Goal: Task Accomplishment & Management: Manage account settings

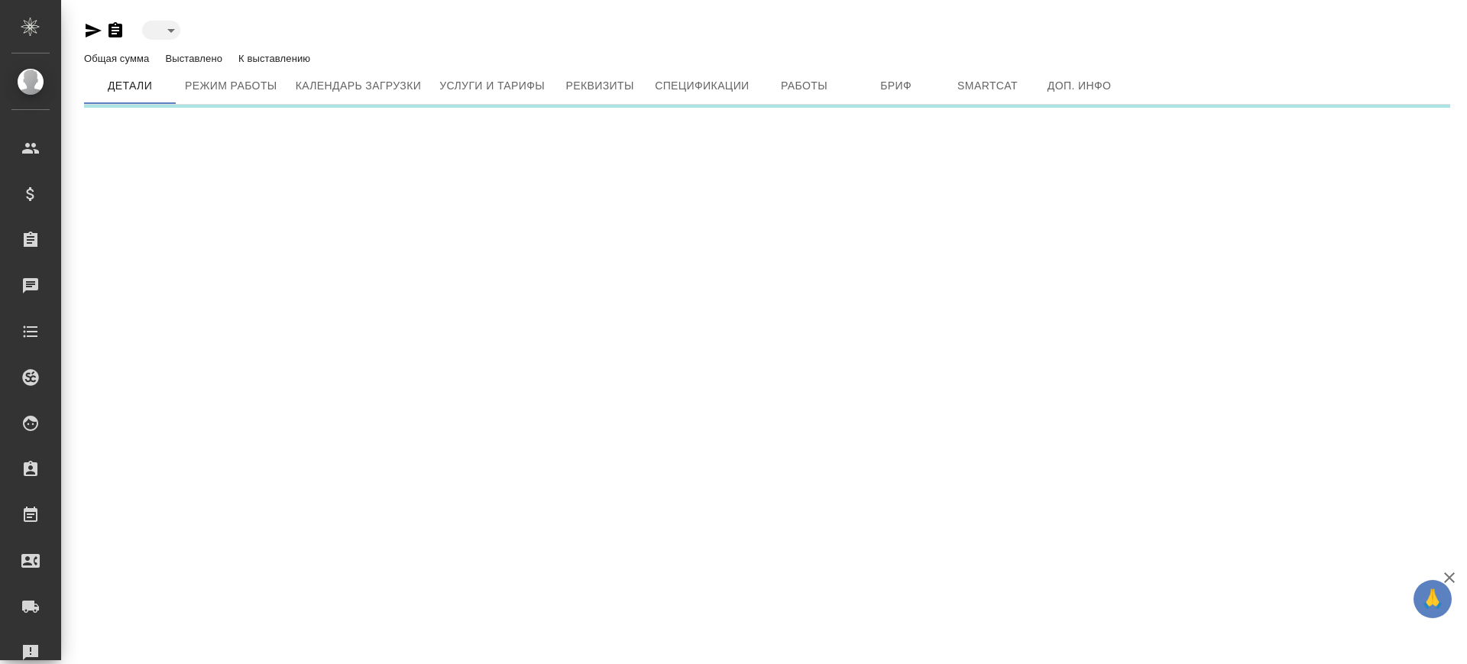
type input "created"
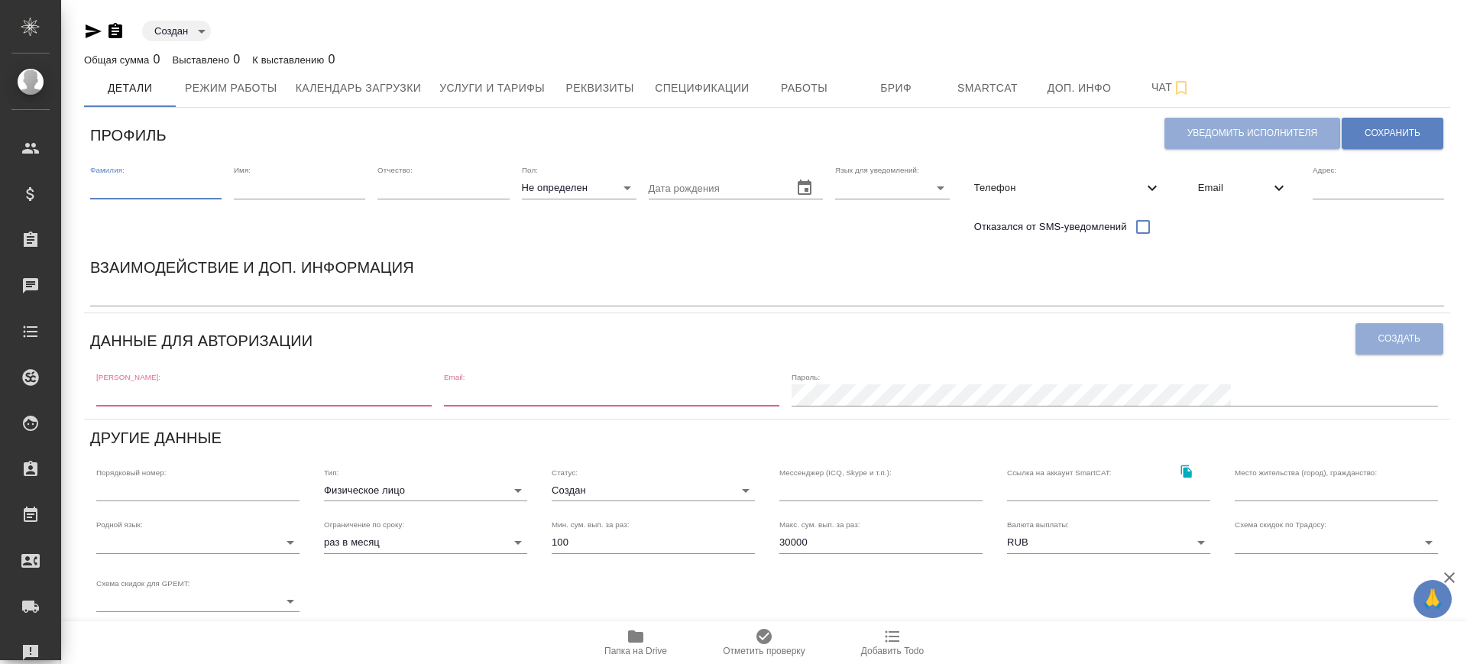
click at [161, 191] on input "text" at bounding box center [155, 187] width 131 height 21
type input "Лозицкая"
click at [303, 197] on input "text" at bounding box center [299, 187] width 131 height 21
type input "Мария"
click at [574, 186] on body "🙏 .cls-1 fill:#fff; AWATERA Саглам Виктория v.saglam Клиенты Спецификации Заказ…" at bounding box center [733, 332] width 1467 height 664
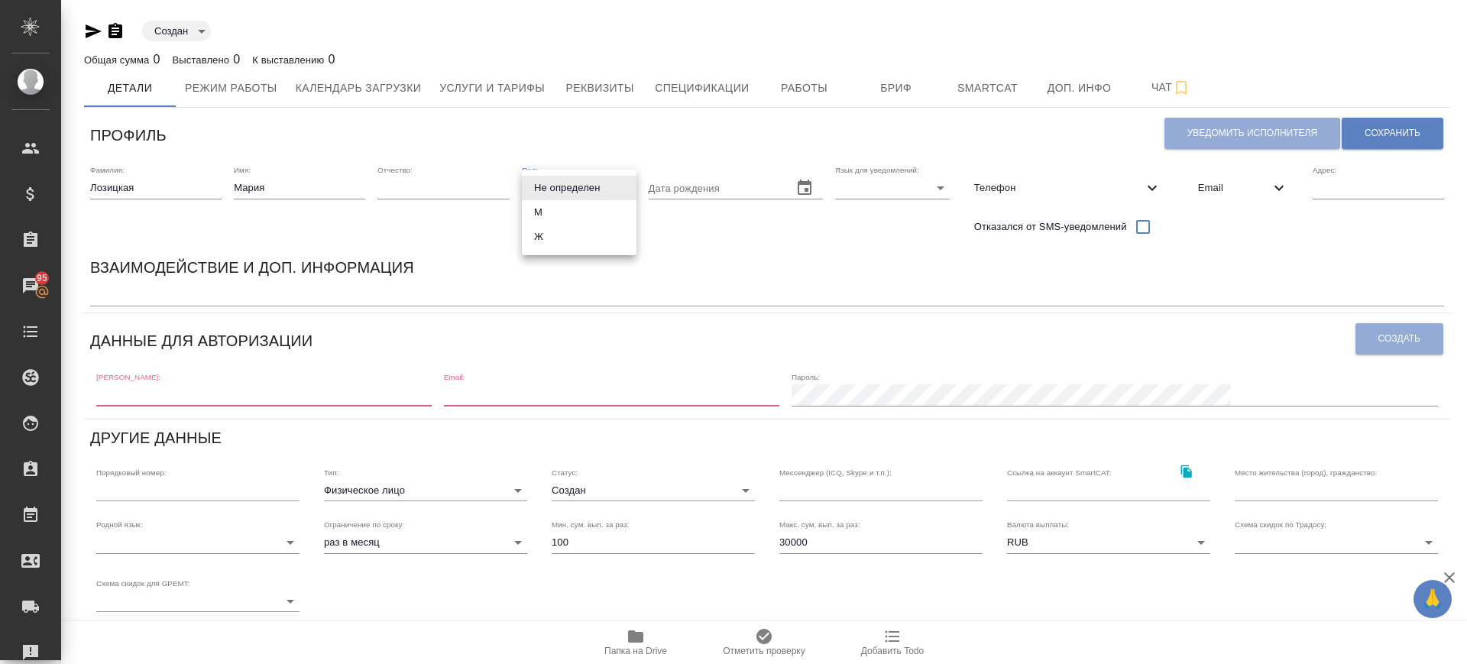
click at [568, 243] on li "Ж" at bounding box center [579, 237] width 115 height 24
type input "[DEMOGRAPHIC_DATA]"
click at [850, 178] on body "🙏 .cls-1 fill:#fff; AWATERA Саглам Виктория v.saglam Клиенты Спецификации Заказ…" at bounding box center [733, 332] width 1467 height 664
click at [859, 191] on li "Русский" at bounding box center [892, 188] width 115 height 24
type input "RU"
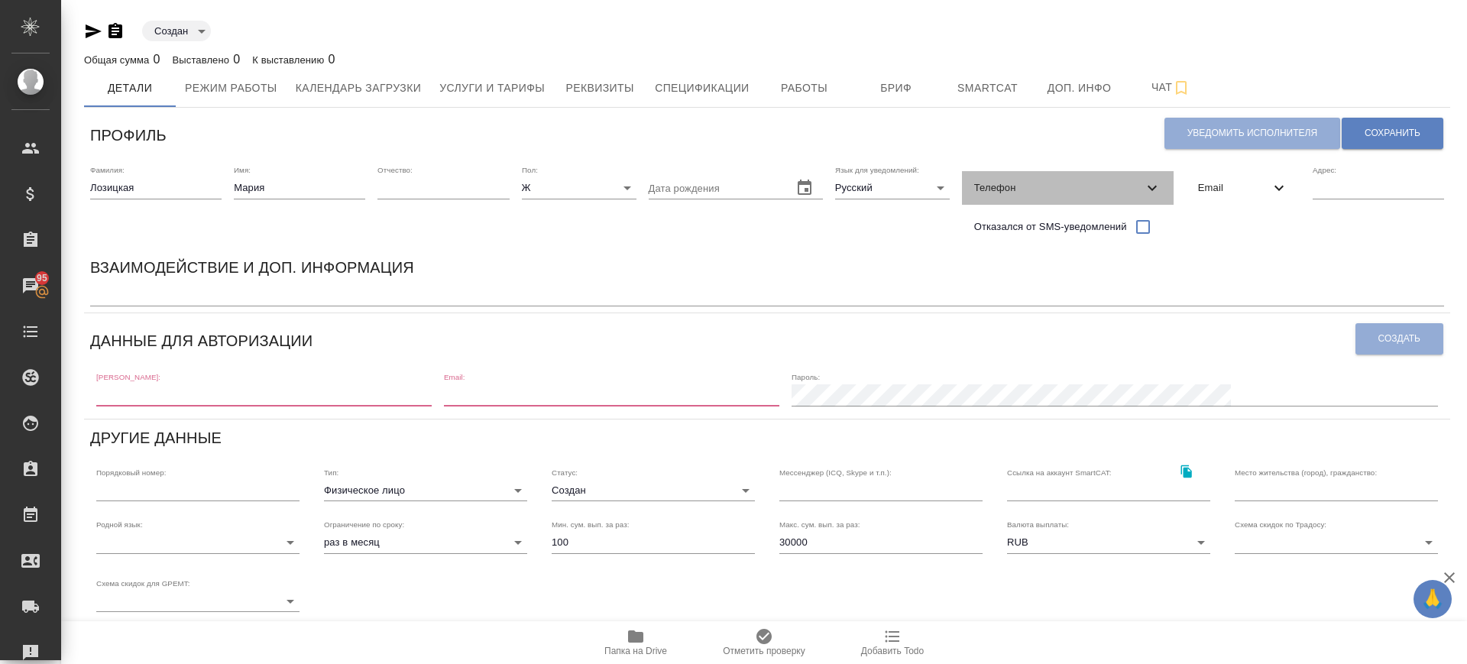
click at [1030, 190] on span "Телефон" at bounding box center [1058, 187] width 169 height 15
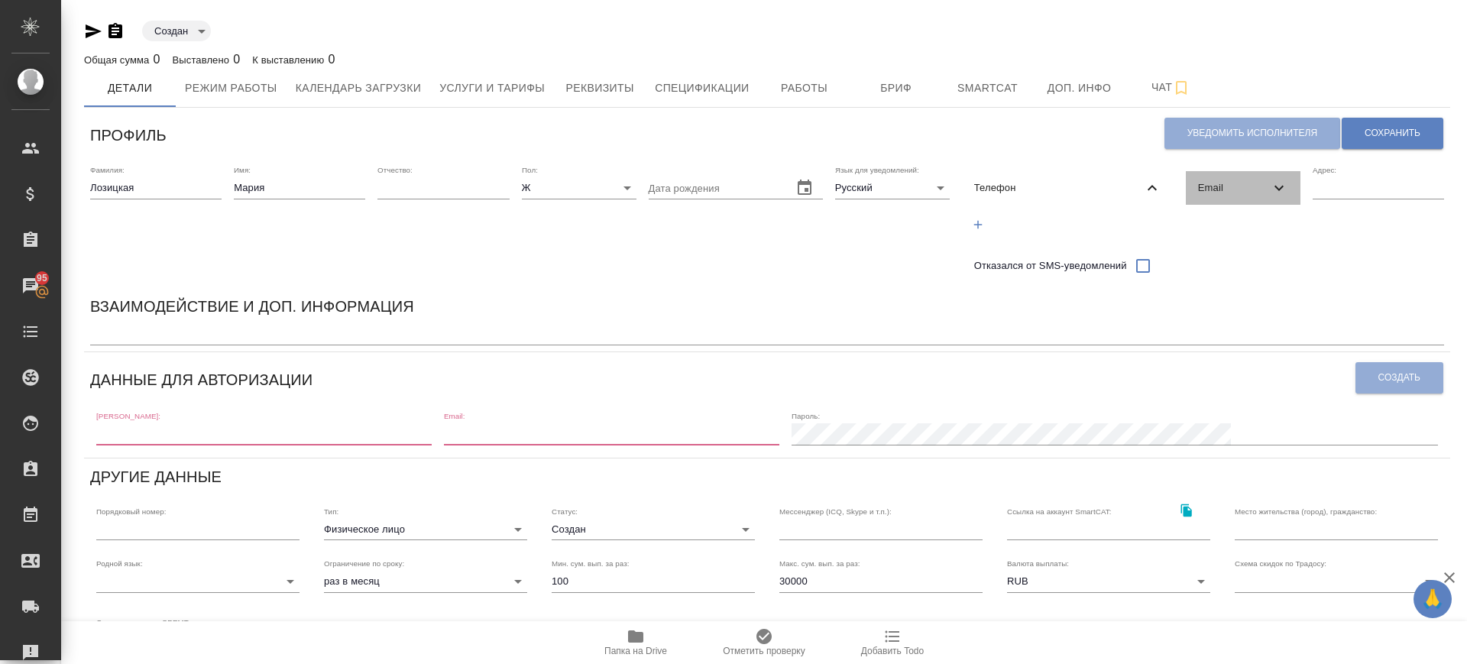
drag, startPoint x: 1245, startPoint y: 174, endPoint x: 1221, endPoint y: 197, distance: 33.5
click at [1243, 176] on div "Email" at bounding box center [1243, 188] width 115 height 34
drag, startPoint x: 1205, startPoint y: 224, endPoint x: 1234, endPoint y: 222, distance: 29.1
click at [1206, 225] on icon "button" at bounding box center [1202, 225] width 14 height 14
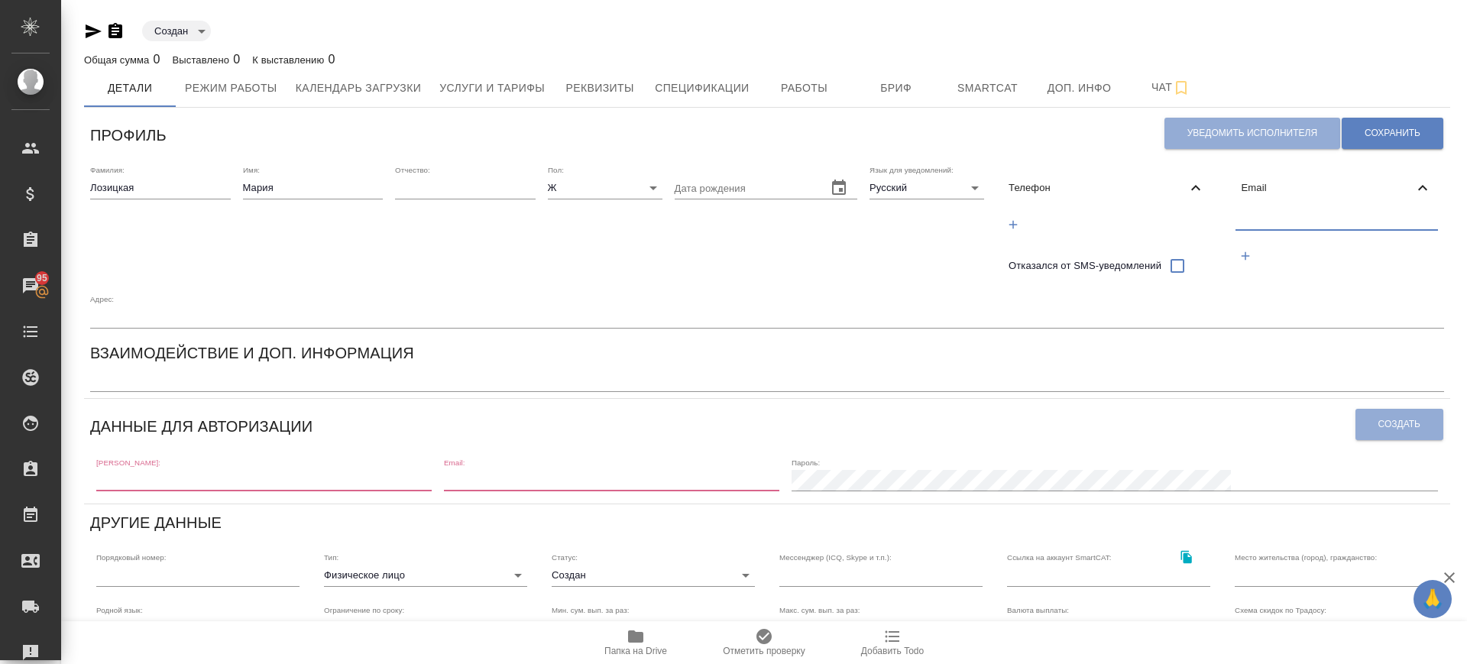
click at [1257, 216] on input "text" at bounding box center [1336, 220] width 203 height 19
paste input "[EMAIL_ADDRESS][DOMAIN_NAME]"
type input "[EMAIL_ADDRESS][DOMAIN_NAME]"
click at [1400, 135] on span "Сохранить" at bounding box center [1392, 133] width 56 height 13
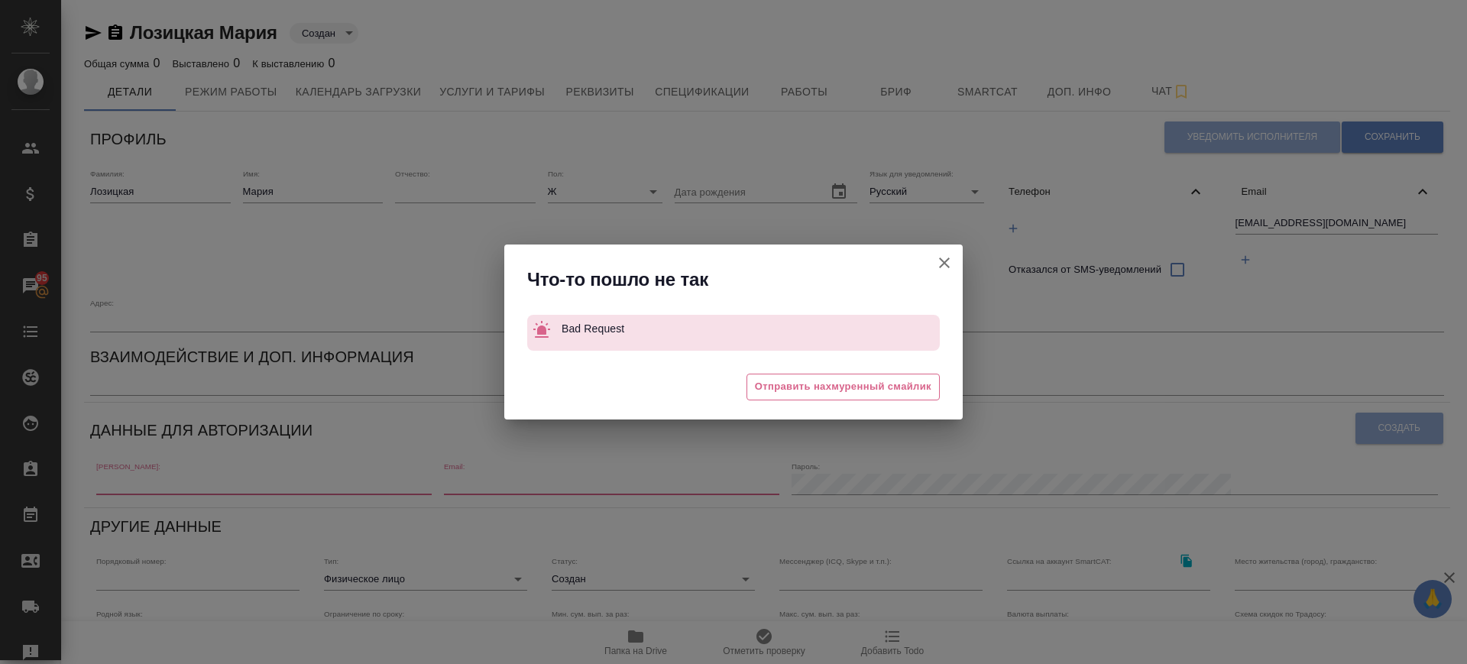
click at [943, 262] on icon "button" at bounding box center [944, 262] width 11 height 11
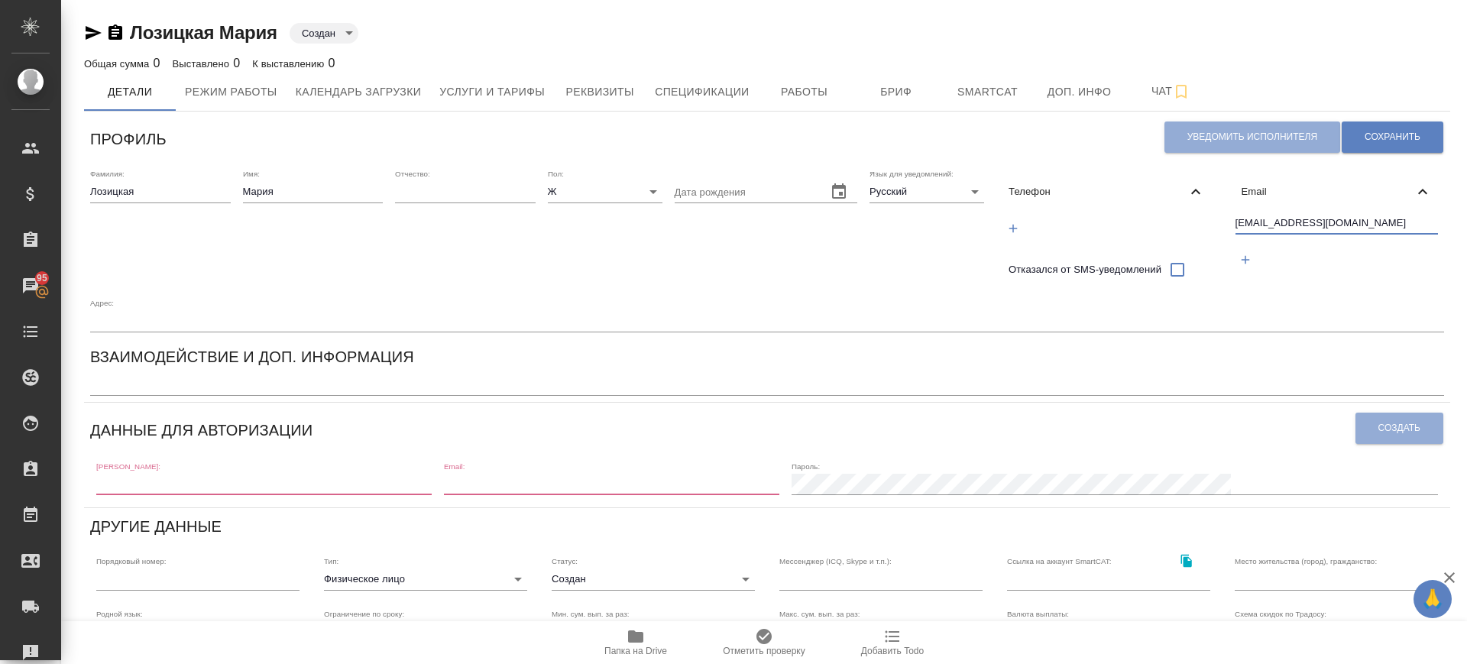
drag, startPoint x: 1354, startPoint y: 217, endPoint x: 994, endPoint y: 283, distance: 366.7
click at [993, 283] on div "Фамилия: Лозицкая Имя: Мария Отчество: Пол: Ж female Дата рождения Язык для уве…" at bounding box center [767, 250] width 1366 height 175
click at [124, 484] on input "text" at bounding box center [263, 484] width 335 height 21
paste input "m.lozitskaia@awatera.com"
type input "m.lozitskaia@awatera.com"
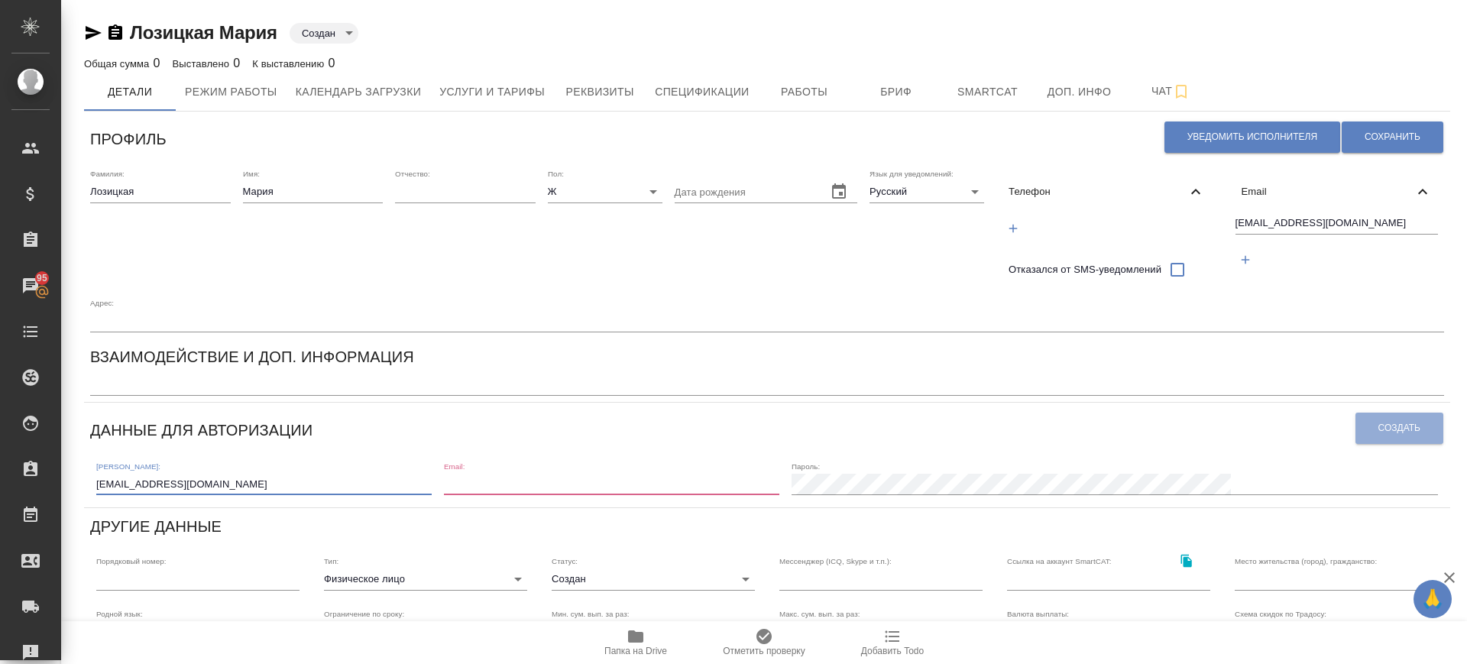
click at [555, 477] on input "email" at bounding box center [611, 484] width 335 height 21
paste input "m.lozitskaia@awatera.com"
type input "m.lozitskaia@awatera.com"
click at [1398, 414] on button "Создать" at bounding box center [1399, 428] width 88 height 31
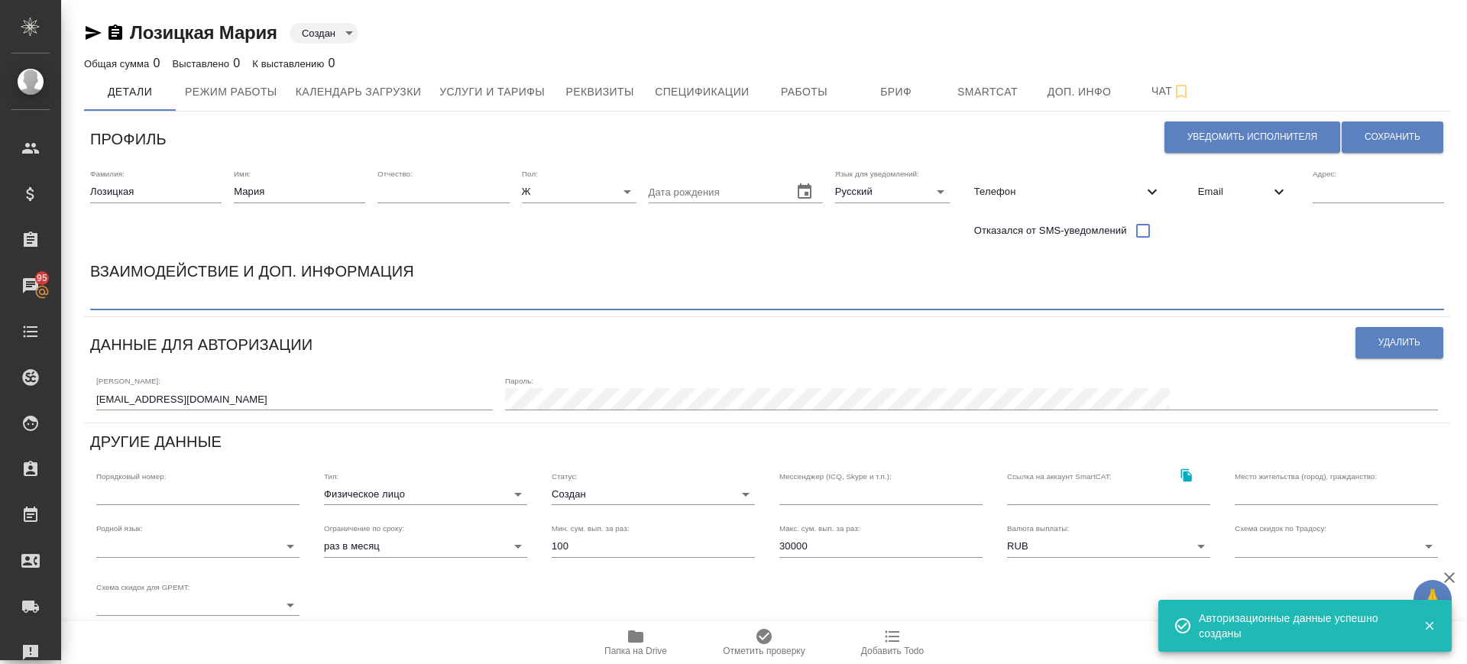
click at [136, 295] on textarea at bounding box center [767, 298] width 1354 height 11
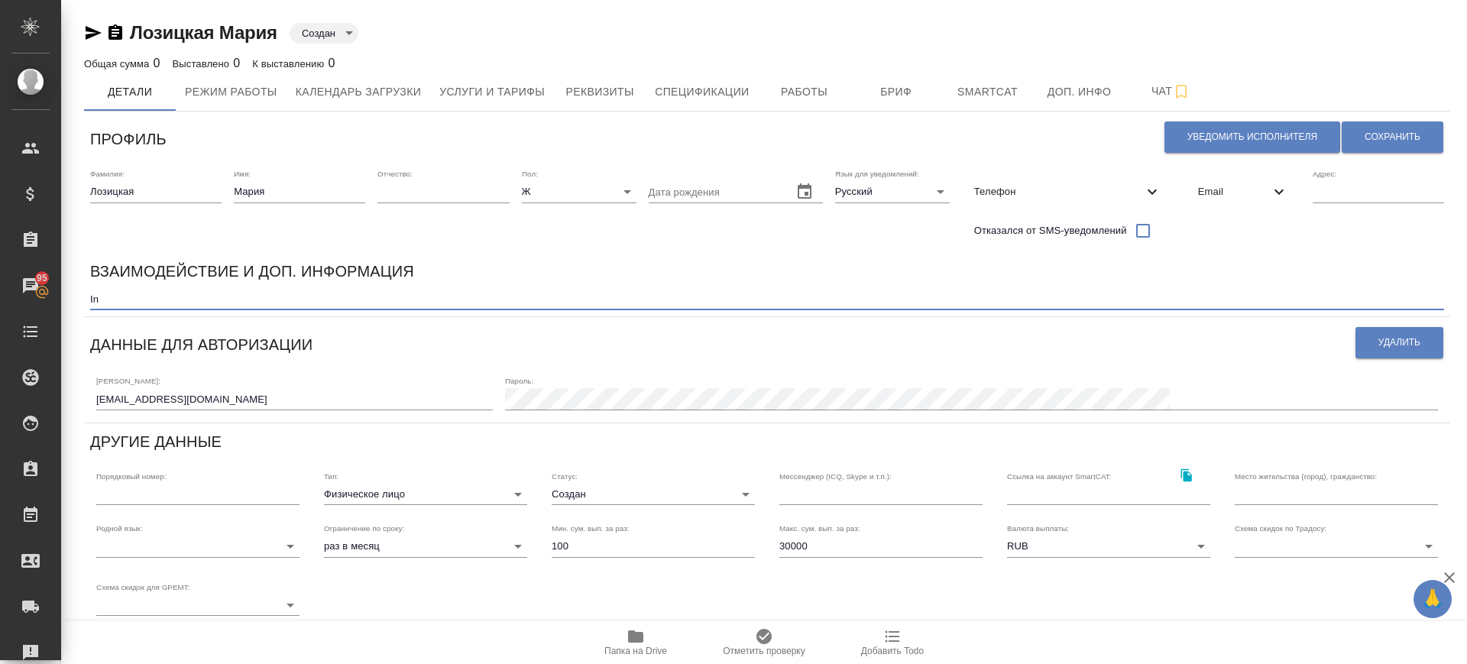
type textarea "I"
type textarea "Штатный фрилансер англ-рус"
click at [1364, 138] on span "Сохранить" at bounding box center [1392, 137] width 56 height 13
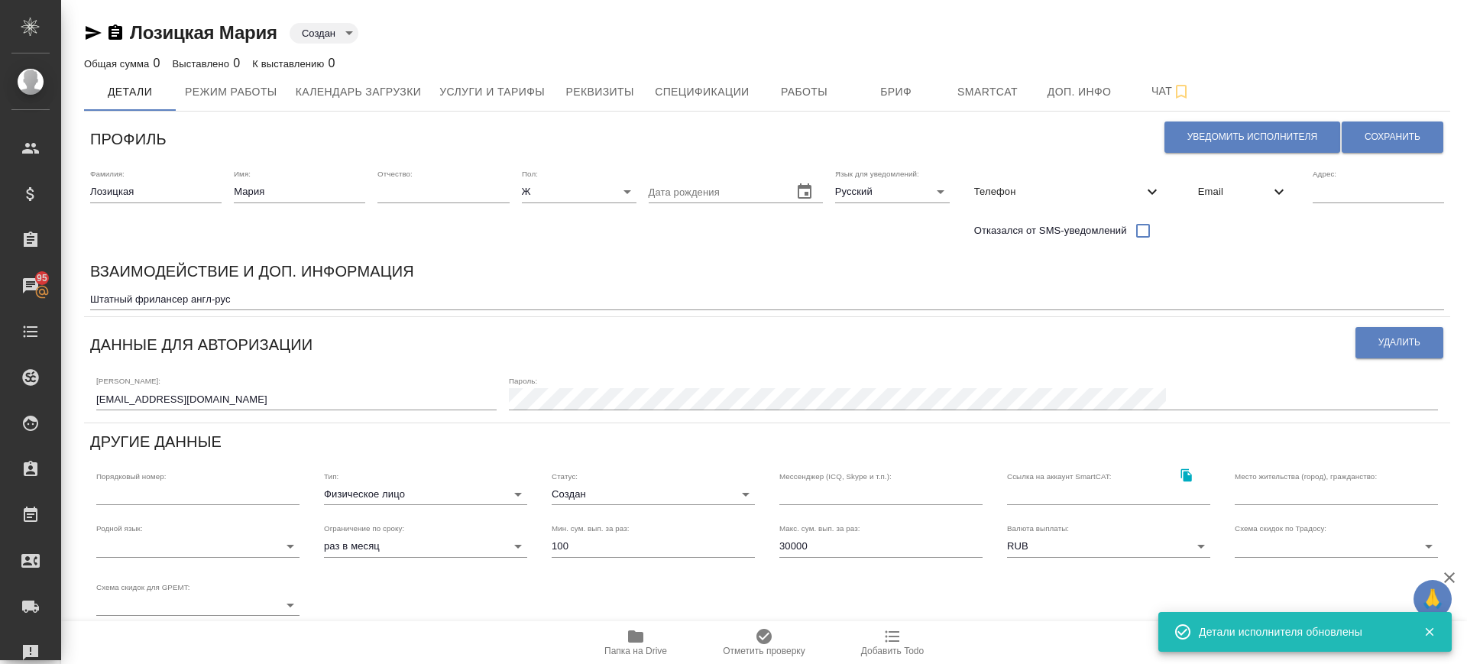
click at [623, 500] on body "🙏 .cls-1 fill:#fff; AWATERA Саглам Виктория v.saglam Клиенты Спецификации Заказ…" at bounding box center [733, 332] width 1467 height 664
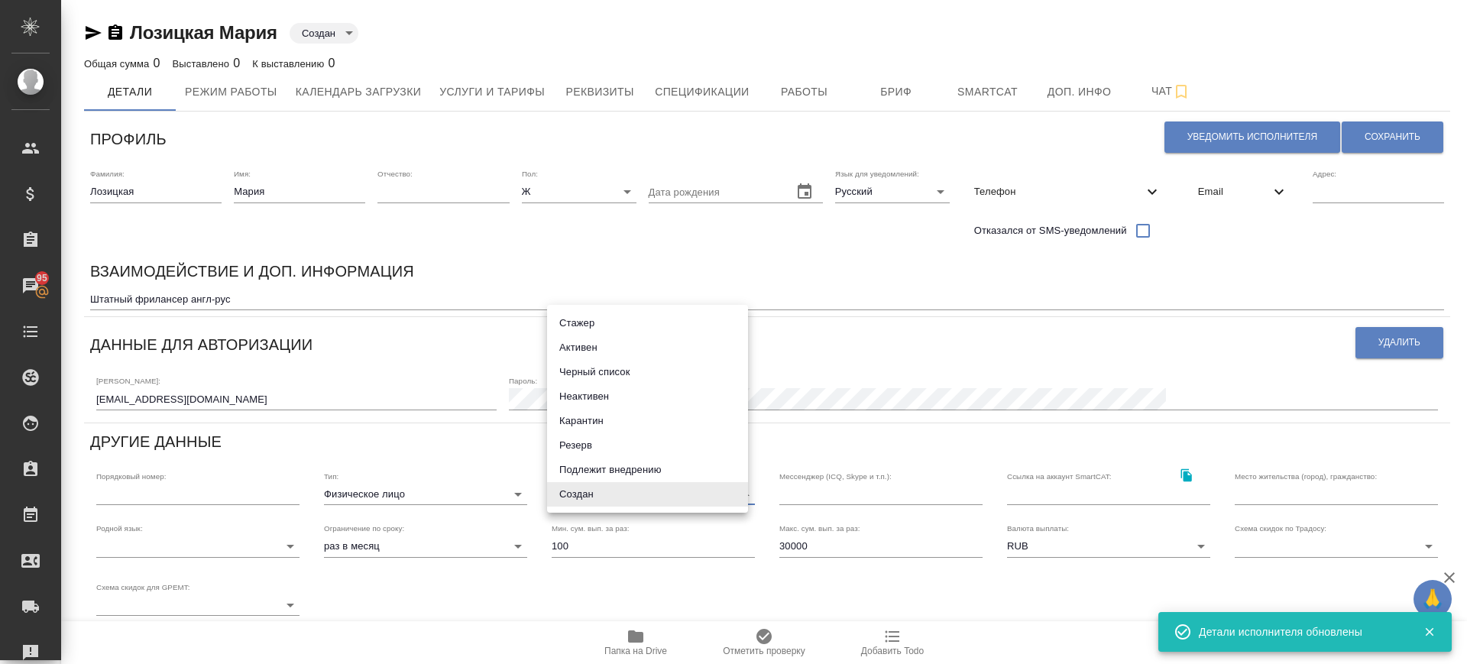
click at [584, 344] on li "Активен" at bounding box center [647, 347] width 201 height 24
type input "active"
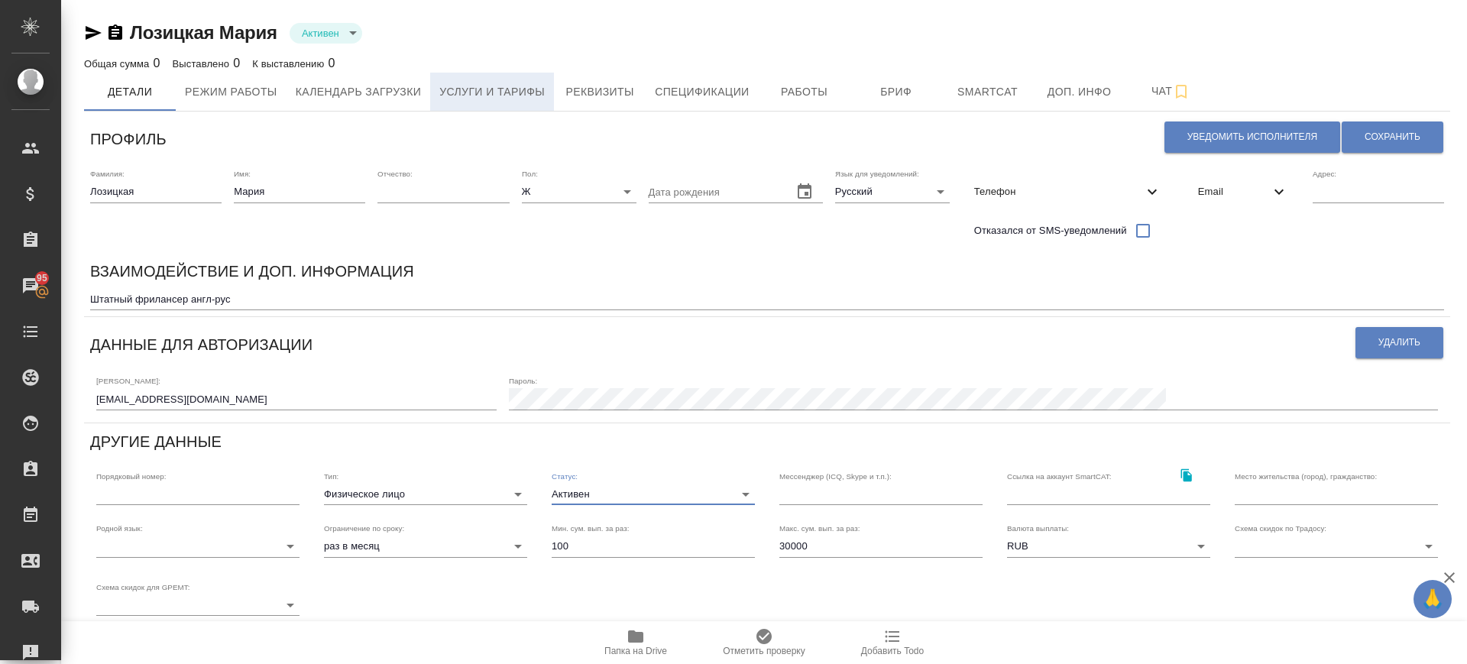
click at [519, 84] on span "Услуги и тарифы" at bounding box center [491, 92] width 105 height 19
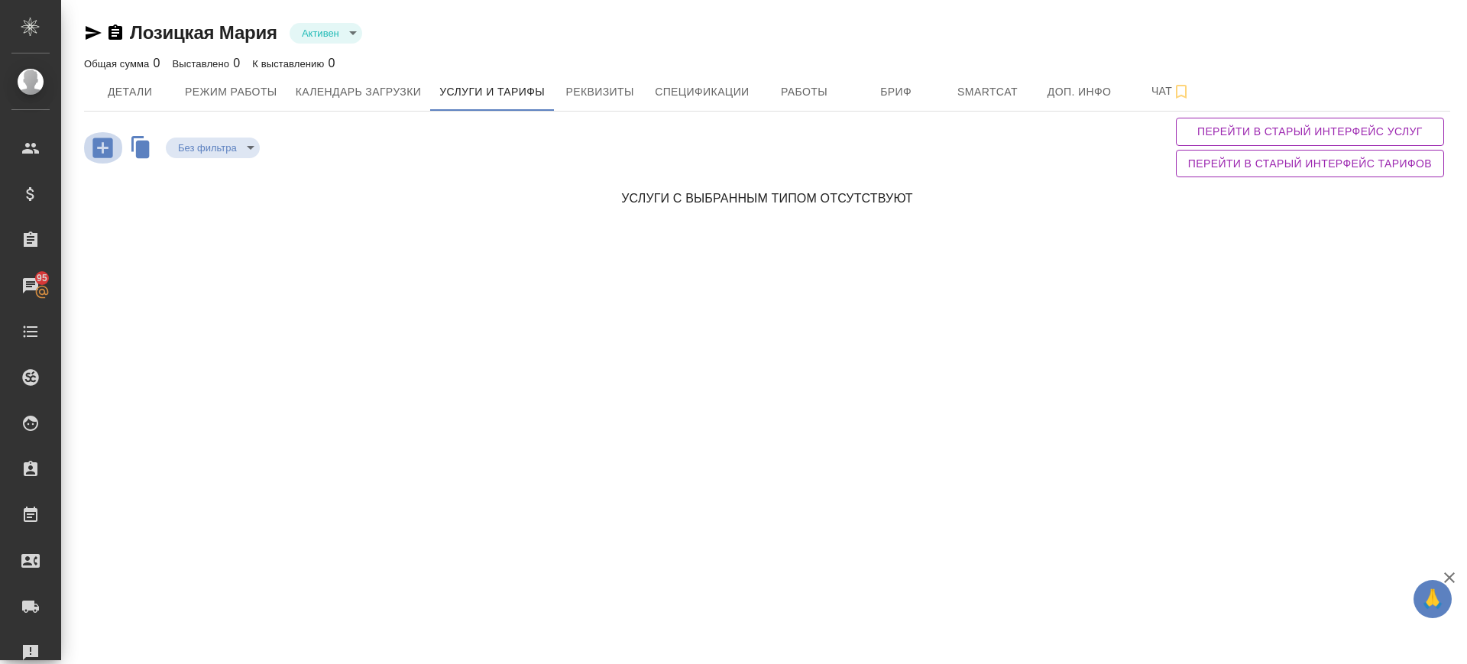
click at [118, 145] on button "button" at bounding box center [103, 147] width 42 height 31
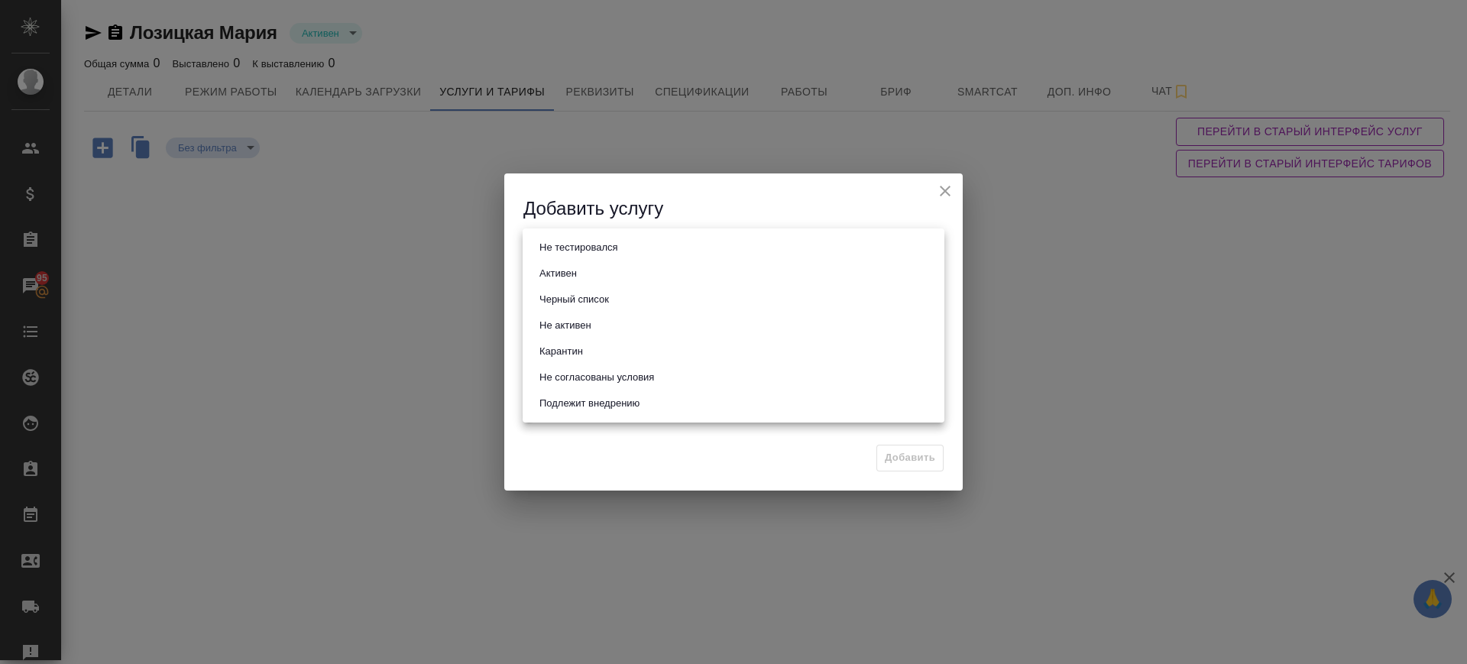
click at [579, 248] on body "🙏 .cls-1 fill:#fff; AWATERA Саглам Виктория v.saglam Клиенты Спецификации Заказ…" at bounding box center [733, 332] width 1467 height 664
drag, startPoint x: 571, startPoint y: 264, endPoint x: 574, endPoint y: 274, distance: 11.1
click at [571, 264] on li "Активен" at bounding box center [734, 274] width 422 height 26
type input "active"
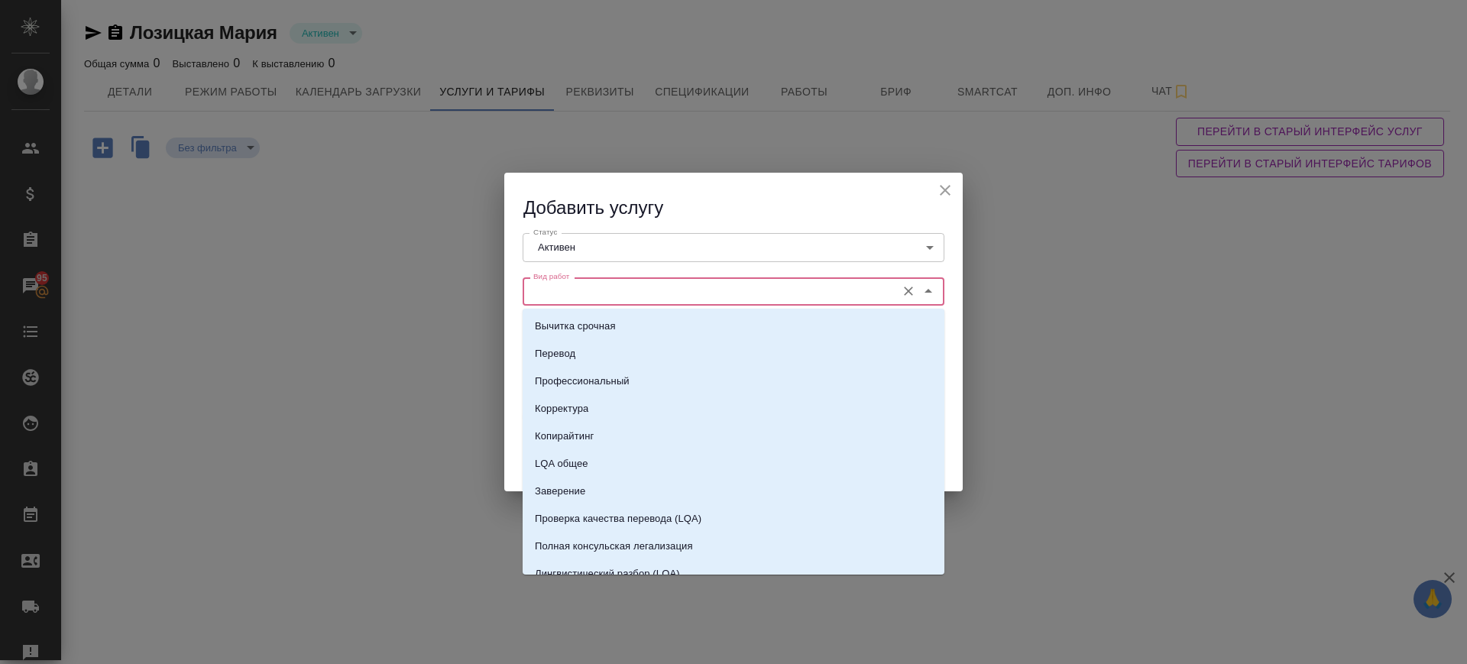
click at [572, 283] on input "Вид работ" at bounding box center [707, 291] width 361 height 18
click at [578, 352] on li "Перевод" at bounding box center [734, 354] width 422 height 28
type input "Перевод"
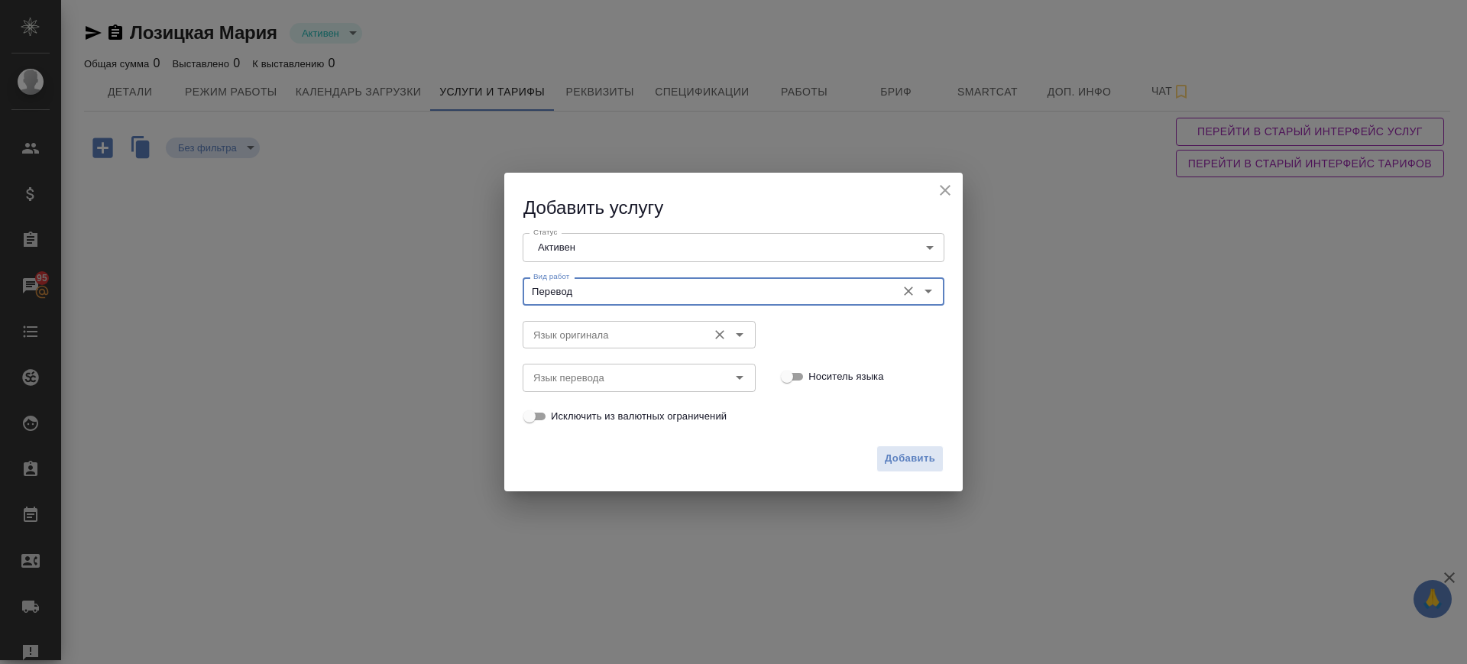
click at [576, 330] on input "Язык оригинала" at bounding box center [613, 334] width 173 height 18
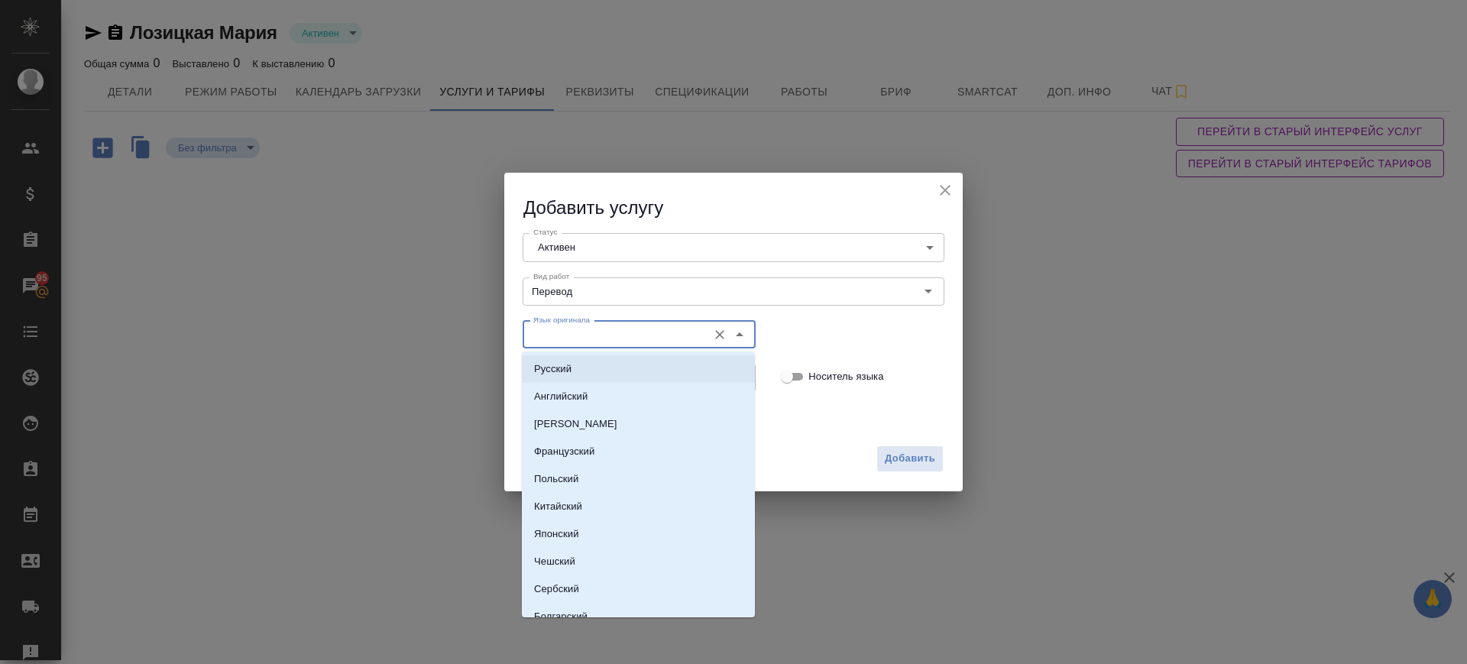
click at [582, 374] on li "Русский" at bounding box center [638, 369] width 233 height 28
type input "Русский"
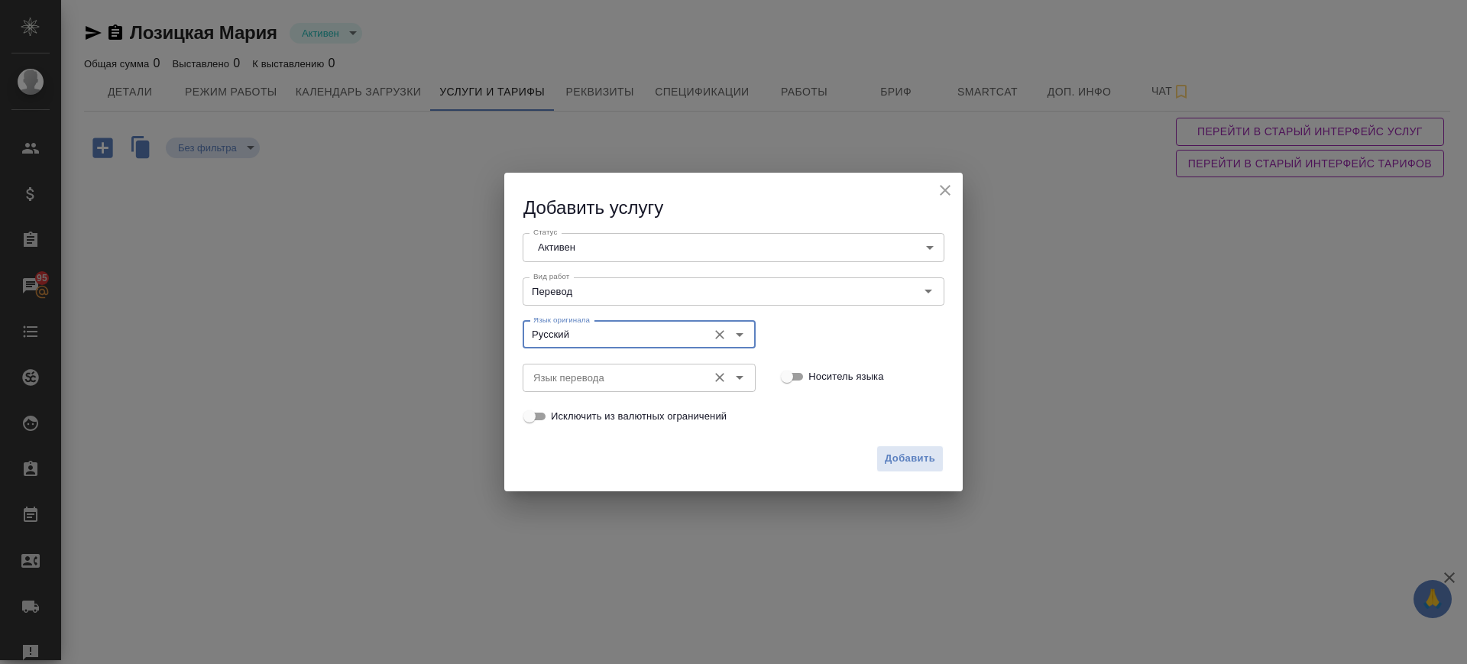
click at [584, 381] on input "Язык перевода" at bounding box center [613, 377] width 173 height 18
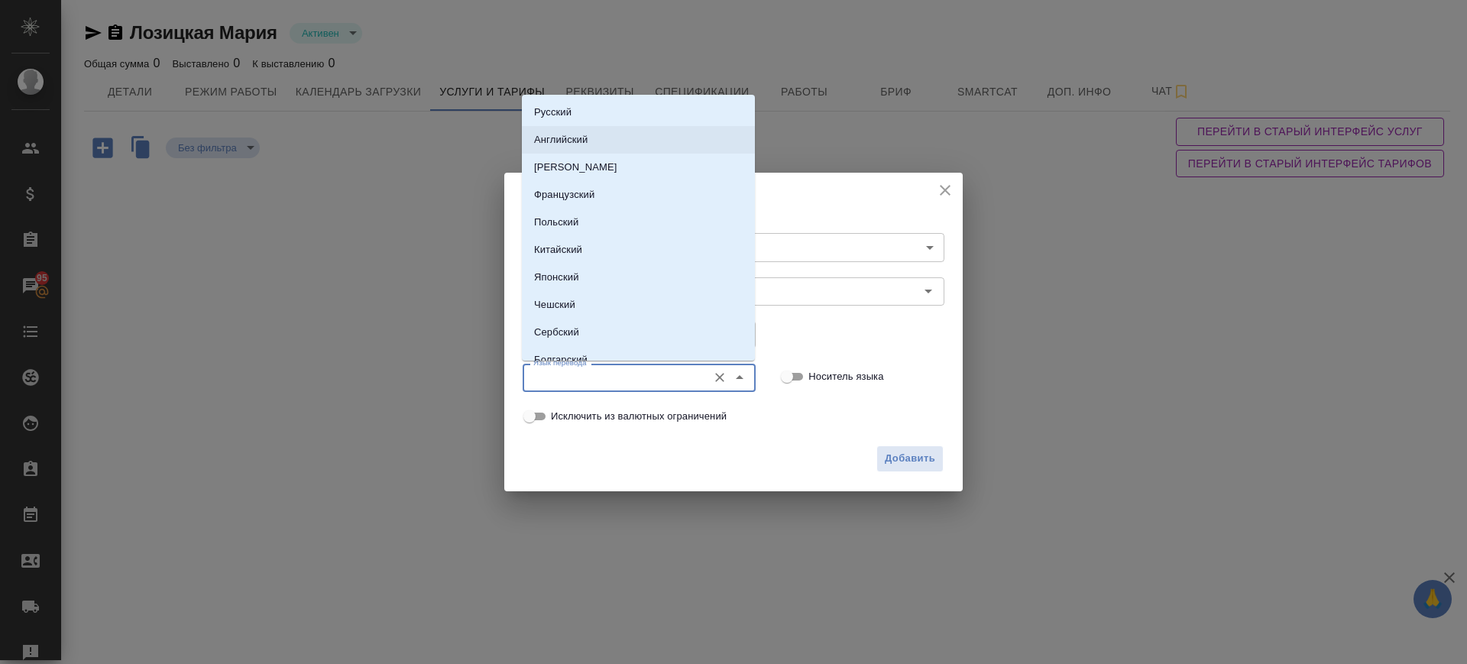
click at [623, 135] on li "Английский" at bounding box center [638, 140] width 233 height 28
type input "Английский"
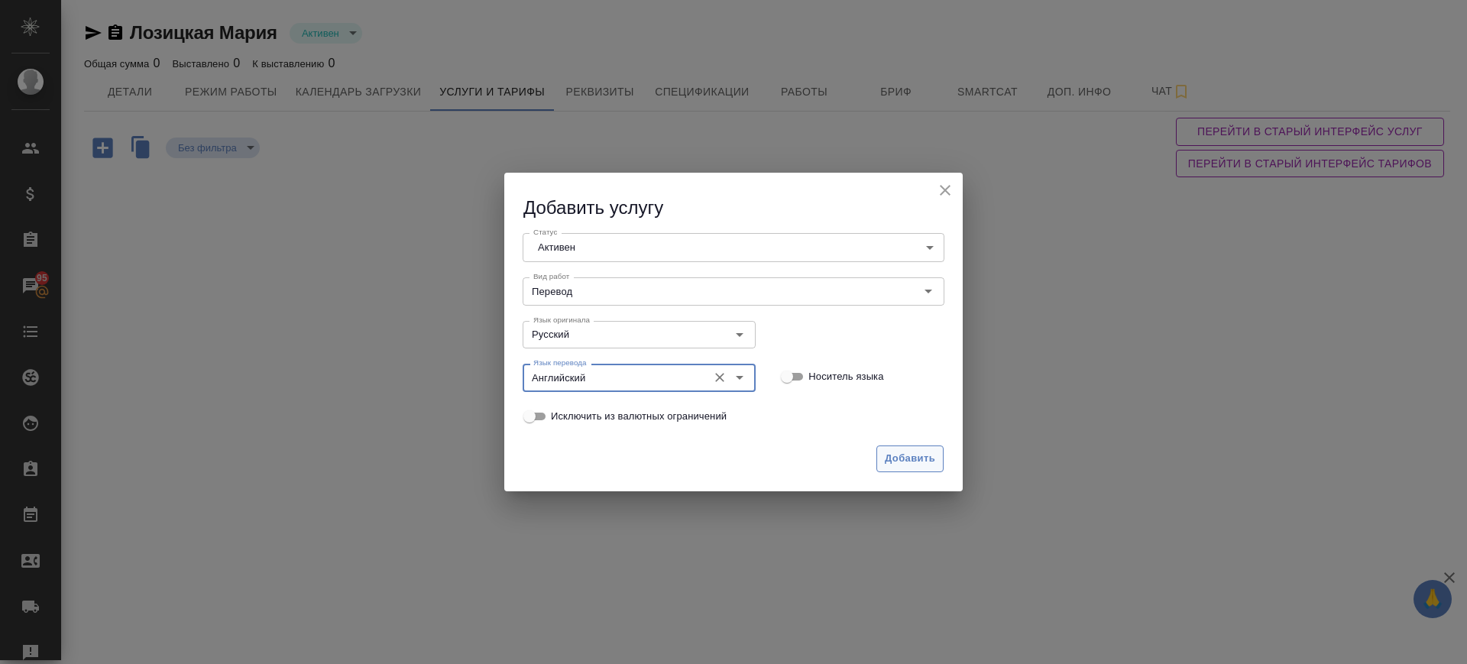
click at [937, 452] on button "Добавить" at bounding box center [909, 458] width 67 height 27
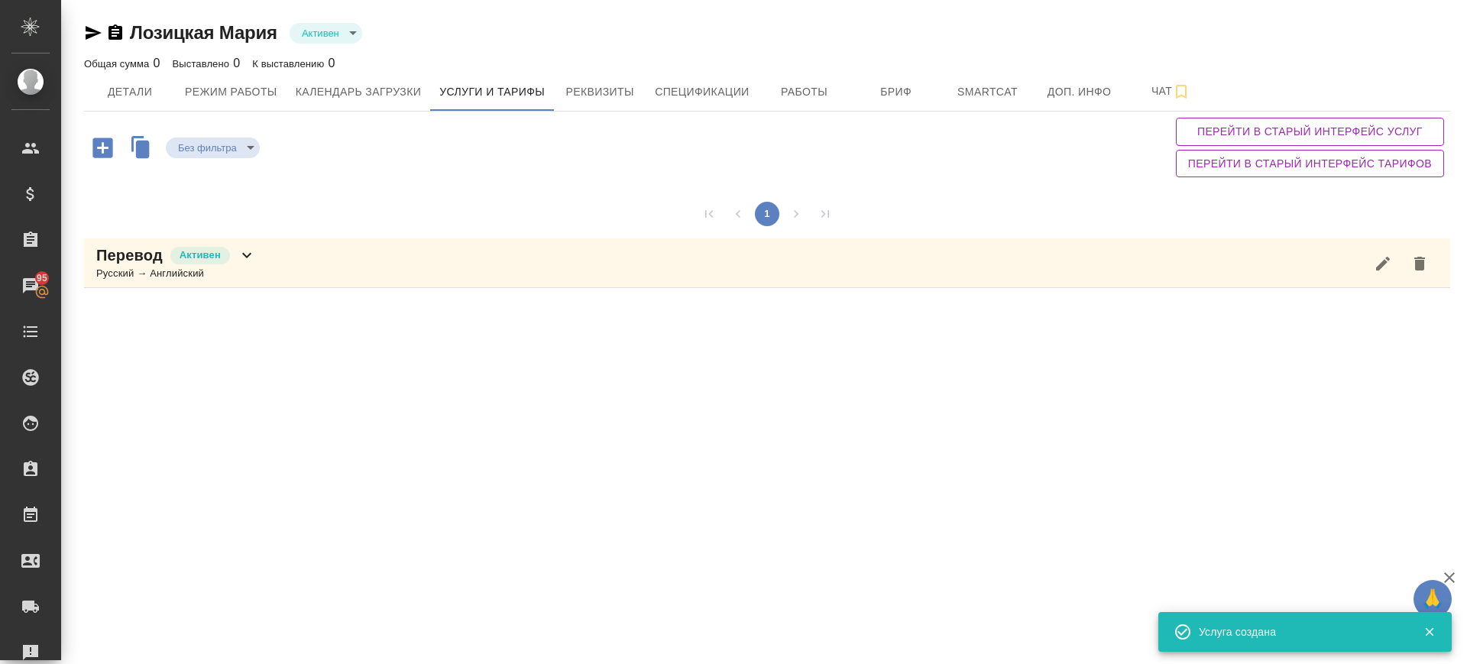
click at [101, 150] on icon "button" at bounding box center [102, 148] width 20 height 20
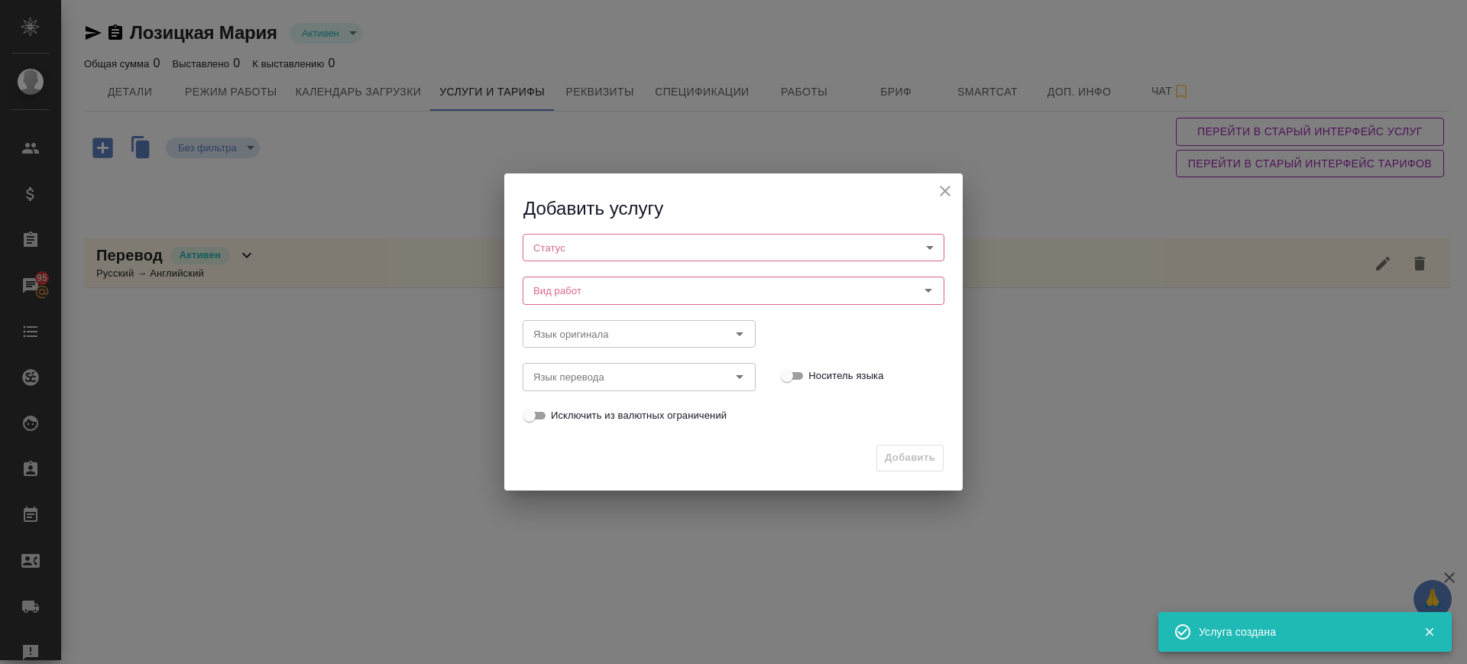
click at [589, 243] on body "🙏 .cls-1 fill:#fff; AWATERA Саглам Виктория v.saglam Клиенты Спецификации Заказ…" at bounding box center [733, 332] width 1467 height 664
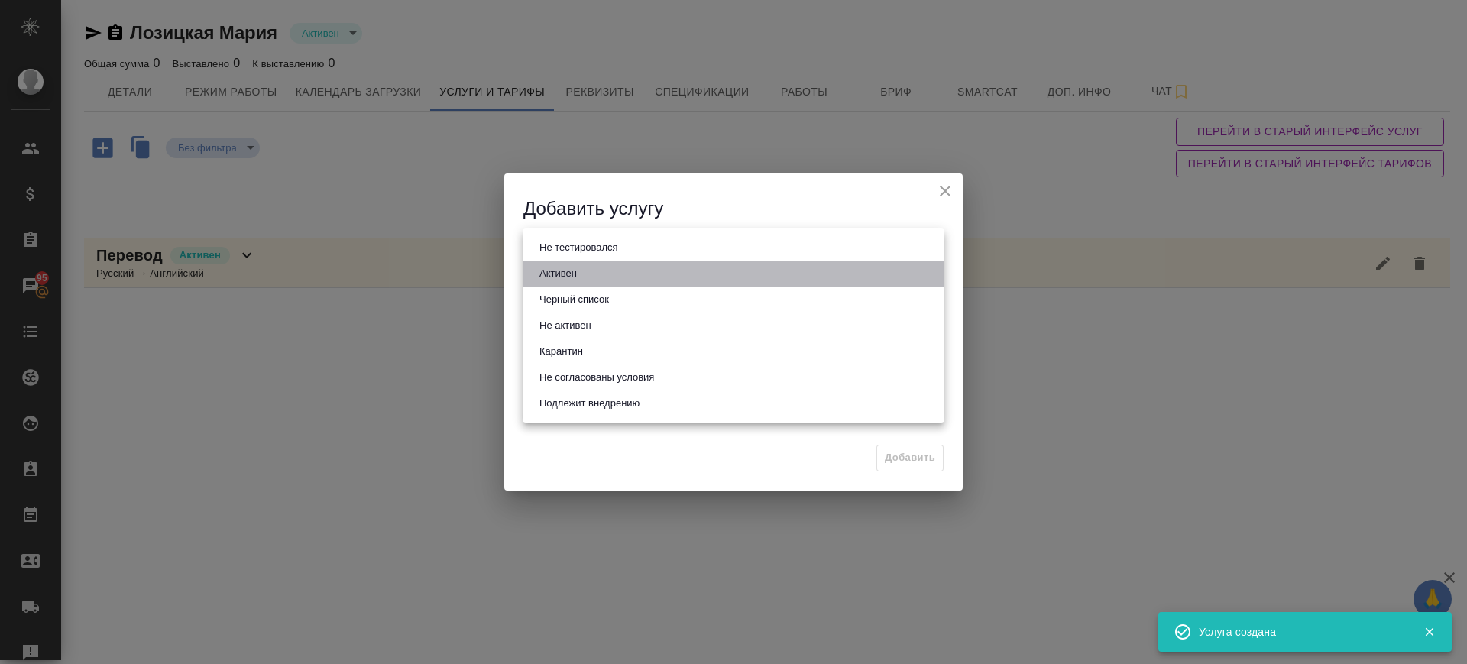
drag, startPoint x: 584, startPoint y: 264, endPoint x: 583, endPoint y: 277, distance: 13.1
click at [584, 265] on li "Активен" at bounding box center [734, 274] width 422 height 26
type input "active"
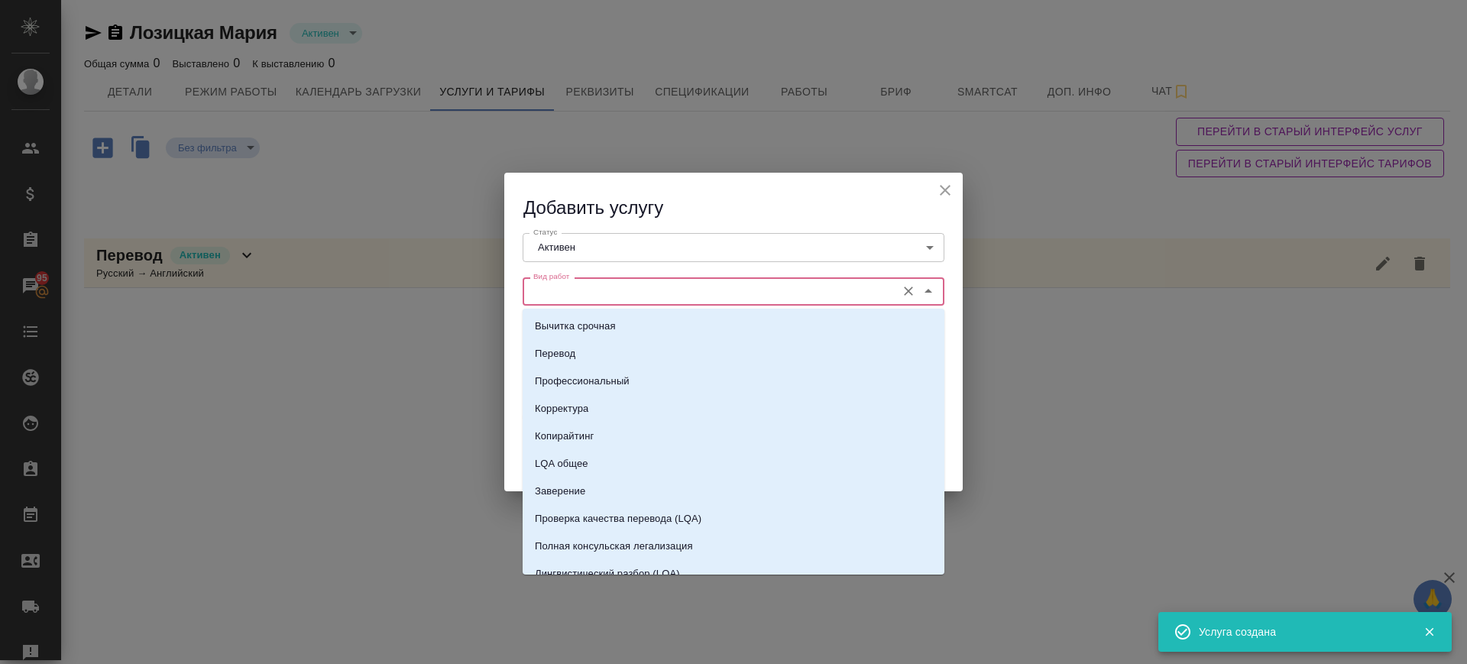
click at [584, 293] on input "Вид работ" at bounding box center [707, 291] width 361 height 18
drag, startPoint x: 584, startPoint y: 341, endPoint x: 578, endPoint y: 335, distance: 9.2
click at [583, 341] on li "Перевод" at bounding box center [734, 354] width 422 height 28
type input "Перевод"
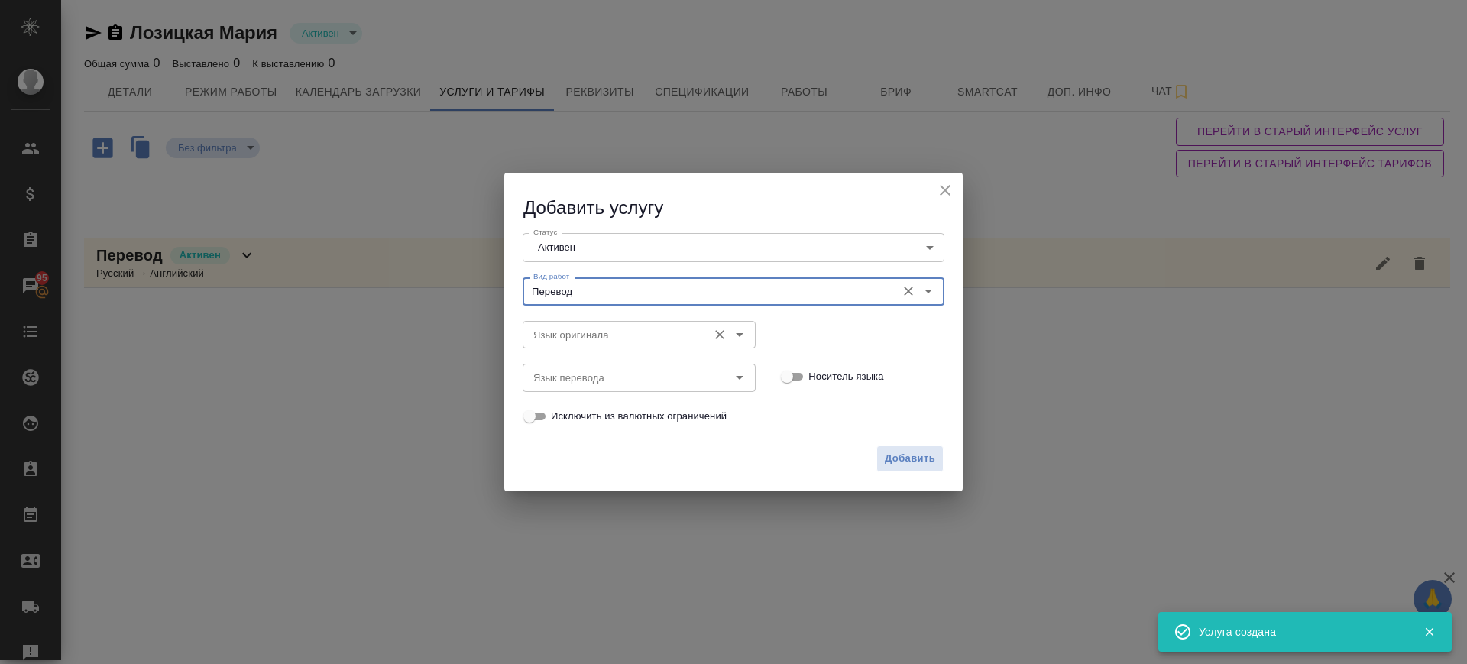
click at [569, 321] on div "Язык оригинала" at bounding box center [639, 335] width 233 height 28
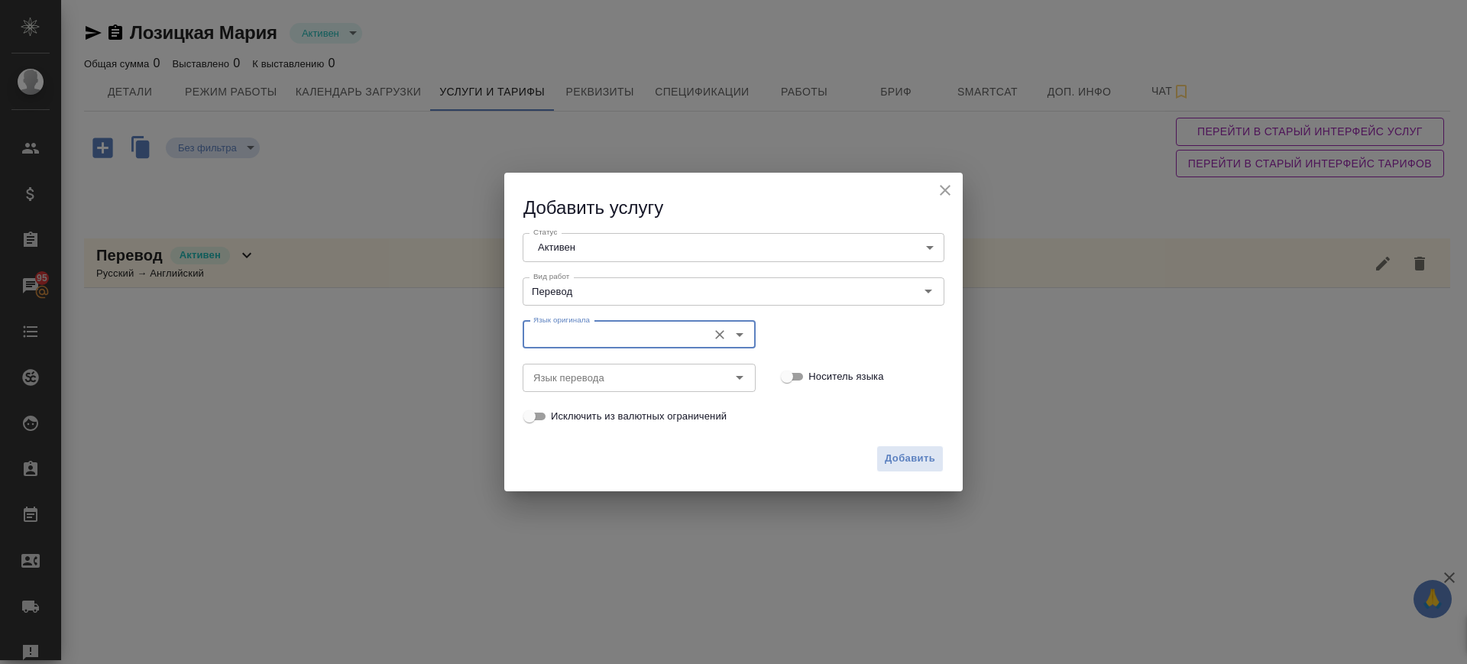
click at [574, 332] on input "Язык оригинала" at bounding box center [613, 334] width 173 height 18
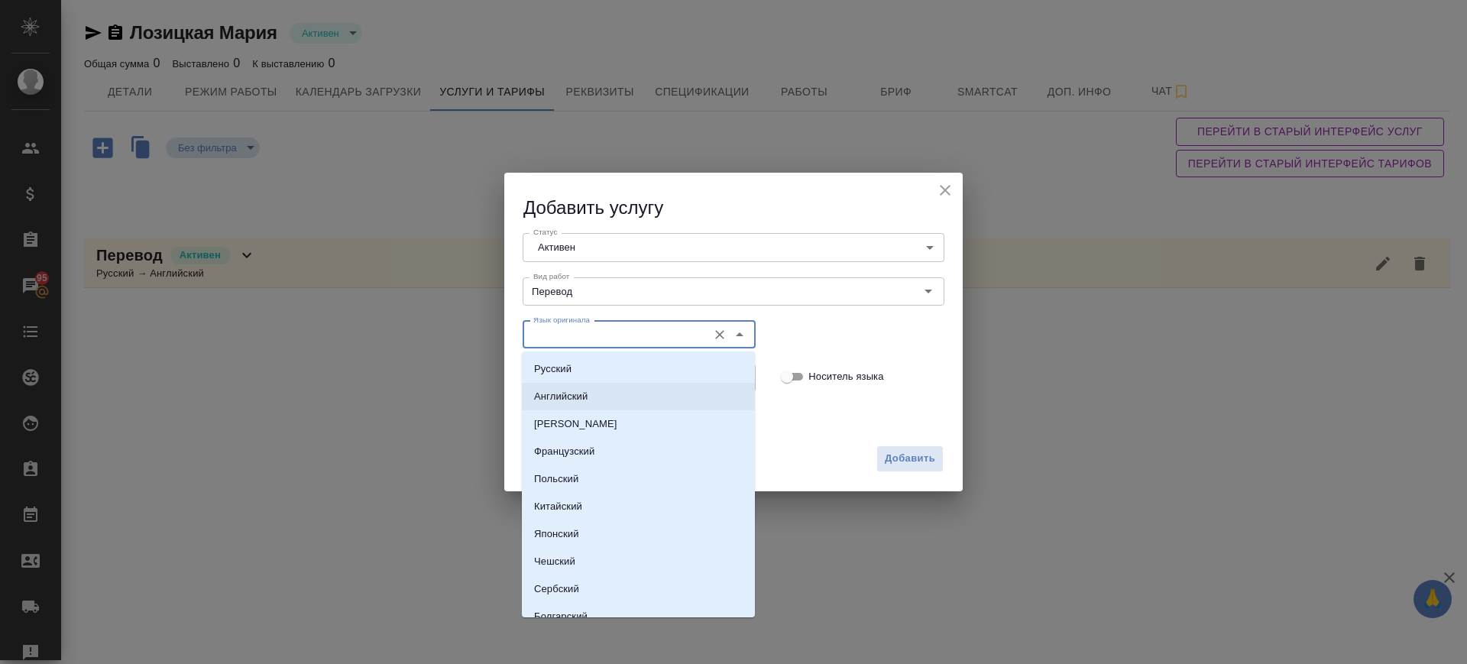
click at [585, 393] on p "Английский" at bounding box center [560, 396] width 53 height 15
type input "Английский"
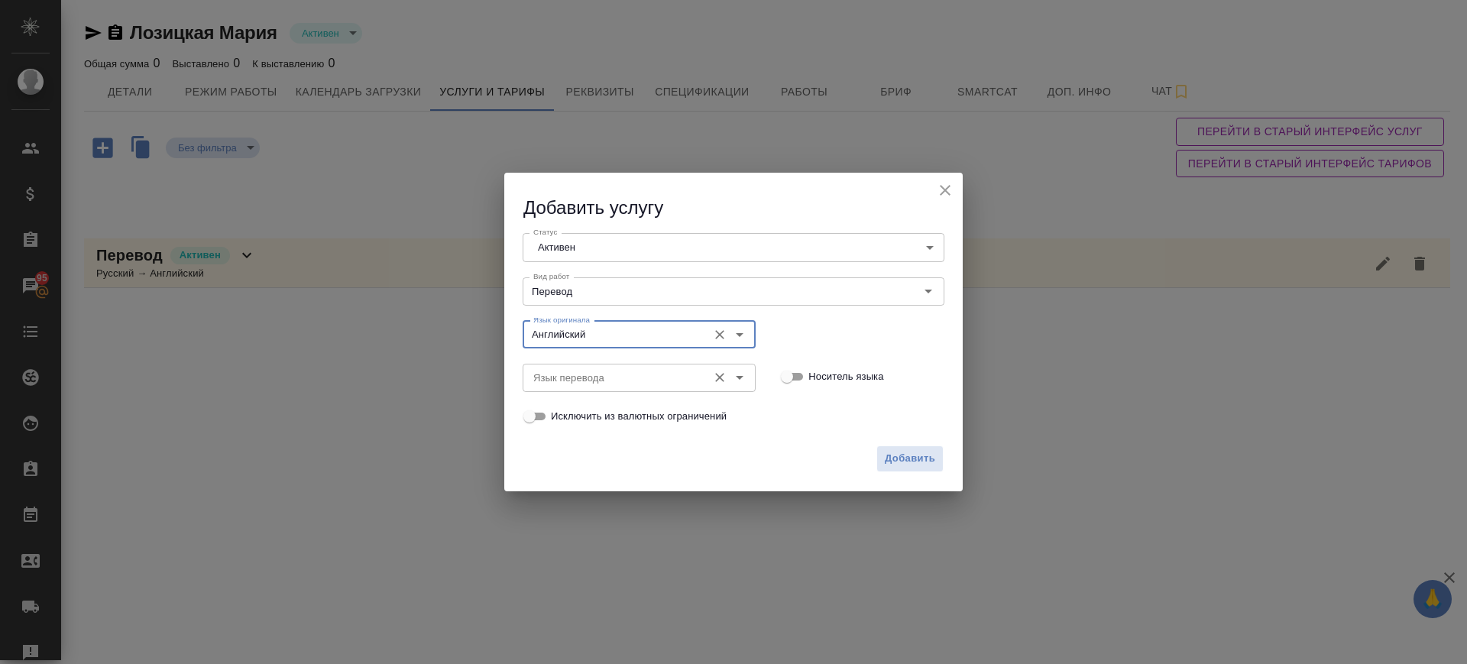
click at [574, 376] on input "Язык перевода" at bounding box center [613, 377] width 173 height 18
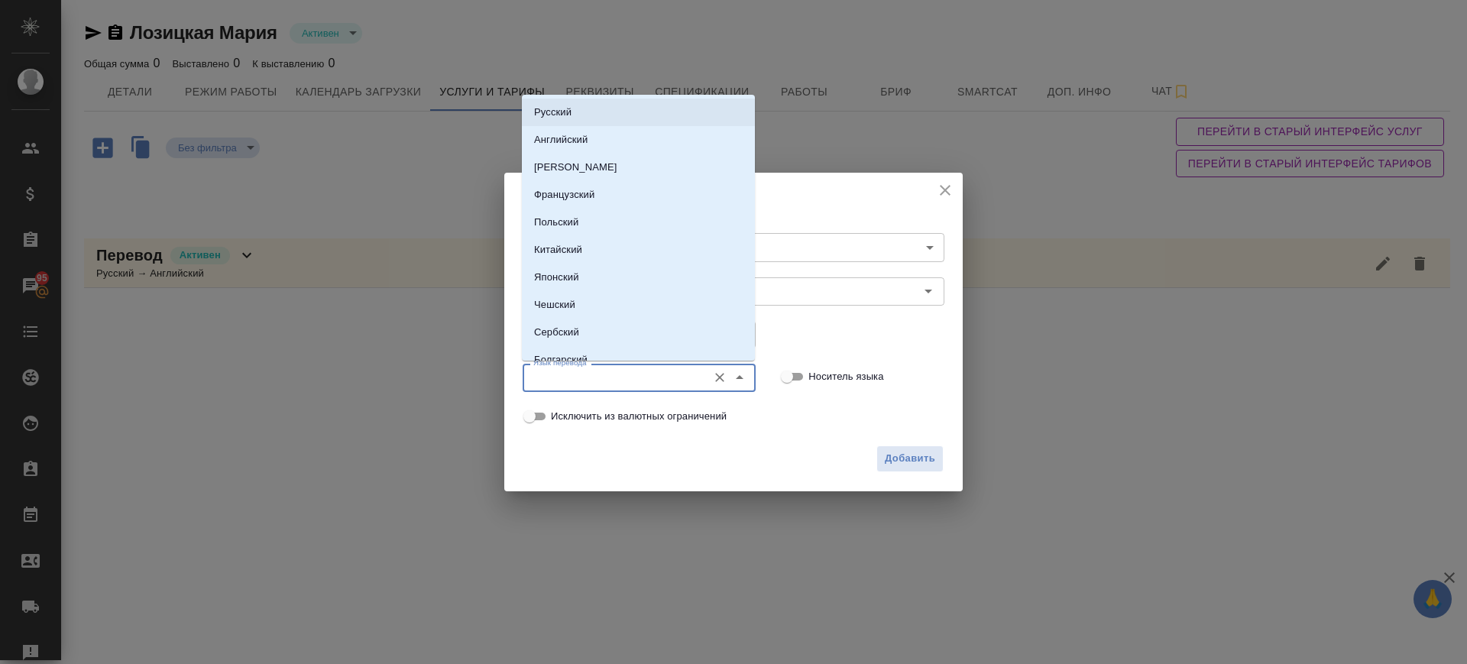
click at [571, 111] on p "Русский" at bounding box center [552, 112] width 37 height 15
type input "Русский"
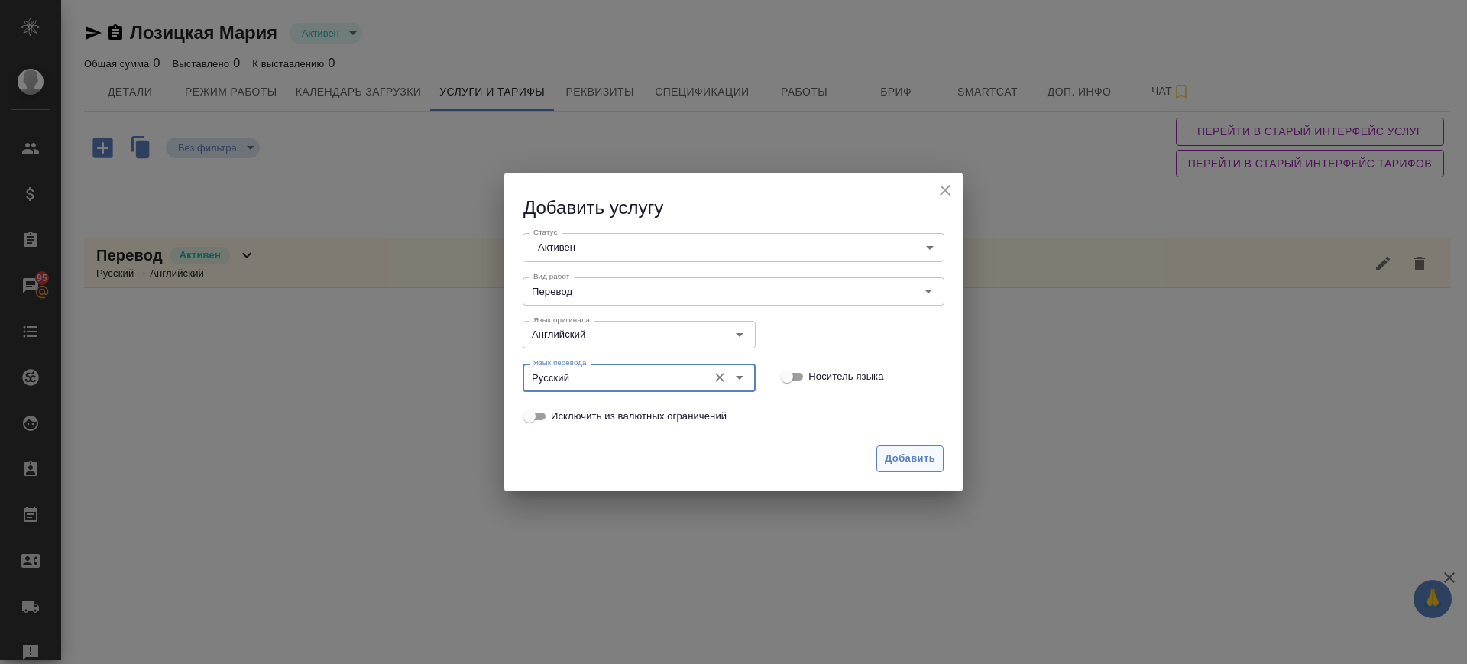
click at [897, 462] on span "Добавить" at bounding box center [910, 459] width 50 height 18
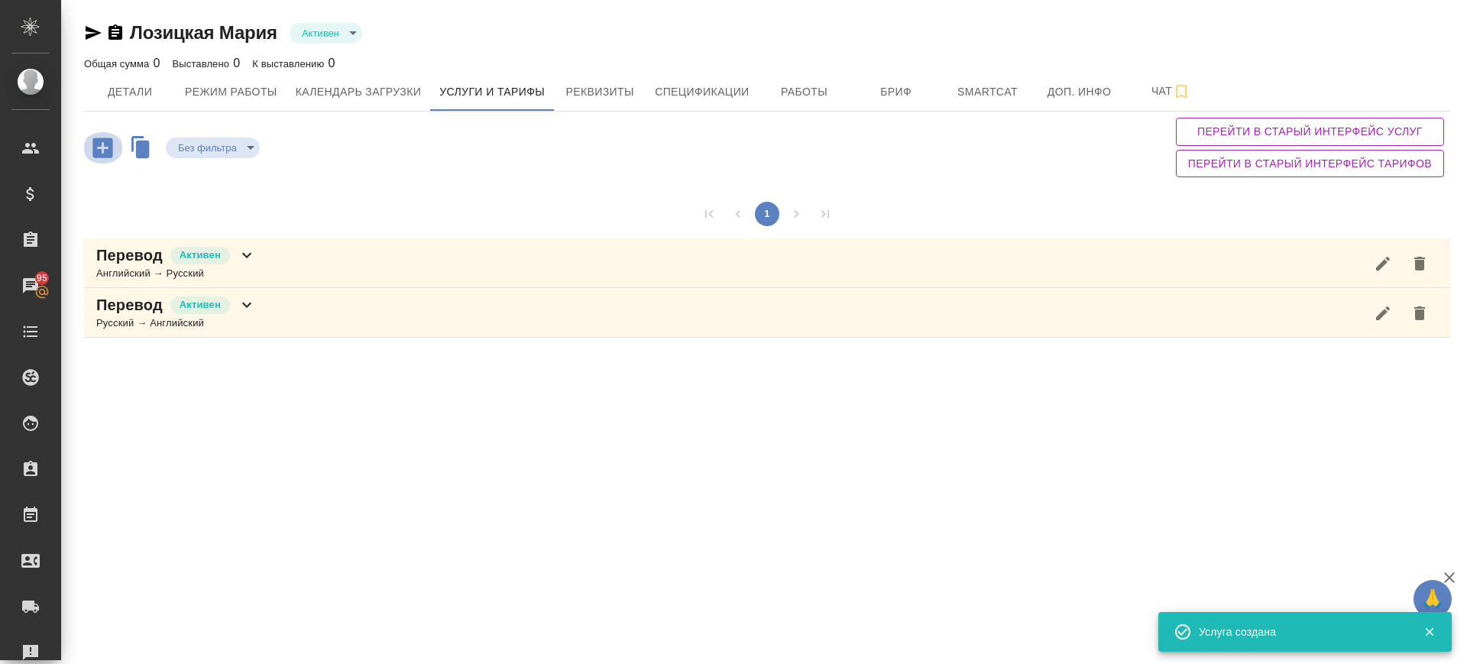
click at [104, 151] on icon "button" at bounding box center [102, 147] width 27 height 27
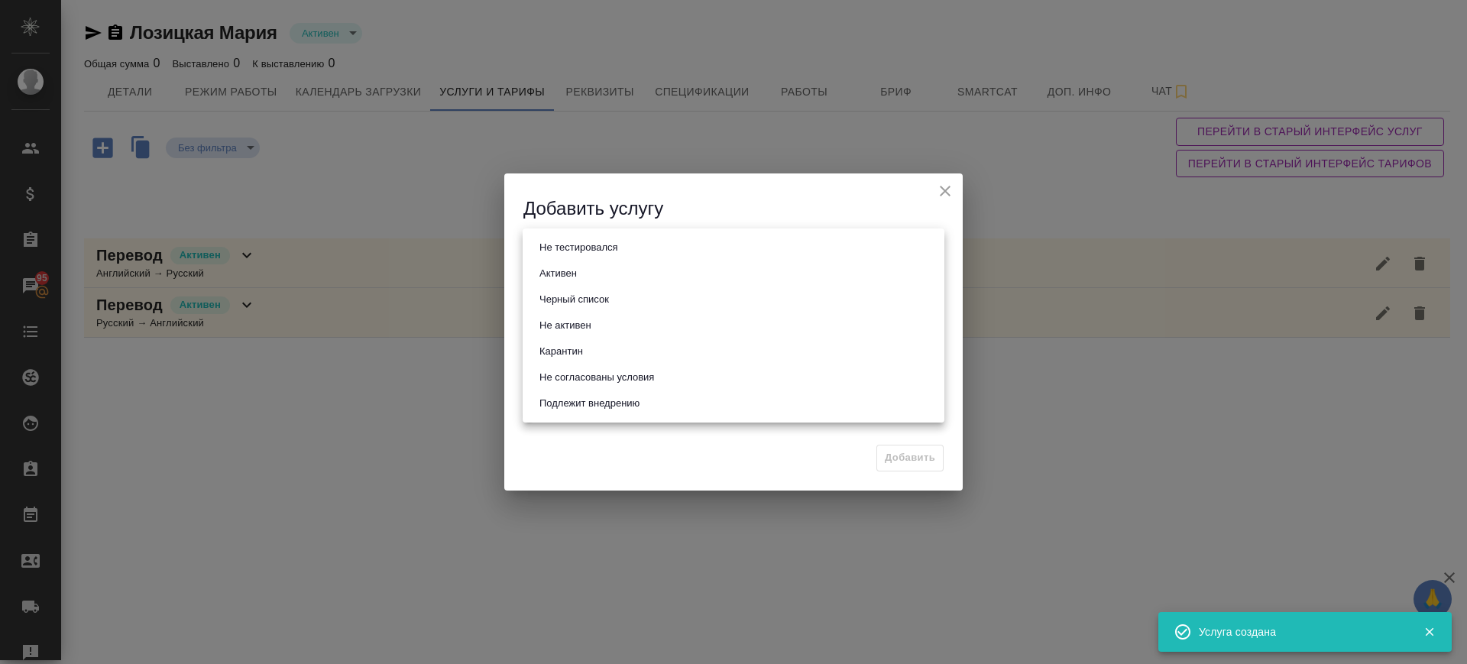
click at [643, 244] on body "🙏 .cls-1 fill:#fff; AWATERA Саглам Виктория v.saglam Клиенты Спецификации Заказ…" at bounding box center [733, 332] width 1467 height 664
click at [603, 277] on li "Активен" at bounding box center [734, 274] width 422 height 26
type input "active"
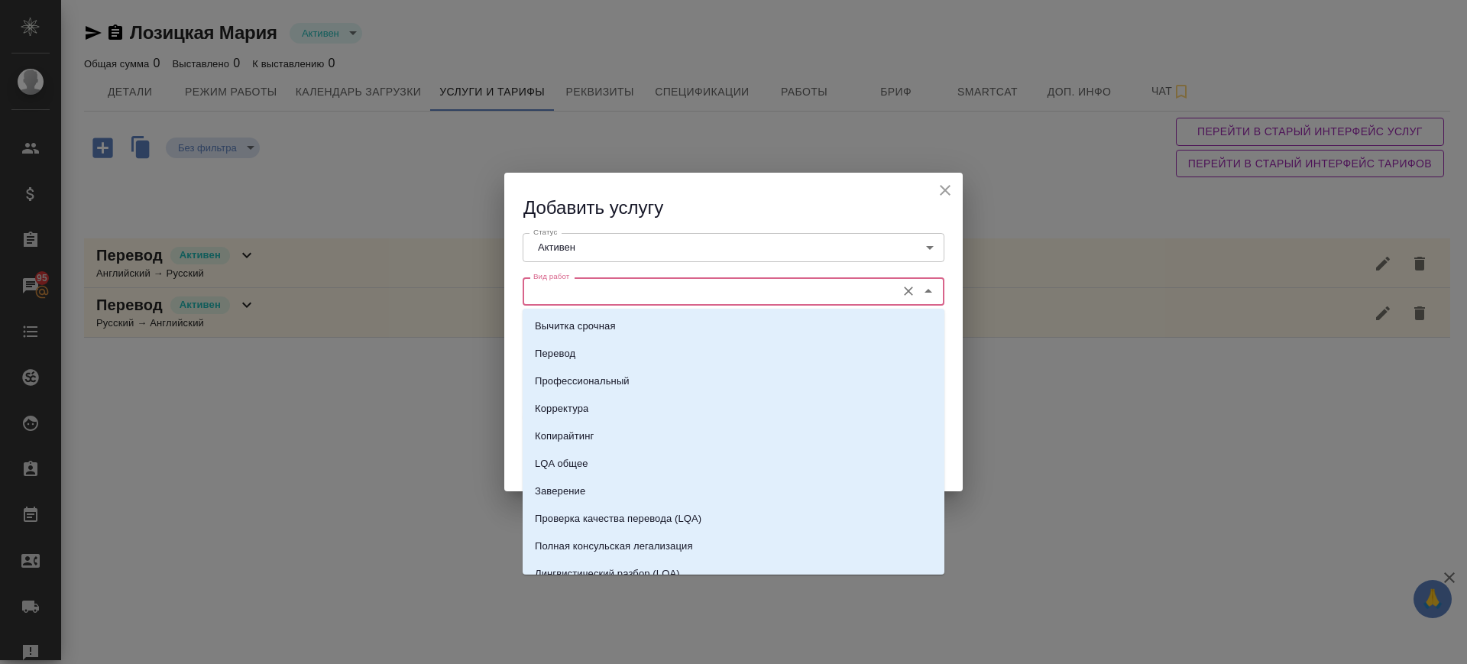
click at [602, 297] on input "Вид работ" at bounding box center [707, 291] width 361 height 18
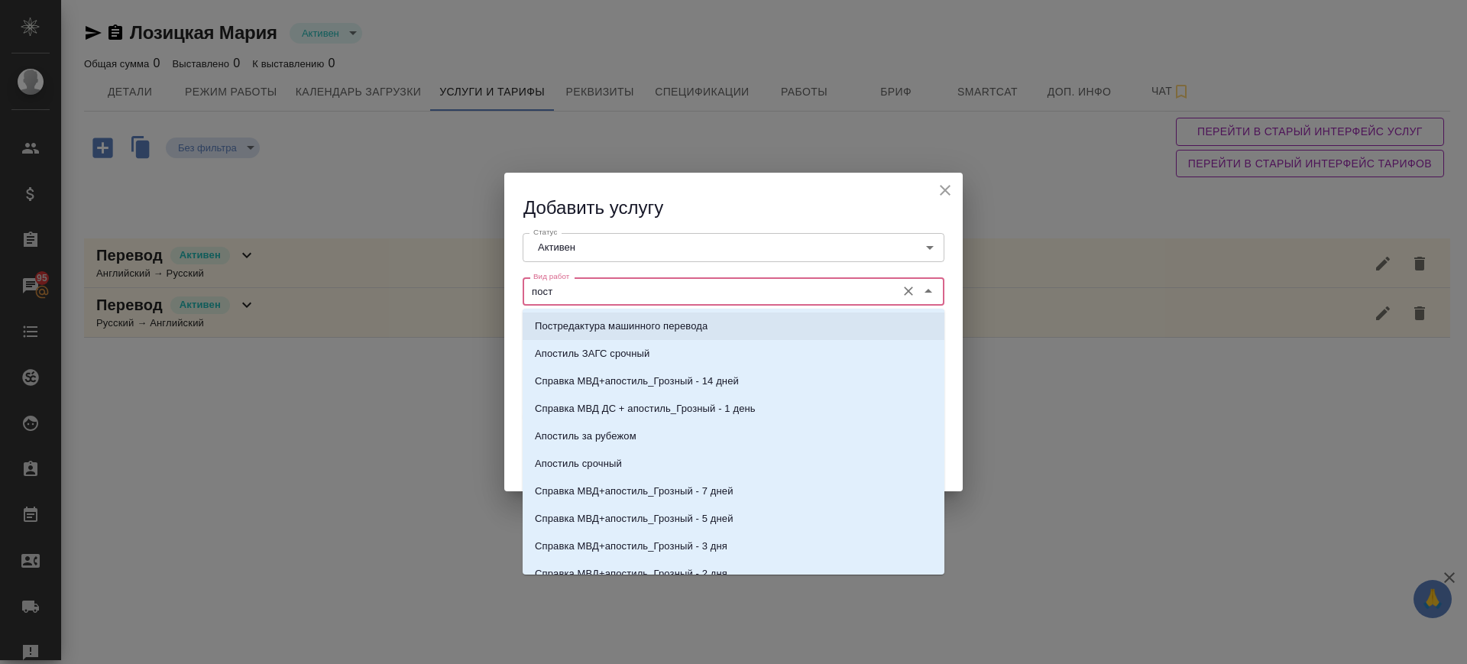
drag, startPoint x: 682, startPoint y: 324, endPoint x: 662, endPoint y: 341, distance: 26.6
click at [681, 326] on p "Постредактура машинного перевода" at bounding box center [621, 326] width 173 height 15
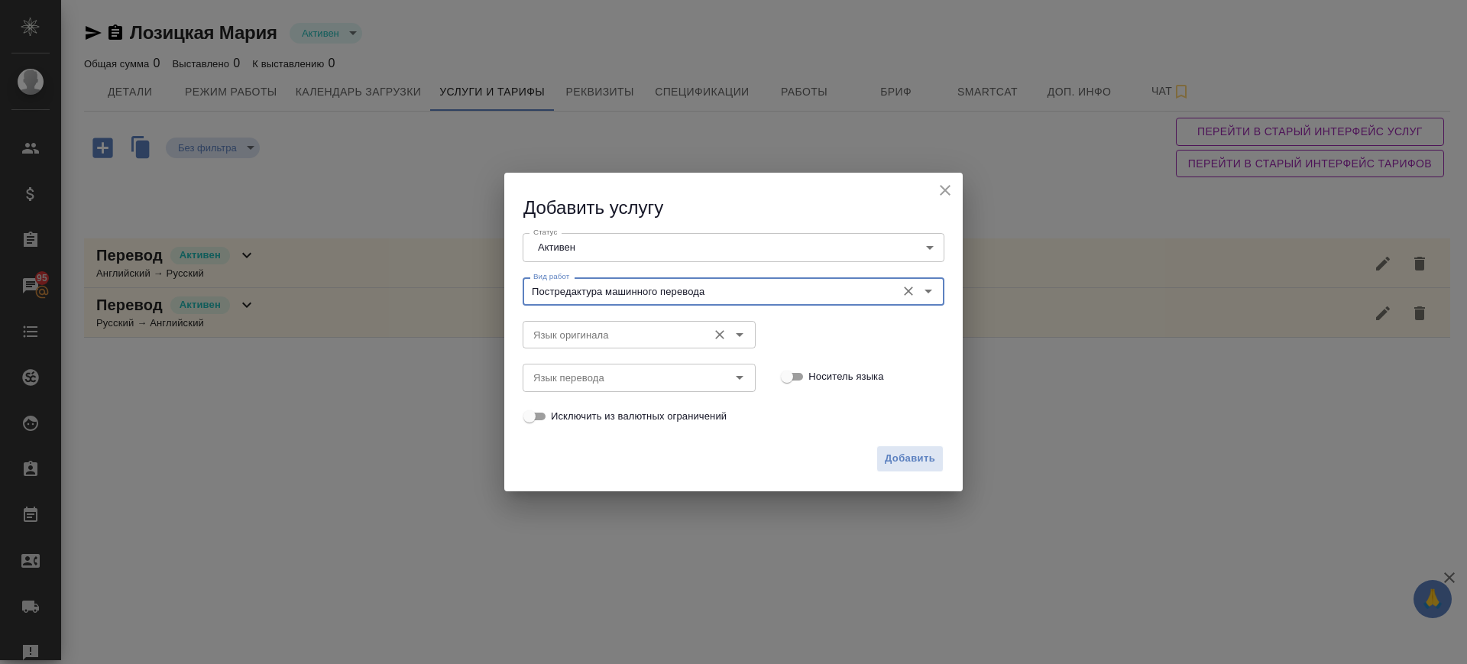
type input "Постредактура машинного перевода"
click at [654, 335] on input "Язык оригинала" at bounding box center [613, 334] width 173 height 18
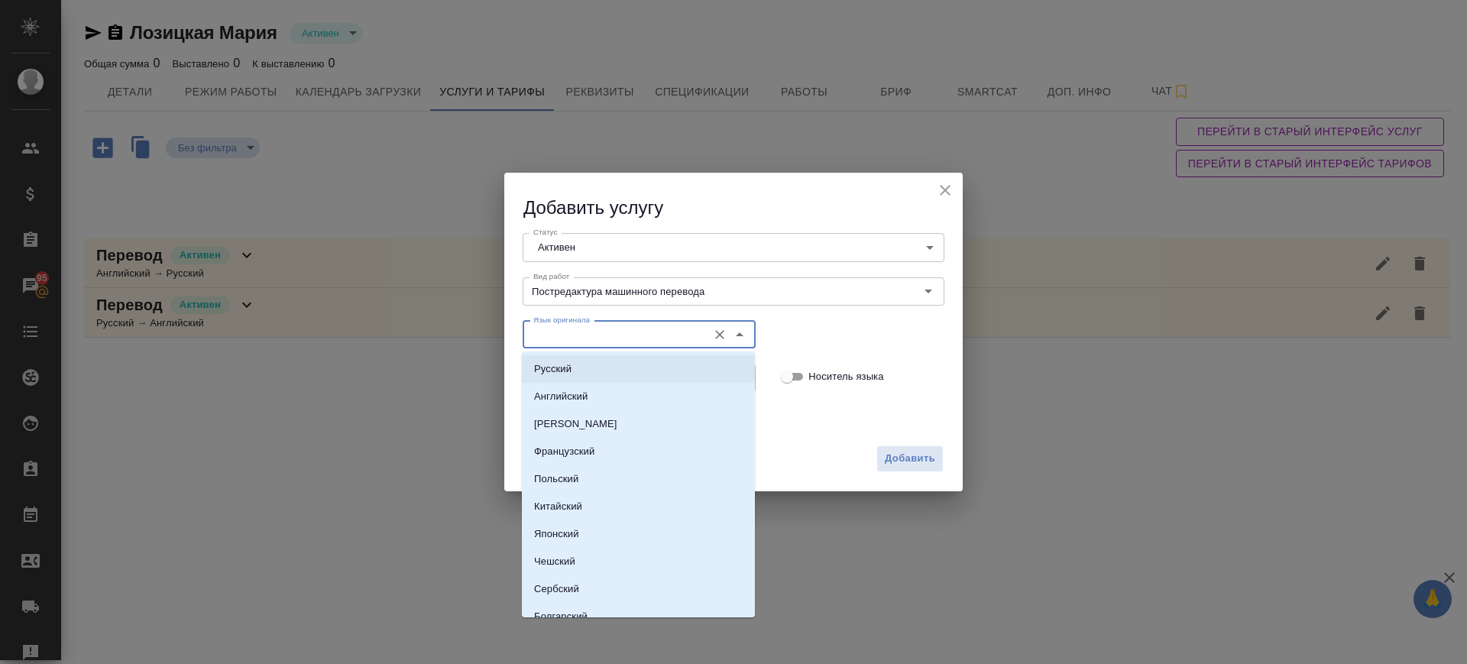
click at [612, 371] on li "Русский" at bounding box center [638, 369] width 233 height 28
type input "Русский"
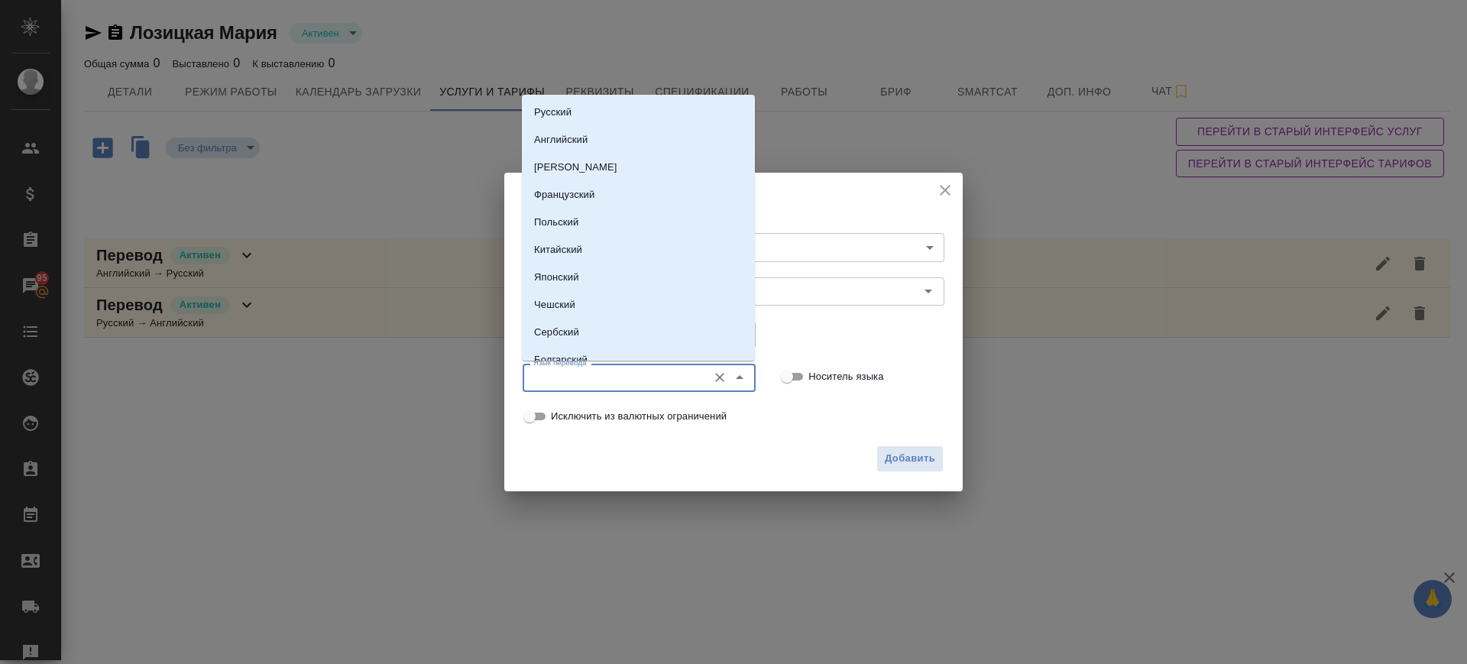
click at [610, 382] on input "Язык перевода" at bounding box center [613, 377] width 173 height 18
click at [606, 136] on li "Английский" at bounding box center [638, 140] width 233 height 28
type input "Английский"
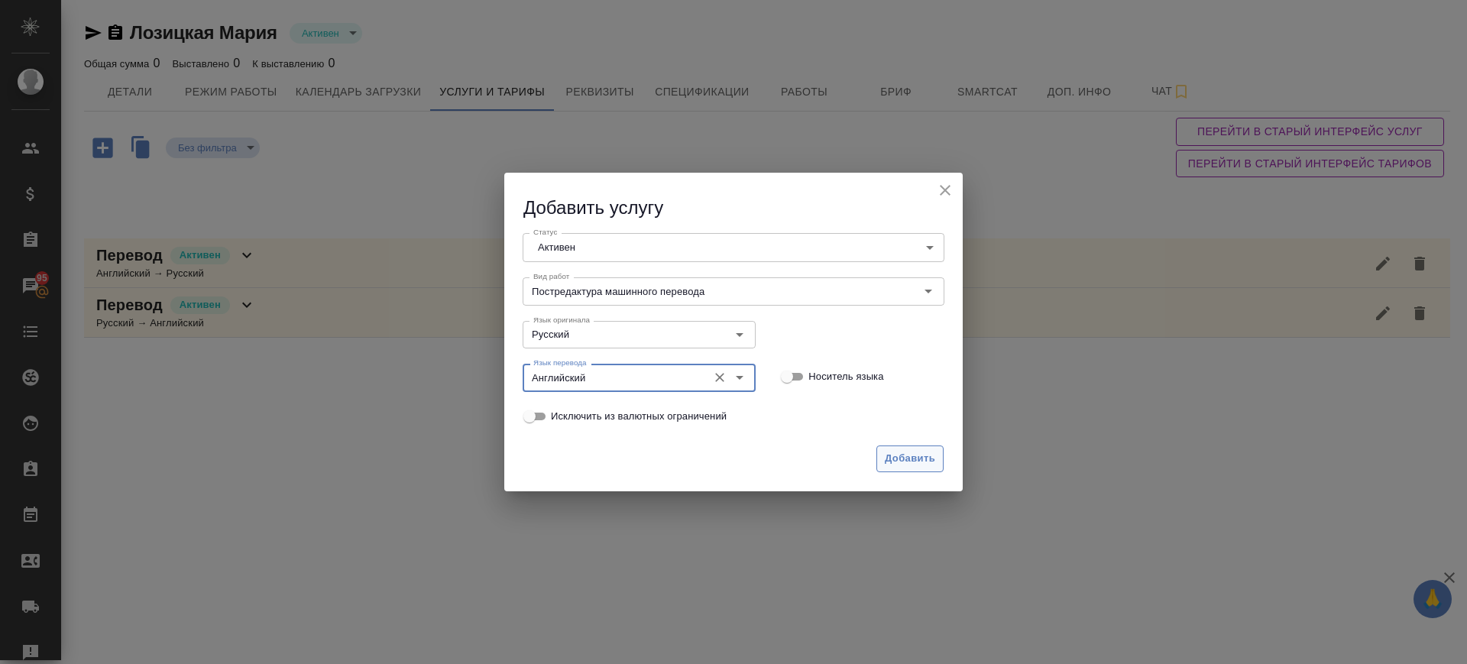
click at [907, 456] on span "Добавить" at bounding box center [910, 459] width 50 height 18
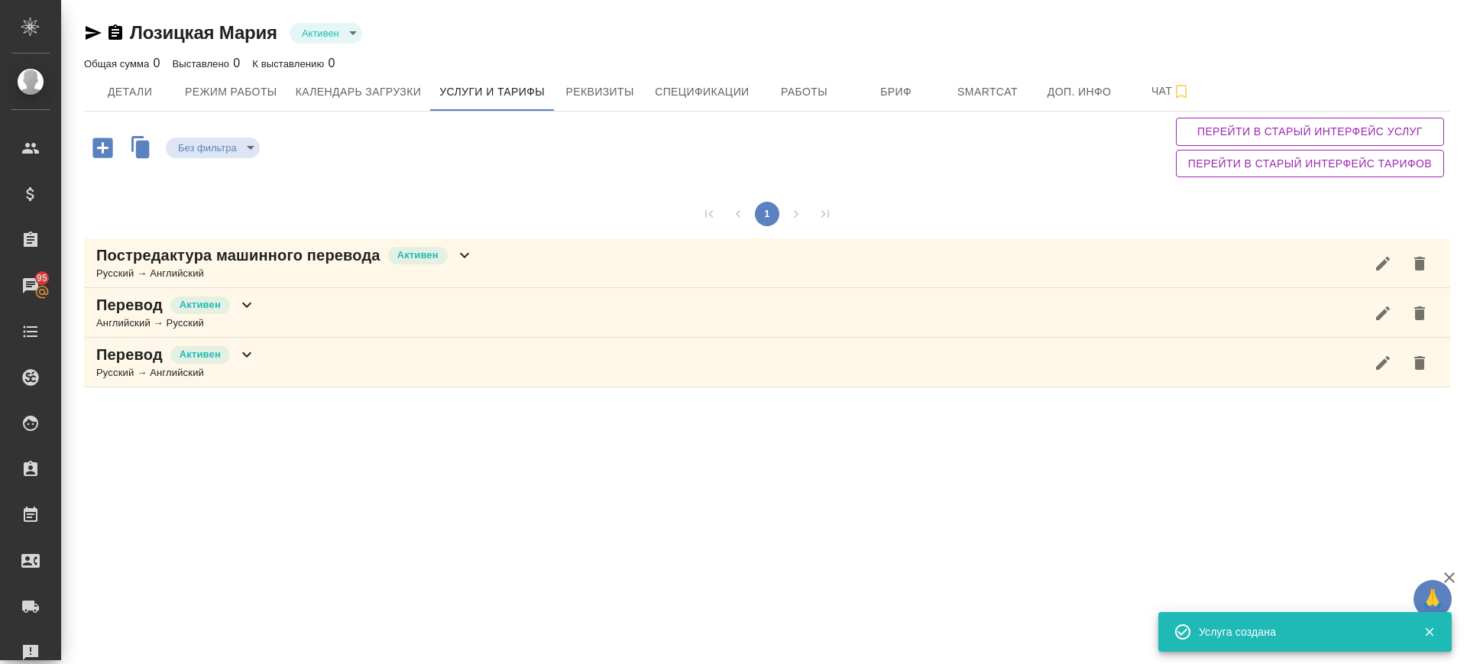
click at [103, 157] on icon "button" at bounding box center [102, 148] width 20 height 20
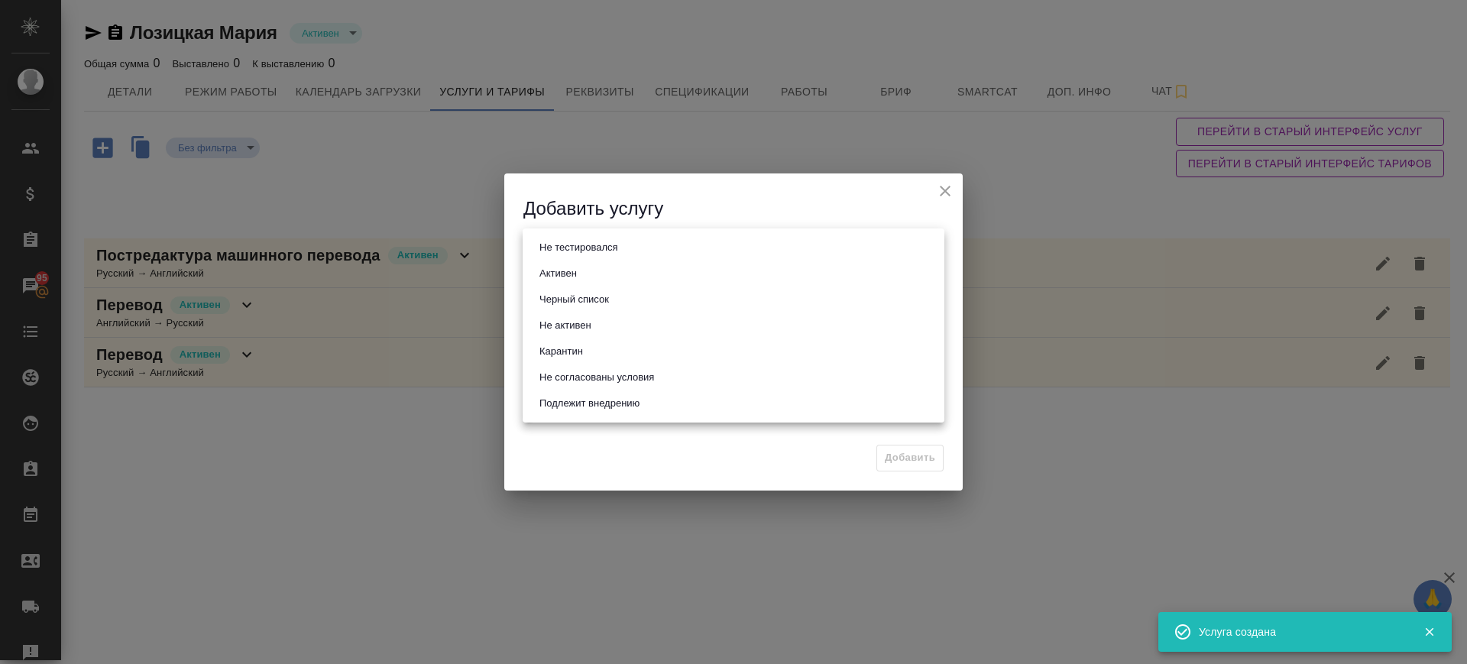
click at [610, 255] on body "🙏 .cls-1 fill:#fff; AWATERA Саглам Виктория v.saglam Клиенты Спецификации Заказ…" at bounding box center [733, 332] width 1467 height 664
click at [583, 276] on li "Активен" at bounding box center [734, 274] width 422 height 26
type input "active"
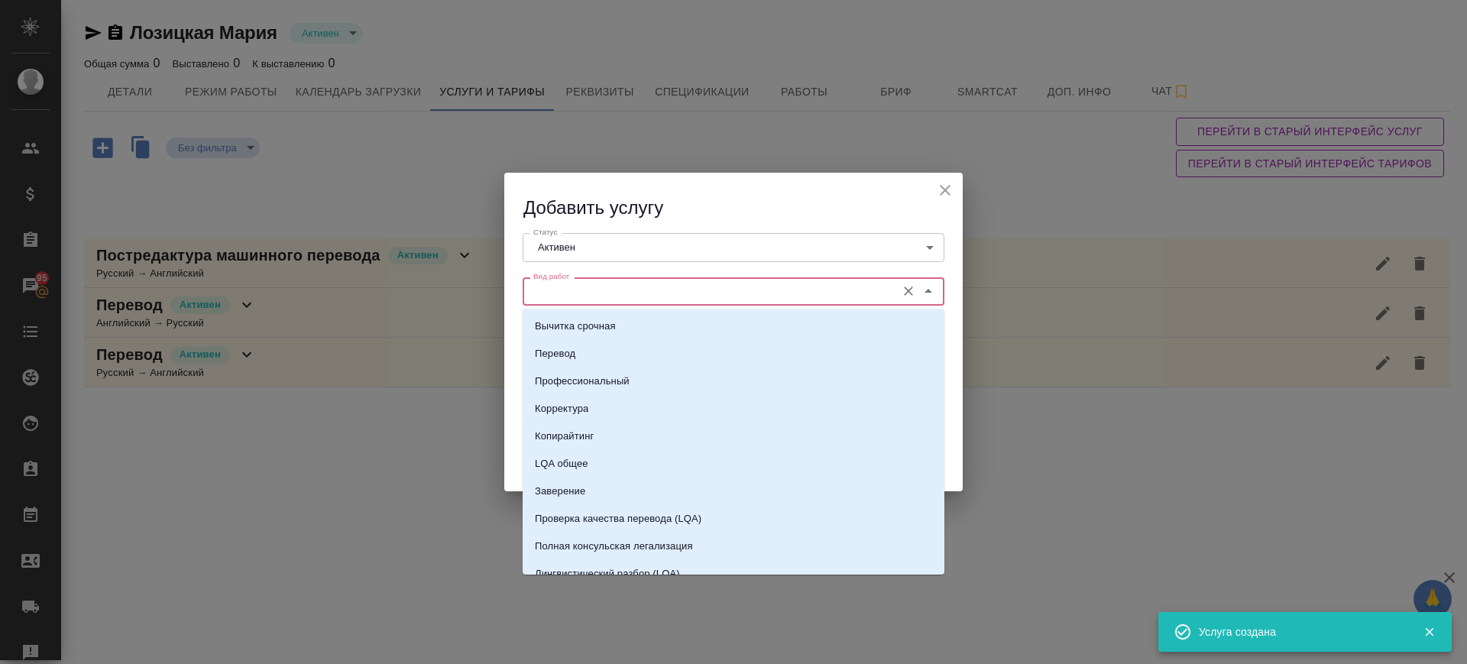
click at [591, 294] on input "Вид работ" at bounding box center [707, 291] width 361 height 18
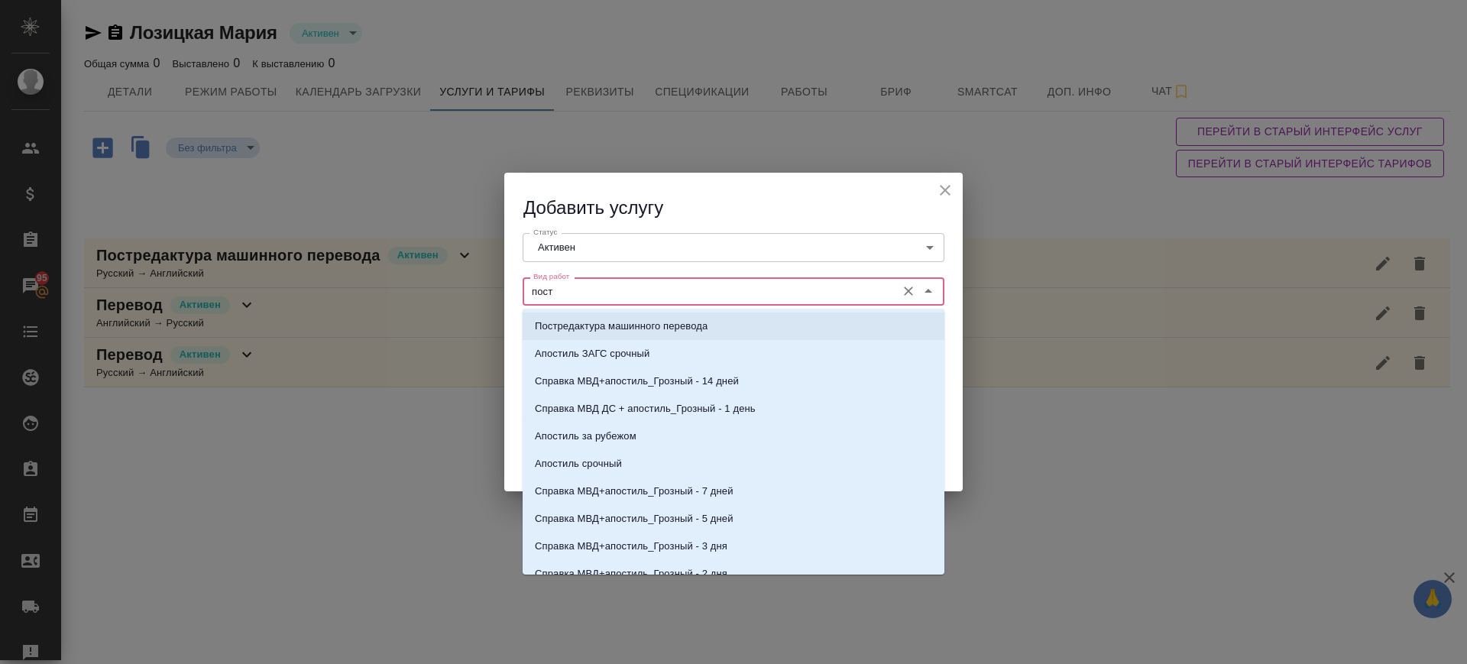
drag, startPoint x: 626, startPoint y: 332, endPoint x: 606, endPoint y: 338, distance: 20.8
click at [624, 332] on p "Постредактура машинного перевода" at bounding box center [621, 326] width 173 height 15
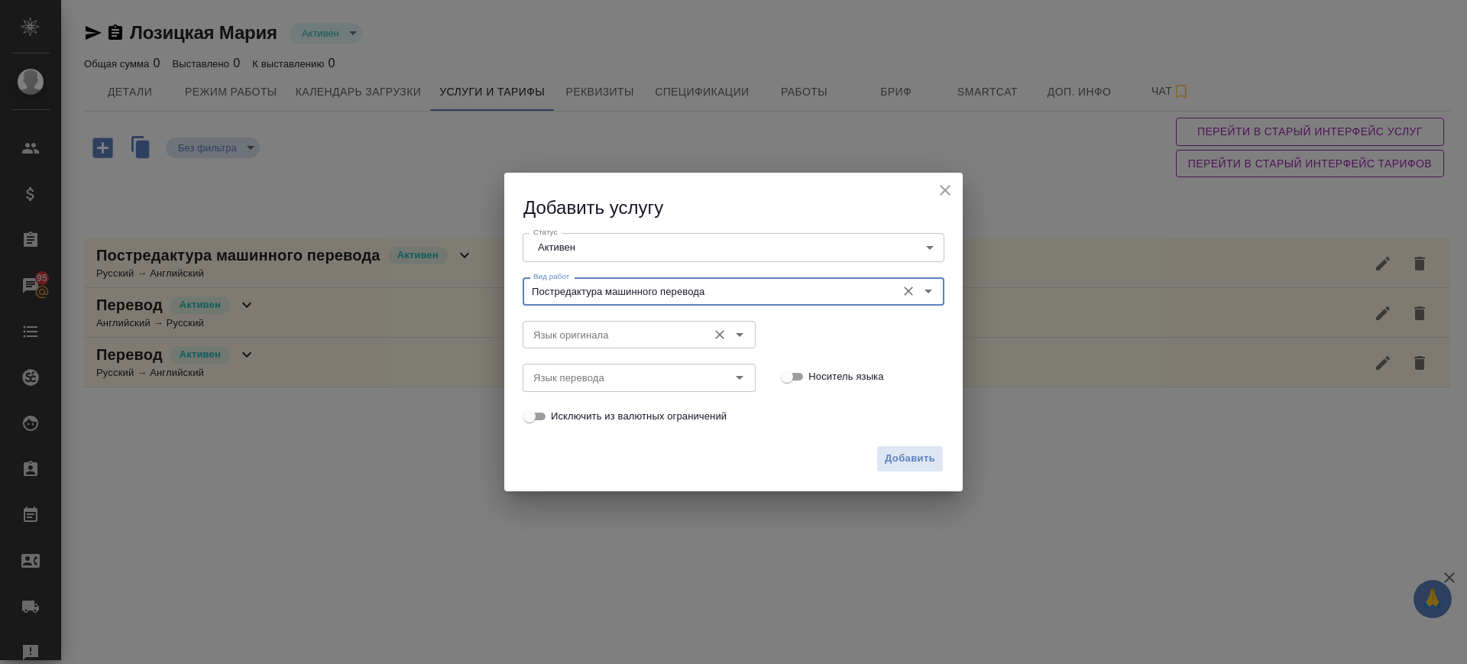
type input "Постредактура машинного перевода"
click at [574, 341] on input "Язык оригинала" at bounding box center [613, 334] width 173 height 18
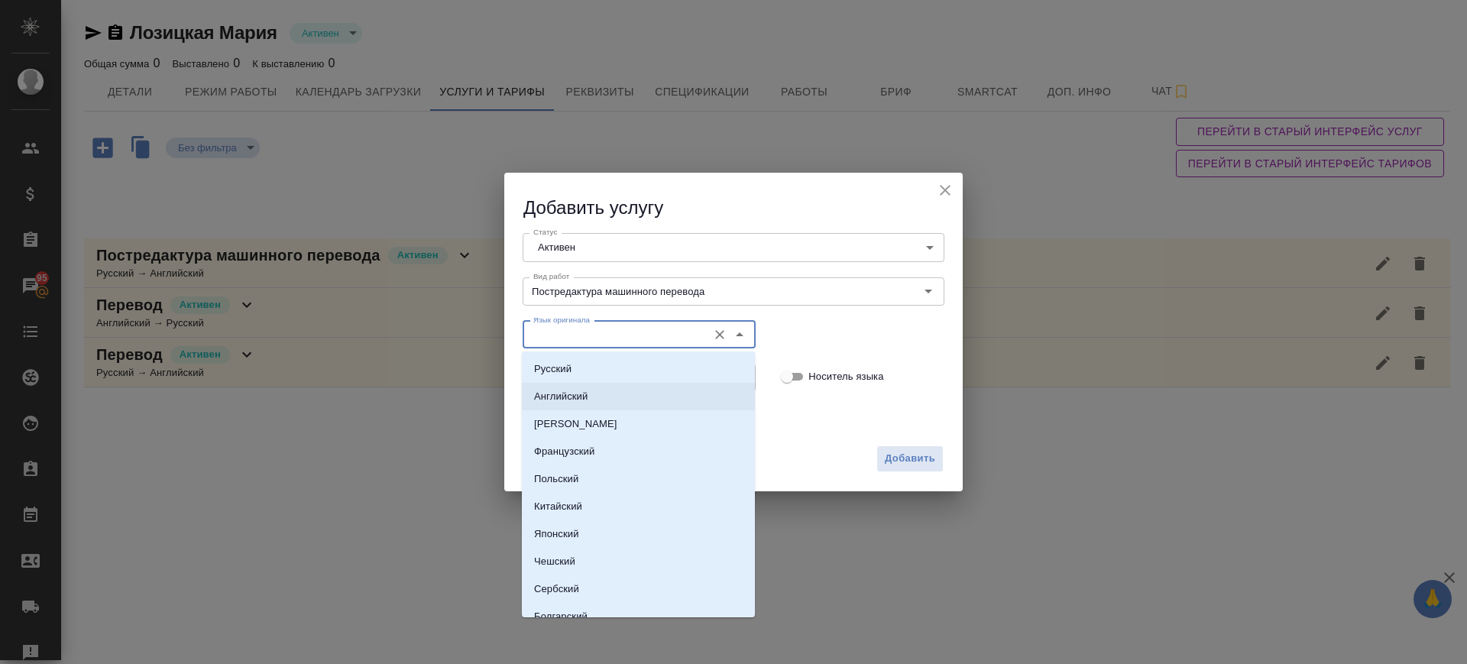
click at [577, 387] on li "Английский" at bounding box center [638, 397] width 233 height 28
type input "Английский"
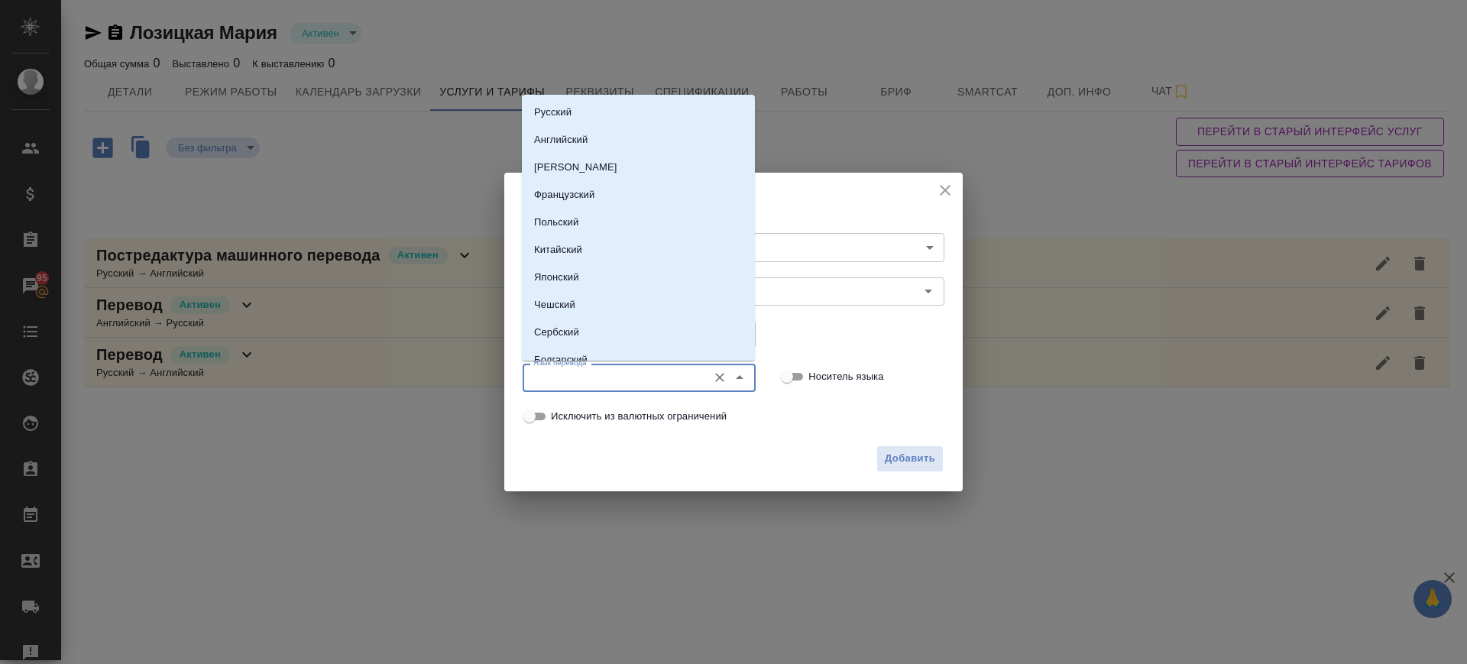
click at [574, 380] on input "Язык перевода" at bounding box center [613, 377] width 173 height 18
click at [562, 108] on p "Русский" at bounding box center [552, 112] width 37 height 15
type input "Русский"
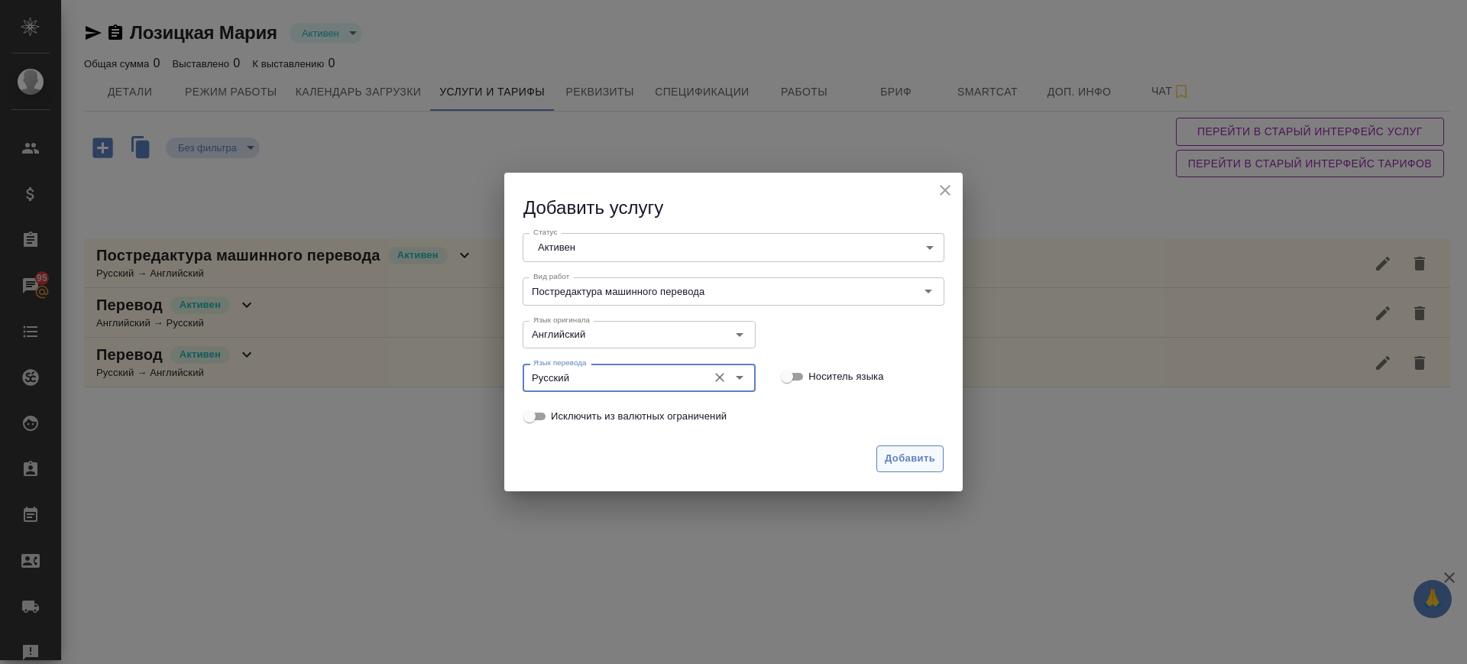
click at [897, 463] on span "Добавить" at bounding box center [910, 459] width 50 height 18
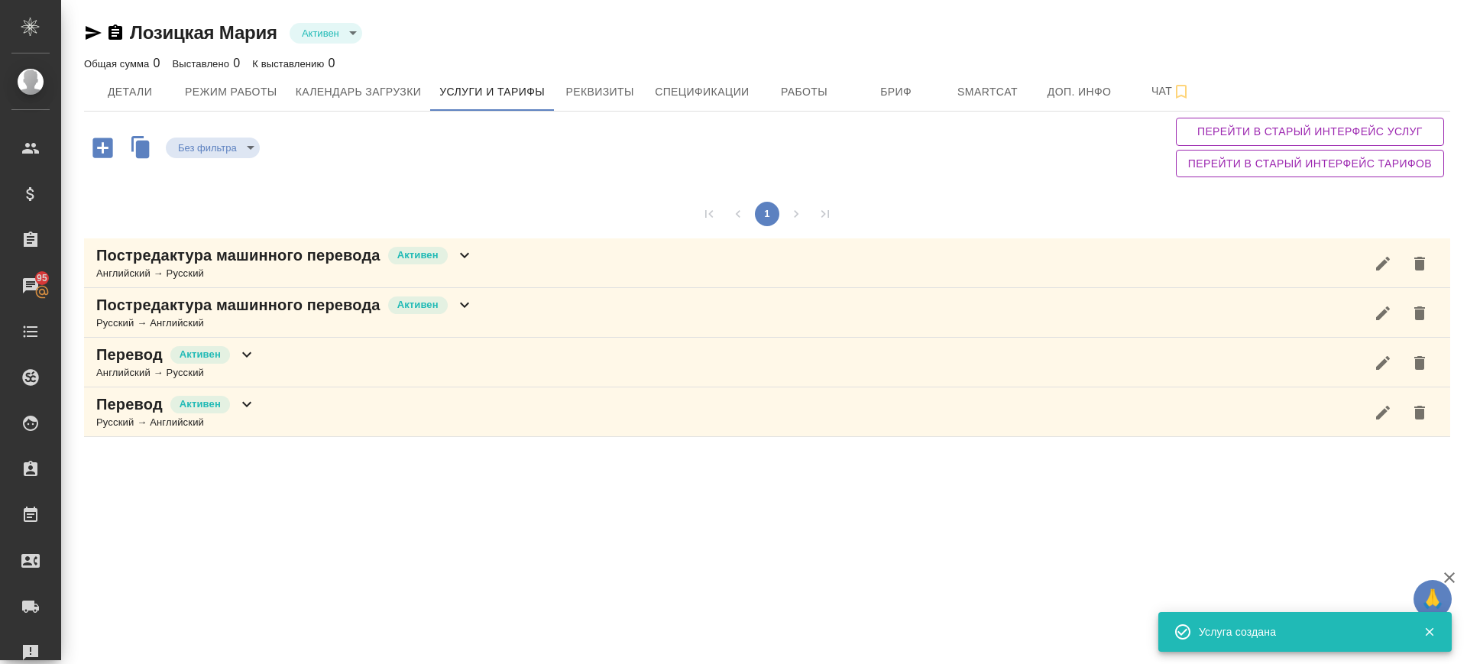
click at [539, 262] on div "Постредактура машинного перевода Активен Английский → Русский" at bounding box center [767, 263] width 1366 height 50
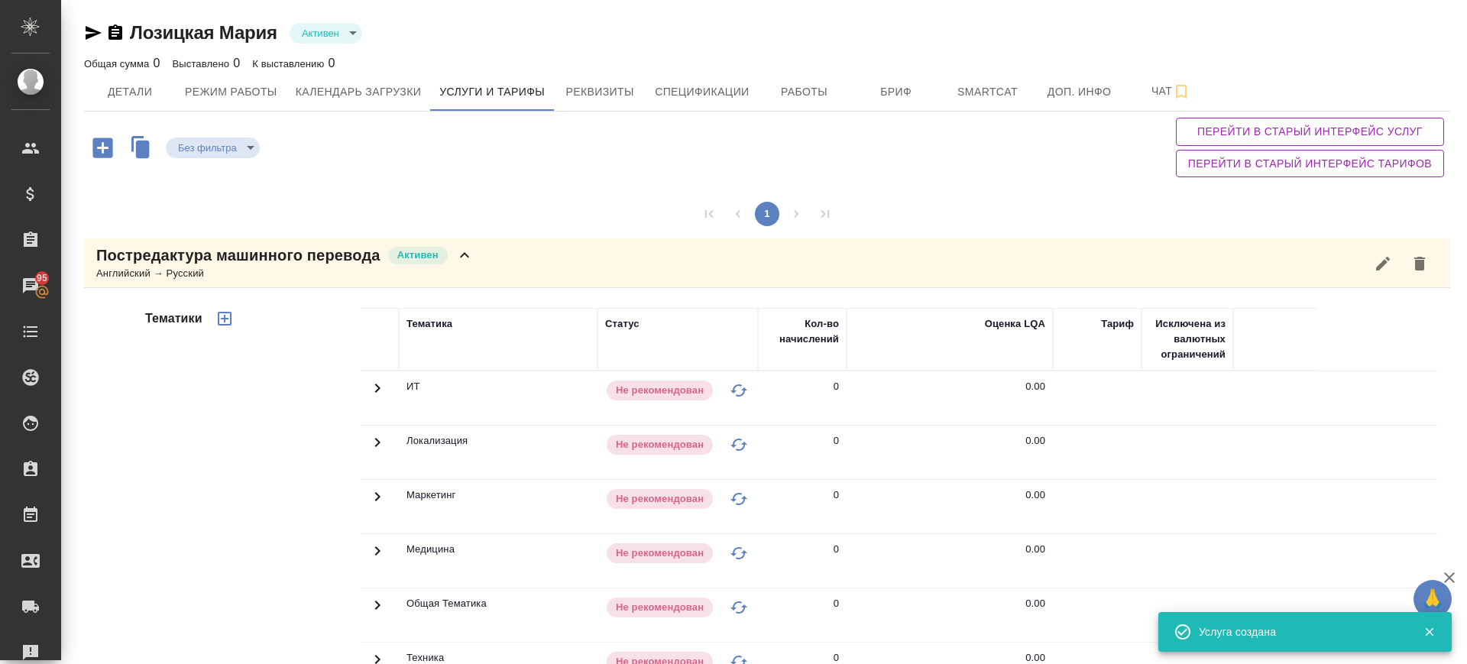
scroll to position [348, 0]
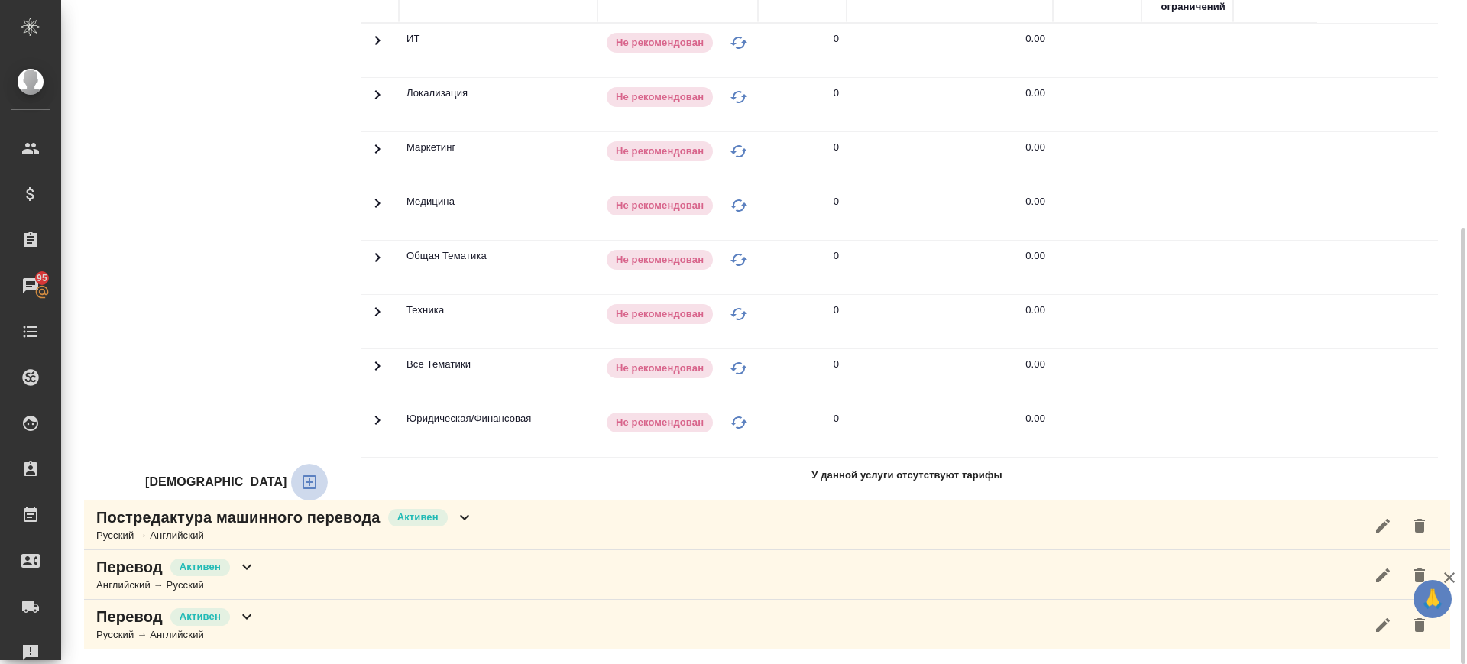
click at [300, 484] on icon "button" at bounding box center [309, 482] width 18 height 18
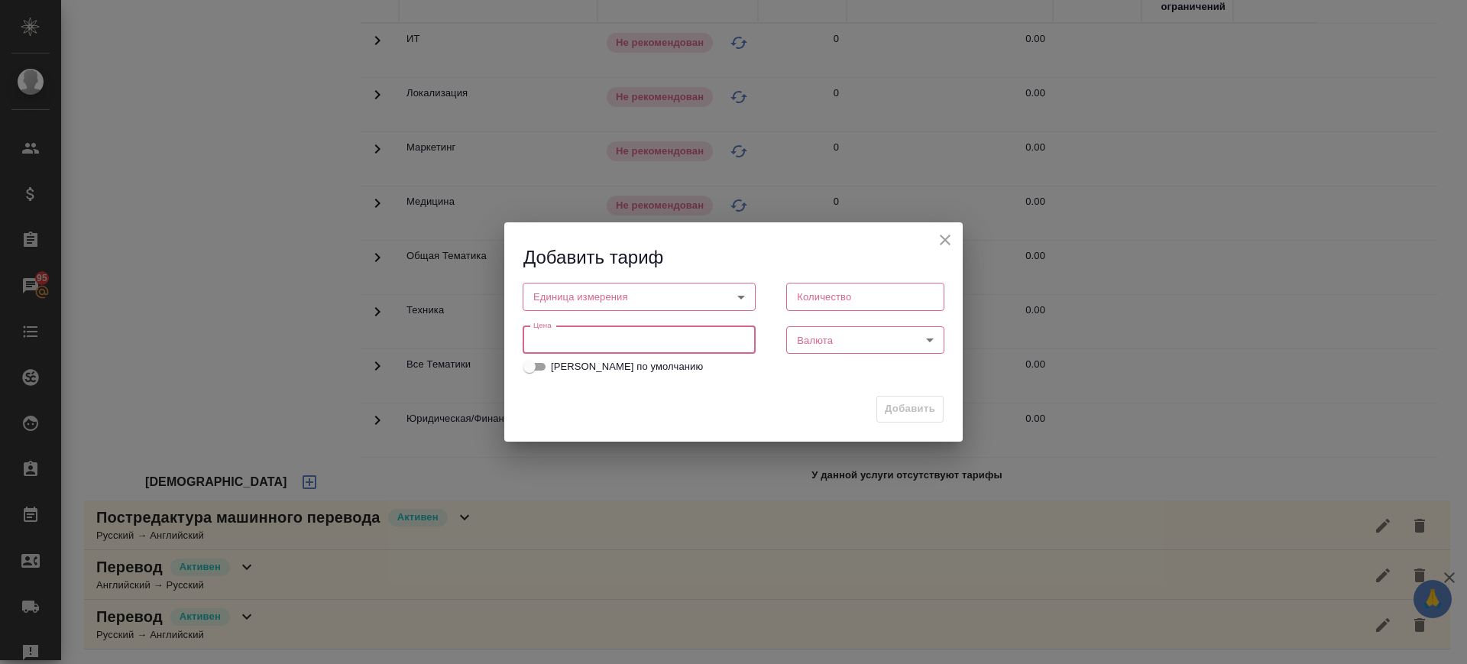
click at [581, 328] on input "number" at bounding box center [639, 340] width 233 height 28
paste input "0.88"
type input "0.88"
click at [613, 290] on body "🙏 .cls-1 fill:#fff; AWATERA Саглам Виктория v.saglam Клиенты Спецификации Заказ…" at bounding box center [733, 332] width 1467 height 664
drag, startPoint x: 591, startPoint y: 342, endPoint x: 830, endPoint y: 323, distance: 239.9
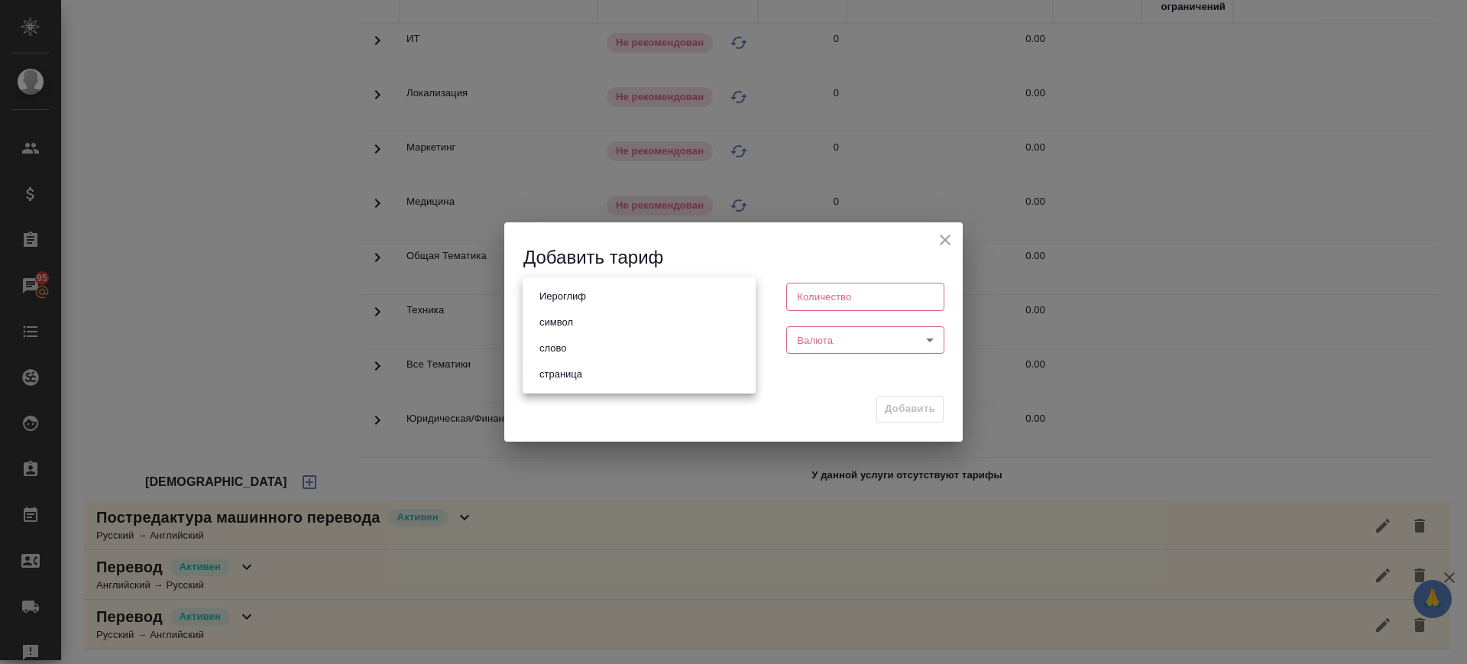
click at [591, 343] on li "слово" at bounding box center [639, 348] width 233 height 26
type input "5a8b1489cc6b4906c91bfd90"
type input "1"
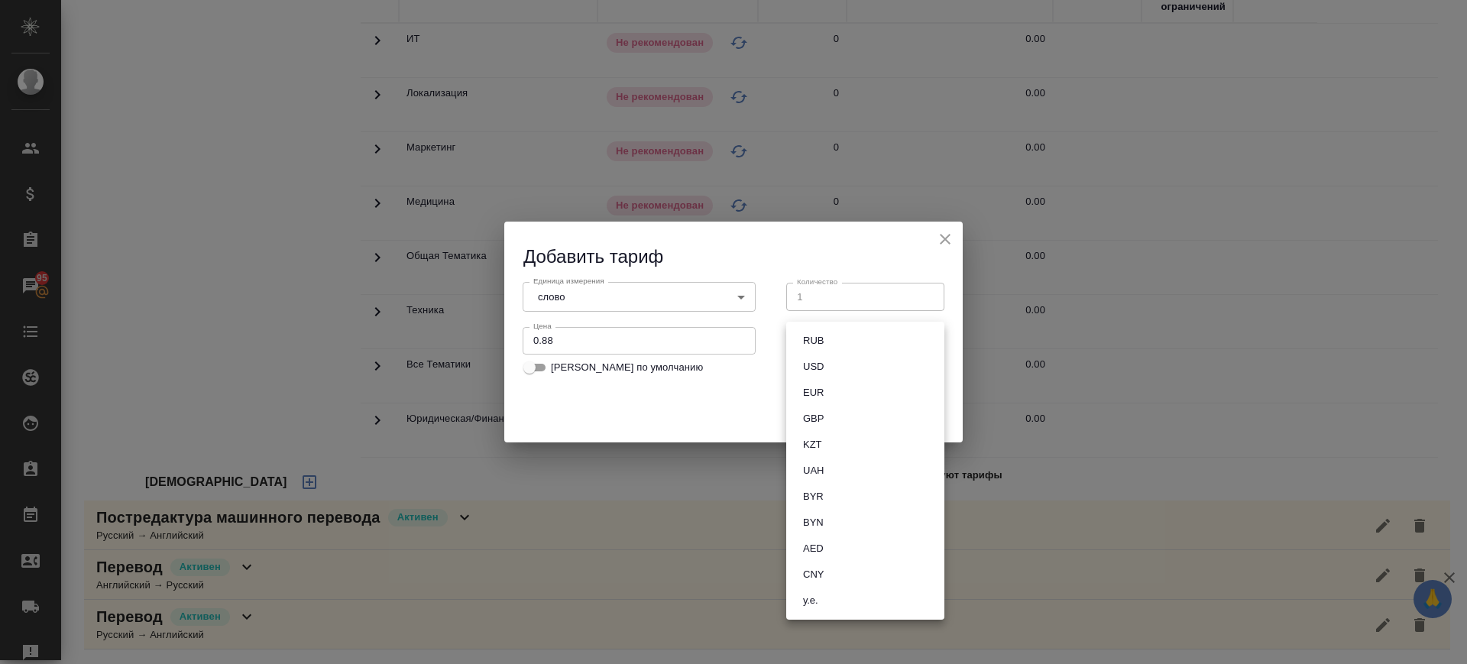
drag, startPoint x: 858, startPoint y: 341, endPoint x: 851, endPoint y: 338, distance: 7.9
click at [857, 342] on body "🙏 .cls-1 fill:#fff; AWATERA Саглам Виктория v.saglam Клиенты Спецификации Заказ…" at bounding box center [733, 332] width 1467 height 664
drag, startPoint x: 851, startPoint y: 335, endPoint x: 836, endPoint y: 296, distance: 42.6
click at [850, 335] on li "RUB" at bounding box center [865, 341] width 158 height 26
type input "RUB"
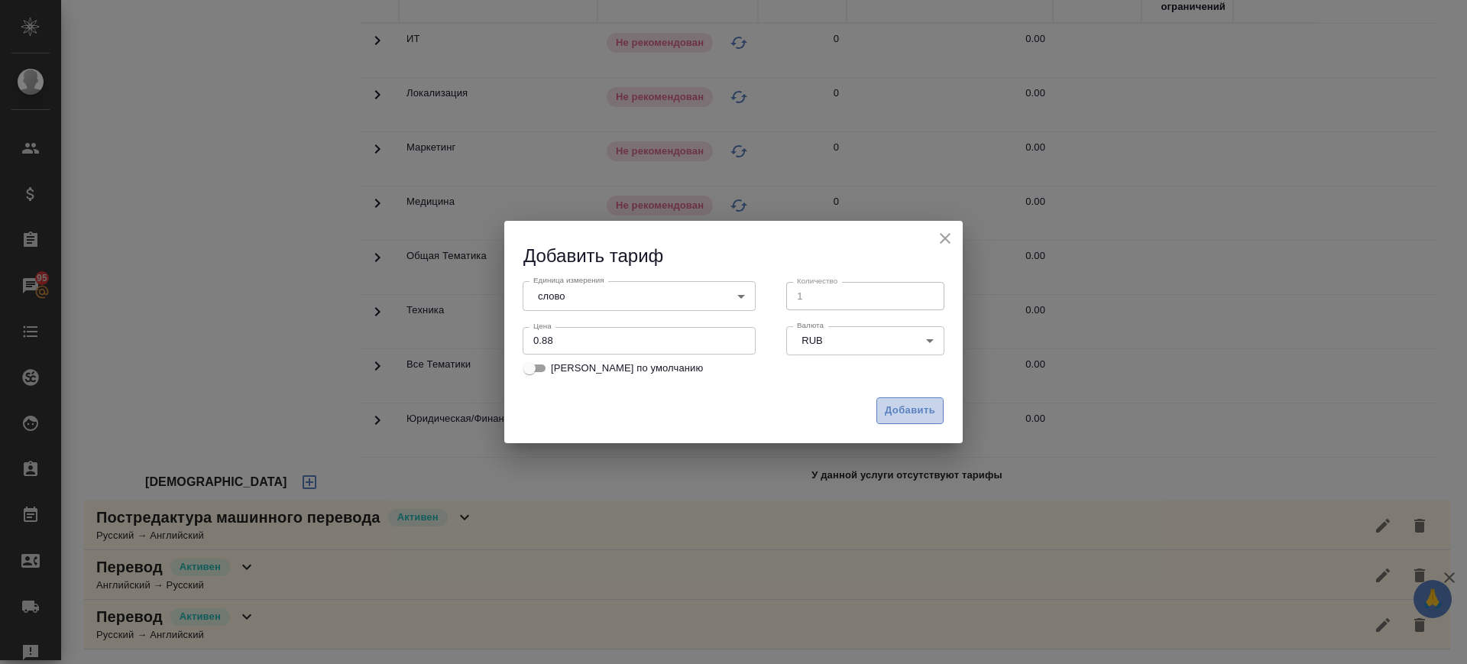
click at [908, 402] on span "Добавить" at bounding box center [910, 411] width 50 height 18
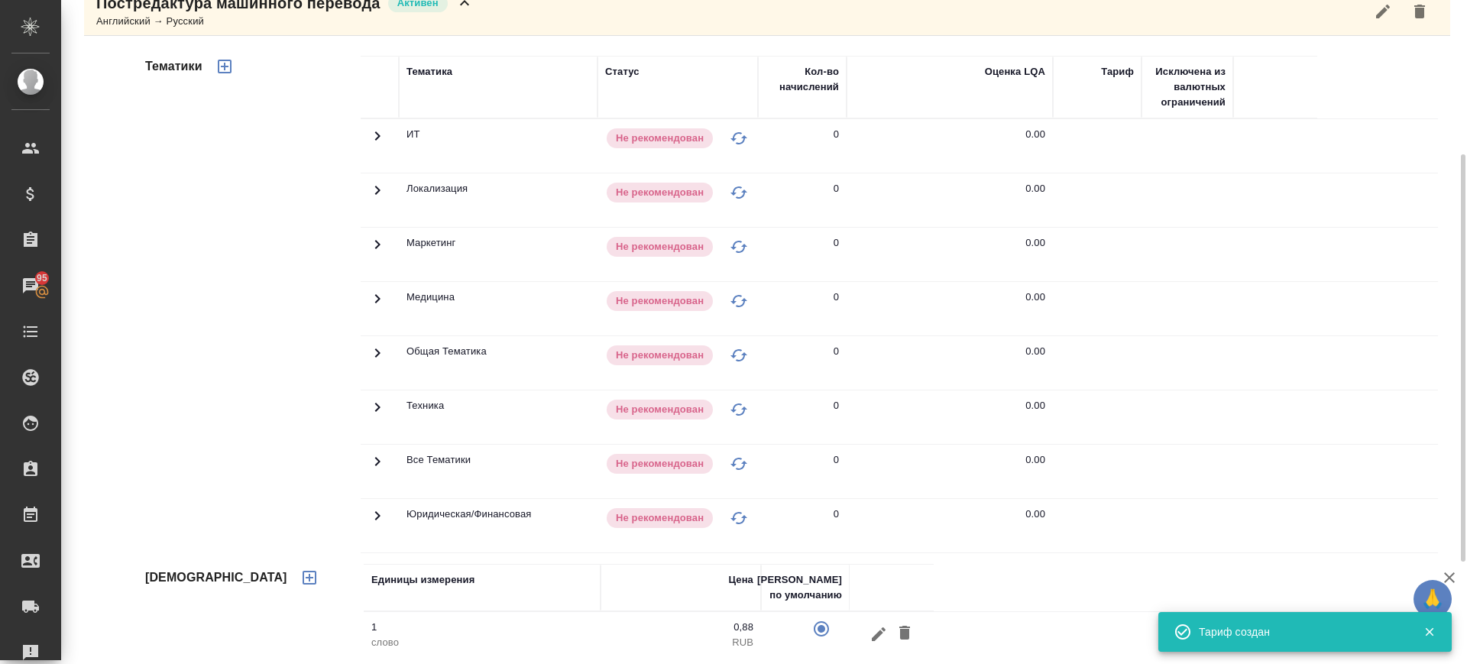
scroll to position [157, 0]
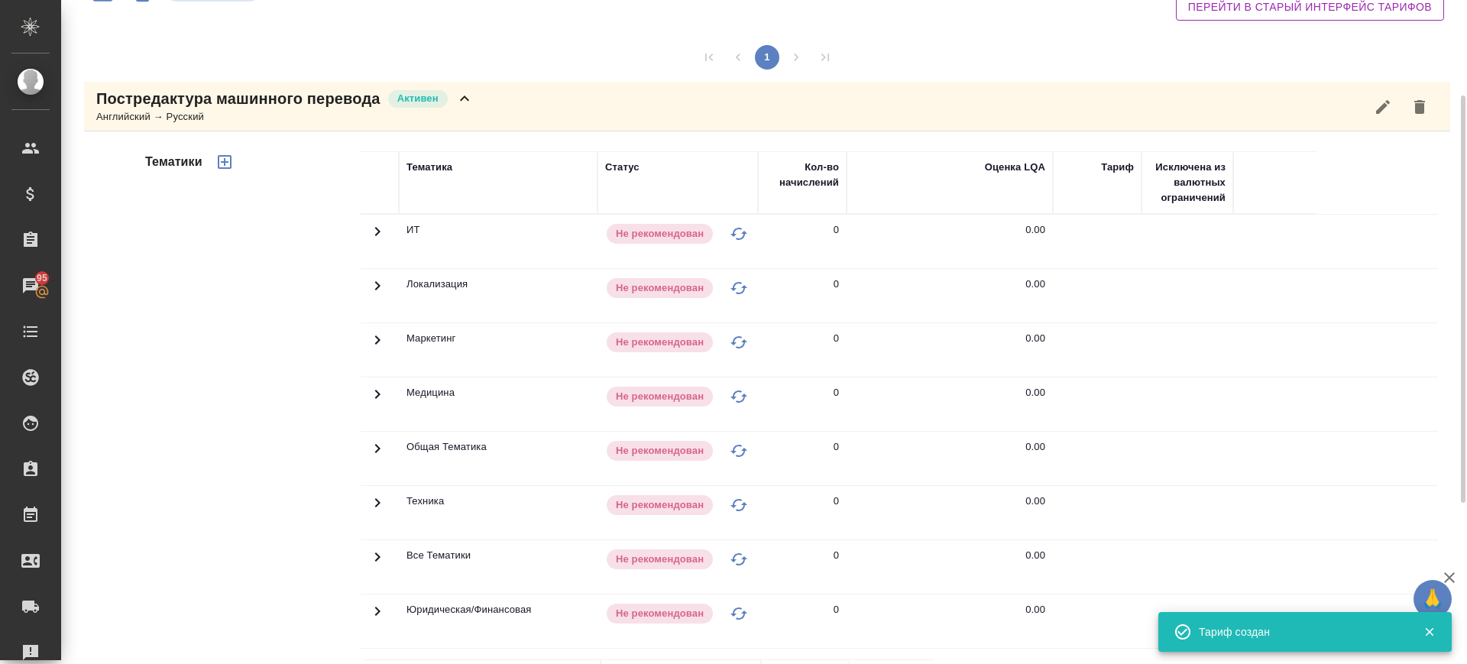
click at [222, 161] on icon "button" at bounding box center [225, 162] width 14 height 14
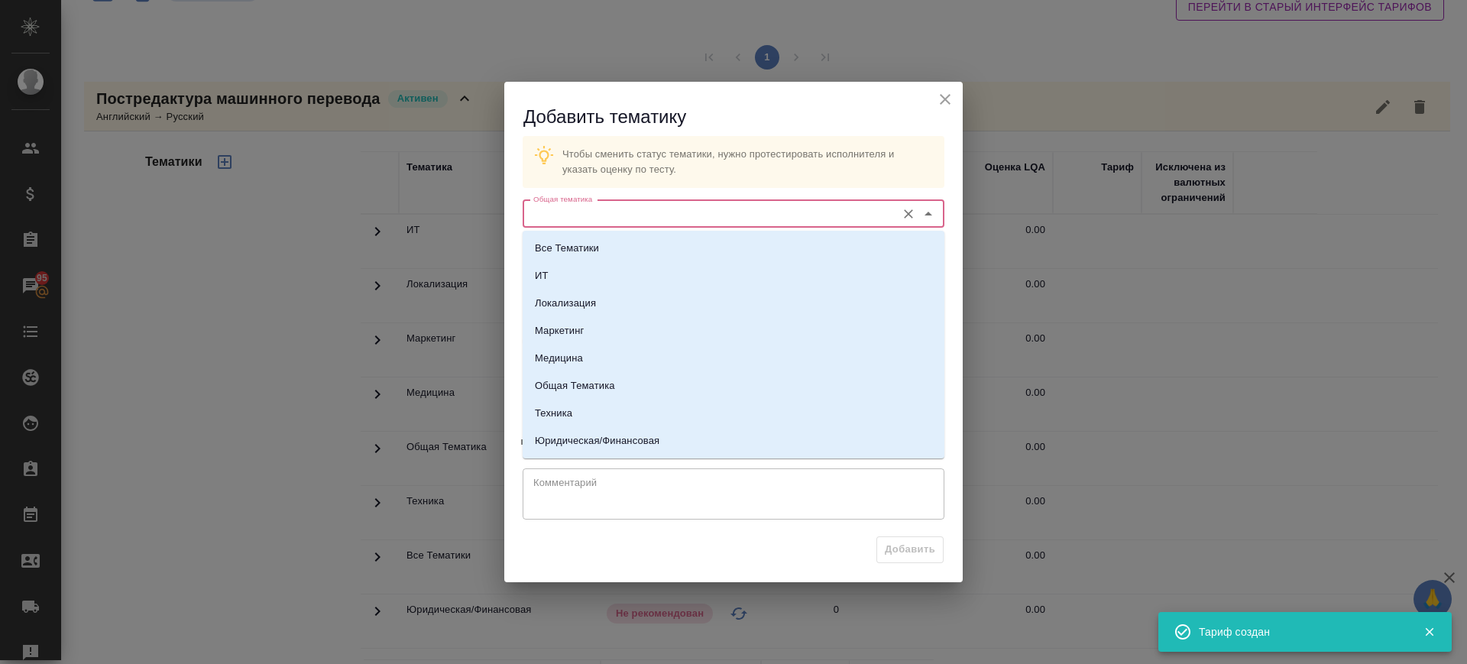
click at [688, 215] on input "Общая тематика" at bounding box center [707, 214] width 361 height 18
click at [580, 412] on li "Техника" at bounding box center [734, 414] width 422 height 28
type input "Техника"
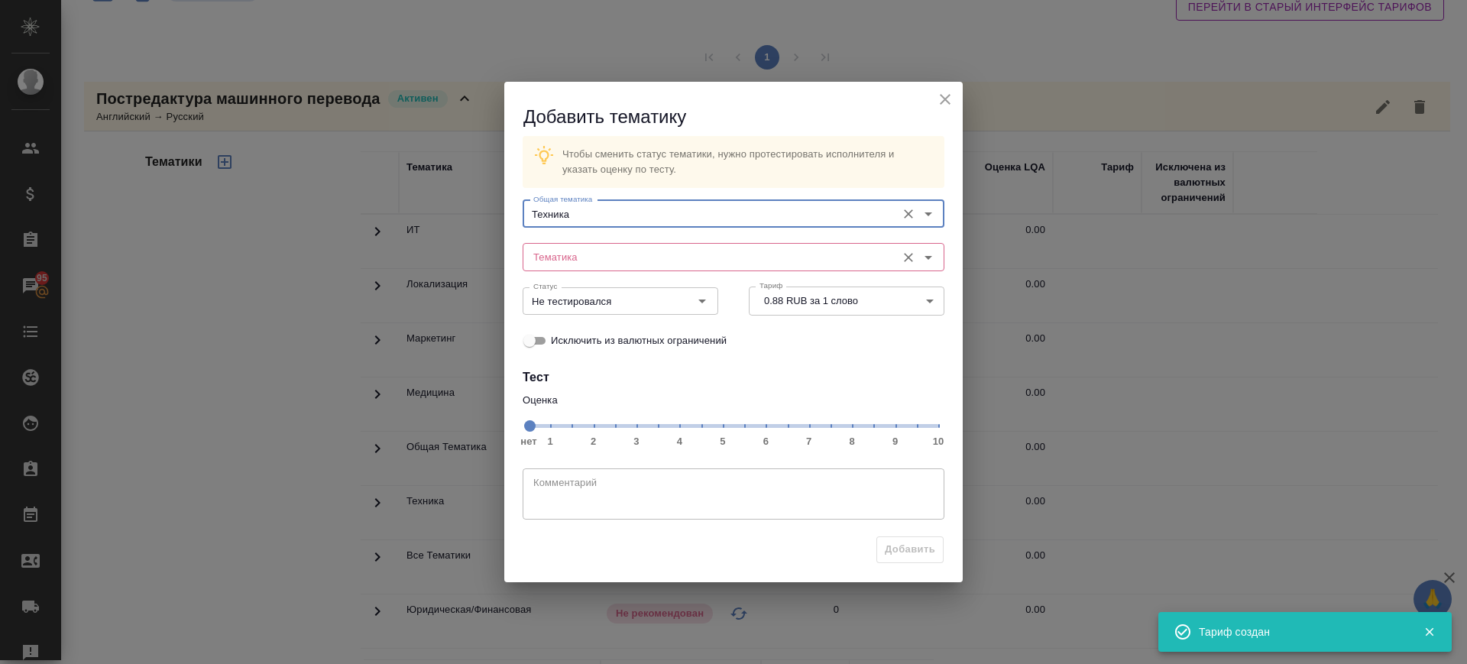
click at [617, 254] on input "Тематика" at bounding box center [707, 257] width 361 height 18
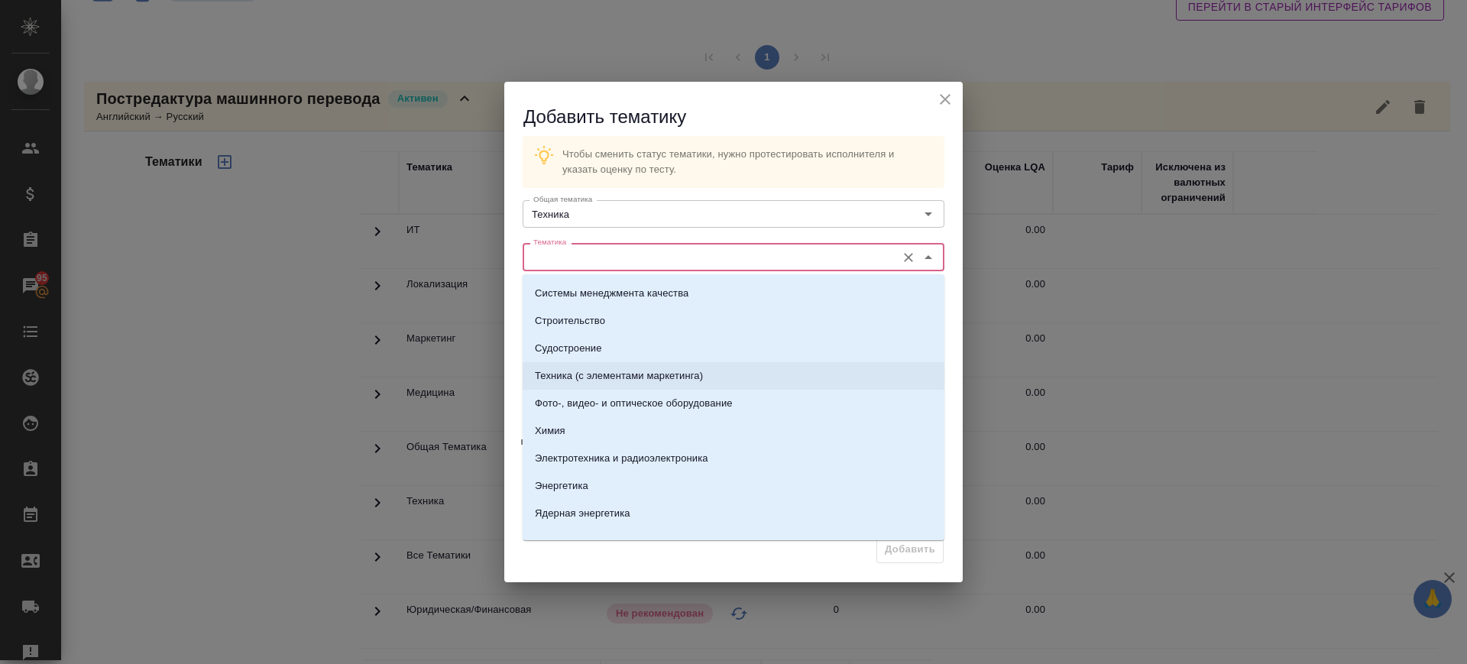
scroll to position [509, 0]
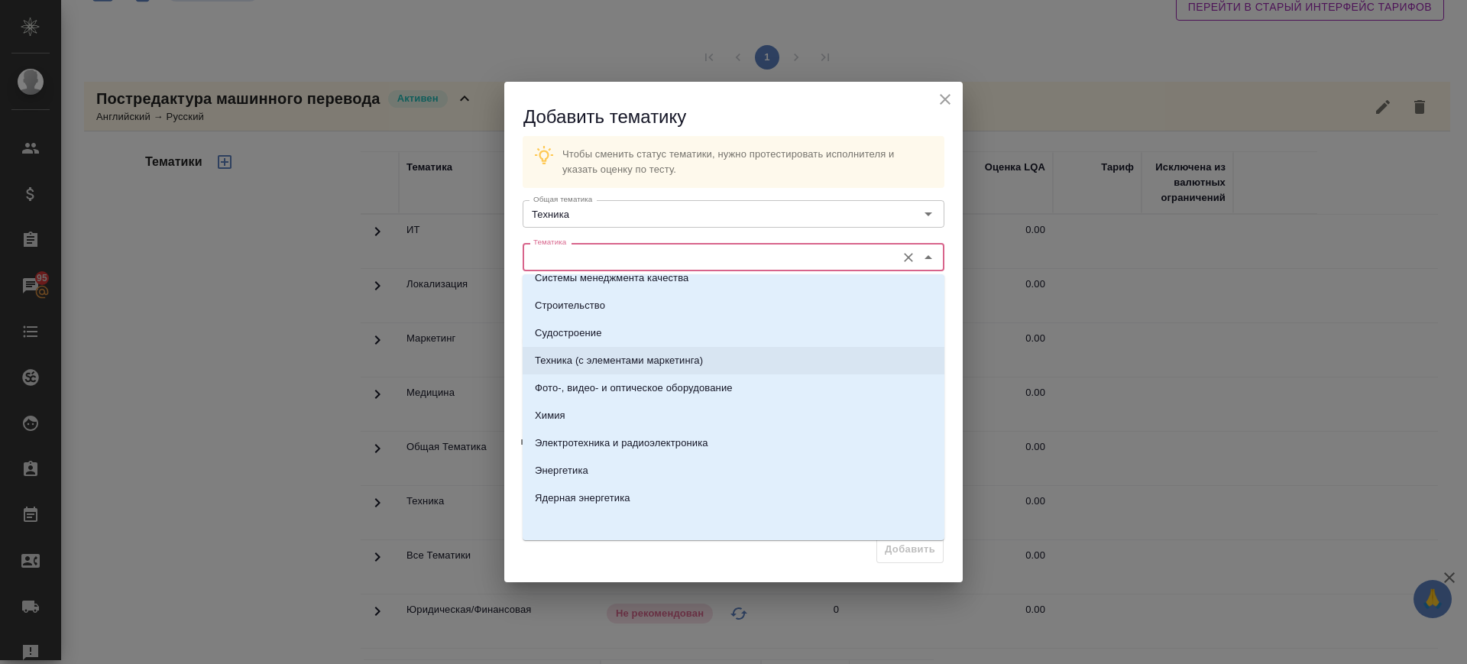
click at [597, 354] on p "Техника (с элементами маркетинга)" at bounding box center [619, 360] width 168 height 15
type input "Техника (с элементами маркетинга)"
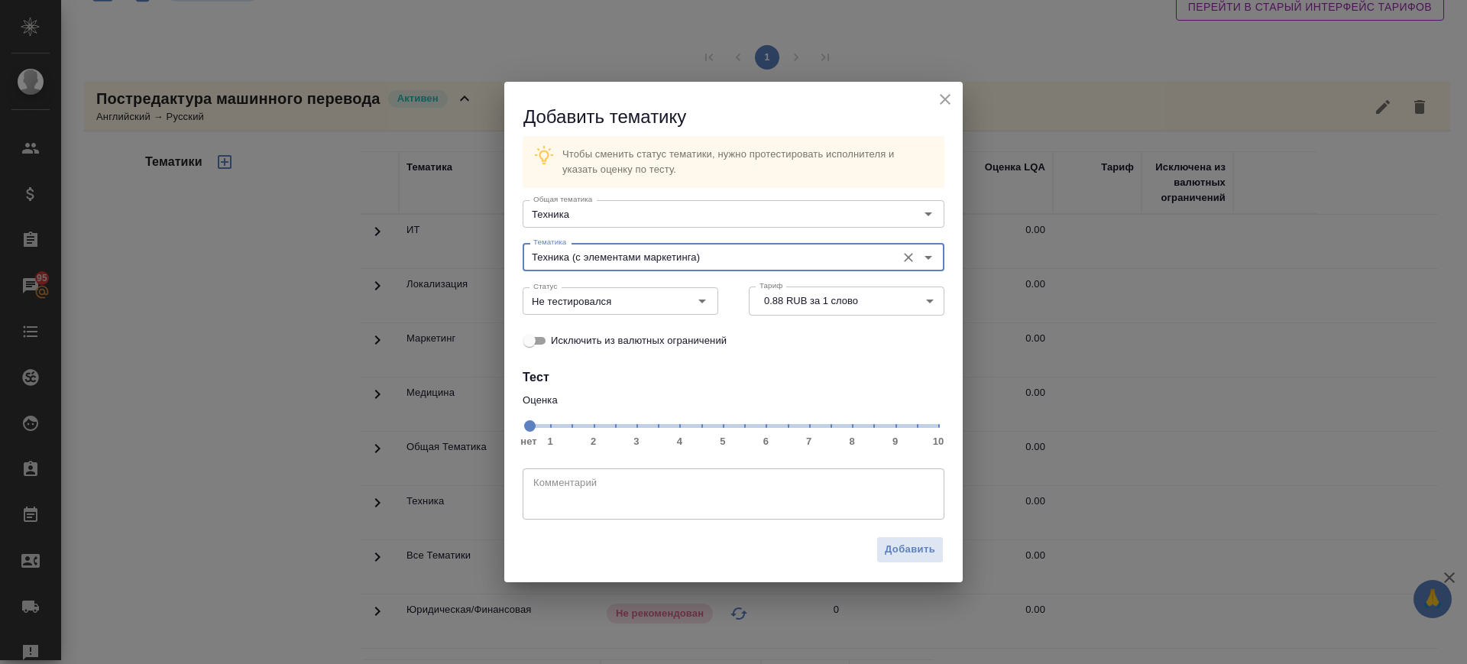
click at [853, 425] on span "нет 1 2 3 4 5 6 7 8 9 10" at bounding box center [733, 424] width 409 height 21
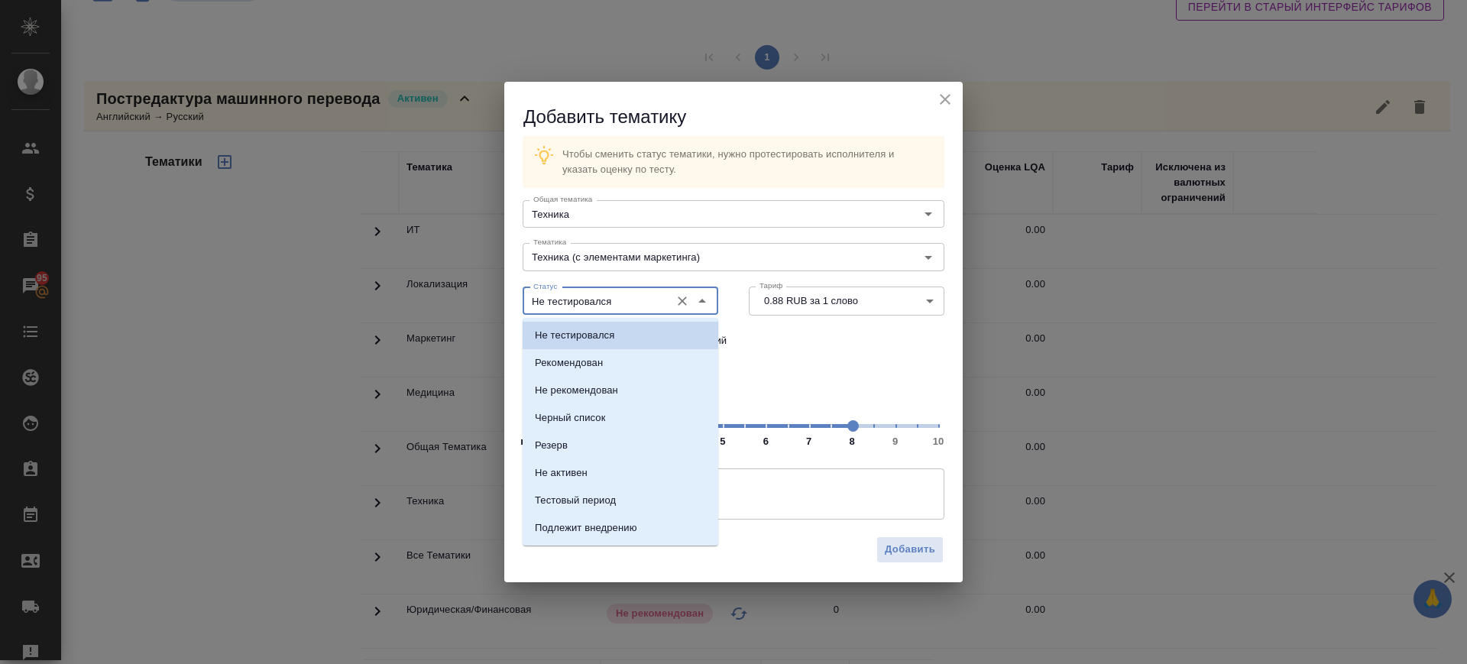
drag, startPoint x: 609, startPoint y: 298, endPoint x: 600, endPoint y: 335, distance: 38.5
click at [609, 299] on input "Не тестировался" at bounding box center [594, 301] width 135 height 18
drag, startPoint x: 594, startPoint y: 361, endPoint x: 745, endPoint y: 460, distance: 180.3
click at [594, 361] on p "Рекомендован" at bounding box center [569, 362] width 68 height 15
type input "Рекомендован"
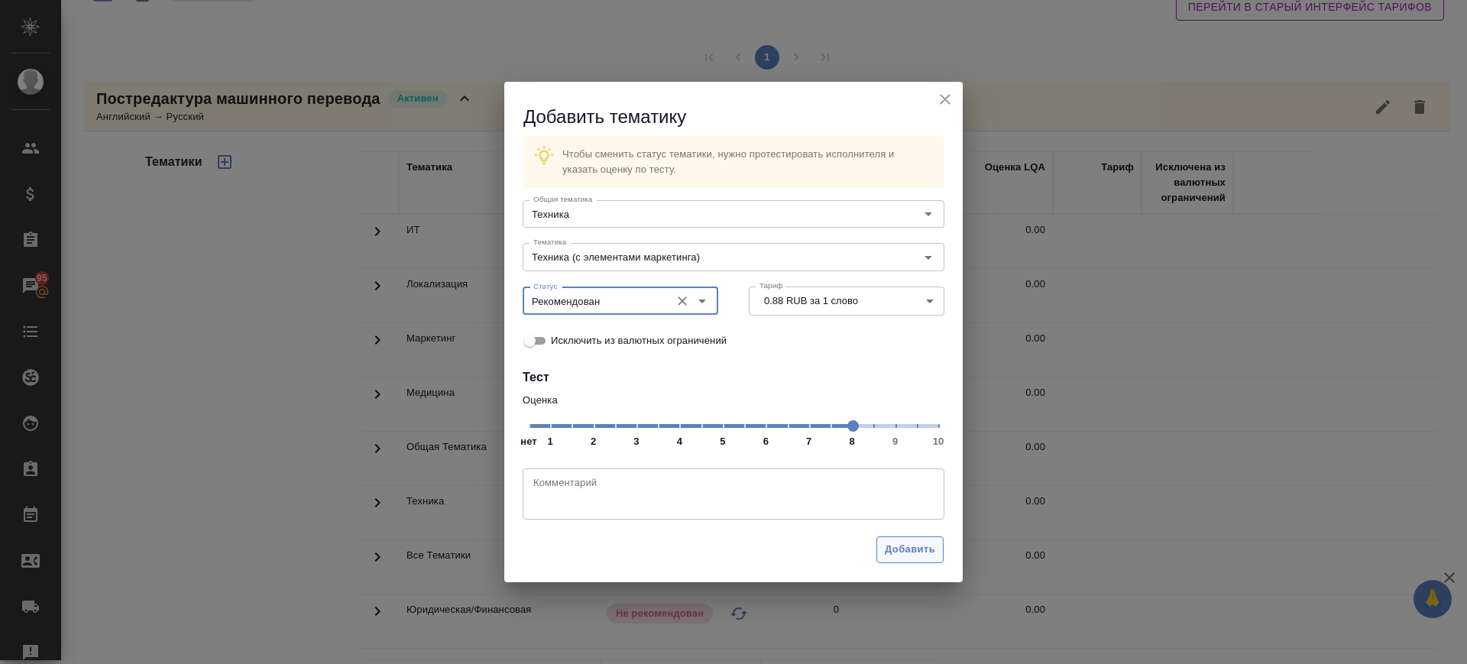
click at [901, 545] on span "Добавить" at bounding box center [910, 550] width 50 height 18
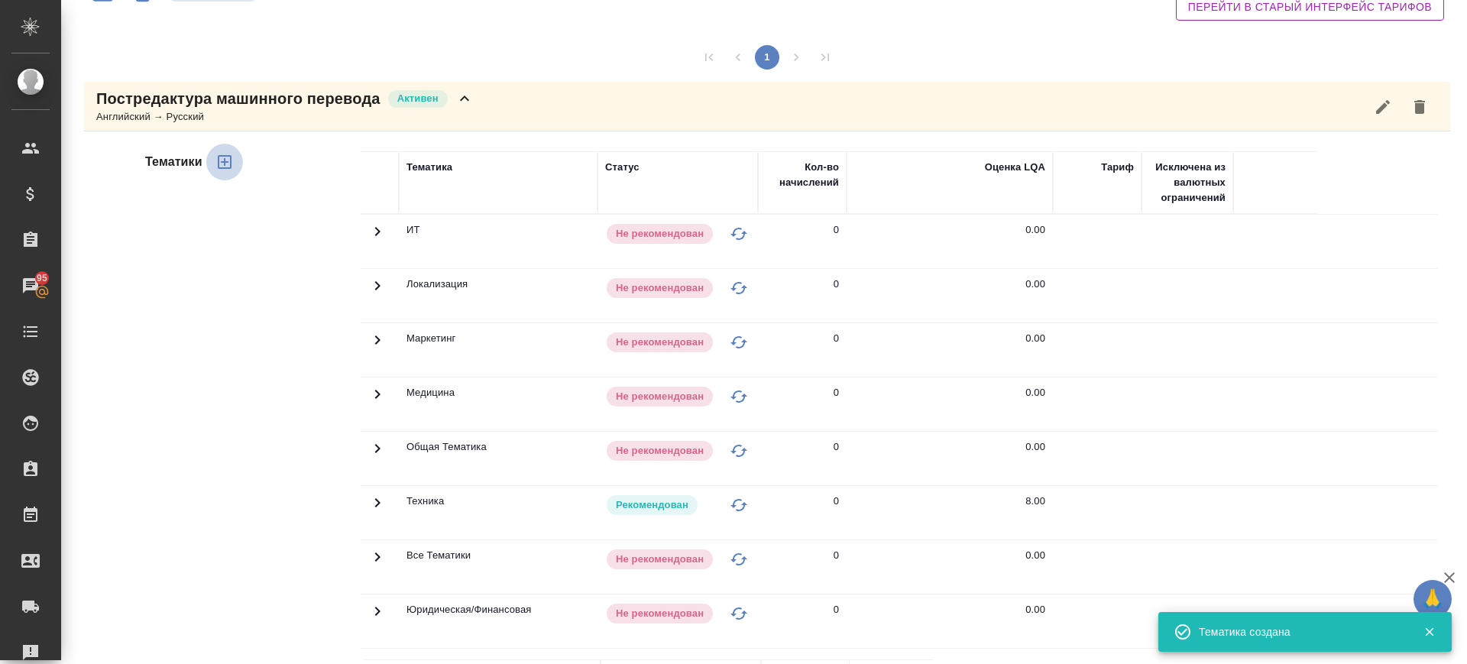
click at [222, 157] on icon "button" at bounding box center [224, 162] width 18 height 18
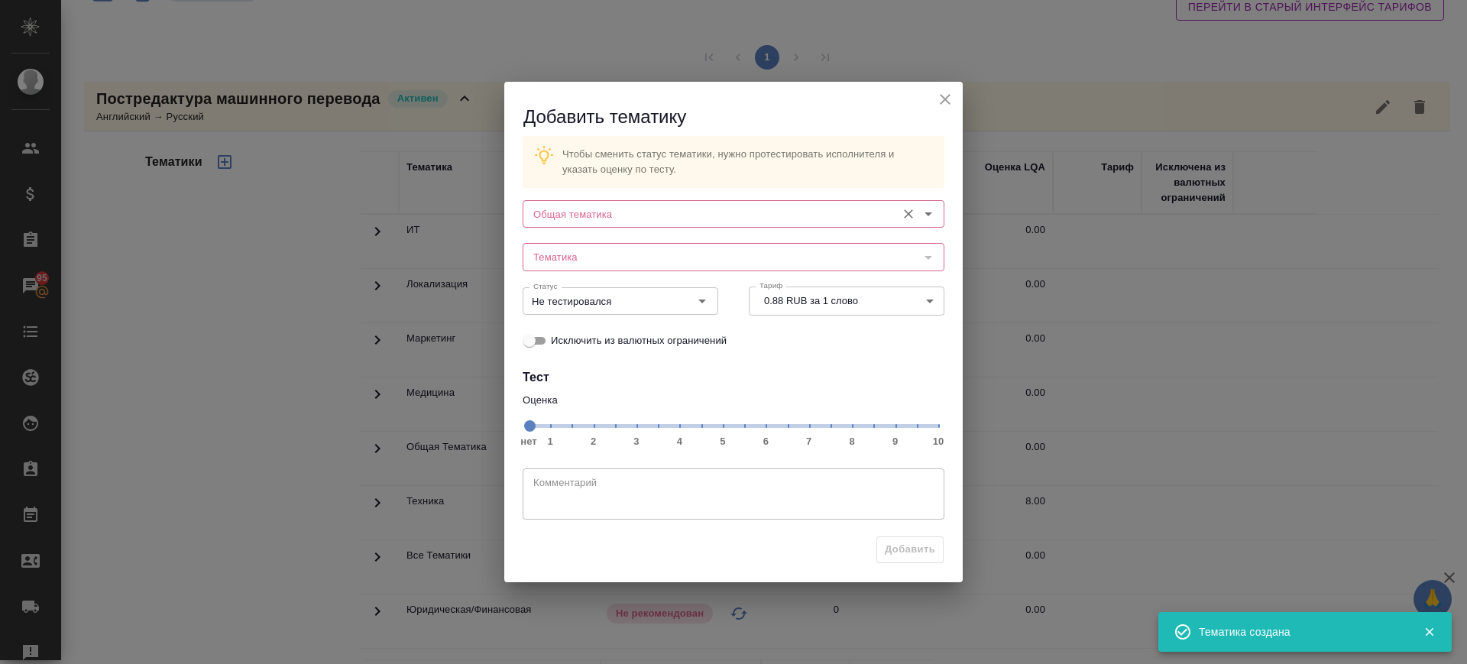
click at [640, 214] on input "Общая тематика" at bounding box center [707, 214] width 361 height 18
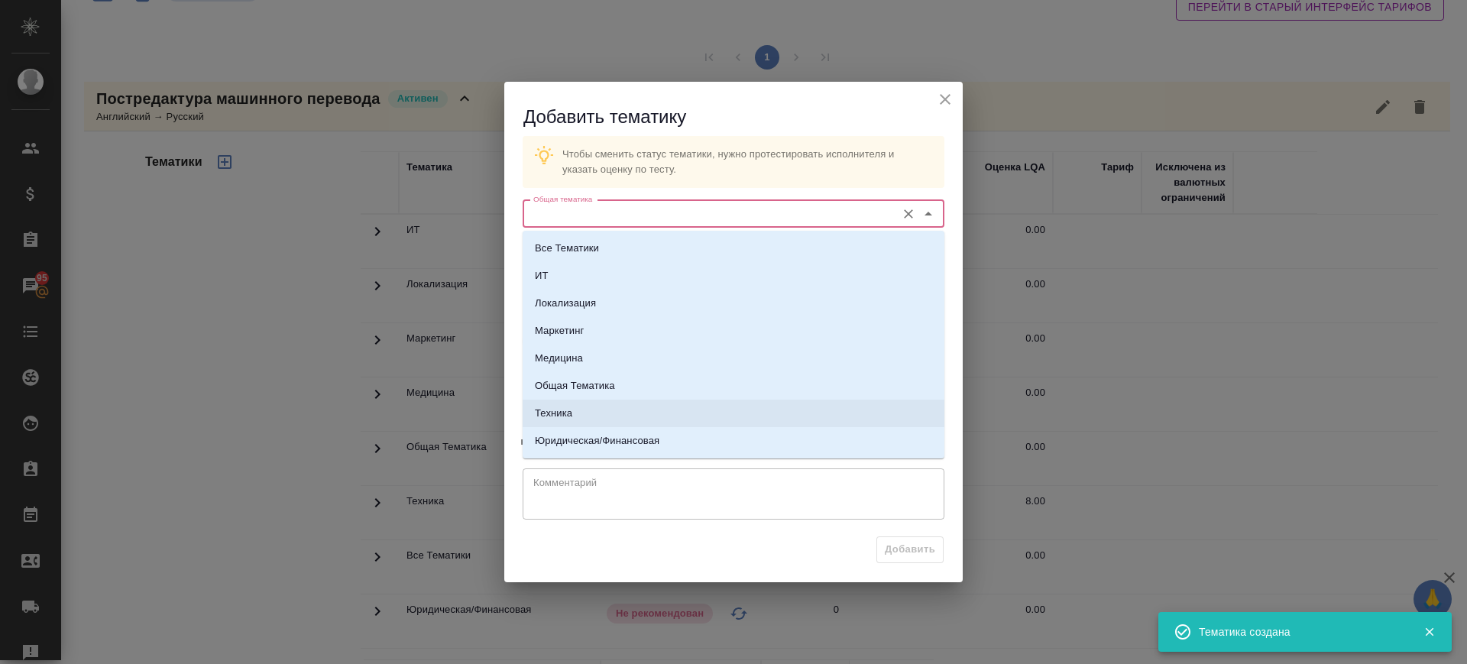
click at [590, 408] on li "Техника" at bounding box center [734, 414] width 422 height 28
type input "Техника"
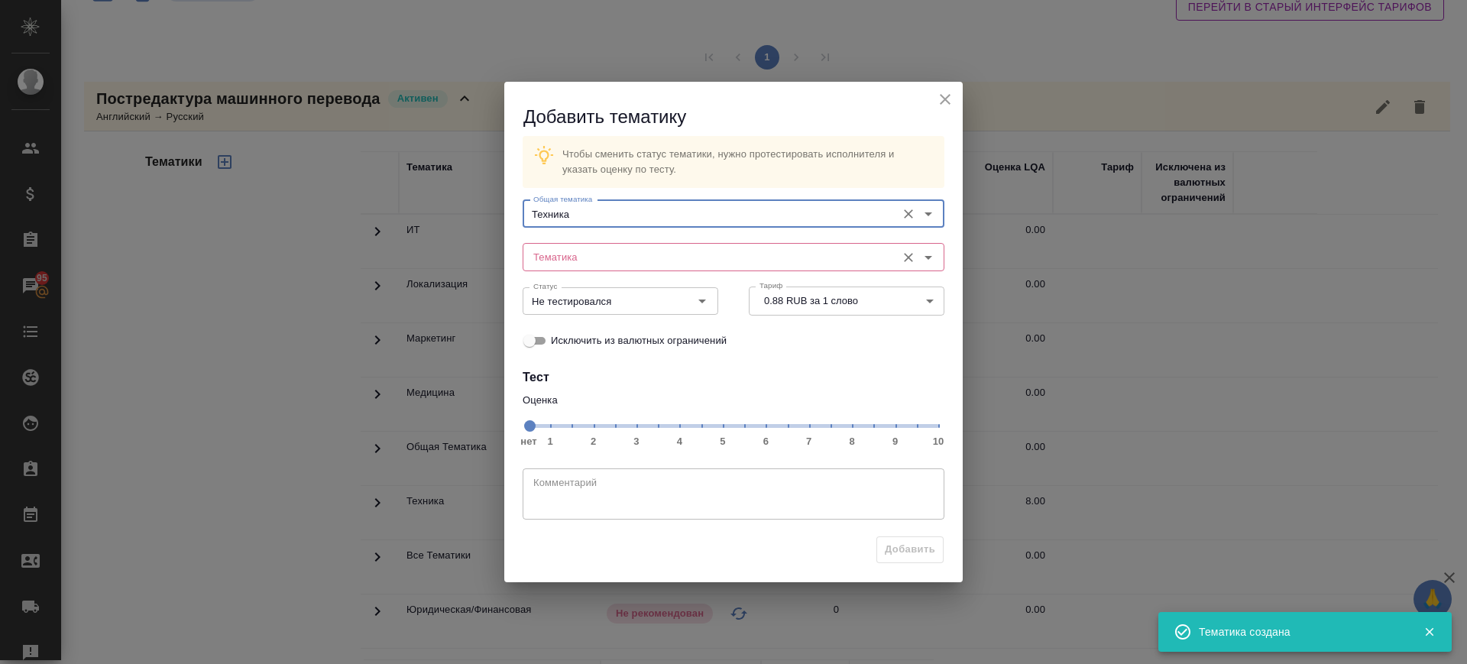
click at [607, 257] on input "Тематика" at bounding box center [707, 257] width 361 height 18
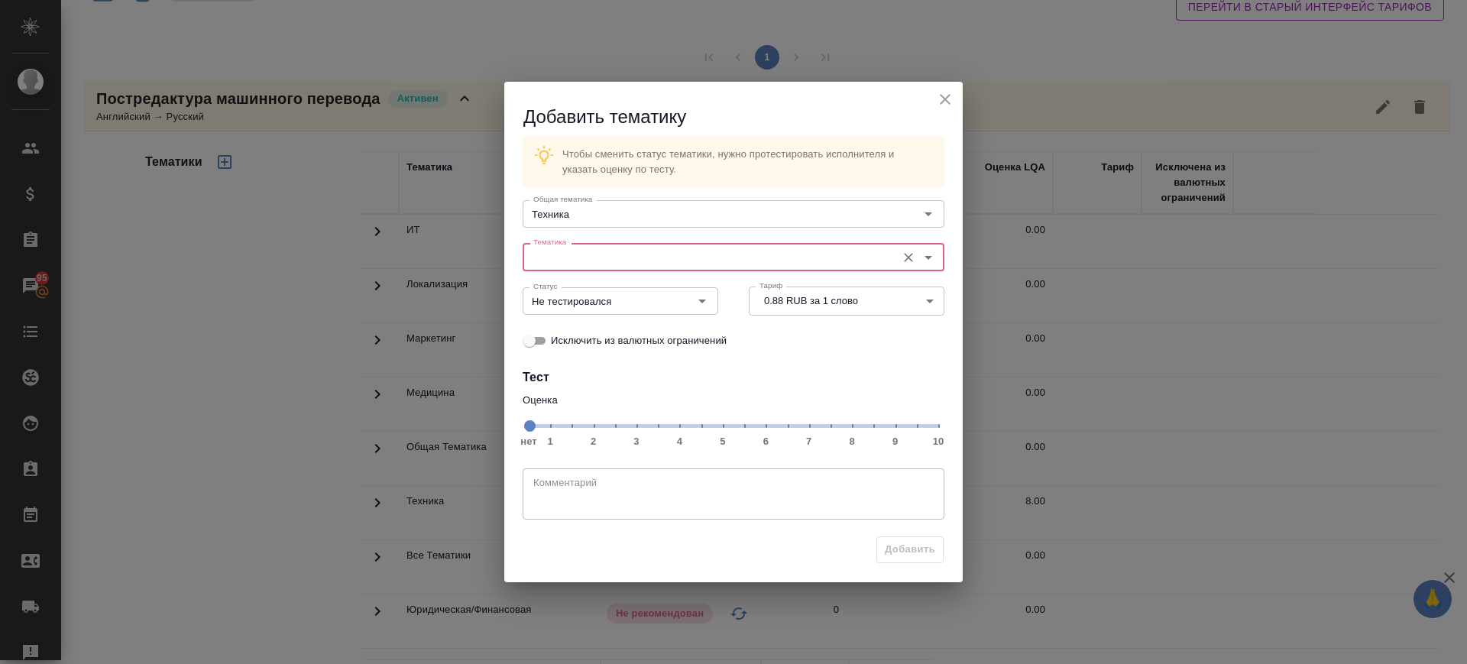
click at [641, 253] on input "Тематика" at bounding box center [707, 257] width 361 height 18
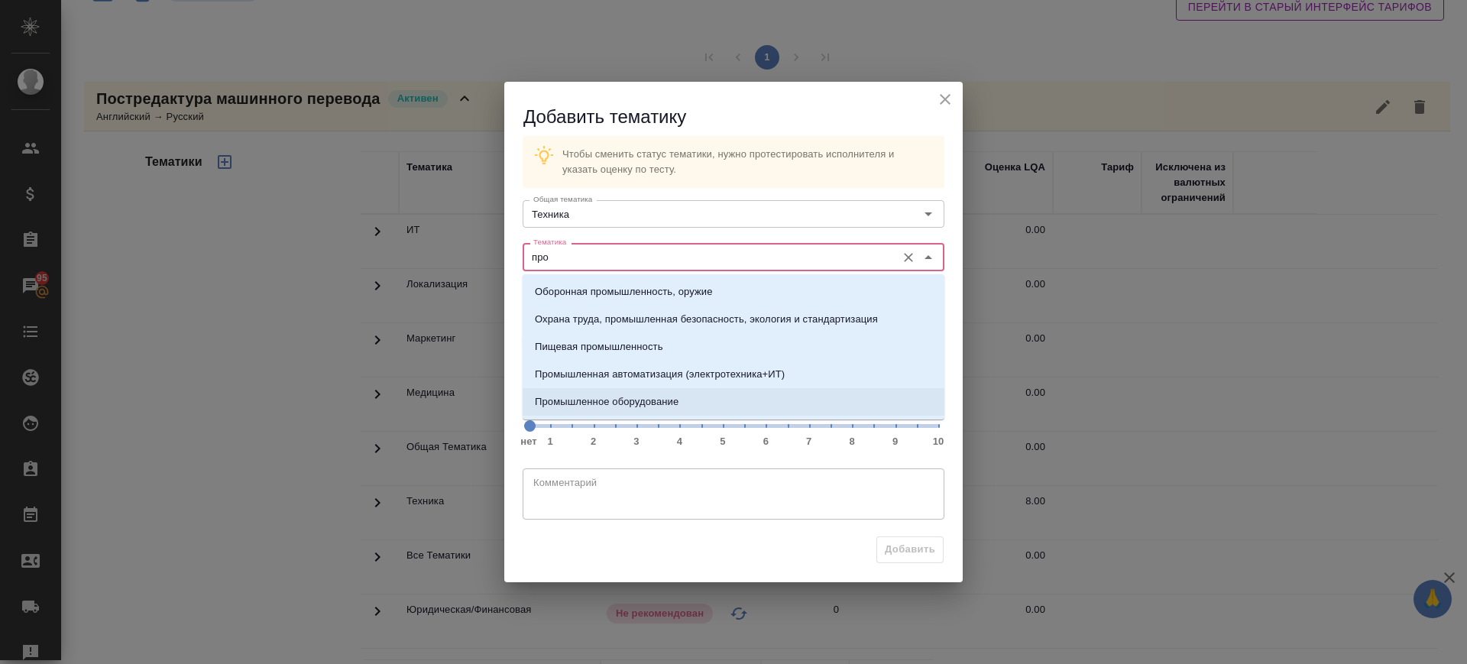
click at [644, 400] on p "Промышленное оборудование" at bounding box center [607, 401] width 144 height 15
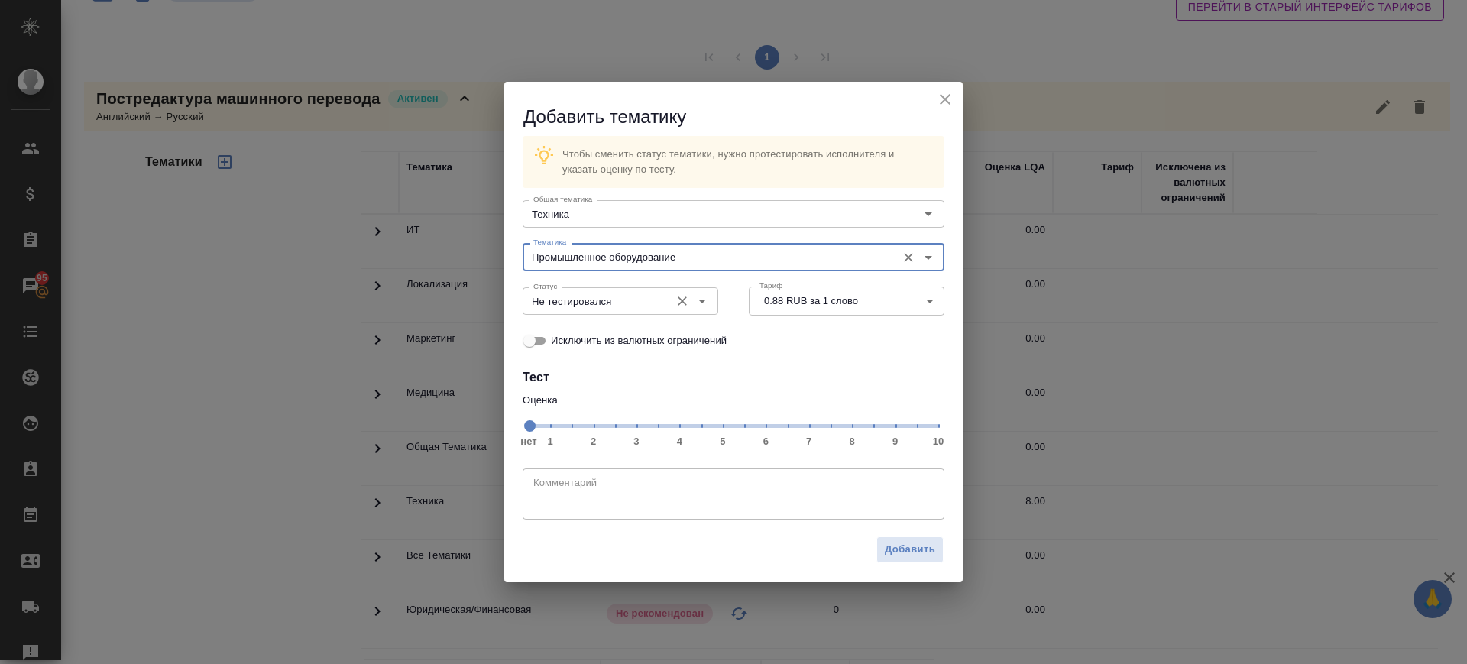
type input "Промышленное оборудование"
click at [850, 428] on span "нет 1 2 3 4 5 6 7 8 9 10" at bounding box center [733, 424] width 409 height 21
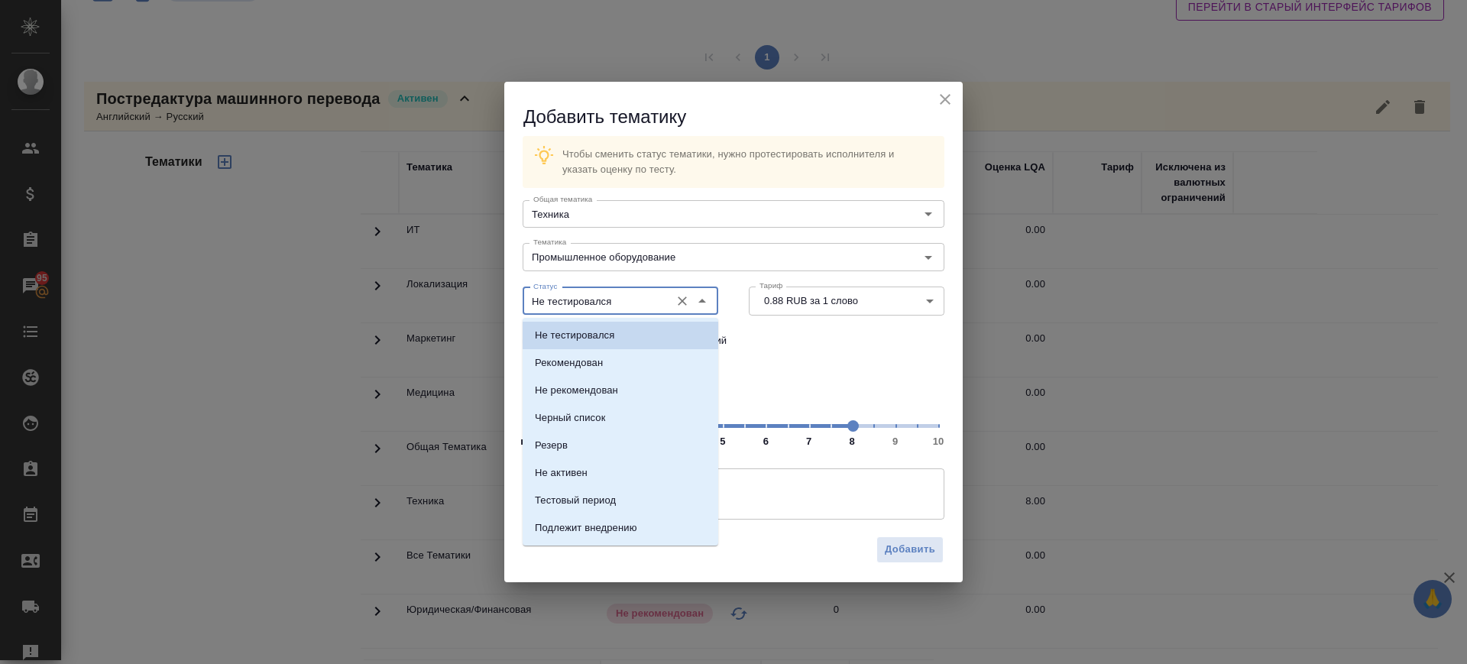
drag, startPoint x: 637, startPoint y: 303, endPoint x: 611, endPoint y: 369, distance: 71.4
click at [637, 303] on input "Не тестировался" at bounding box center [594, 301] width 135 height 18
click at [610, 354] on li "Рекомендован" at bounding box center [621, 363] width 196 height 28
type input "Рекомендован"
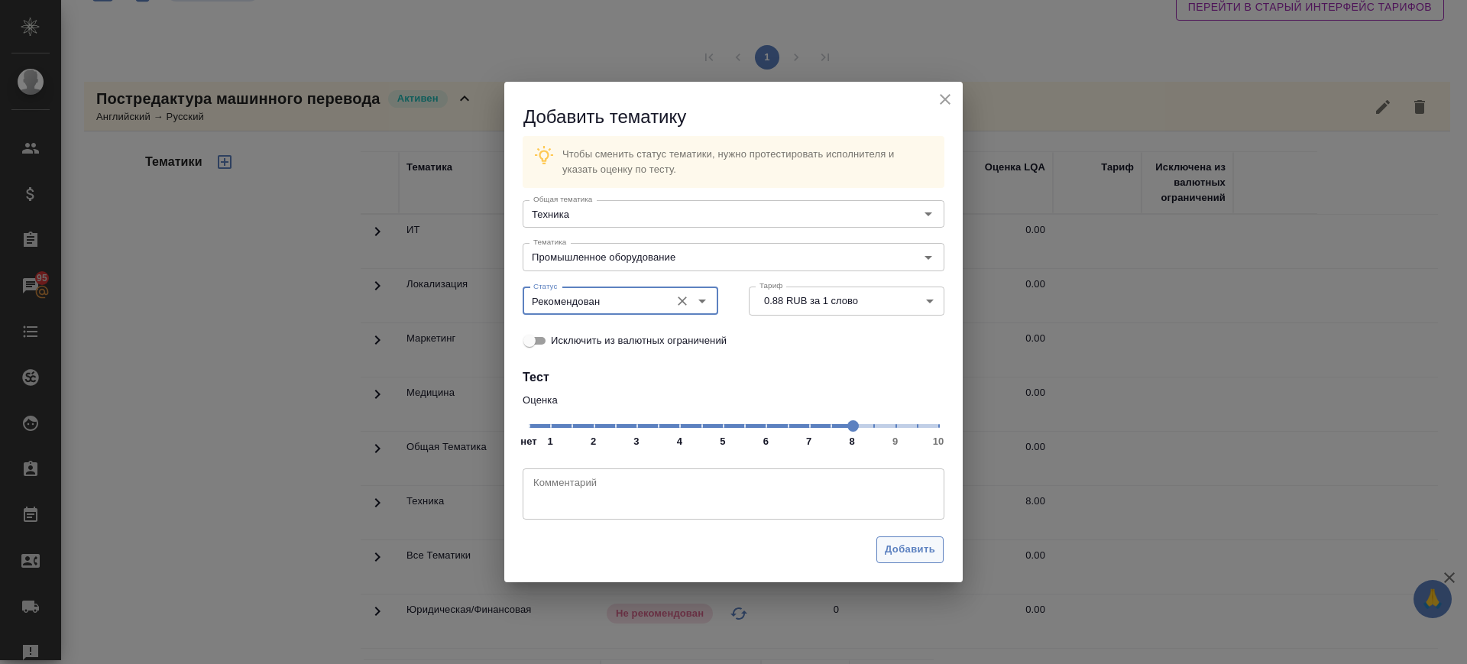
click at [899, 549] on span "Добавить" at bounding box center [910, 550] width 50 height 18
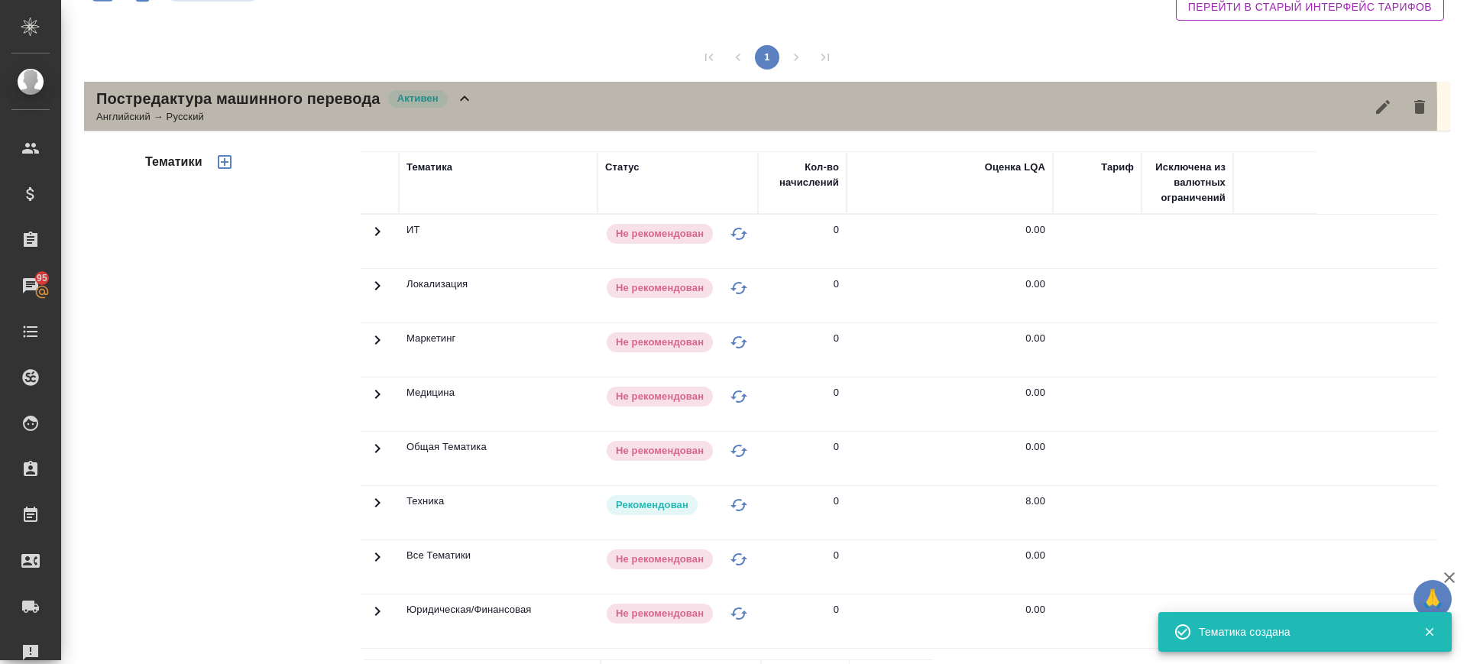
click at [539, 112] on div "Постредактура машинного перевода Активен Английский → Русский" at bounding box center [767, 107] width 1366 height 50
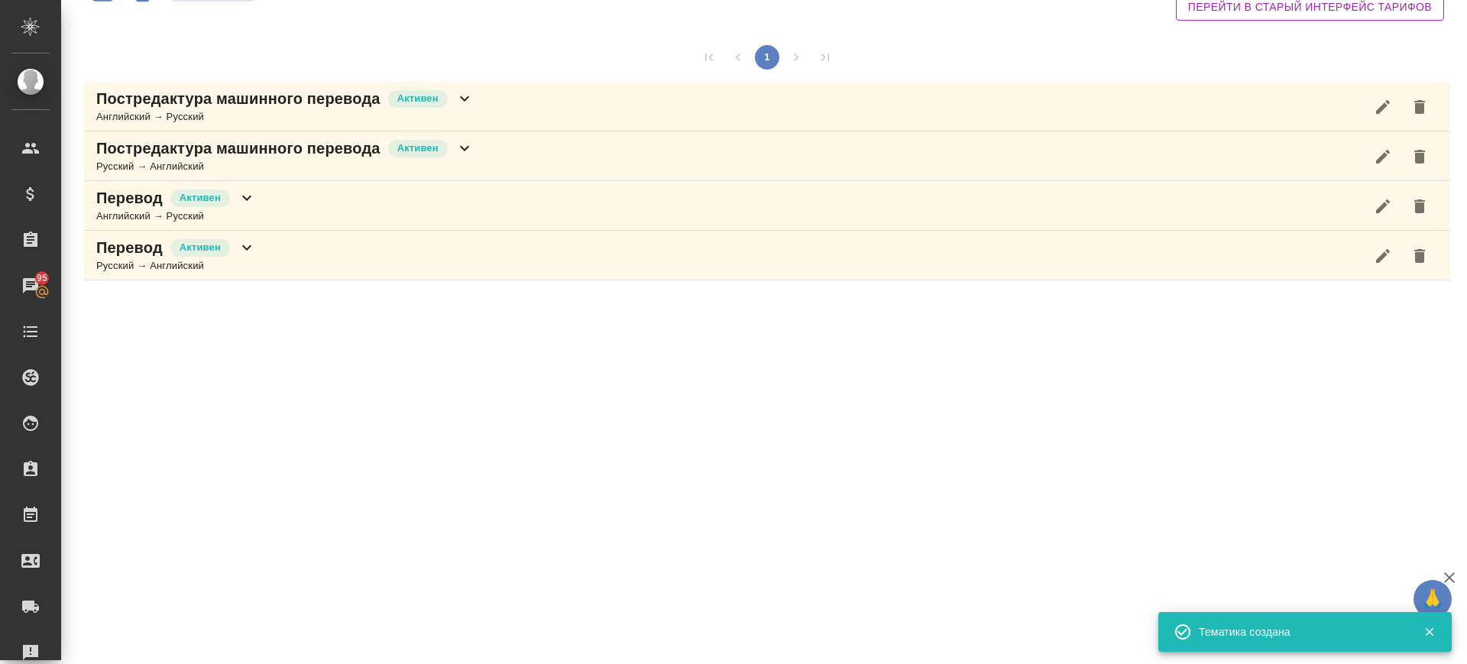
click at [488, 144] on div "Постредактура машинного перевода Активен Русский → Английский" at bounding box center [767, 156] width 1366 height 50
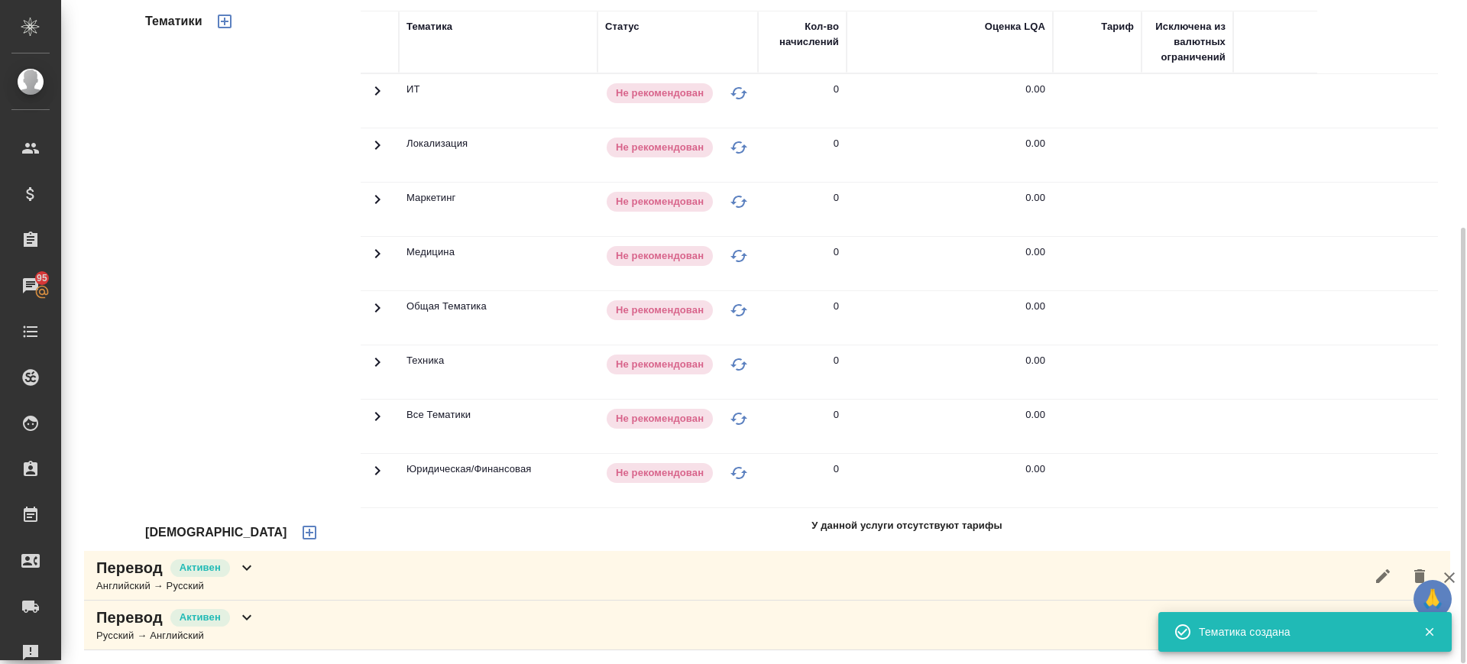
scroll to position [348, 0]
click at [303, 526] on icon "button" at bounding box center [310, 532] width 14 height 14
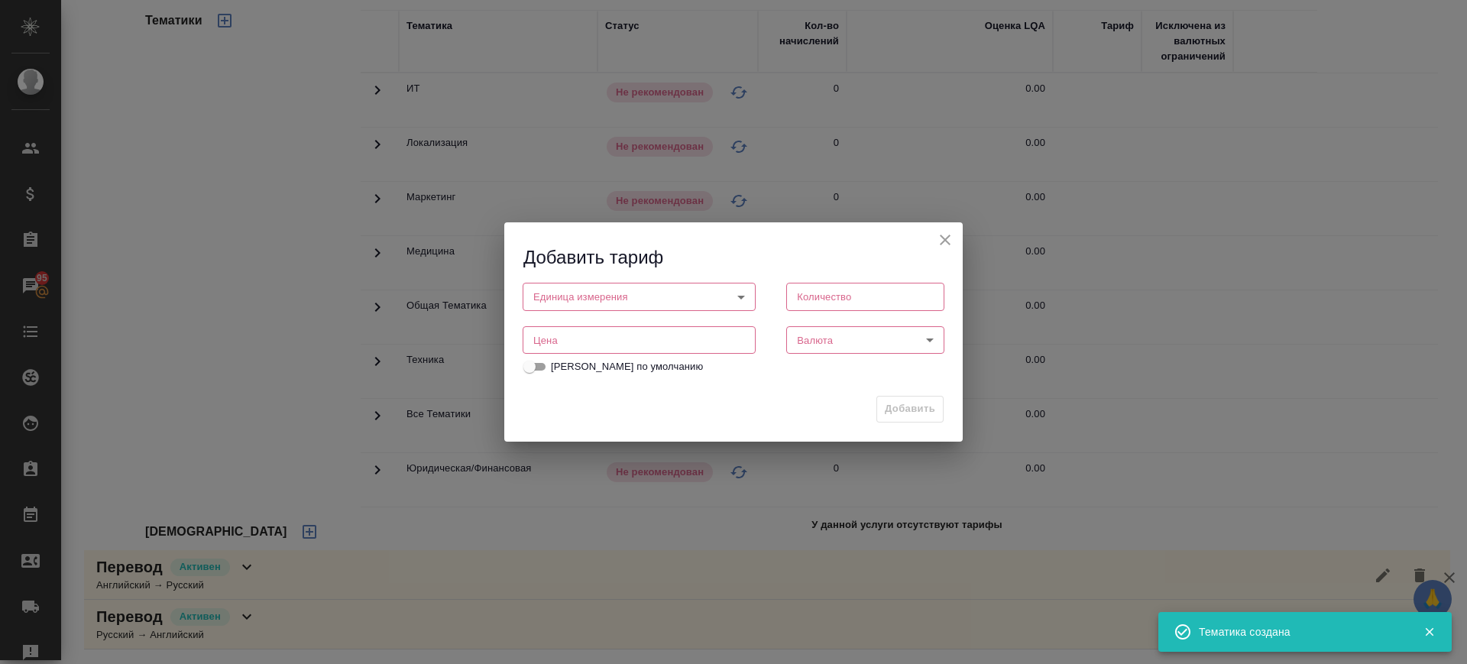
click at [564, 342] on input "number" at bounding box center [639, 340] width 233 height 28
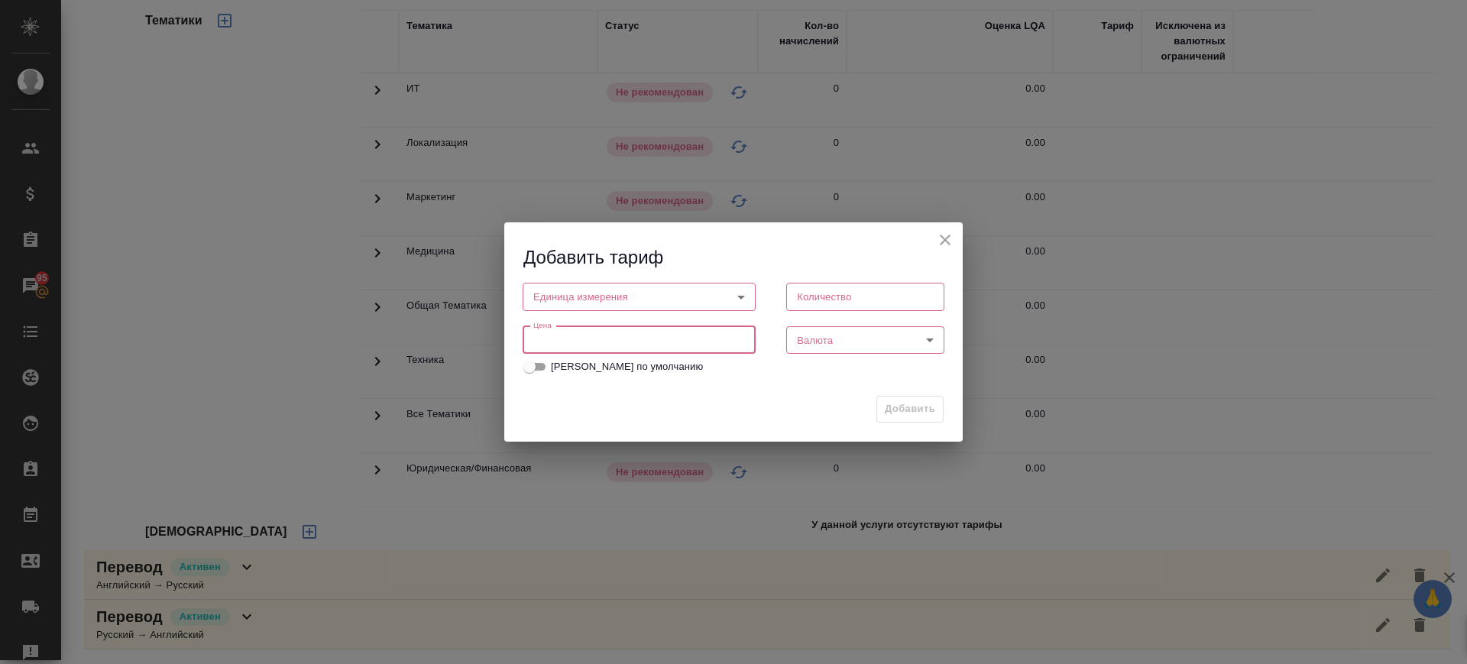
paste input "0.88"
type input "0.88"
drag, startPoint x: 590, startPoint y: 297, endPoint x: 581, endPoint y: 328, distance: 32.4
click at [591, 297] on body "🙏 .cls-1 fill:#fff; AWATERA Саглам Виктория v.saglam Клиенты Спецификации Заказ…" at bounding box center [733, 332] width 1467 height 664
drag, startPoint x: 577, startPoint y: 345, endPoint x: 808, endPoint y: 328, distance: 232.1
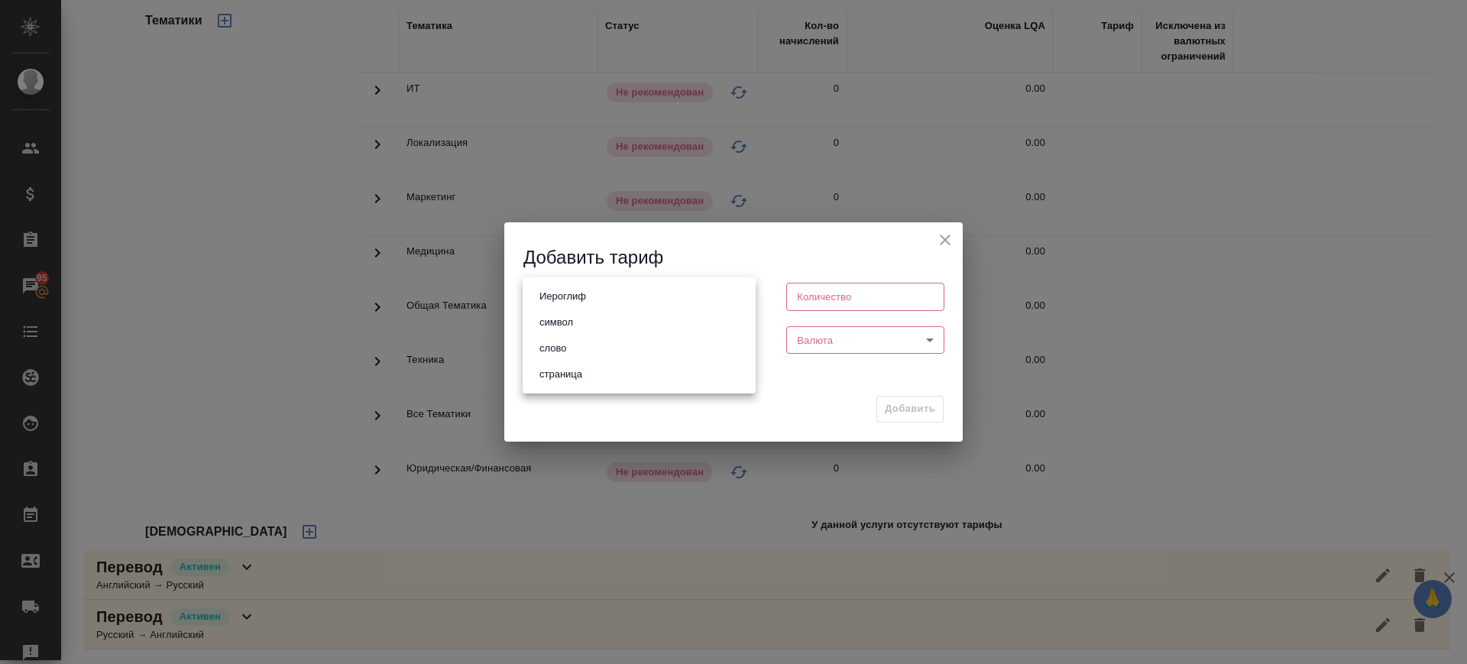
click at [578, 345] on li "слово" at bounding box center [639, 348] width 233 height 26
type input "5a8b1489cc6b4906c91bfd90"
type input "1"
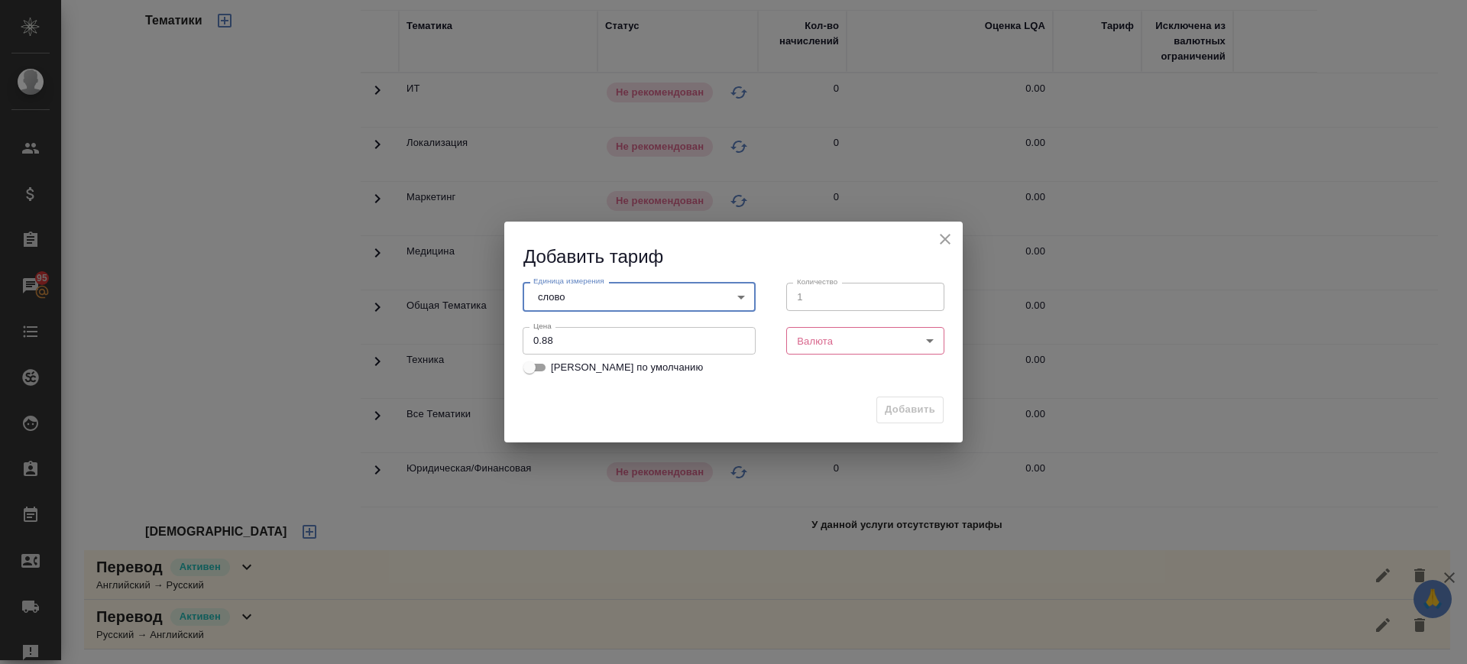
click at [858, 351] on body "🙏 .cls-1 fill:#fff; AWATERA Саглам Виктория v.saglam Клиенты Спецификации Заказ…" at bounding box center [733, 332] width 1467 height 664
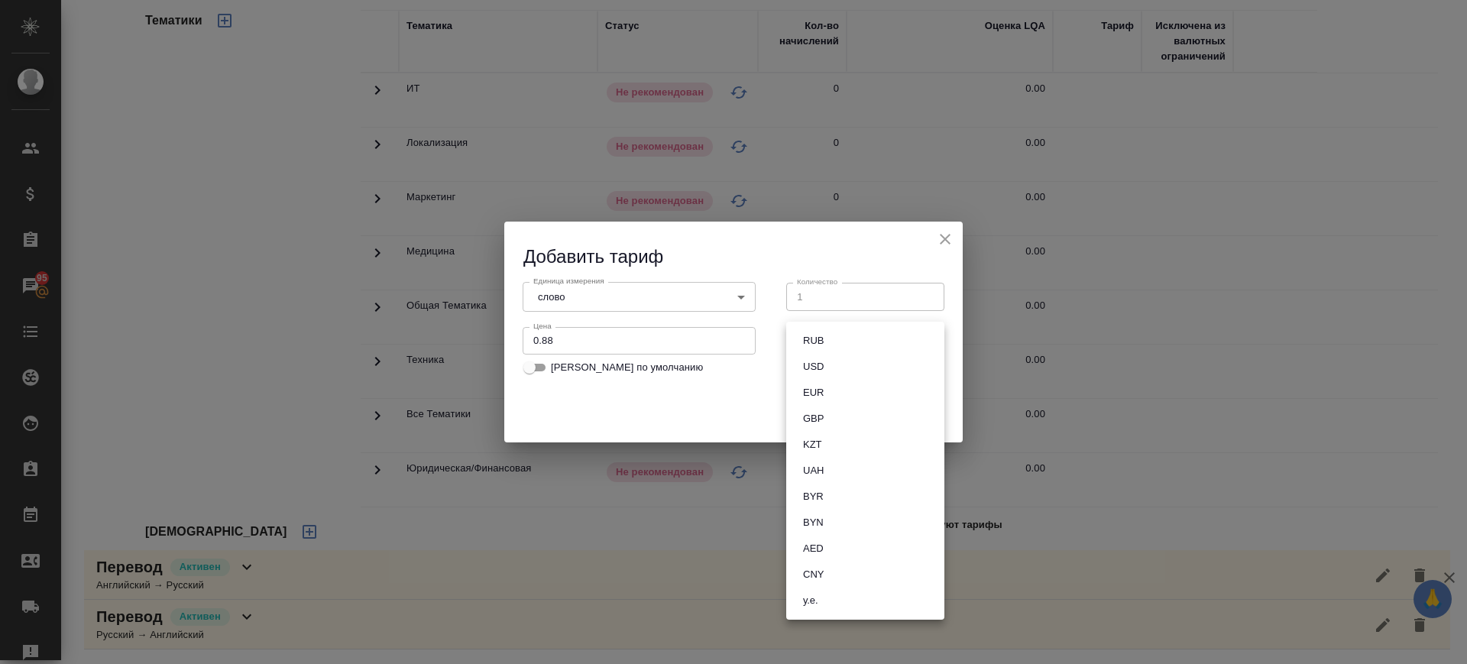
click at [847, 339] on li "RUB" at bounding box center [865, 341] width 158 height 26
type input "RUB"
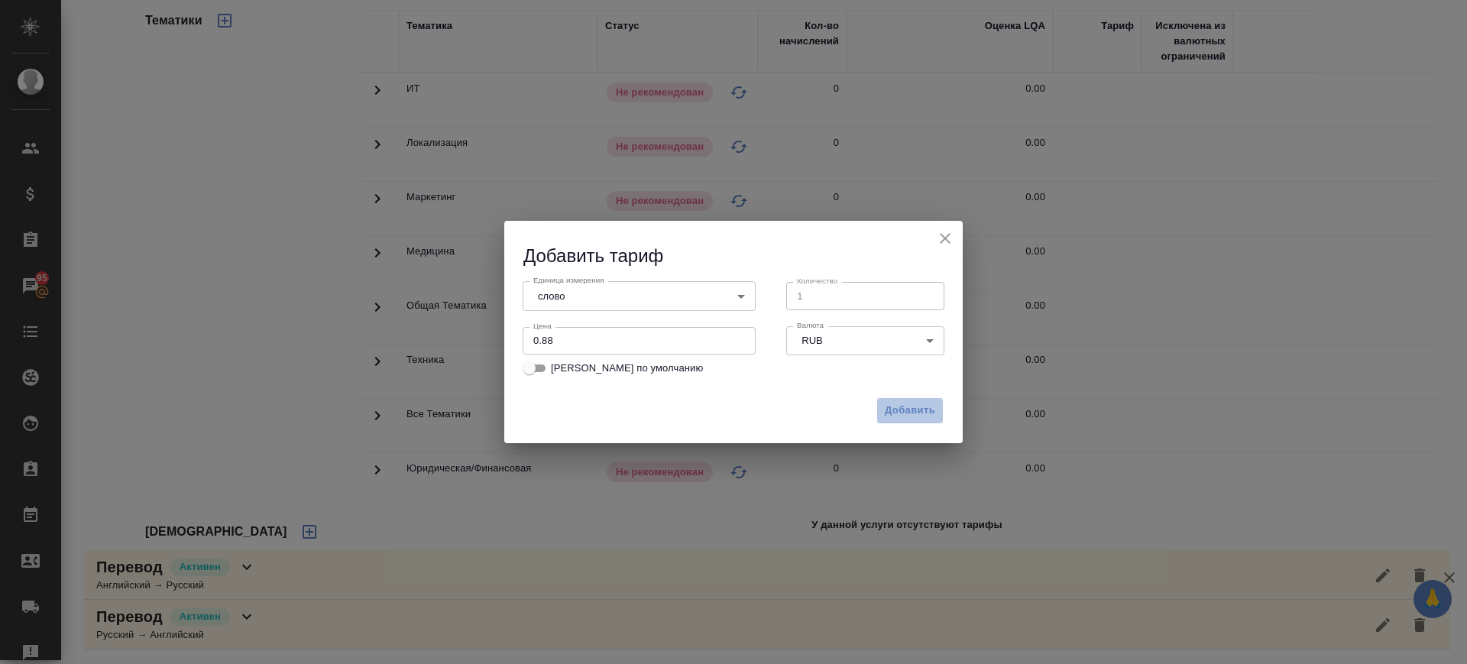
drag, startPoint x: 890, startPoint y: 407, endPoint x: 762, endPoint y: 389, distance: 128.9
click at [879, 404] on button "Добавить" at bounding box center [909, 410] width 67 height 27
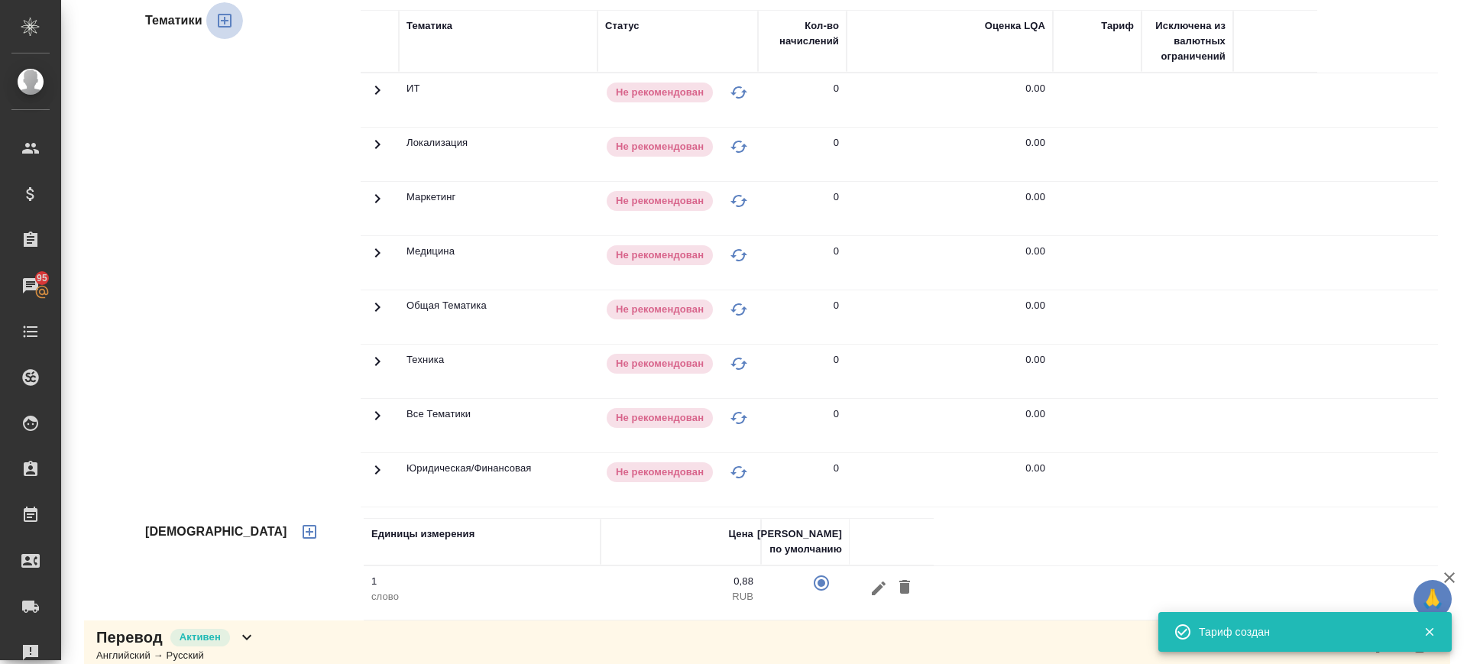
click at [229, 19] on icon "button" at bounding box center [224, 20] width 18 height 18
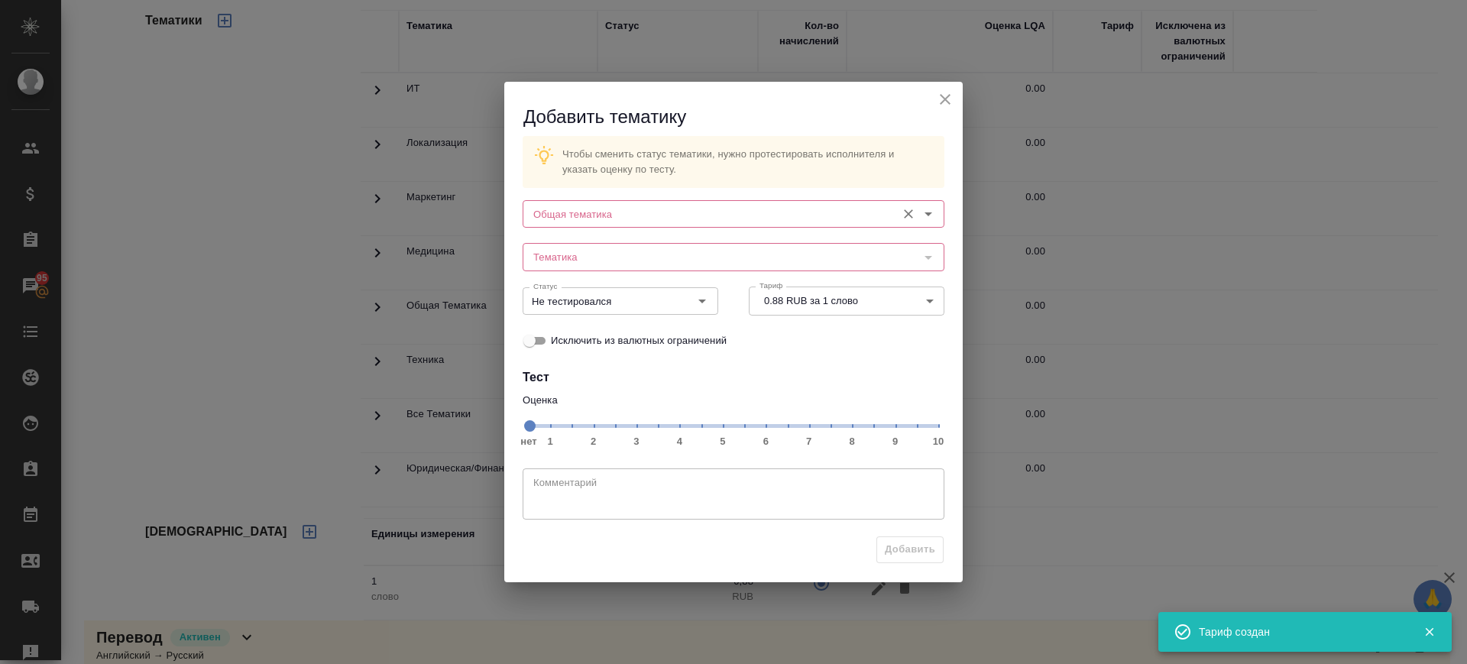
click at [674, 209] on input "Общая тематика" at bounding box center [707, 214] width 361 height 18
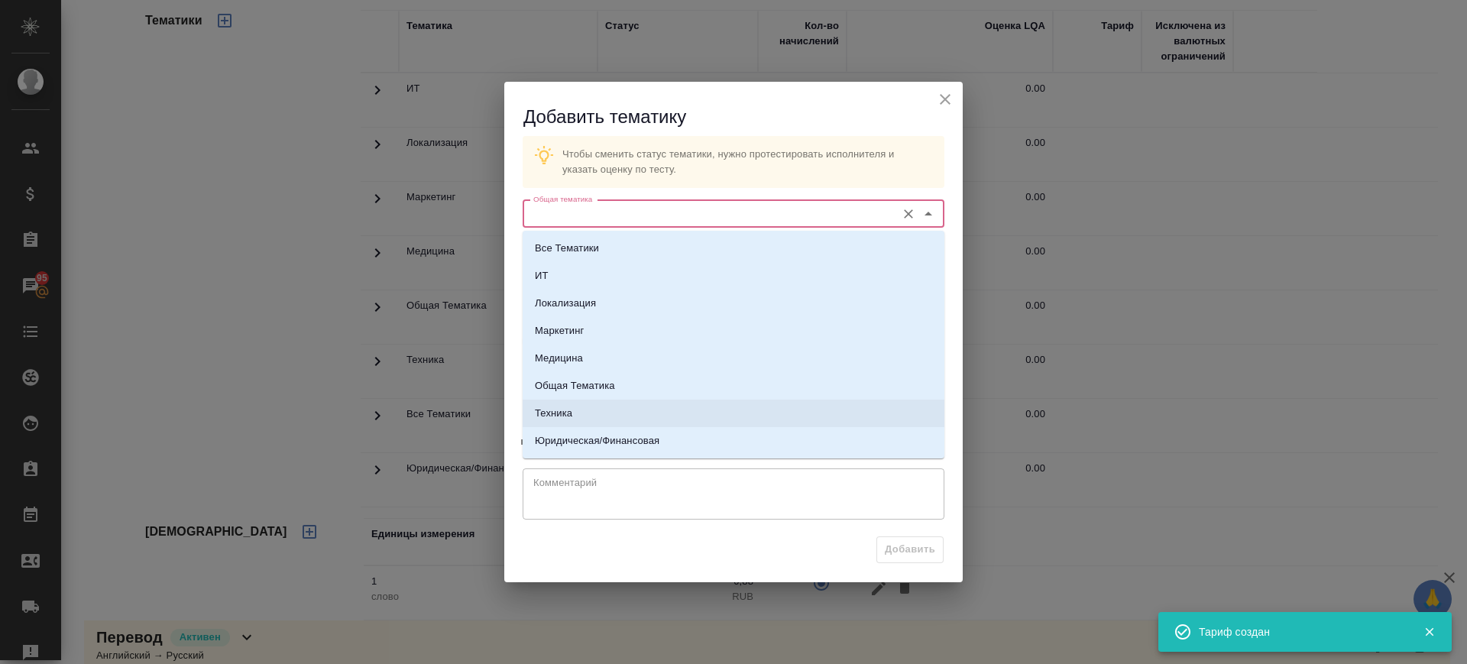
click at [579, 406] on li "Техника" at bounding box center [734, 414] width 422 height 28
type input "Техника"
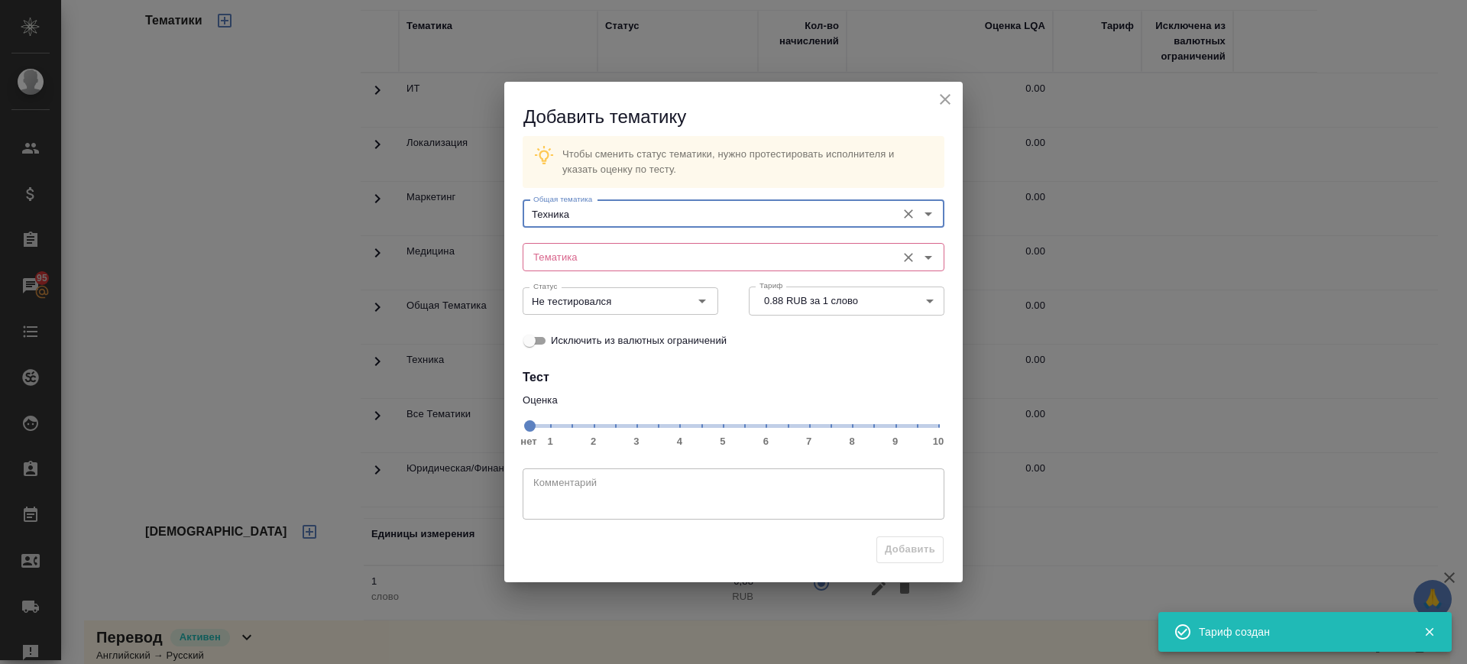
click at [623, 263] on input "Тематика" at bounding box center [707, 257] width 361 height 18
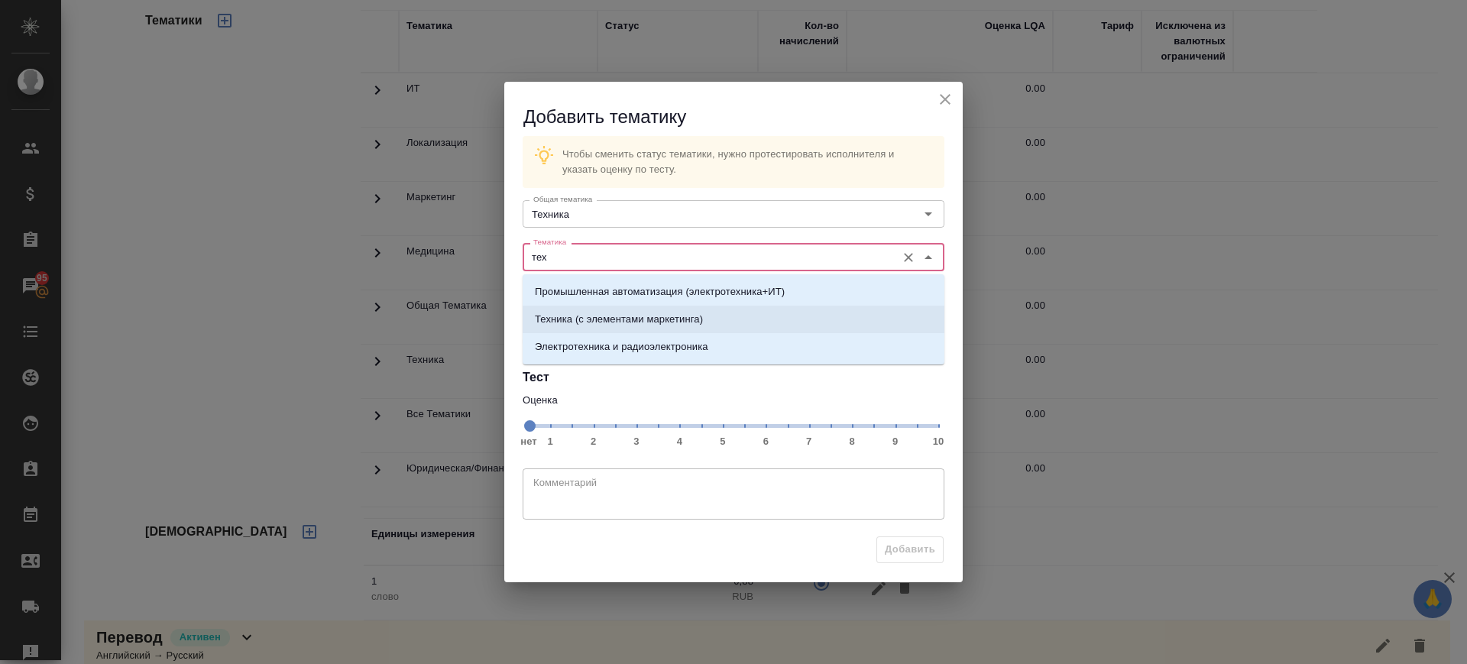
click at [610, 314] on p "Техника (с элементами маркетинга)" at bounding box center [619, 319] width 168 height 15
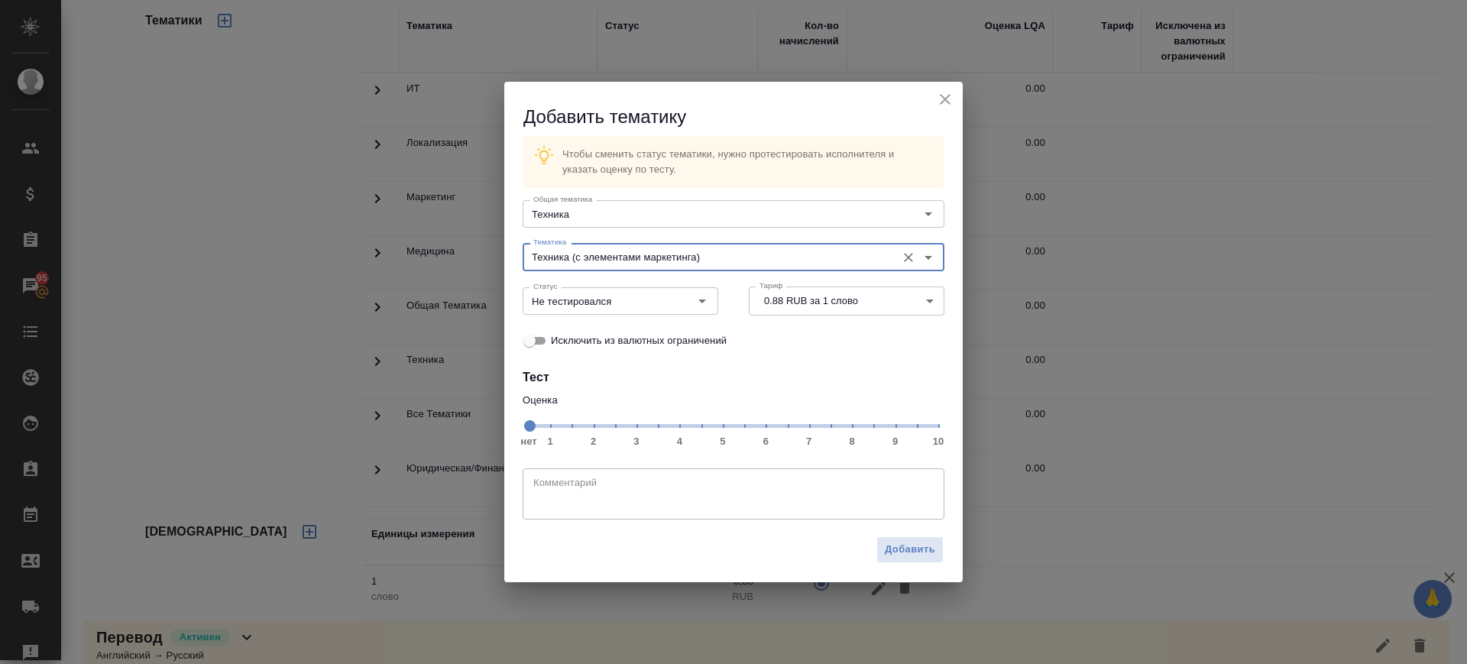
type input "Техника (с элементами маркетинга)"
drag, startPoint x: 852, startPoint y: 425, endPoint x: 691, endPoint y: 367, distance: 171.1
click at [853, 425] on span "нет 1 2 3 4 5 6 7 8 9 10" at bounding box center [733, 424] width 409 height 21
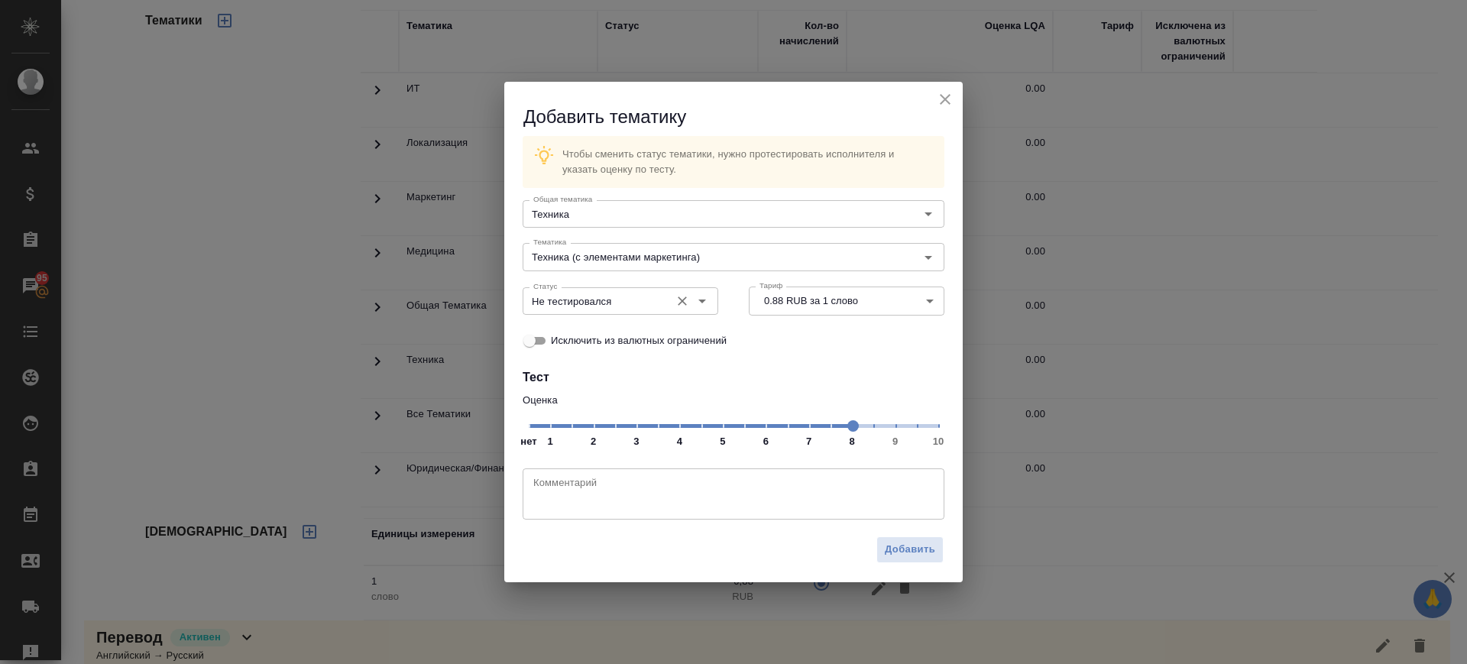
click at [657, 307] on input "Не тестировался" at bounding box center [594, 301] width 135 height 18
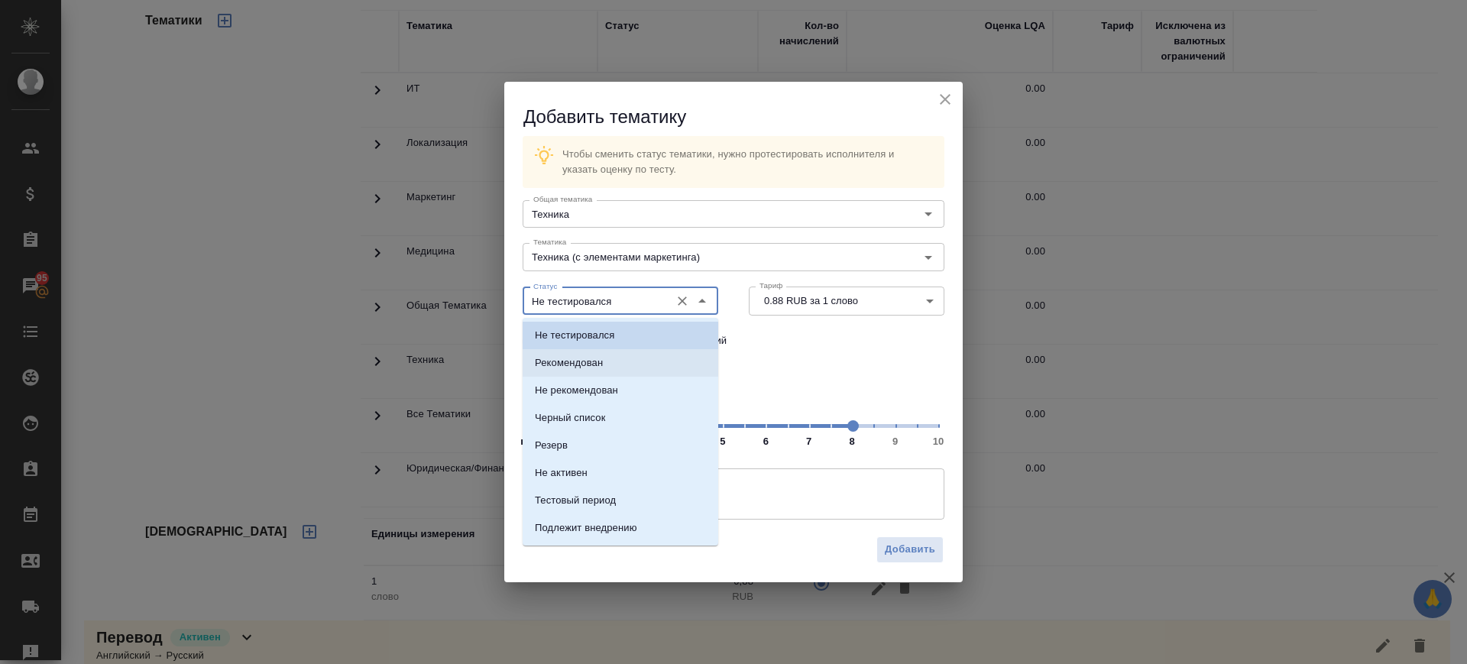
drag, startPoint x: 634, startPoint y: 363, endPoint x: 836, endPoint y: 495, distance: 241.1
click at [639, 364] on li "Рекомендован" at bounding box center [621, 363] width 196 height 28
type input "Рекомендован"
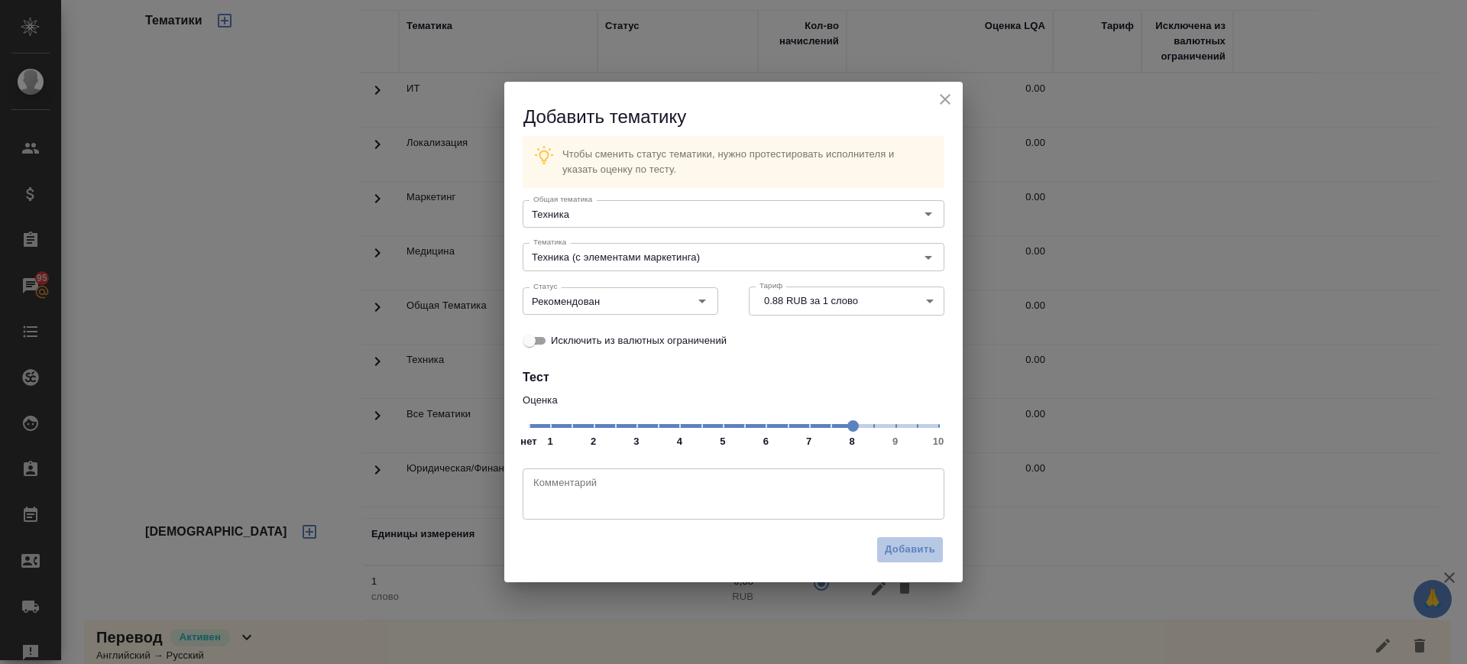
drag, startPoint x: 909, startPoint y: 545, endPoint x: 657, endPoint y: 455, distance: 267.7
click at [908, 542] on span "Добавить" at bounding box center [910, 550] width 50 height 18
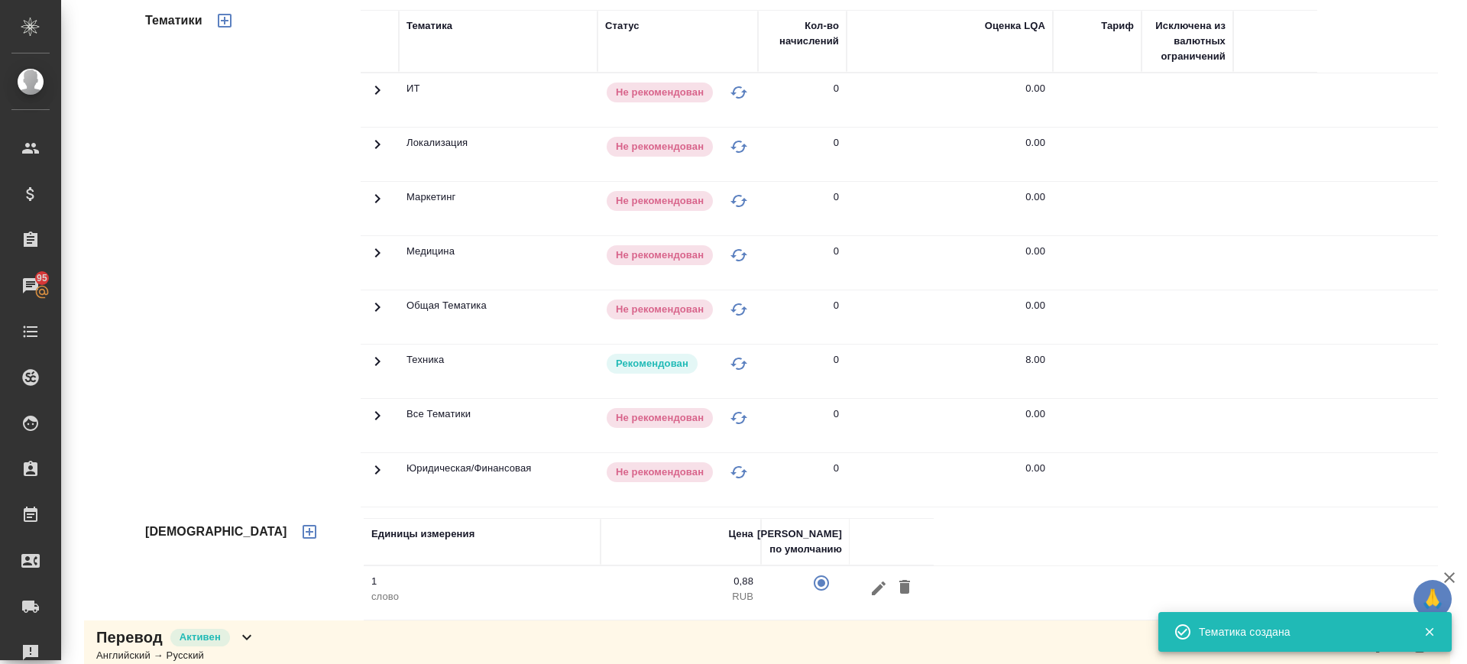
click at [227, 21] on icon "button" at bounding box center [225, 21] width 14 height 14
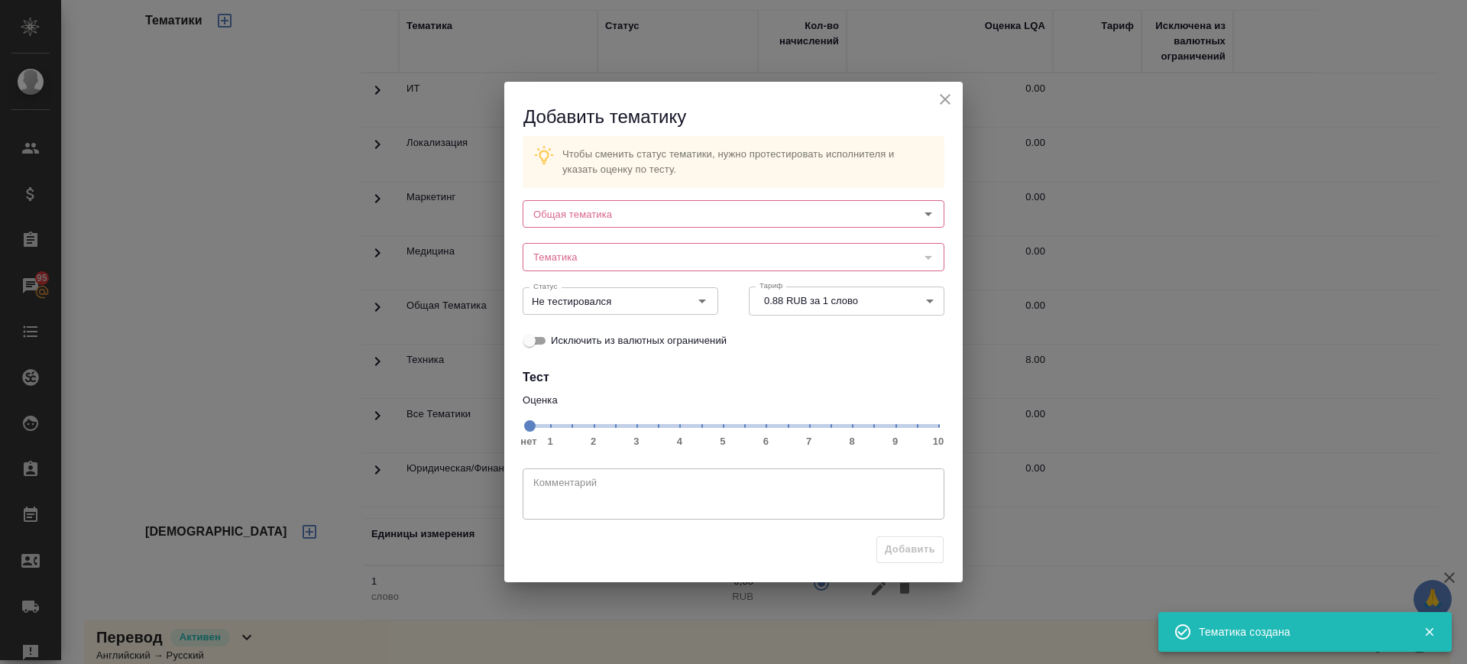
click at [648, 190] on div "Общая тематика Общая тематика" at bounding box center [733, 212] width 452 height 67
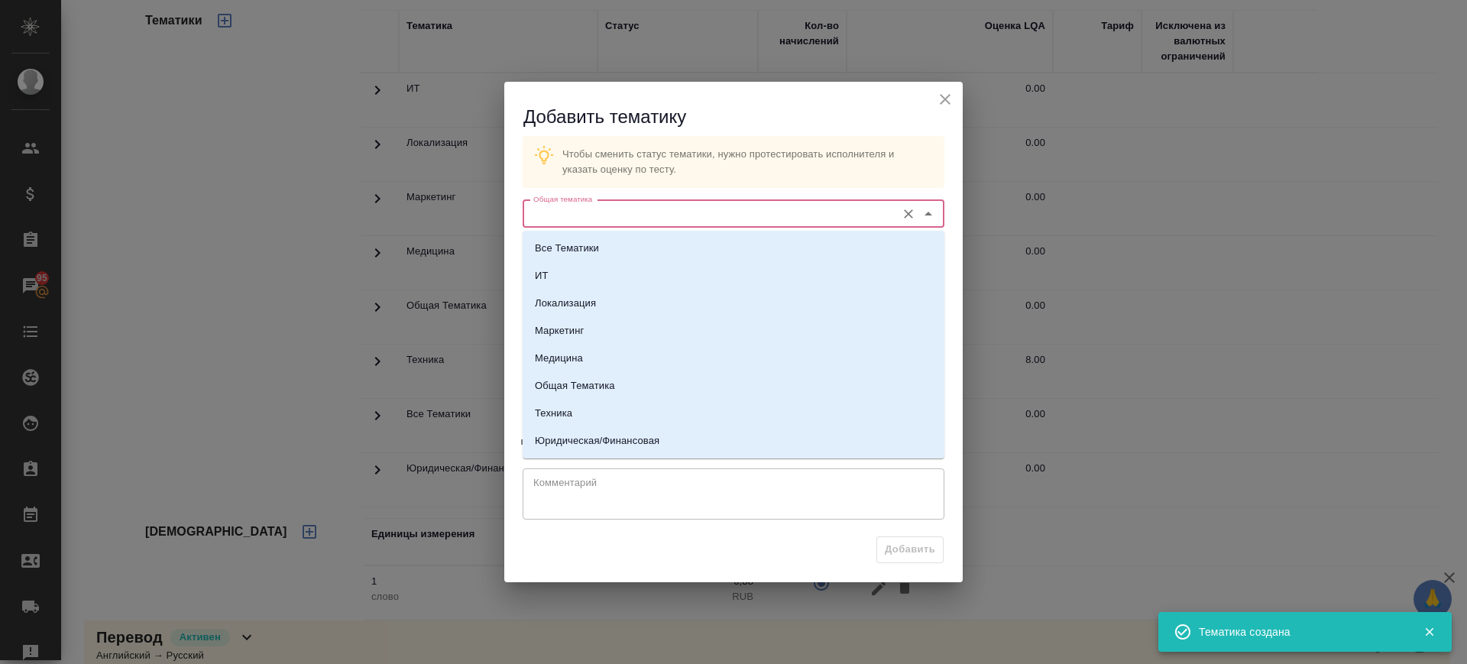
click at [646, 219] on input "Общая тематика" at bounding box center [707, 214] width 361 height 18
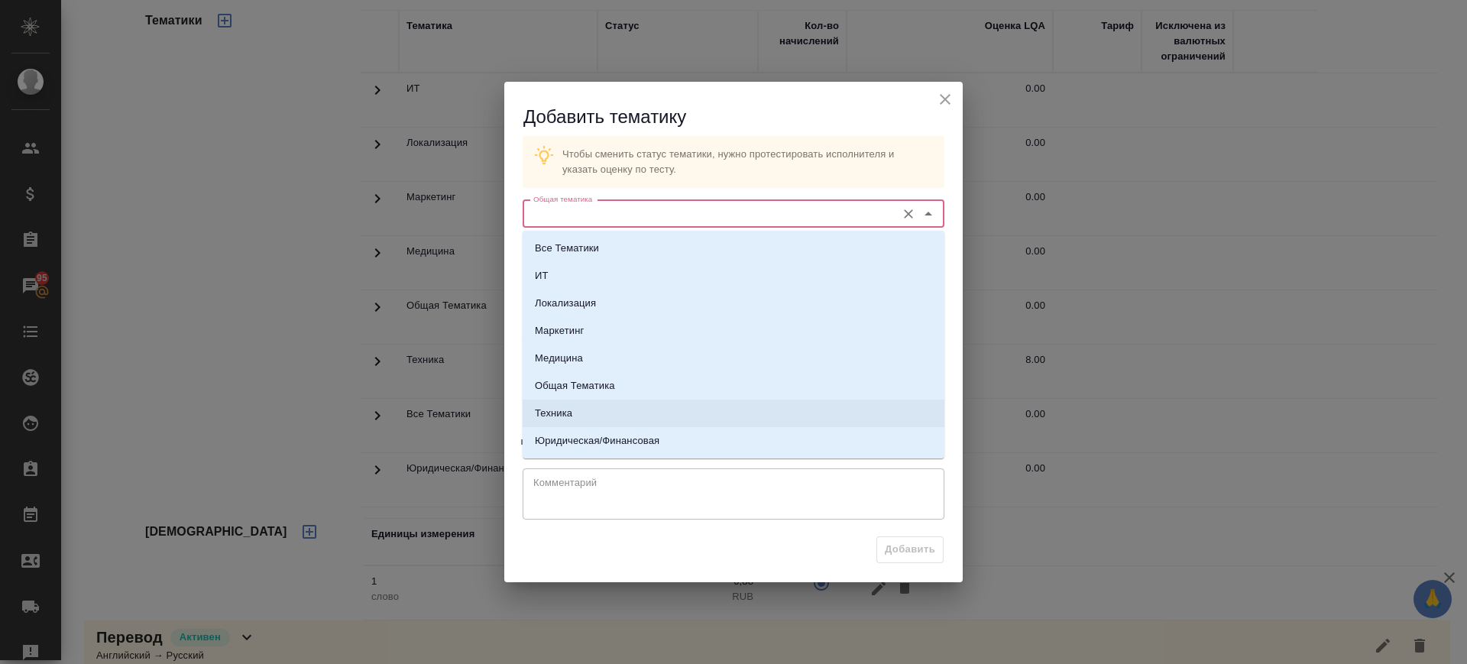
click at [598, 414] on li "Техника" at bounding box center [734, 414] width 422 height 28
type input "Техника"
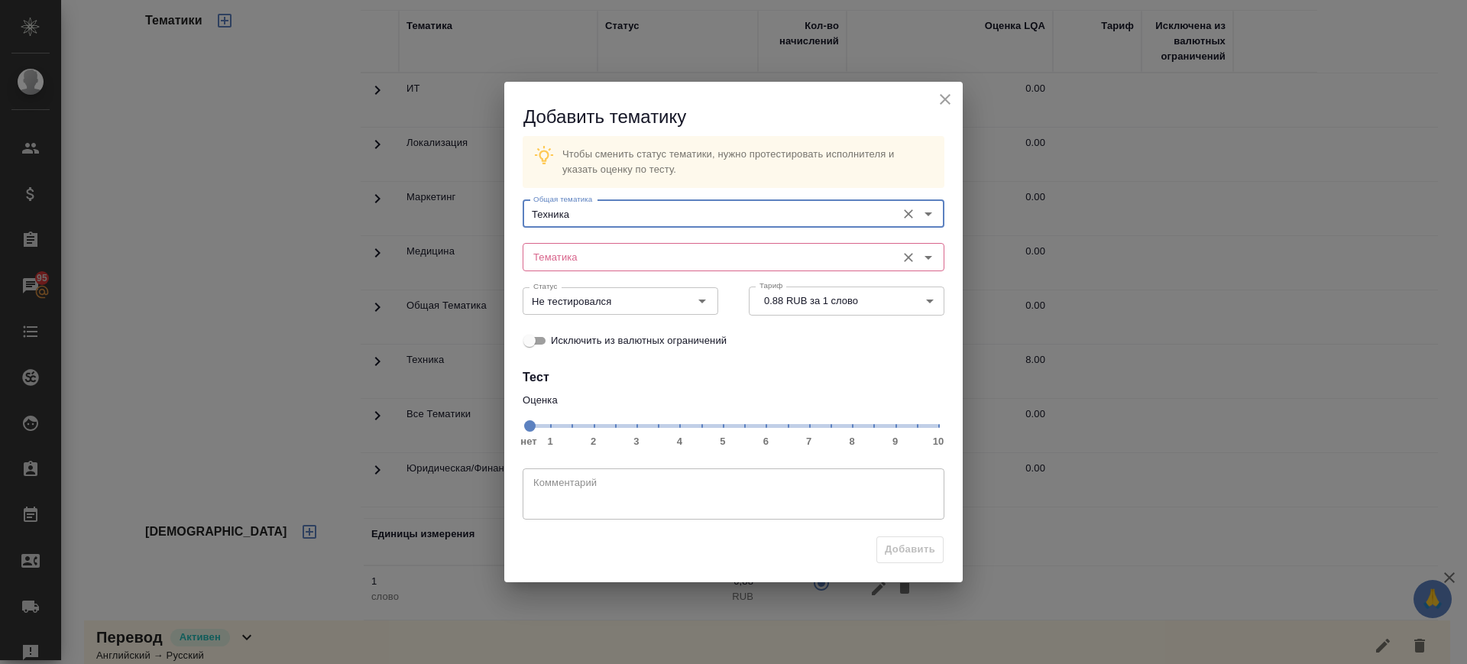
click at [645, 240] on div "Тематика Тематика" at bounding box center [734, 255] width 422 height 37
click at [646, 254] on input "Тематика" at bounding box center [707, 257] width 361 height 18
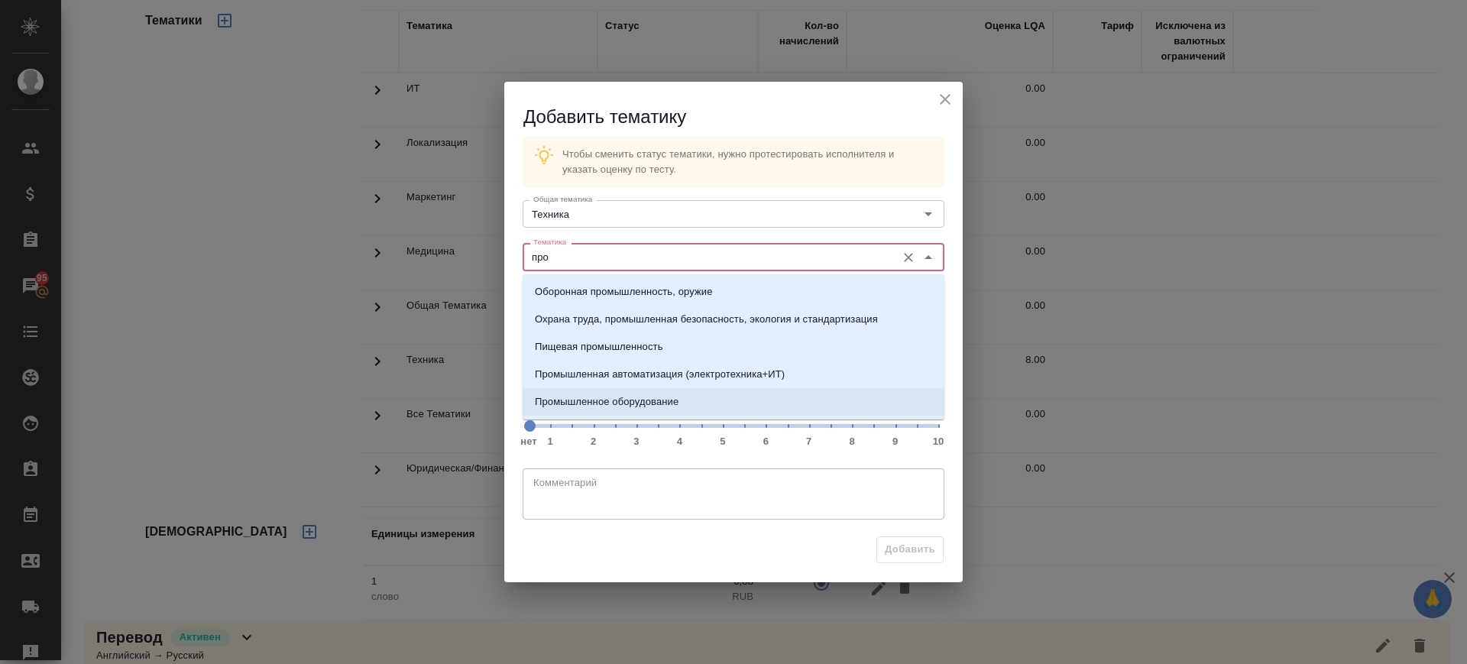
drag, startPoint x: 679, startPoint y: 388, endPoint x: 787, endPoint y: 427, distance: 114.5
click at [682, 391] on li "Промышленное оборудование" at bounding box center [734, 402] width 422 height 28
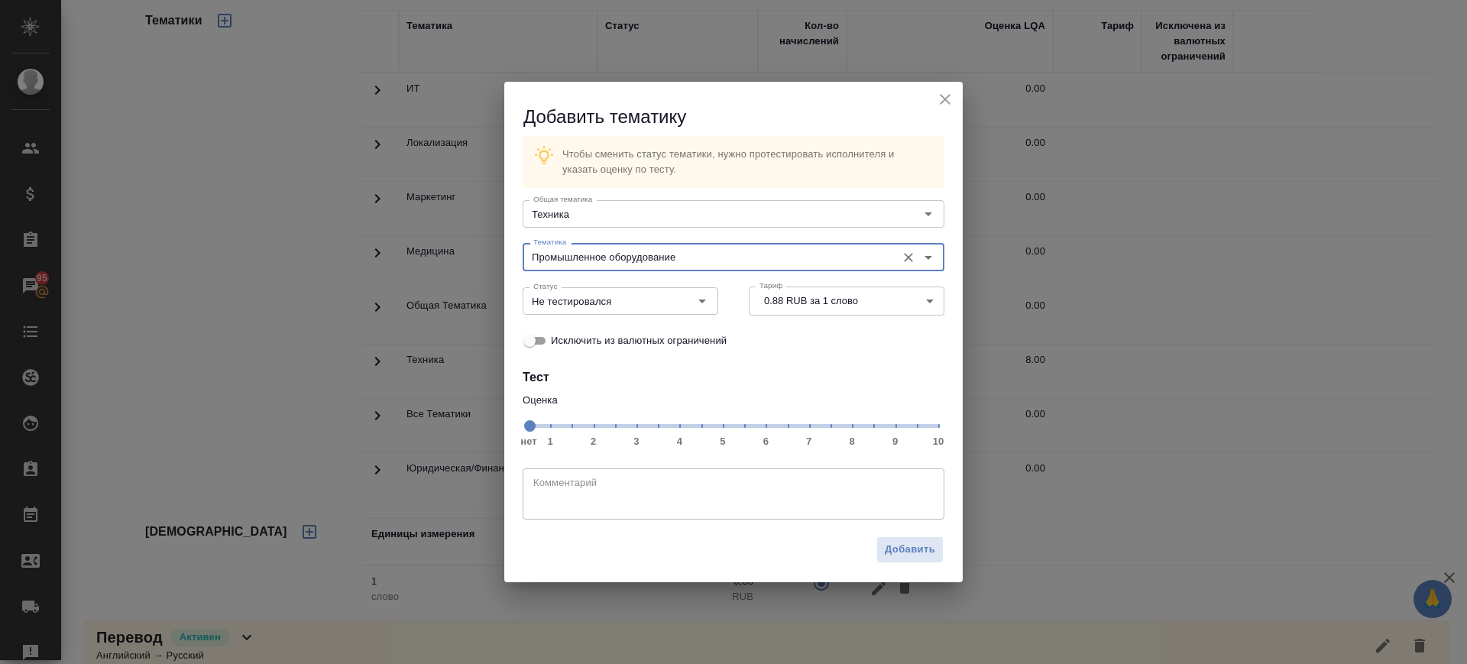
type input "Промышленное оборудование"
click at [847, 427] on span "нет 1 2 3 4 5 6 7 8 9 10" at bounding box center [733, 424] width 409 height 21
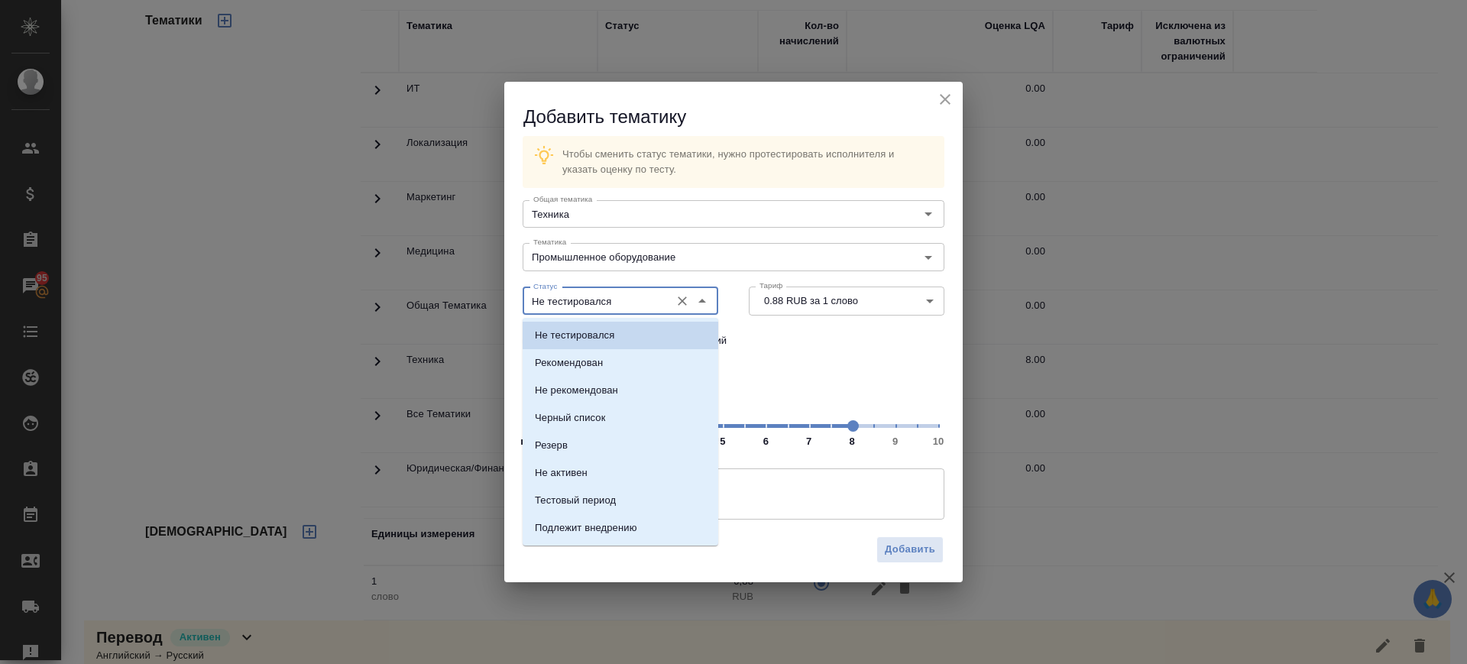
drag, startPoint x: 631, startPoint y: 302, endPoint x: 629, endPoint y: 320, distance: 18.4
click at [631, 303] on input "Не тестировался" at bounding box center [594, 301] width 135 height 18
click at [630, 364] on li "Рекомендован" at bounding box center [621, 363] width 196 height 28
type input "Рекомендован"
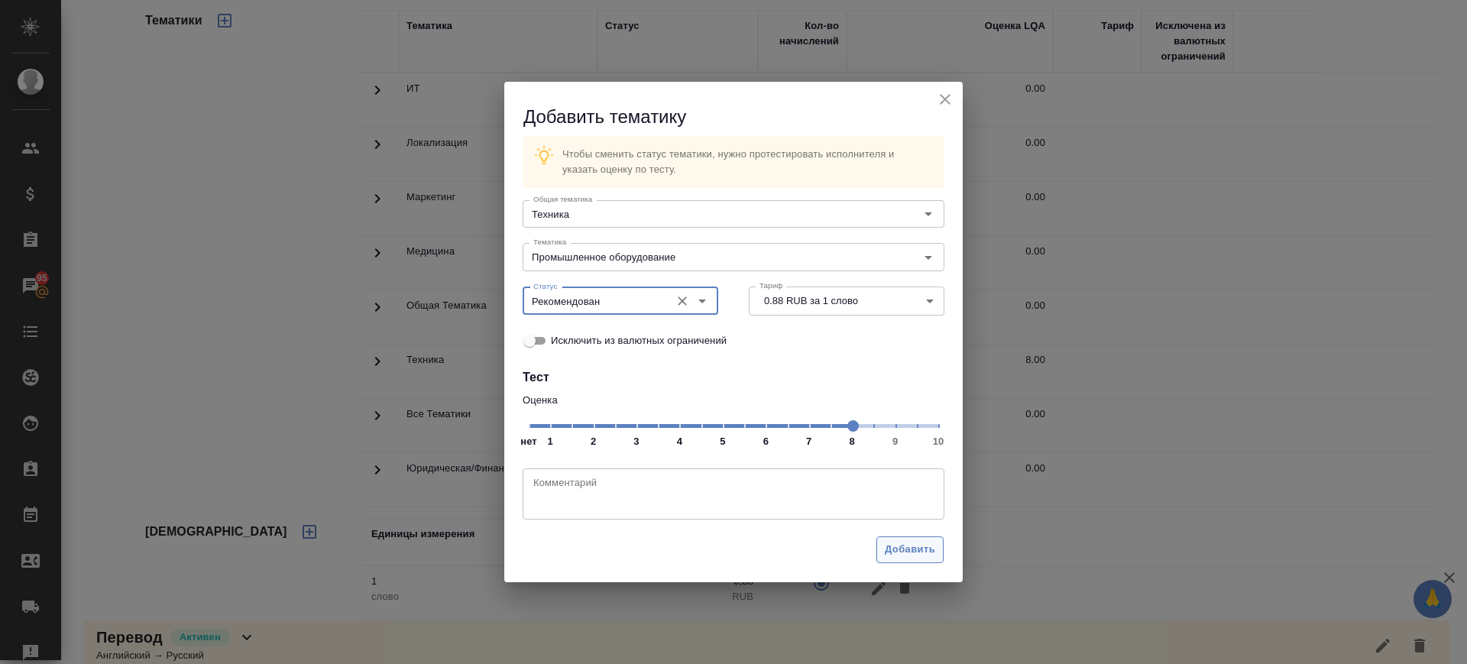
click at [911, 547] on span "Добавить" at bounding box center [910, 550] width 50 height 18
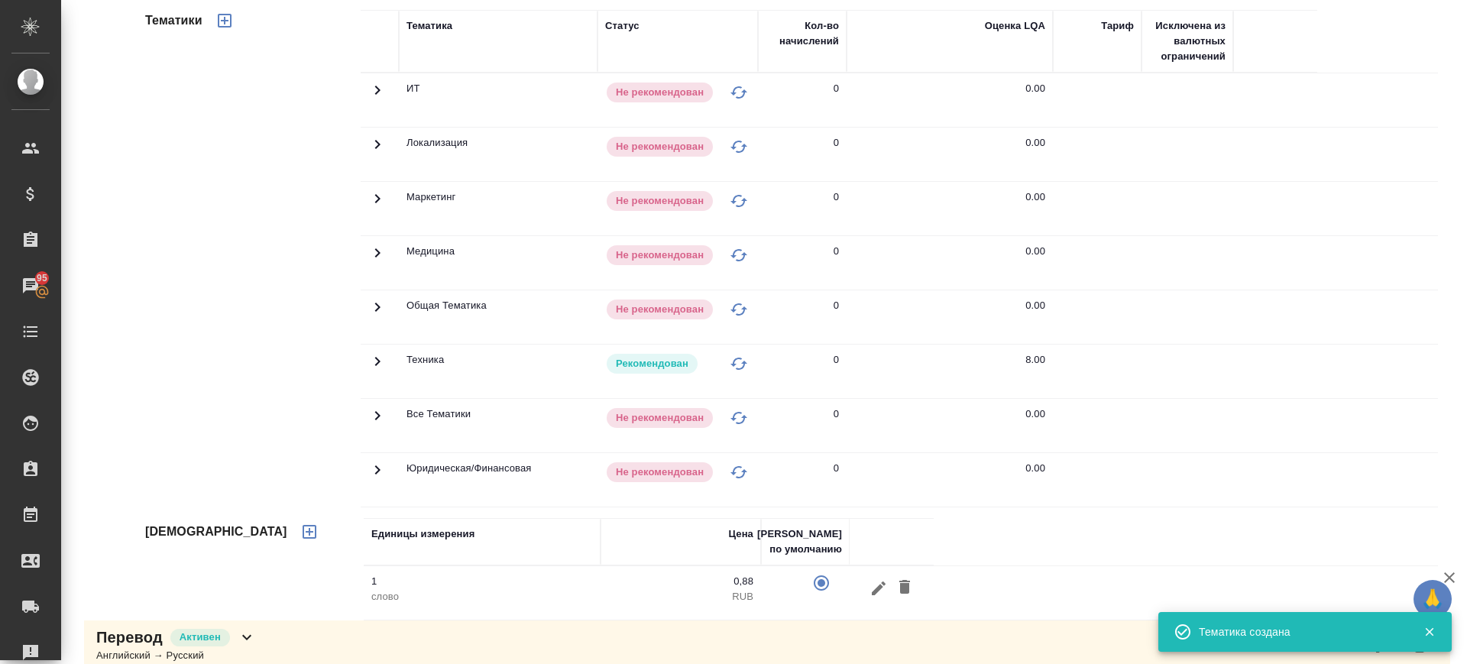
scroll to position [157, 0]
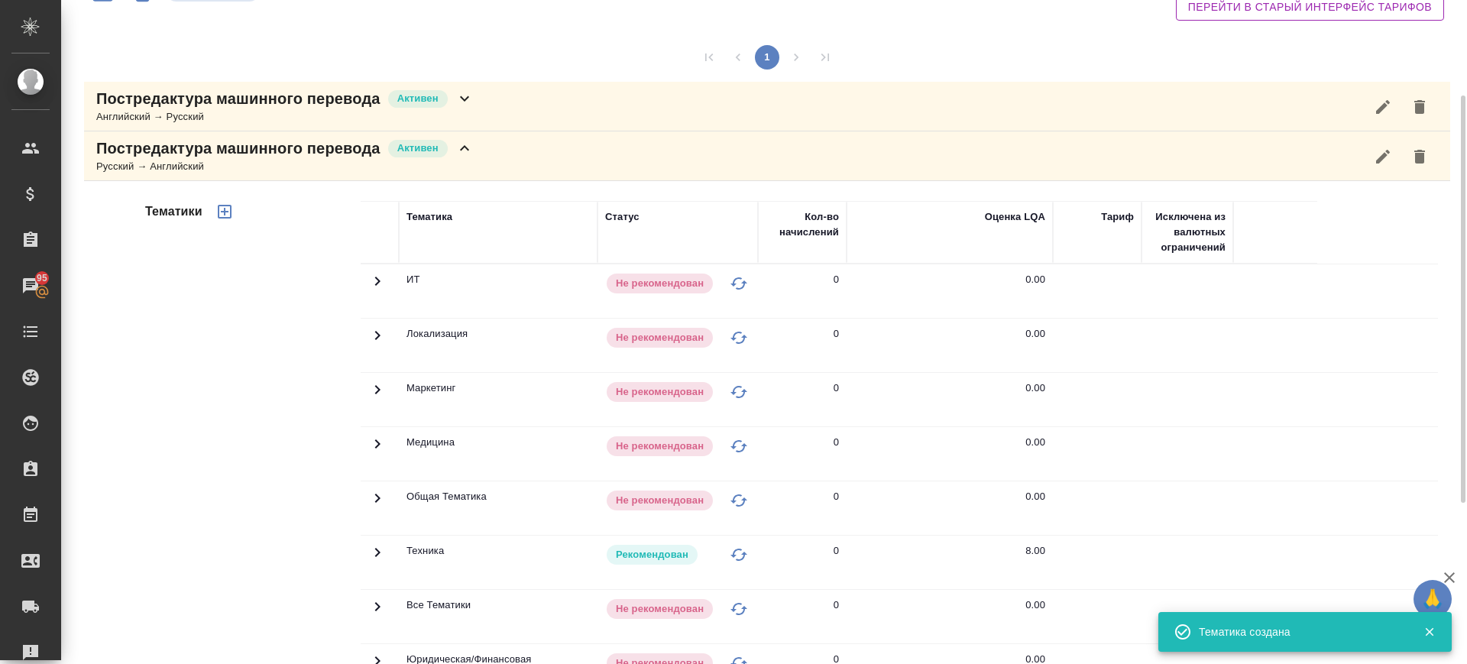
click at [494, 162] on div "Постредактура машинного перевода Активен Русский → Английский" at bounding box center [767, 156] width 1366 height 50
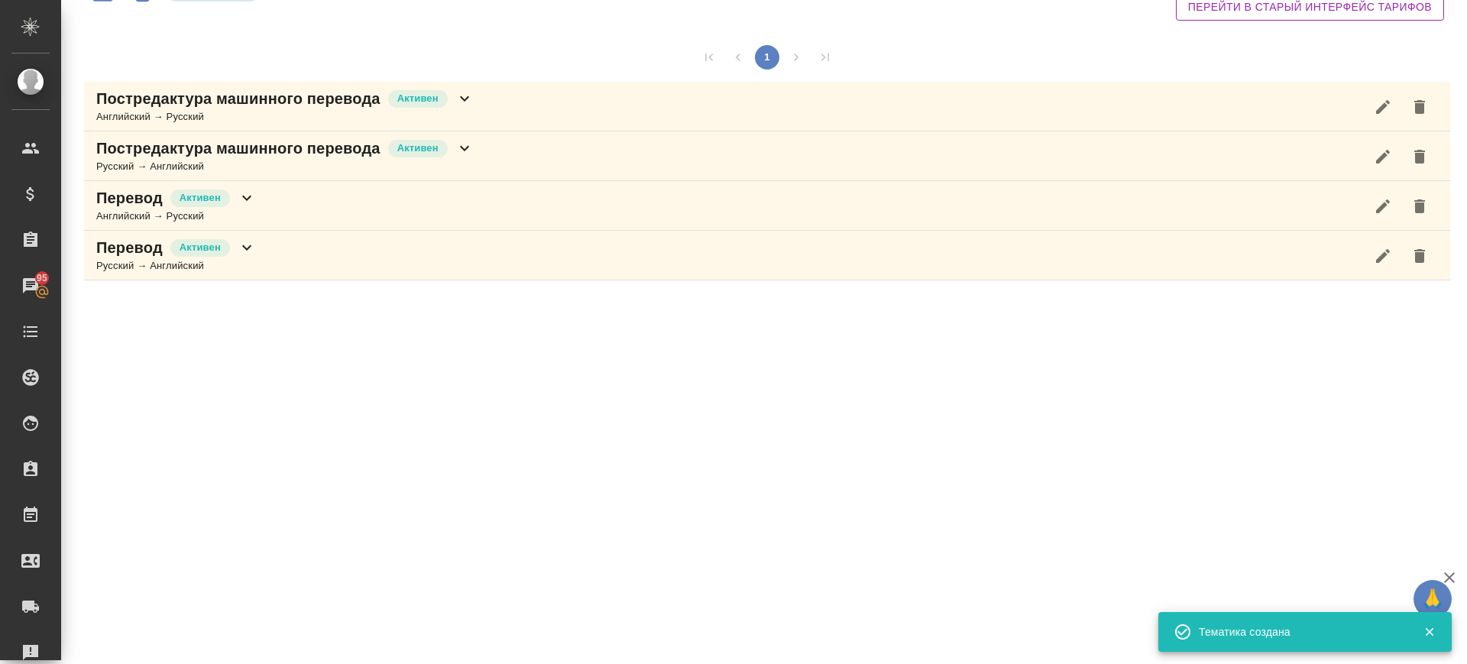
click at [323, 212] on div "Перевод Активен Английский → Русский" at bounding box center [767, 206] width 1366 height 50
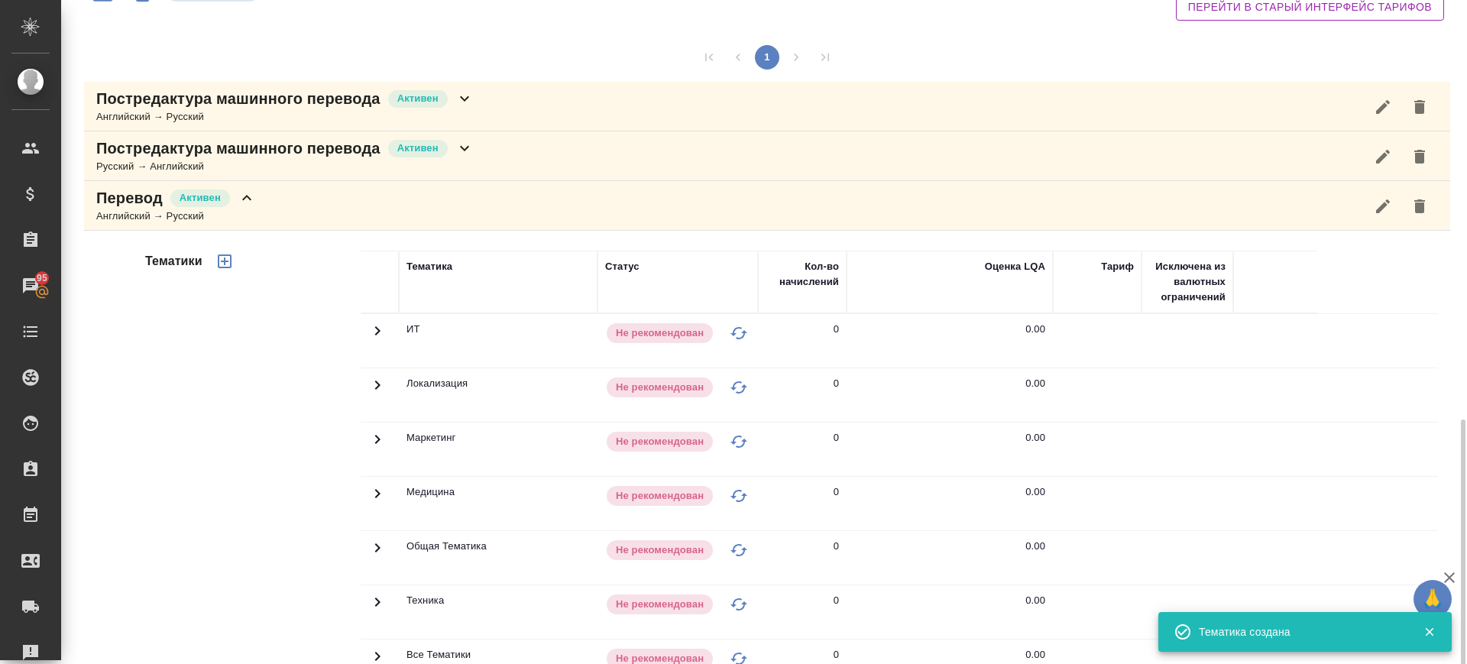
scroll to position [348, 0]
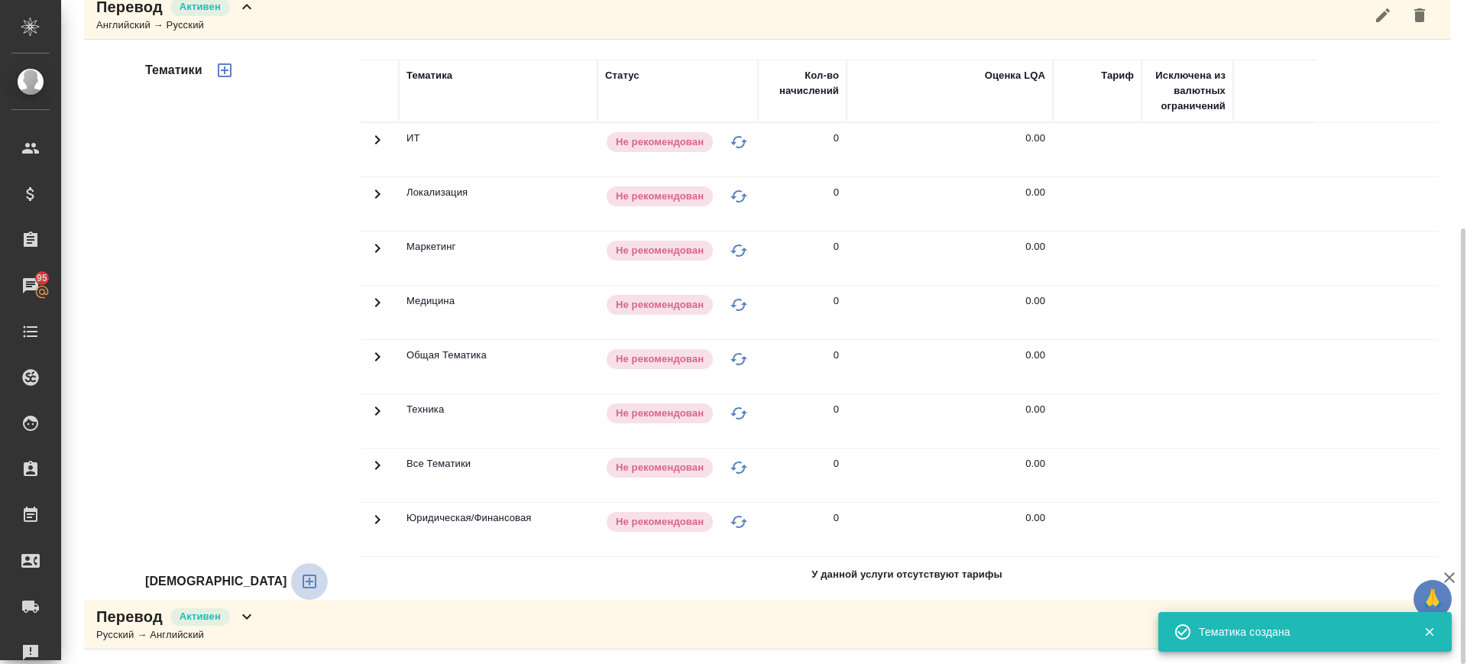
click at [300, 583] on icon "button" at bounding box center [309, 581] width 18 height 18
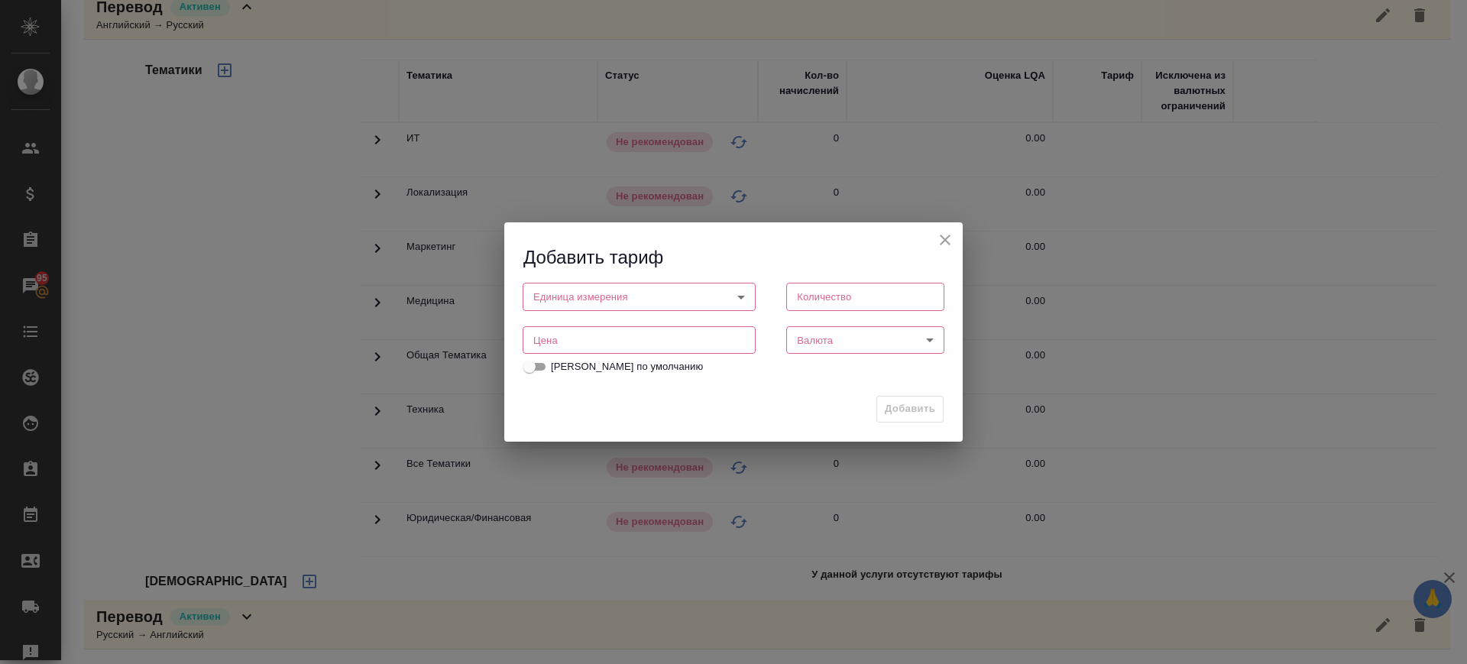
click at [539, 339] on input "number" at bounding box center [639, 340] width 233 height 28
paste input "0.88"
type input "0.88"
click at [664, 300] on body "🙏 .cls-1 fill:#fff; AWATERA Саглам Виктория v.saglam Клиенты Спецификации Заказ…" at bounding box center [733, 332] width 1467 height 664
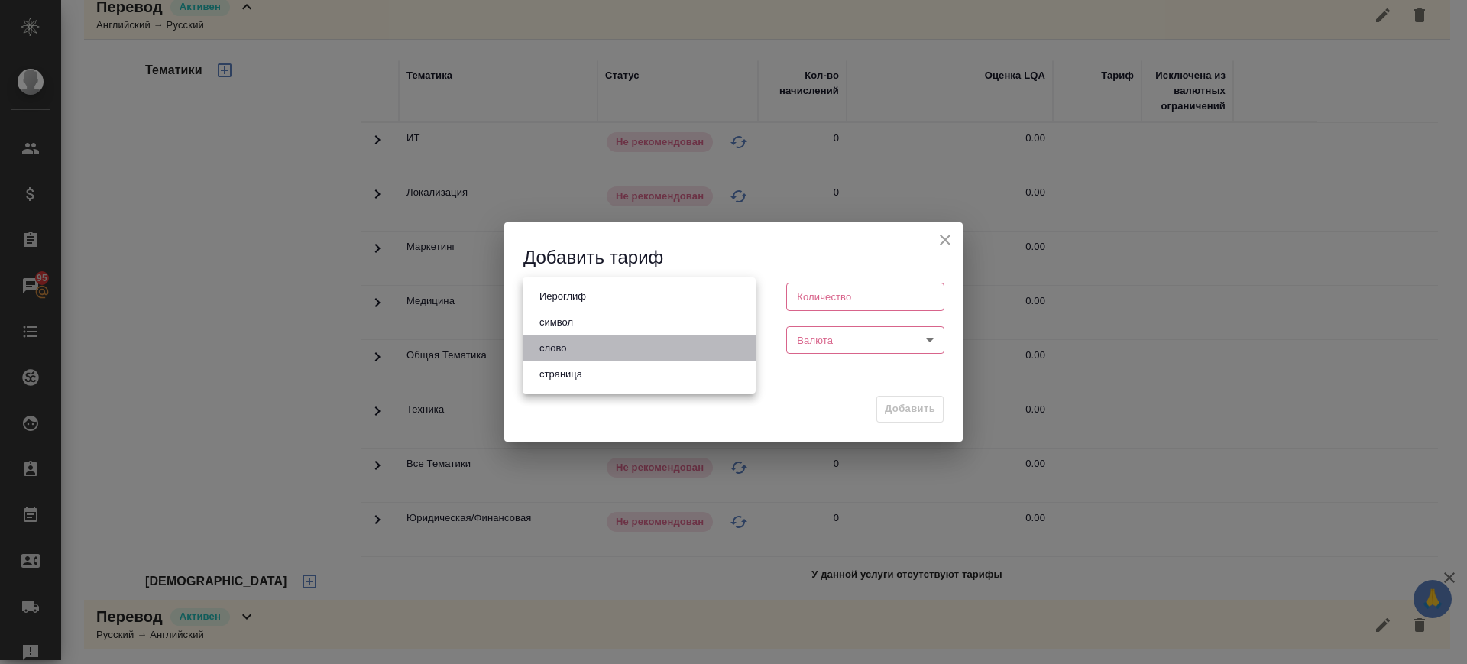
drag, startPoint x: 633, startPoint y: 349, endPoint x: 830, endPoint y: 326, distance: 198.4
click at [636, 348] on li "слово" at bounding box center [639, 348] width 233 height 26
type input "5a8b1489cc6b4906c91bfd90"
type input "1"
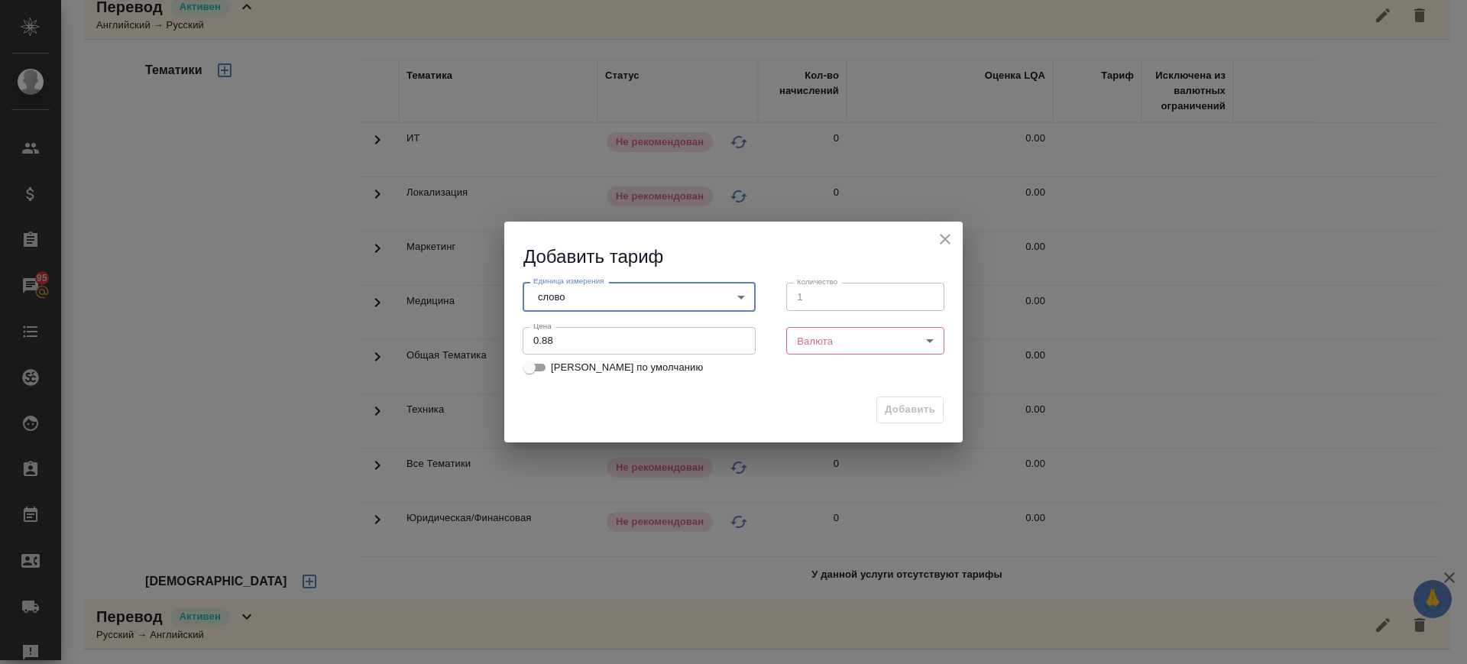
click at [833, 338] on body "🙏 .cls-1 fill:#fff; AWATERA Саглам Виктория v.saglam Клиенты Спецификации Заказ…" at bounding box center [733, 332] width 1467 height 664
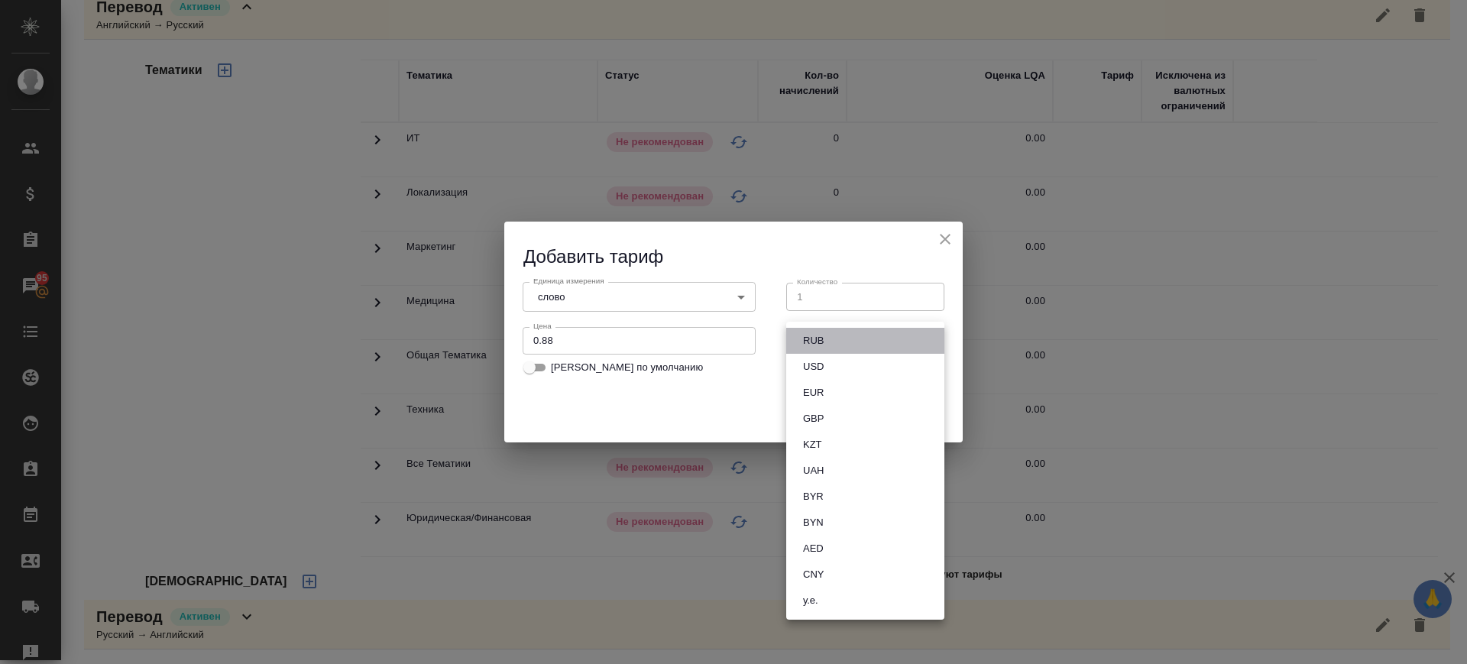
click at [833, 338] on li "RUB" at bounding box center [865, 341] width 158 height 26
type input "RUB"
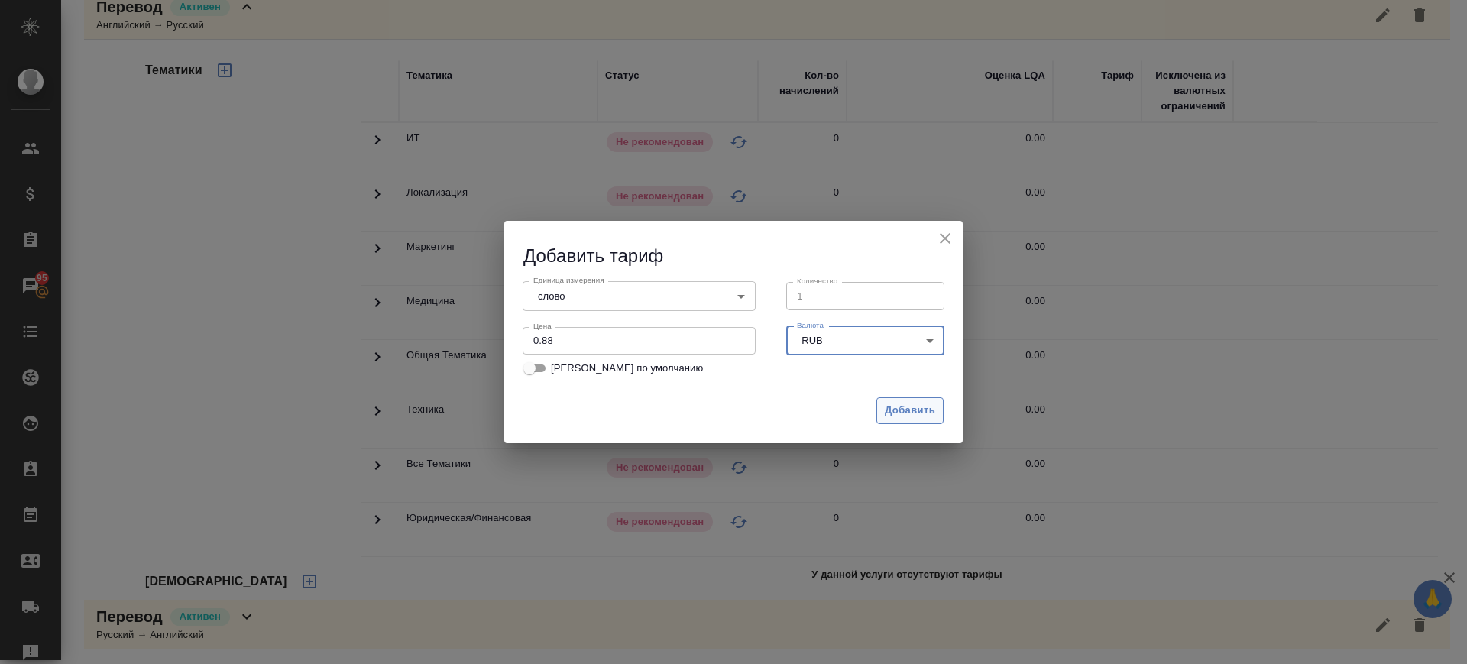
click at [917, 406] on span "Добавить" at bounding box center [910, 411] width 50 height 18
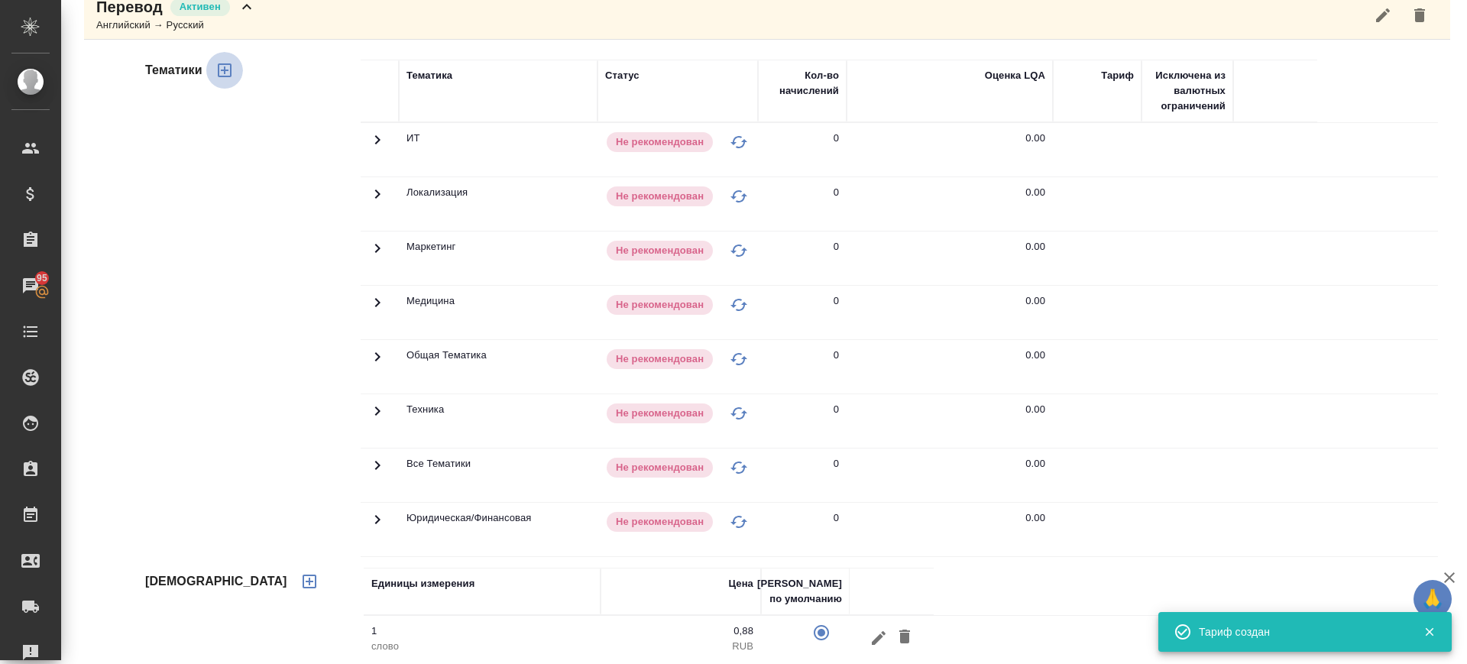
click at [219, 73] on icon "button" at bounding box center [224, 70] width 18 height 18
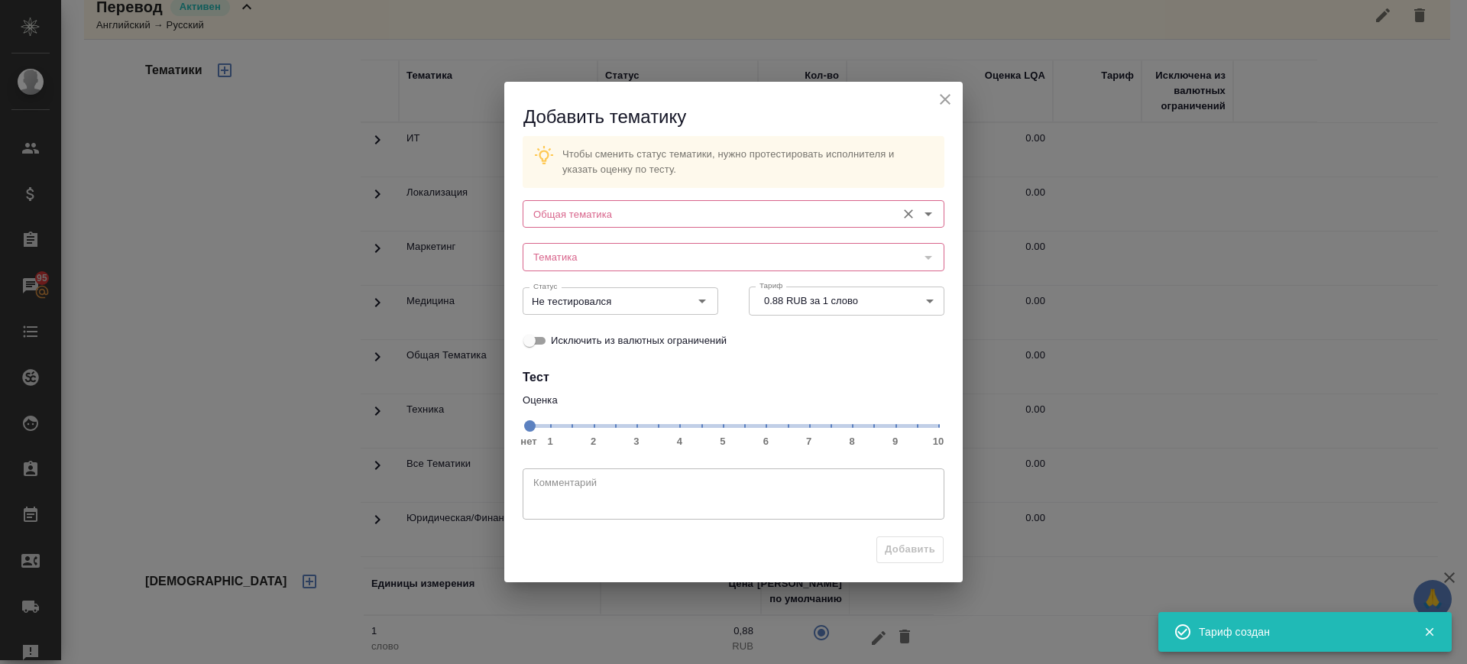
click at [606, 216] on input "Общая тематика" at bounding box center [707, 214] width 361 height 18
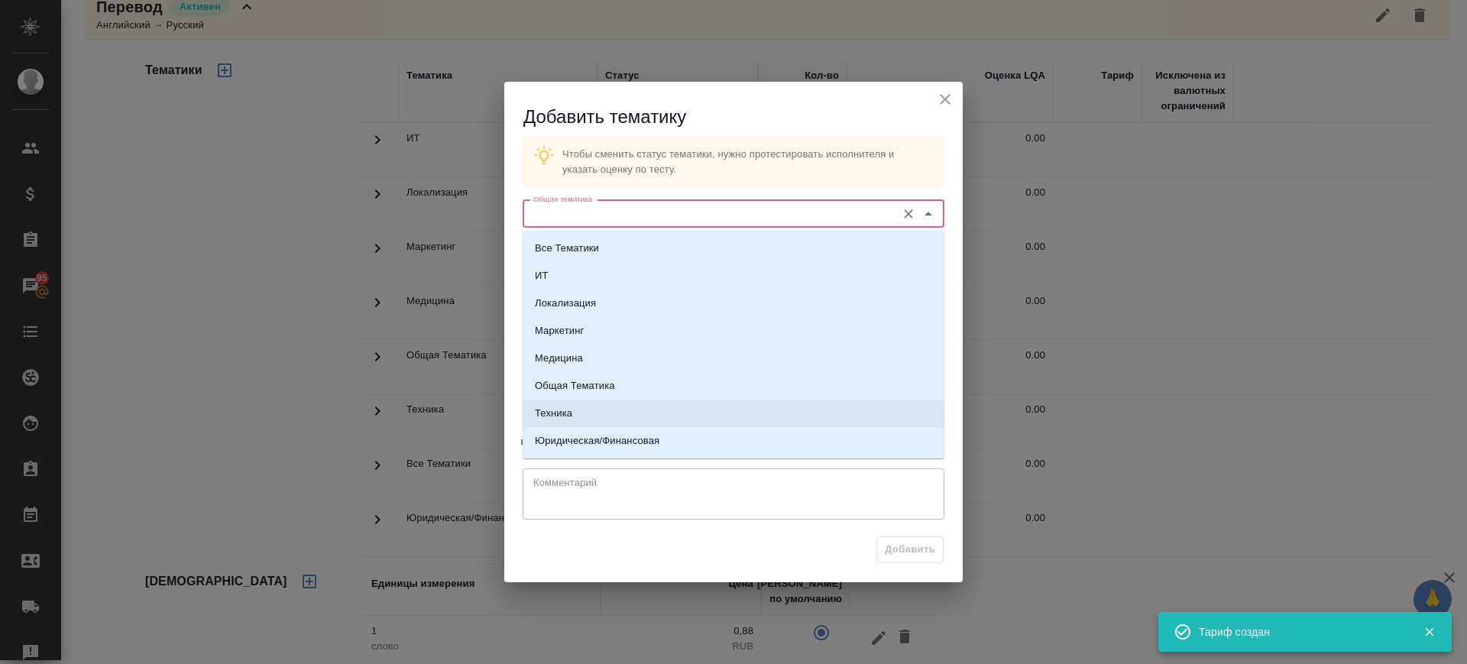
drag, startPoint x: 598, startPoint y: 419, endPoint x: 614, endPoint y: 308, distance: 111.9
click at [596, 419] on li "Техника" at bounding box center [734, 414] width 422 height 28
type input "Техника"
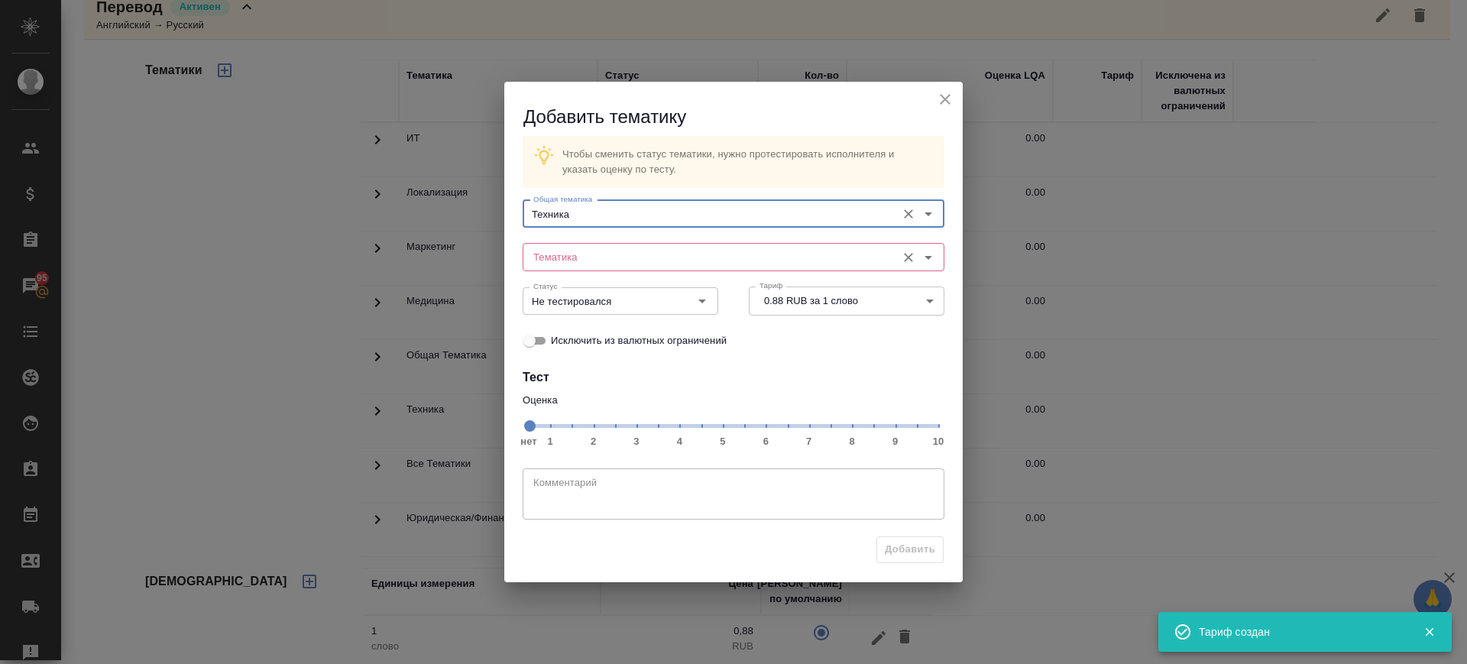
click at [628, 244] on div "Тематика" at bounding box center [734, 257] width 422 height 28
click at [626, 248] on input "Тематика" at bounding box center [707, 257] width 361 height 18
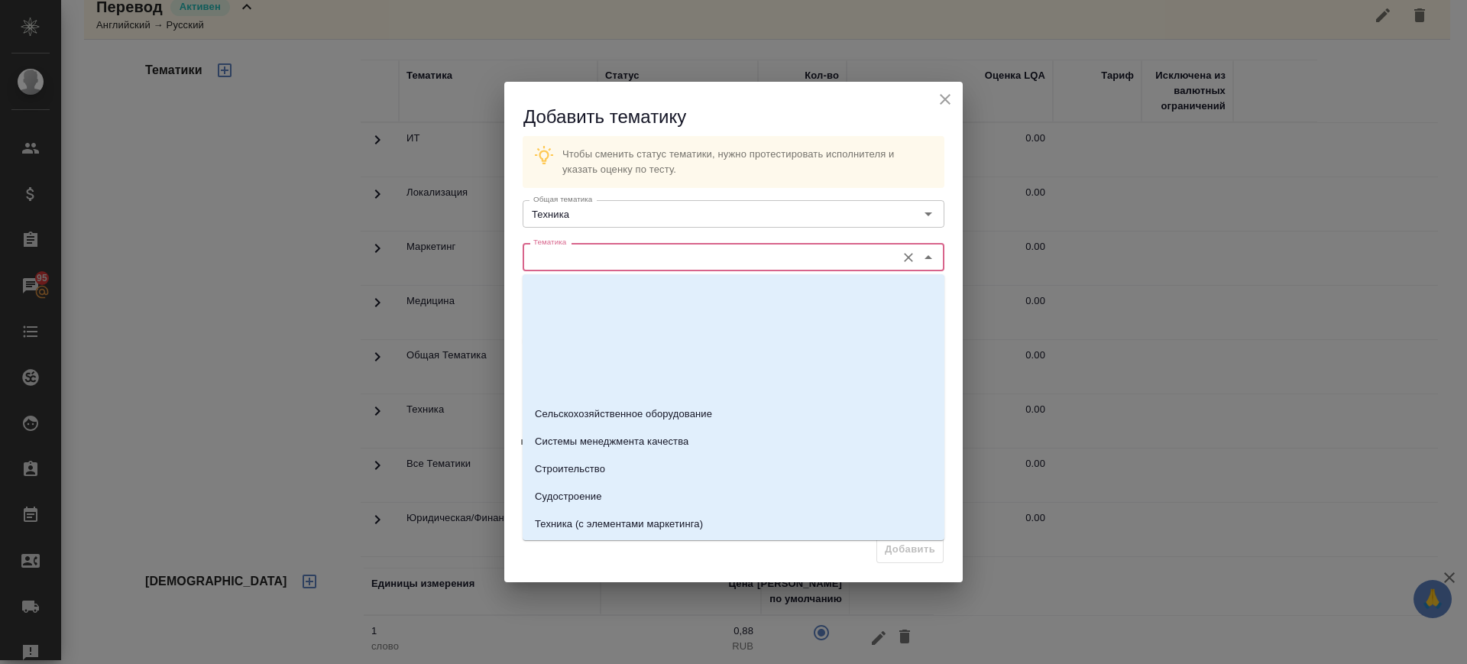
scroll to position [509, 0]
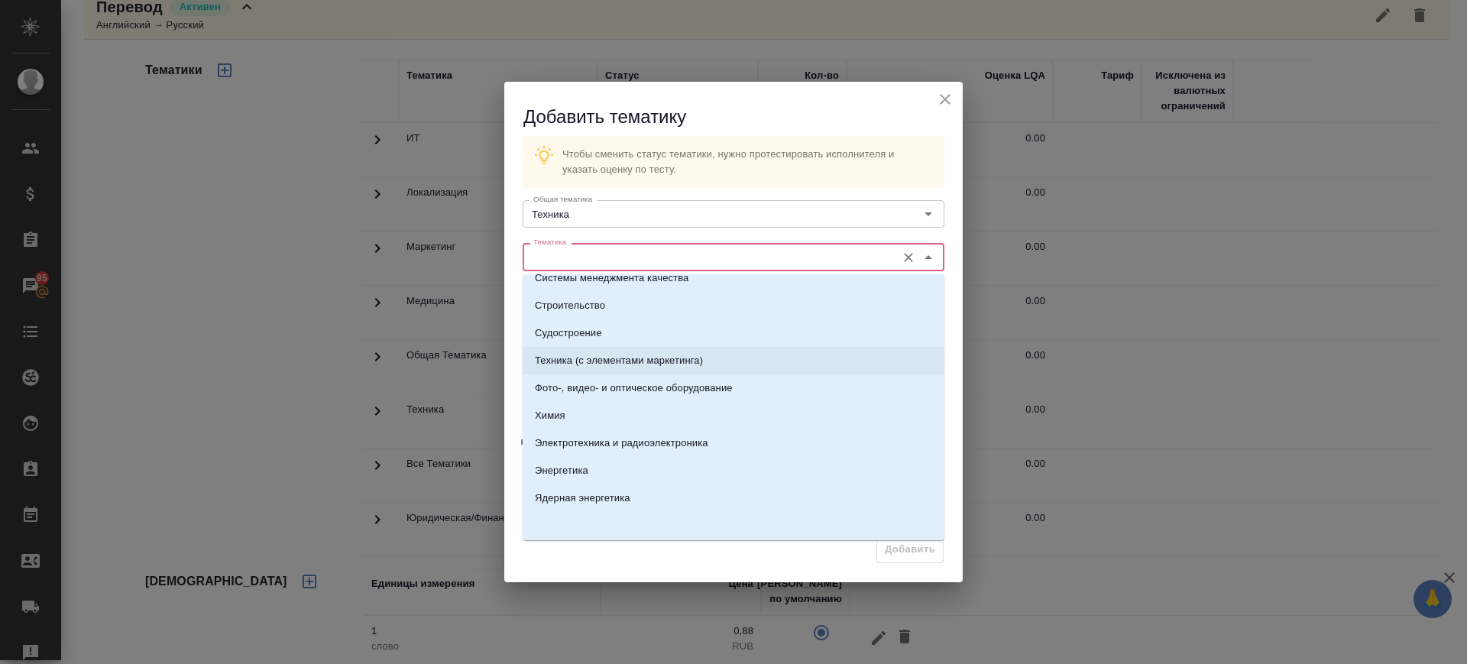
drag, startPoint x: 674, startPoint y: 364, endPoint x: 783, endPoint y: 440, distance: 132.9
click at [675, 364] on p "Техника (с элементами маркетинга)" at bounding box center [619, 360] width 168 height 15
type input "Техника (с элементами маркетинга)"
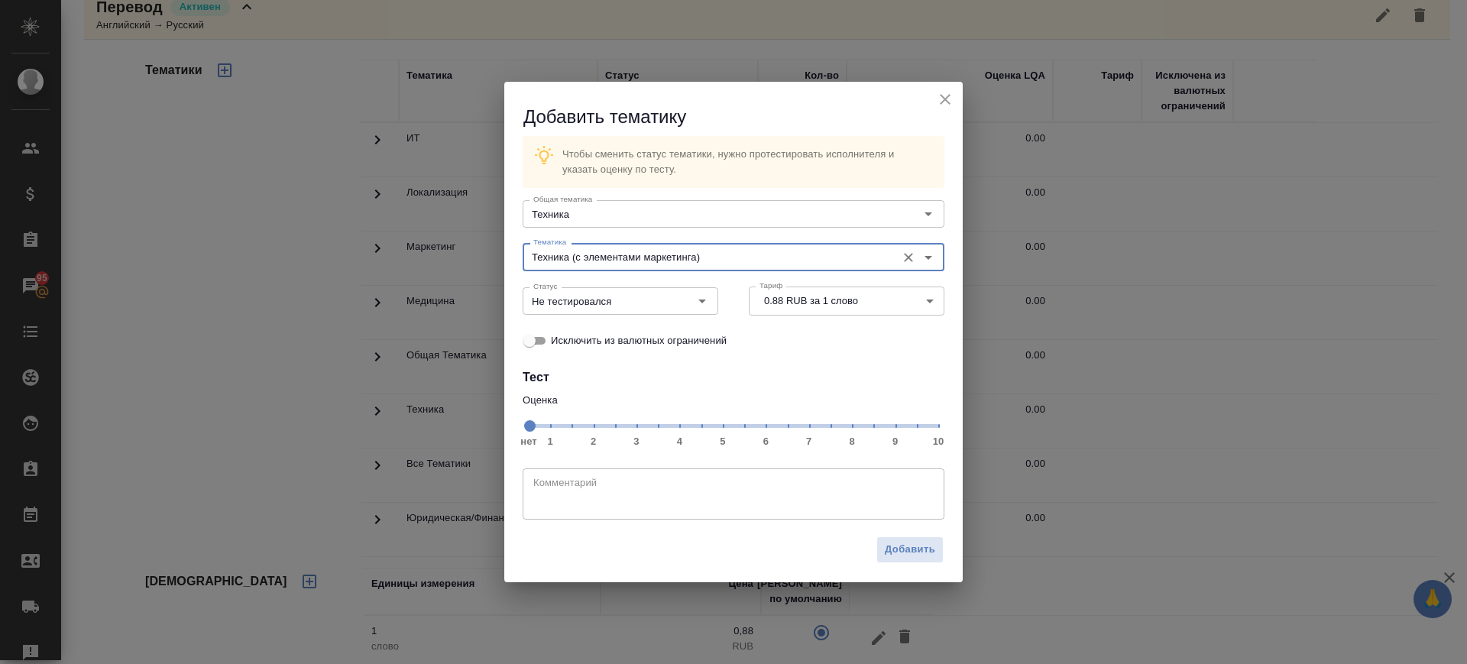
drag, startPoint x: 852, startPoint y: 429, endPoint x: 710, endPoint y: 387, distance: 147.7
click at [853, 429] on span "нет 1 2 3 4 5 6 7 8 9 10" at bounding box center [733, 424] width 409 height 21
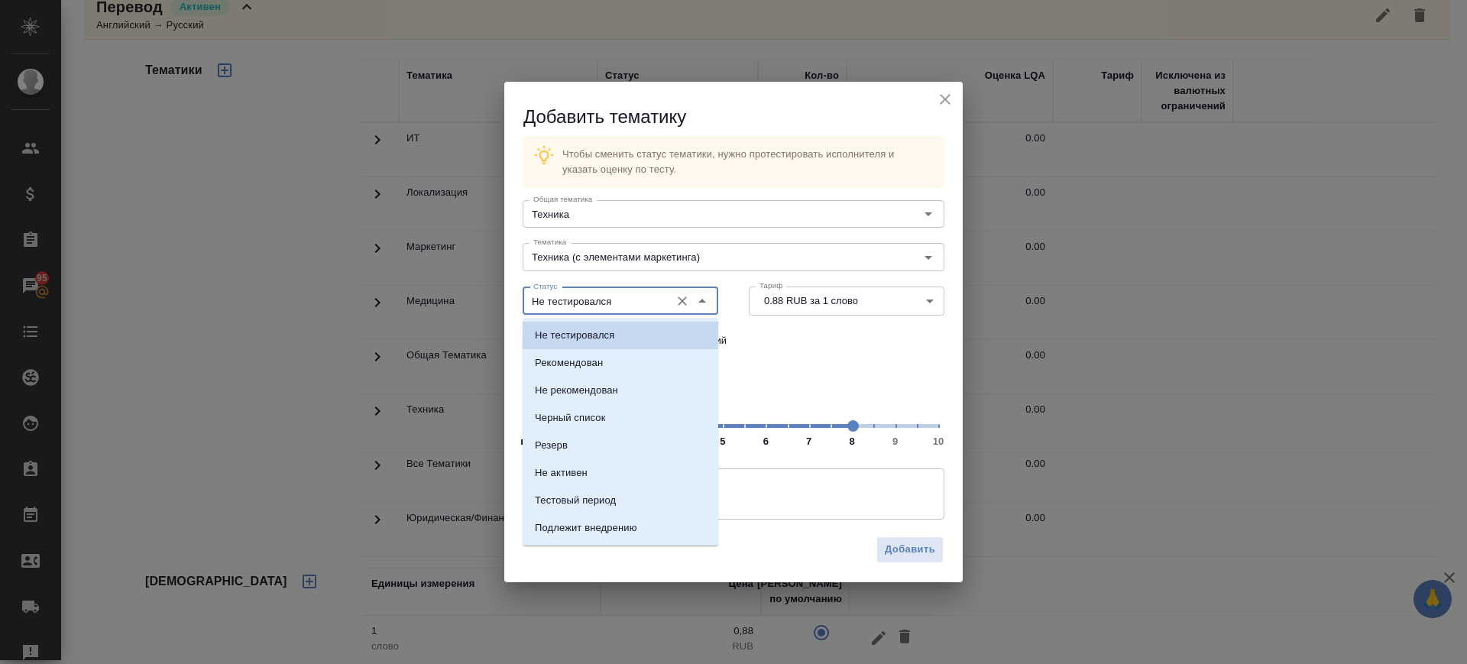
drag, startPoint x: 618, startPoint y: 299, endPoint x: 597, endPoint y: 353, distance: 57.3
click at [618, 300] on input "Не тестировался" at bounding box center [594, 301] width 135 height 18
drag, startPoint x: 595, startPoint y: 371, endPoint x: 791, endPoint y: 465, distance: 218.0
click at [597, 371] on li "Рекомендован" at bounding box center [621, 363] width 196 height 28
type input "Рекомендован"
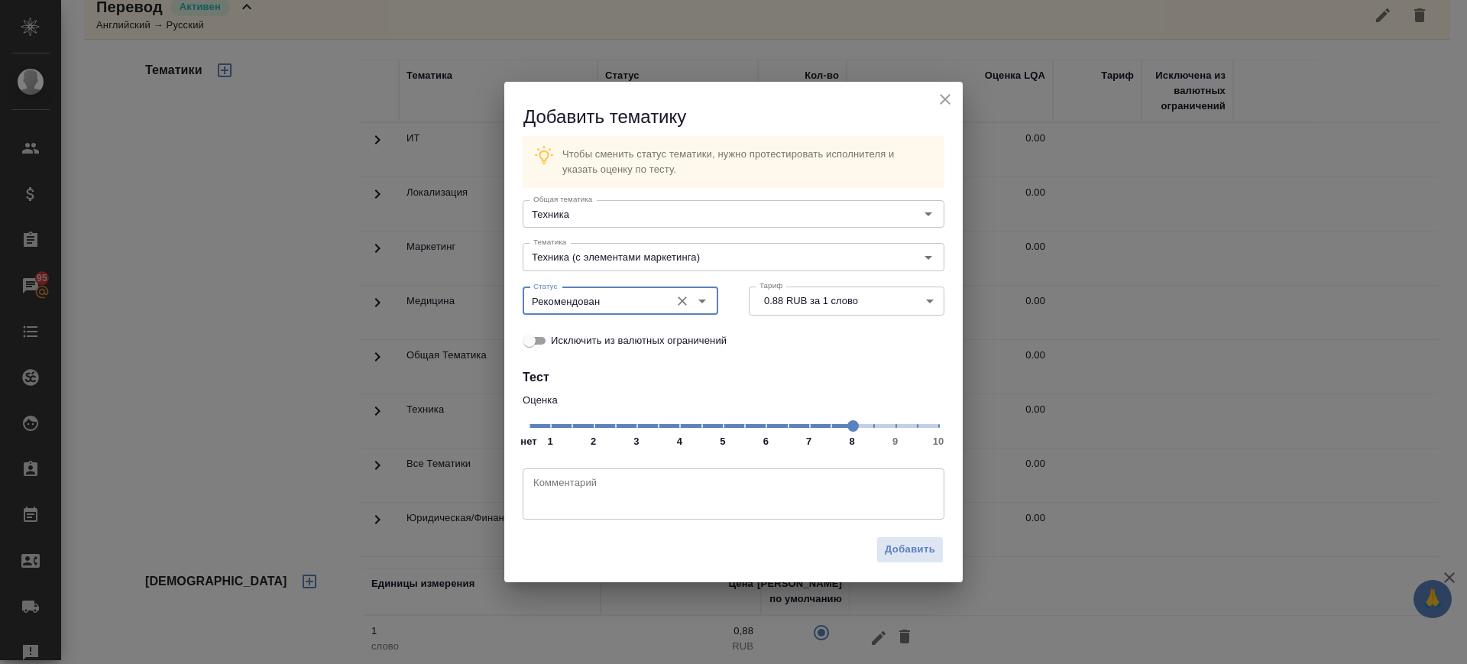
drag, startPoint x: 917, startPoint y: 548, endPoint x: 812, endPoint y: 506, distance: 112.8
click at [915, 545] on span "Добавить" at bounding box center [910, 550] width 50 height 18
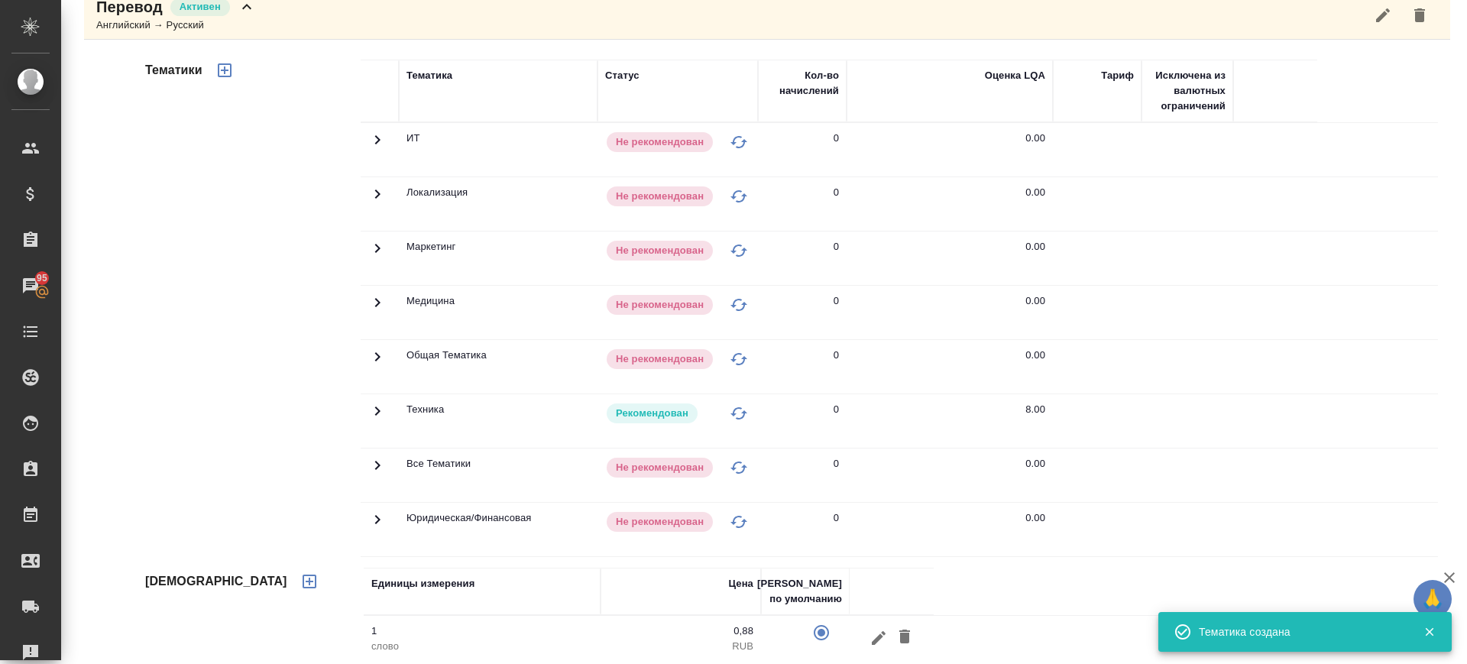
click at [222, 70] on icon "button" at bounding box center [224, 70] width 18 height 18
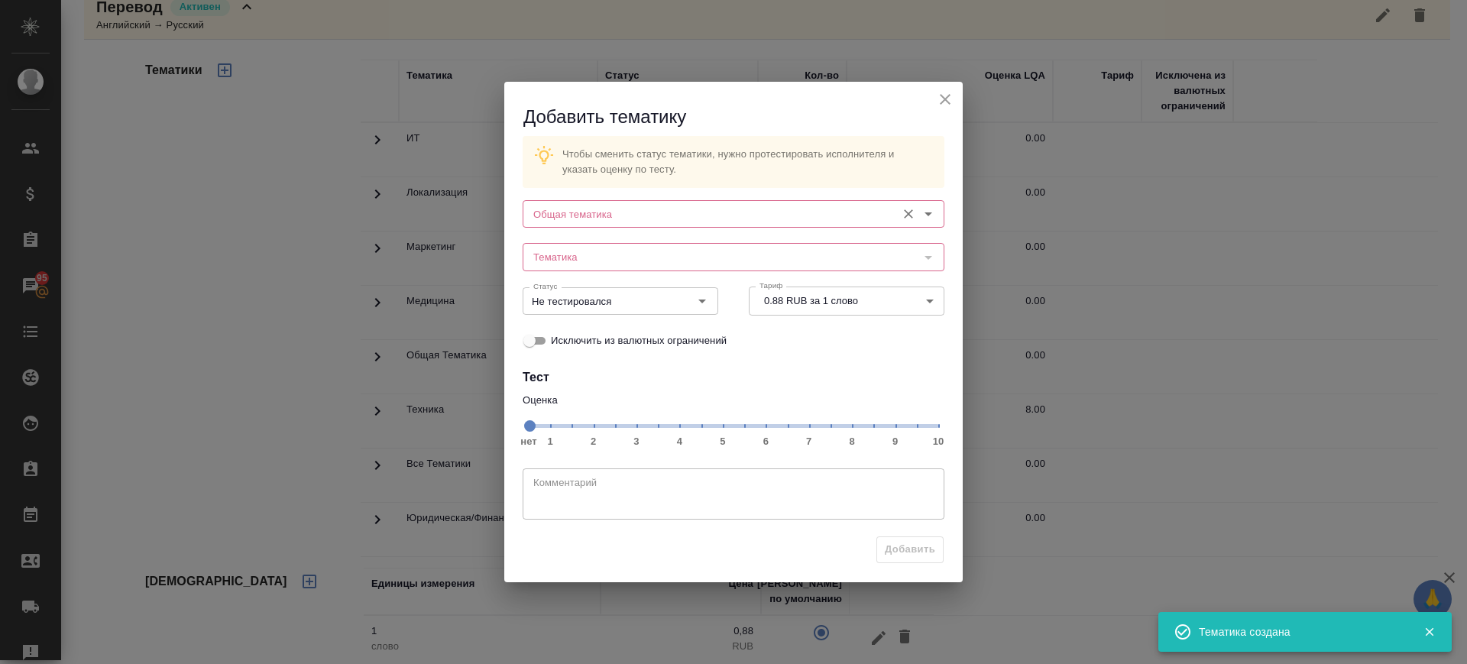
click at [607, 222] on input "Общая тематика" at bounding box center [707, 214] width 361 height 18
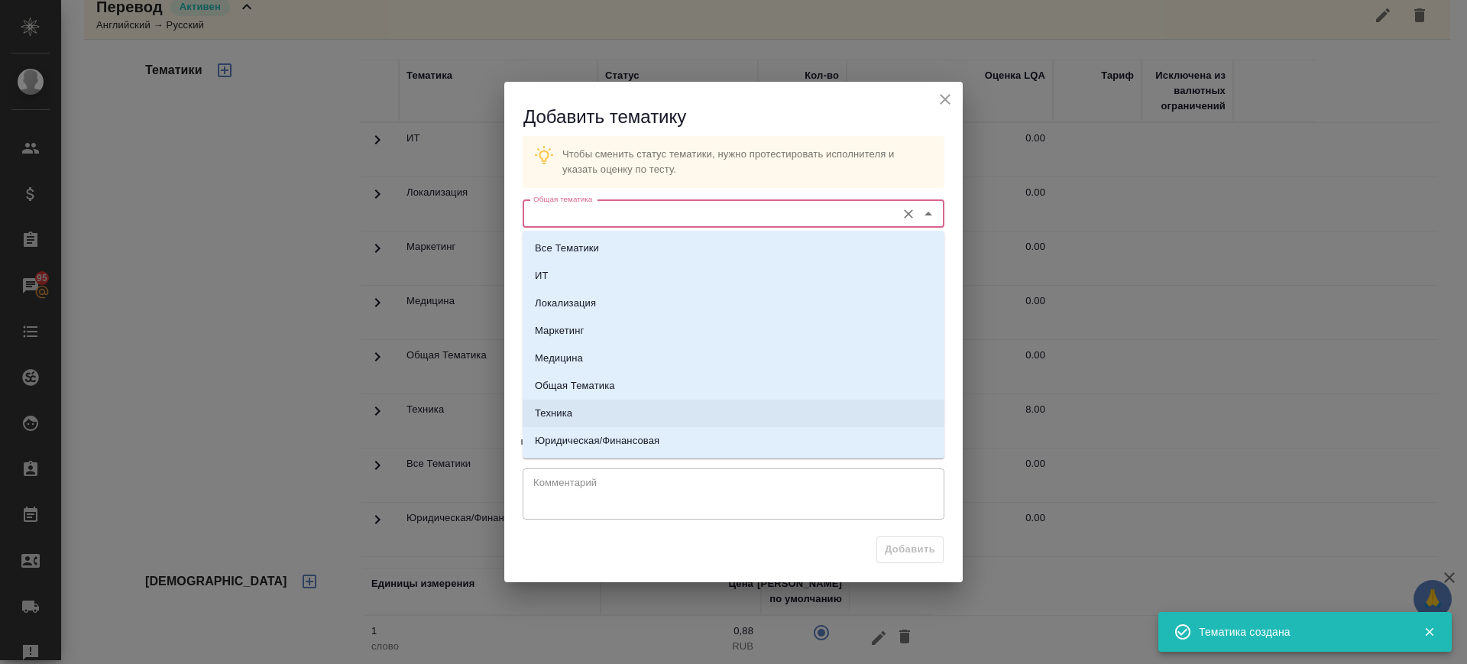
drag, startPoint x: 600, startPoint y: 405, endPoint x: 615, endPoint y: 295, distance: 111.0
click at [601, 405] on li "Техника" at bounding box center [734, 414] width 422 height 28
type input "Техника"
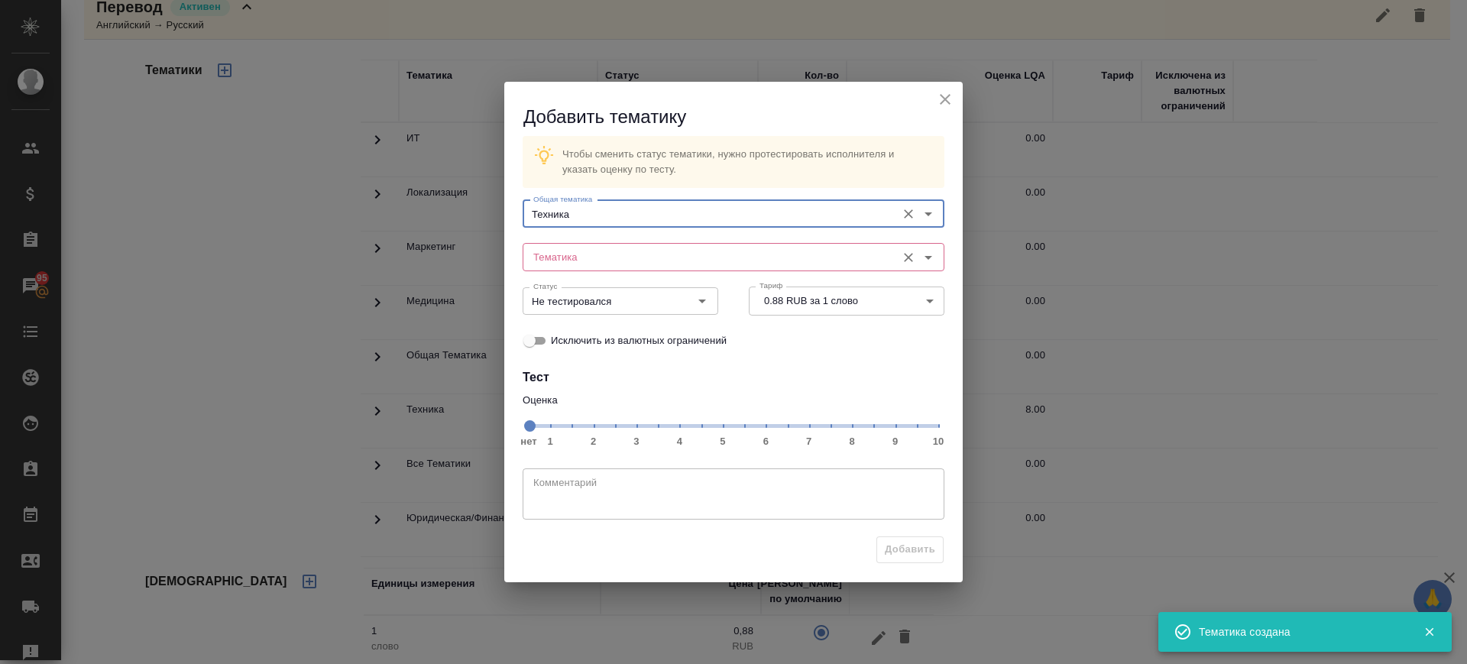
click at [604, 260] on input "Тематика" at bounding box center [707, 257] width 361 height 18
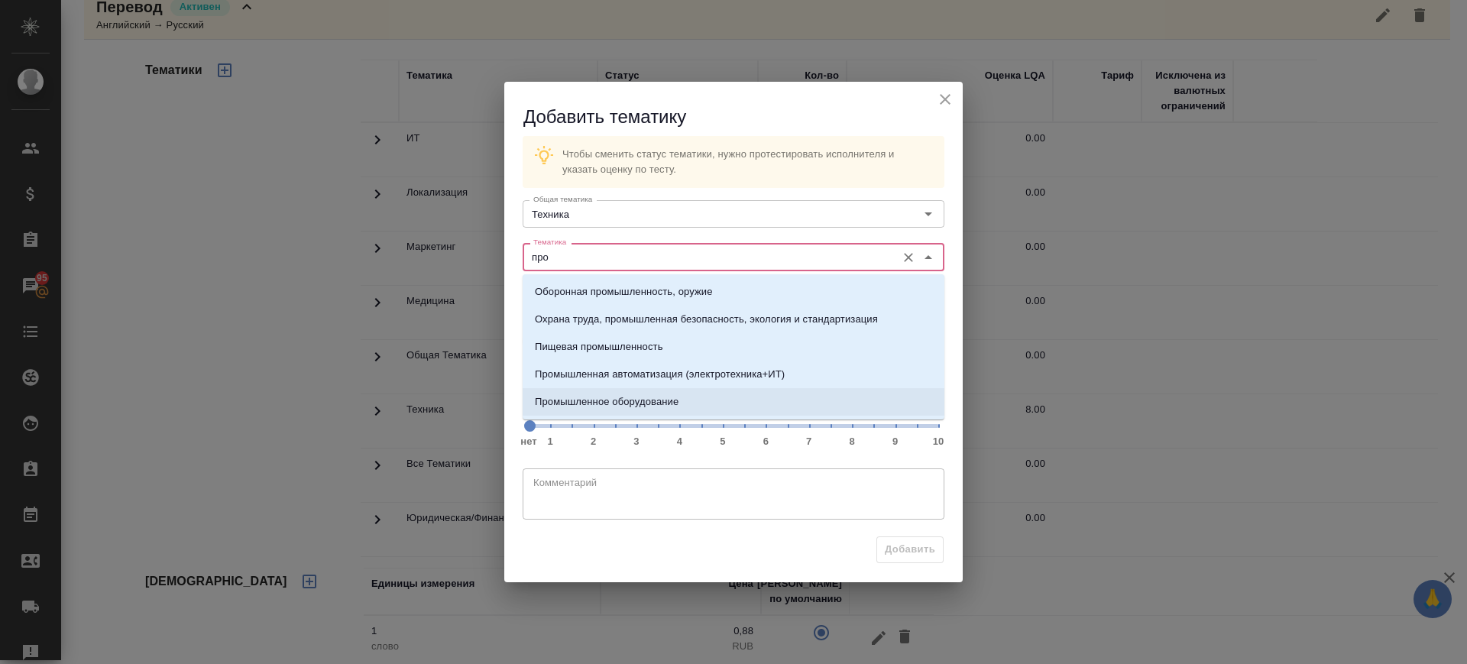
drag, startPoint x: 658, startPoint y: 392, endPoint x: 866, endPoint y: 424, distance: 211.0
click at [659, 393] on li "Промышленное оборудование" at bounding box center [734, 402] width 422 height 28
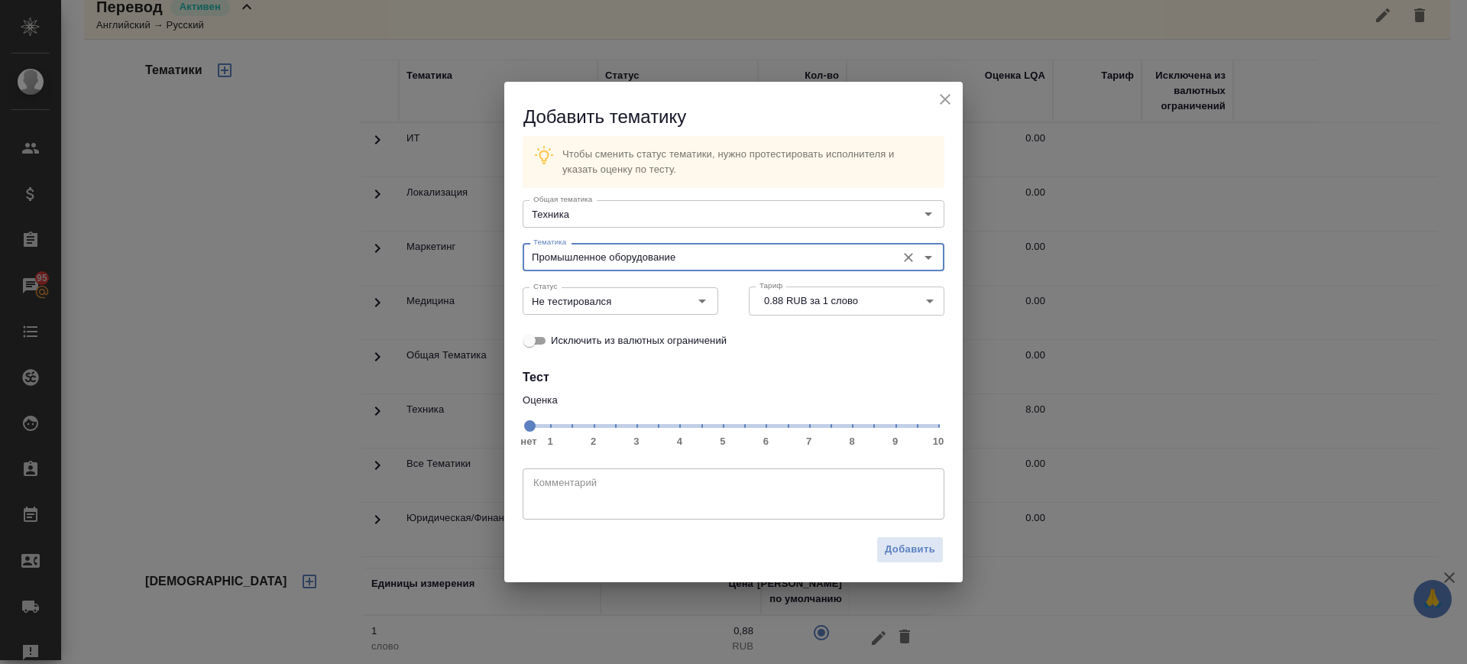
type input "Промышленное оборудование"
click at [849, 430] on span "нет 1 2 3 4 5 6 7 8 9 10" at bounding box center [733, 424] width 409 height 21
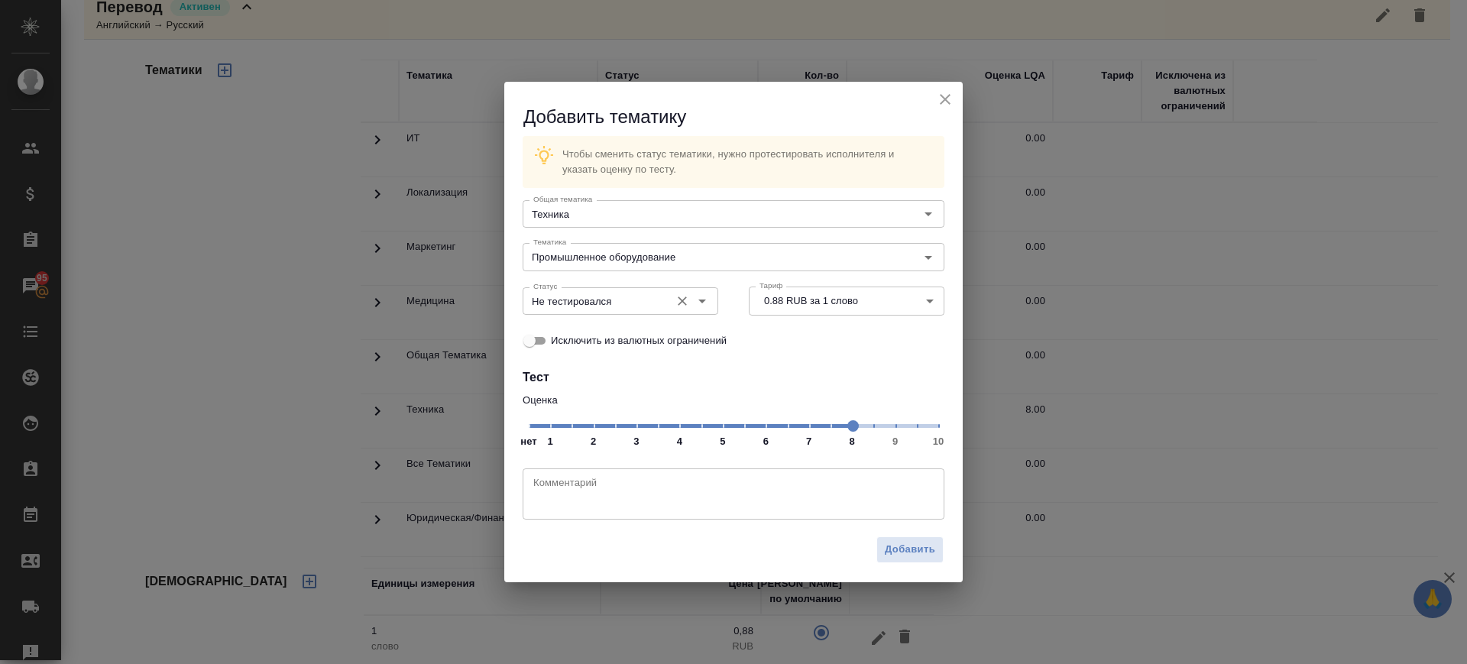
drag, startPoint x: 633, startPoint y: 316, endPoint x: 633, endPoint y: 299, distance: 16.8
click at [633, 315] on div "Статус Не тестировался Статус" at bounding box center [621, 299] width 196 height 37
click at [633, 295] on input "Не тестировался" at bounding box center [594, 301] width 135 height 18
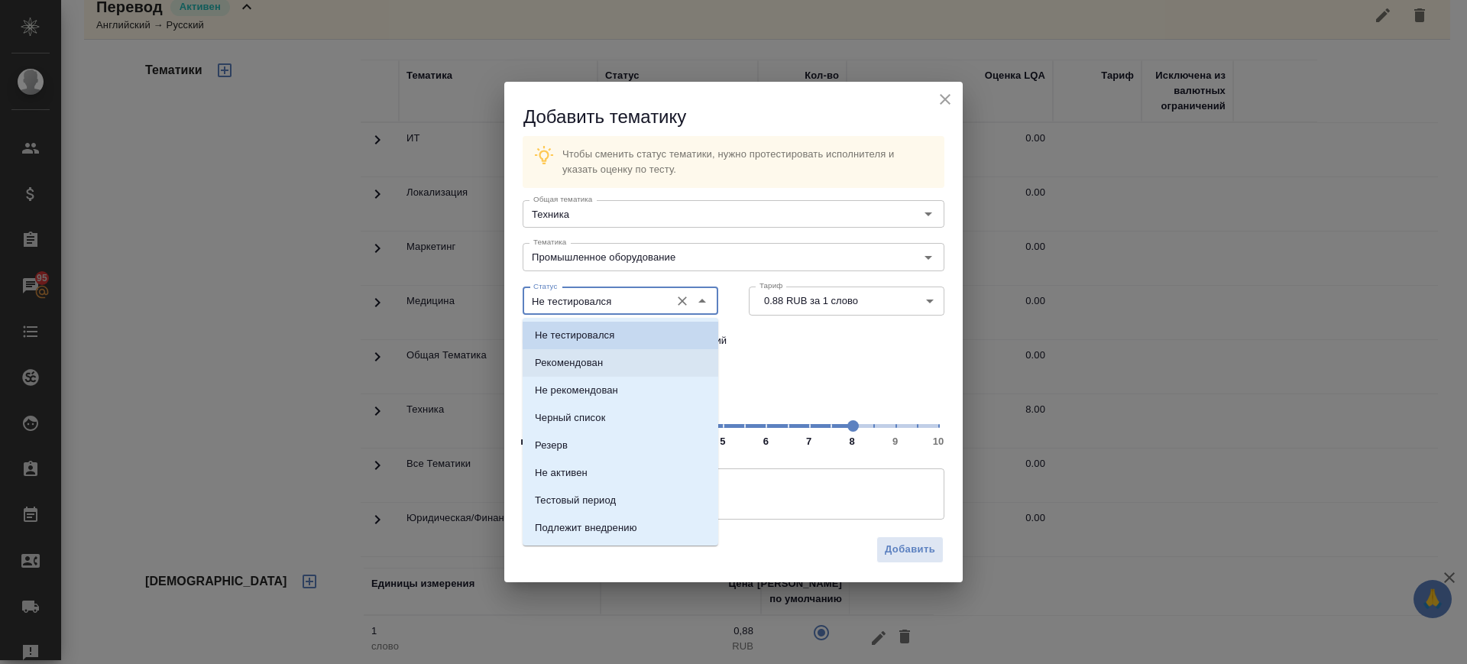
click at [618, 354] on li "Рекомендован" at bounding box center [621, 363] width 196 height 28
type input "Рекомендован"
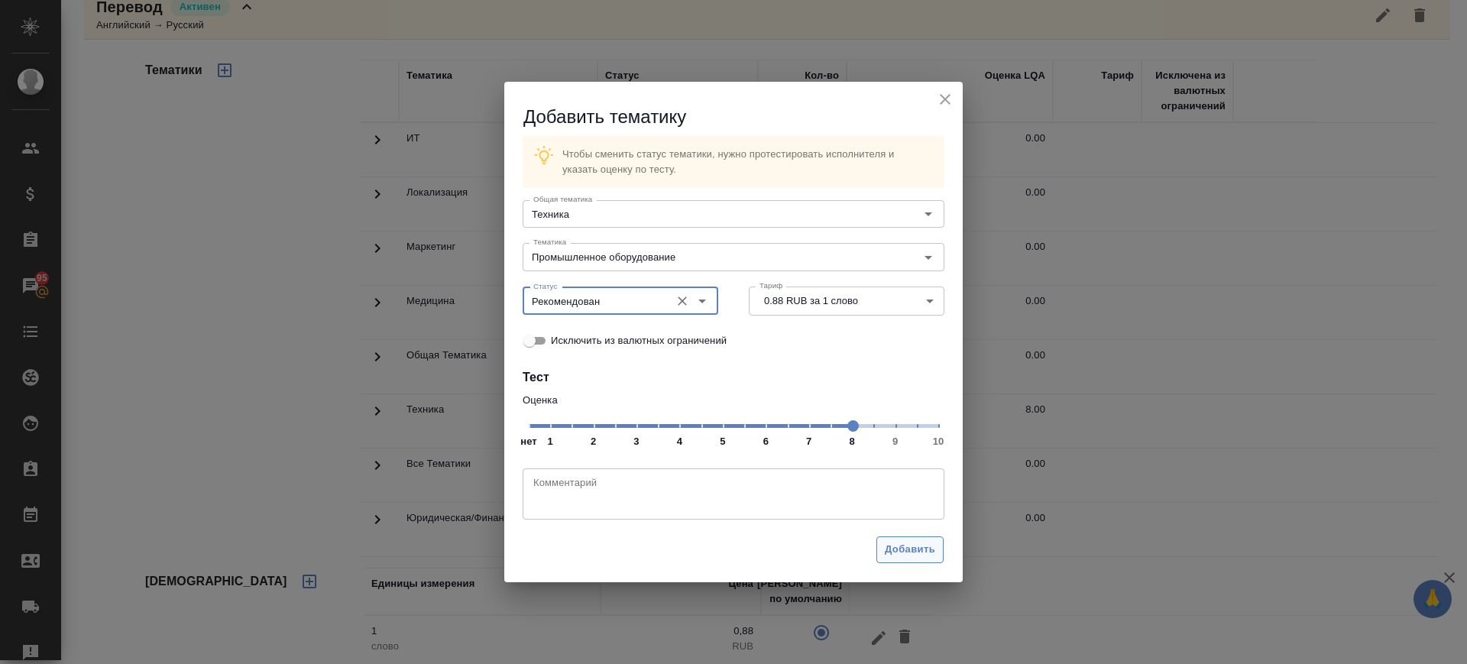
click at [901, 549] on span "Добавить" at bounding box center [910, 550] width 50 height 18
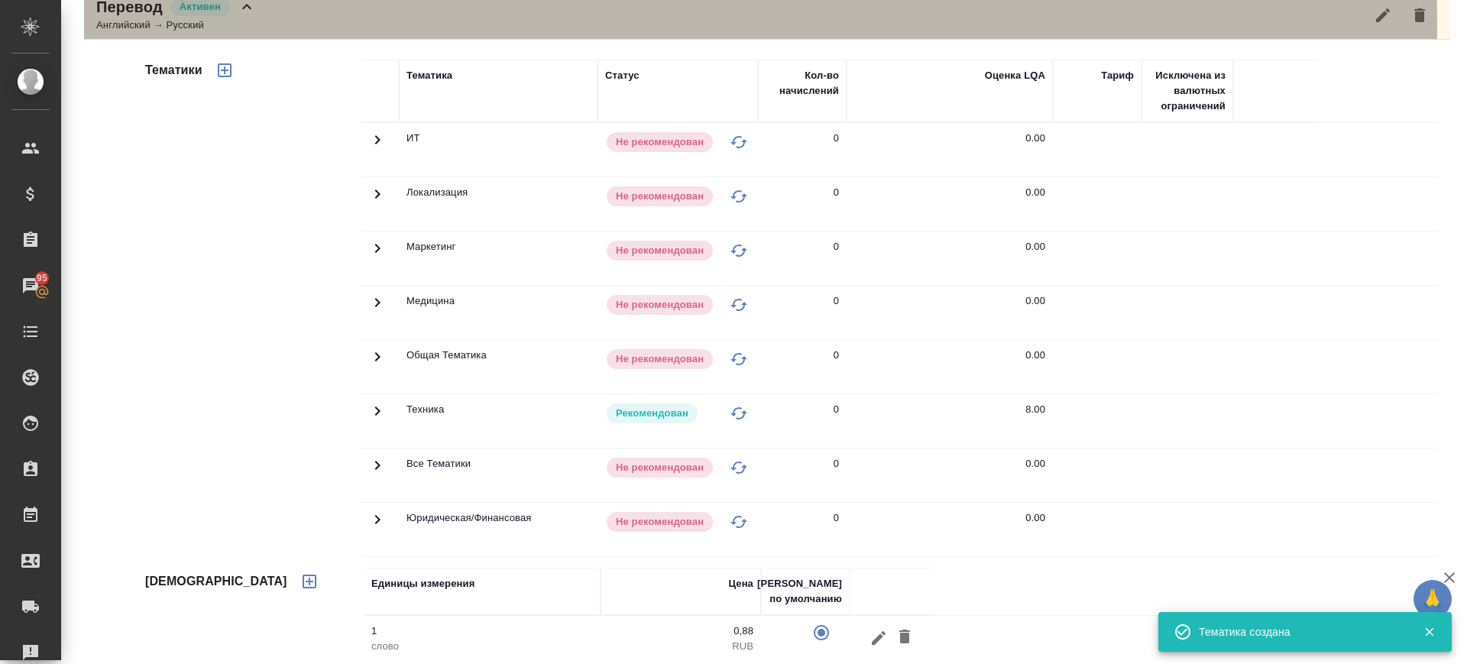
click at [288, 25] on div "Перевод Активен Английский → Русский" at bounding box center [767, 15] width 1366 height 50
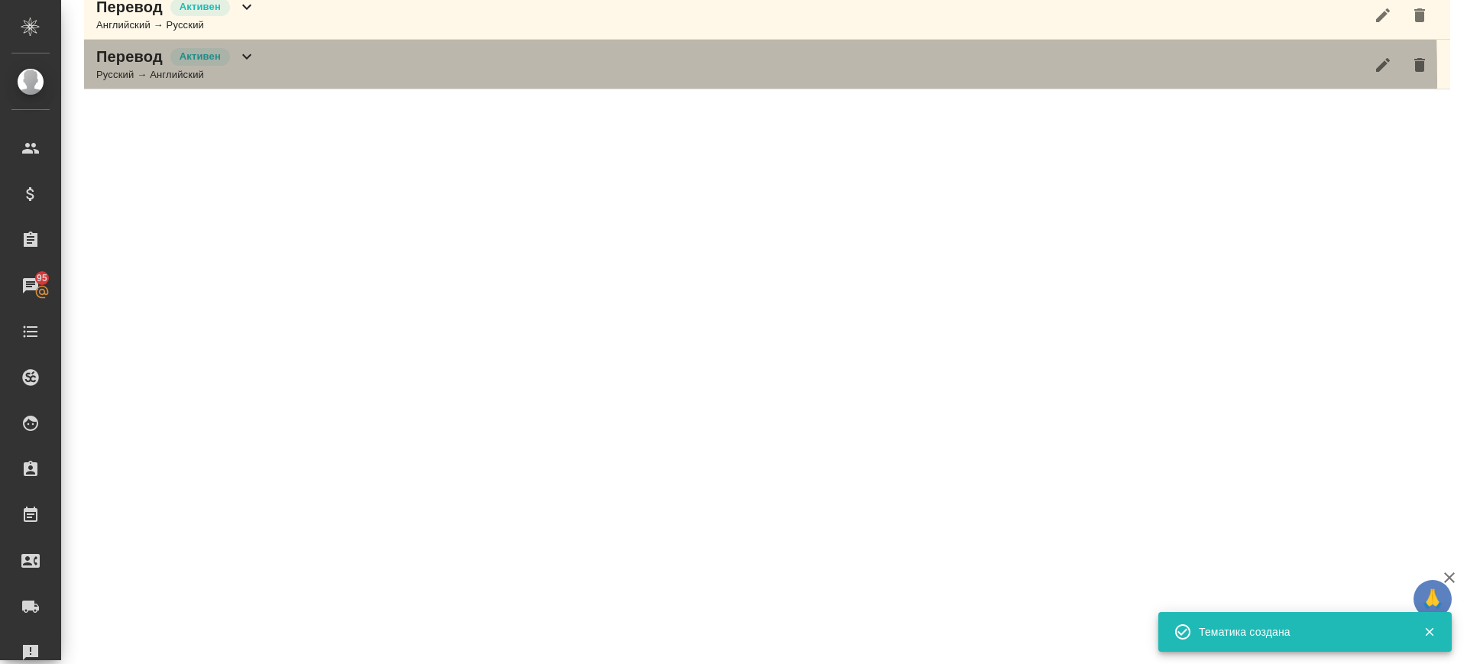
drag, startPoint x: 257, startPoint y: 79, endPoint x: 259, endPoint y: 144, distance: 65.0
click at [257, 79] on div "Перевод Активен Русский → Английский" at bounding box center [767, 65] width 1366 height 50
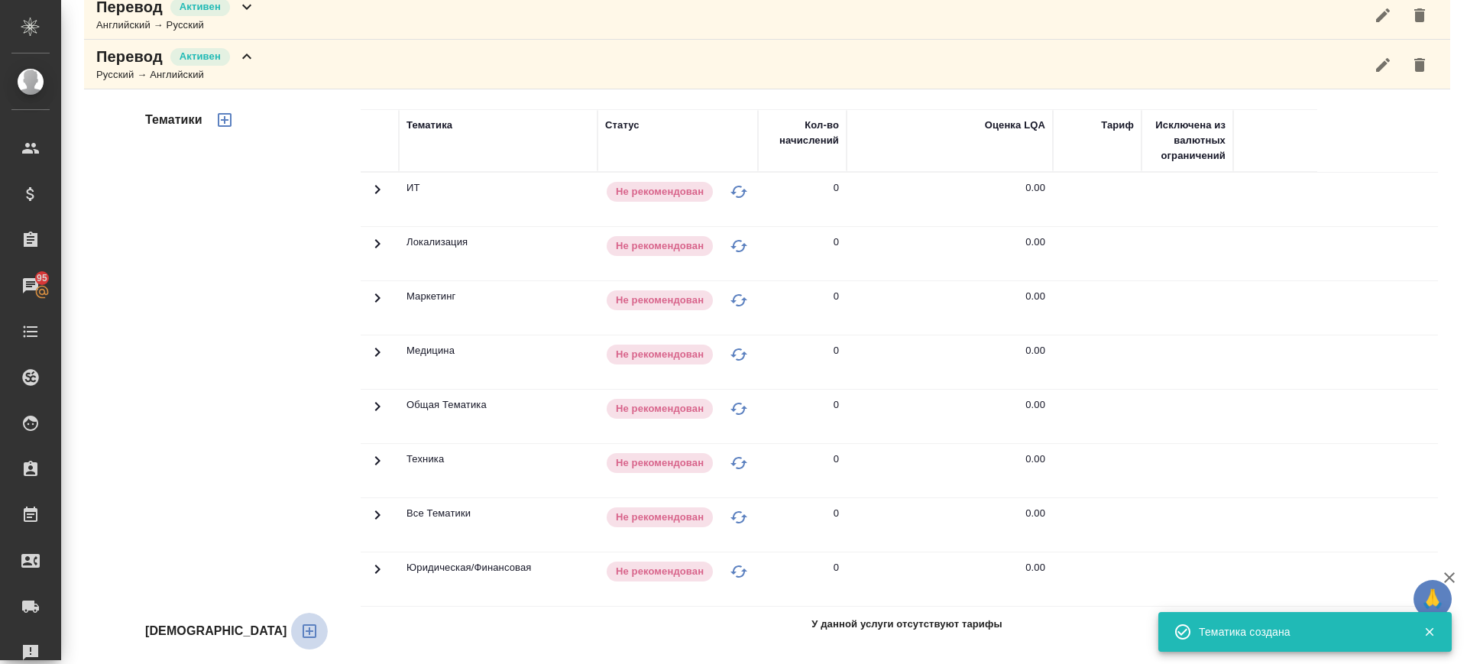
click at [303, 629] on icon "button" at bounding box center [310, 631] width 14 height 14
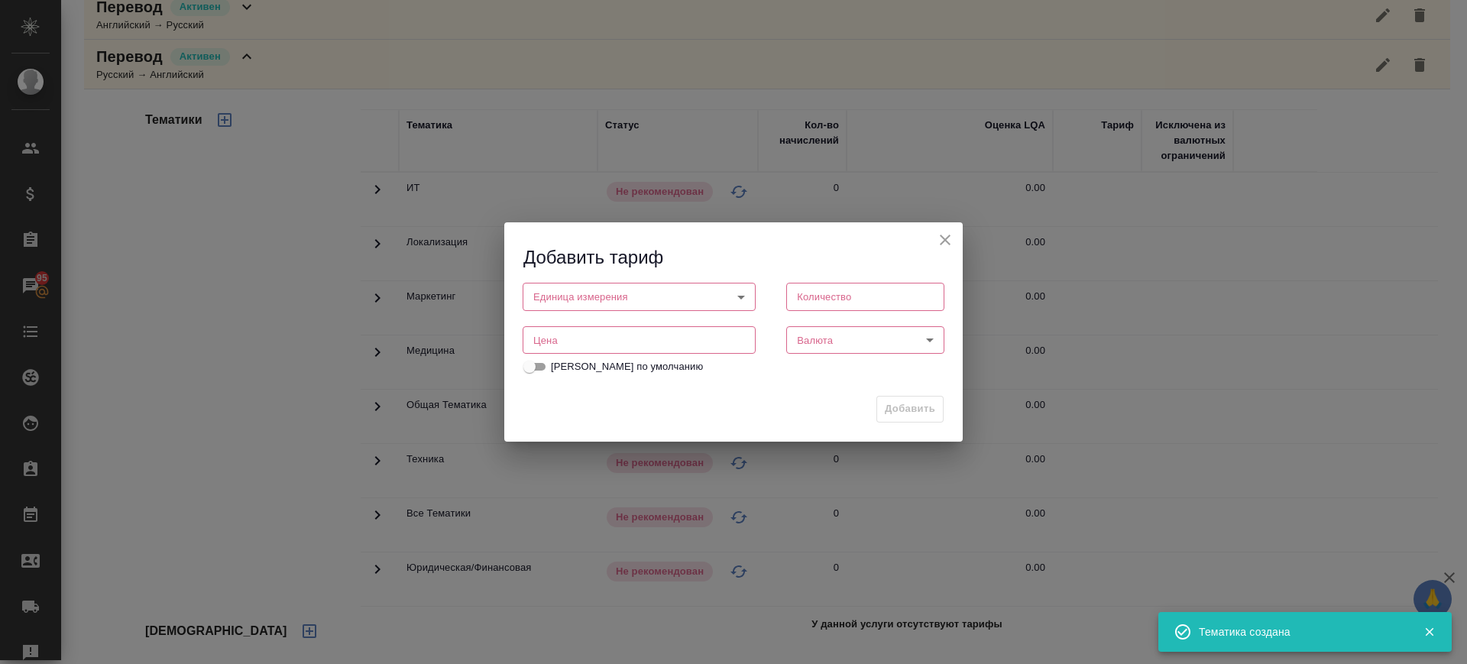
click at [558, 340] on input "number" at bounding box center [639, 340] width 233 height 28
paste input "0.88"
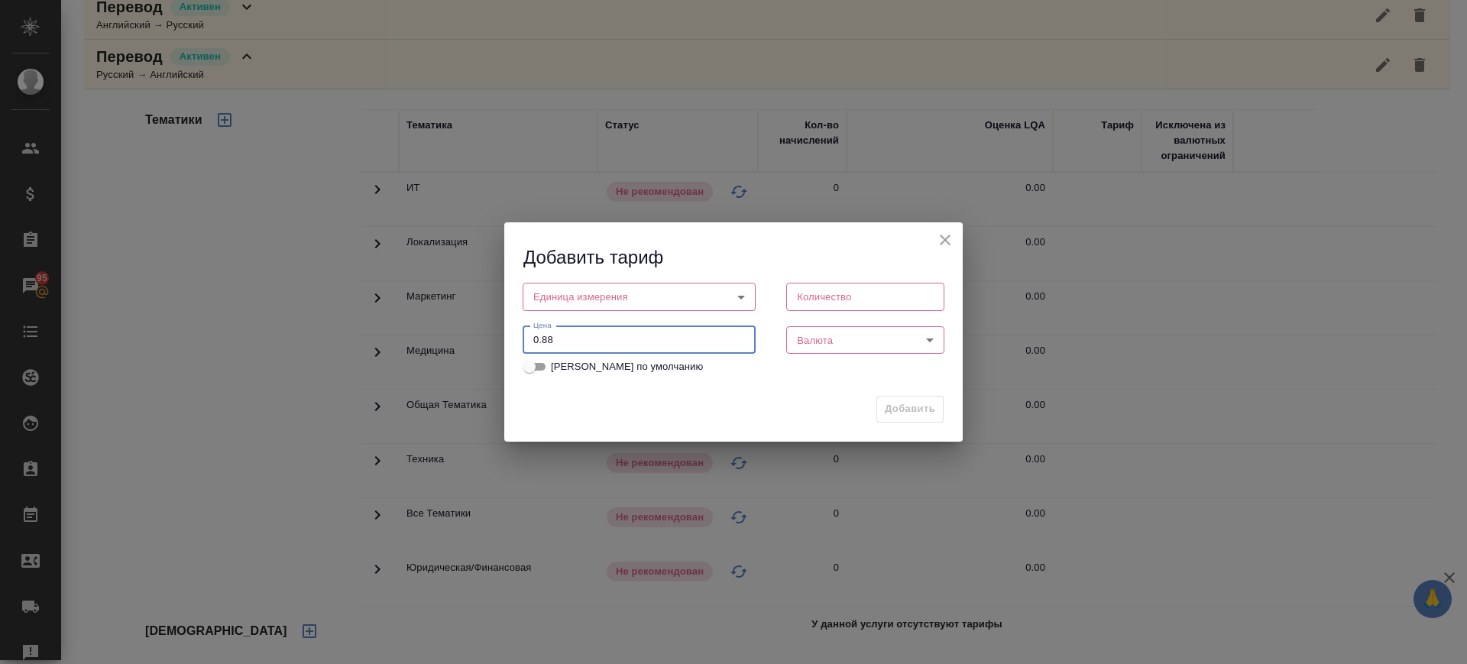
type input "0.88"
click at [604, 293] on body "🙏 .cls-1 fill:#fff; AWATERA Саглам Виктория v.saglam Клиенты Спецификации Заказ…" at bounding box center [733, 332] width 1467 height 664
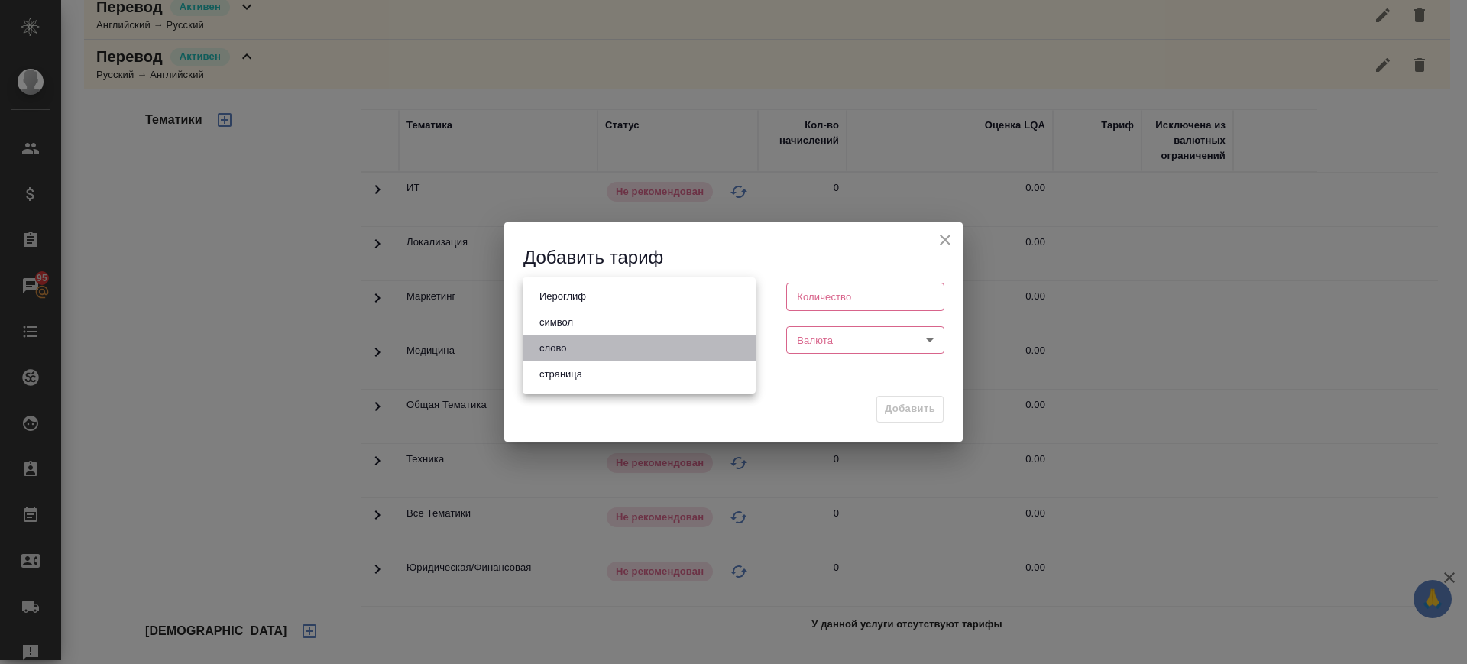
drag, startPoint x: 582, startPoint y: 351, endPoint x: 809, endPoint y: 327, distance: 228.2
click at [584, 351] on li "слово" at bounding box center [639, 348] width 233 height 26
type input "5a8b1489cc6b4906c91bfd90"
type input "1"
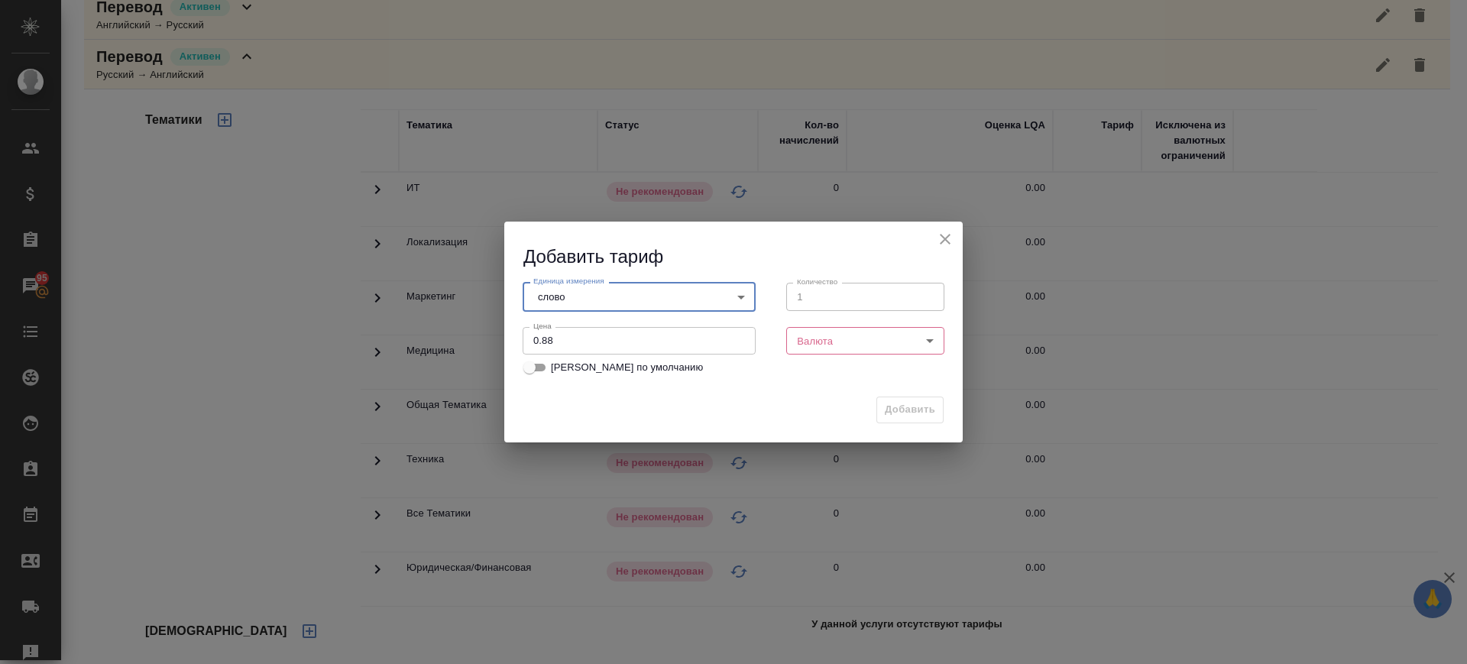
click at [847, 338] on body "🙏 .cls-1 fill:#fff; AWATERA Саглам Виктория v.saglam Клиенты Спецификации Заказ…" at bounding box center [733, 332] width 1467 height 664
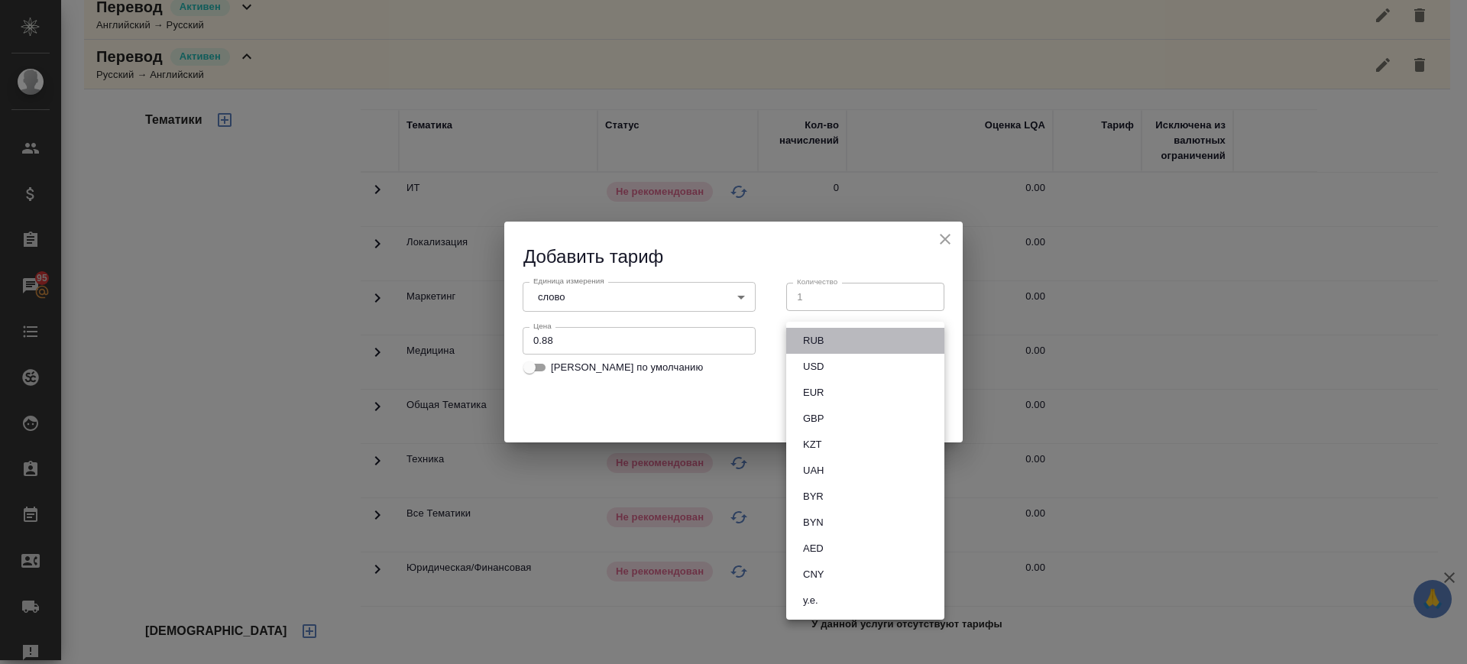
click at [847, 340] on li "RUB" at bounding box center [865, 341] width 158 height 26
type input "RUB"
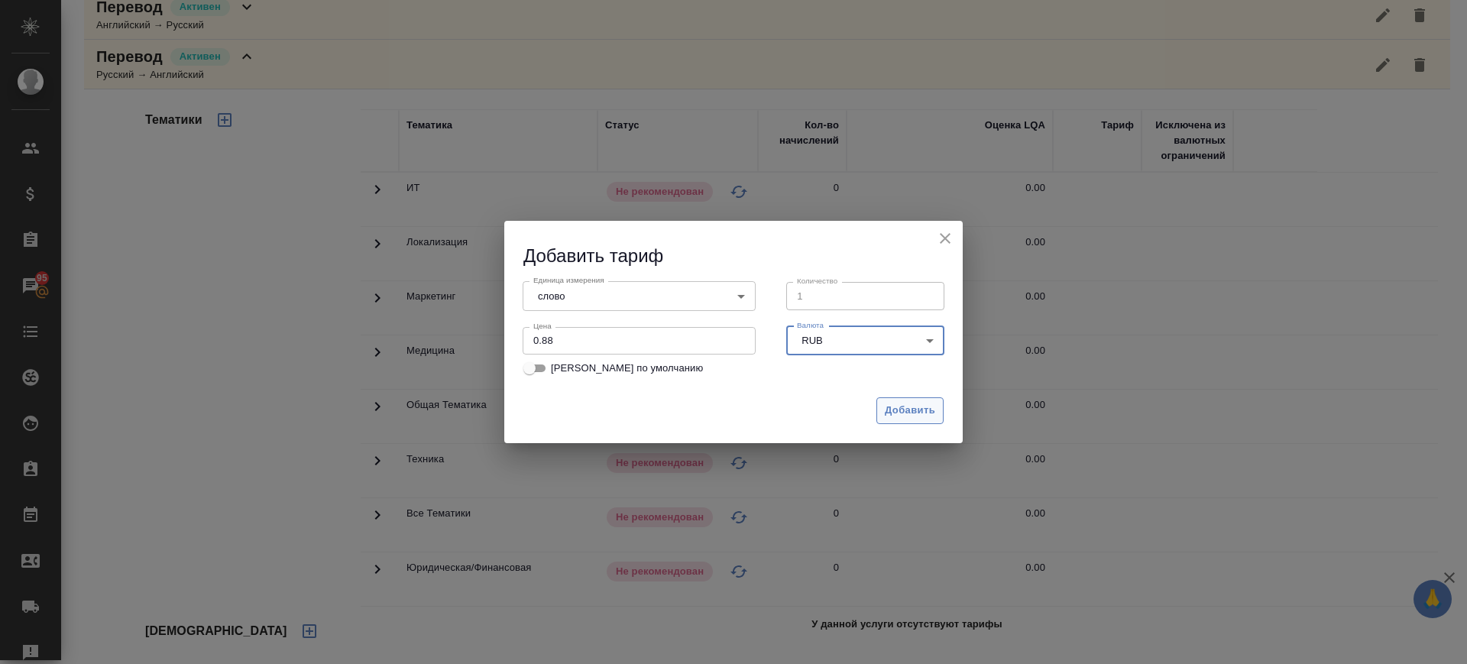
click at [908, 405] on span "Добавить" at bounding box center [910, 411] width 50 height 18
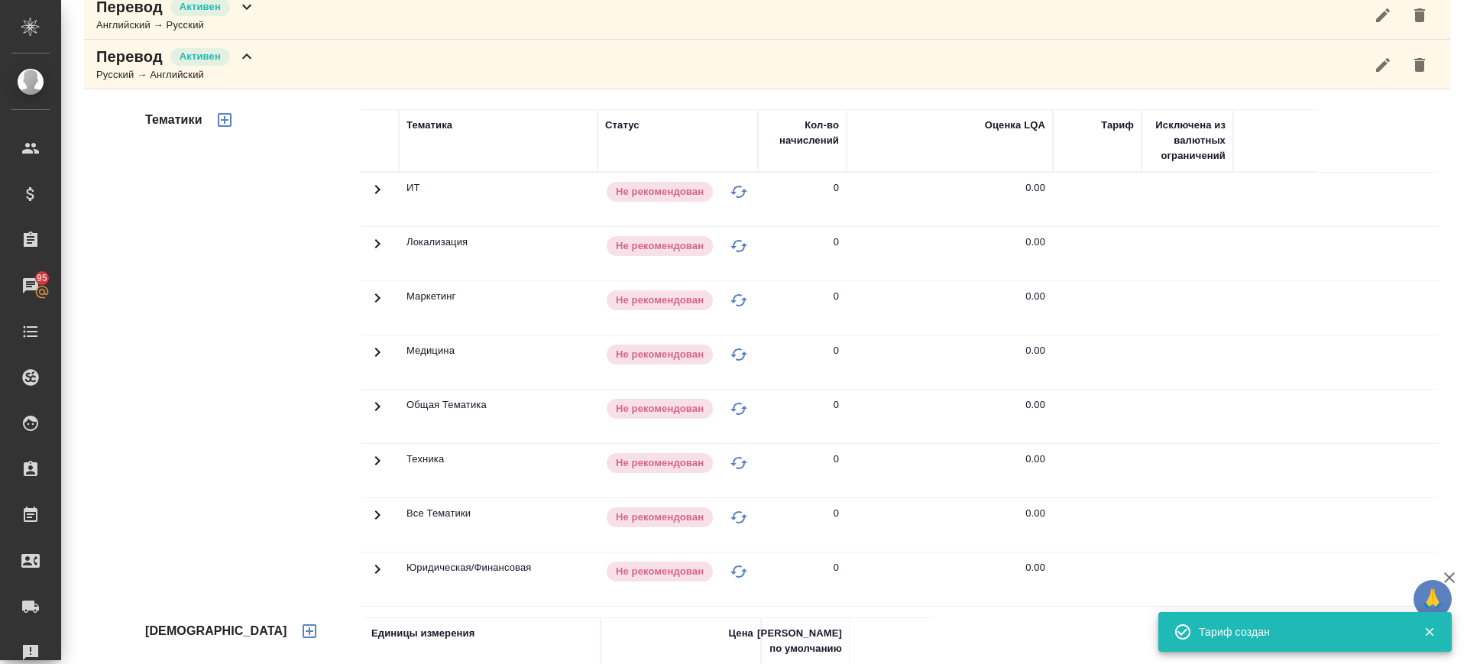
click at [226, 115] on icon "button" at bounding box center [224, 120] width 18 height 18
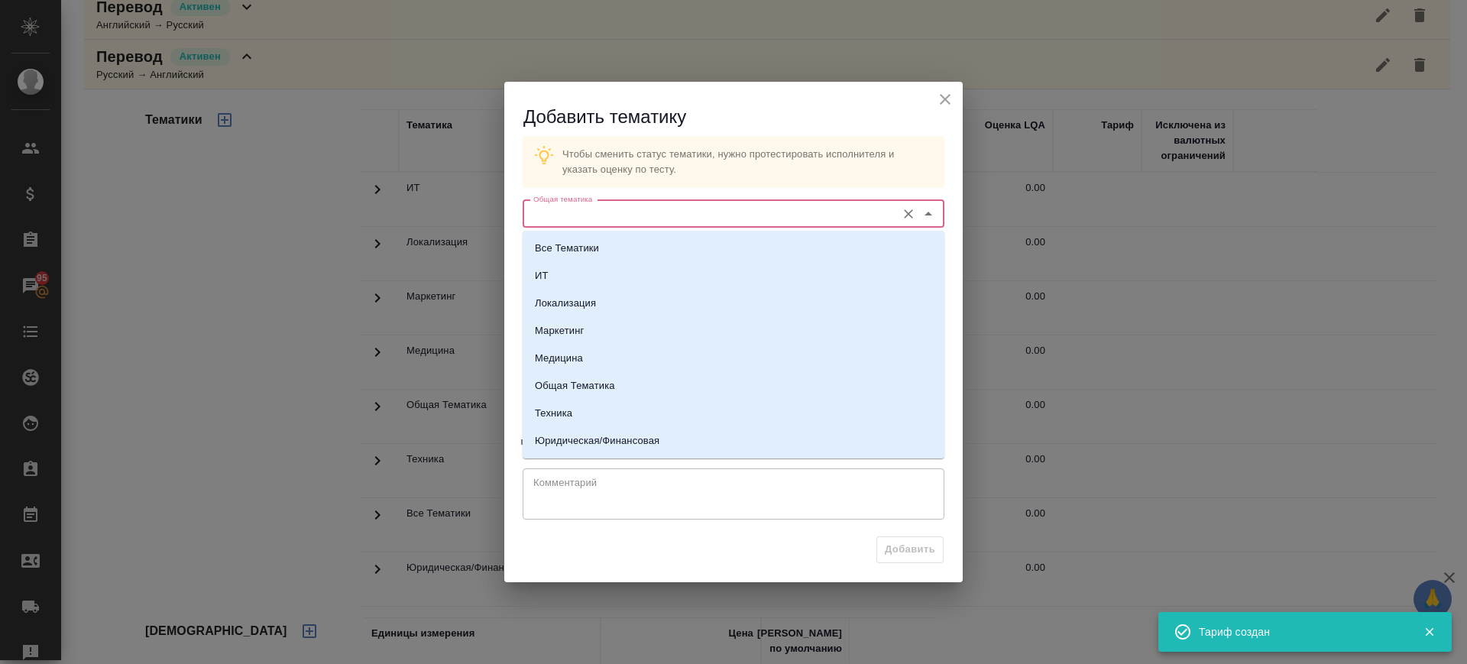
click at [607, 218] on input "Общая тематика" at bounding box center [707, 214] width 361 height 18
drag, startPoint x: 585, startPoint y: 413, endPoint x: 638, endPoint y: 339, distance: 90.9
click at [584, 413] on li "Техника" at bounding box center [734, 414] width 422 height 28
type input "Техника"
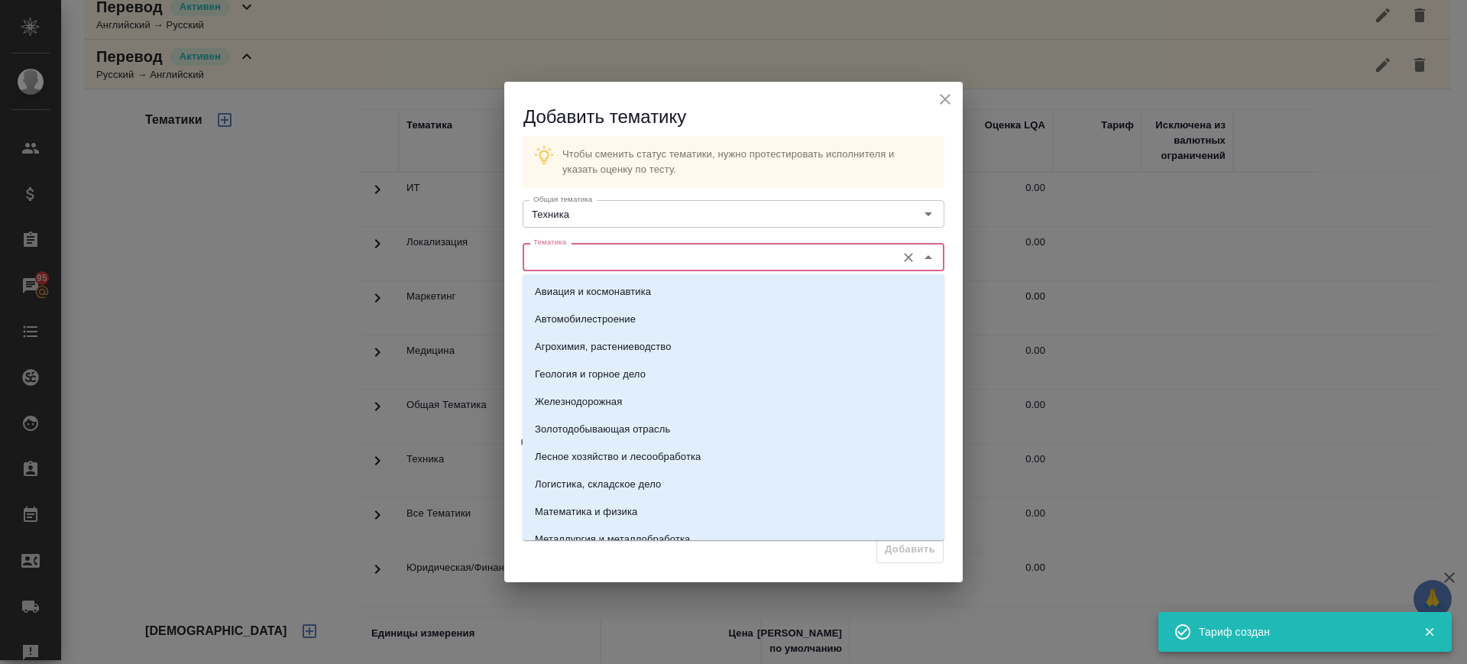
drag, startPoint x: 659, startPoint y: 250, endPoint x: 623, endPoint y: 306, distance: 67.0
click at [659, 251] on input "Тематика" at bounding box center [707, 257] width 361 height 18
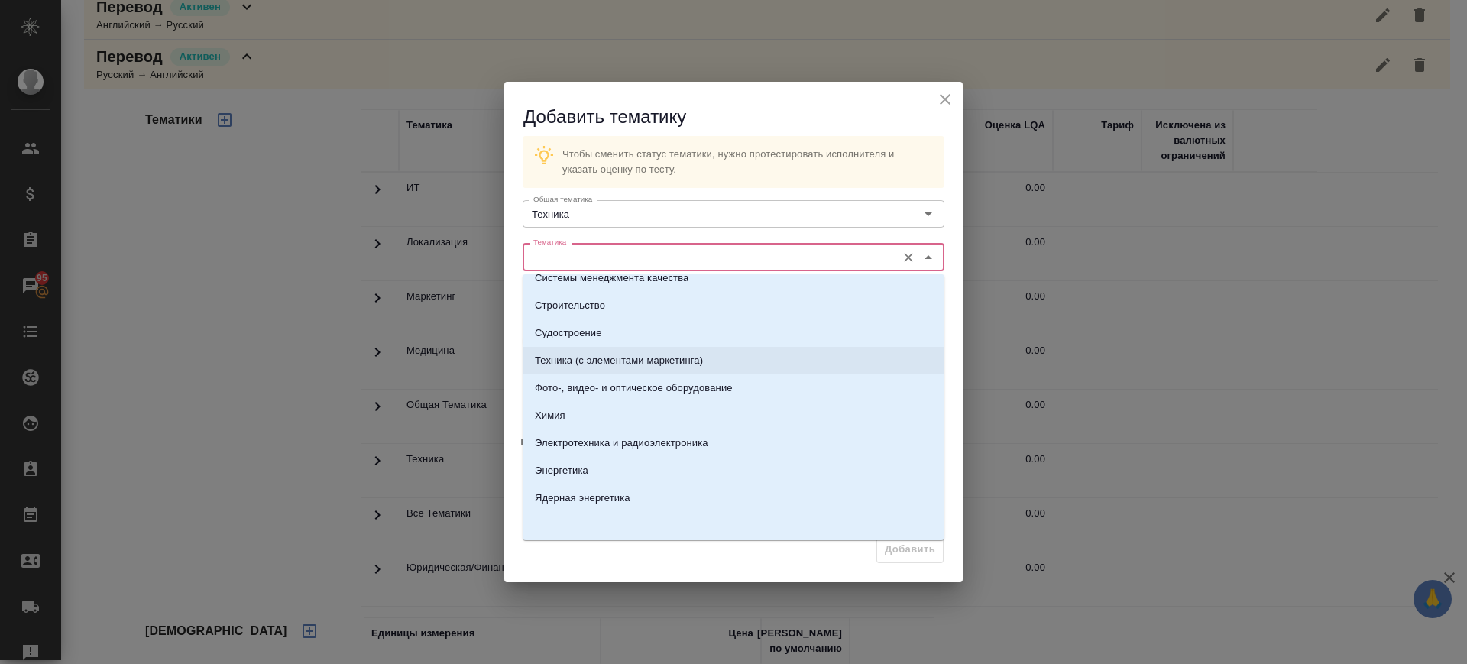
click at [627, 355] on p "Техника (с элементами маркетинга)" at bounding box center [619, 360] width 168 height 15
type input "Техника (с элементами маркетинга)"
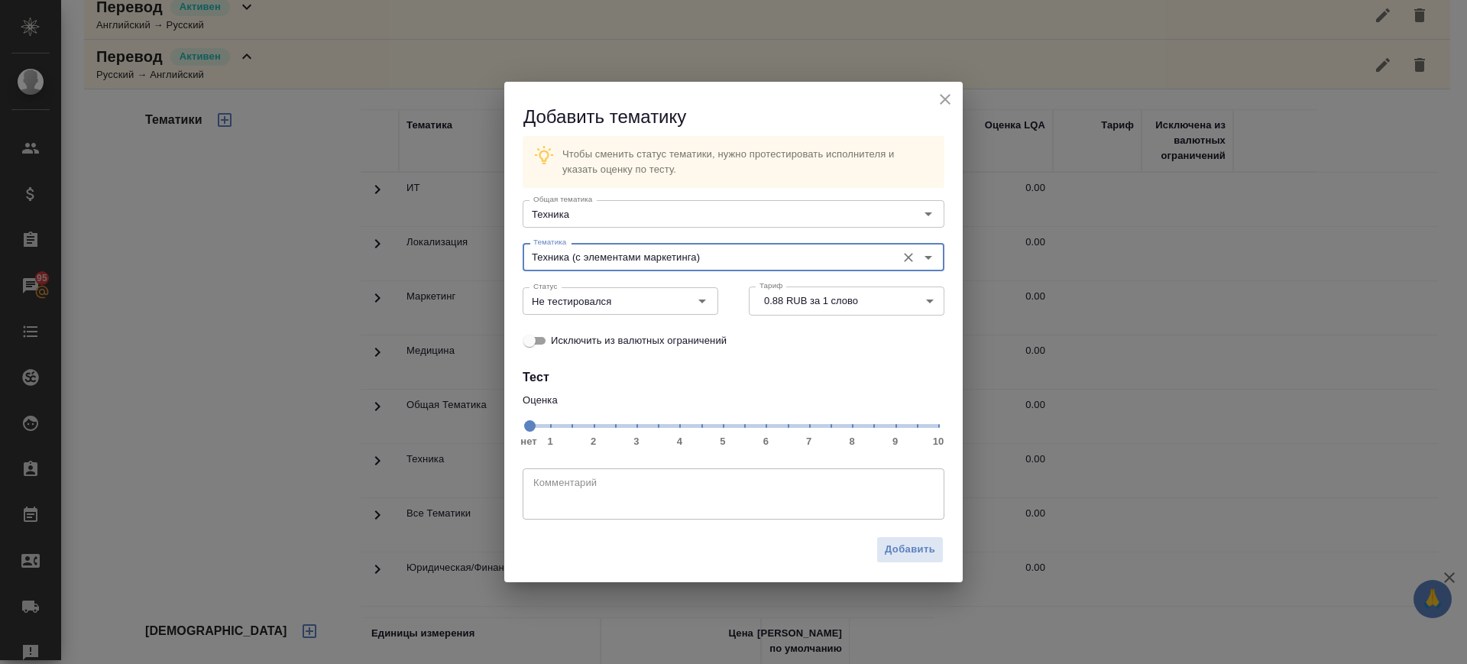
click at [854, 429] on span "нет 1 2 3 4 5 6 7 8 9 10" at bounding box center [733, 424] width 409 height 21
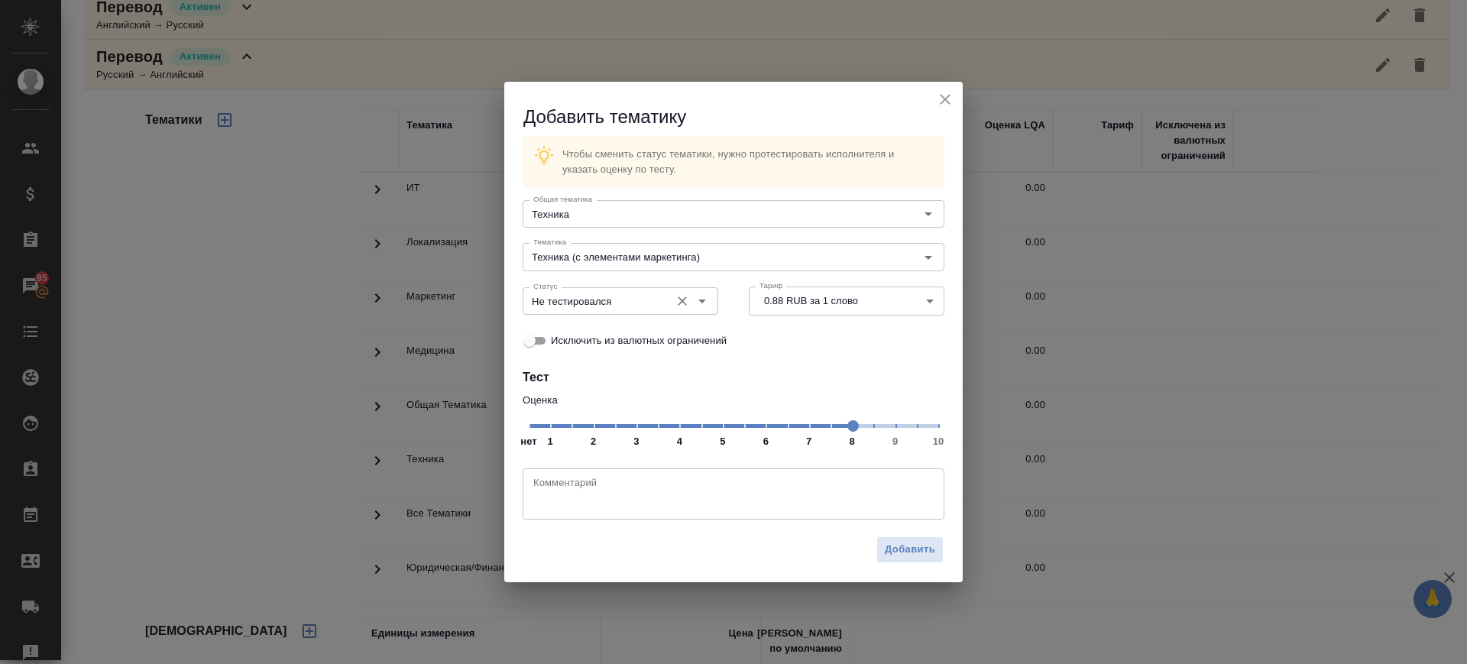
click at [571, 306] on input "Не тестировался" at bounding box center [594, 301] width 135 height 18
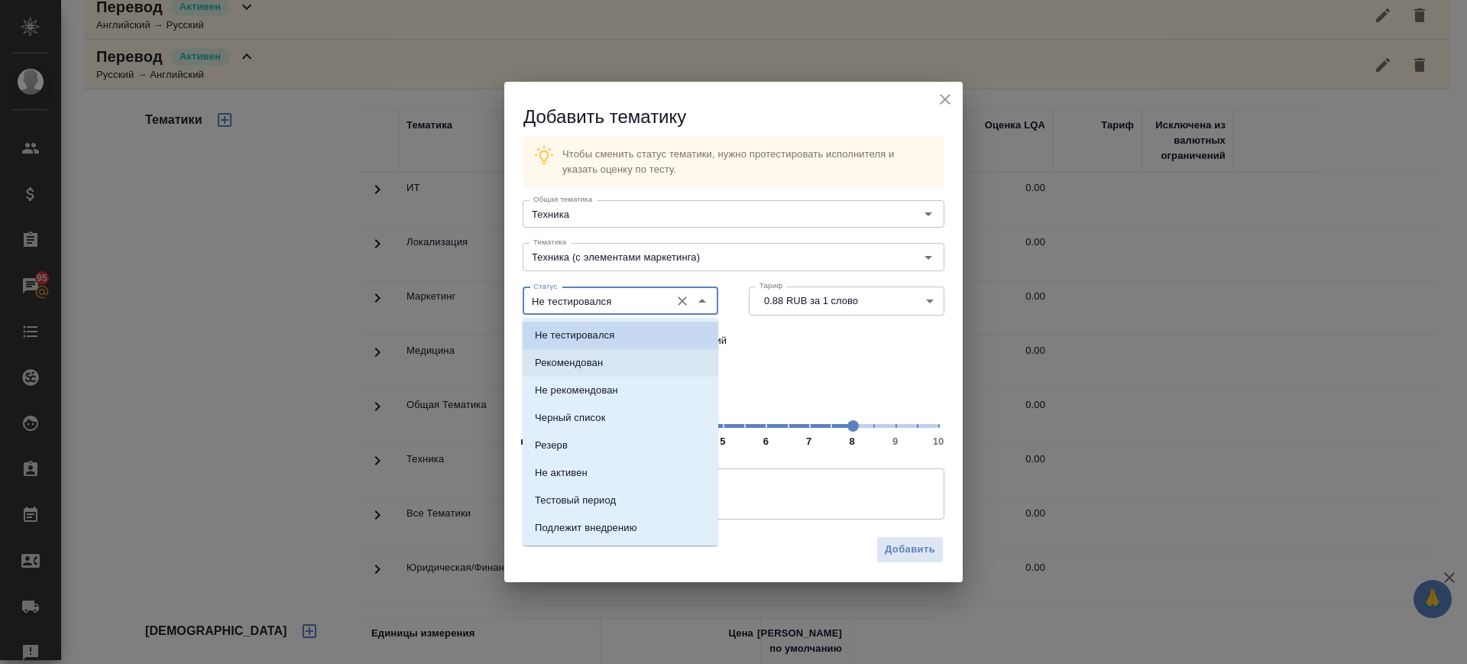
drag, startPoint x: 589, startPoint y: 361, endPoint x: 808, endPoint y: 474, distance: 246.7
click at [589, 361] on p "Рекомендован" at bounding box center [569, 362] width 68 height 15
type input "Рекомендован"
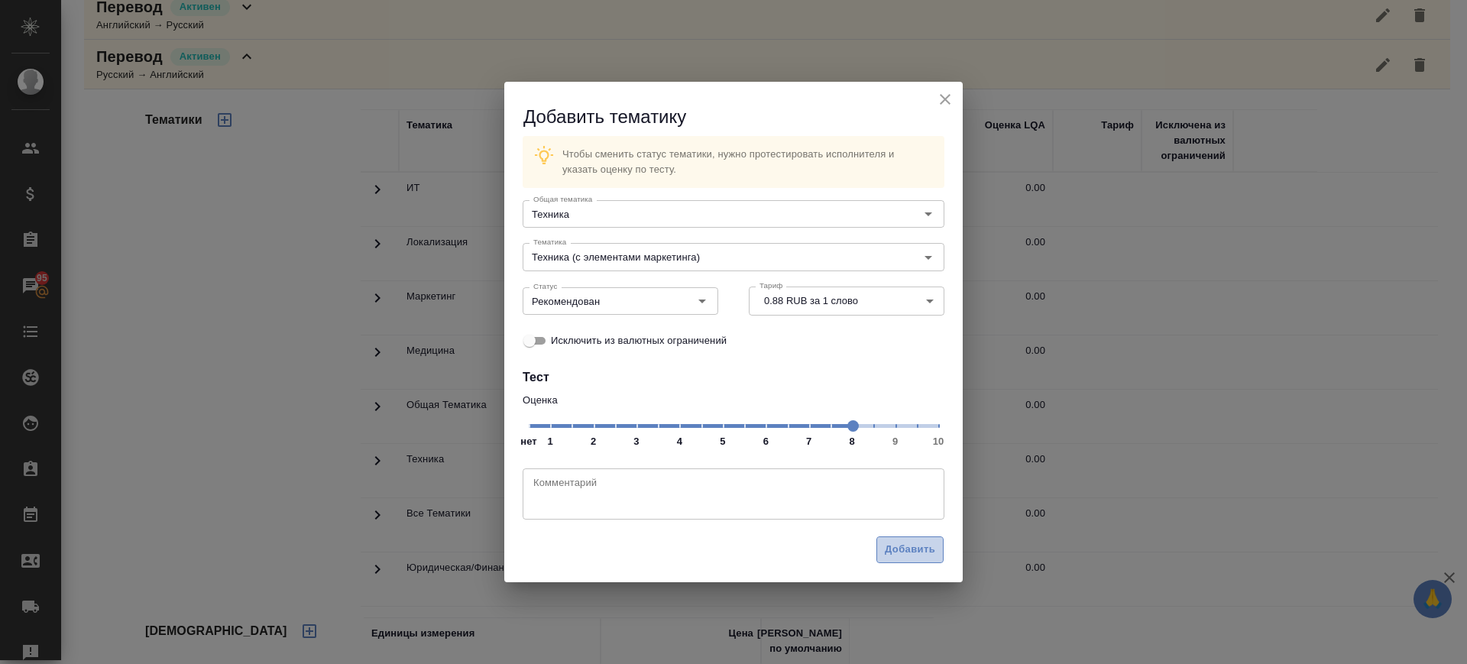
click at [892, 560] on button "Добавить" at bounding box center [909, 549] width 67 height 27
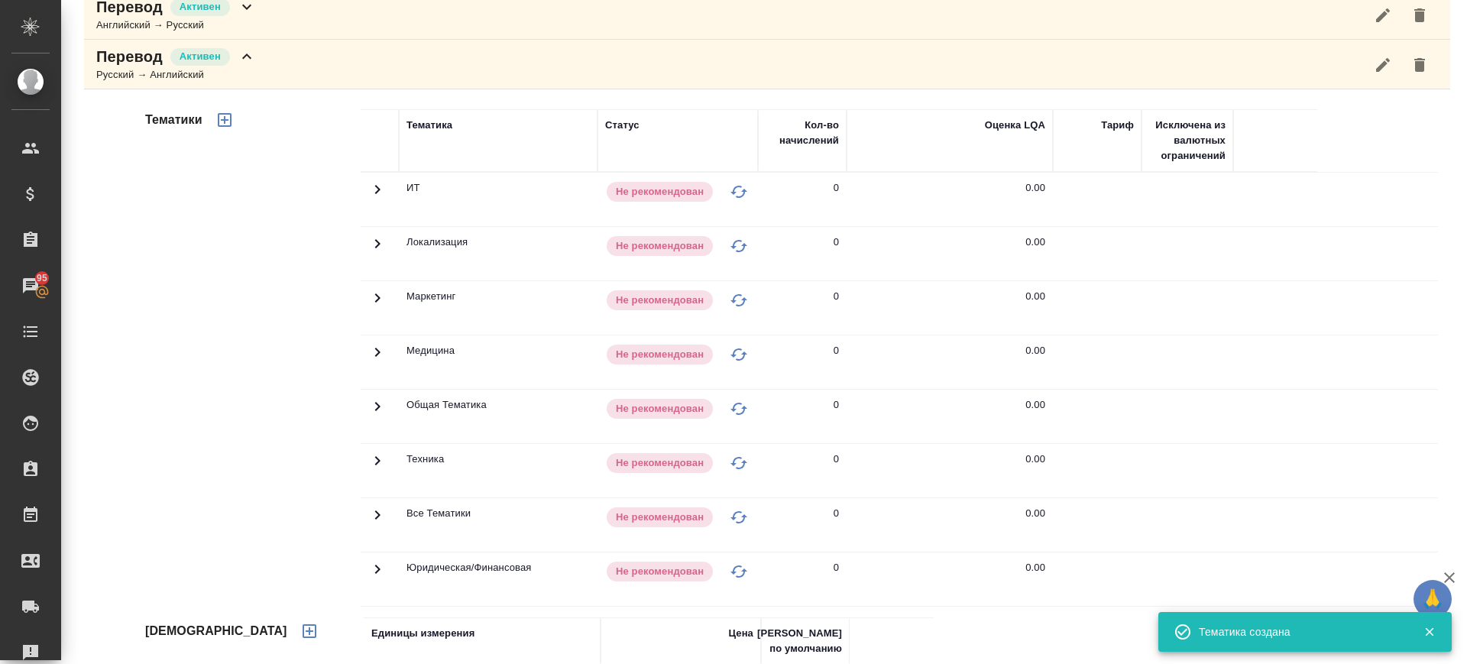
click at [224, 124] on icon "button" at bounding box center [224, 120] width 18 height 18
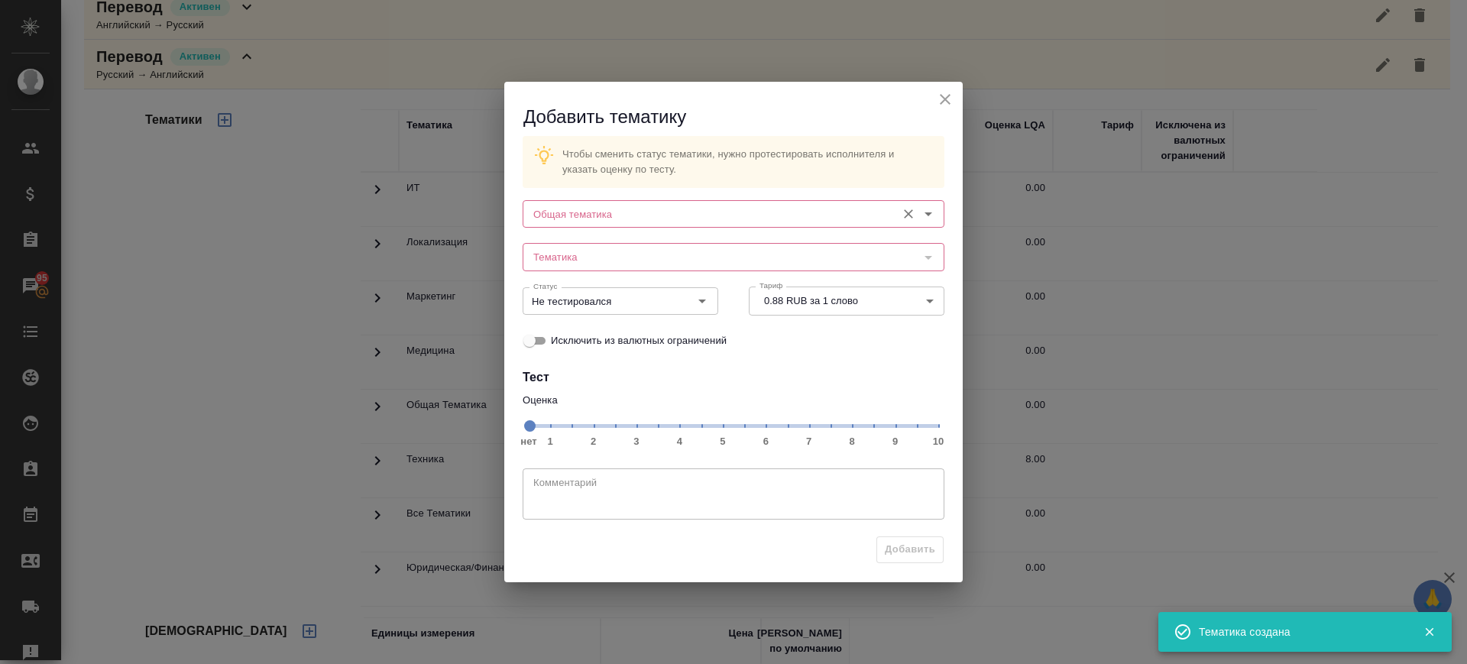
click at [648, 201] on div "Общая тематика" at bounding box center [734, 214] width 422 height 28
click at [568, 196] on div "Общая тематика Общая тематика" at bounding box center [734, 212] width 422 height 37
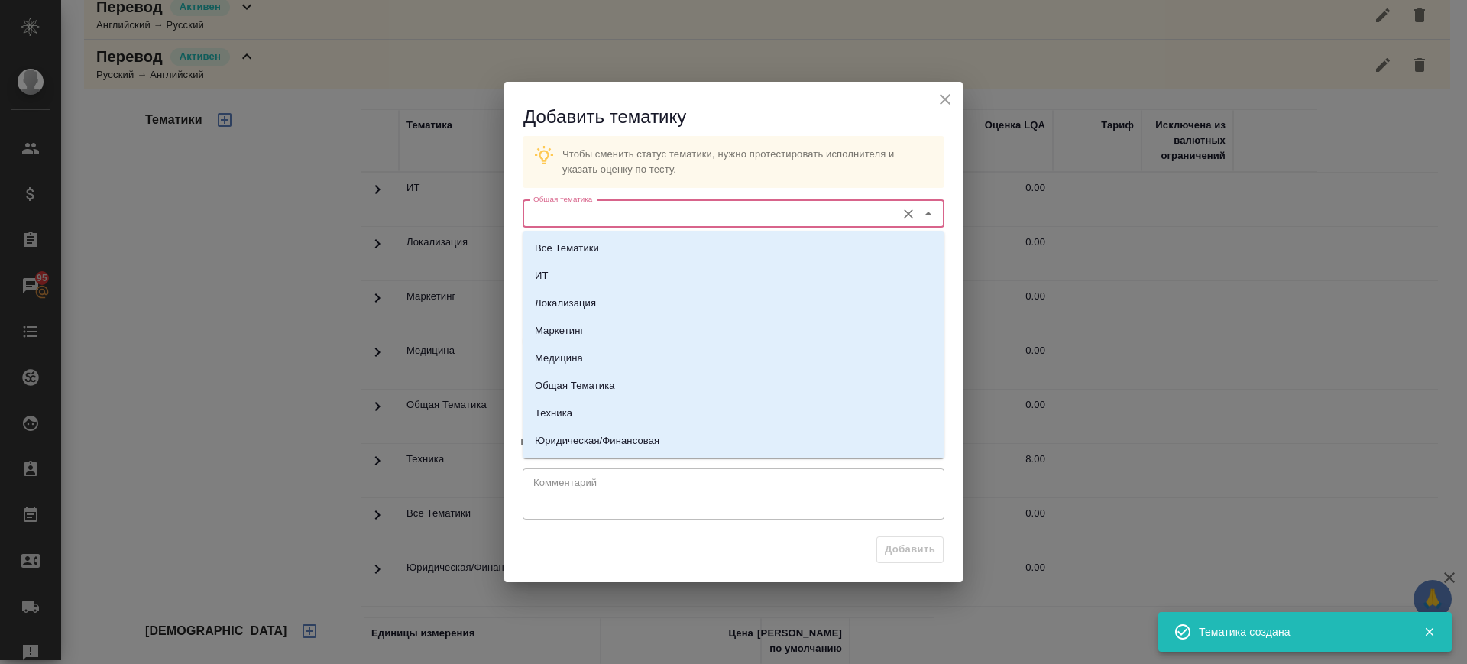
click at [572, 207] on input "Общая тематика" at bounding box center [707, 214] width 361 height 18
drag, startPoint x: 578, startPoint y: 408, endPoint x: 629, endPoint y: 335, distance: 89.9
click at [578, 407] on li "Техника" at bounding box center [734, 414] width 422 height 28
type input "Техника"
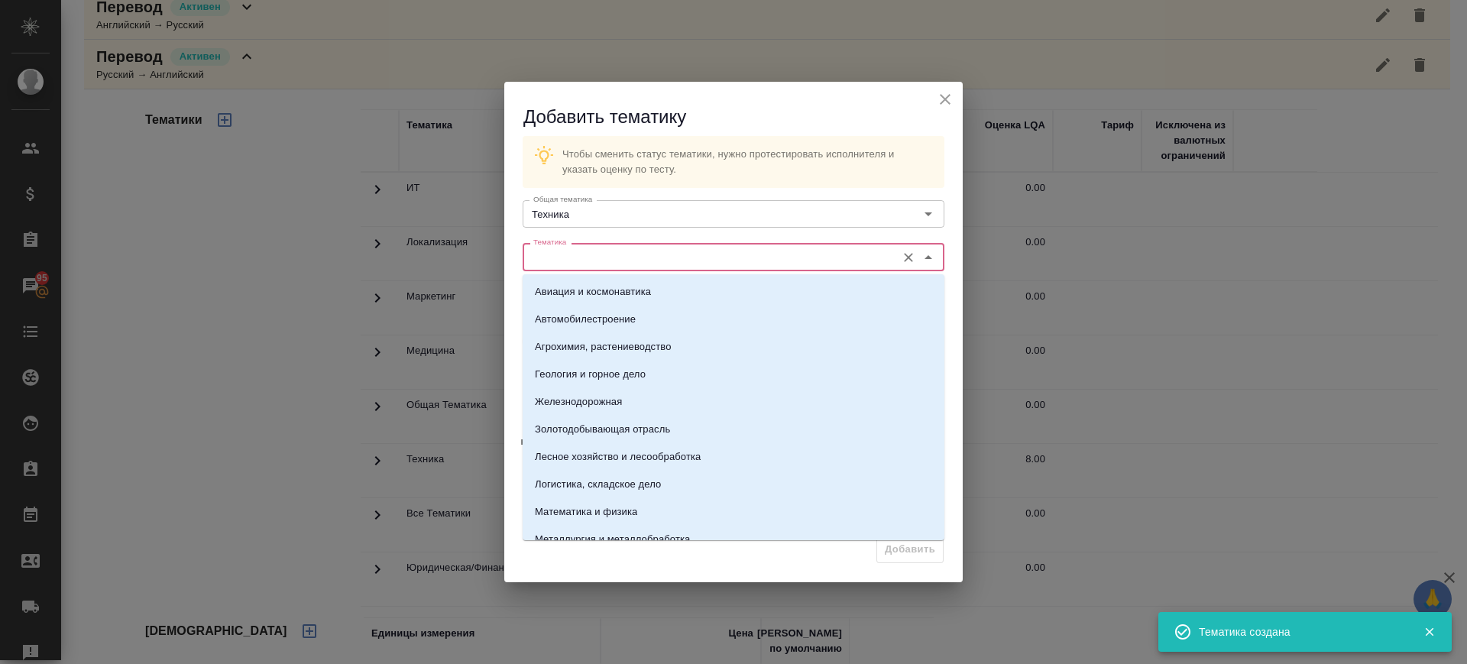
click at [632, 264] on input "Тематика" at bounding box center [707, 257] width 361 height 18
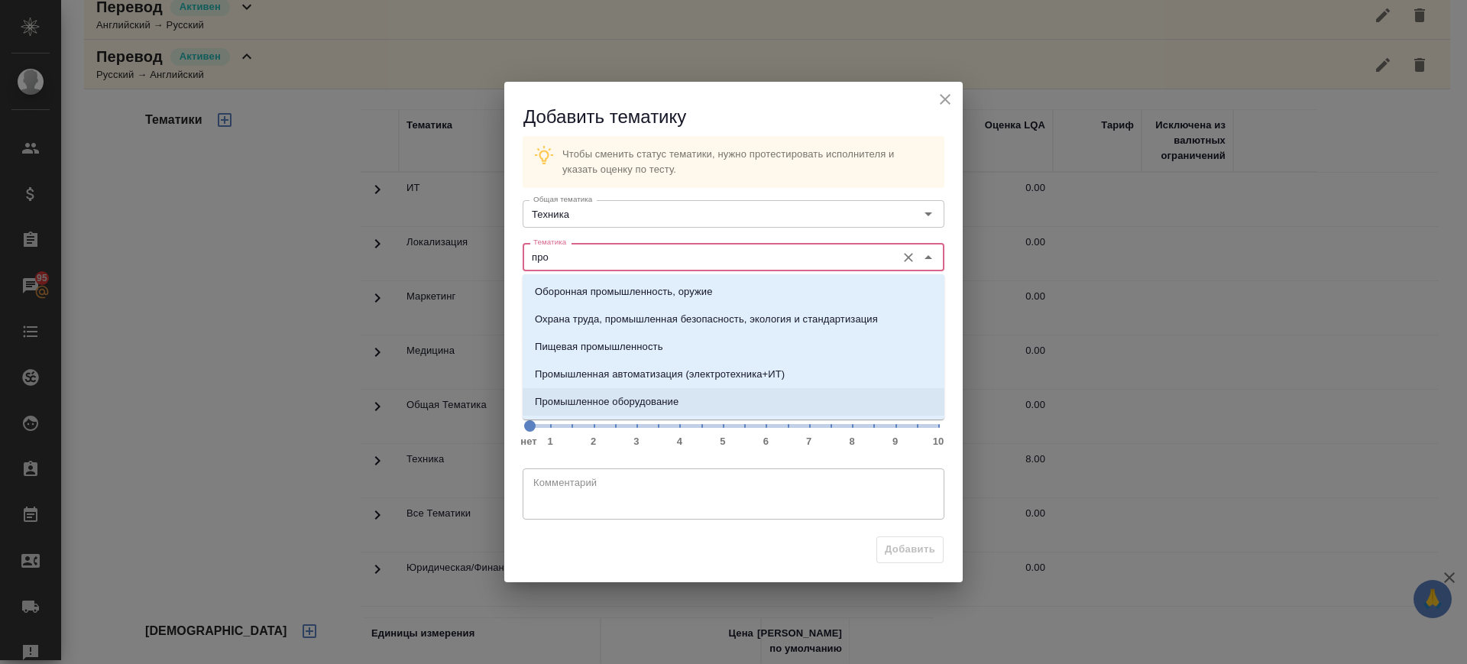
click at [631, 396] on p "Промышленное оборудование" at bounding box center [607, 401] width 144 height 15
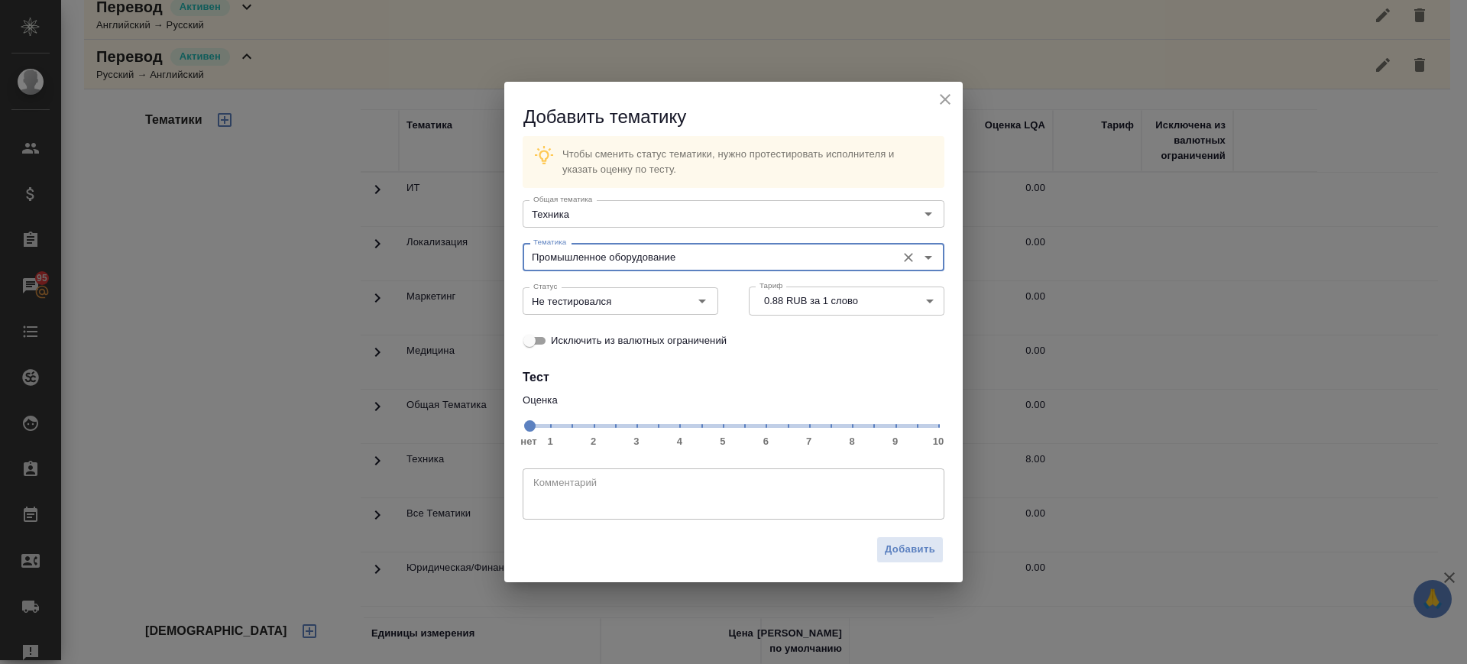
type input "Промышленное оборудование"
click at [853, 425] on span "нет 1 2 3 4 5 6 7 8 9 10" at bounding box center [733, 424] width 409 height 21
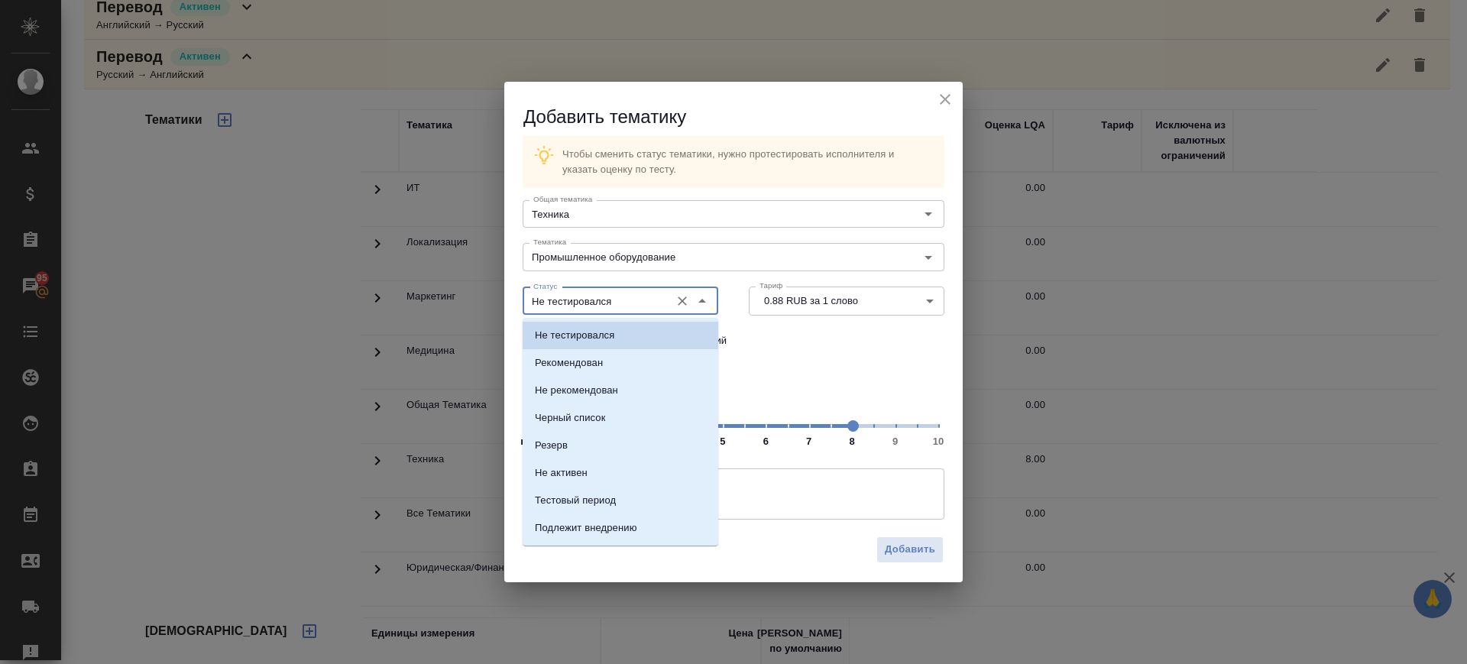
click at [643, 305] on input "Не тестировался" at bounding box center [594, 301] width 135 height 18
click at [660, 359] on li "Рекомендован" at bounding box center [621, 363] width 196 height 28
type input "Рекомендован"
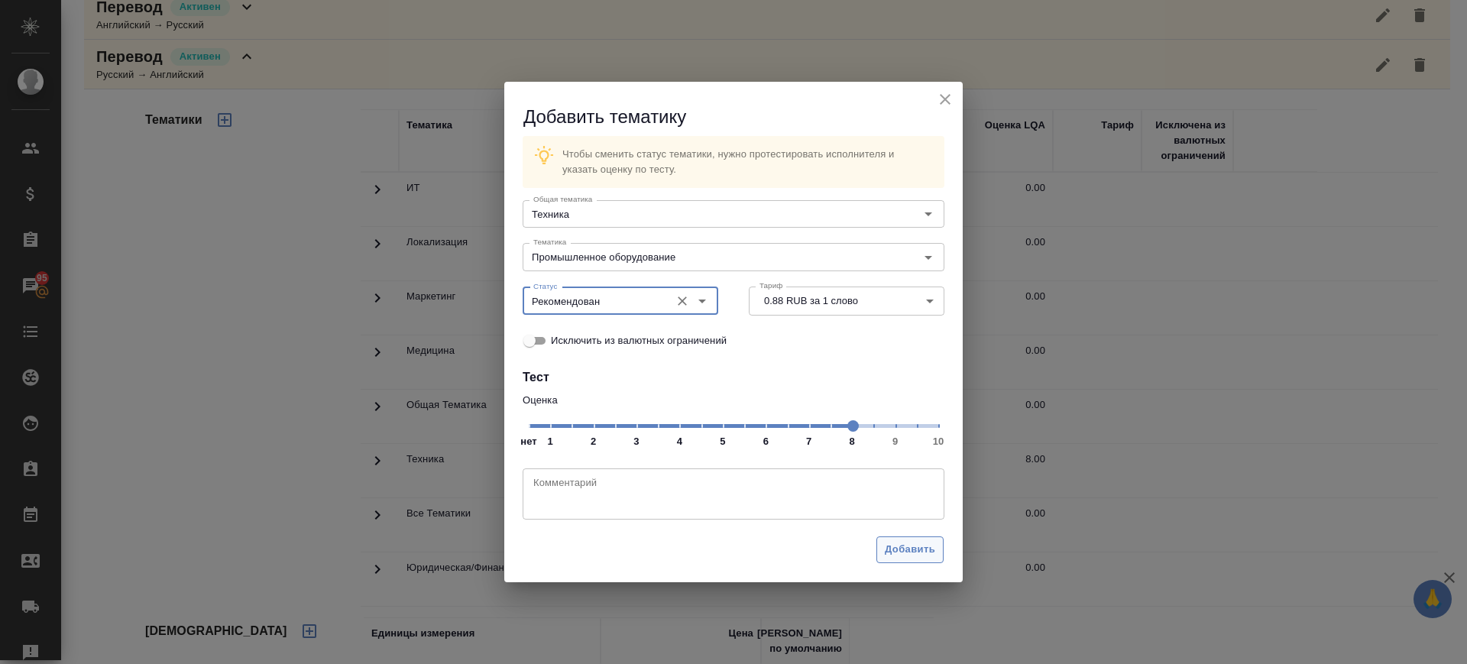
click at [937, 546] on button "Добавить" at bounding box center [909, 549] width 67 height 27
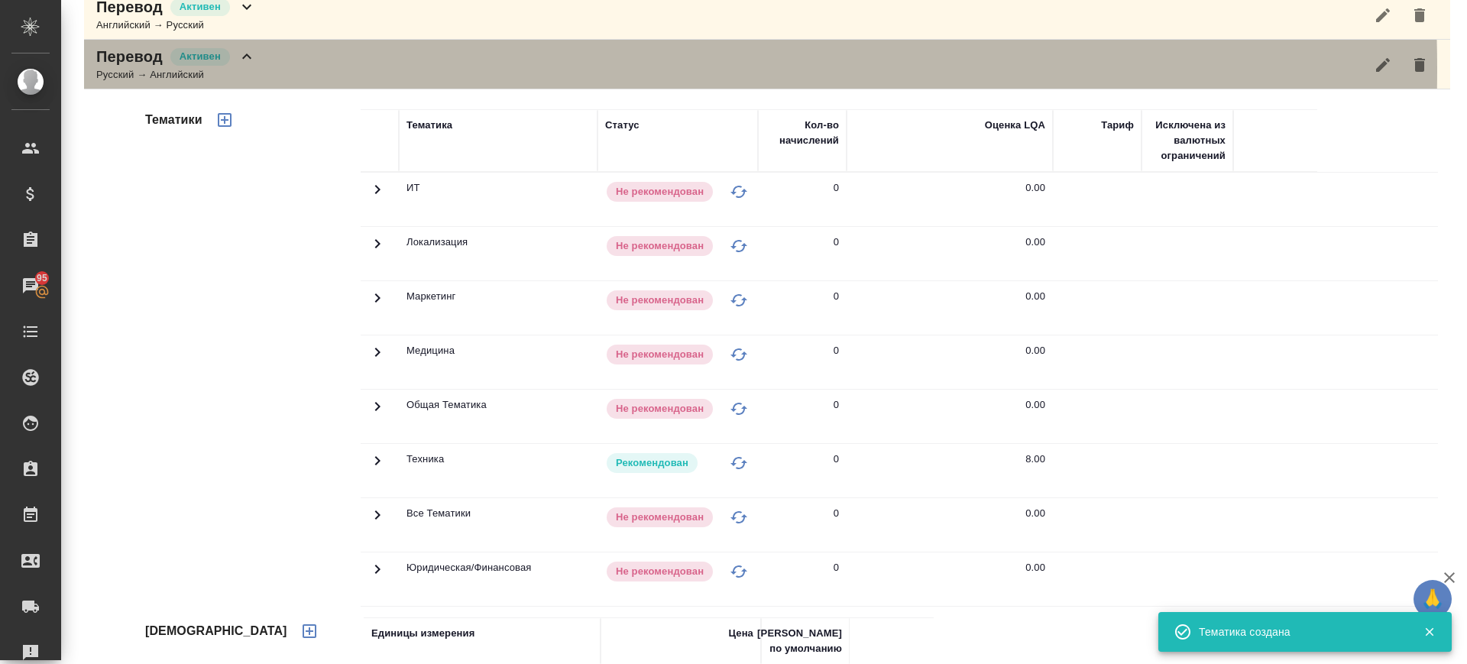
click at [306, 69] on div "Перевод Активен Русский → Английский" at bounding box center [767, 65] width 1366 height 50
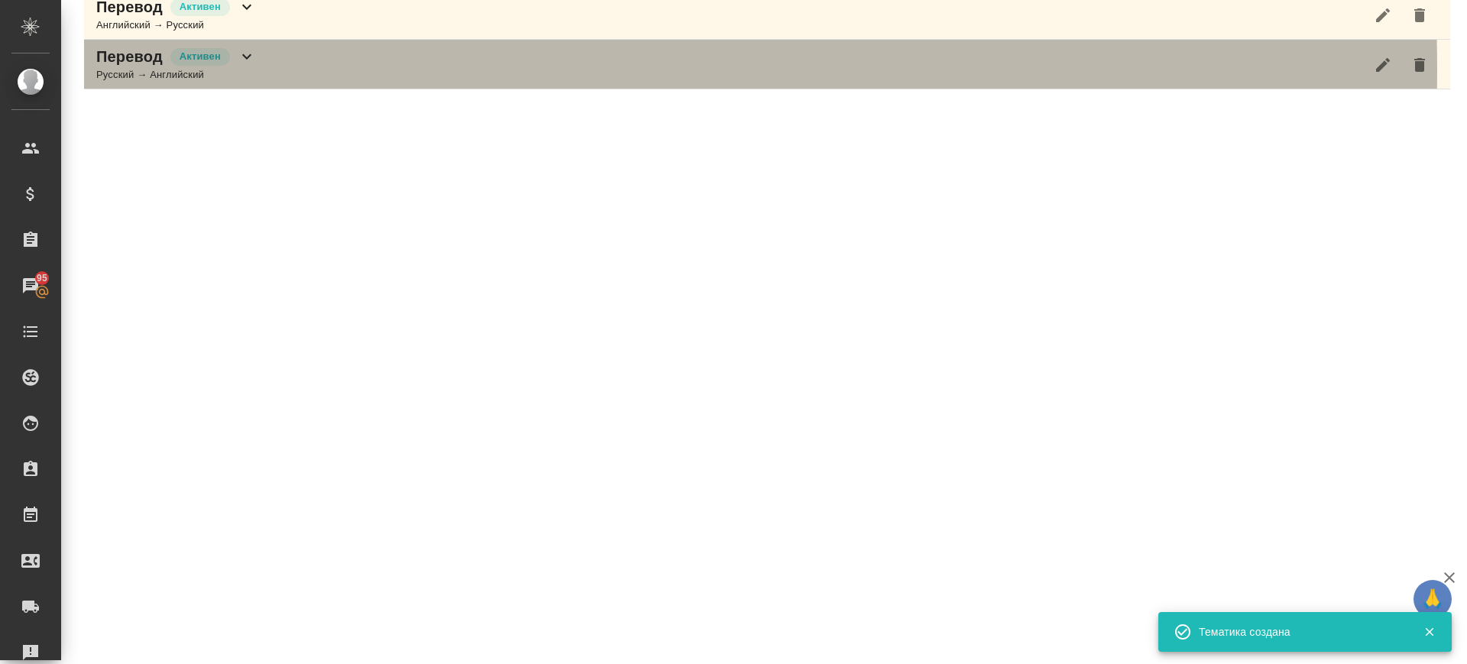
click at [306, 69] on div "Перевод Активен Русский → Английский" at bounding box center [767, 65] width 1366 height 50
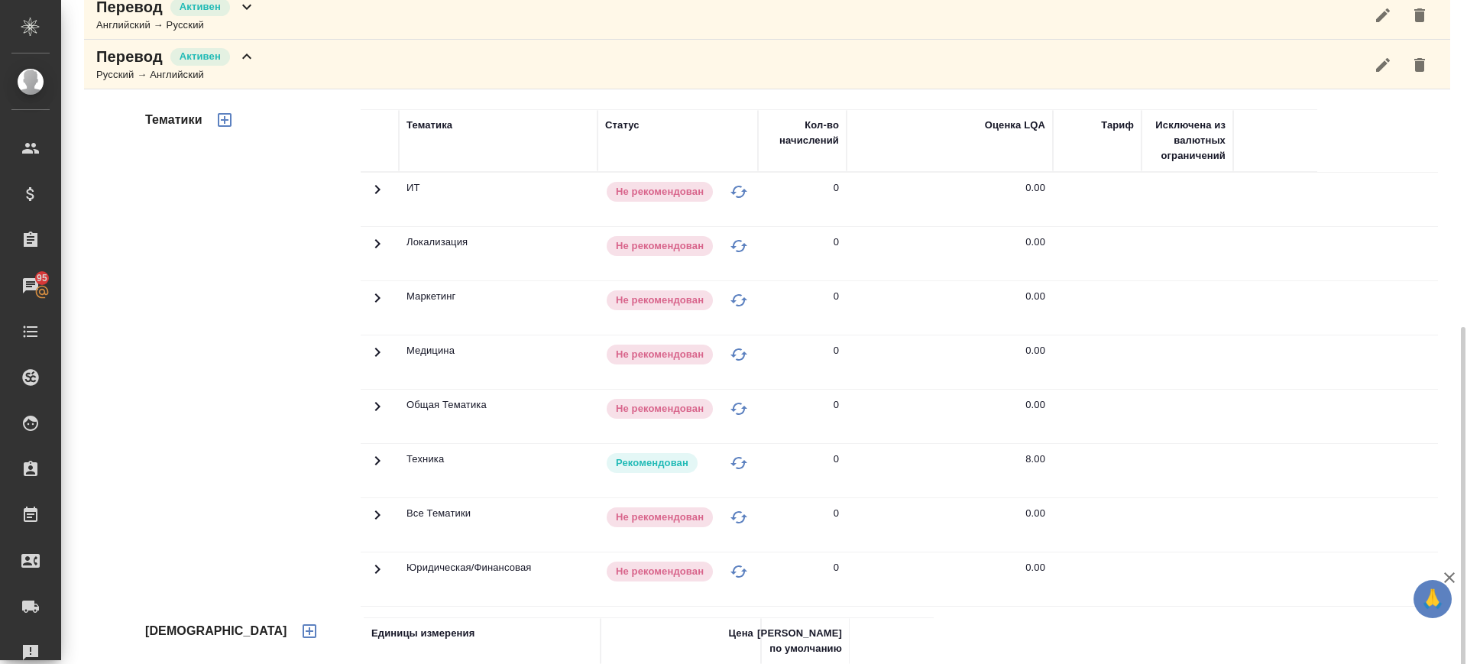
scroll to position [418, 0]
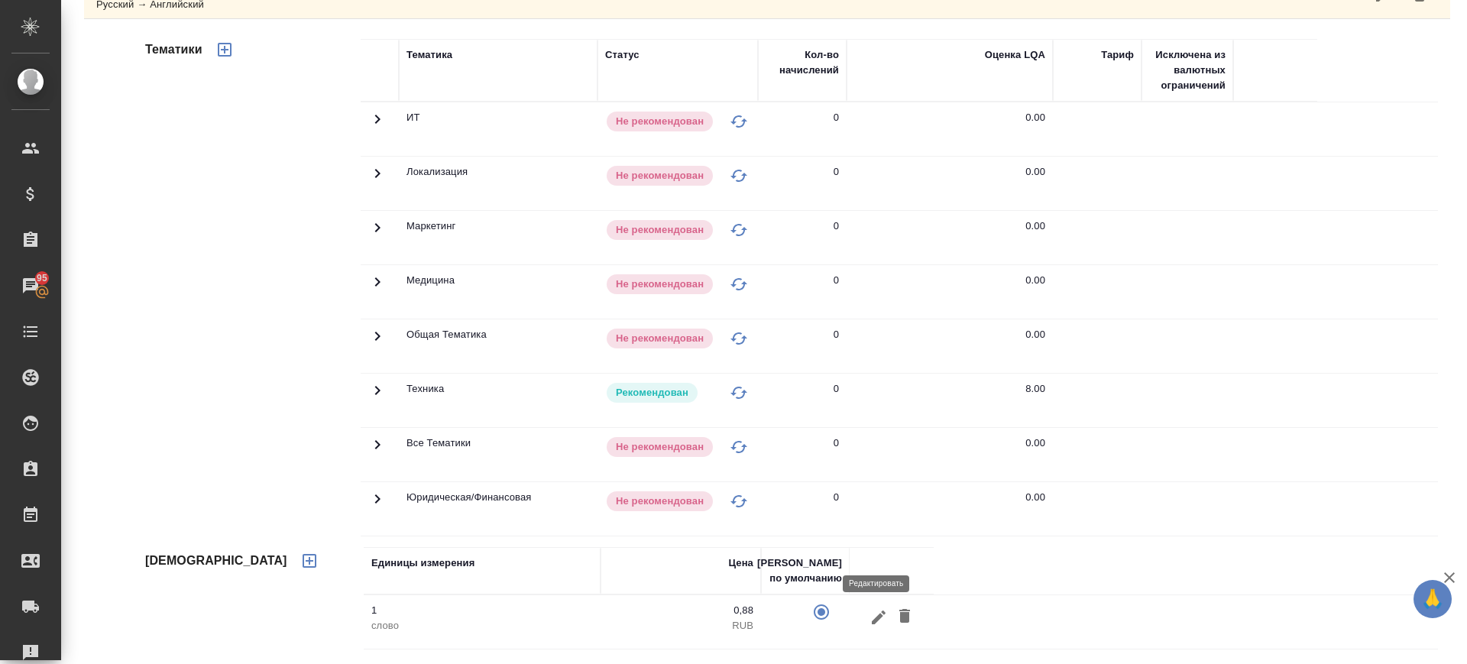
click at [879, 610] on icon "button" at bounding box center [878, 617] width 18 height 18
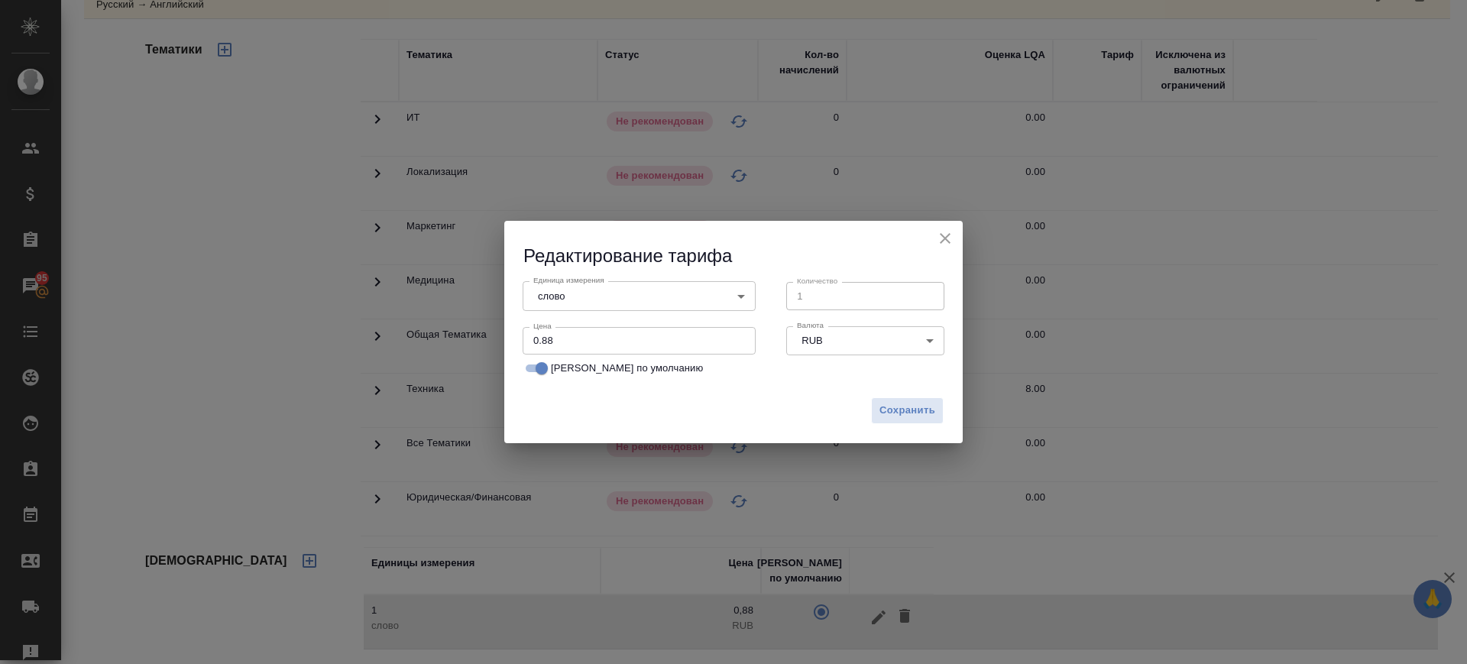
click at [610, 349] on input "0.88" at bounding box center [639, 341] width 233 height 28
drag, startPoint x: 613, startPoint y: 345, endPoint x: 472, endPoint y: 364, distance: 141.8
click at [472, 363] on div "Редактирование тарифа Единица измерения слово 5a8b1489cc6b4906c91bfd90 Единица …" at bounding box center [733, 332] width 1467 height 664
type input "0.92"
click at [906, 411] on span "Сохранить" at bounding box center [907, 411] width 56 height 18
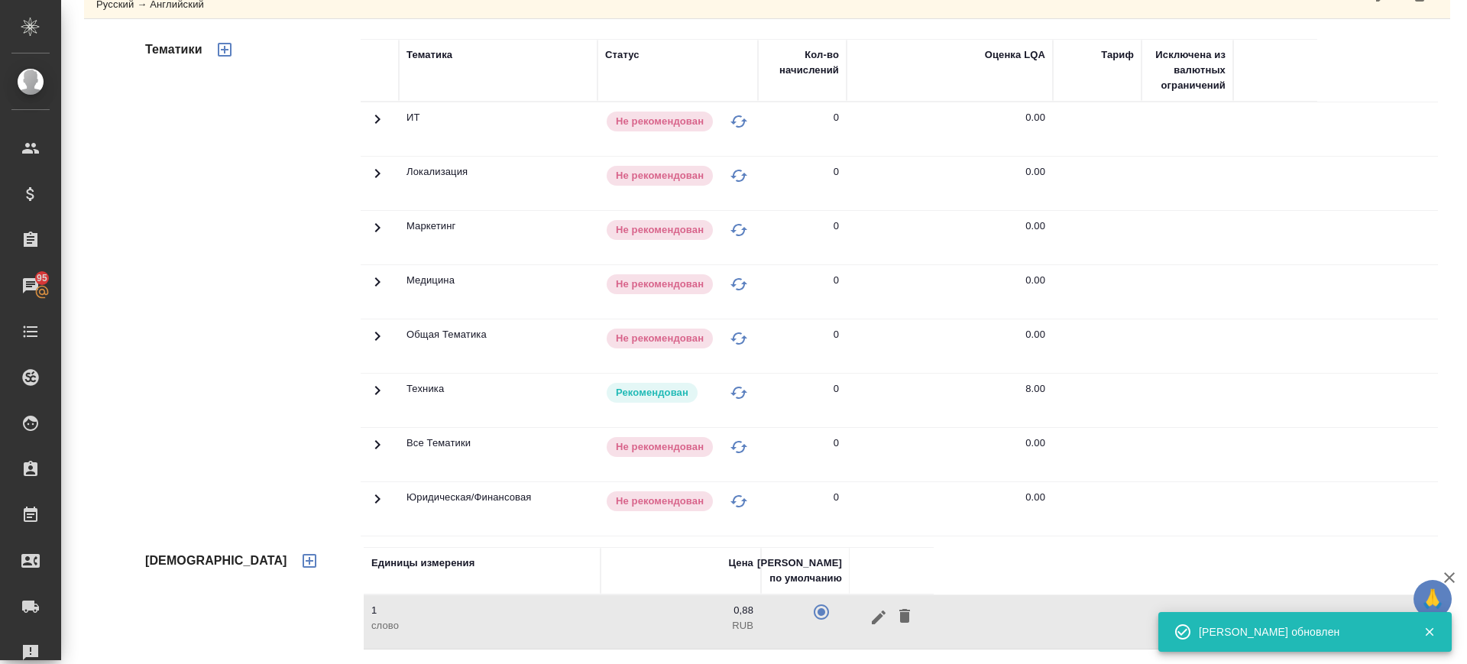
scroll to position [131, 0]
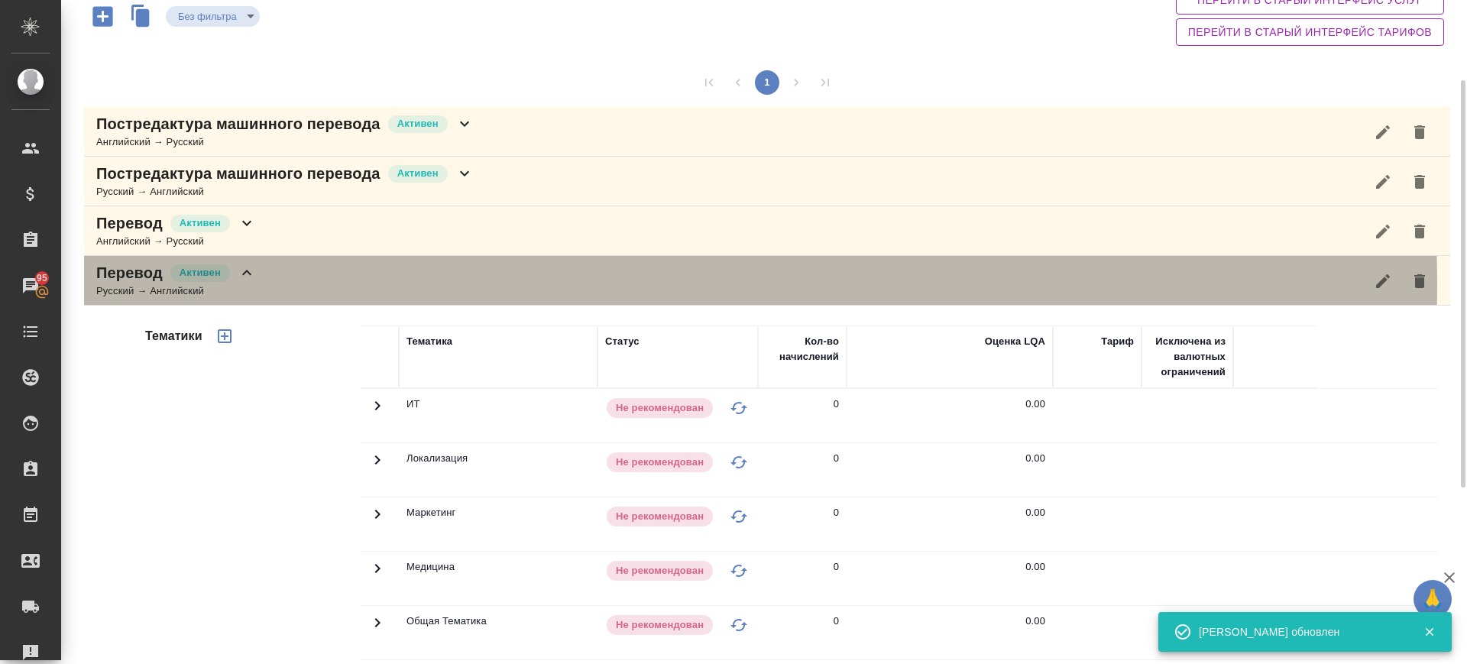
click at [383, 285] on div "Перевод Активен Русский → Английский" at bounding box center [767, 281] width 1366 height 50
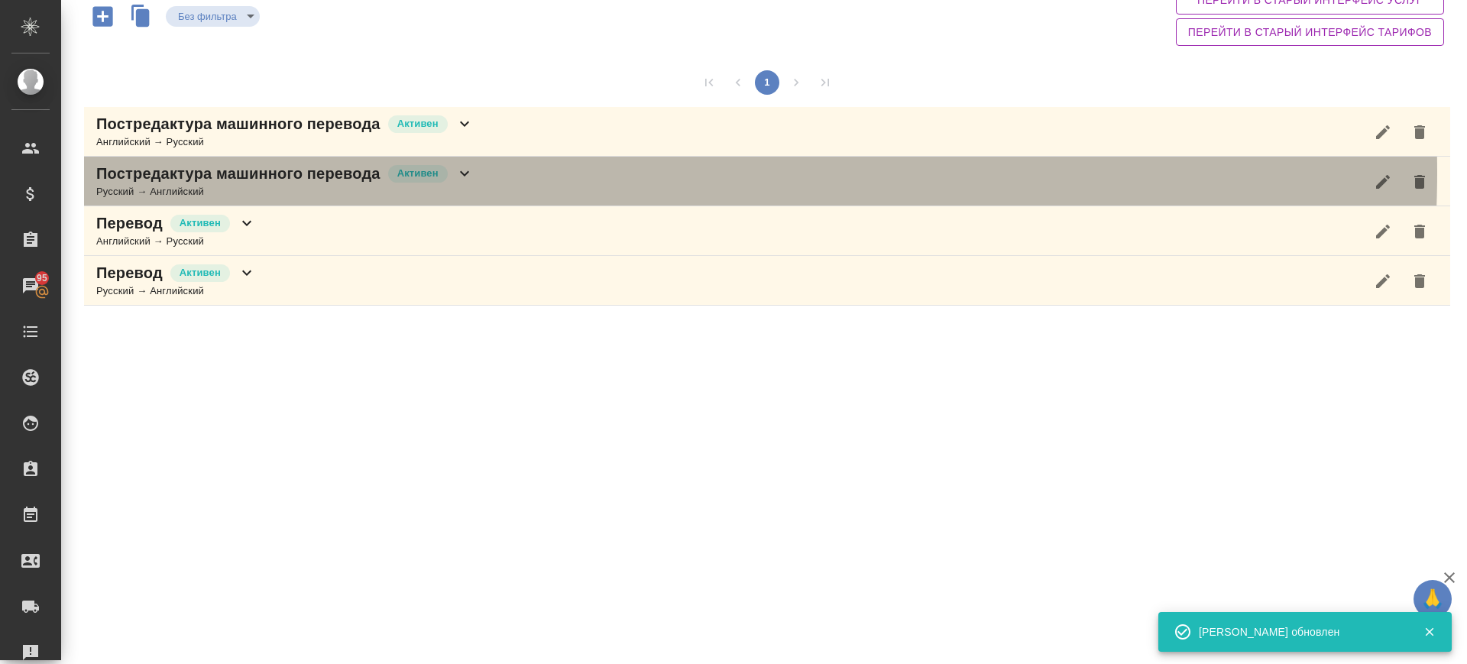
click at [568, 173] on div "Постредактура машинного перевода Активен Русский → Английский" at bounding box center [767, 182] width 1366 height 50
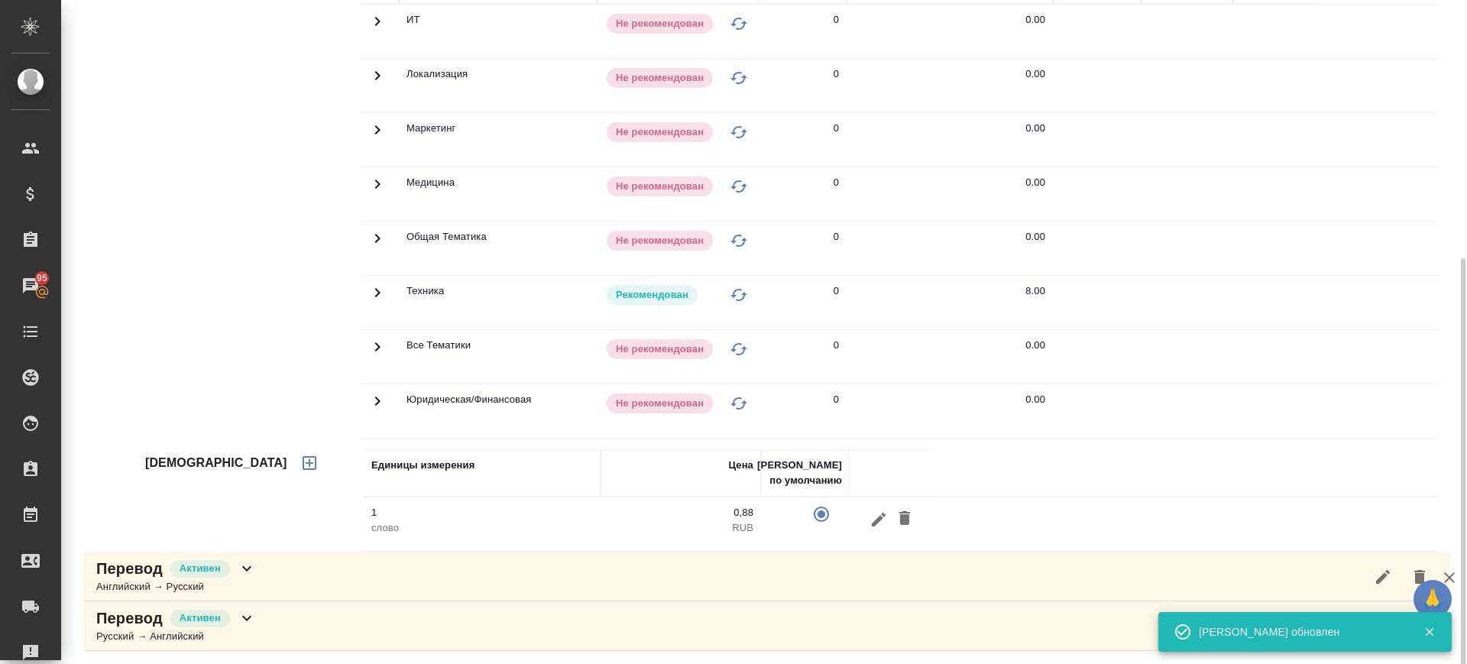
scroll to position [418, 0]
click at [866, 514] on button "button" at bounding box center [879, 517] width 26 height 28
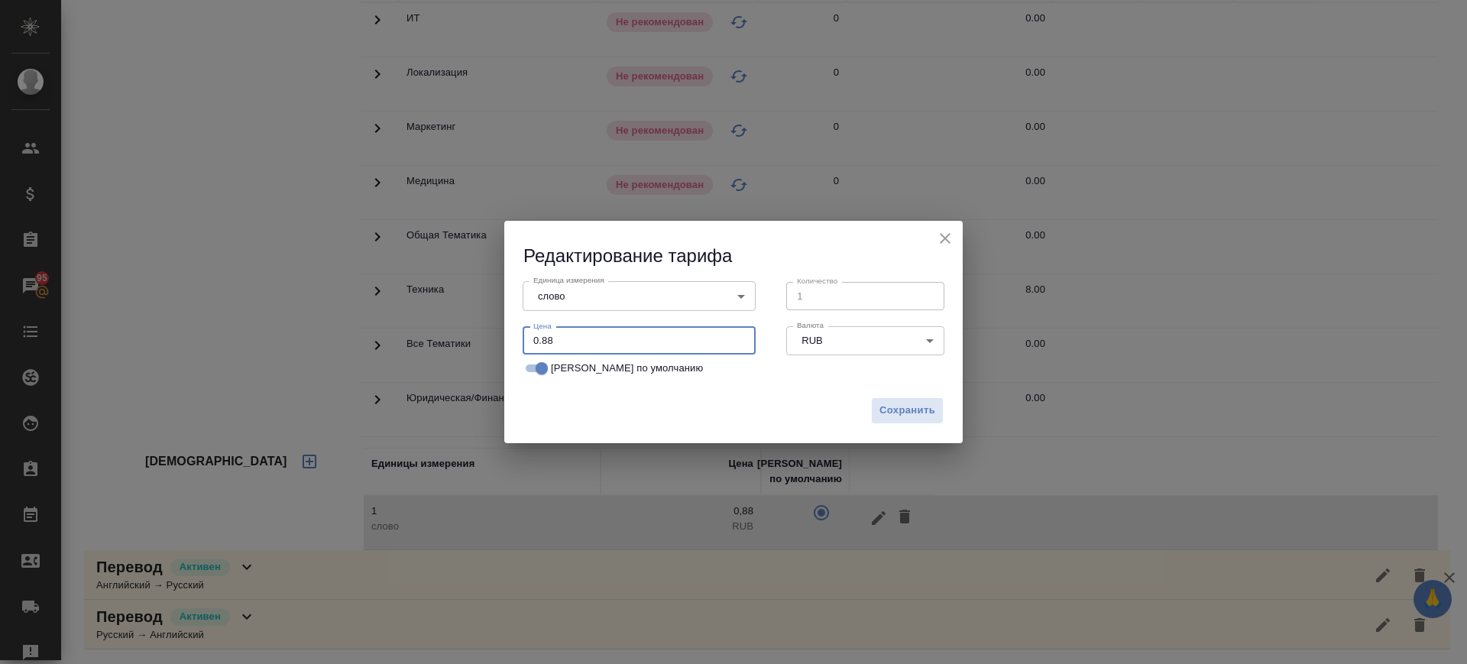
drag, startPoint x: 558, startPoint y: 348, endPoint x: 464, endPoint y: 362, distance: 94.2
click at [464, 362] on div "Редактирование тарифа Единица измерения слово 5a8b1489cc6b4906c91bfd90 Единица …" at bounding box center [733, 332] width 1467 height 664
paste input "92"
type input "0.92"
click at [931, 406] on span "Сохранить" at bounding box center [907, 411] width 56 height 18
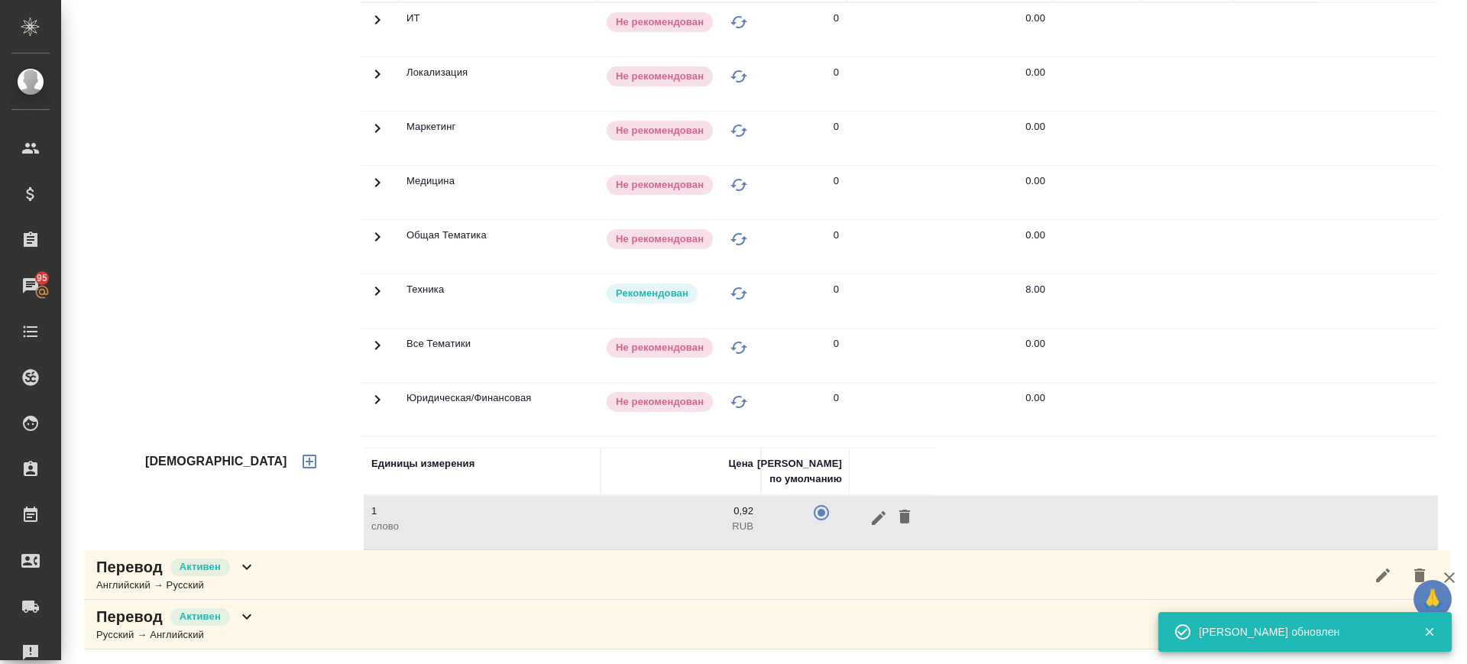
scroll to position [36, 0]
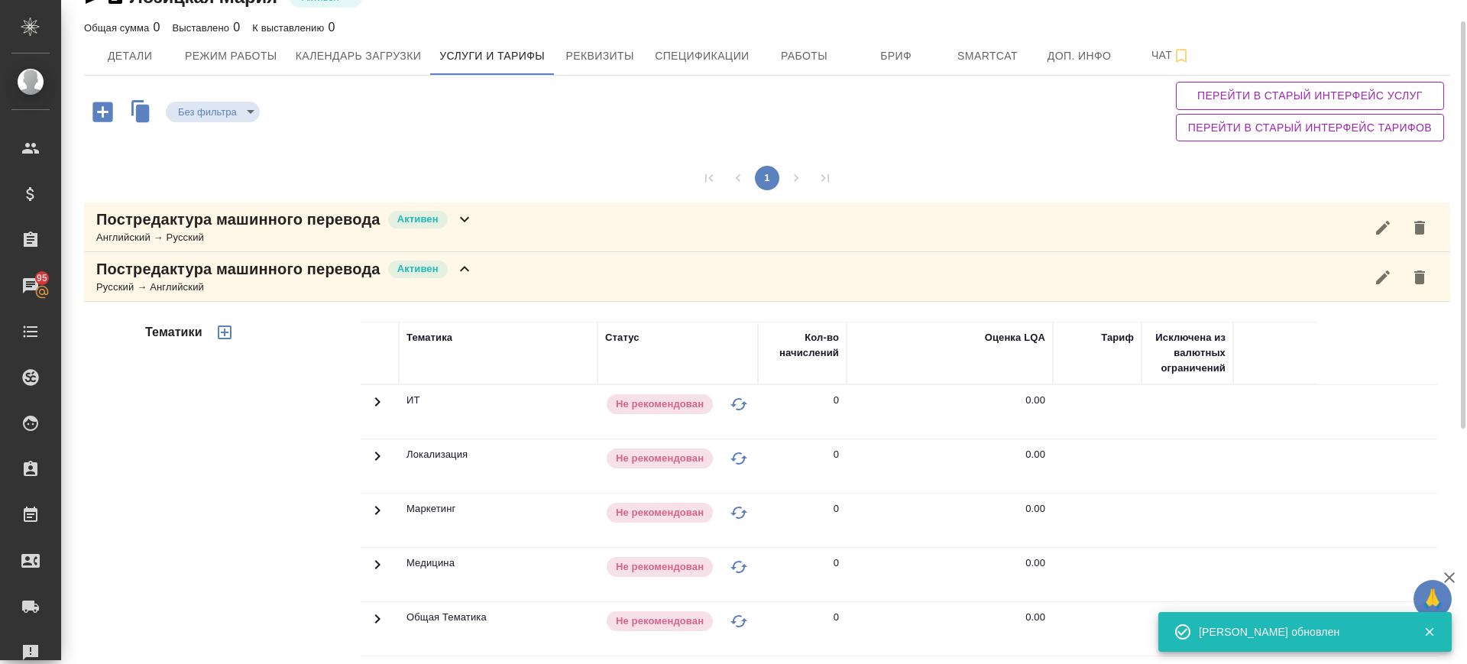
drag, startPoint x: 491, startPoint y: 269, endPoint x: 480, endPoint y: 290, distance: 23.6
click at [492, 270] on div "Постредактура машинного перевода Активен Русский → Английский" at bounding box center [767, 277] width 1366 height 50
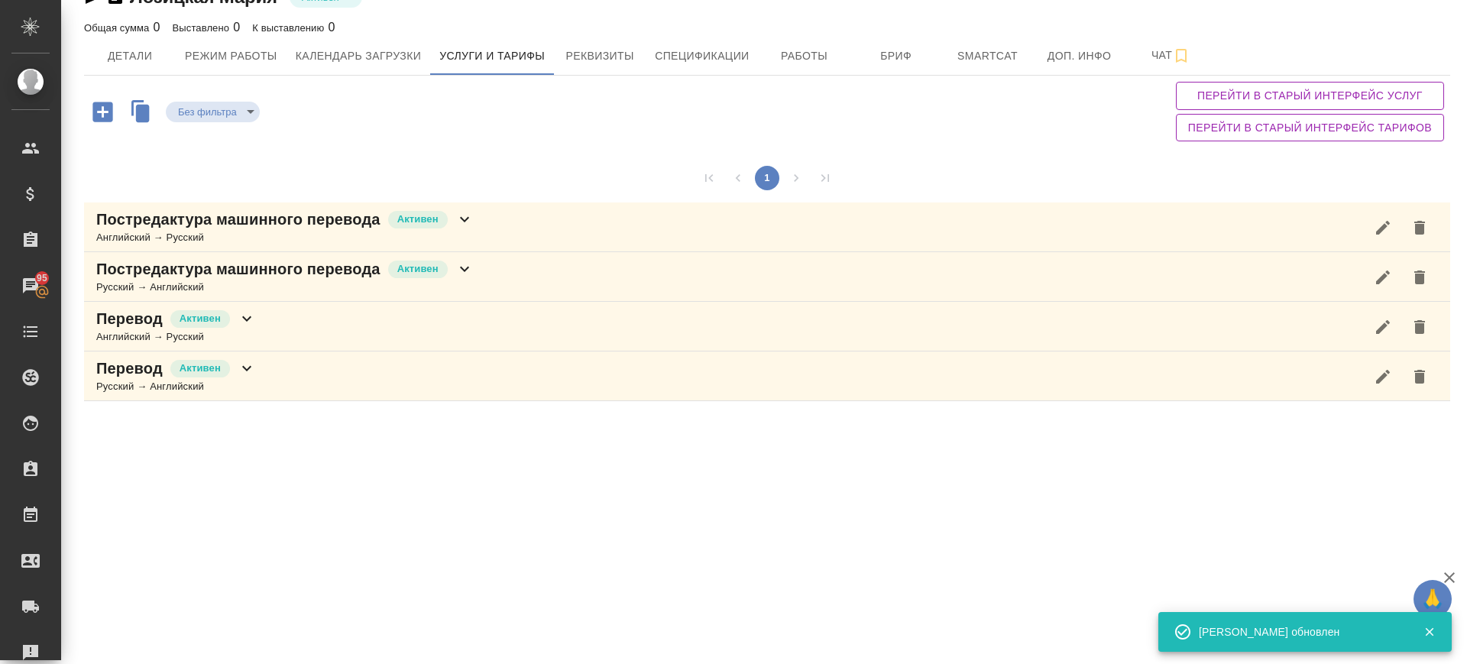
drag, startPoint x: 410, startPoint y: 374, endPoint x: 423, endPoint y: 392, distance: 22.5
click at [411, 372] on div "Перевод Активен Русский → Английский" at bounding box center [767, 376] width 1366 height 50
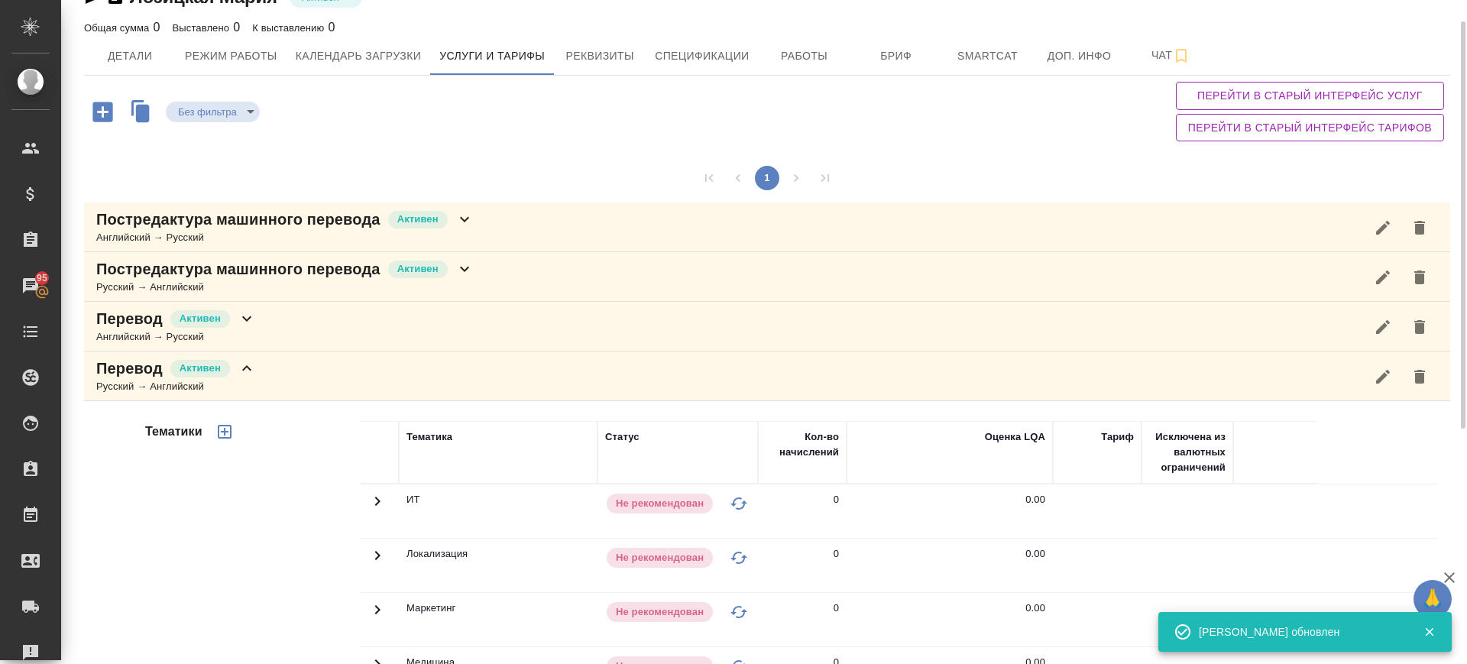
click at [384, 380] on div "Перевод Активен Русский → Английский" at bounding box center [767, 376] width 1366 height 50
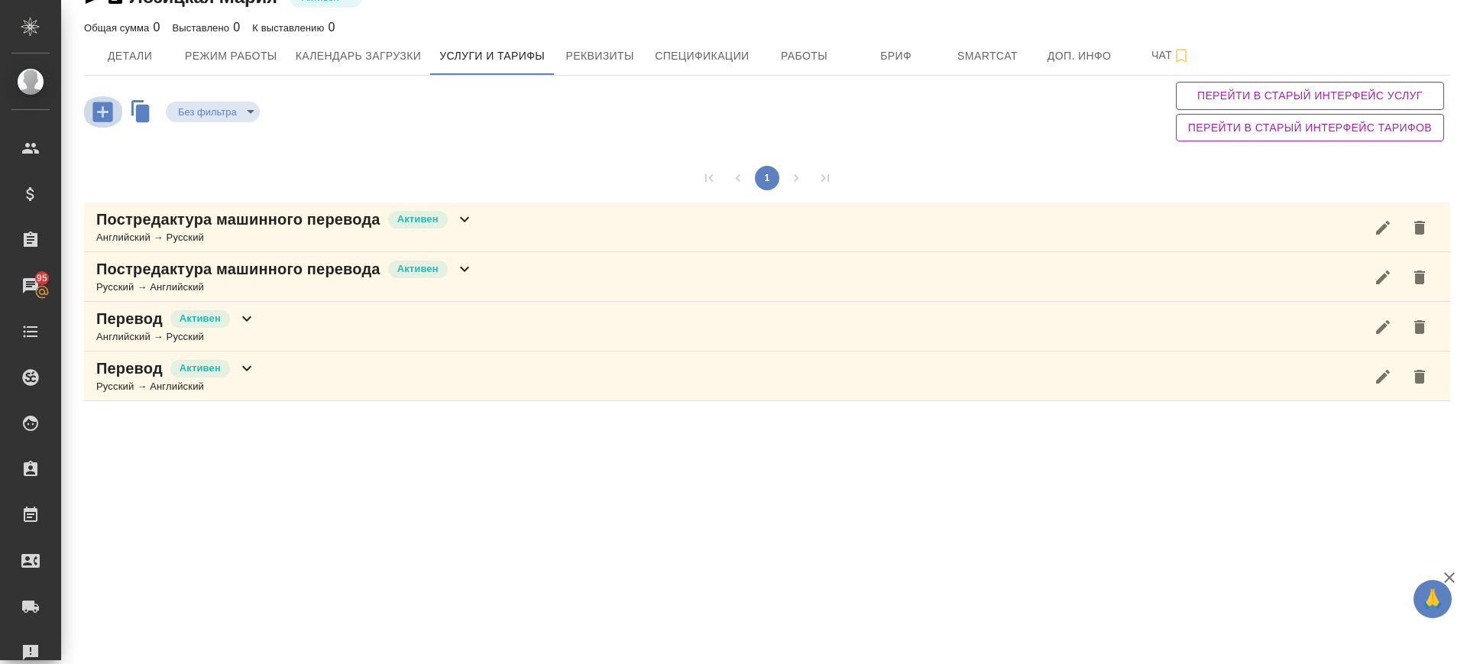
click at [111, 107] on icon "button" at bounding box center [102, 112] width 20 height 20
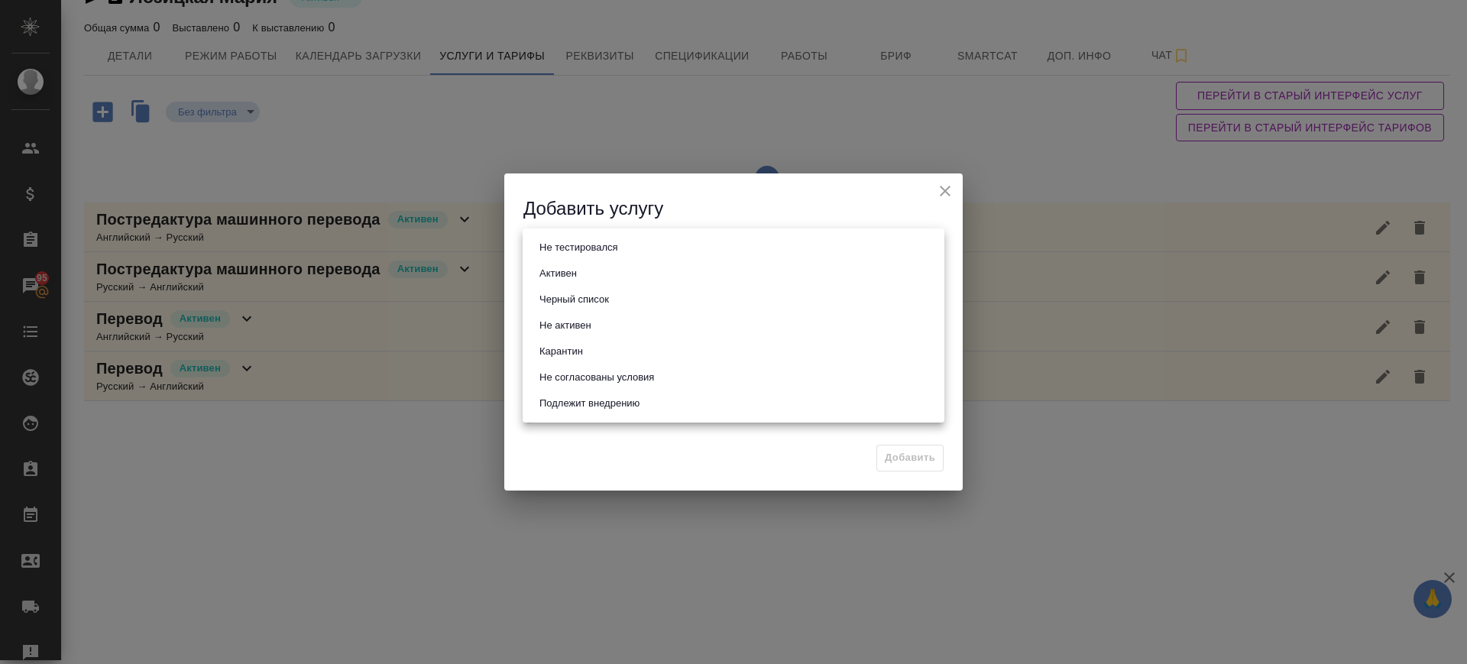
click at [587, 241] on body "🙏 .cls-1 fill:#fff; AWATERA Саглам Виктория v.saglam Клиенты Спецификации Заказ…" at bounding box center [733, 332] width 1467 height 664
click at [591, 266] on li "Активен" at bounding box center [734, 274] width 422 height 26
type input "active"
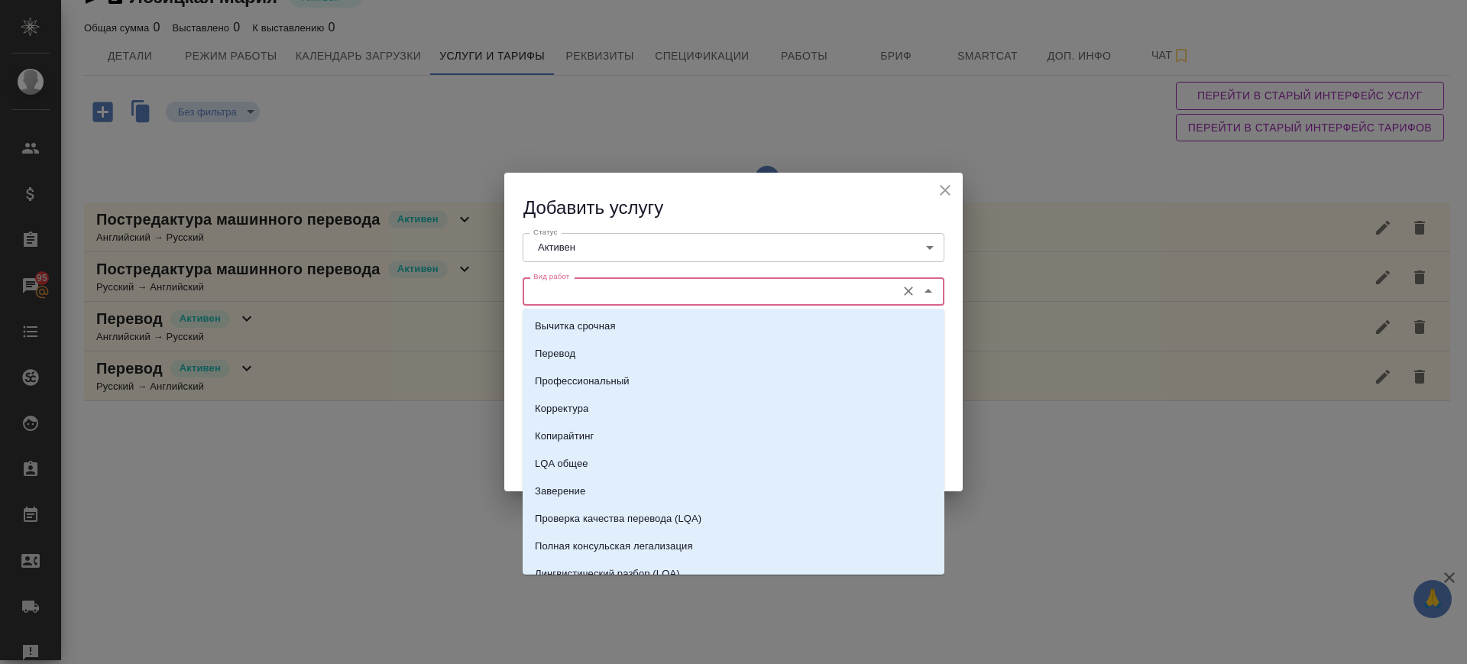
click at [589, 297] on input "Вид работ" at bounding box center [707, 291] width 361 height 18
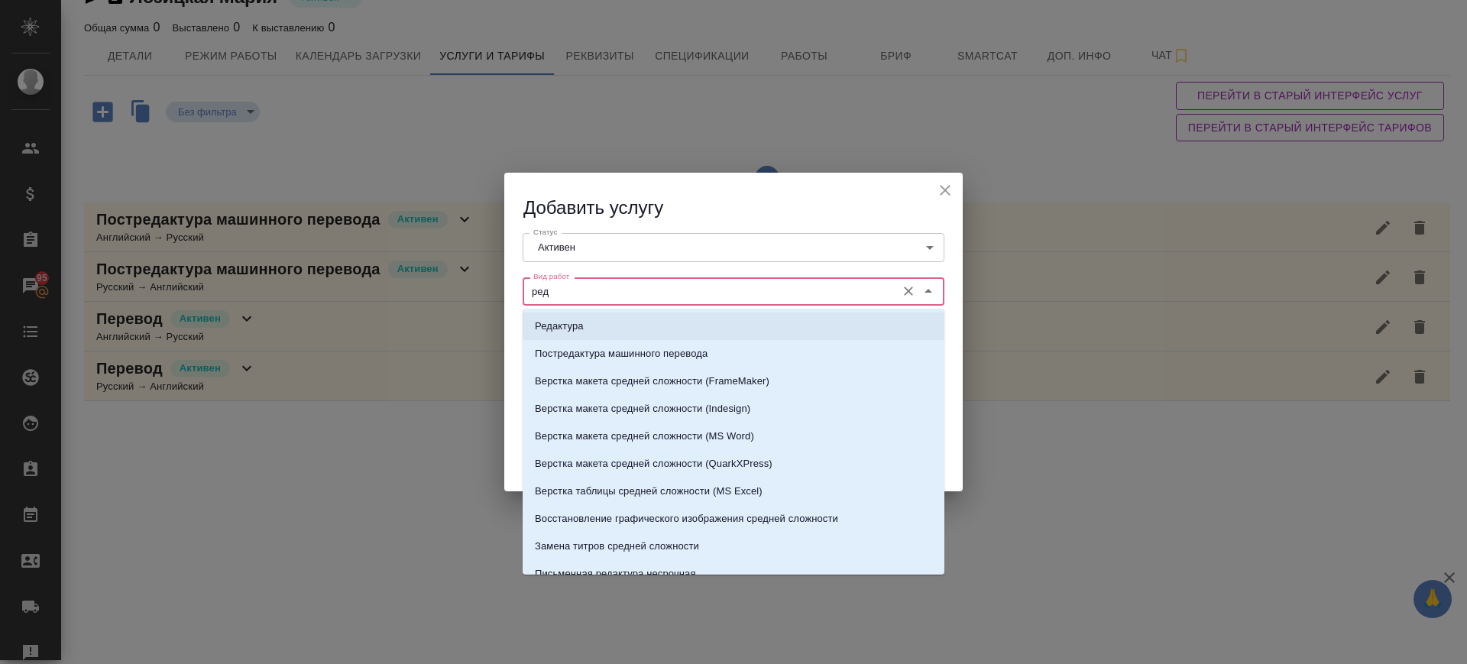
click at [592, 323] on li "Редактура" at bounding box center [734, 326] width 422 height 28
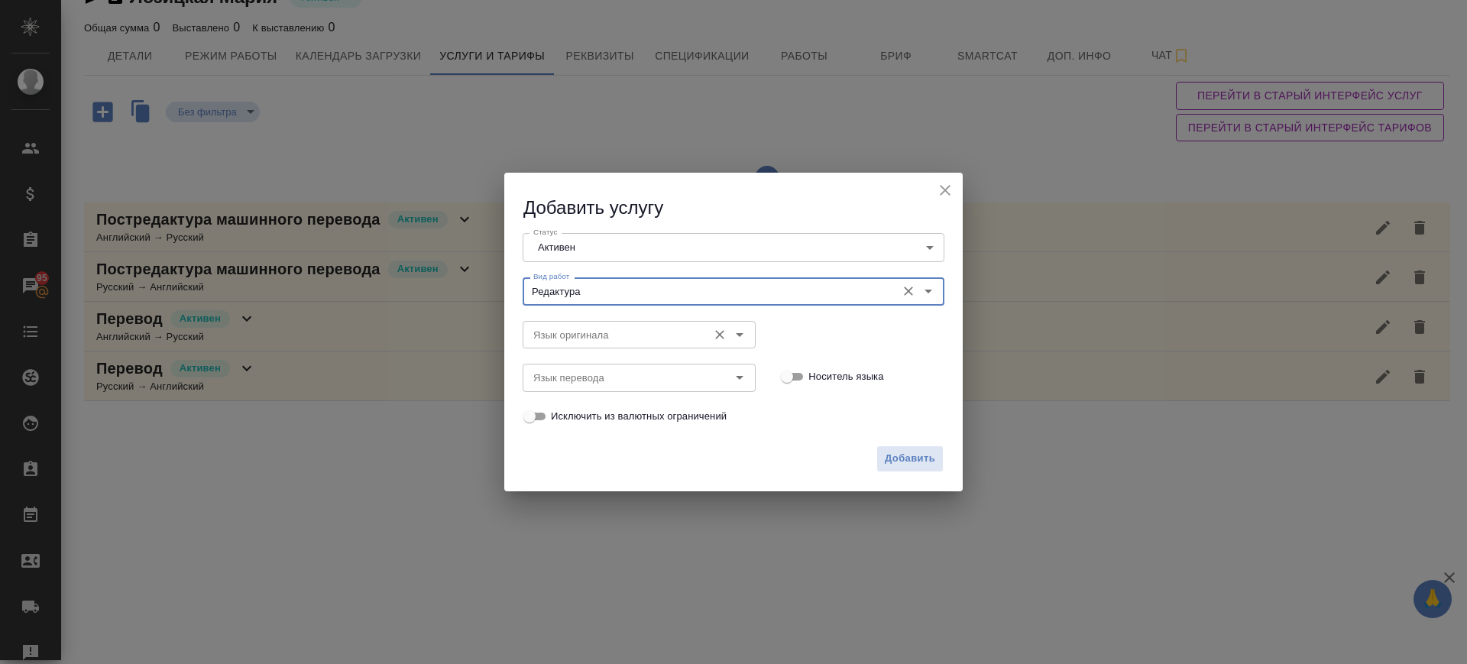
type input "Редактура"
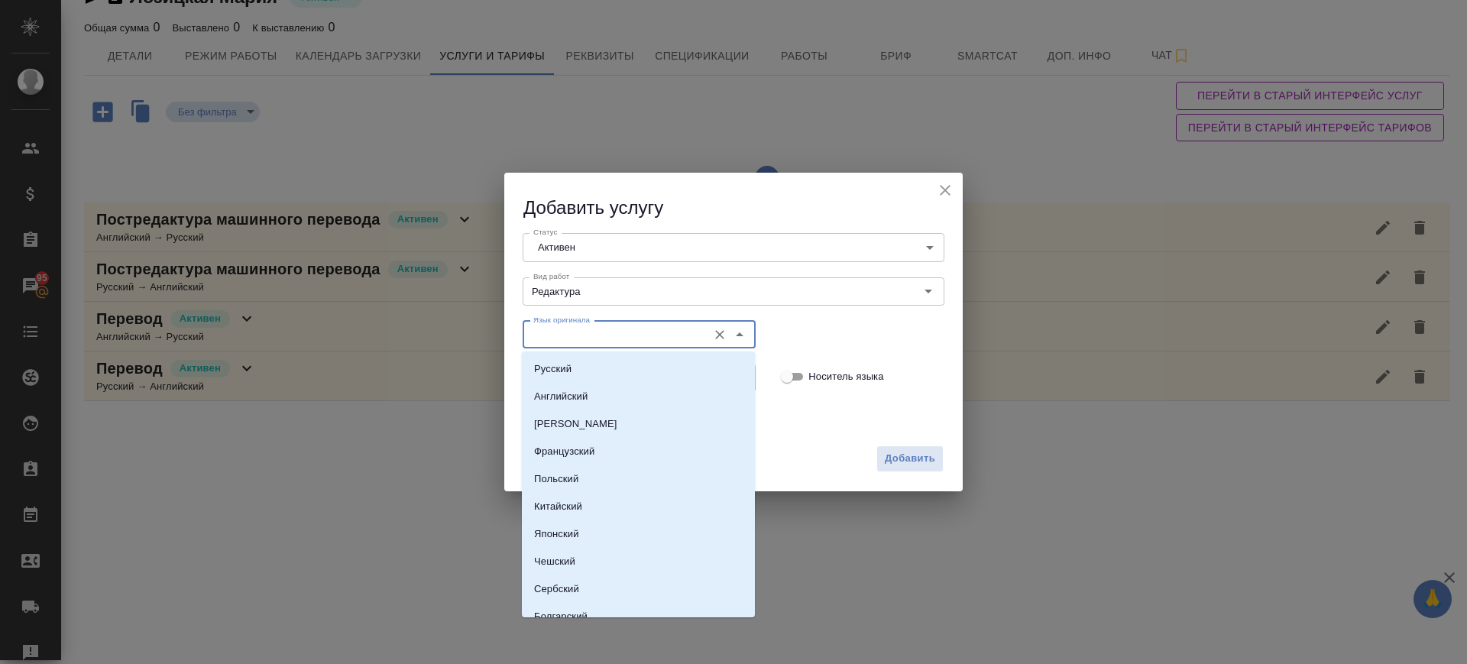
click at [596, 333] on input "Язык оригинала" at bounding box center [613, 334] width 173 height 18
click at [596, 392] on li "Английский" at bounding box center [638, 397] width 233 height 28
type input "Английский"
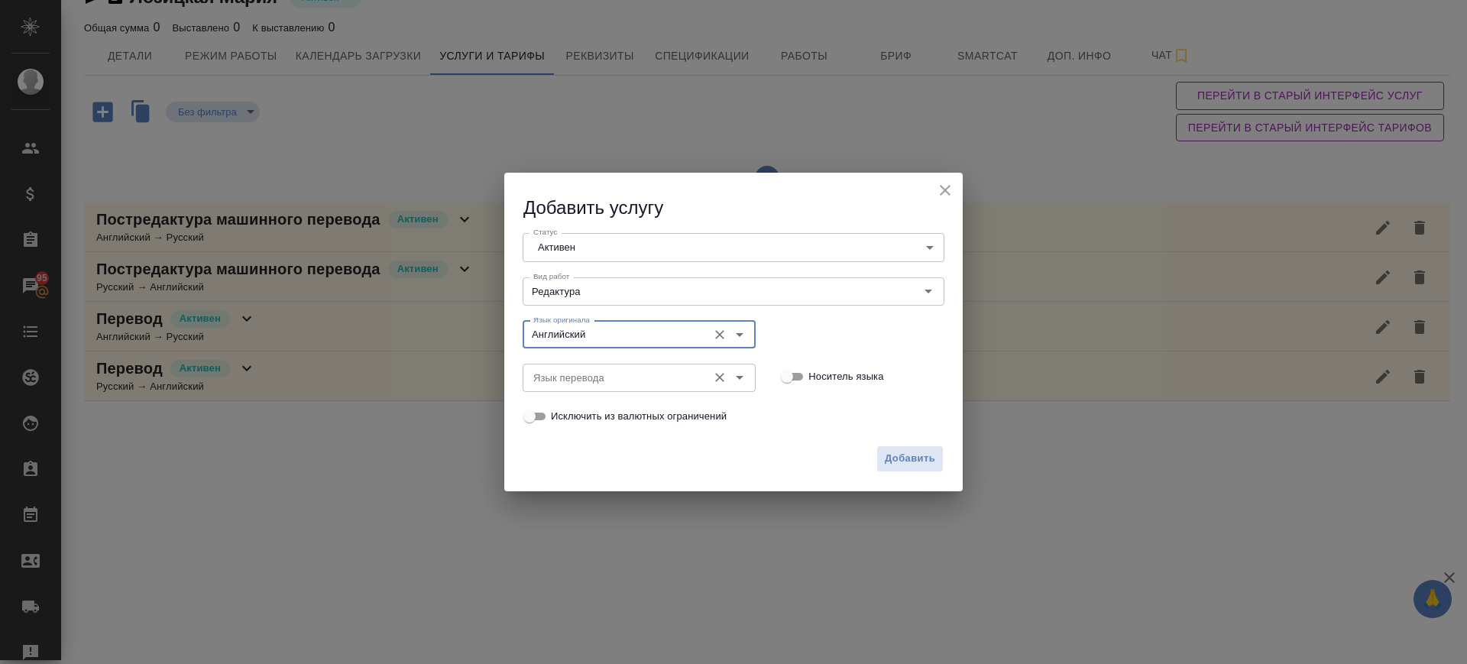
click at [596, 372] on input "Язык перевода" at bounding box center [613, 377] width 173 height 18
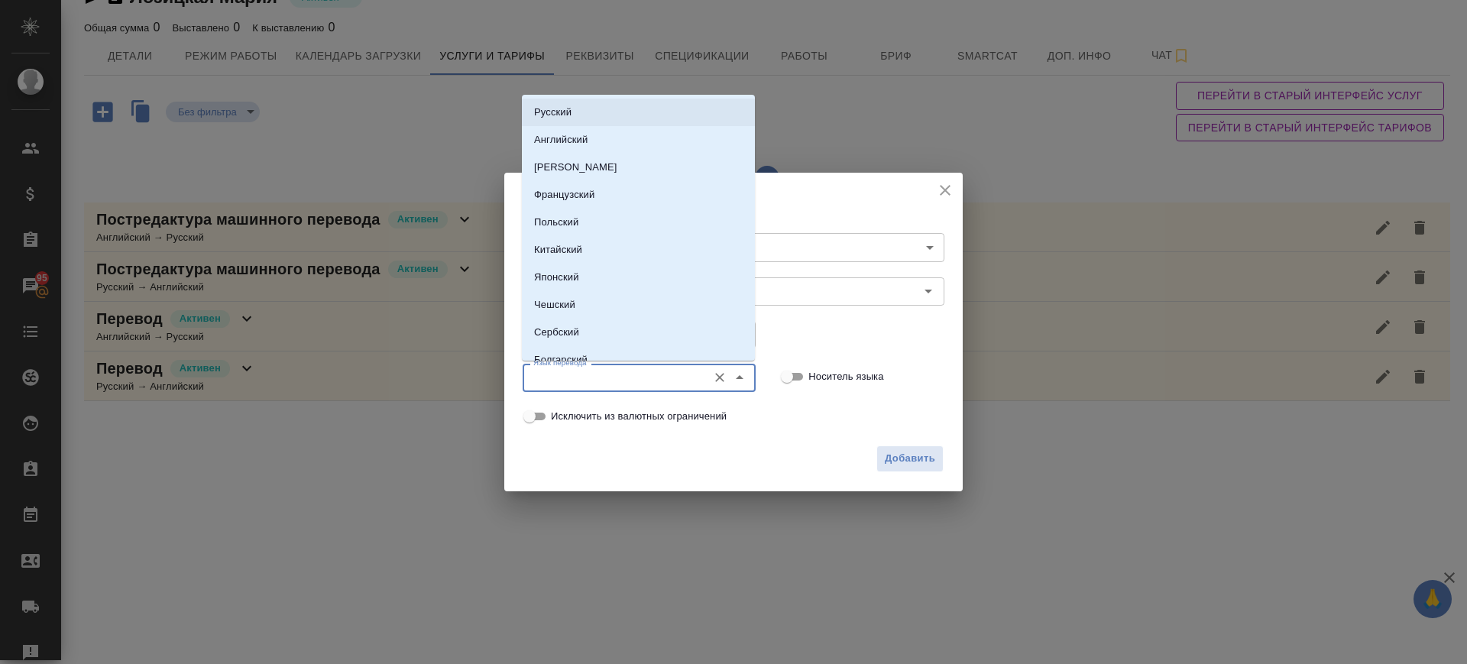
click at [562, 118] on p "Русский" at bounding box center [552, 112] width 37 height 15
type input "Русский"
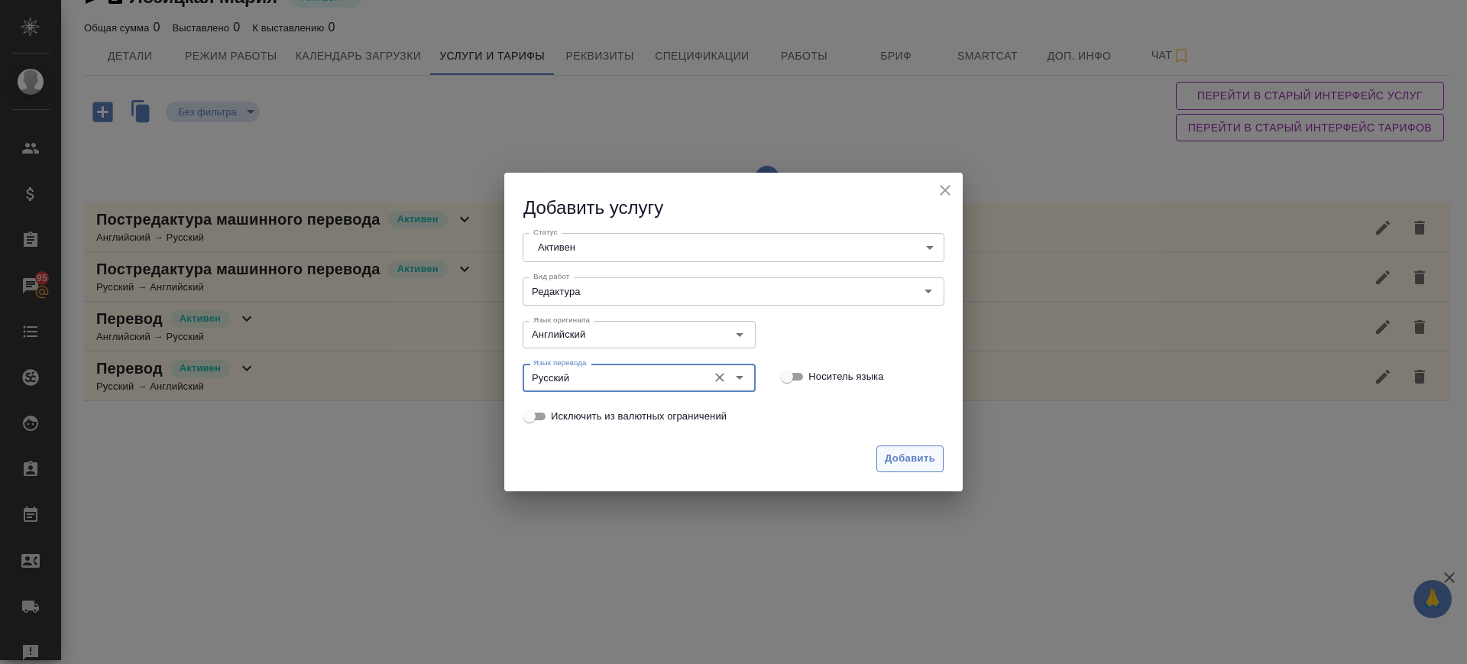
click at [906, 455] on span "Добавить" at bounding box center [910, 459] width 50 height 18
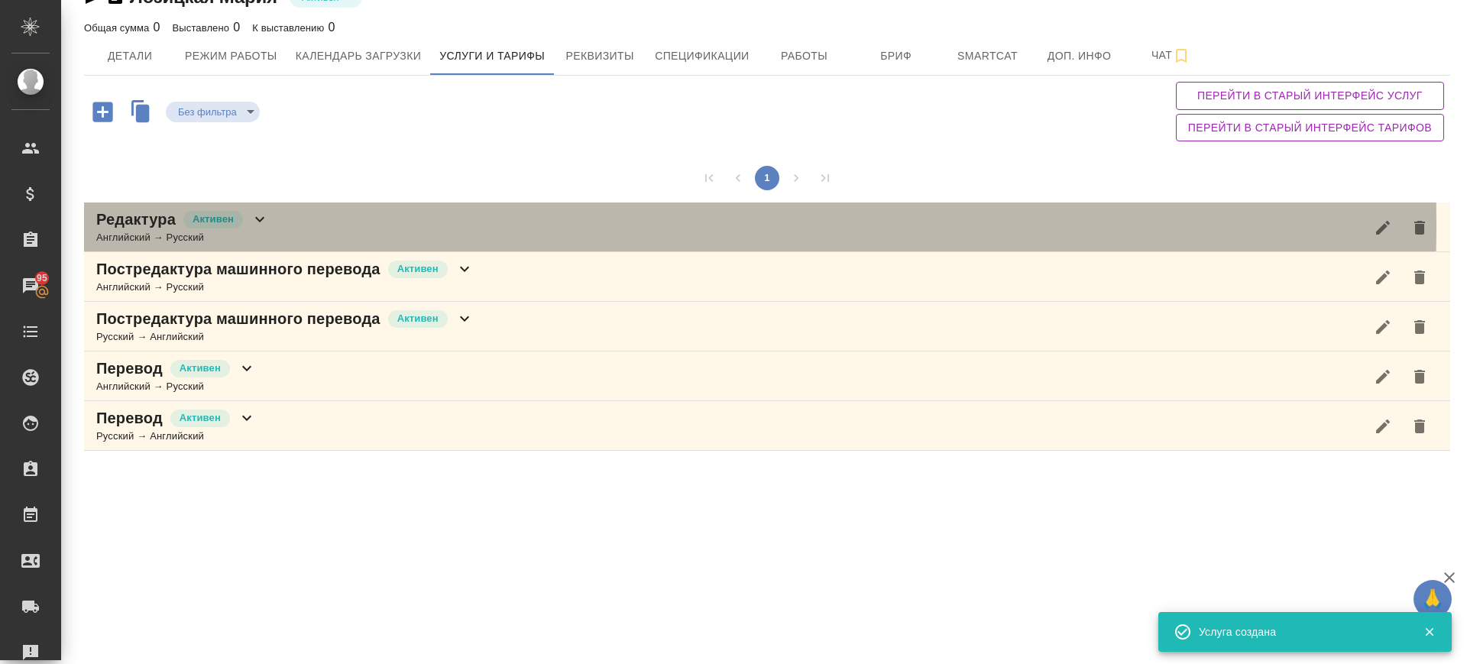
click at [325, 225] on div "Редактура Активен Английский → Русский" at bounding box center [767, 227] width 1366 height 50
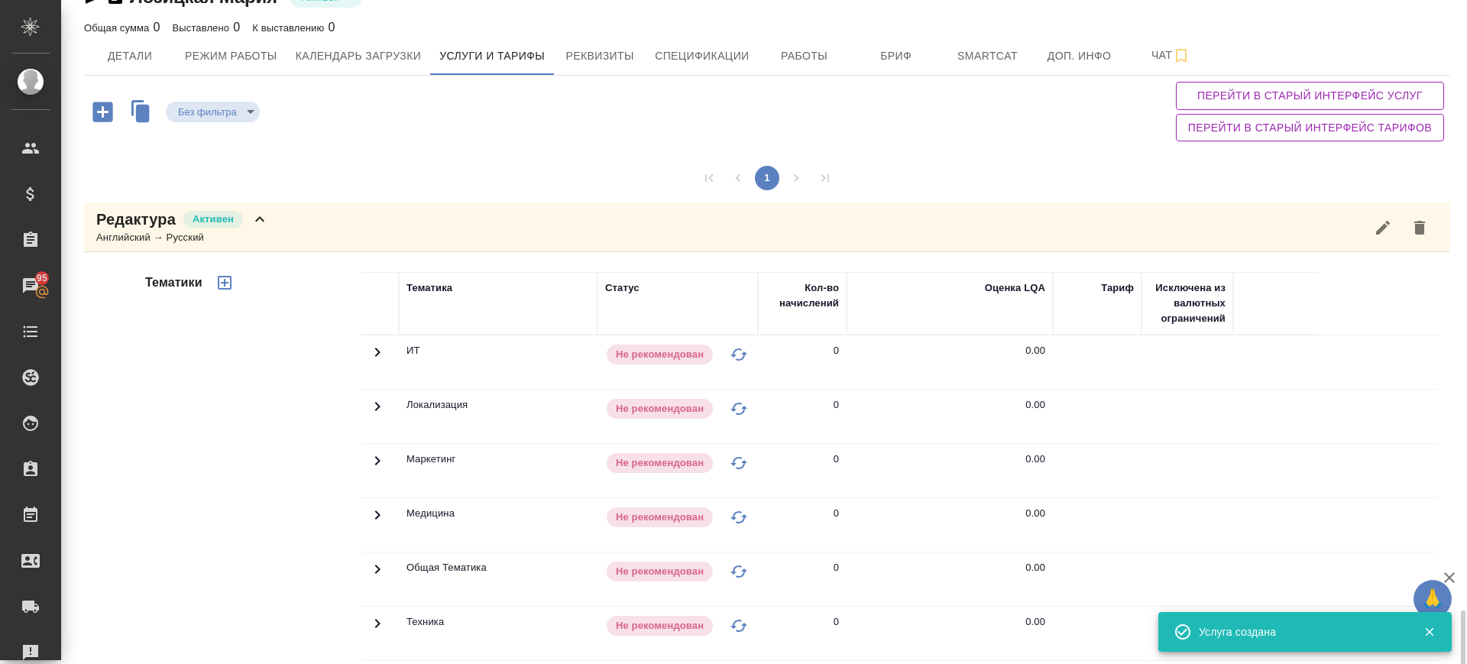
scroll to position [397, 0]
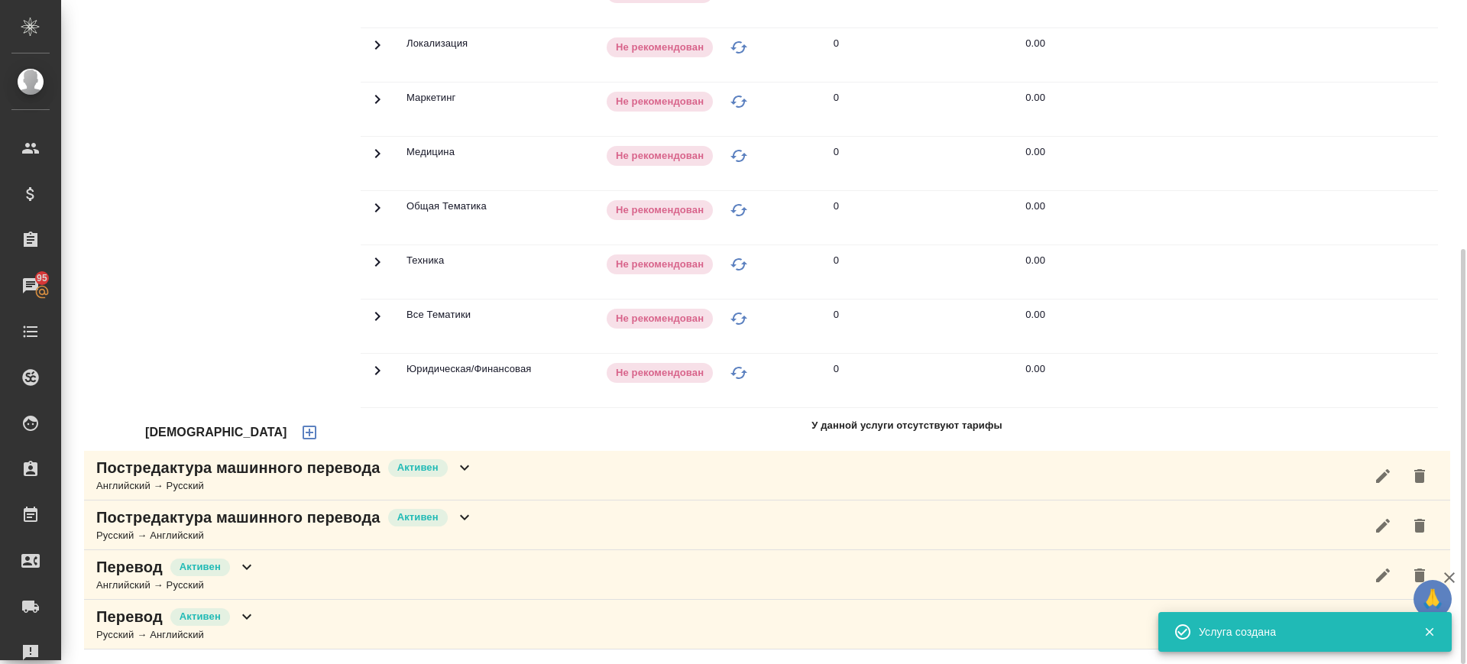
click at [300, 429] on icon "button" at bounding box center [309, 432] width 18 height 18
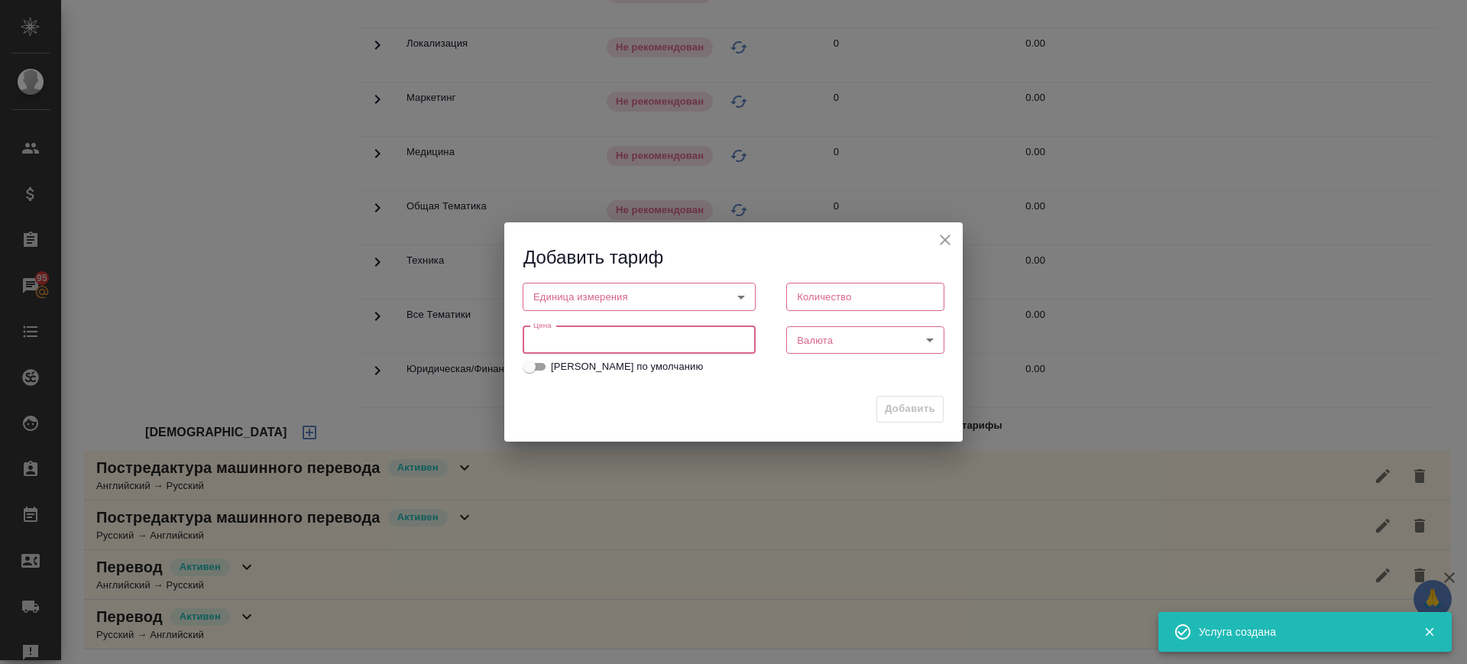
click at [553, 334] on input "number" at bounding box center [639, 340] width 233 height 28
paste input "0.3"
type input "0.3"
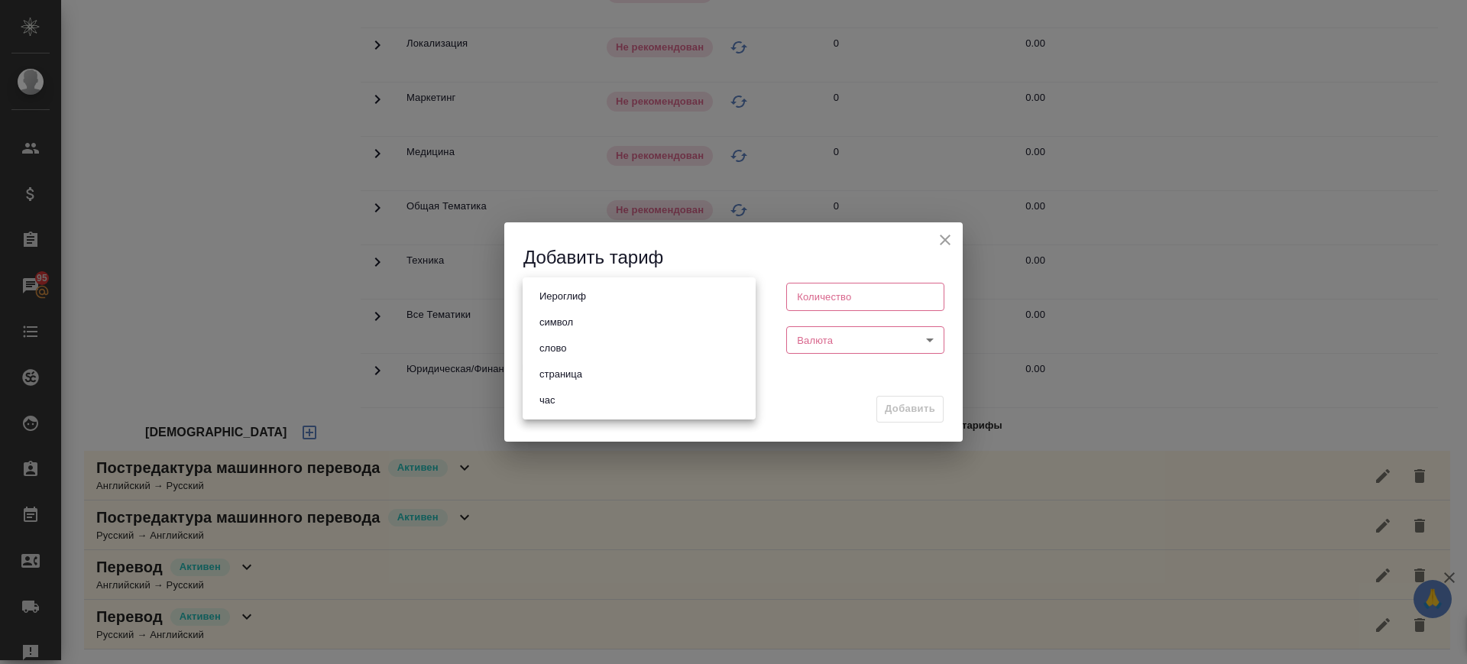
click at [656, 292] on body "🙏 .cls-1 fill:#fff; AWATERA Саглам Виктория v.saglam Клиенты Спецификации Заказ…" at bounding box center [733, 332] width 1467 height 664
click at [620, 344] on li "слово" at bounding box center [639, 348] width 233 height 26
type input "5a8b1489cc6b4906c91bfd90"
type input "1"
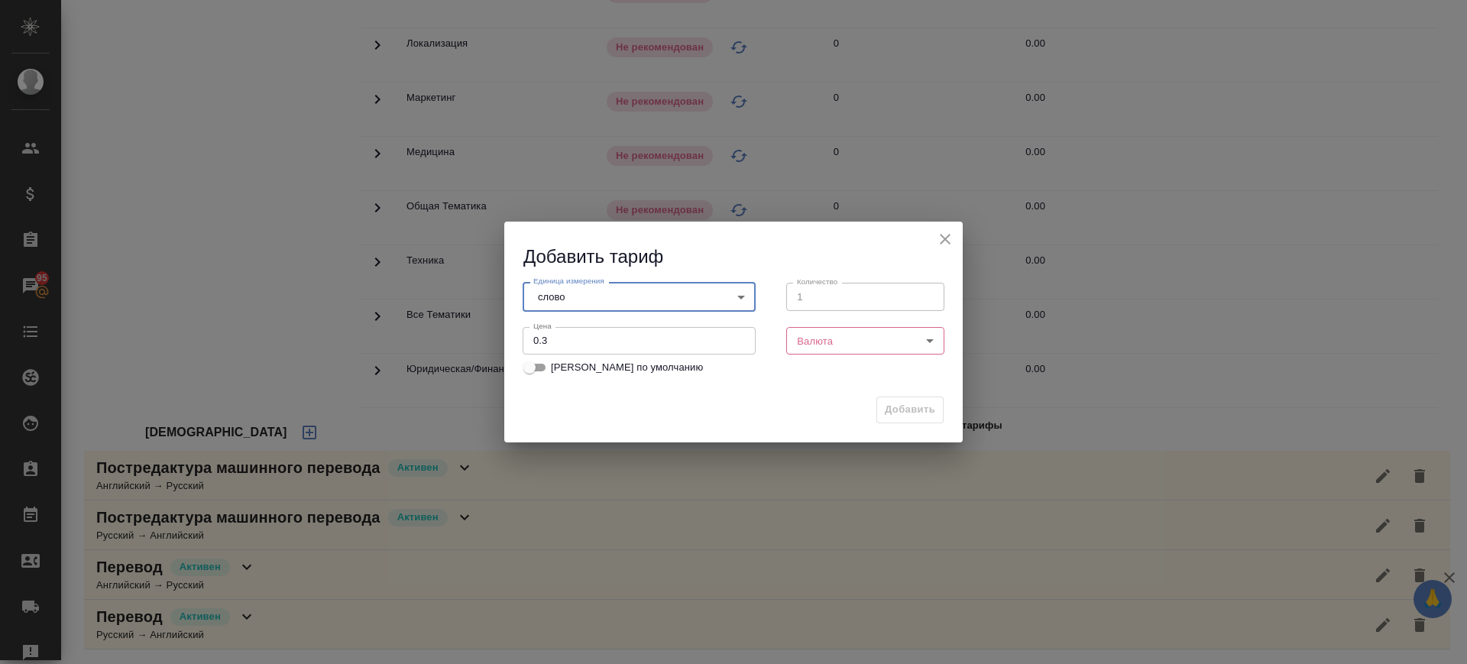
click at [817, 338] on body "🙏 .cls-1 fill:#fff; AWATERA Саглам Виктория v.saglam Клиенты Спецификации Заказ…" at bounding box center [733, 332] width 1467 height 664
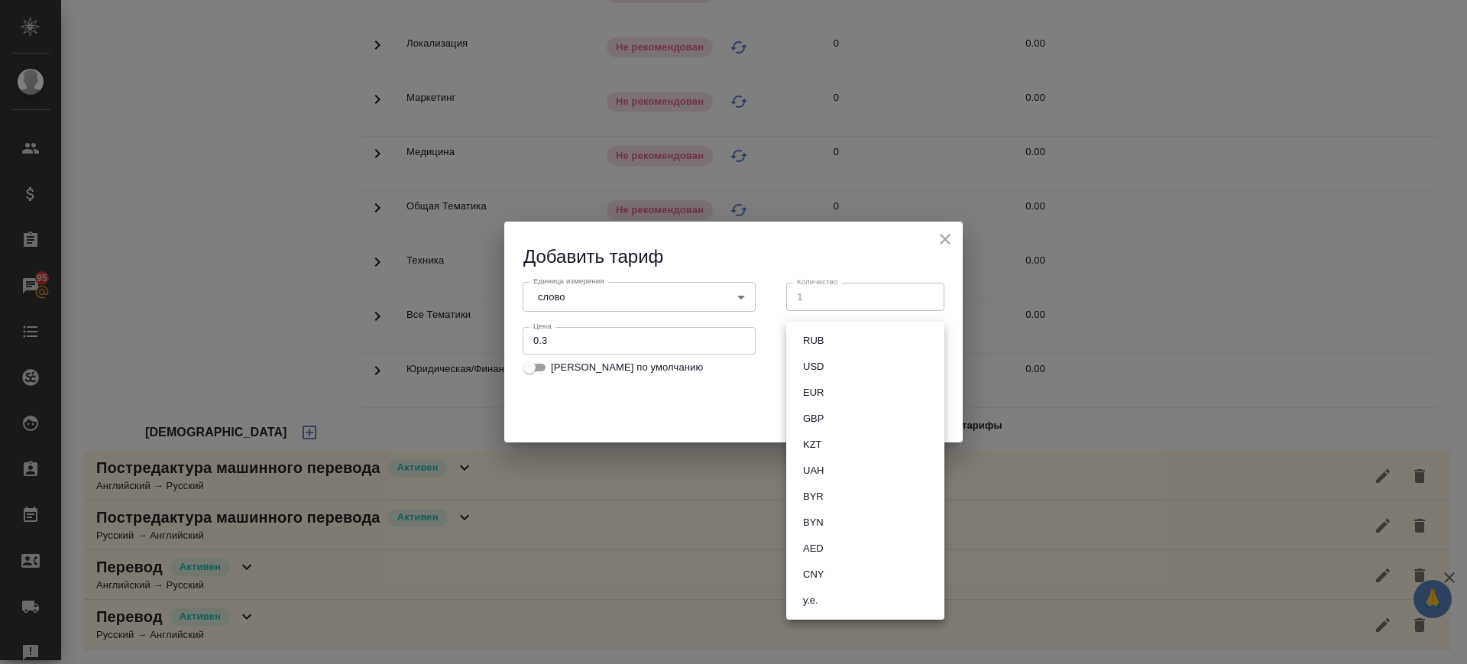
click at [819, 336] on button "RUB" at bounding box center [813, 340] width 30 height 17
type input "RUB"
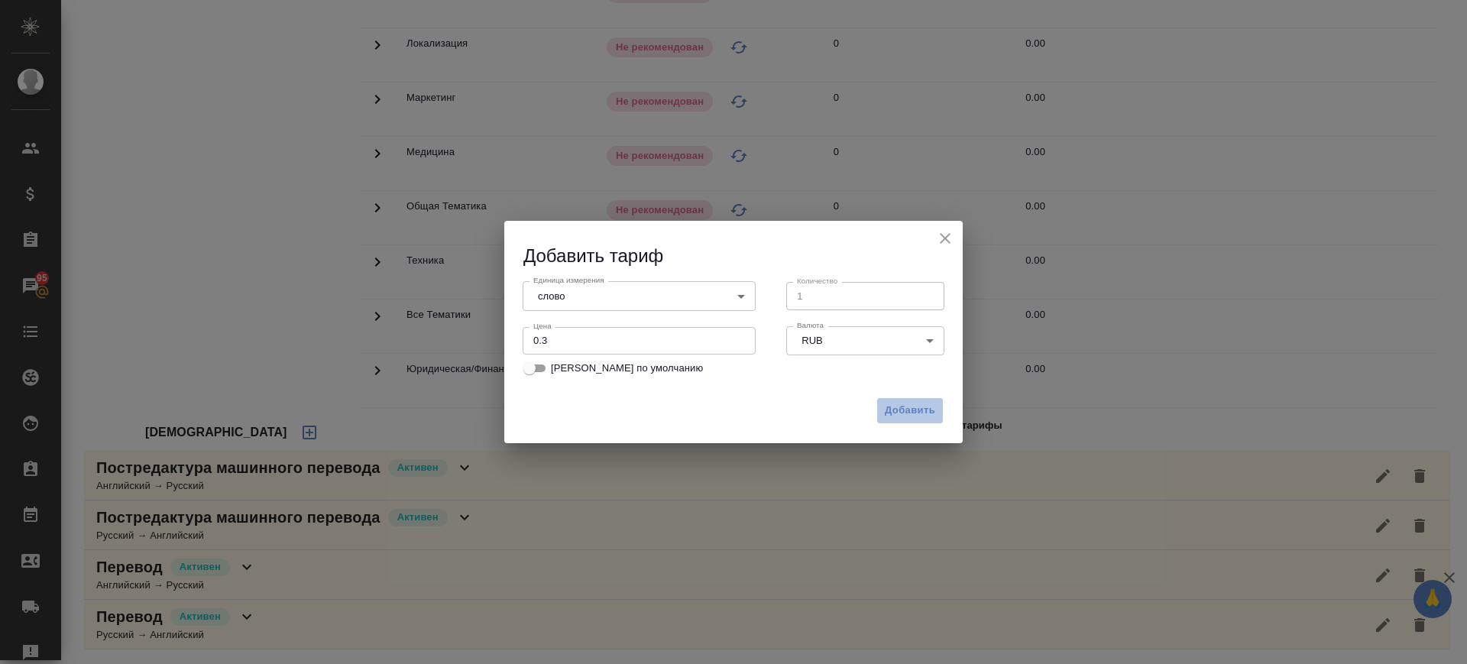
click at [908, 402] on span "Добавить" at bounding box center [910, 411] width 50 height 18
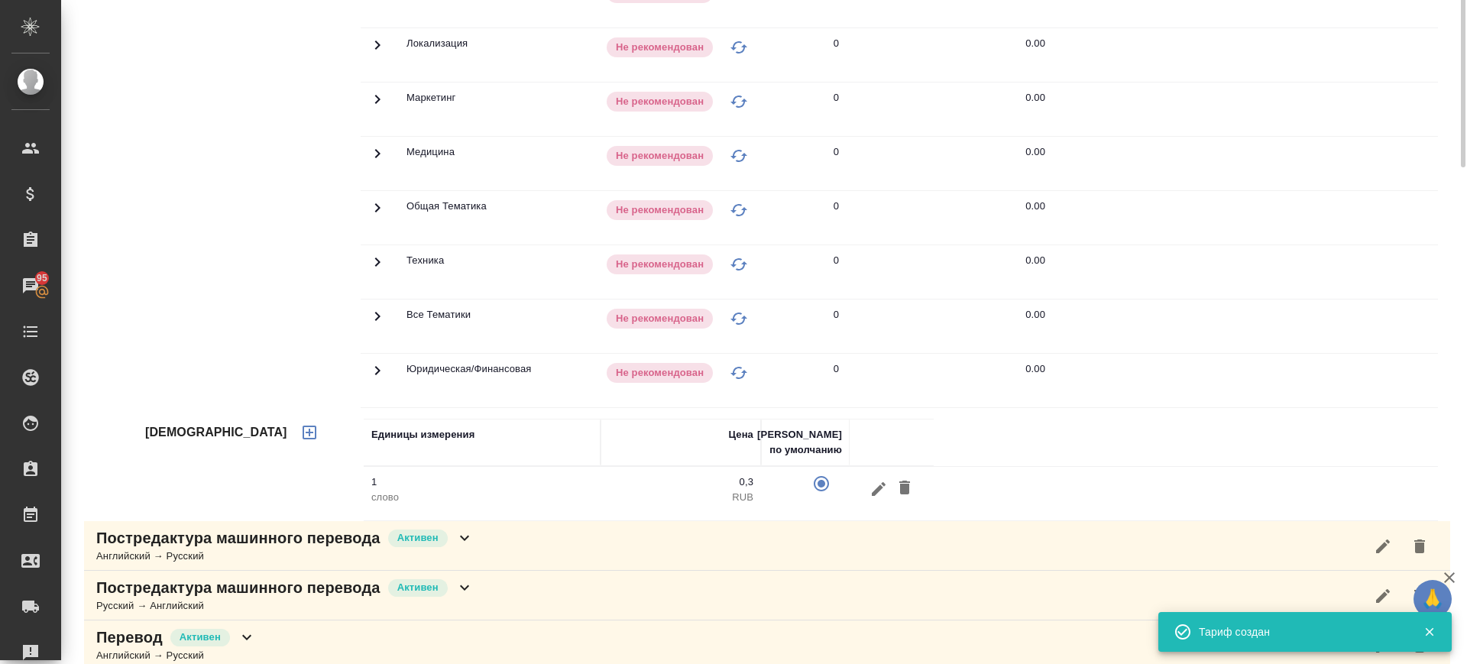
scroll to position [111, 0]
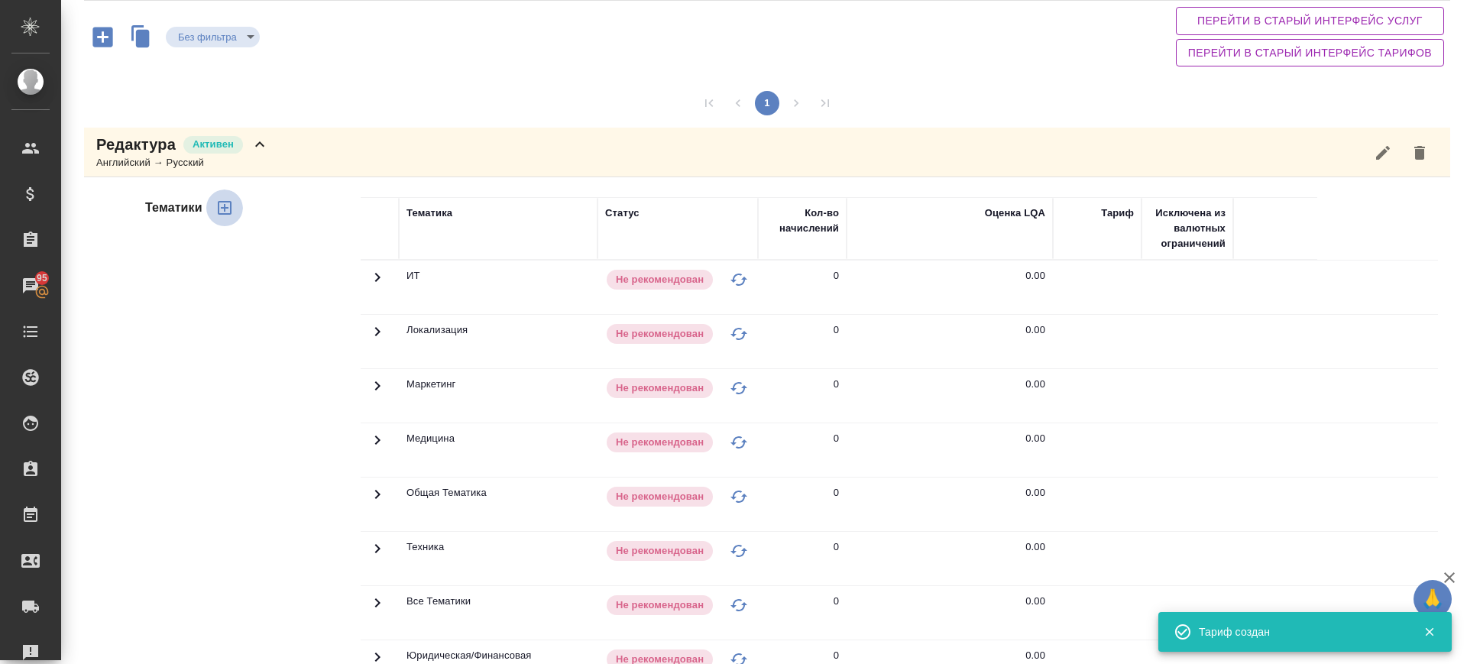
click at [231, 199] on icon "button" at bounding box center [224, 208] width 18 height 18
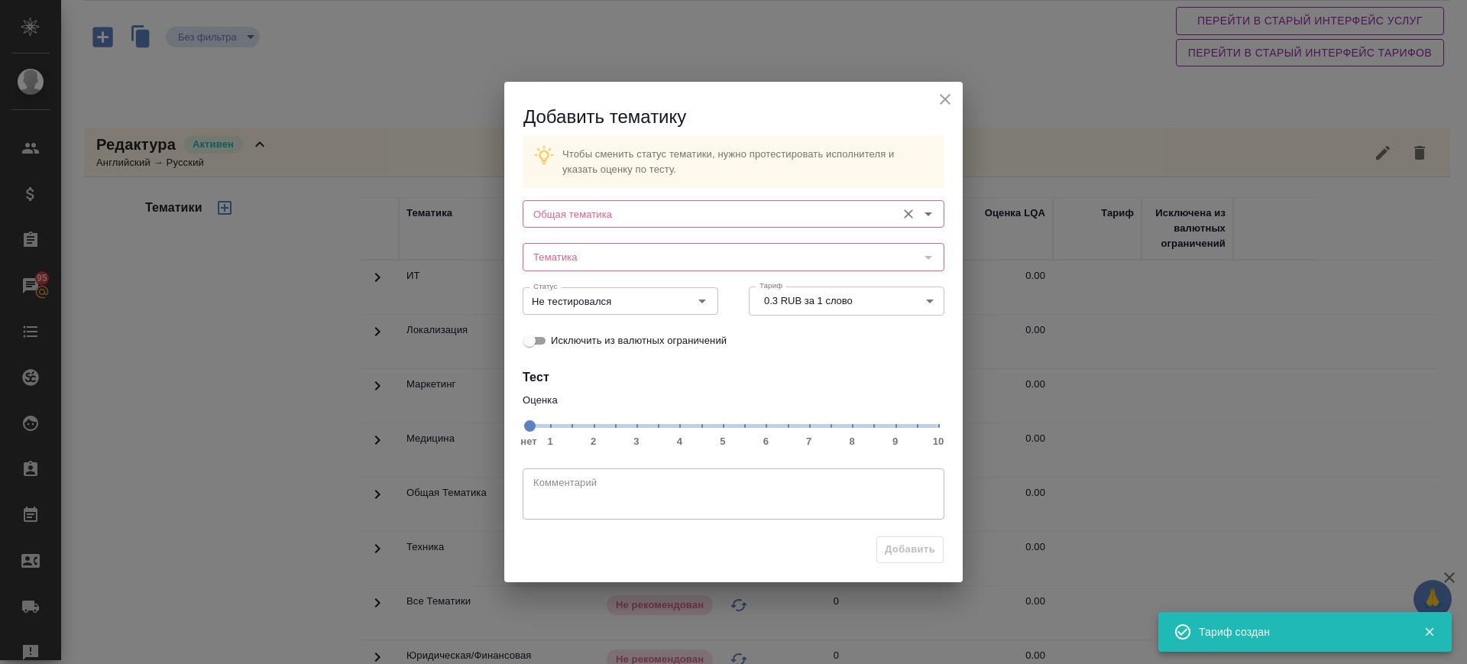
click at [652, 208] on input "Общая тематика" at bounding box center [707, 214] width 361 height 18
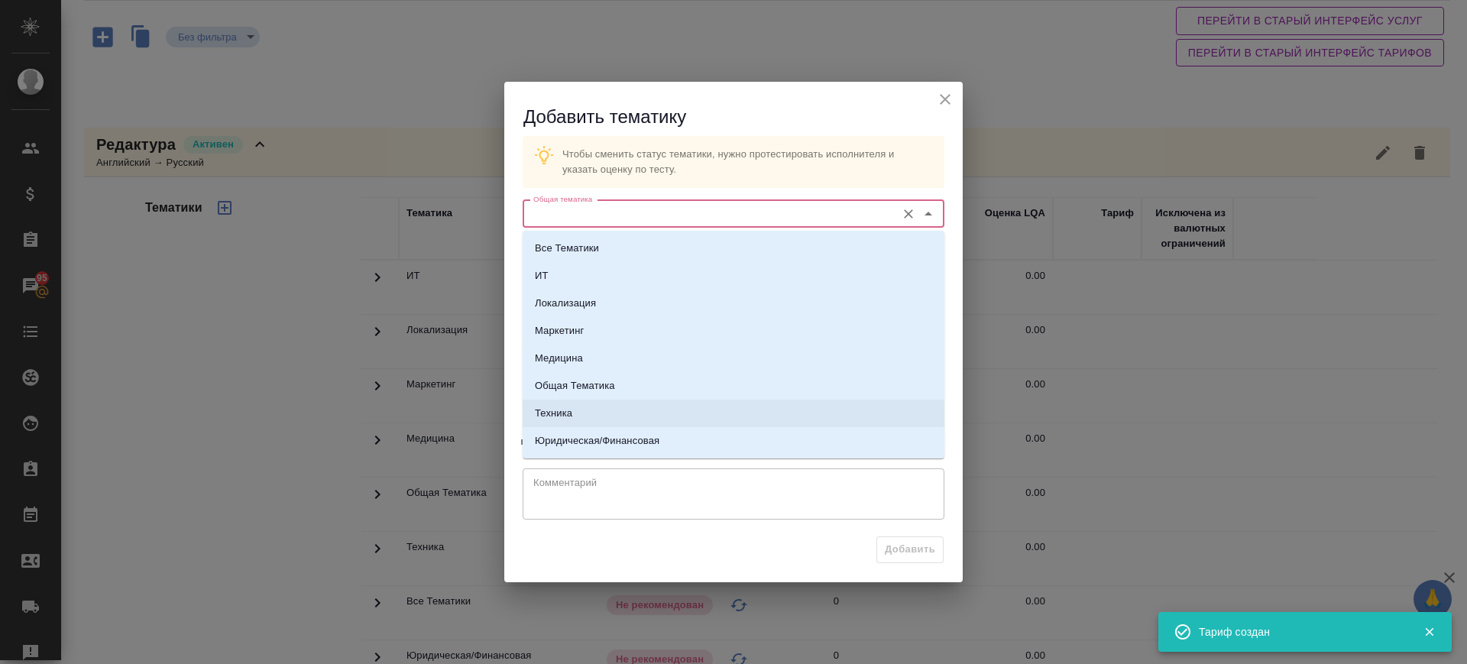
click at [575, 407] on li "Техника" at bounding box center [734, 414] width 422 height 28
type input "Техника"
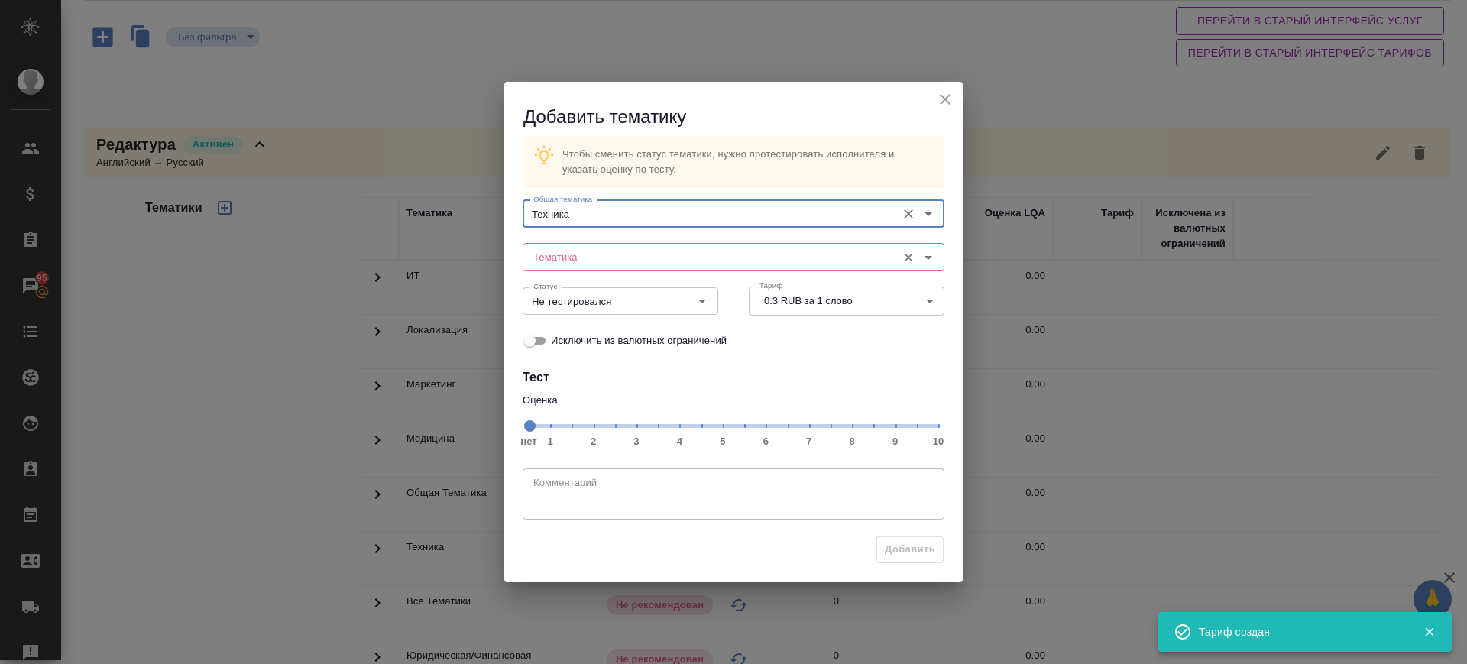
click at [653, 248] on input "Тематика" at bounding box center [707, 257] width 361 height 18
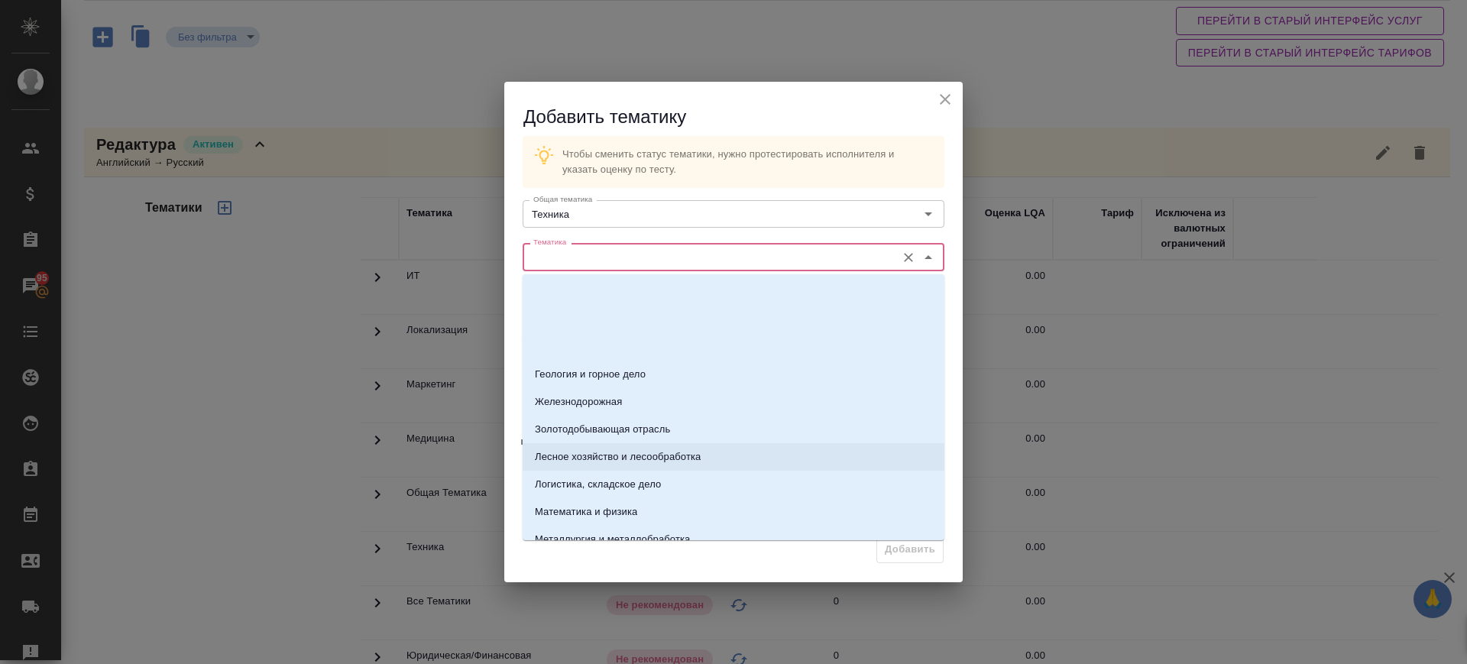
scroll to position [509, 0]
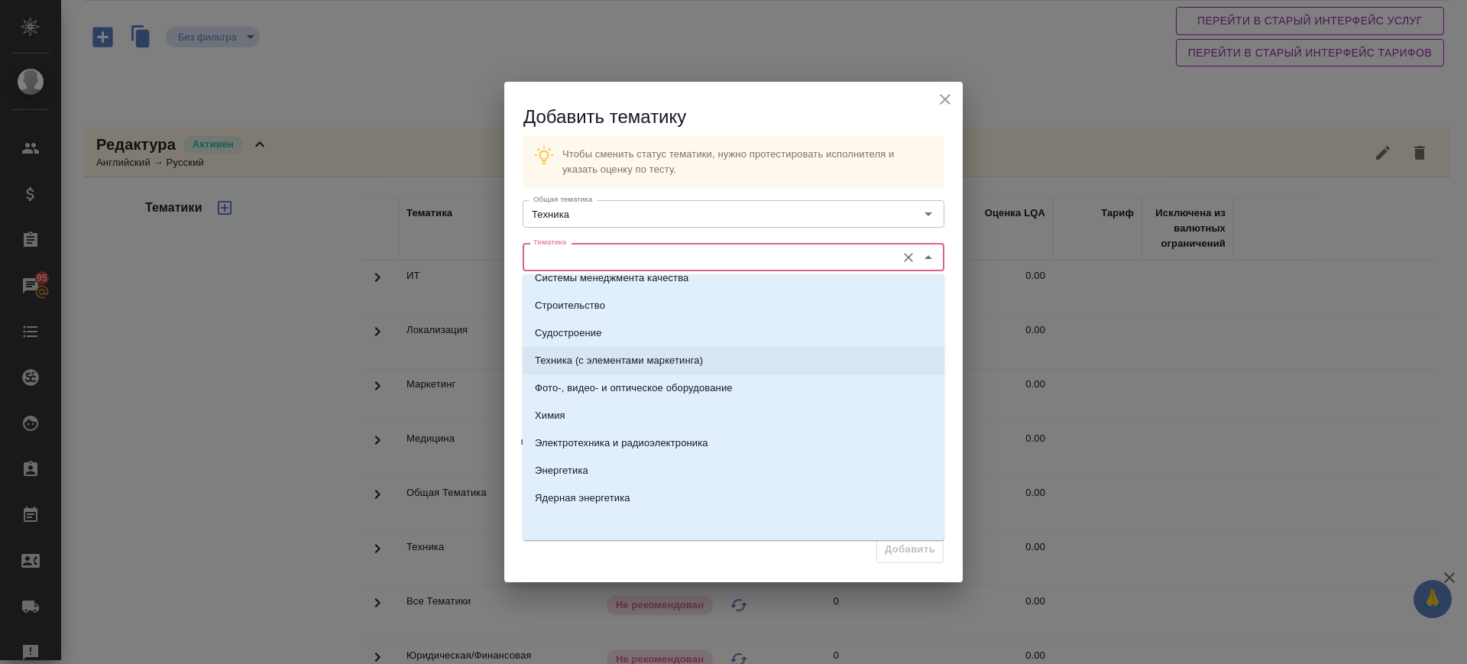
drag, startPoint x: 680, startPoint y: 356, endPoint x: 769, endPoint y: 434, distance: 118.6
click at [680, 355] on p "Техника (с элементами маркетинга)" at bounding box center [619, 360] width 168 height 15
type input "Техника (с элементами маркетинга)"
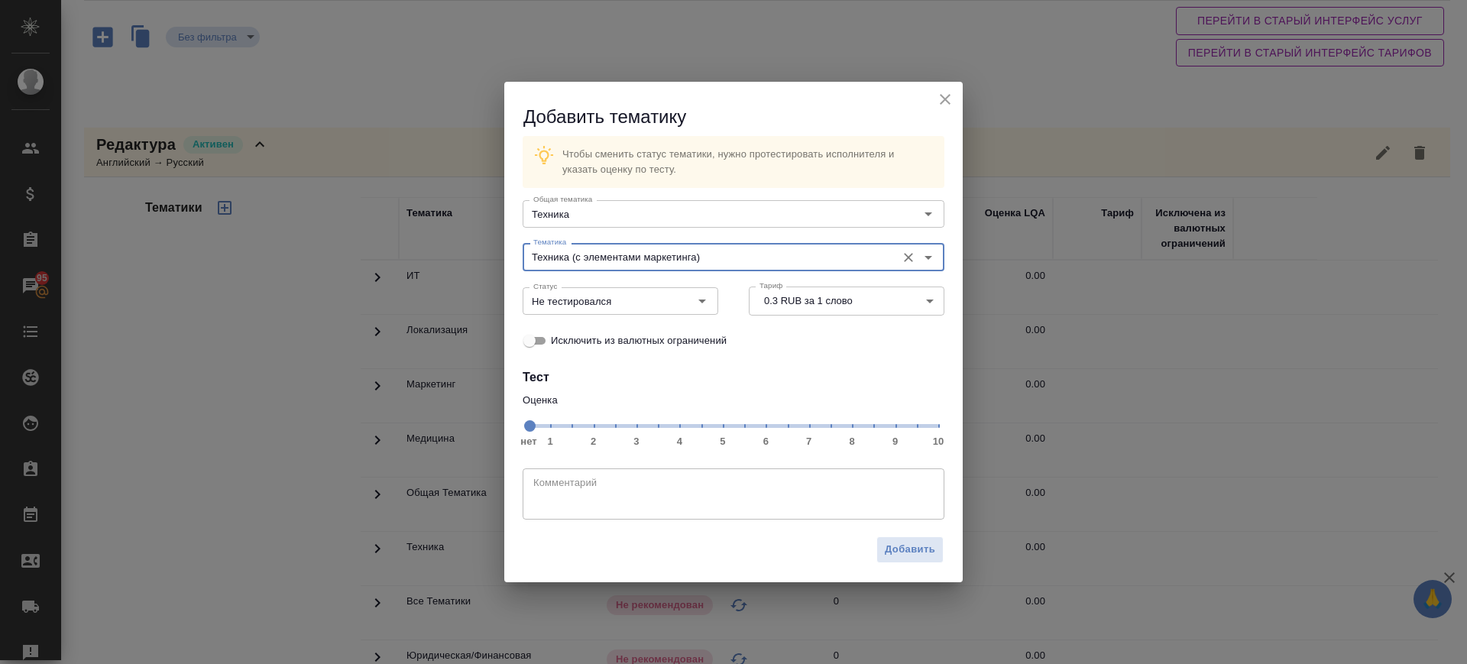
click at [847, 424] on span "нет 1 2 3 4 5 6 7 8 9 10" at bounding box center [733, 424] width 409 height 21
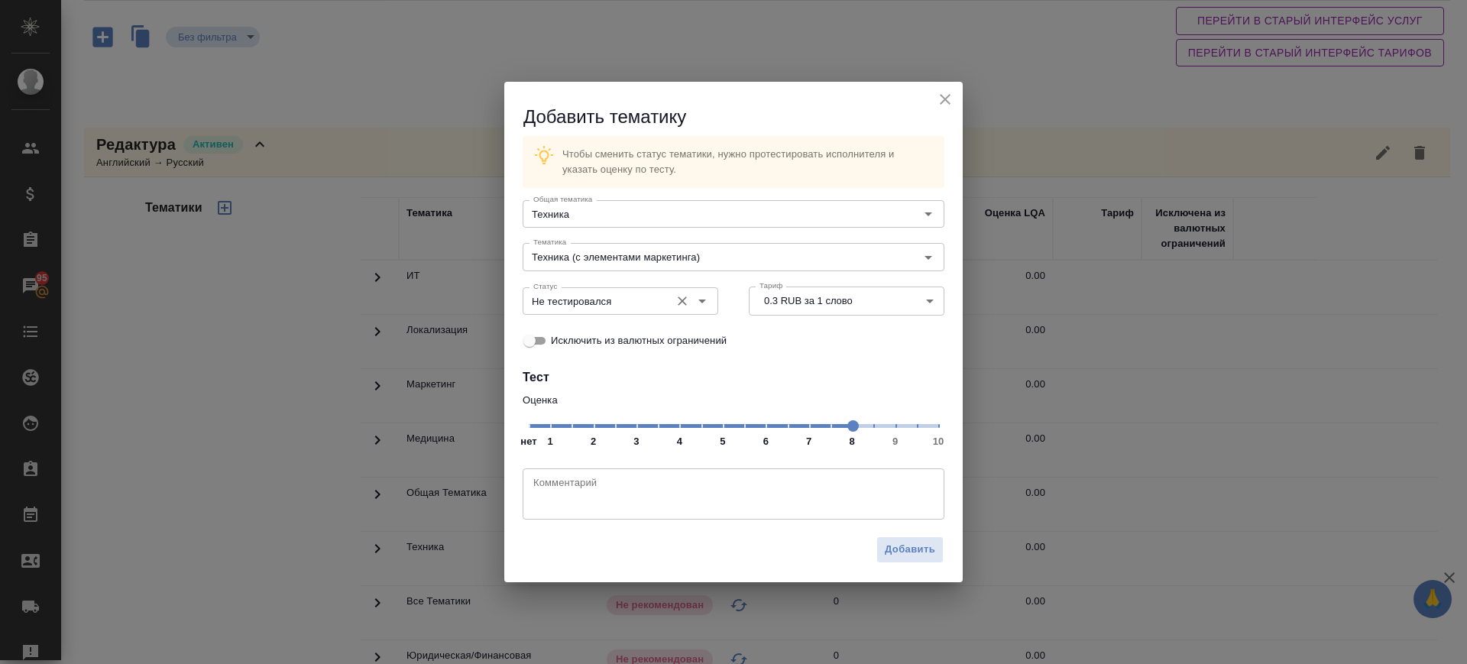
click at [636, 309] on div "Не тестировался Статус" at bounding box center [621, 301] width 196 height 28
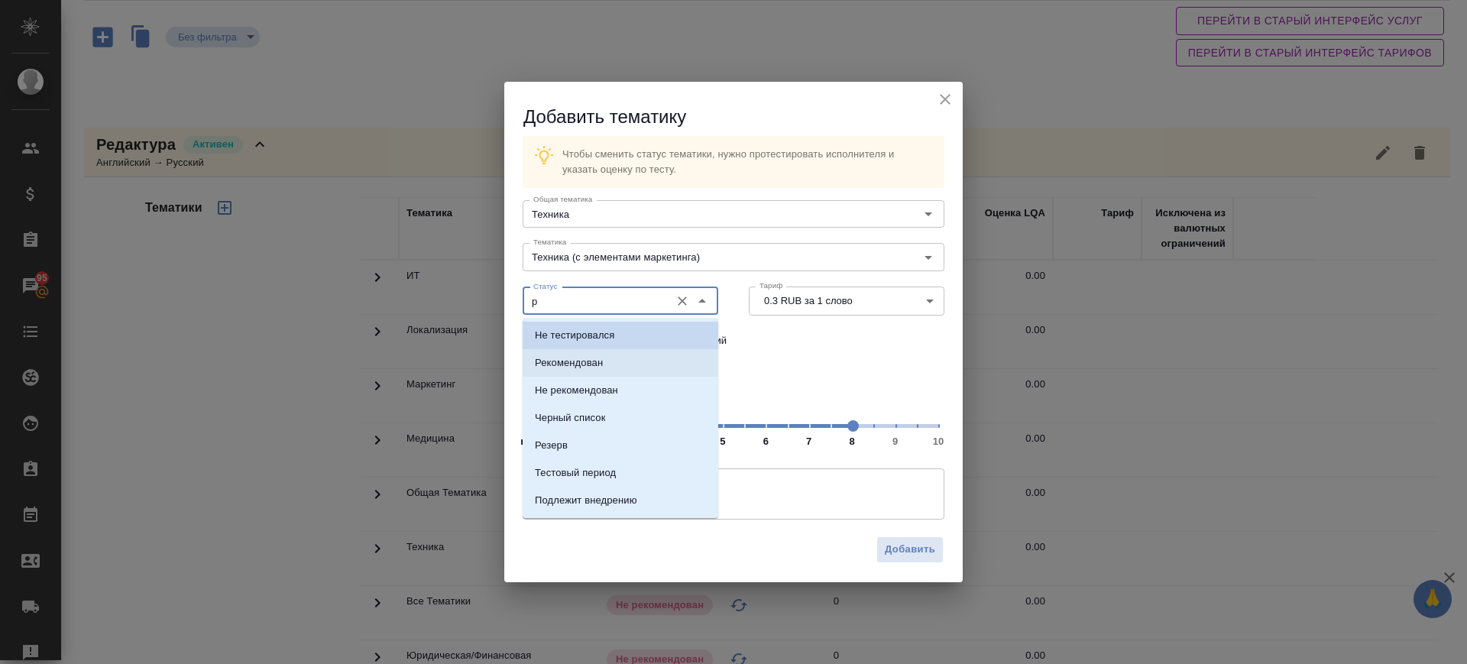
drag, startPoint x: 619, startPoint y: 355, endPoint x: 747, endPoint y: 445, distance: 156.8
click at [619, 356] on li "Рекомендован" at bounding box center [621, 363] width 196 height 28
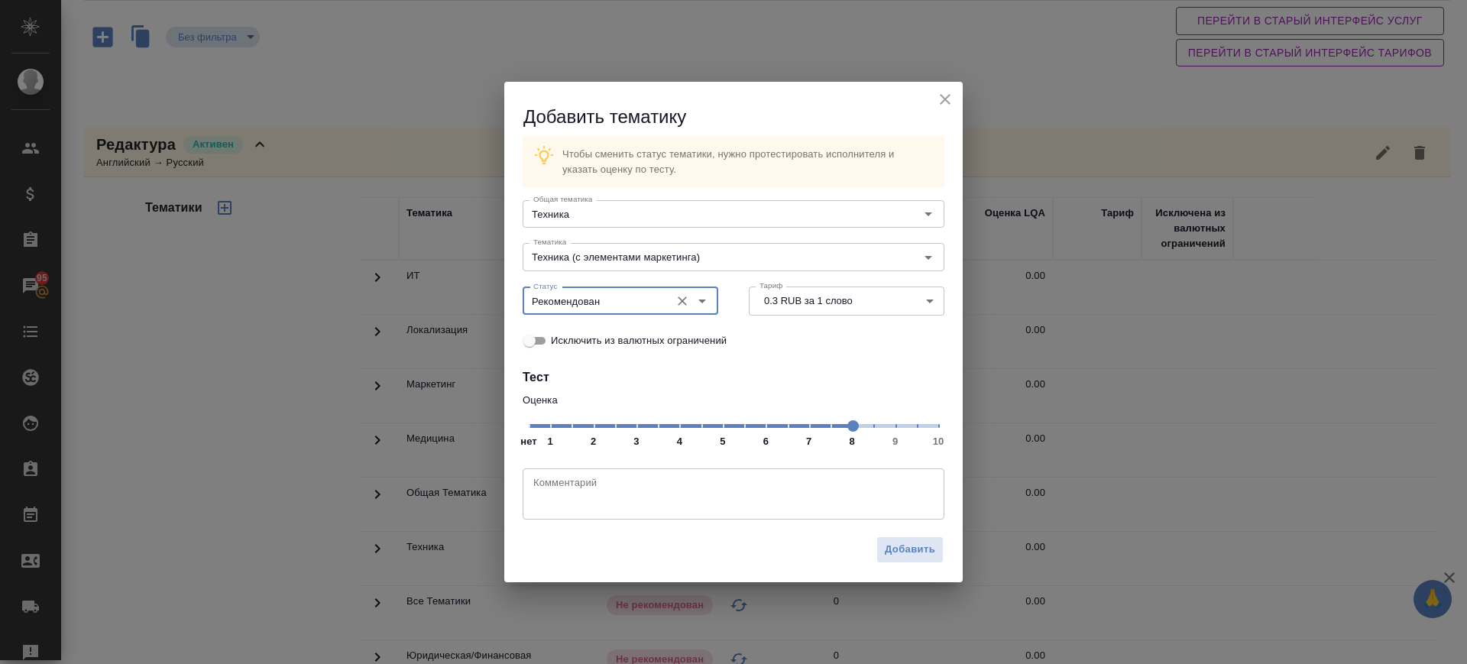
type input "Рекомендован"
click at [924, 563] on div "Добавить" at bounding box center [733, 555] width 458 height 53
click at [907, 544] on span "Добавить" at bounding box center [910, 550] width 50 height 18
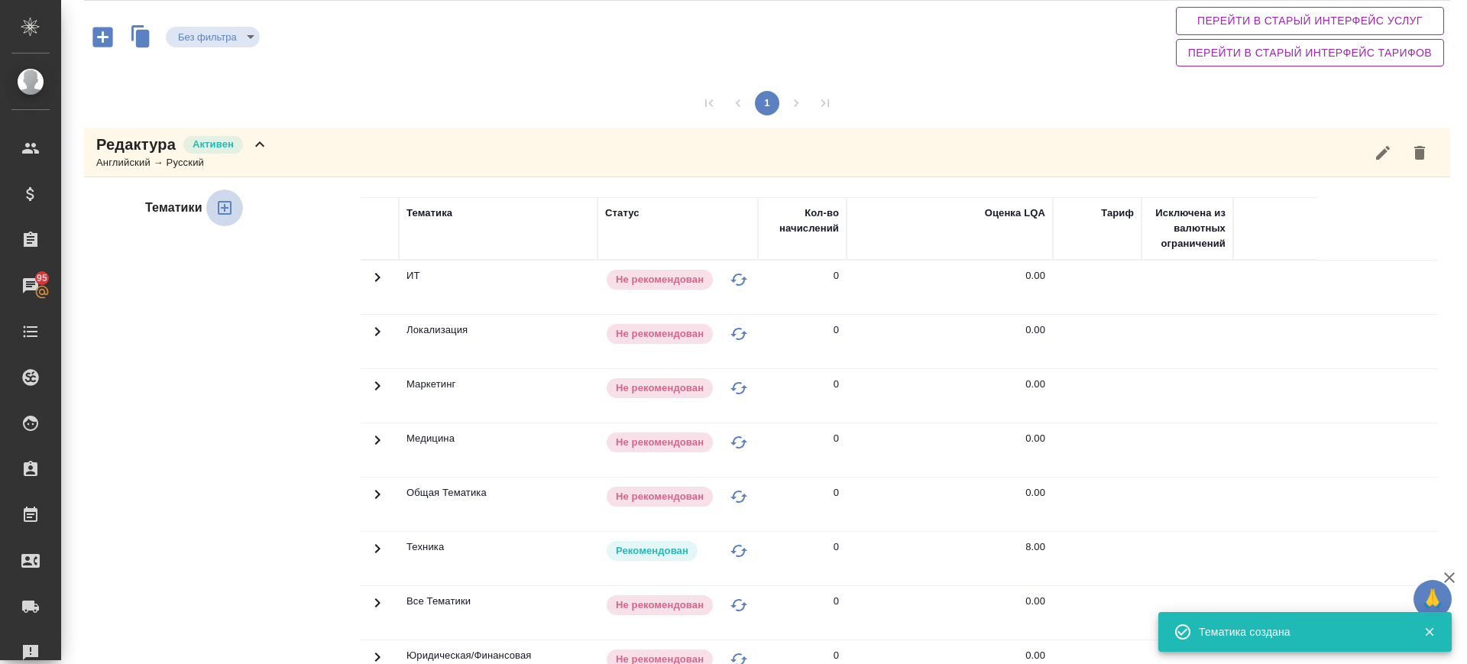
click at [225, 210] on icon "button" at bounding box center [224, 208] width 18 height 18
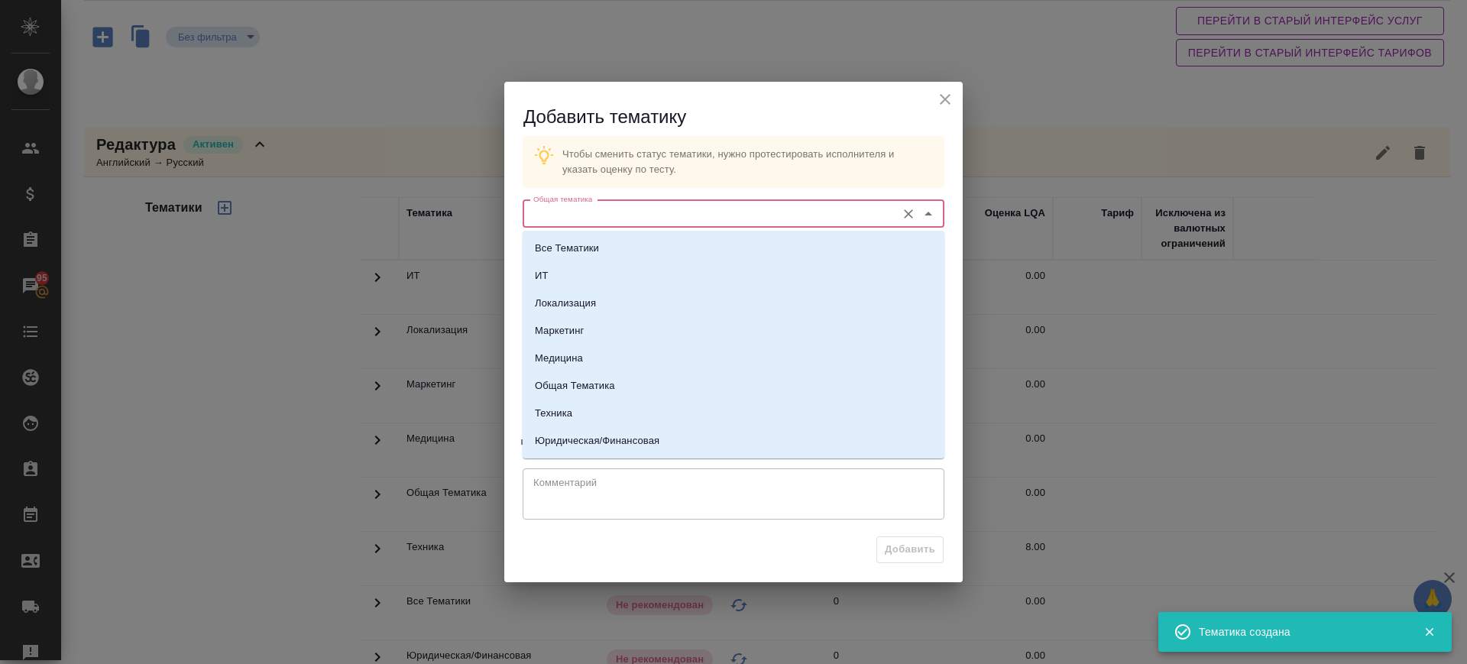
click at [579, 222] on input "Общая тематика" at bounding box center [707, 214] width 361 height 18
click at [608, 403] on li "Техника" at bounding box center [734, 414] width 422 height 28
type input "Техника"
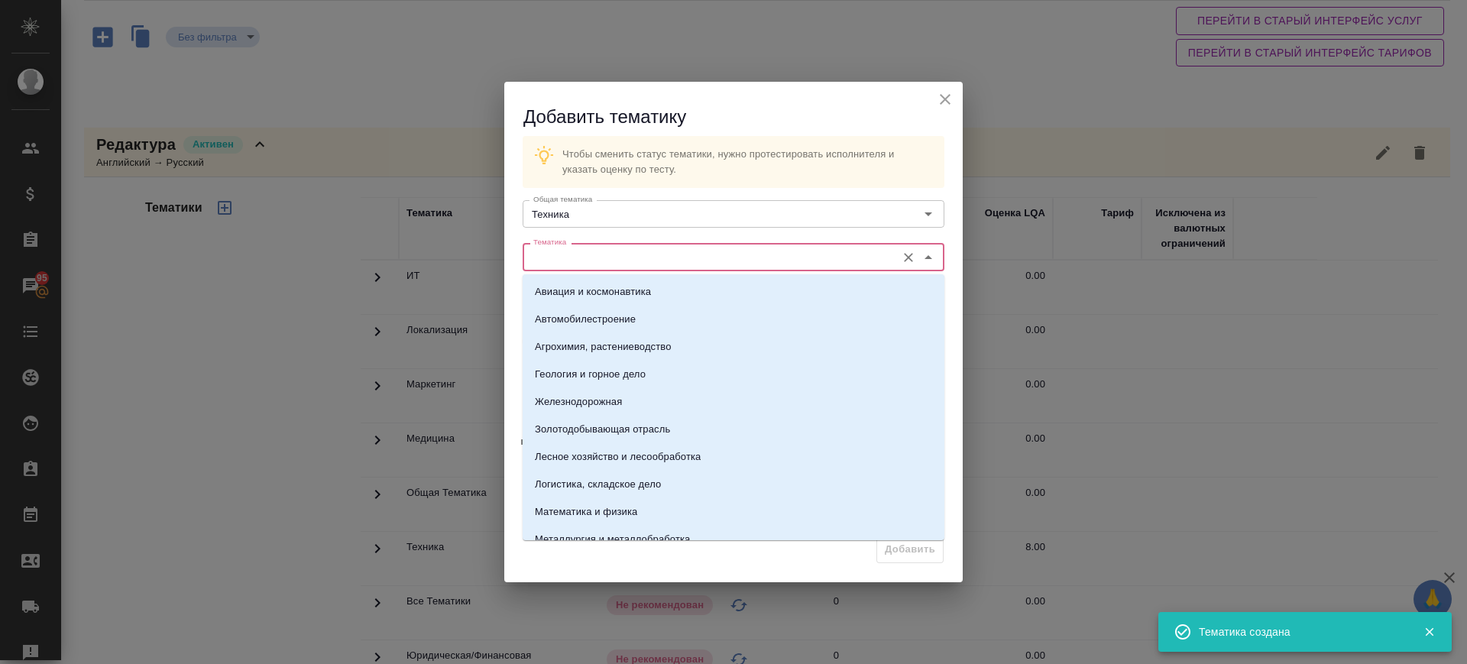
click at [636, 252] on input "Тематика" at bounding box center [707, 257] width 361 height 18
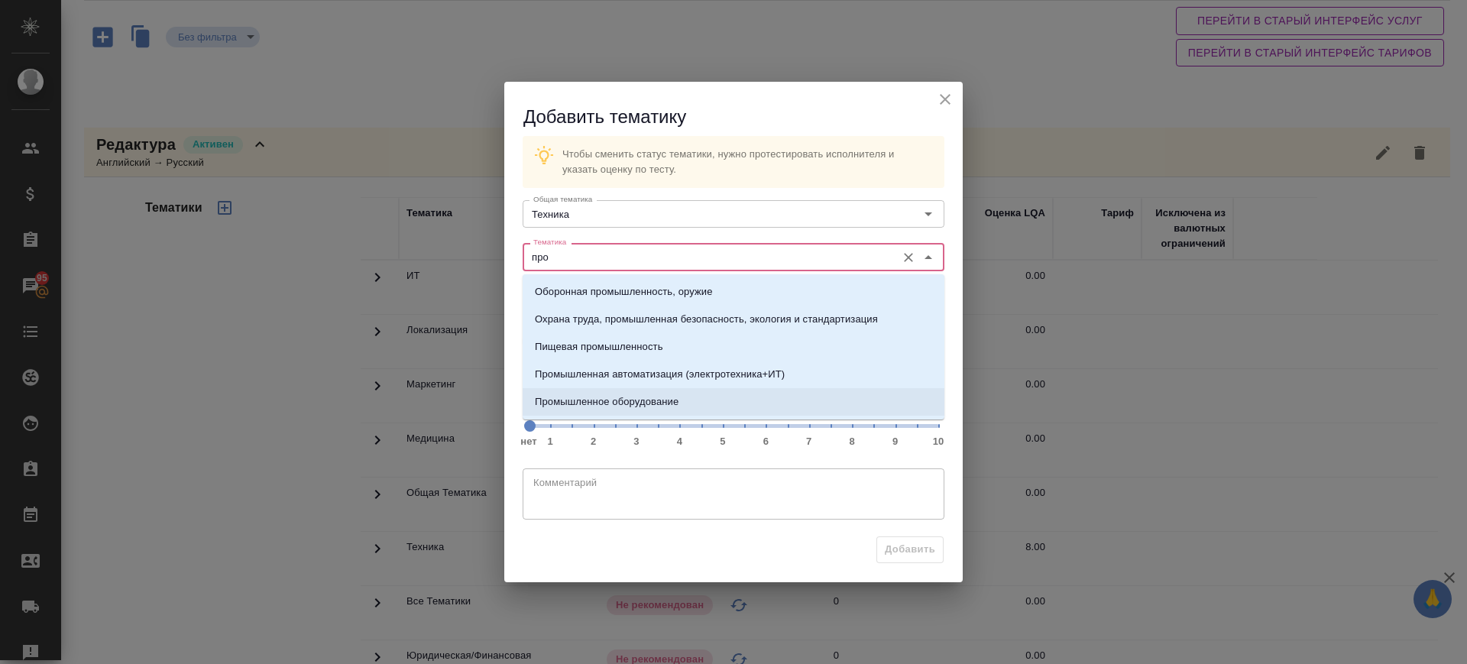
click at [668, 390] on li "Промышленное оборудование" at bounding box center [734, 402] width 422 height 28
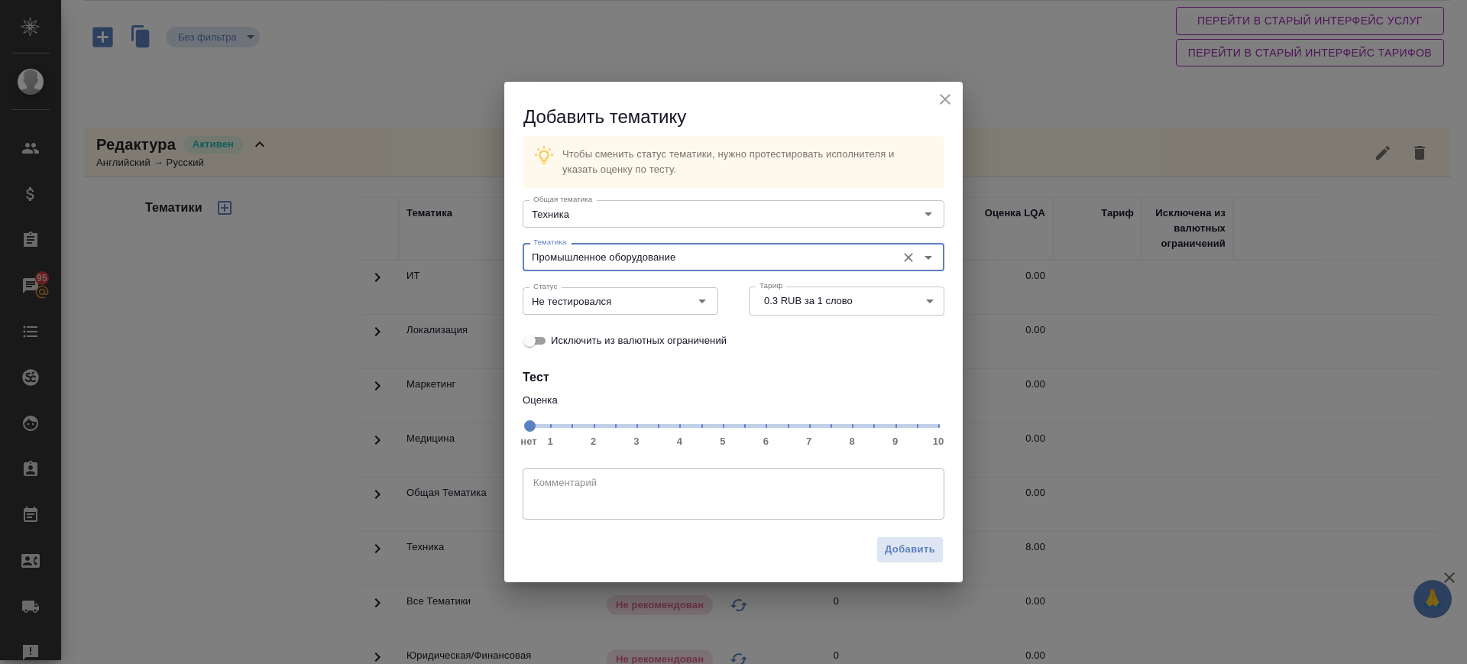
type input "Промышленное оборудование"
click at [850, 426] on span "нет 1 2 3 4 5 6 7 8 9 10" at bounding box center [733, 424] width 409 height 21
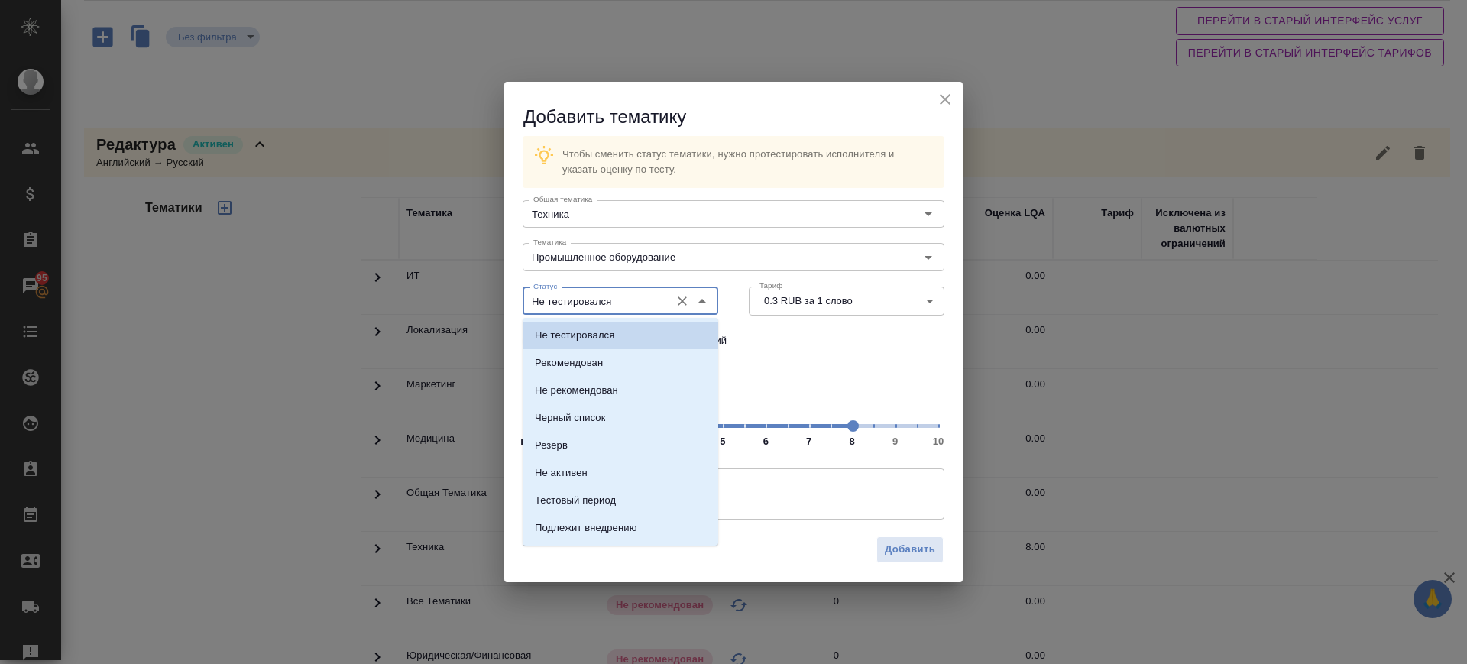
click at [621, 304] on input "Не тестировался" at bounding box center [594, 301] width 135 height 18
click at [601, 356] on p "Рекомендован" at bounding box center [569, 362] width 68 height 15
type input "Рекомендован"
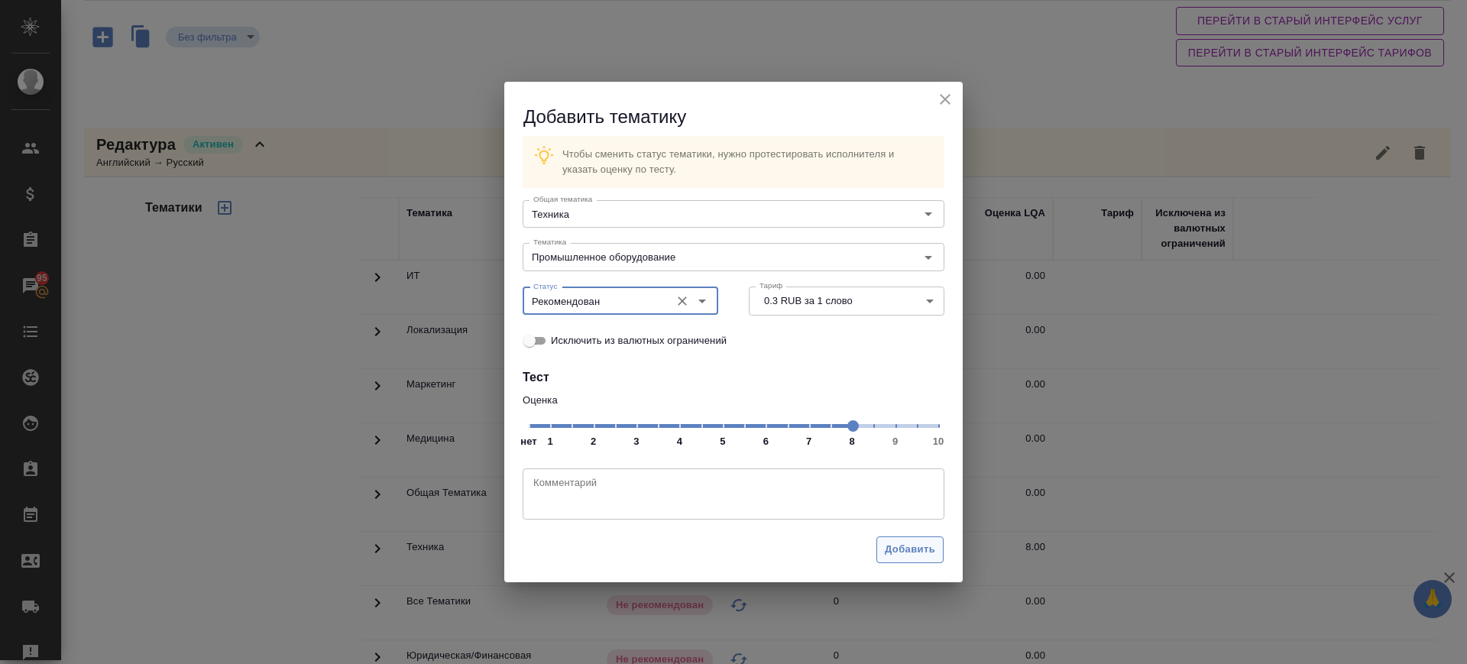
click at [921, 553] on span "Добавить" at bounding box center [910, 550] width 50 height 18
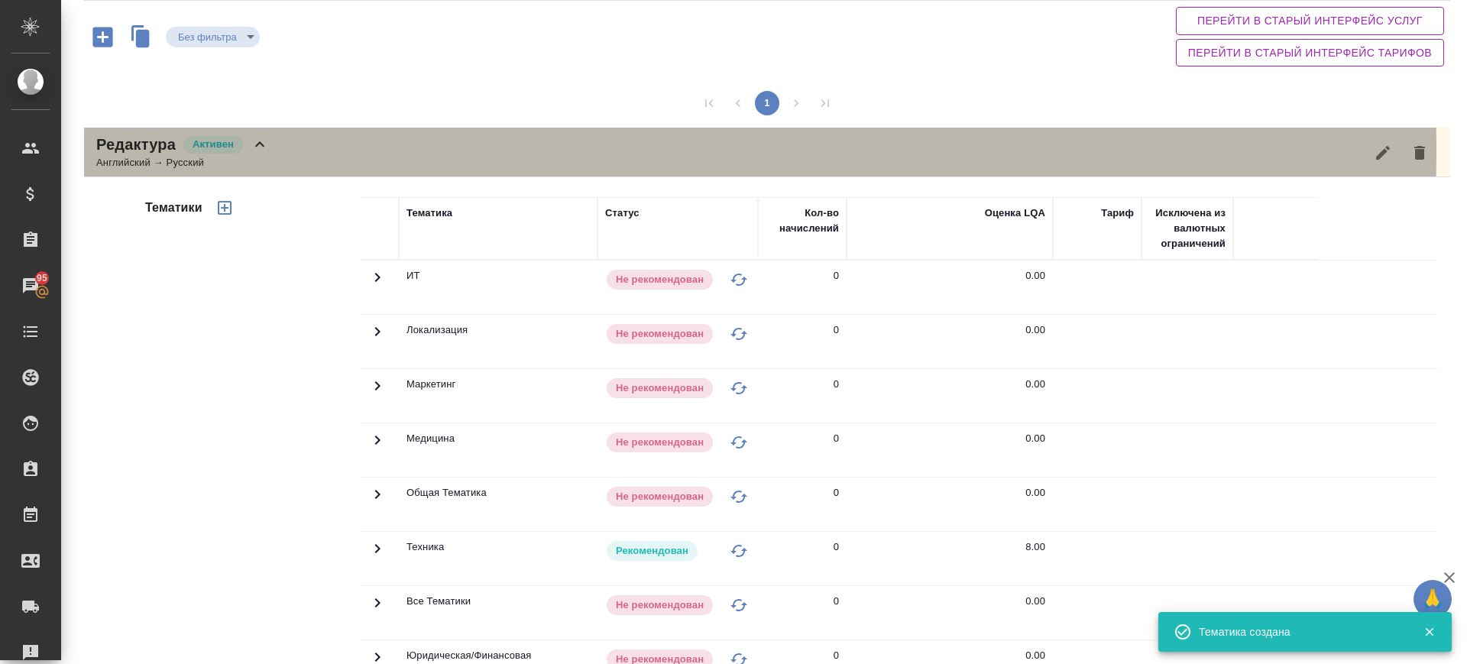
click at [394, 150] on div "Редактура Активен Английский → Русский" at bounding box center [767, 153] width 1366 height 50
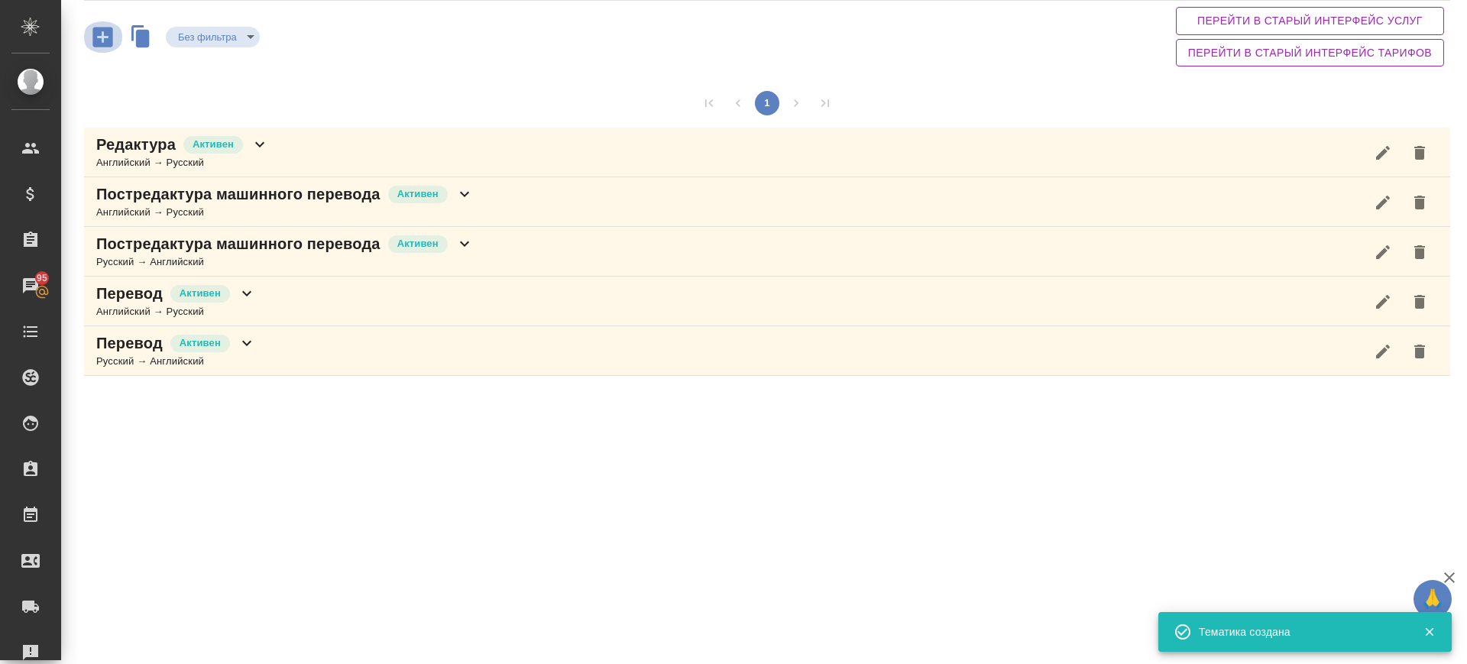
click at [102, 40] on icon "button" at bounding box center [102, 37] width 27 height 27
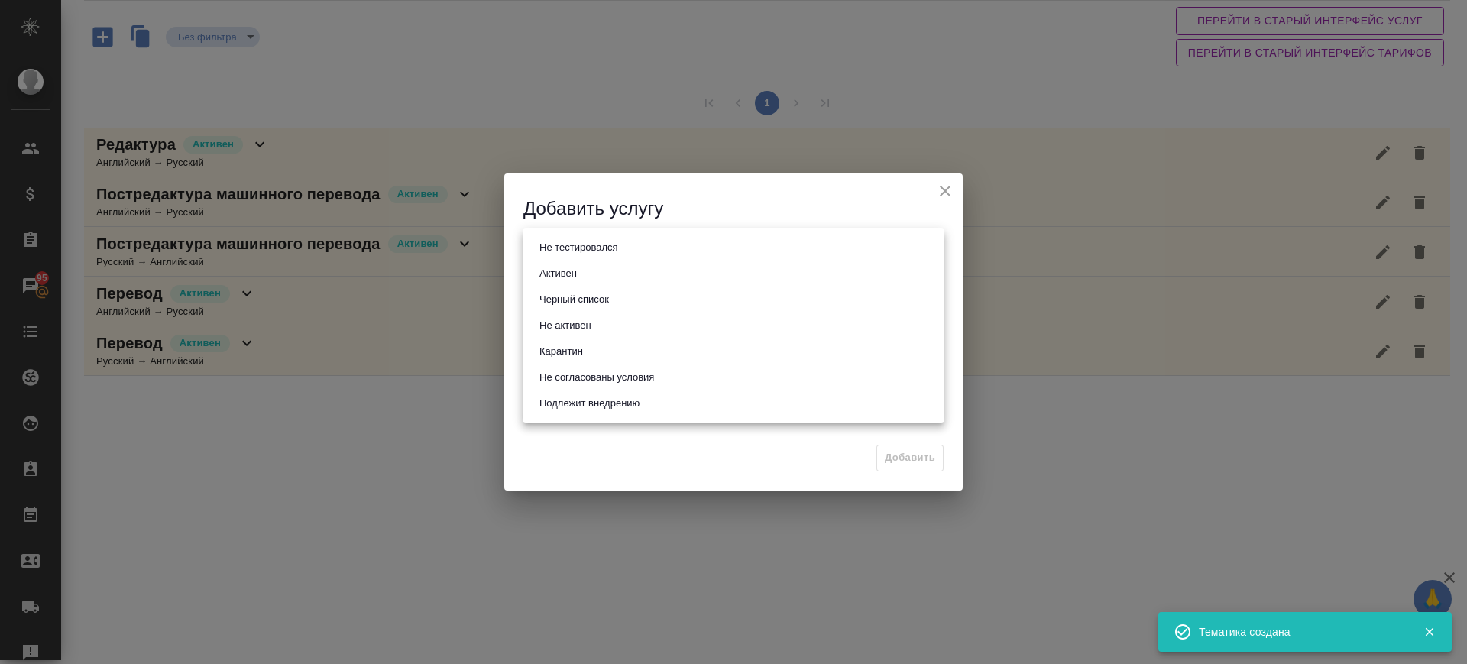
click at [572, 244] on body "🙏 .cls-1 fill:#fff; AWATERA Саглам Виктория v.saglam Клиенты Спецификации Заказ…" at bounding box center [733, 332] width 1467 height 664
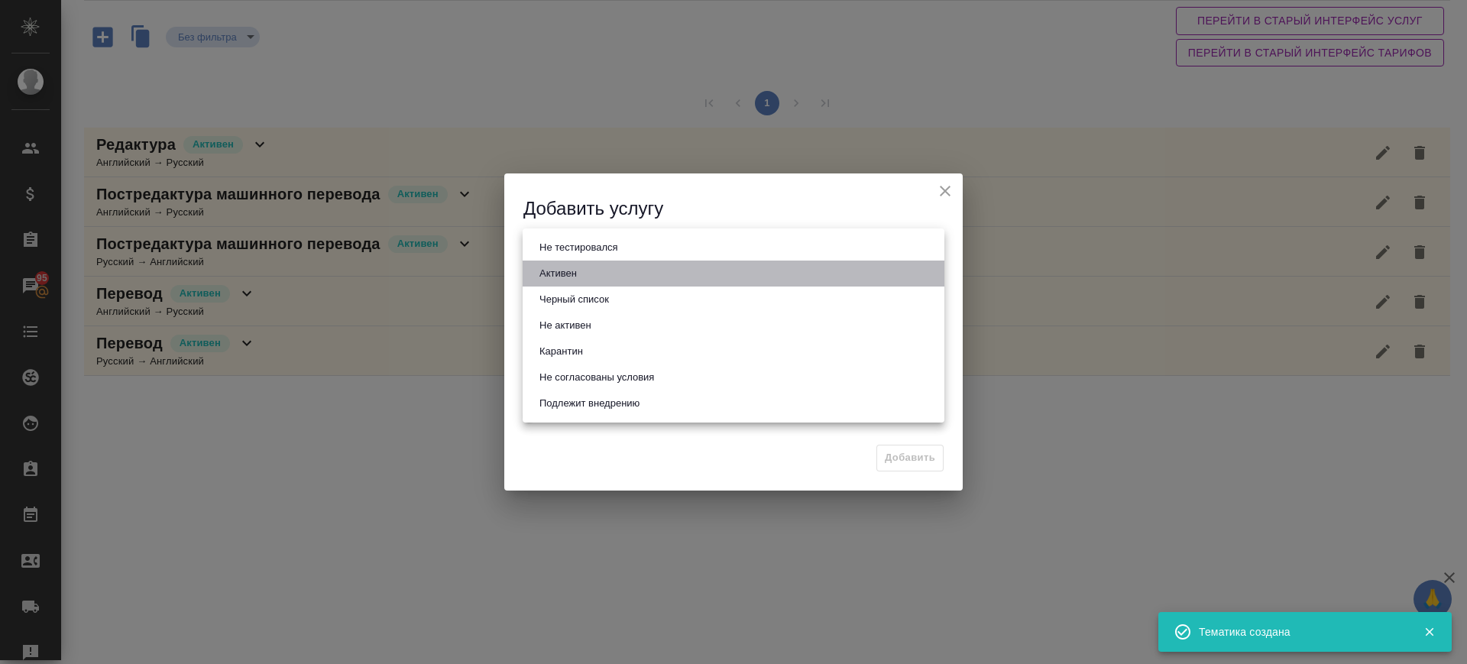
click at [571, 268] on button "Активен" at bounding box center [558, 273] width 47 height 17
type input "active"
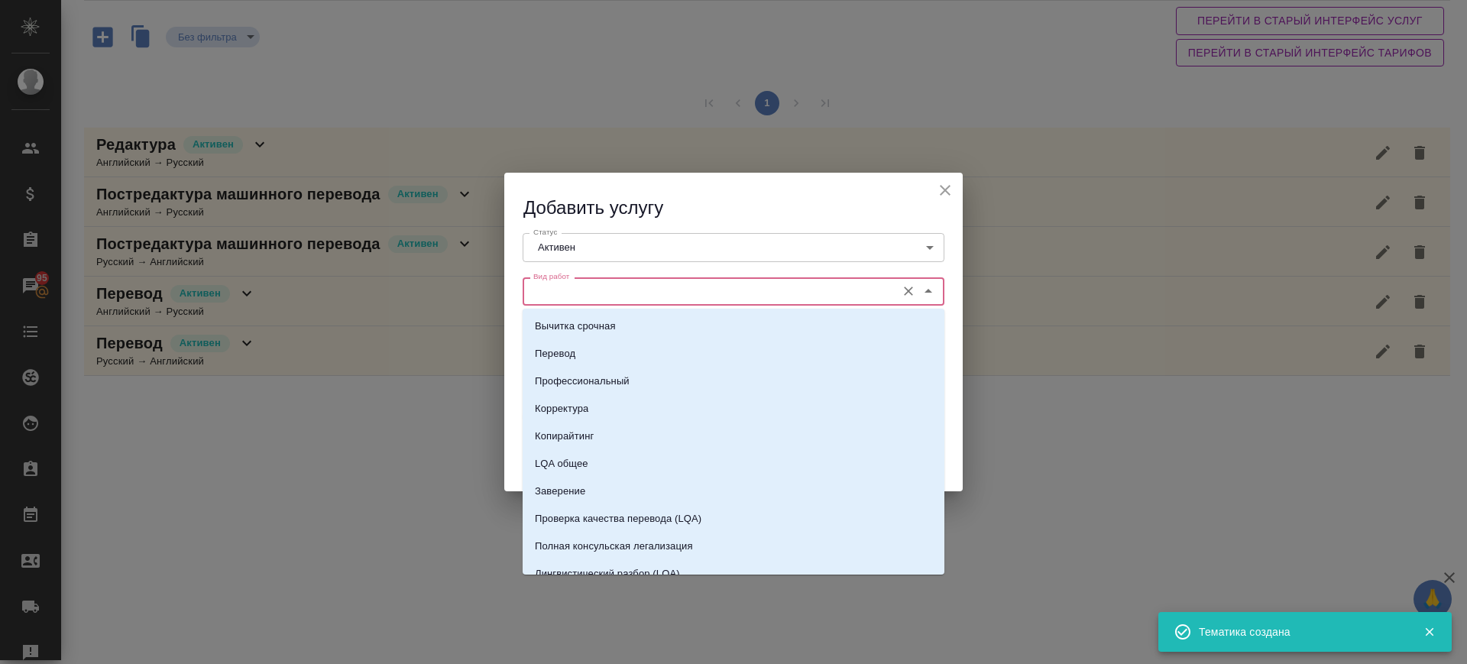
click at [579, 290] on input "Вид работ" at bounding box center [707, 291] width 361 height 18
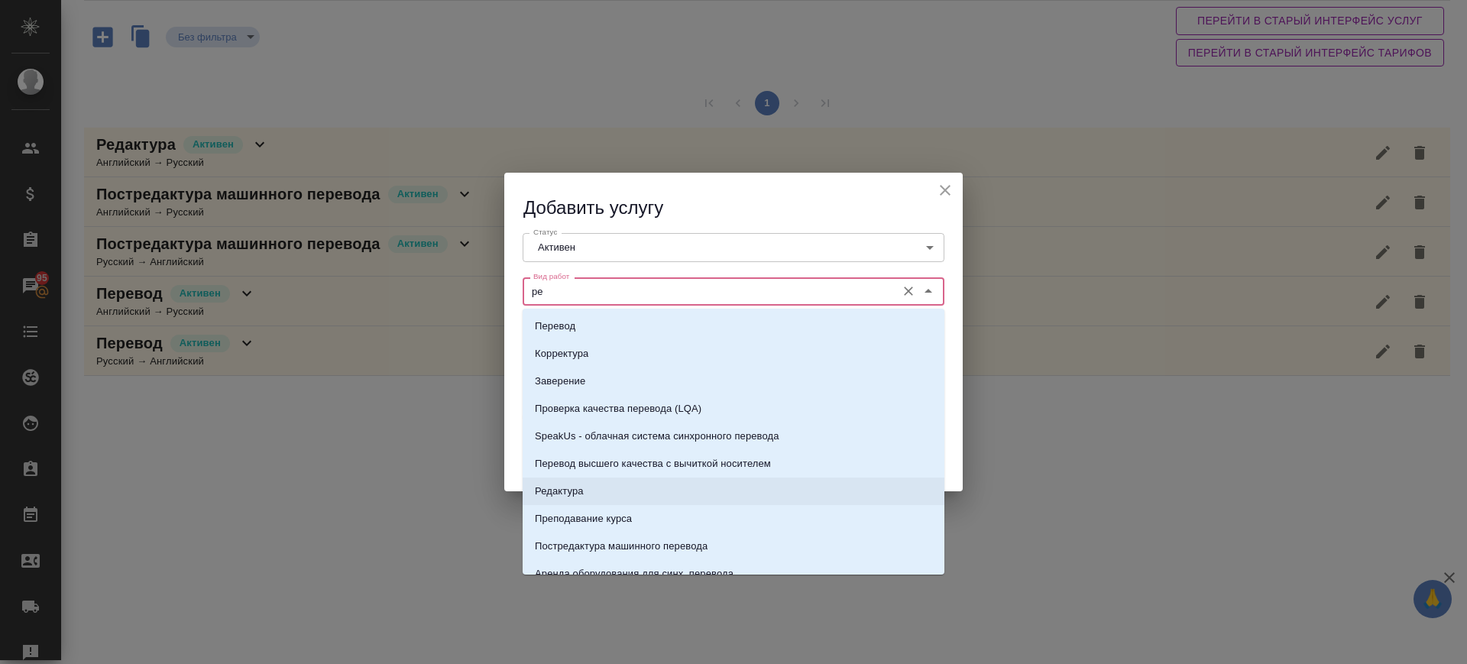
click at [602, 487] on li "Редактура" at bounding box center [734, 491] width 422 height 28
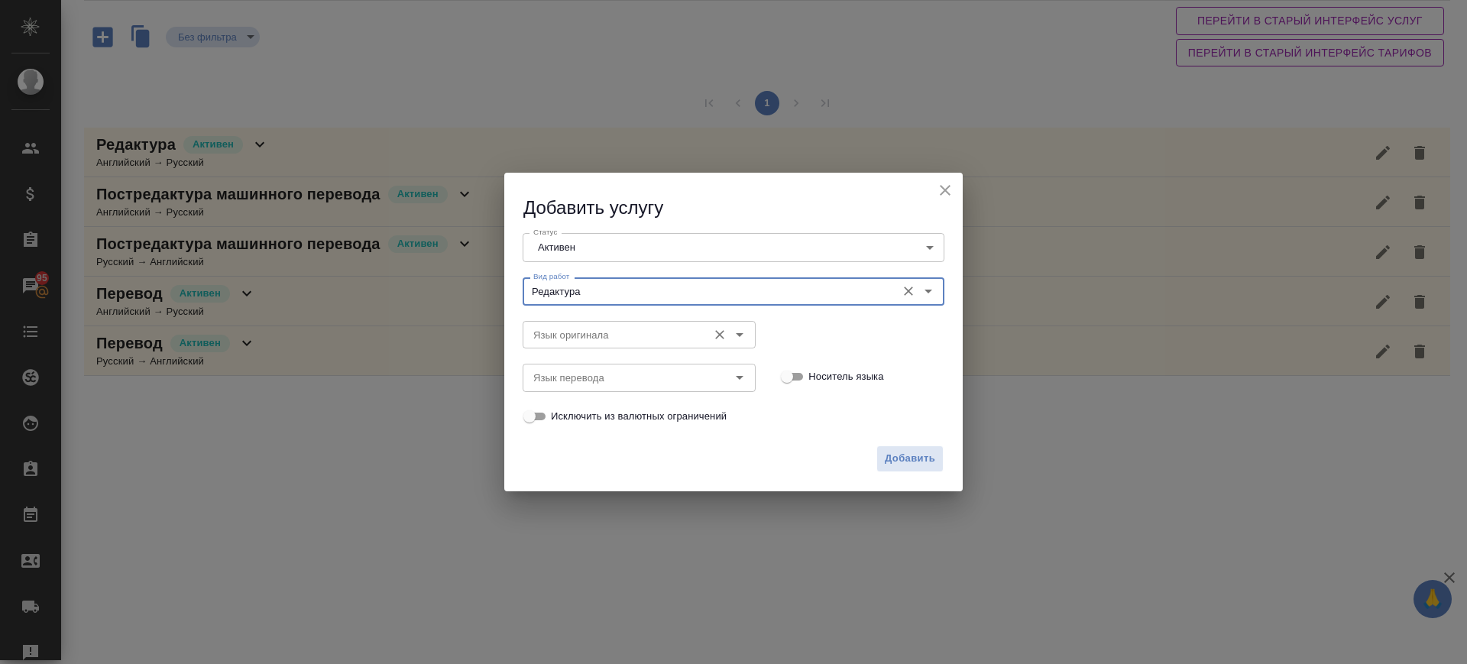
type input "Редактура"
click at [620, 335] on input "Язык оригинала" at bounding box center [613, 334] width 173 height 18
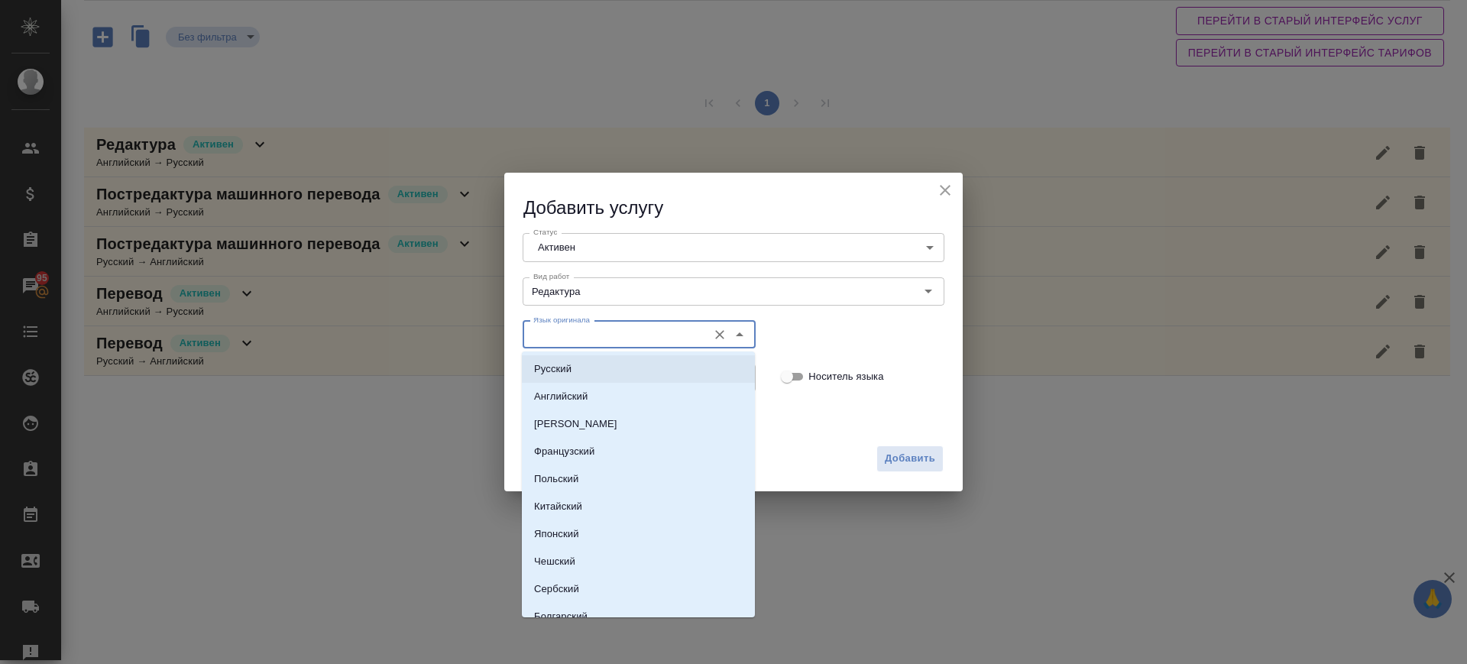
drag, startPoint x: 614, startPoint y: 361, endPoint x: 610, endPoint y: 383, distance: 23.2
click at [614, 361] on li "Русский" at bounding box center [638, 369] width 233 height 28
type input "Русский"
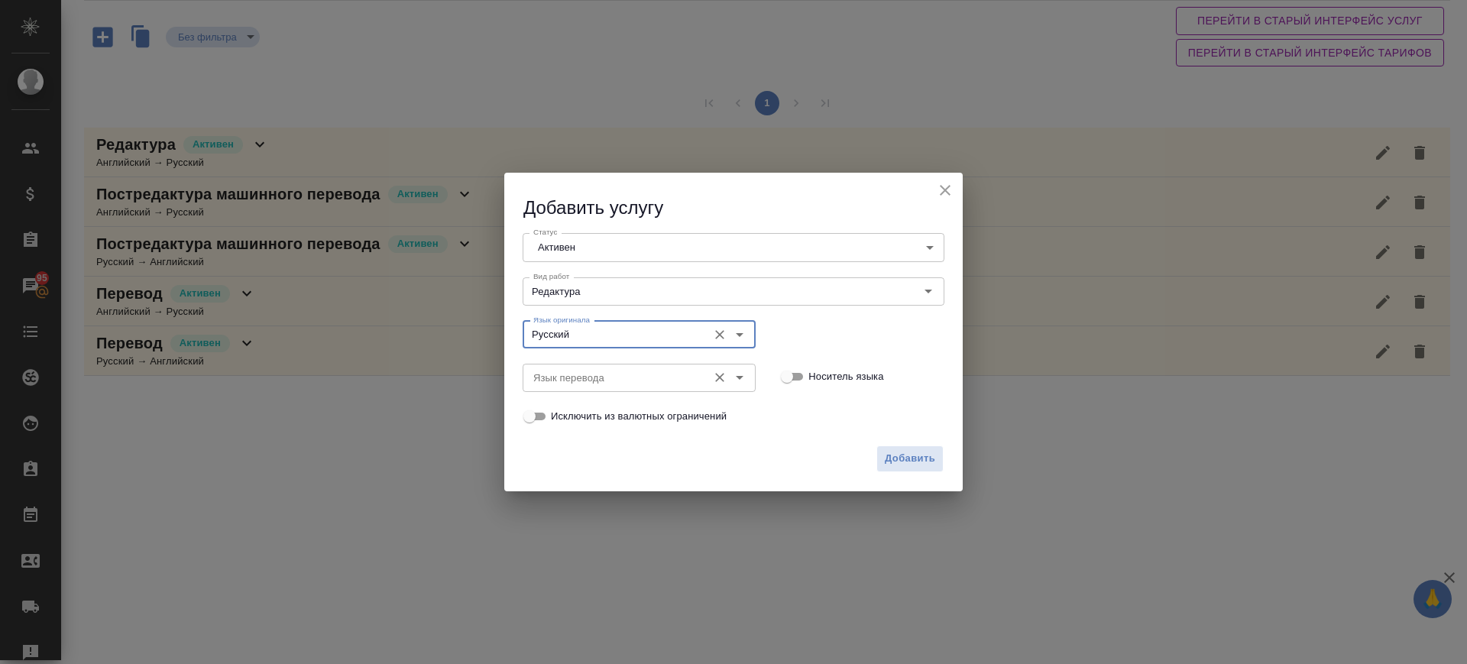
click at [610, 383] on input "Язык перевода" at bounding box center [613, 377] width 173 height 18
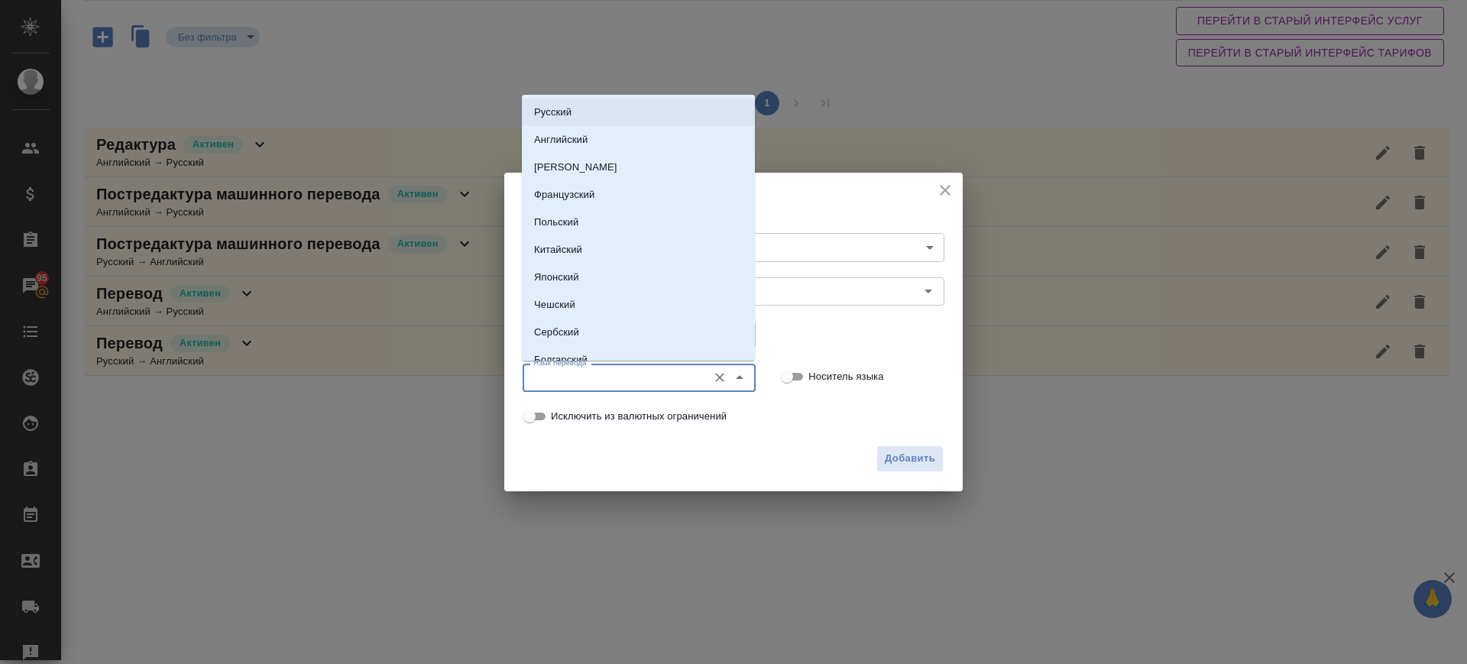
click at [609, 114] on li "Русский" at bounding box center [638, 113] width 233 height 28
click at [600, 377] on input "Русский" at bounding box center [613, 377] width 173 height 18
drag, startPoint x: 613, startPoint y: 139, endPoint x: 695, endPoint y: 279, distance: 162.3
click at [613, 139] on li "Английский" at bounding box center [638, 140] width 233 height 28
type input "Английский"
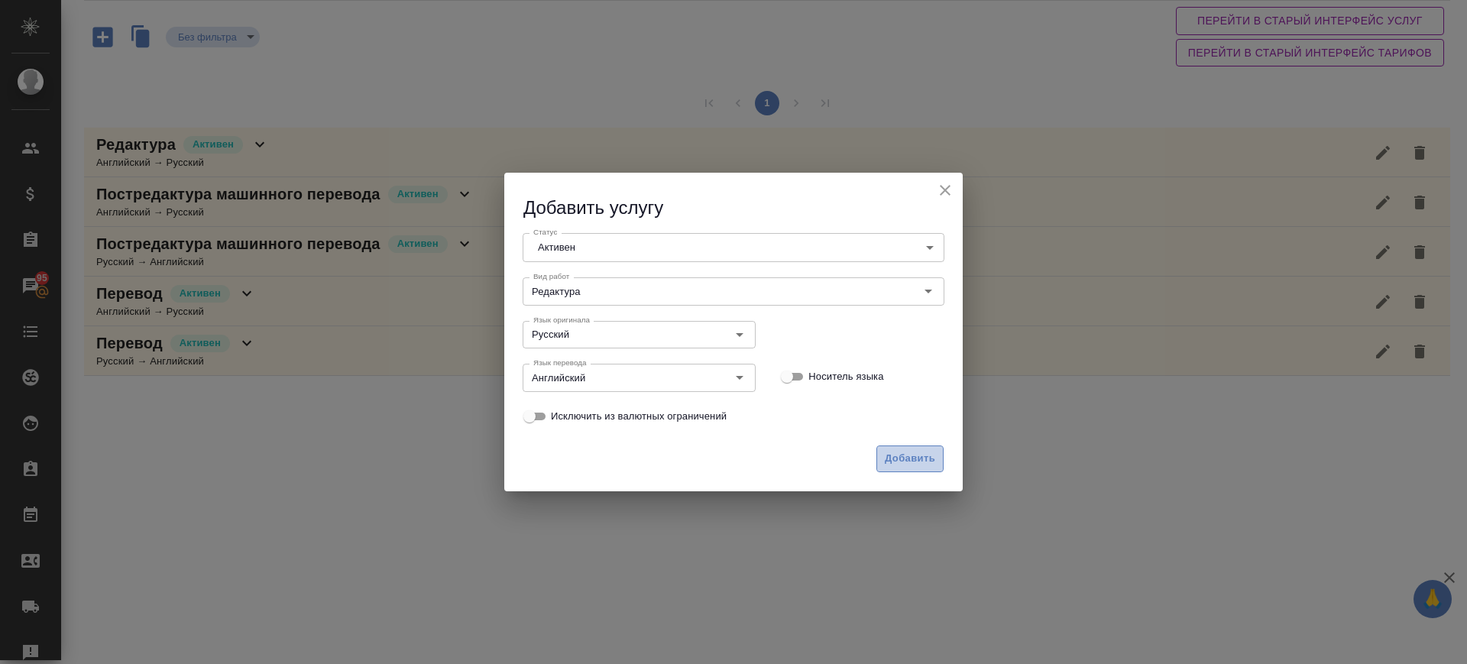
drag, startPoint x: 904, startPoint y: 447, endPoint x: 908, endPoint y: 540, distance: 93.3
click at [904, 448] on button "Добавить" at bounding box center [909, 458] width 67 height 27
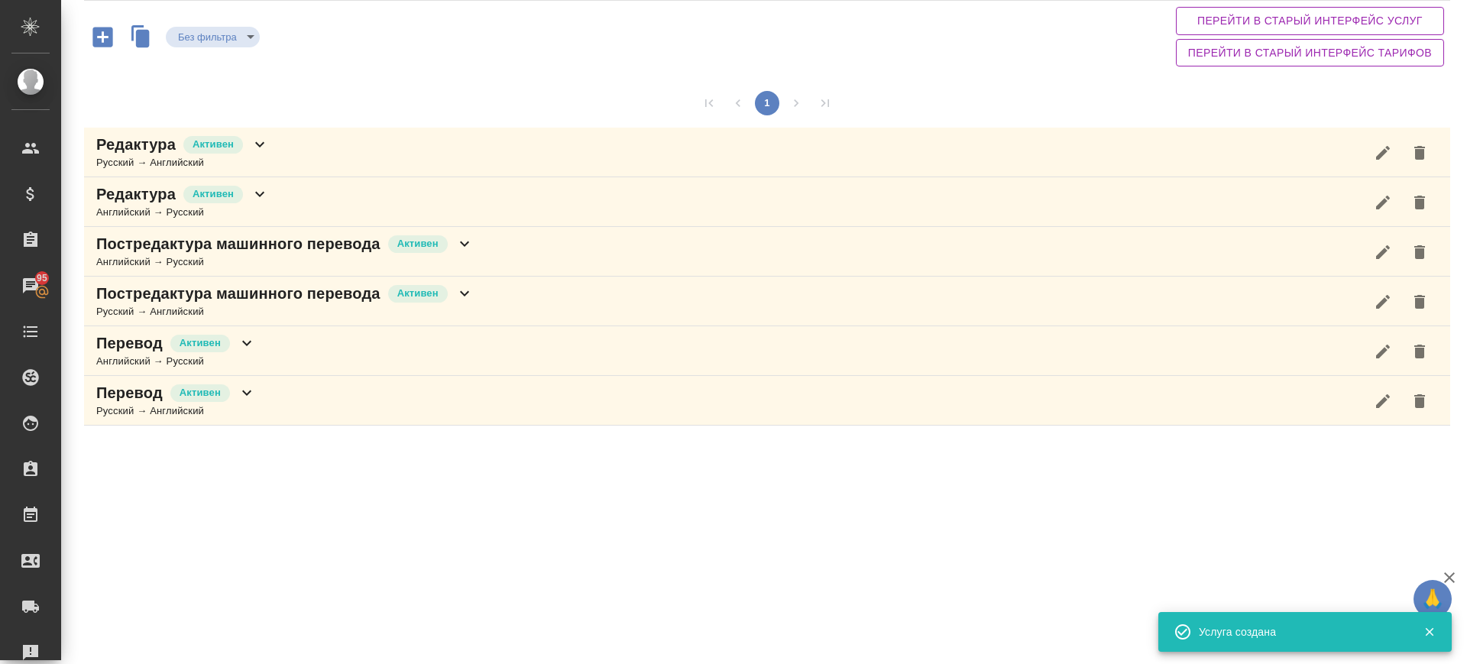
click at [338, 152] on div "Редактура Активен Русский → Английский" at bounding box center [767, 153] width 1366 height 50
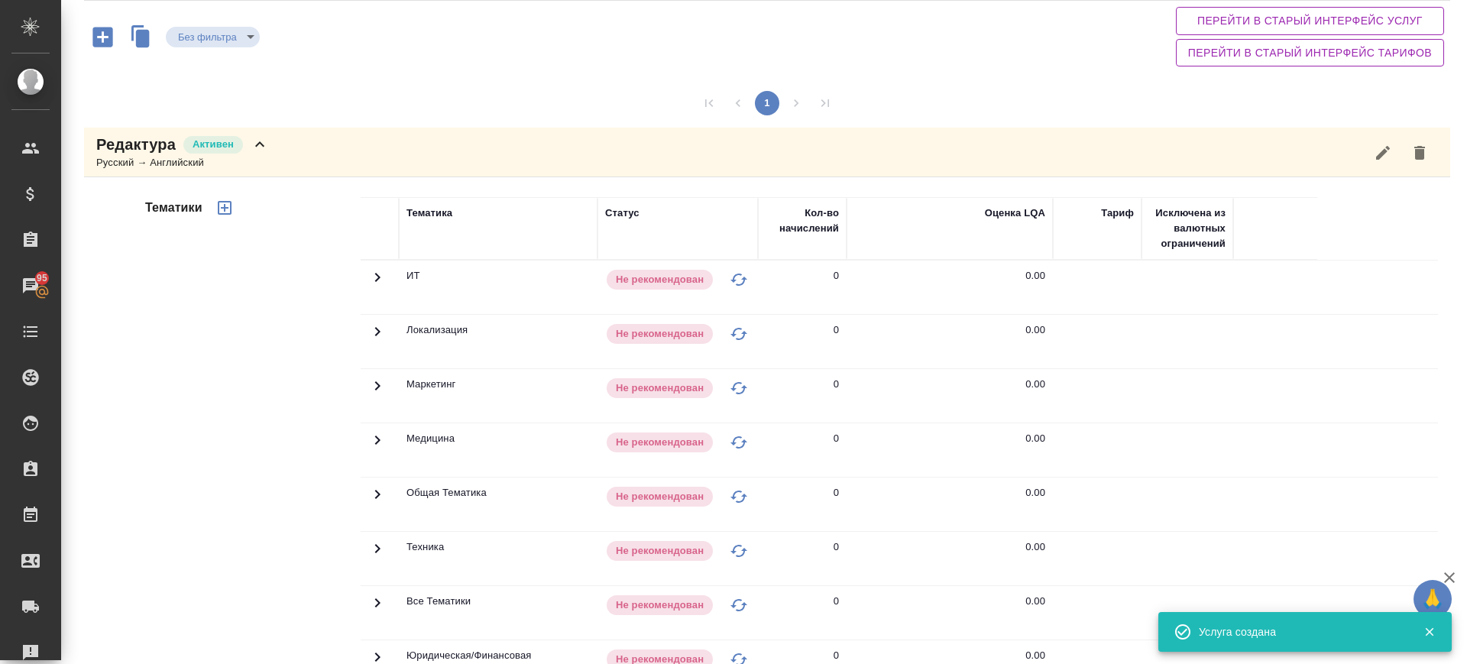
scroll to position [447, 0]
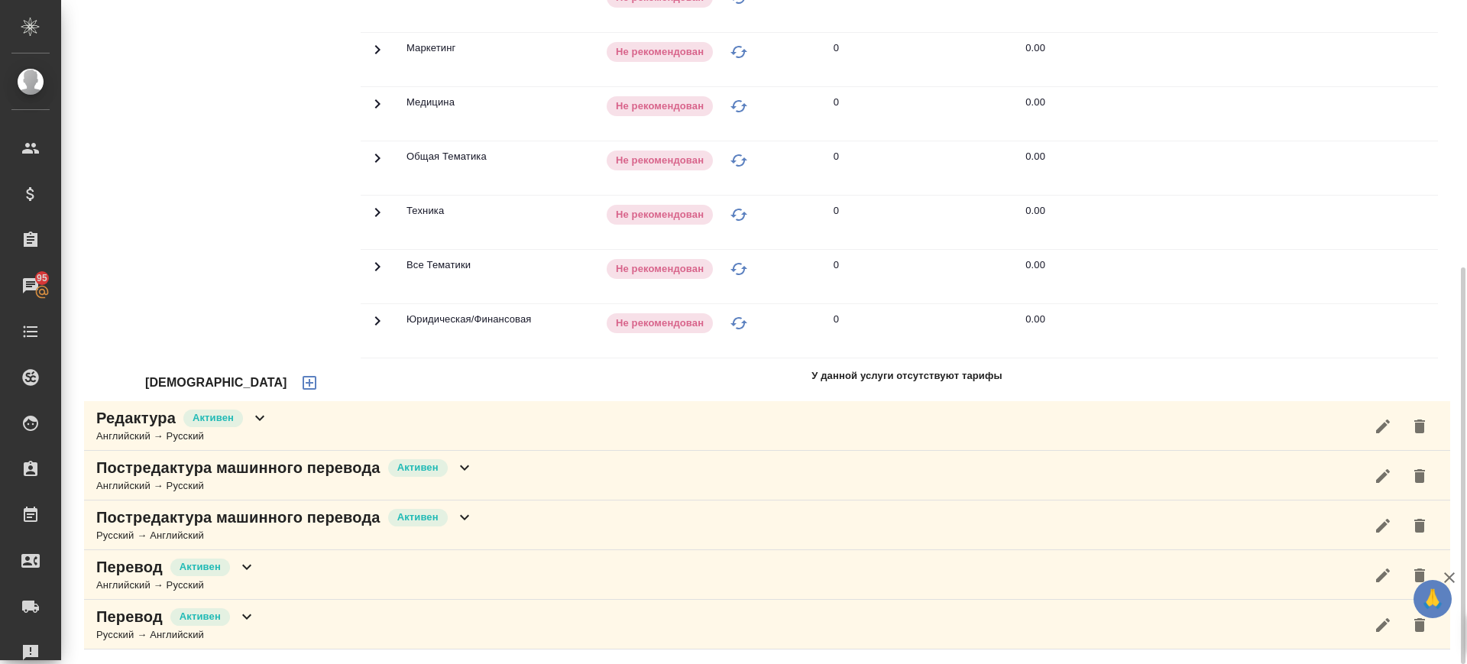
click at [300, 385] on icon "button" at bounding box center [309, 383] width 18 height 18
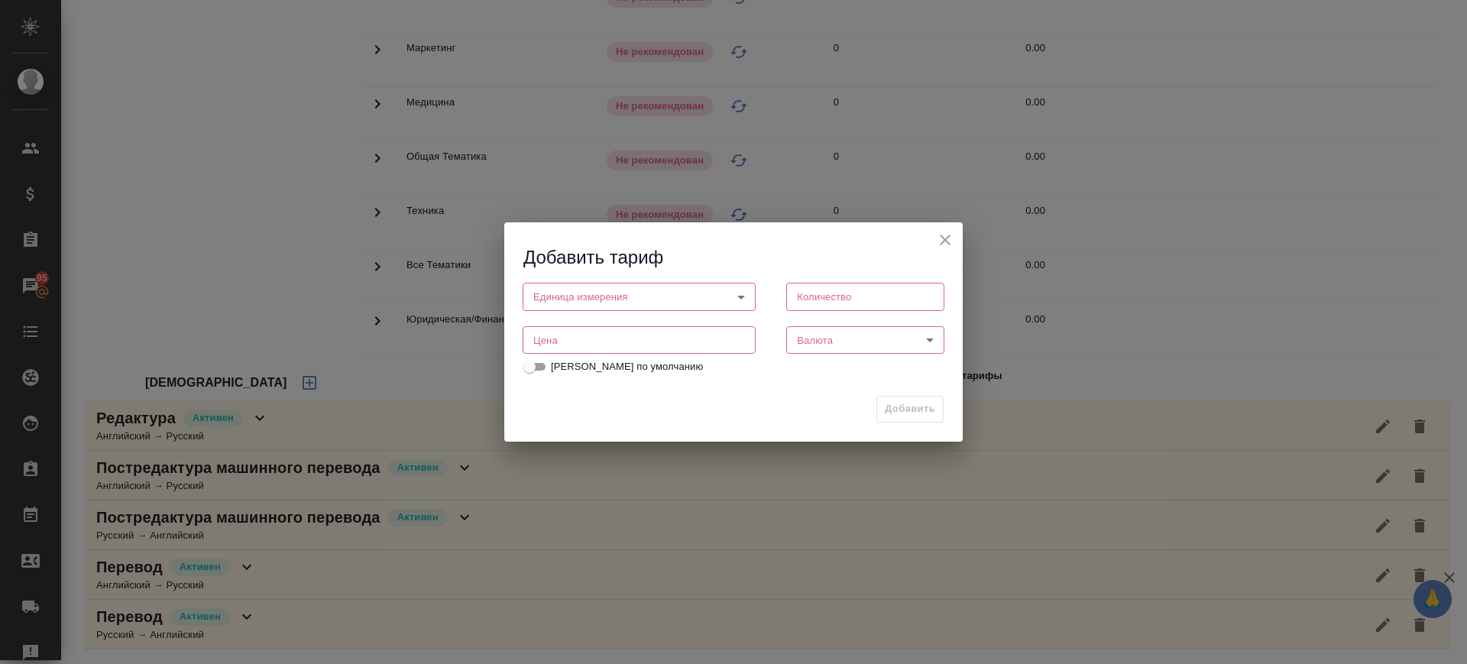
click at [577, 348] on input "number" at bounding box center [639, 340] width 233 height 28
type input "0.32"
click at [617, 299] on body "🙏 .cls-1 fill:#fff; AWATERA Саглам Виктория v.saglam Клиенты Спецификации Заказ…" at bounding box center [733, 332] width 1467 height 664
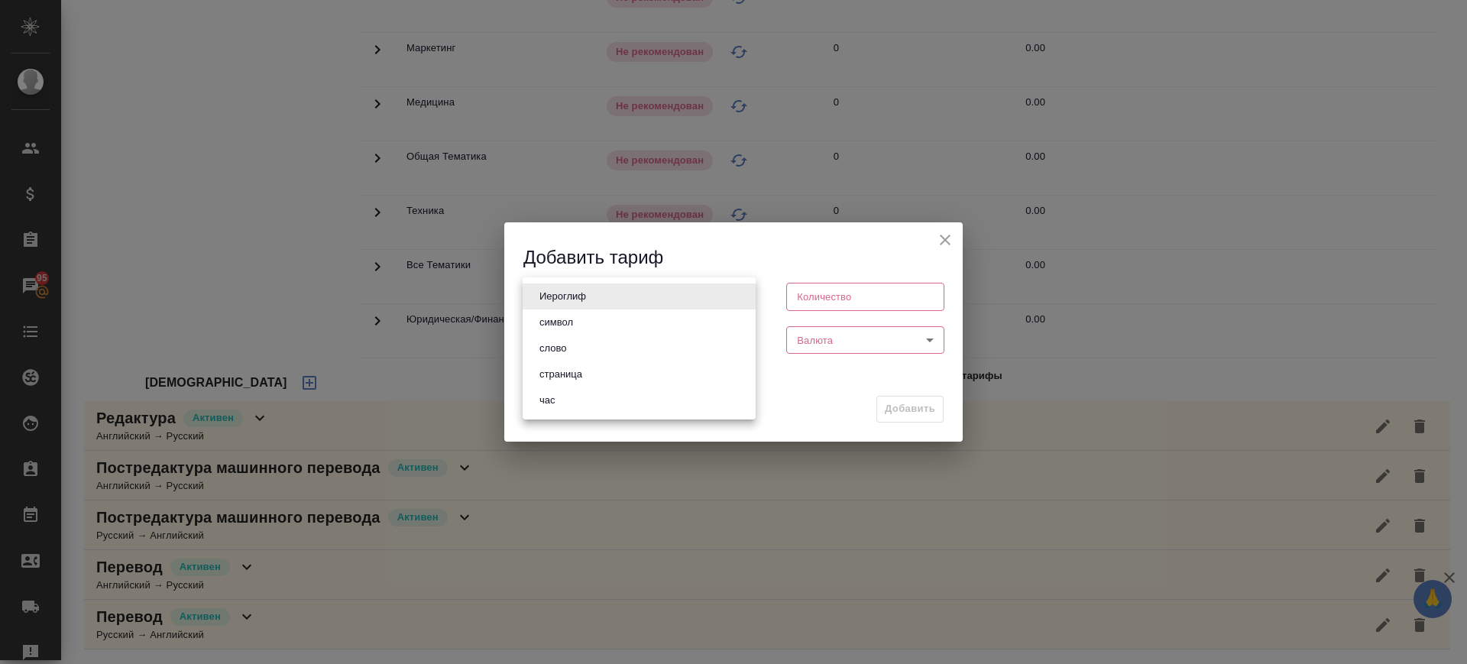
drag, startPoint x: 610, startPoint y: 346, endPoint x: 772, endPoint y: 334, distance: 163.2
click at [613, 345] on li "слово" at bounding box center [639, 348] width 233 height 26
type input "5a8b1489cc6b4906c91bfd90"
type input "1"
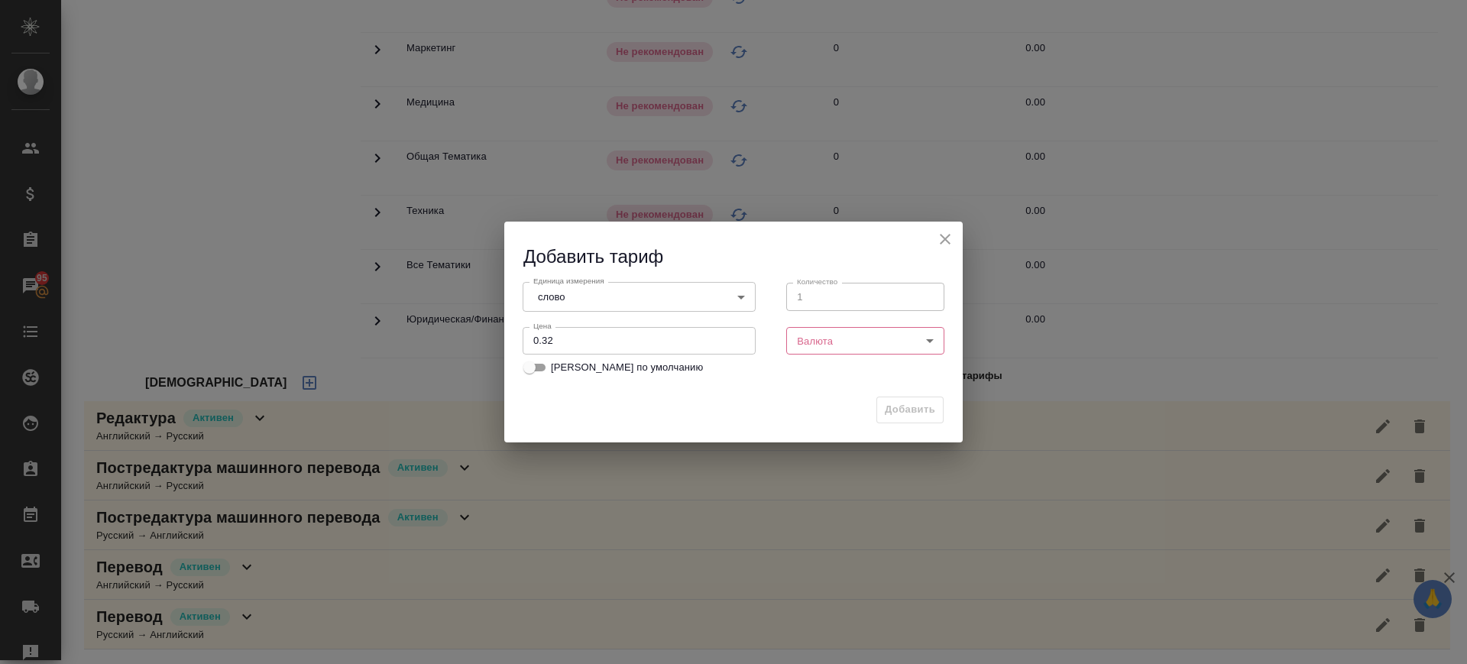
drag, startPoint x: 804, startPoint y: 336, endPoint x: 814, endPoint y: 341, distance: 10.2
click at [814, 340] on body "🙏 .cls-1 fill:#fff; AWATERA Саглам Виктория v.saglam Клиенты Спецификации Заказ…" at bounding box center [733, 332] width 1467 height 664
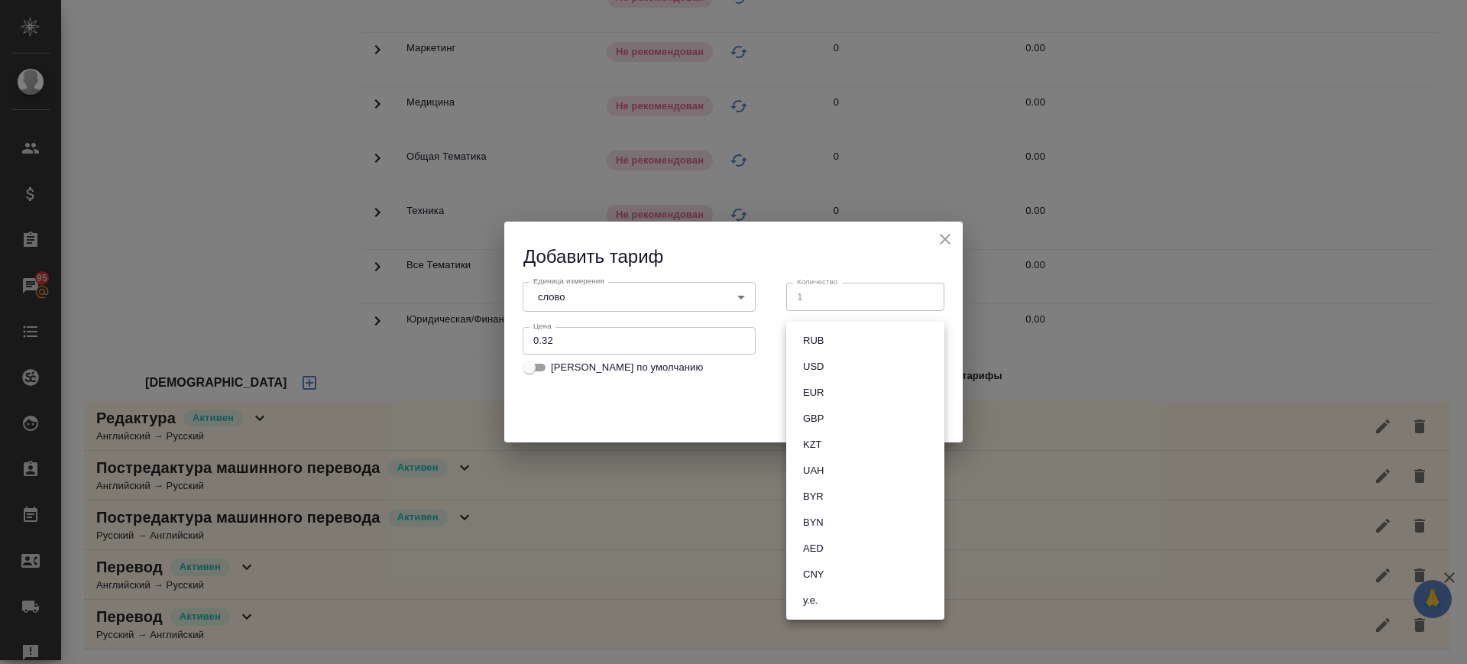
drag, startPoint x: 819, startPoint y: 340, endPoint x: 872, endPoint y: 369, distance: 60.2
click at [820, 339] on button "RUB" at bounding box center [813, 340] width 30 height 17
type input "RUB"
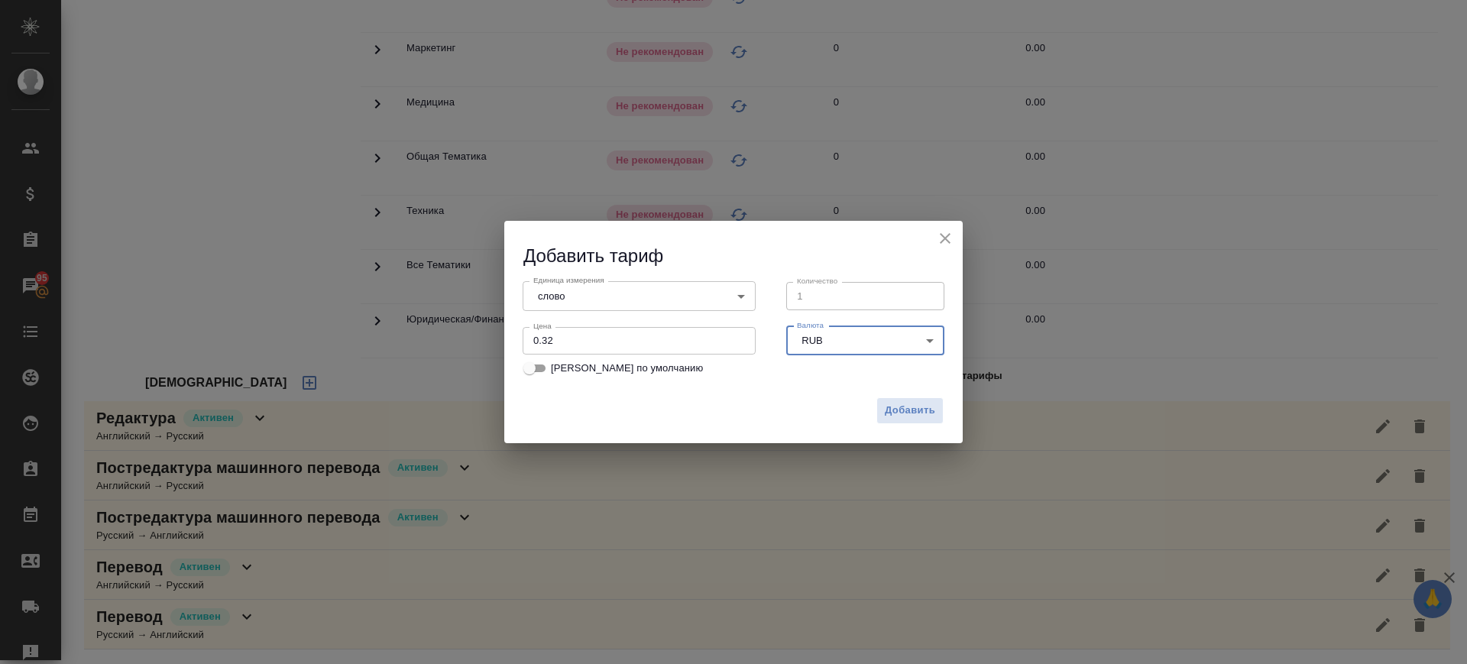
click at [913, 394] on div "Добавить" at bounding box center [733, 416] width 458 height 53
click at [913, 402] on span "Добавить" at bounding box center [910, 411] width 50 height 18
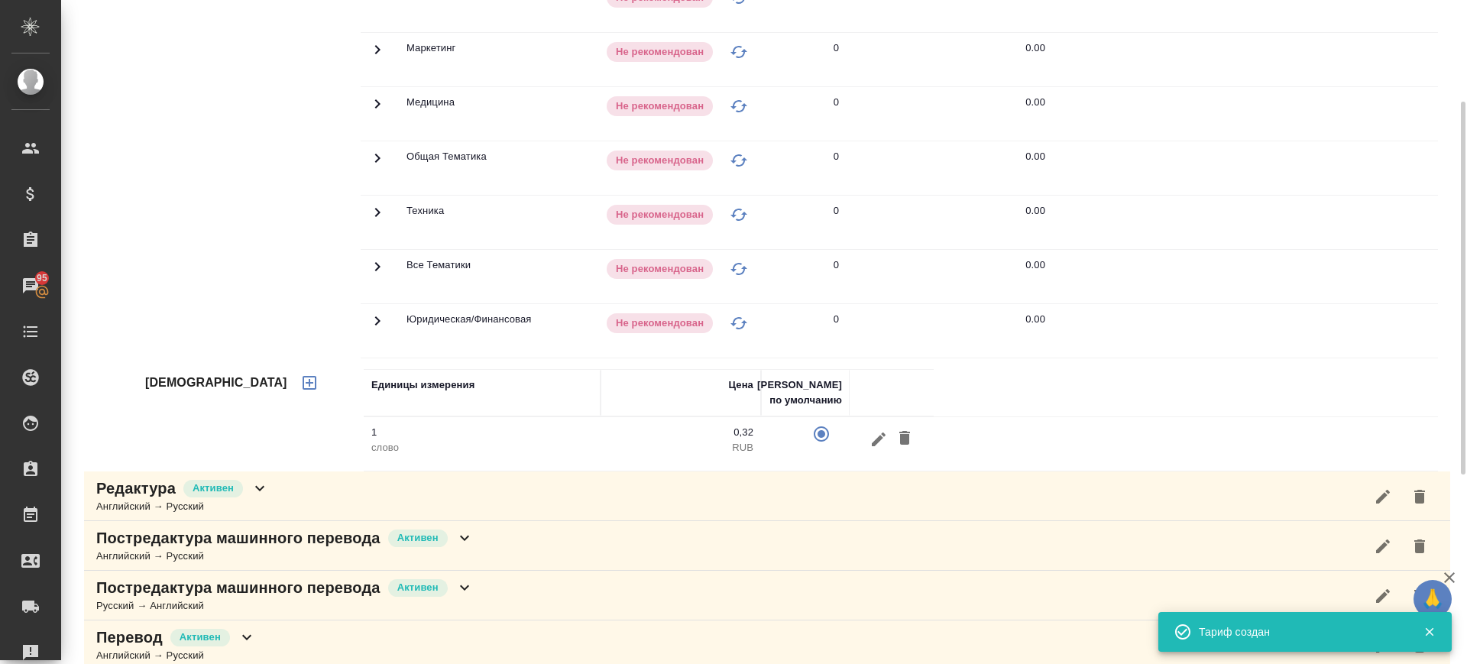
scroll to position [0, 0]
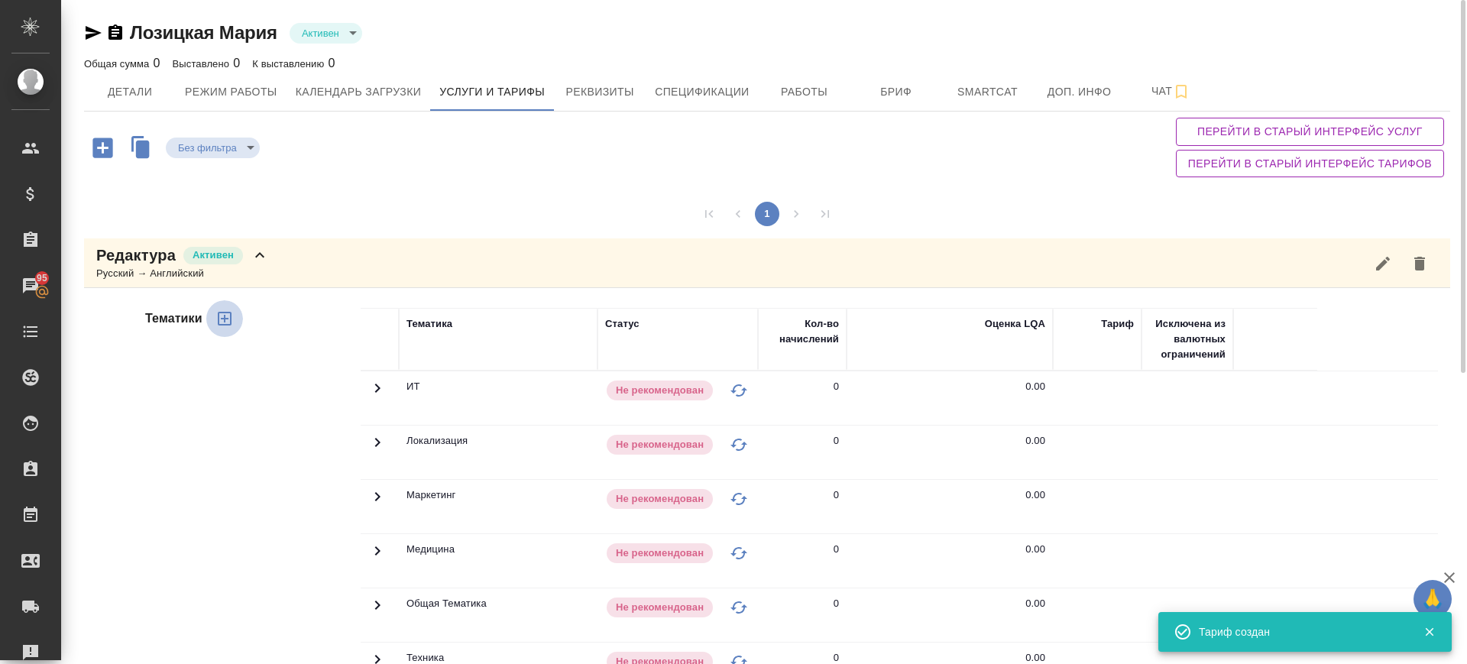
click at [230, 312] on icon "button" at bounding box center [225, 319] width 14 height 14
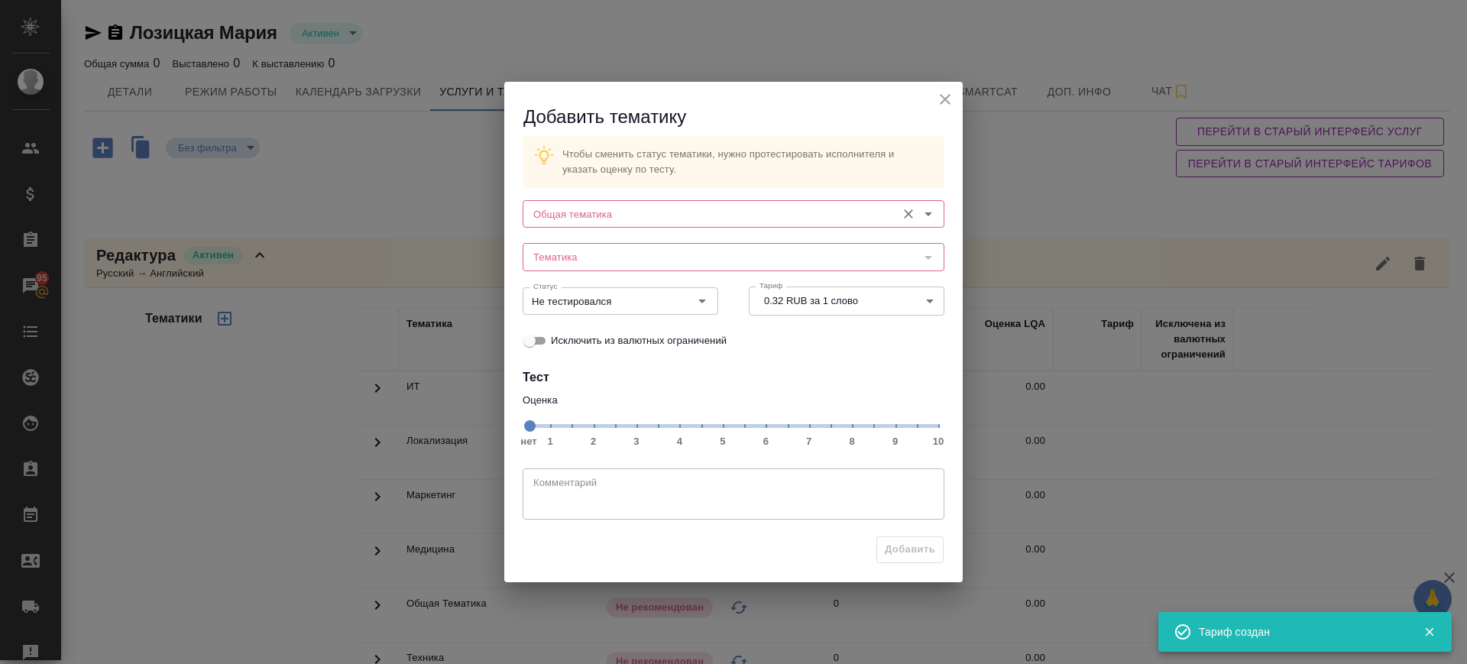
click at [681, 212] on input "Общая тематика" at bounding box center [707, 214] width 361 height 18
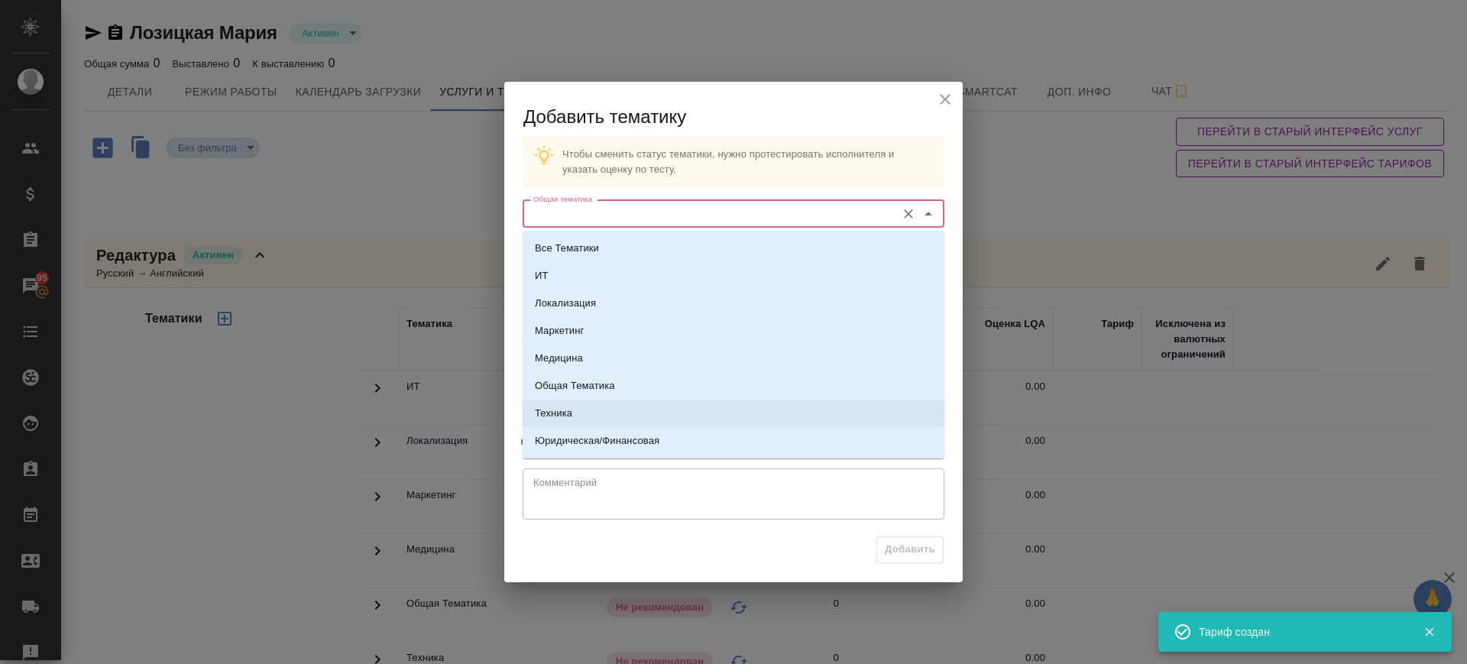
drag, startPoint x: 606, startPoint y: 403, endPoint x: 658, endPoint y: 358, distance: 69.3
click at [606, 404] on li "Техника" at bounding box center [734, 414] width 422 height 28
type input "Техника"
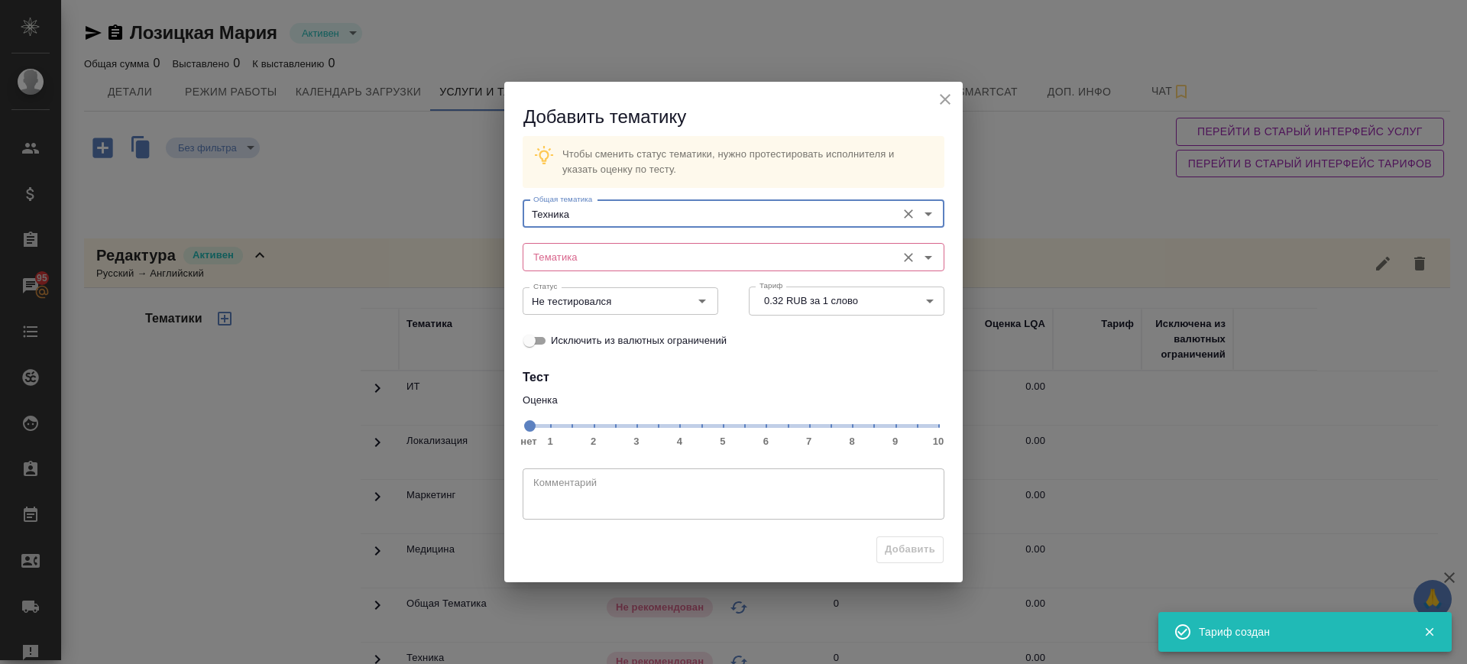
click at [698, 248] on input "Тематика" at bounding box center [707, 257] width 361 height 18
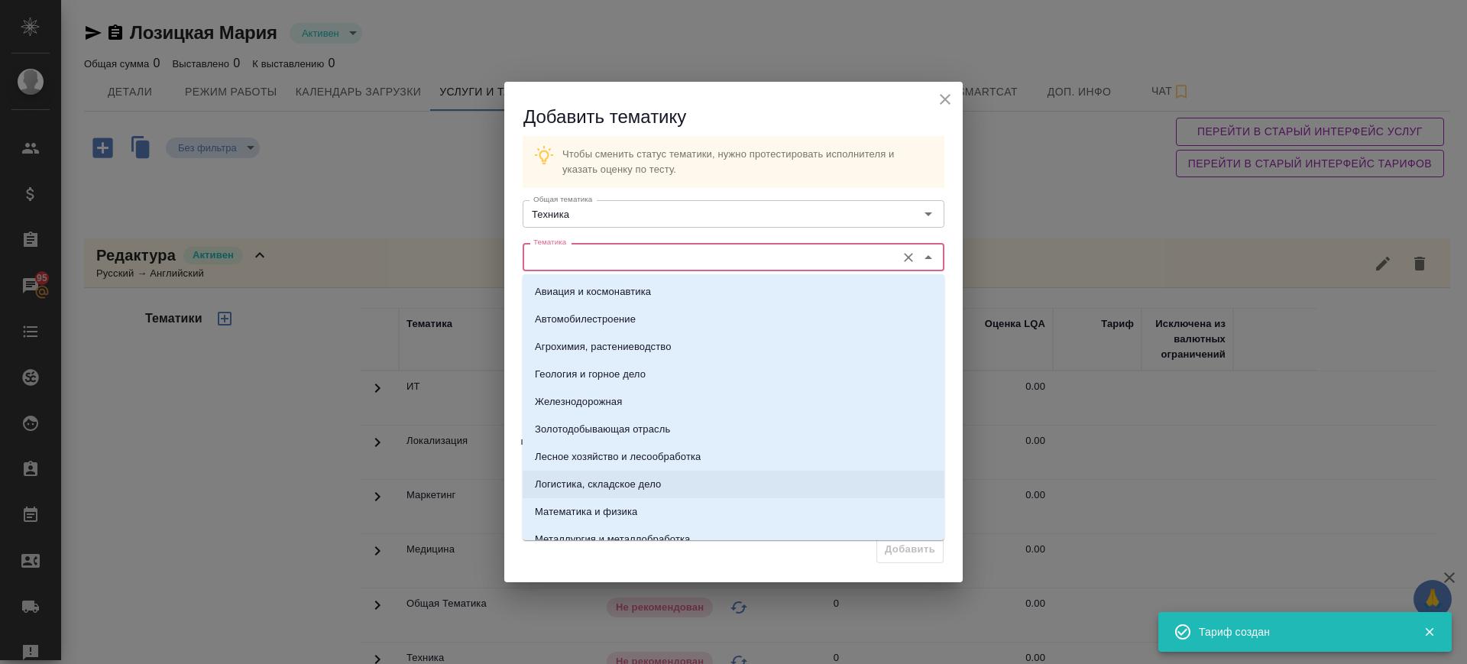
scroll to position [477, 0]
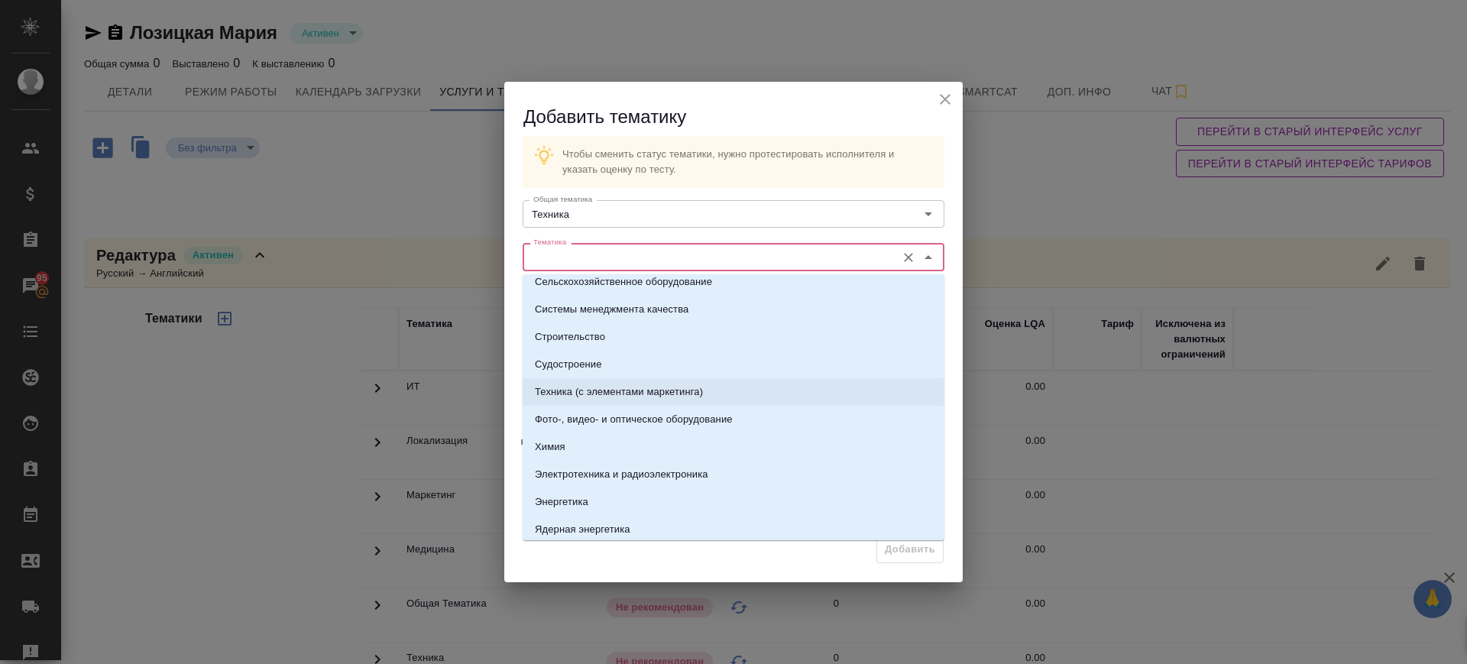
drag, startPoint x: 688, startPoint y: 383, endPoint x: 748, endPoint y: 397, distance: 61.2
click at [688, 384] on p "Техника (с элементами маркетинга)" at bounding box center [619, 391] width 168 height 15
type input "Техника (с элементами маркетинга)"
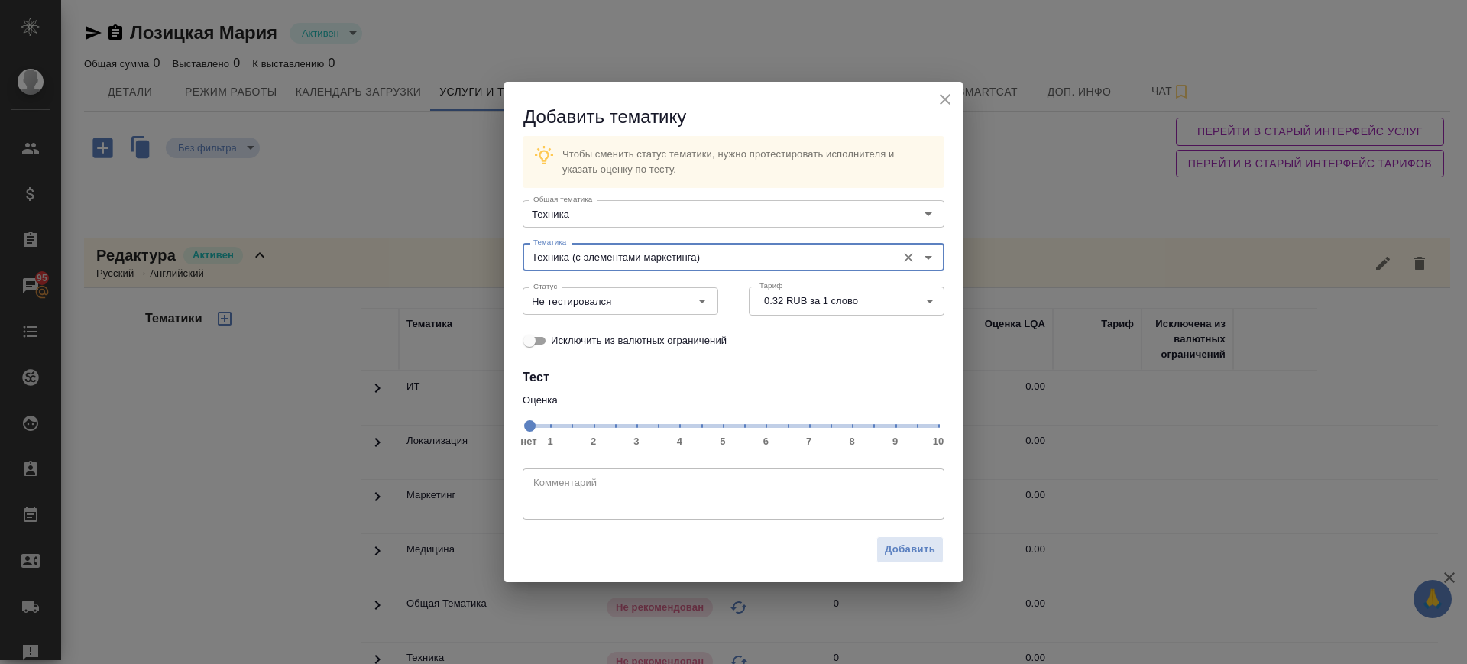
click at [850, 423] on span "нет 1 2 3 4 5 6 7 8 9 10" at bounding box center [733, 424] width 409 height 21
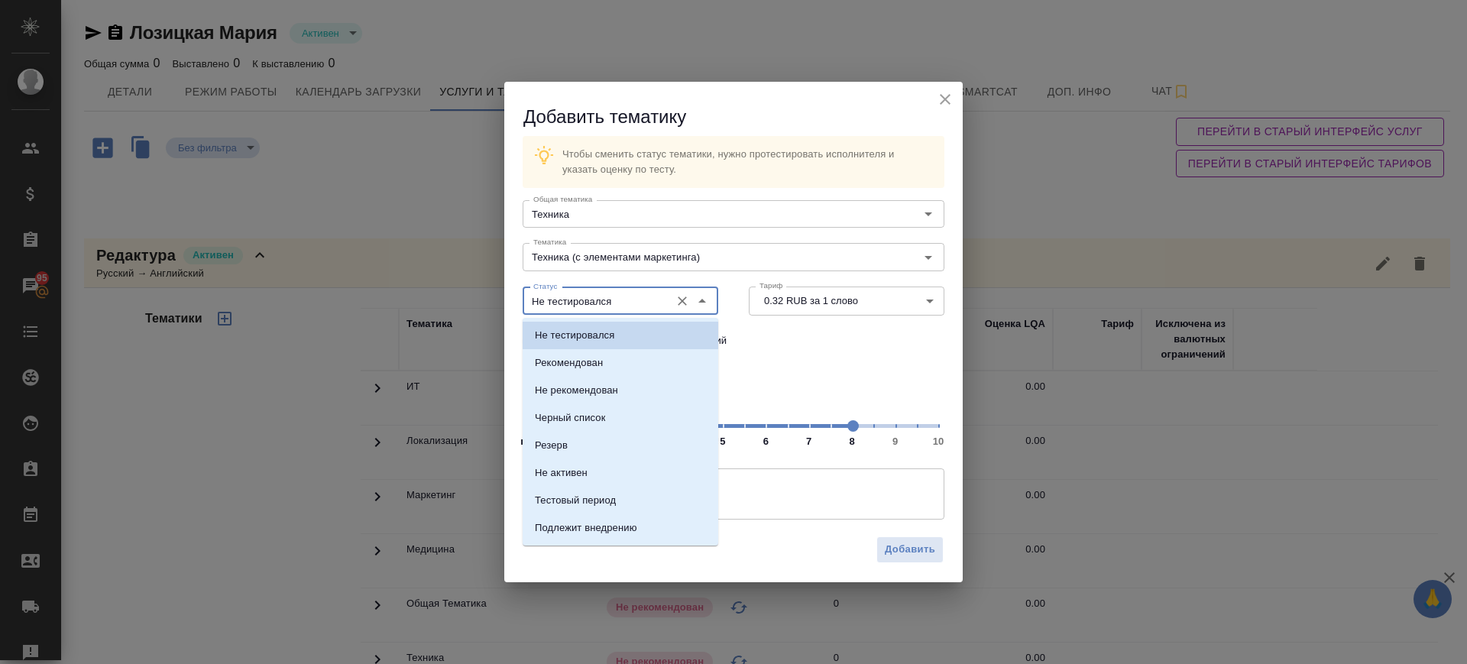
click at [624, 296] on input "Не тестировался" at bounding box center [594, 301] width 135 height 18
drag, startPoint x: 611, startPoint y: 366, endPoint x: 799, endPoint y: 486, distance: 222.9
click at [612, 366] on li "Рекомендован" at bounding box center [621, 363] width 196 height 28
type input "Рекомендован"
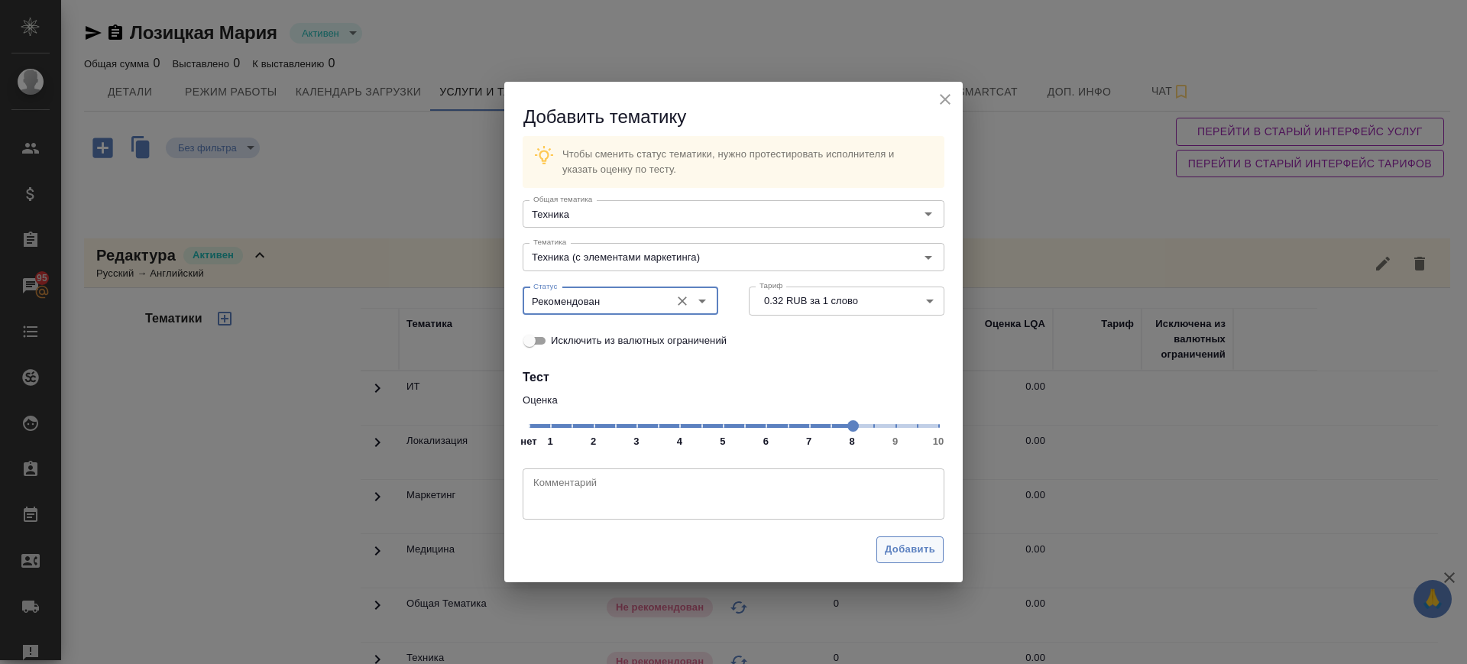
click at [911, 559] on button "Добавить" at bounding box center [909, 549] width 67 height 27
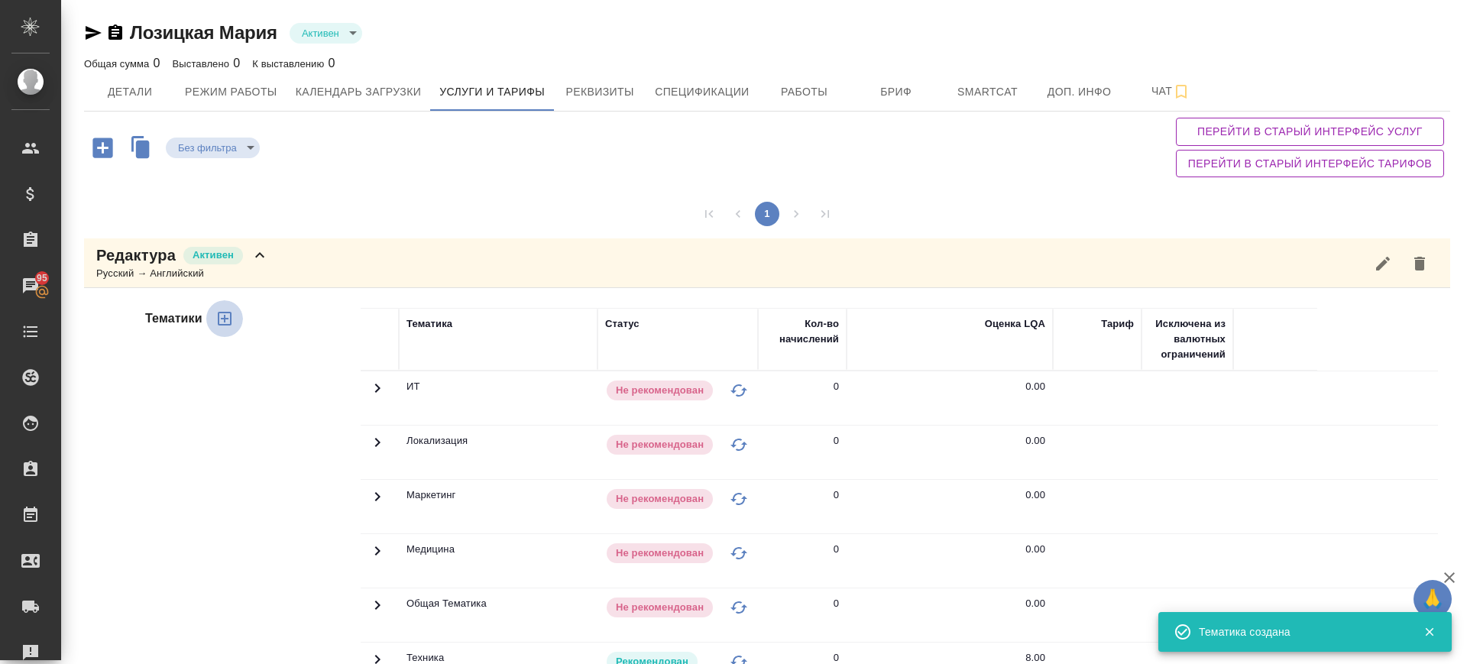
click at [221, 321] on icon "button" at bounding box center [224, 318] width 18 height 18
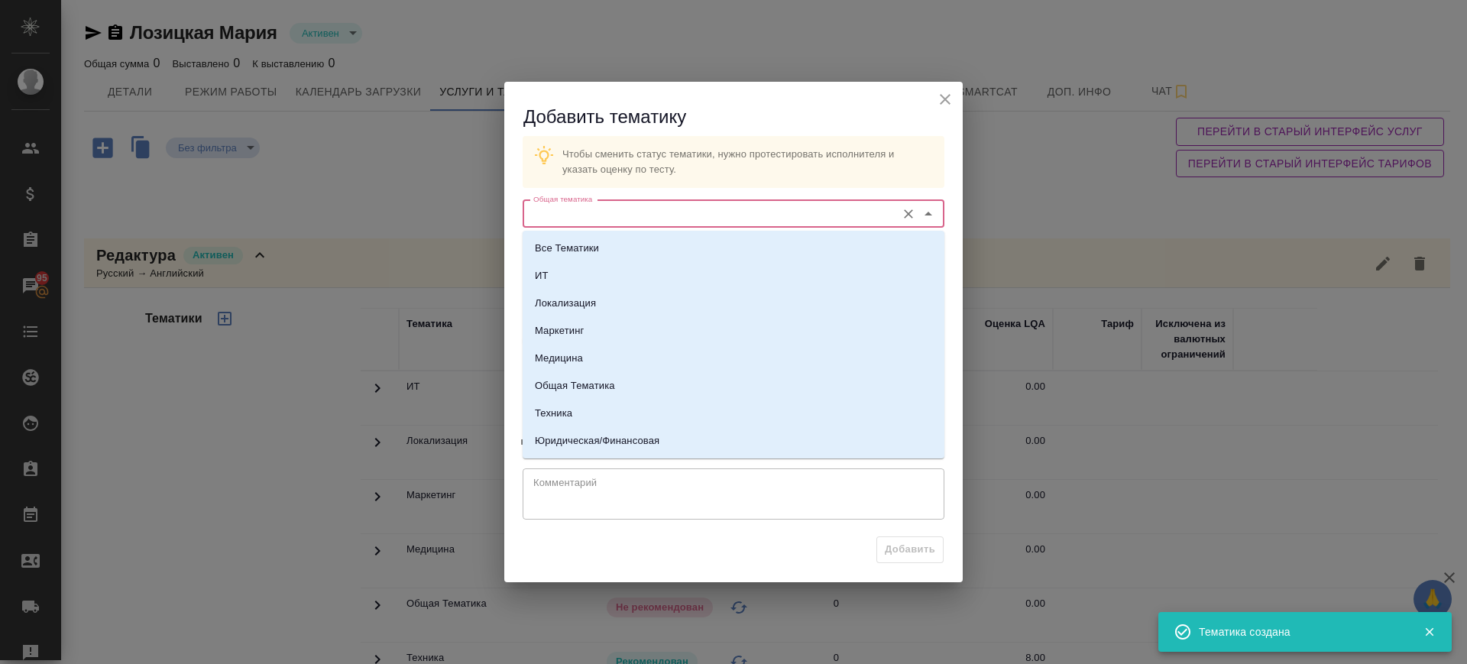
drag, startPoint x: 750, startPoint y: 204, endPoint x: 709, endPoint y: 256, distance: 66.3
click at [750, 205] on input "Общая тематика" at bounding box center [707, 214] width 361 height 18
drag, startPoint x: 610, startPoint y: 413, endPoint x: 649, endPoint y: 324, distance: 96.8
click at [610, 413] on li "Техника" at bounding box center [734, 414] width 422 height 28
type input "Техника"
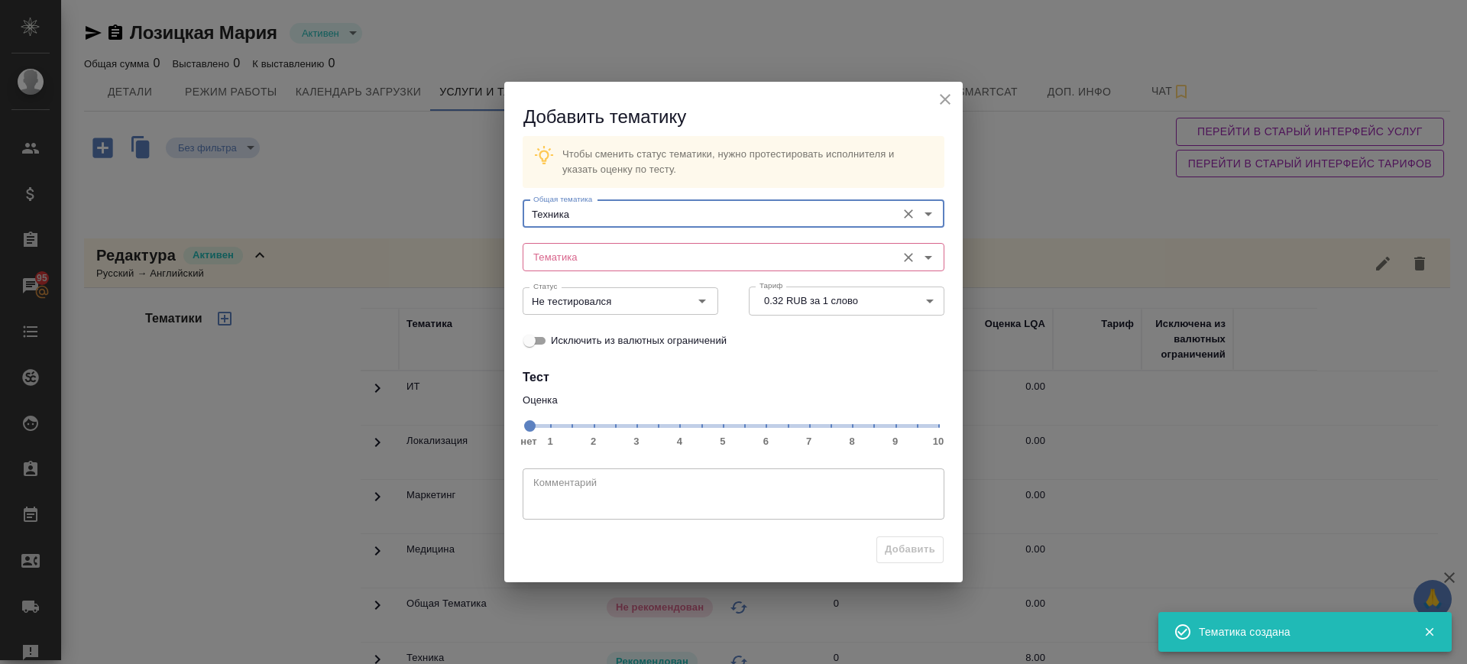
click at [660, 241] on div "Тематика Тематика" at bounding box center [734, 255] width 422 height 37
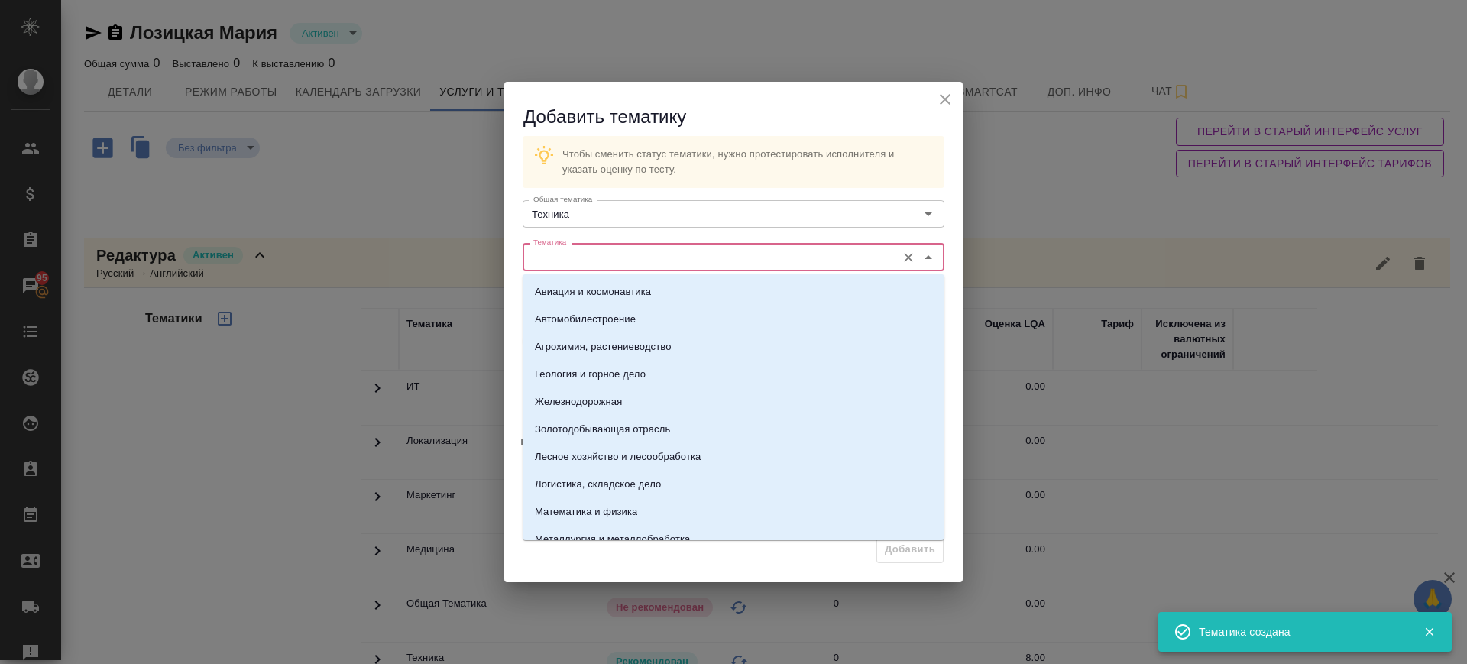
click at [658, 254] on input "Тематика" at bounding box center [707, 257] width 361 height 18
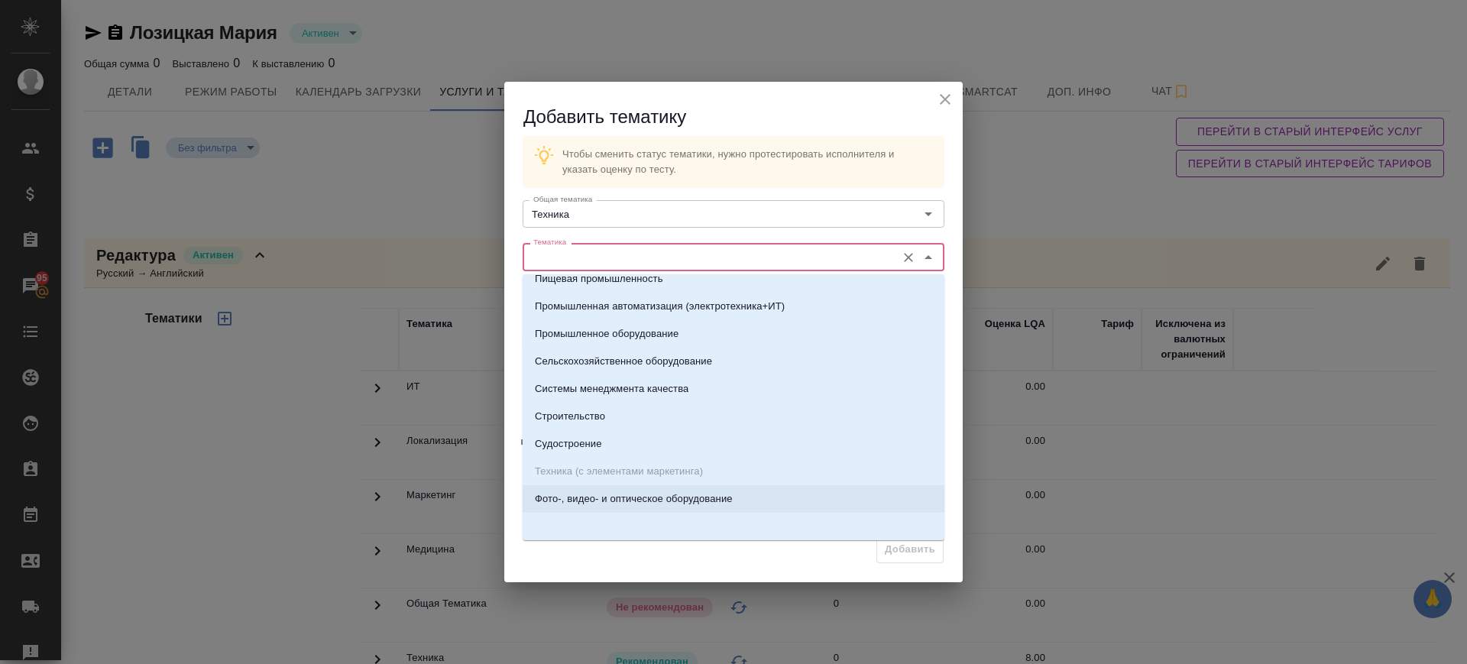
scroll to position [318, 0]
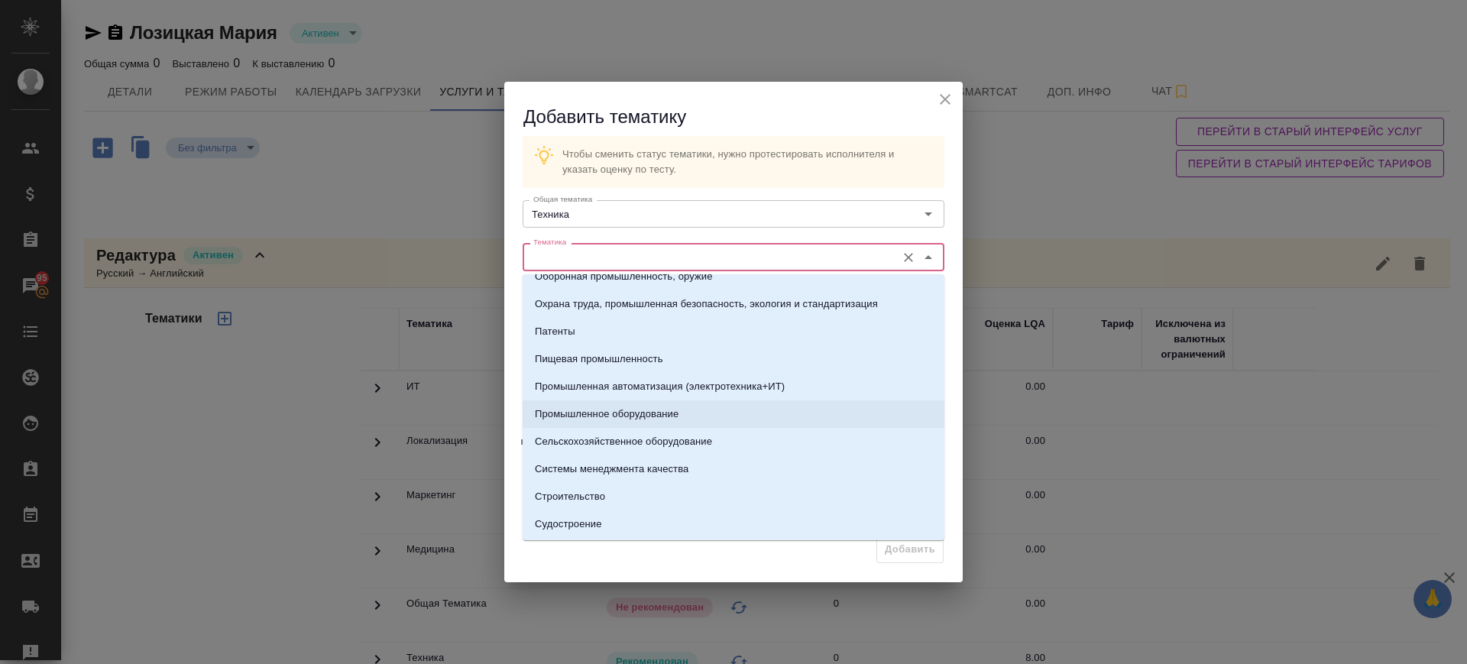
click at [654, 413] on p "Промышленное оборудование" at bounding box center [607, 413] width 144 height 15
type input "Промышленное оборудование"
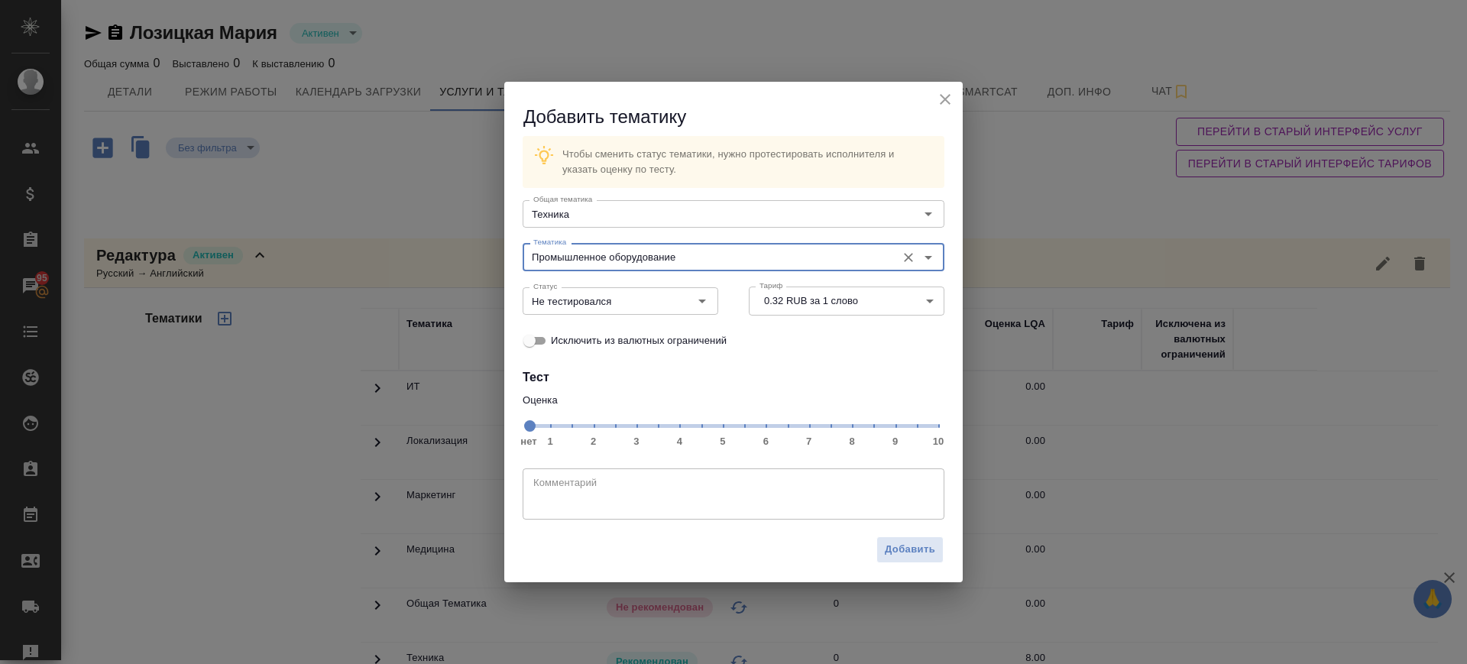
drag, startPoint x: 851, startPoint y: 426, endPoint x: 782, endPoint y: 426, distance: 68.8
click at [851, 427] on span "нет 1 2 3 4 5 6 7 8 9 10" at bounding box center [733, 424] width 409 height 21
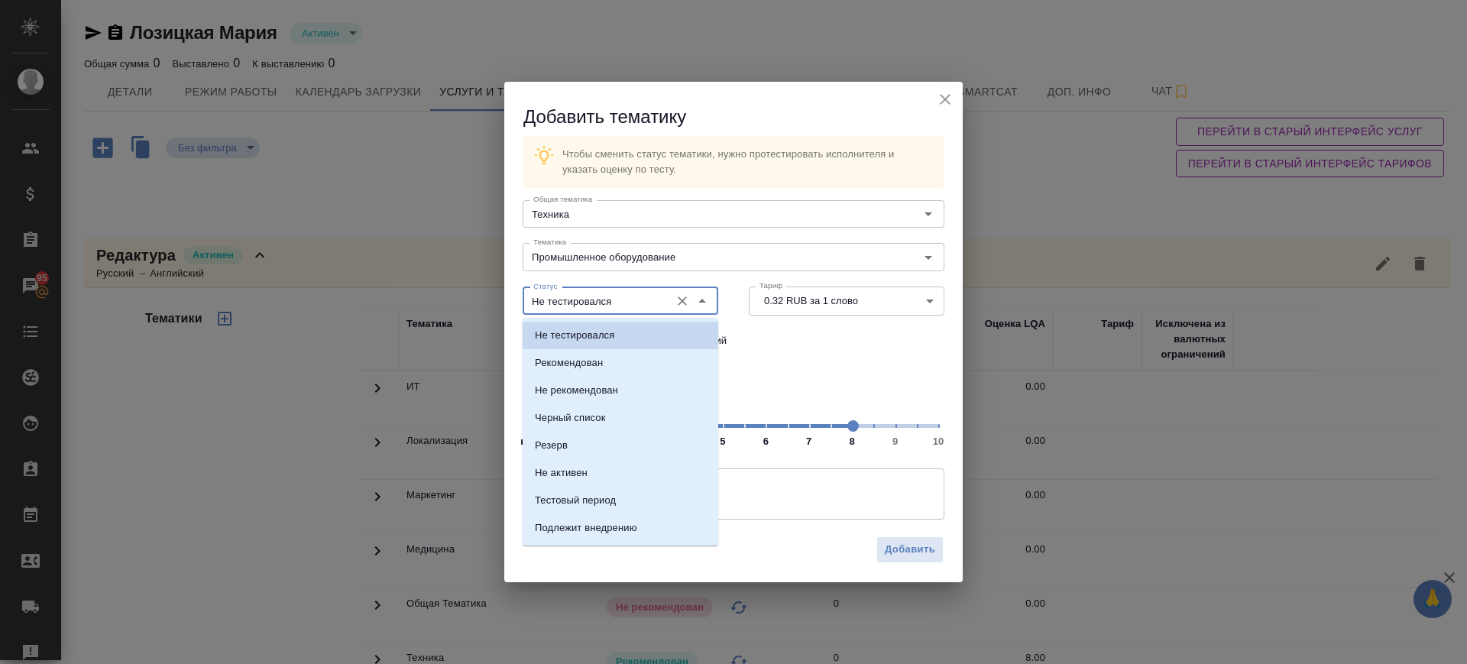
drag, startPoint x: 640, startPoint y: 303, endPoint x: 629, endPoint y: 369, distance: 67.3
click at [640, 304] on input "Не тестировался" at bounding box center [594, 301] width 135 height 18
click at [628, 373] on li "Рекомендован" at bounding box center [621, 363] width 196 height 28
type input "Рекомендован"
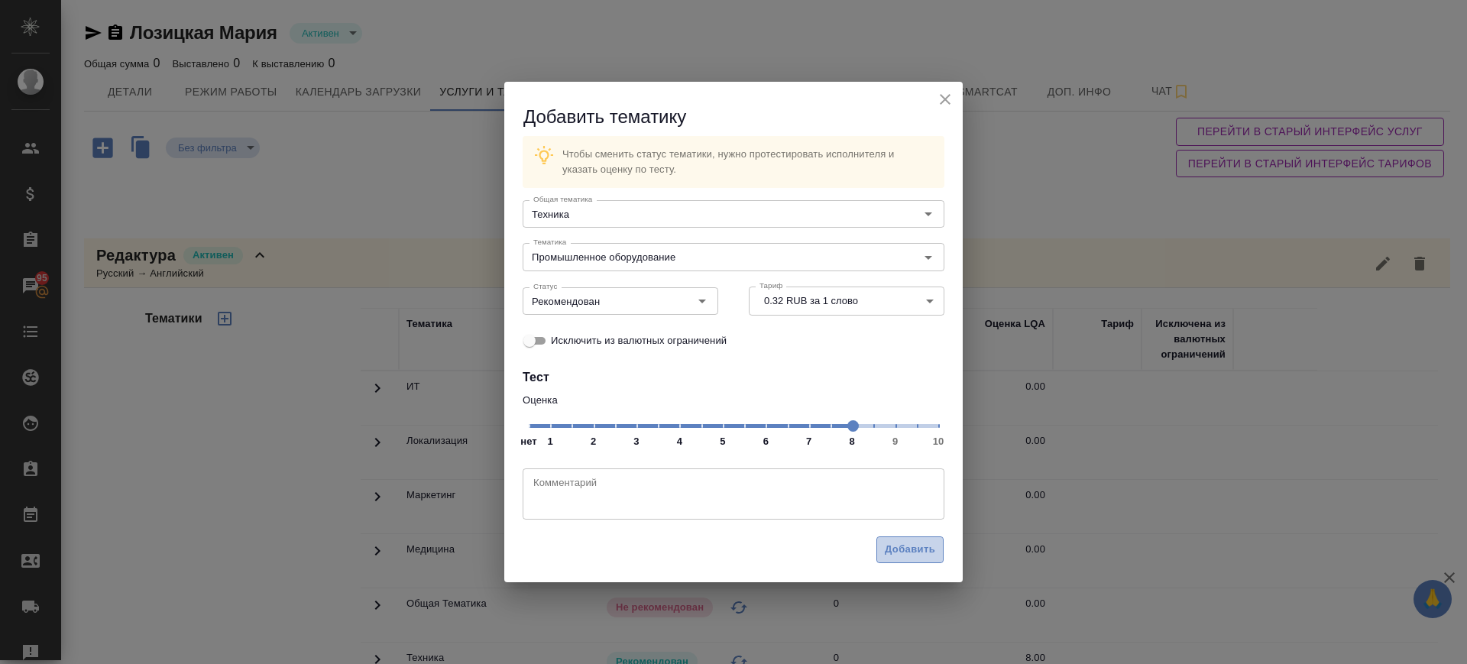
click at [895, 552] on span "Добавить" at bounding box center [910, 550] width 50 height 18
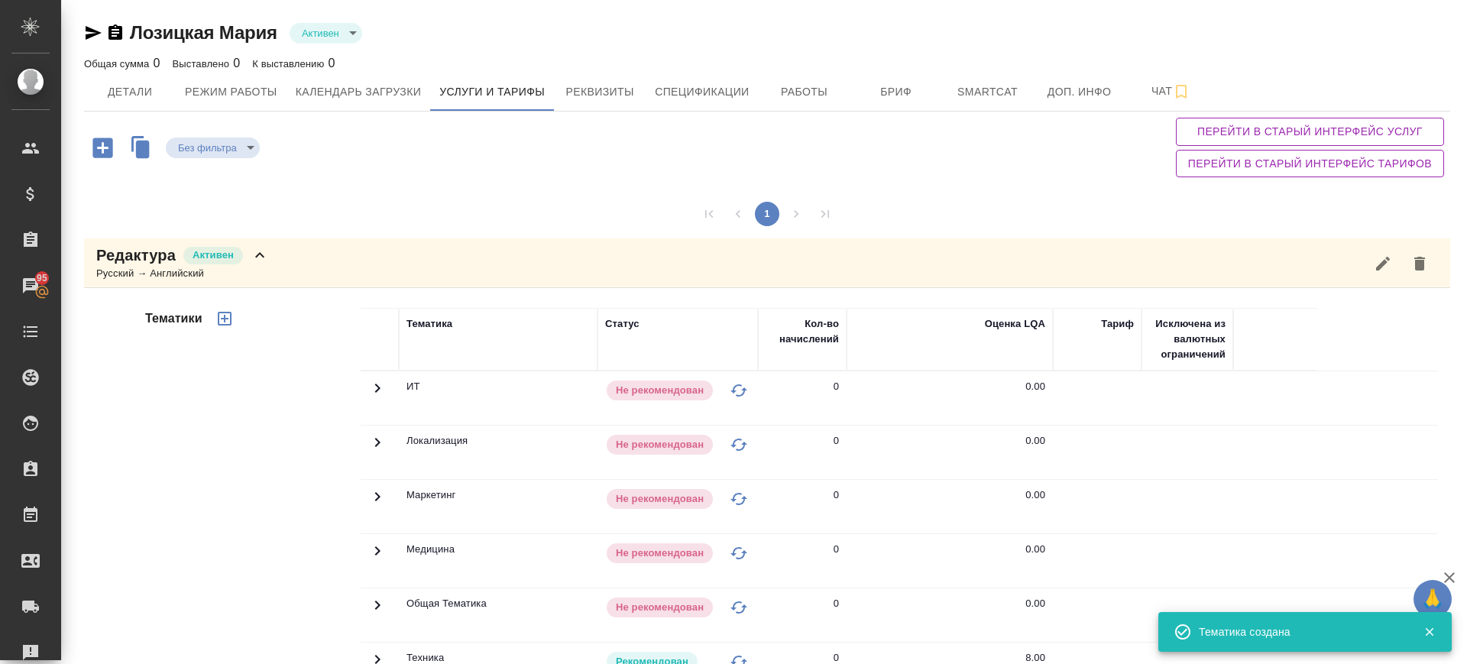
click at [332, 267] on div "Редактура Активен Русский → Английский" at bounding box center [767, 263] width 1366 height 50
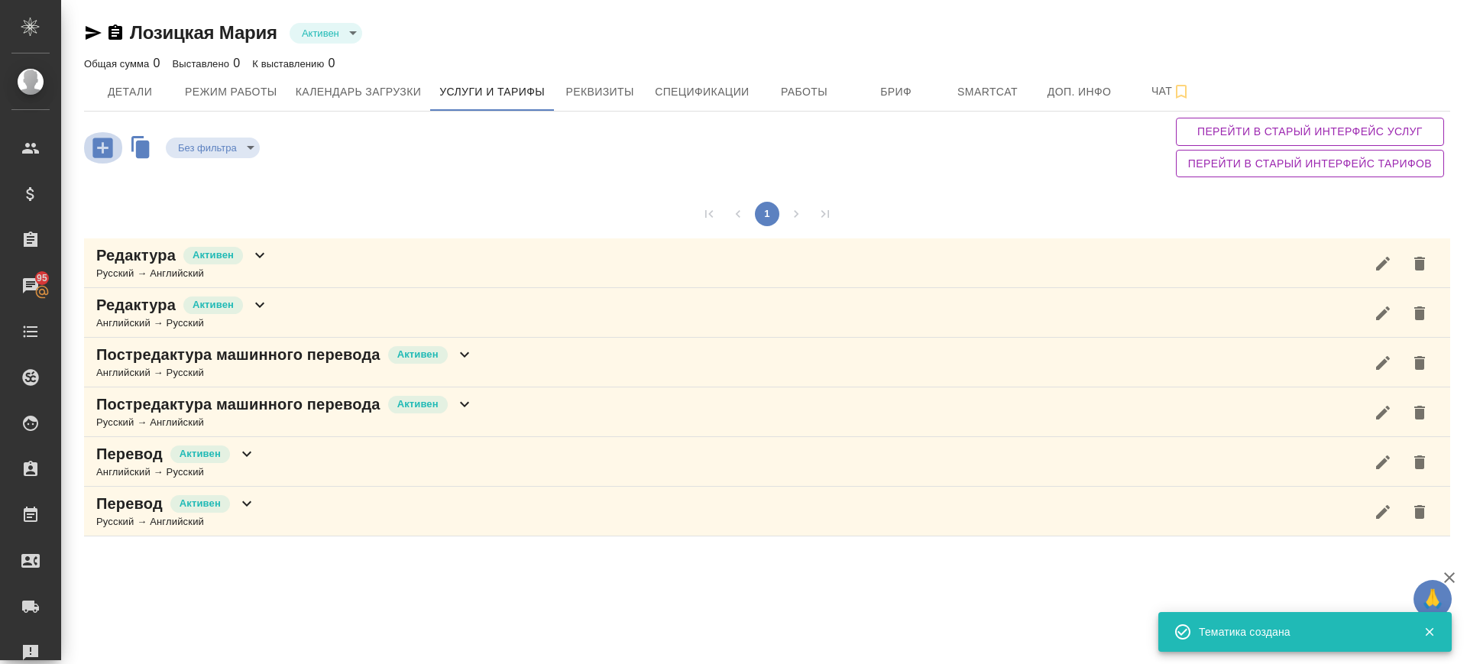
click at [102, 144] on icon "button" at bounding box center [102, 147] width 27 height 27
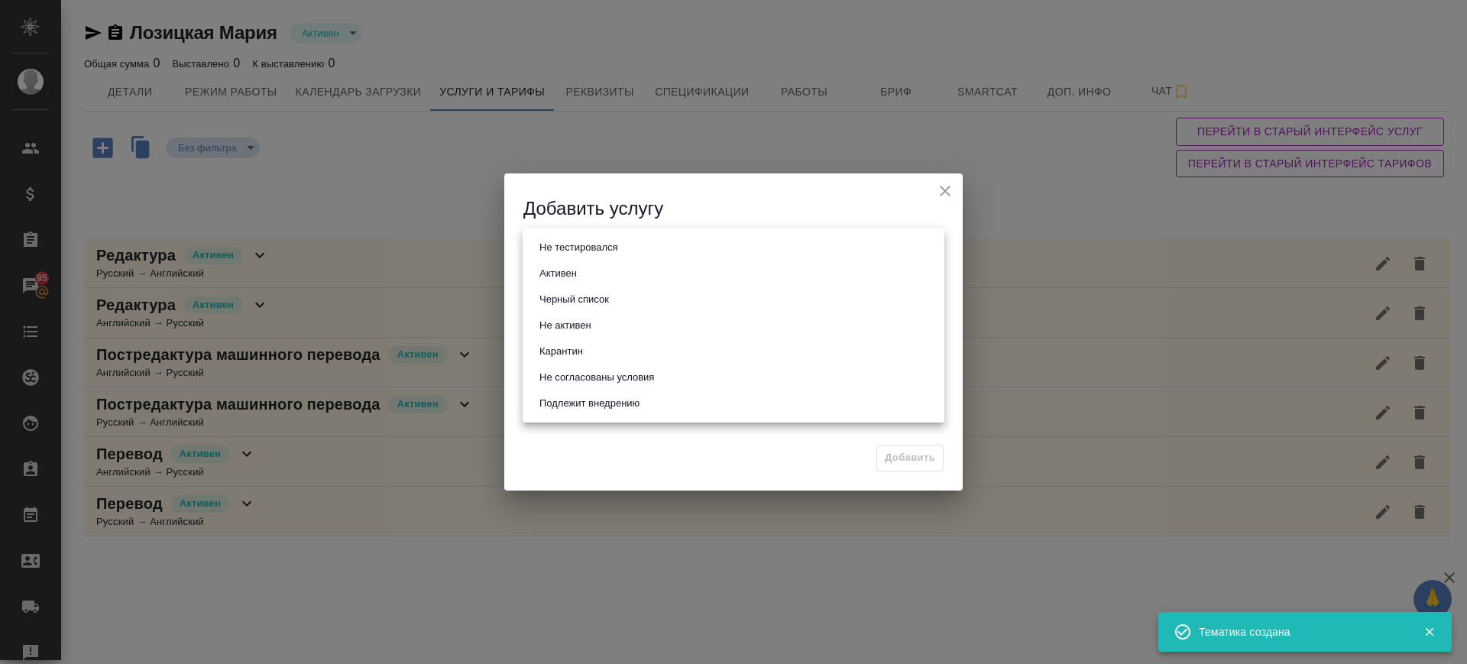
drag, startPoint x: 549, startPoint y: 249, endPoint x: 571, endPoint y: 261, distance: 25.3
click at [549, 249] on body "🙏 .cls-1 fill:#fff; AWATERA Саглам Виктория v.saglam Клиенты Спецификации Заказ…" at bounding box center [733, 332] width 1467 height 664
drag, startPoint x: 573, startPoint y: 270, endPoint x: 591, endPoint y: 284, distance: 22.8
click at [575, 272] on button "Активен" at bounding box center [558, 273] width 47 height 17
type input "active"
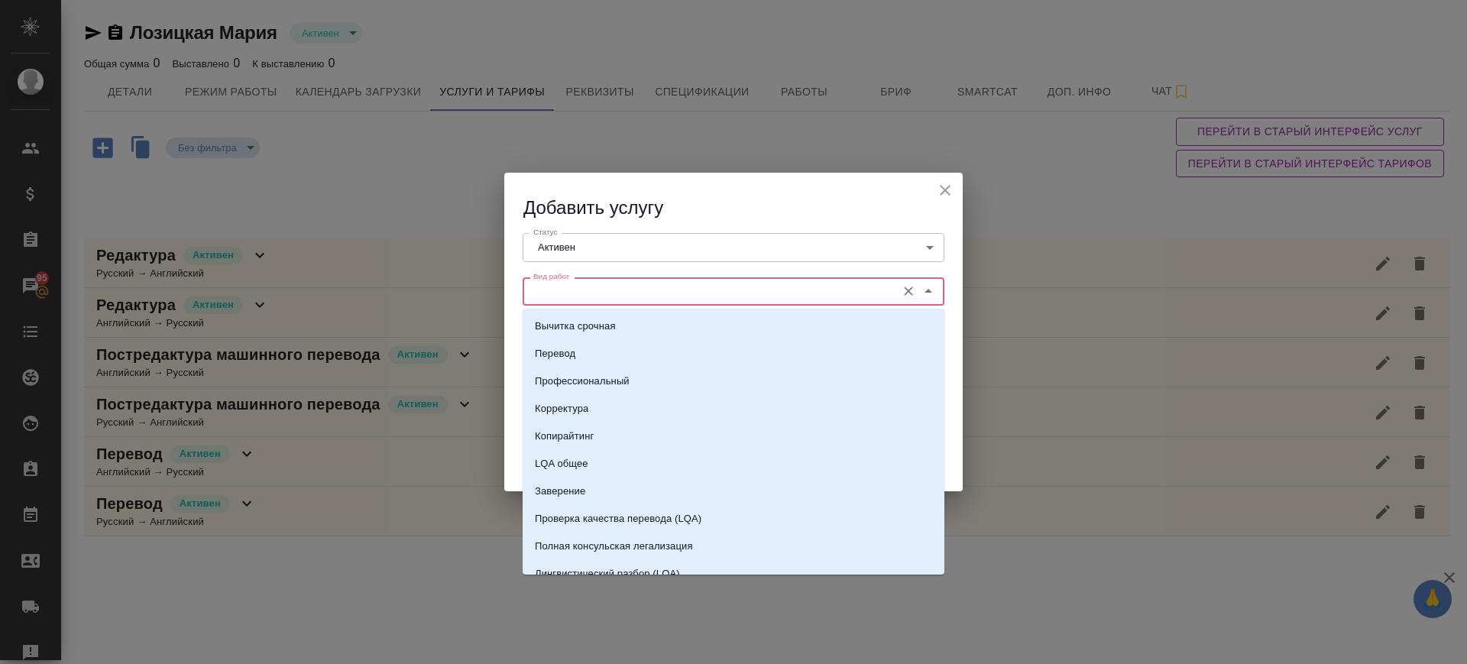
click at [597, 293] on input "Вид работ" at bounding box center [707, 291] width 361 height 18
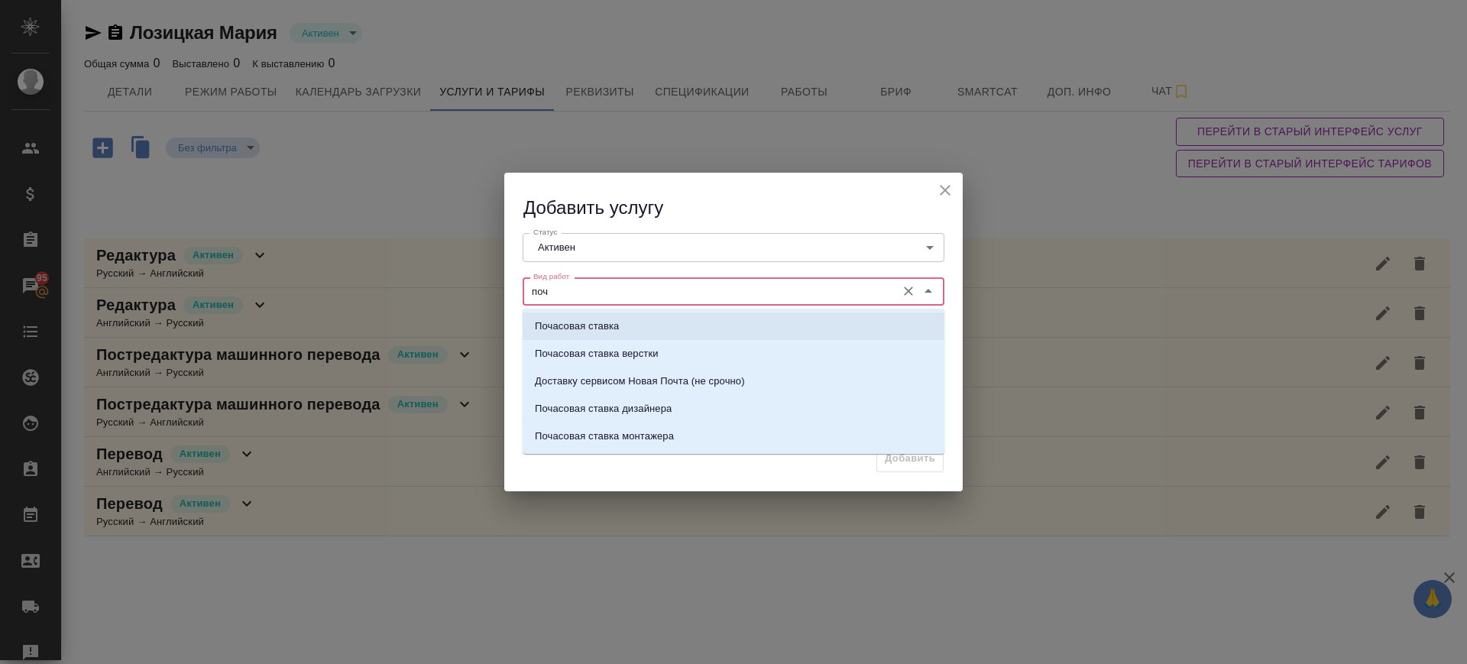
drag, startPoint x: 629, startPoint y: 327, endPoint x: 626, endPoint y: 344, distance: 17.0
click at [629, 328] on li "Почасовая ставка" at bounding box center [734, 326] width 422 height 28
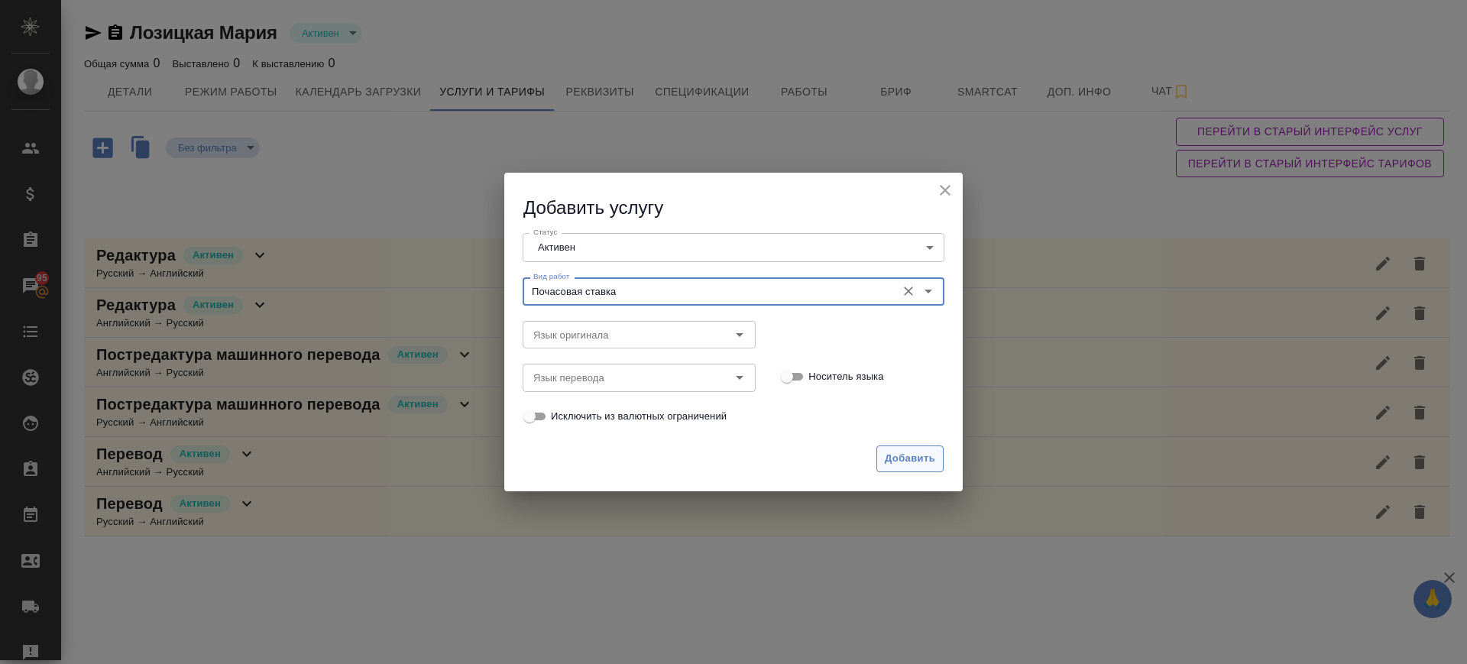
type input "Почасовая ставка"
drag, startPoint x: 901, startPoint y: 457, endPoint x: 565, endPoint y: 343, distance: 354.2
click at [888, 453] on span "Добавить" at bounding box center [910, 459] width 50 height 18
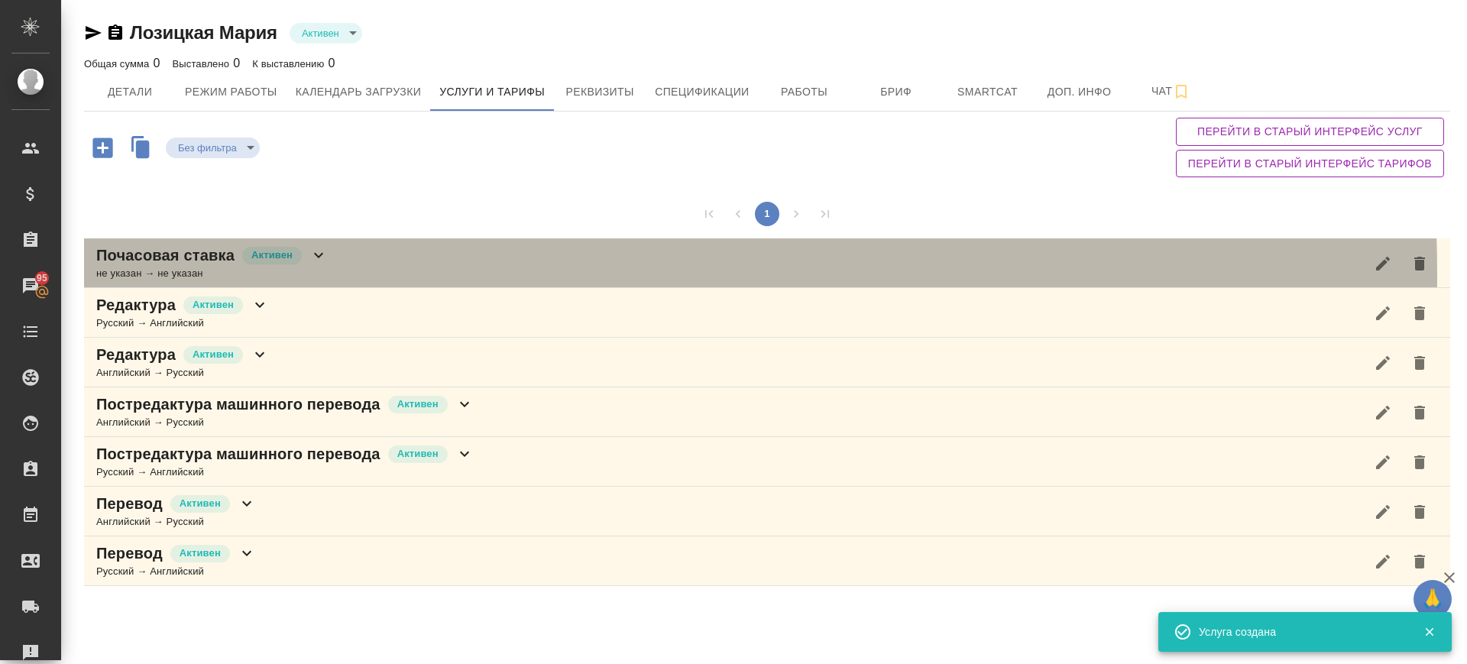
click at [324, 274] on div "не указан → не указан" at bounding box center [211, 273] width 231 height 15
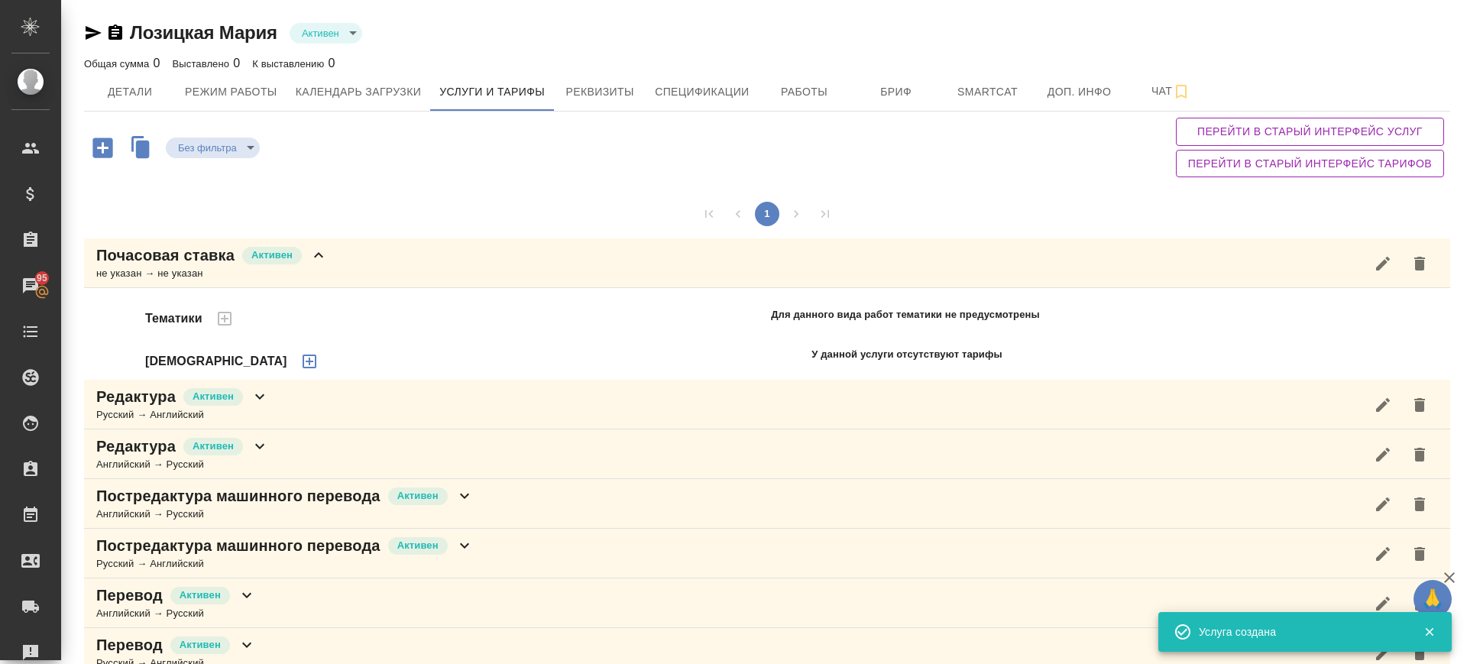
scroll to position [28, 0]
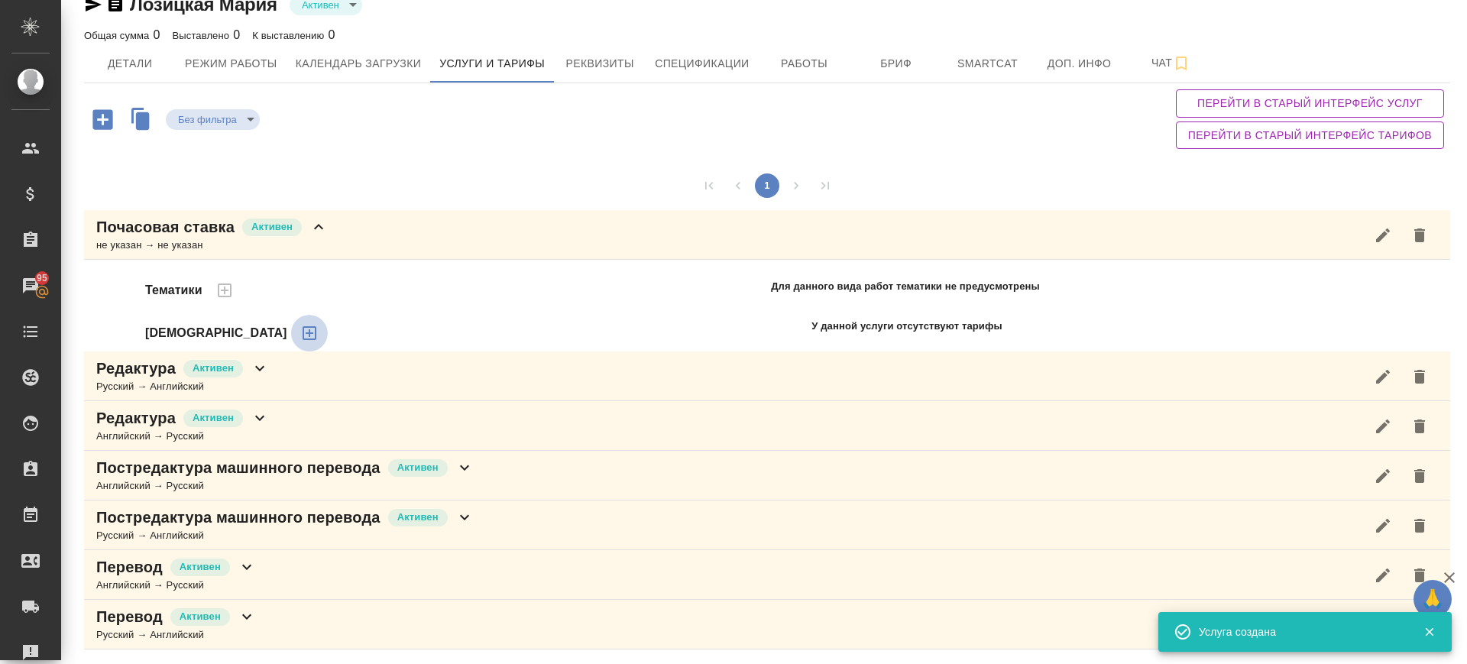
click at [300, 335] on icon "button" at bounding box center [309, 333] width 18 height 18
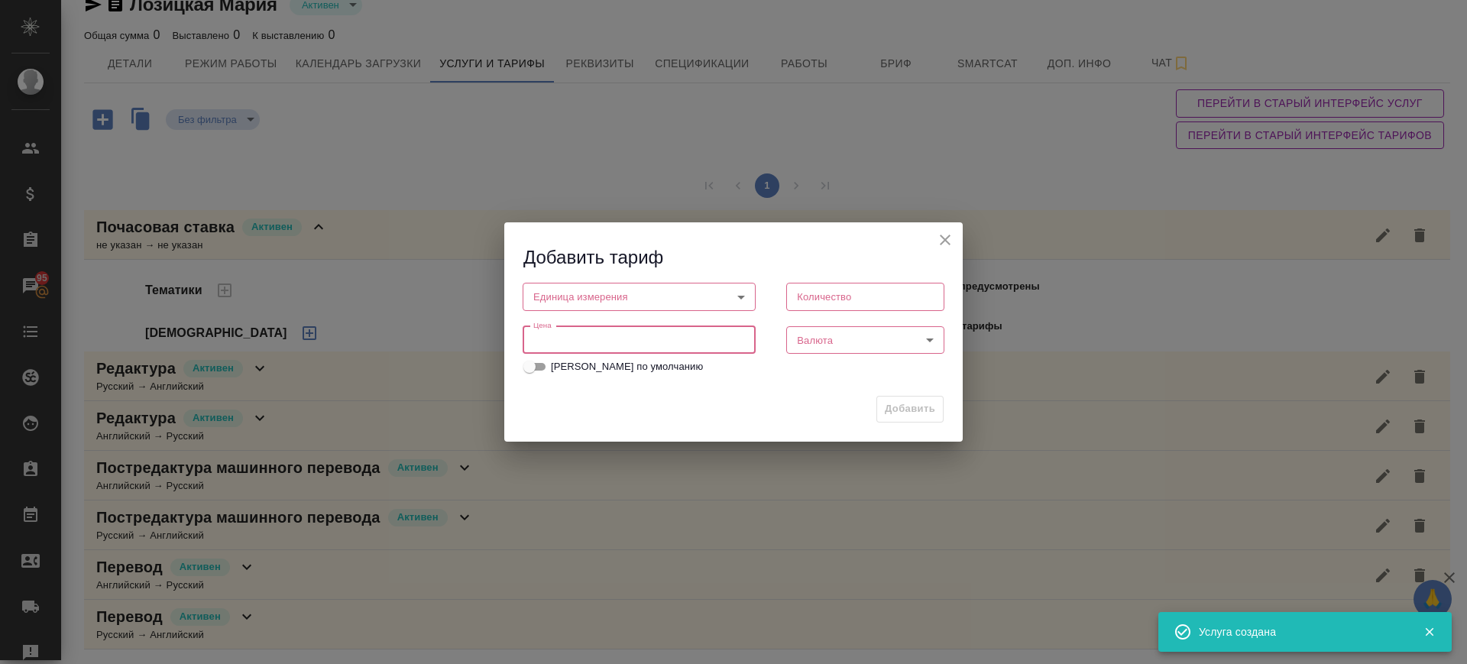
click at [540, 336] on input "number" at bounding box center [639, 340] width 233 height 28
paste input "275"
type input "275"
click at [613, 299] on body "🙏 .cls-1 fill:#fff; AWATERA Саглам Виктория v.saglam Клиенты Спецификации Заказ…" at bounding box center [733, 332] width 1467 height 664
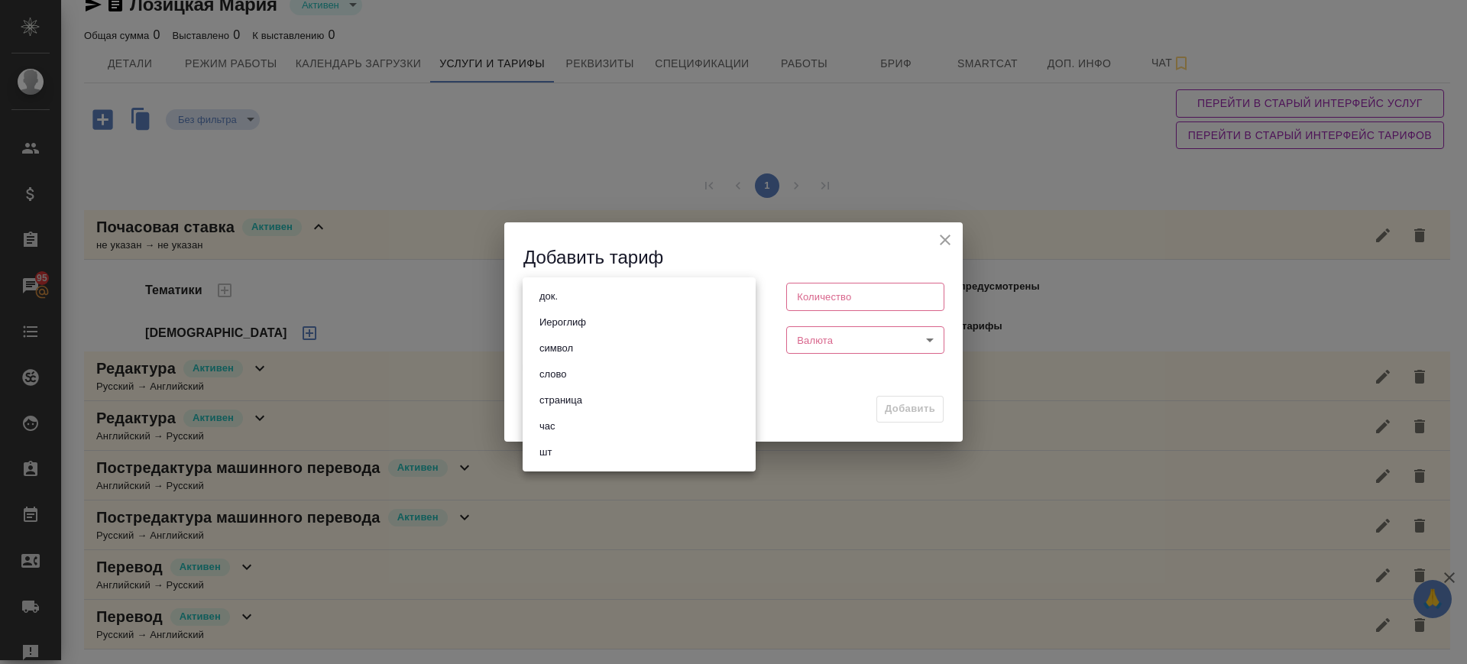
click at [578, 413] on li "час" at bounding box center [639, 426] width 233 height 26
type input "5a8b1489cc6b4906c91bfd93"
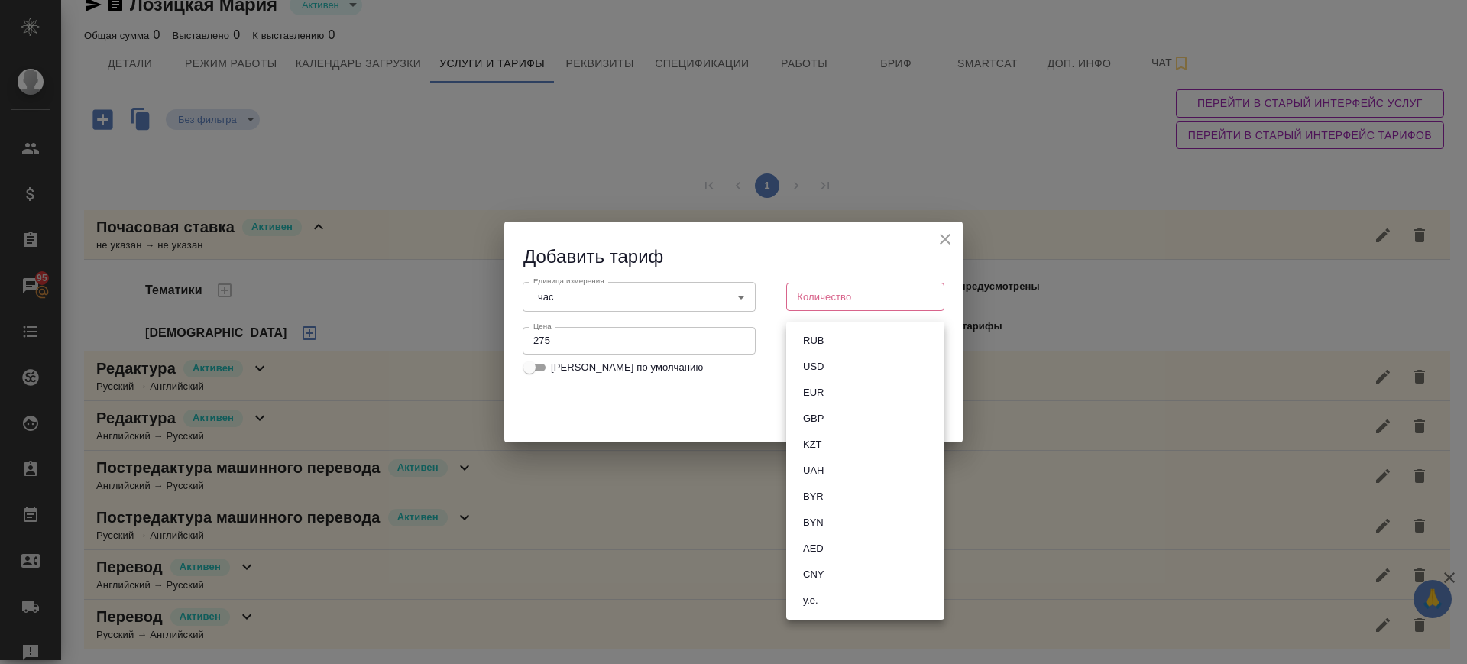
click at [839, 345] on body "🙏 .cls-1 fill:#fff; AWATERA Саглам Виктория v.saglam Клиенты Спецификации Заказ…" at bounding box center [733, 332] width 1467 height 664
drag, startPoint x: 832, startPoint y: 338, endPoint x: 835, endPoint y: 326, distance: 12.6
click at [832, 340] on li "RUB" at bounding box center [865, 341] width 158 height 26
type input "RUB"
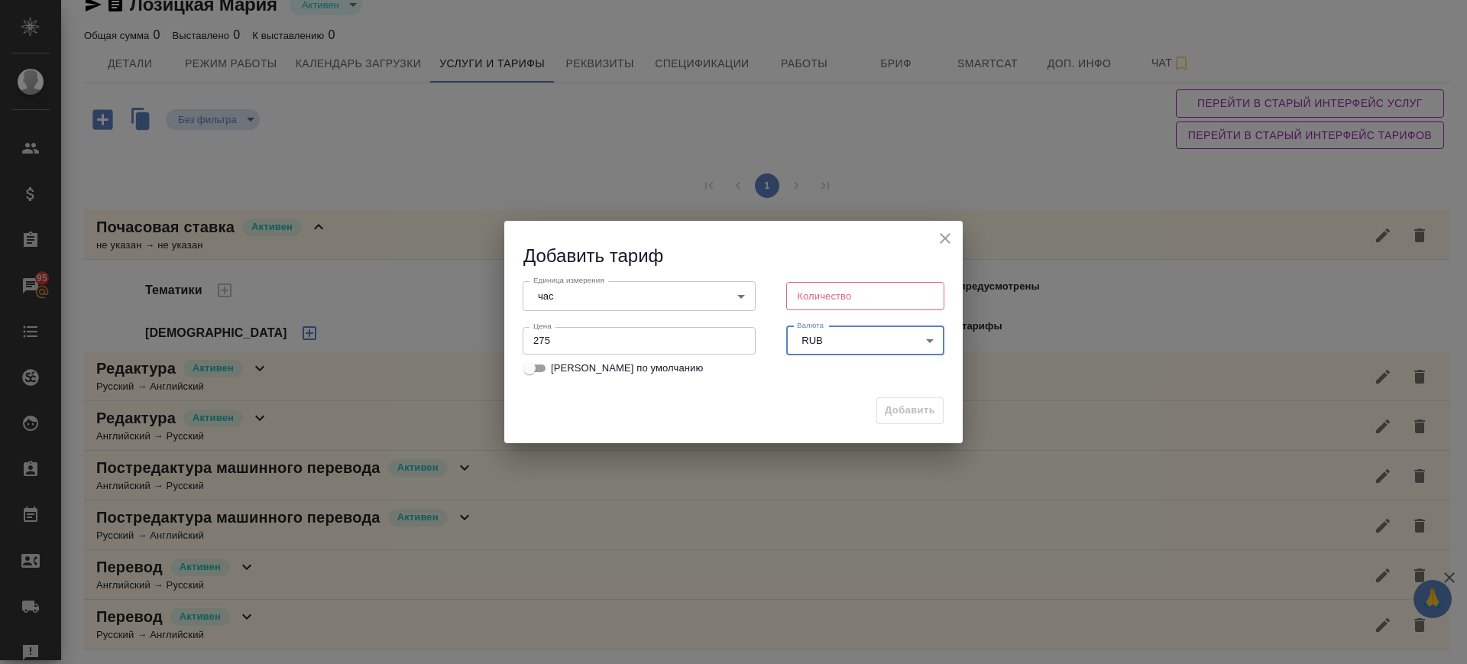
click at [843, 292] on input "number" at bounding box center [865, 296] width 158 height 28
type input "1"
drag, startPoint x: 901, startPoint y: 411, endPoint x: 846, endPoint y: 457, distance: 72.2
click at [901, 413] on span "Добавить" at bounding box center [910, 411] width 50 height 18
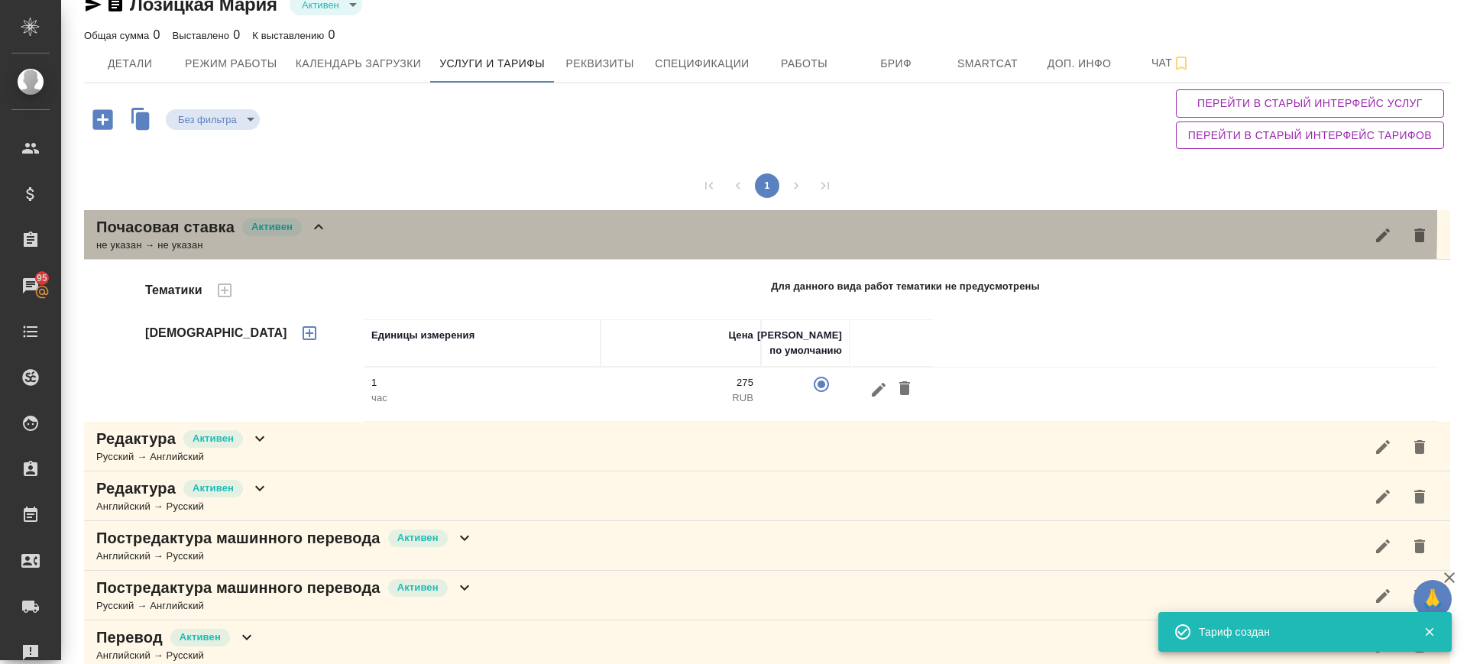
click at [345, 222] on div "Почасовая ставка Активен не указан → не указан" at bounding box center [767, 235] width 1366 height 50
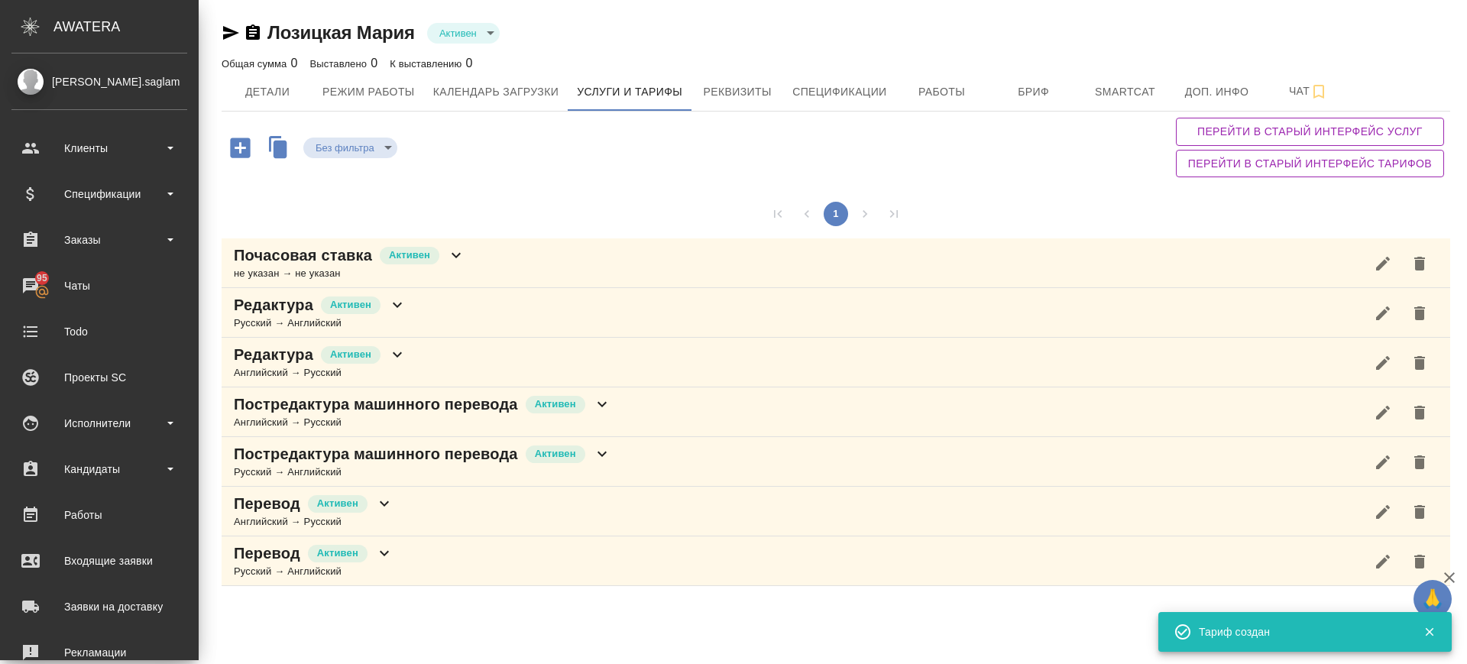
scroll to position [0, 0]
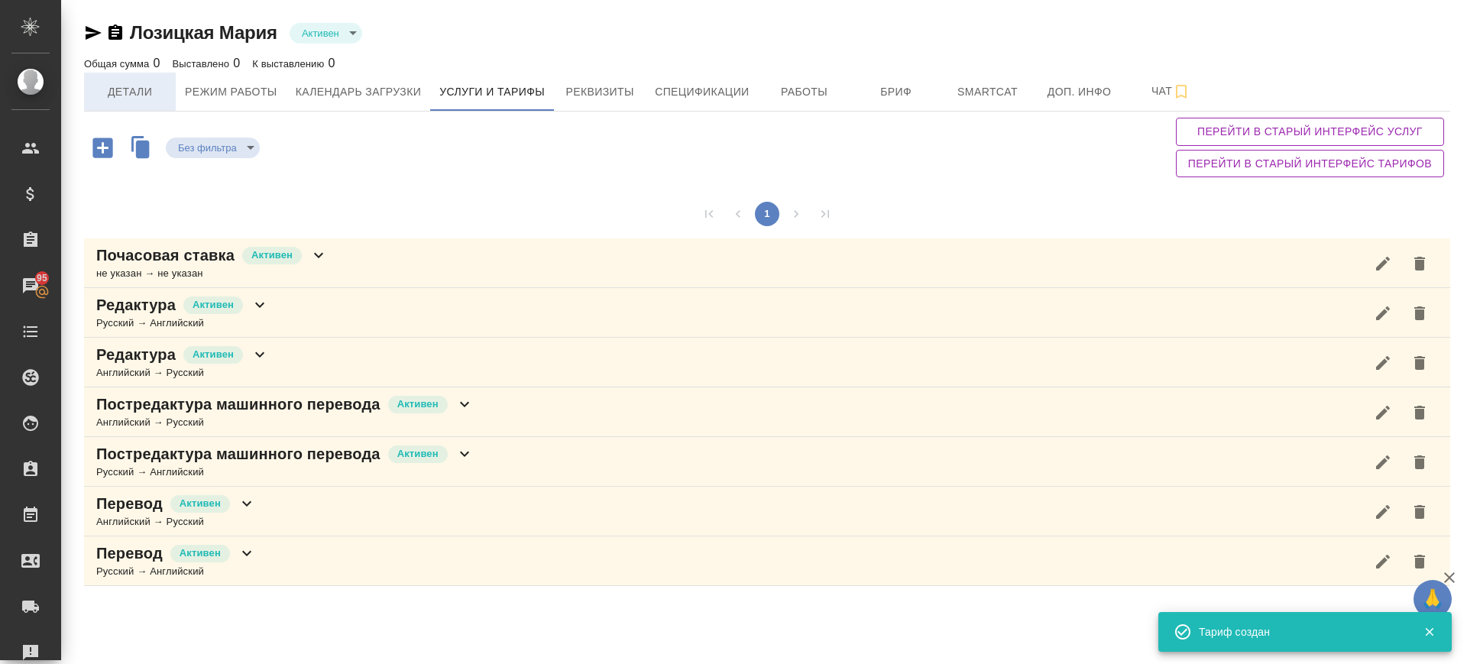
click at [122, 95] on span "Детали" at bounding box center [129, 92] width 73 height 19
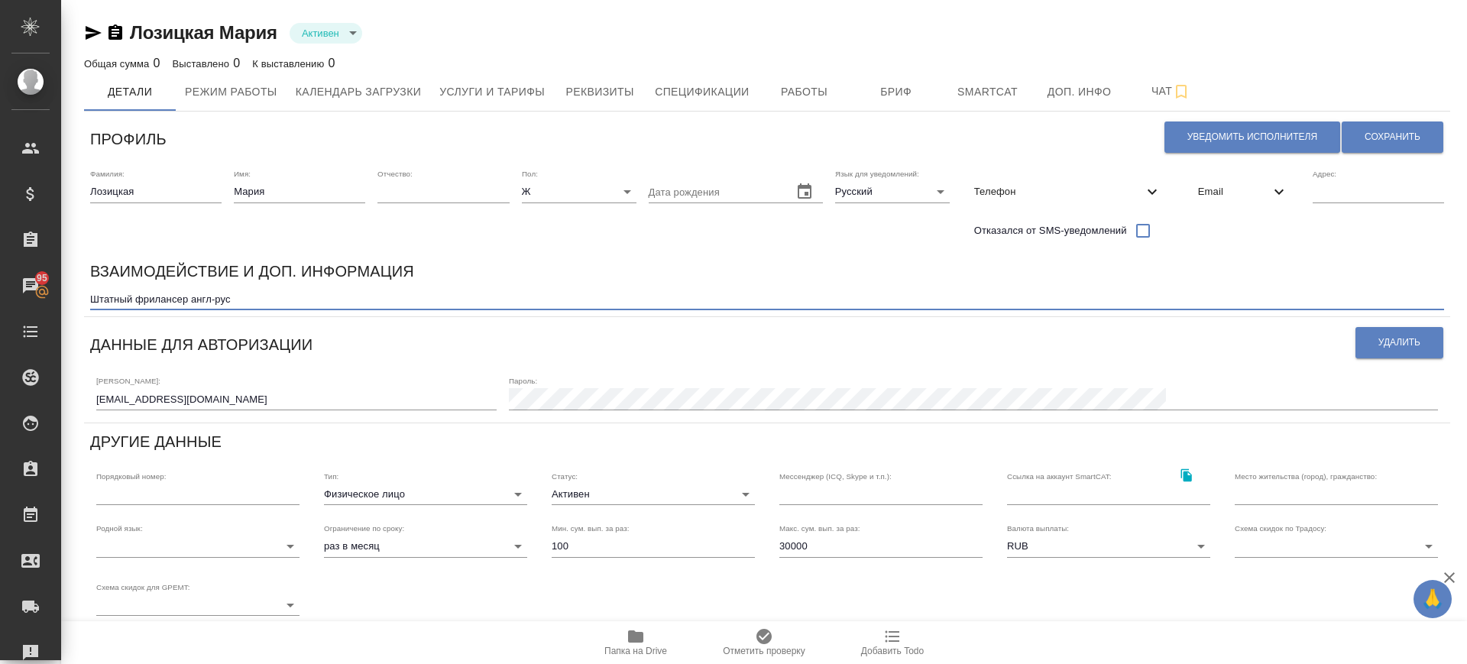
click at [296, 303] on textarea "Штатный фрилансер англ-рус" at bounding box center [767, 298] width 1354 height 11
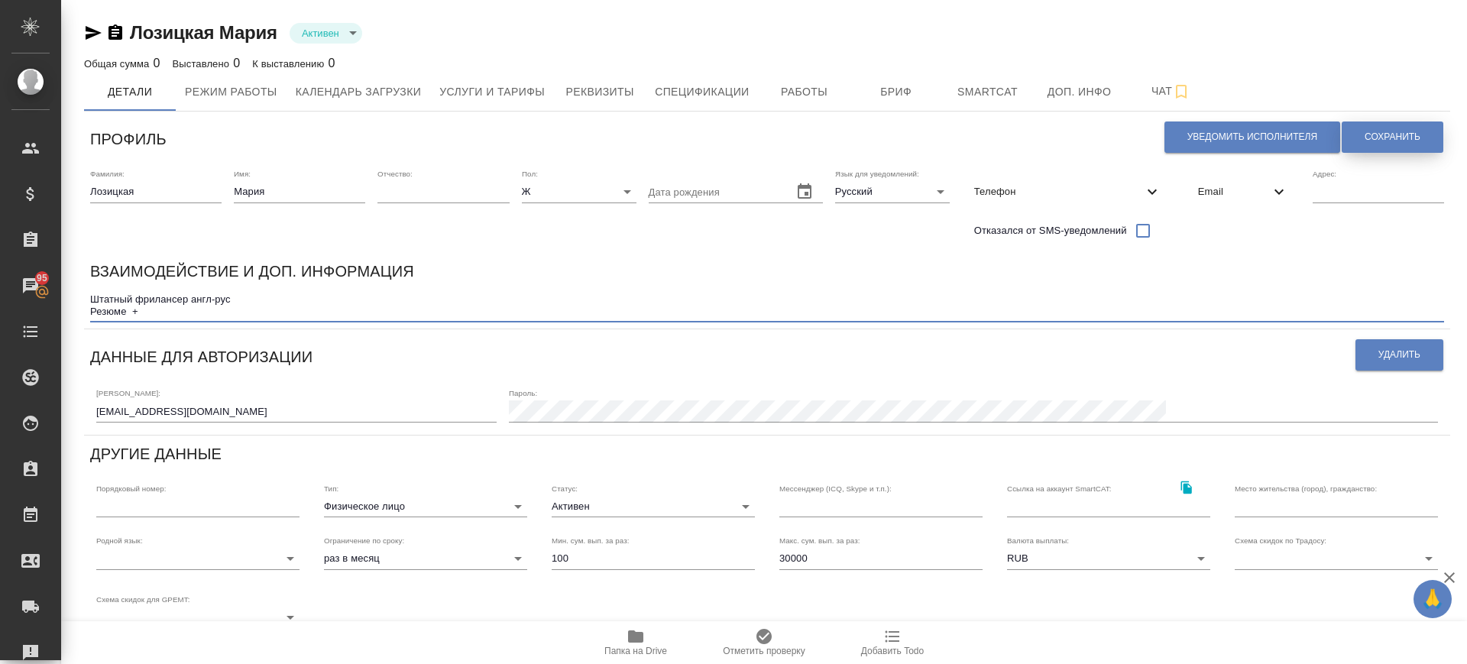
type textarea "Штатный фрилансер англ-рус Резюме +"
click at [1400, 134] on span "Сохранить" at bounding box center [1392, 137] width 56 height 13
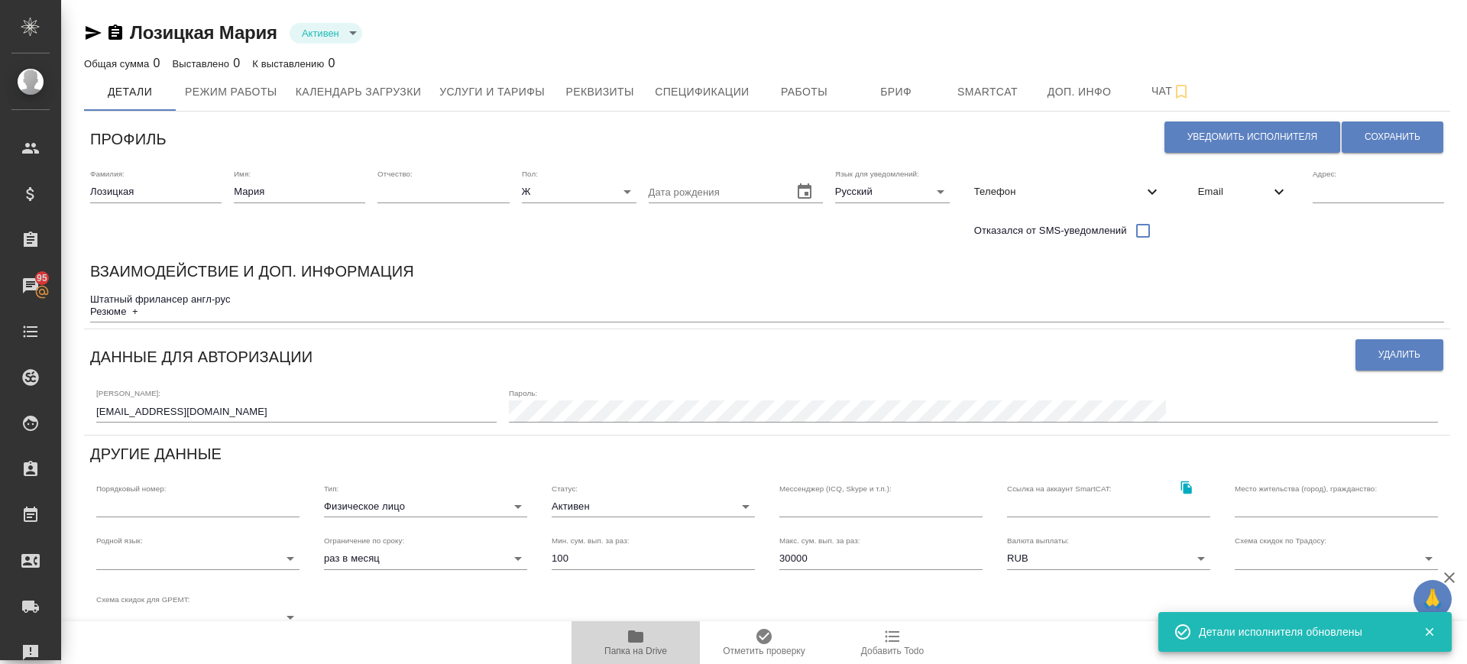
click at [636, 631] on icon "button" at bounding box center [635, 636] width 18 height 18
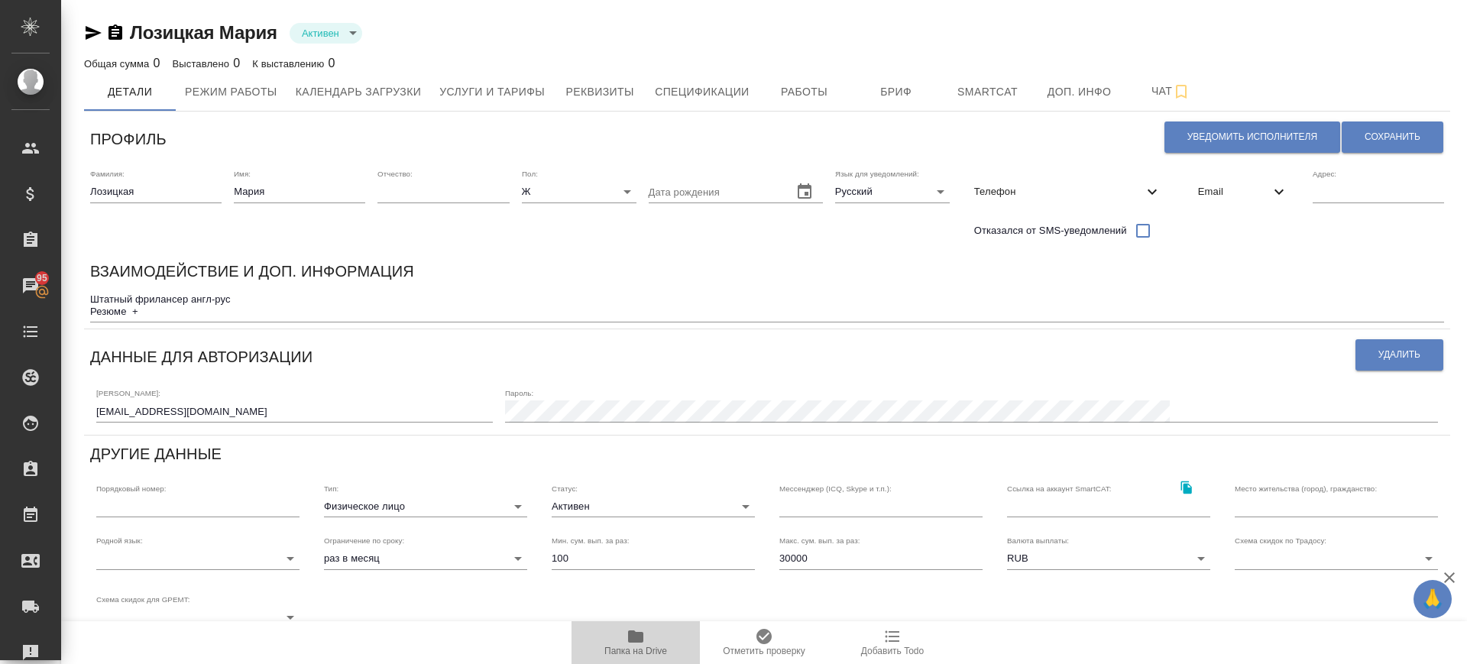
click at [626, 640] on span "Папка на Drive" at bounding box center [636, 641] width 110 height 29
drag, startPoint x: 785, startPoint y: 556, endPoint x: 752, endPoint y: 626, distance: 77.6
click at [789, 558] on input "30000" at bounding box center [880, 558] width 203 height 21
type input "100000"
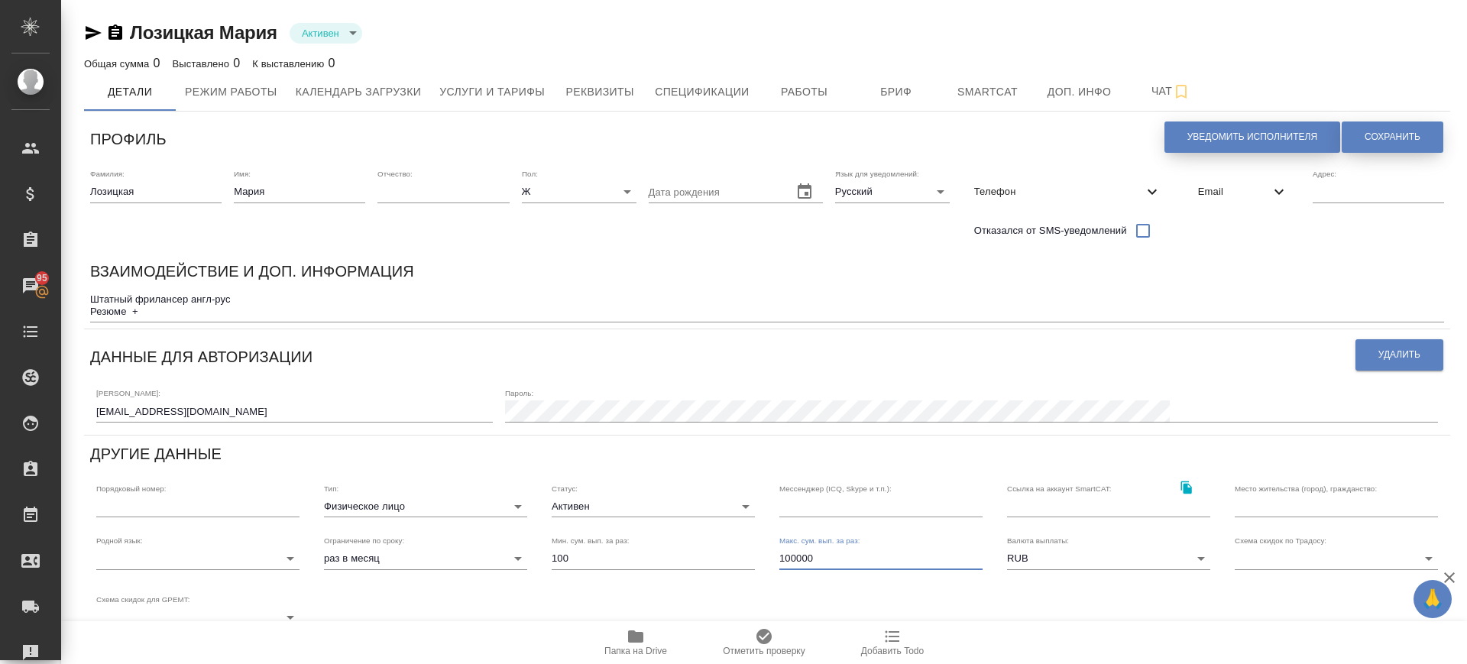
drag, startPoint x: 1380, startPoint y: 131, endPoint x: 1318, endPoint y: 150, distance: 65.3
click at [1380, 134] on span "Сохранить" at bounding box center [1392, 137] width 56 height 13
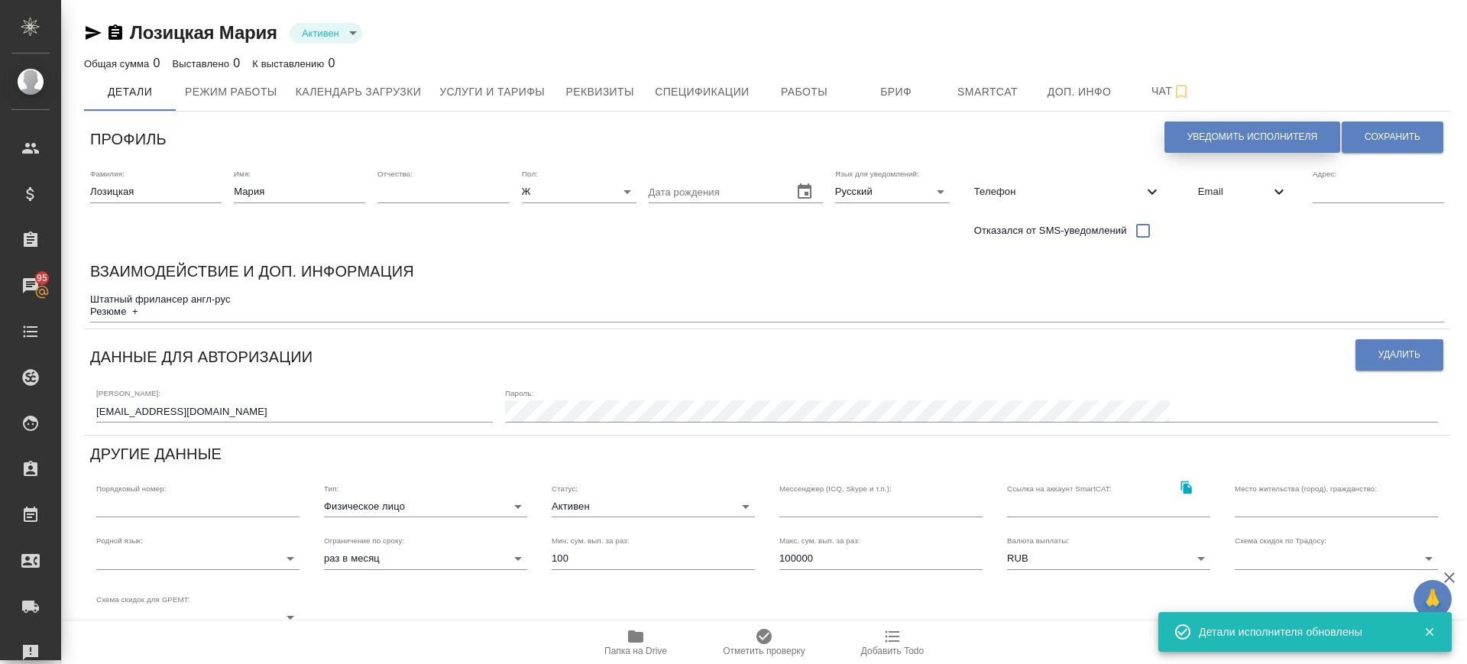
click at [1256, 140] on span "Уведомить исполнителя" at bounding box center [1252, 137] width 130 height 13
type textarea "Добрый день, Мария! Ознакомиться с подробной информацией по выполненным работам…"
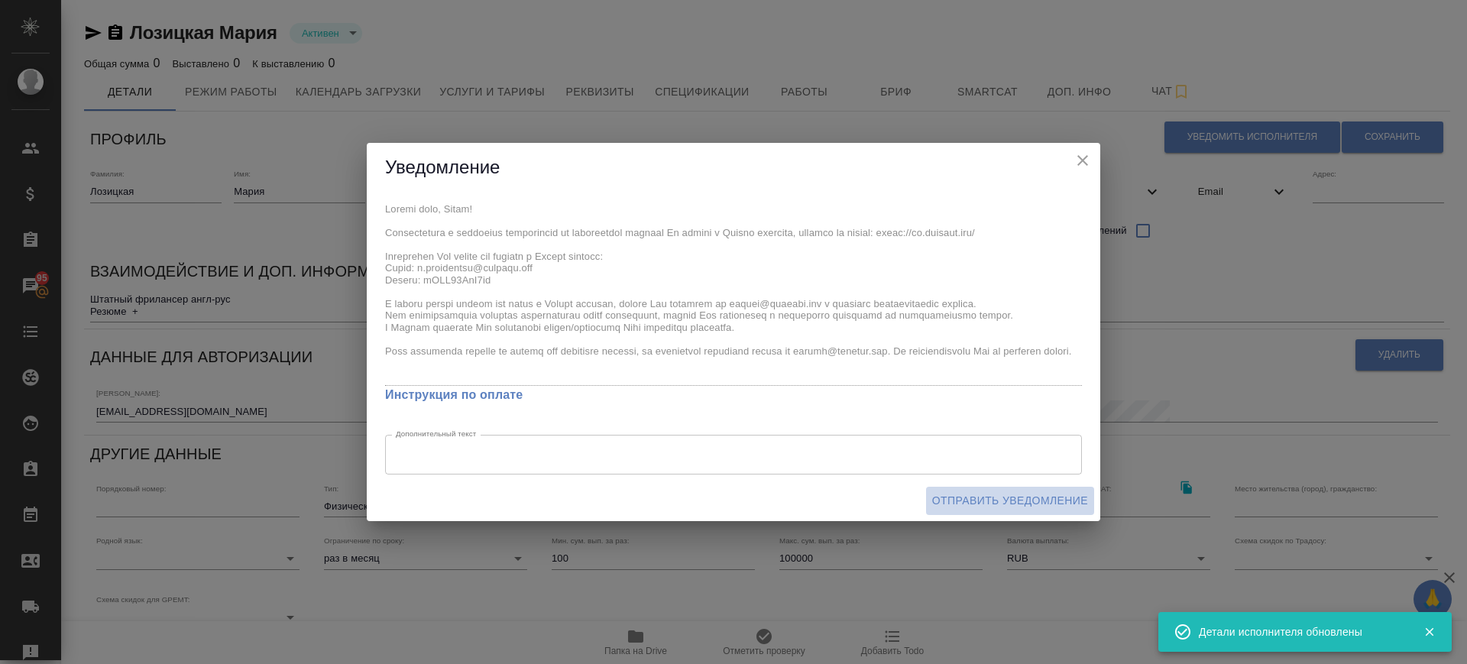
click at [975, 501] on span "Отправить уведомление" at bounding box center [1010, 500] width 156 height 19
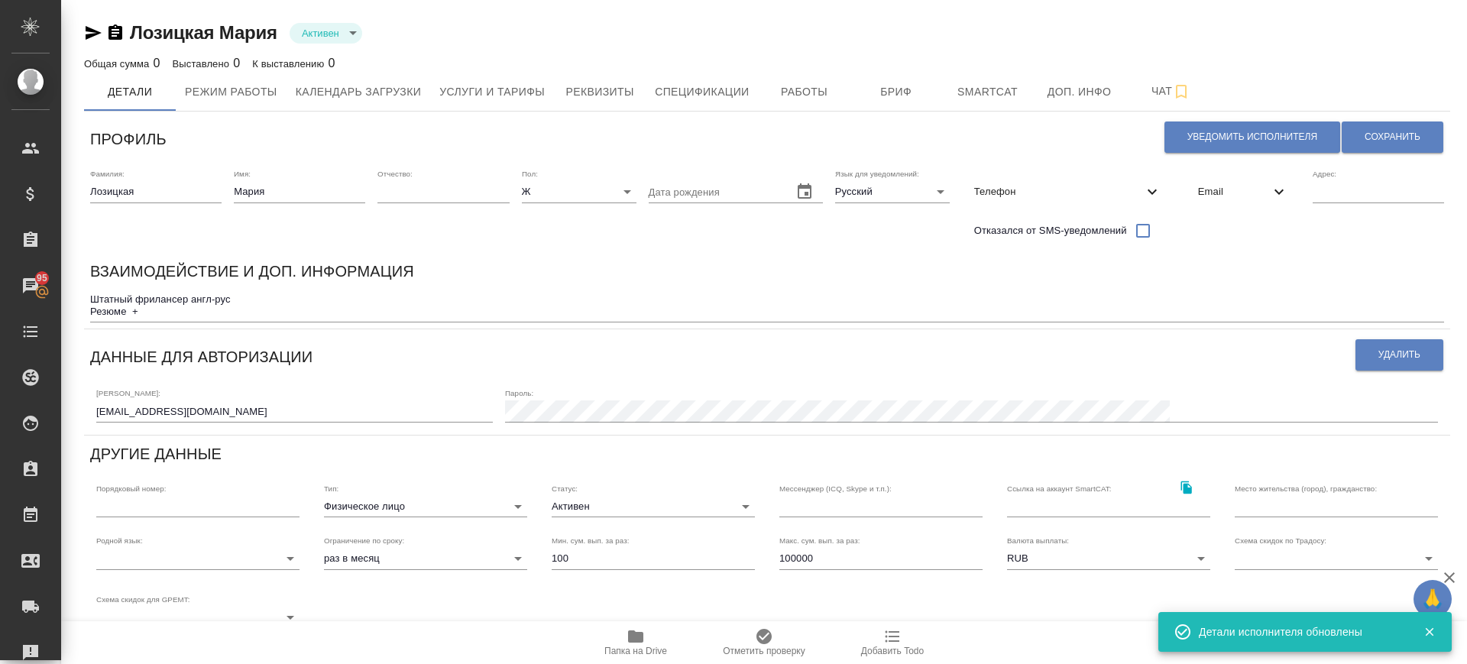
click at [90, 33] on icon "button" at bounding box center [93, 33] width 18 height 18
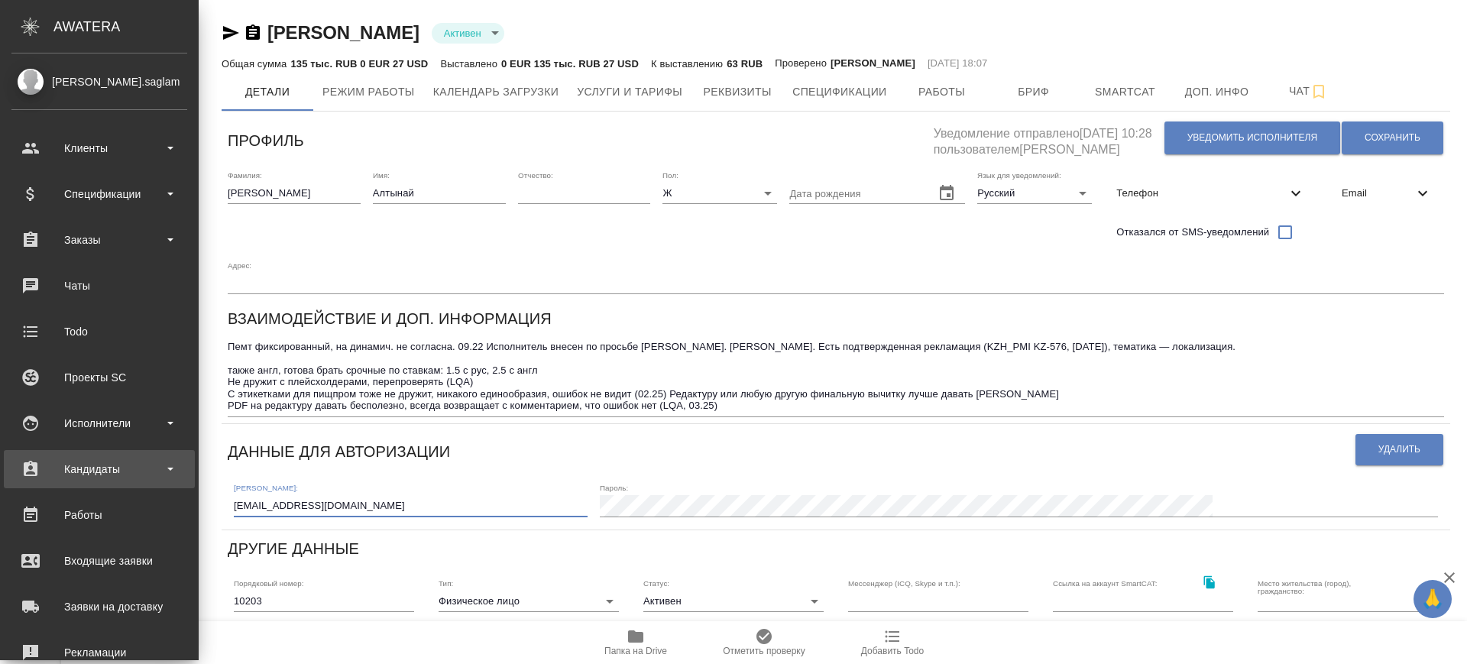
drag, startPoint x: 197, startPoint y: 465, endPoint x: 12, endPoint y: 471, distance: 185.0
click at [12, 471] on div ".cls-1 fill:#fff; AWATERA Саглам Виктория v.saglam Клиенты Спецификации Заказы …" at bounding box center [733, 332] width 1467 height 664
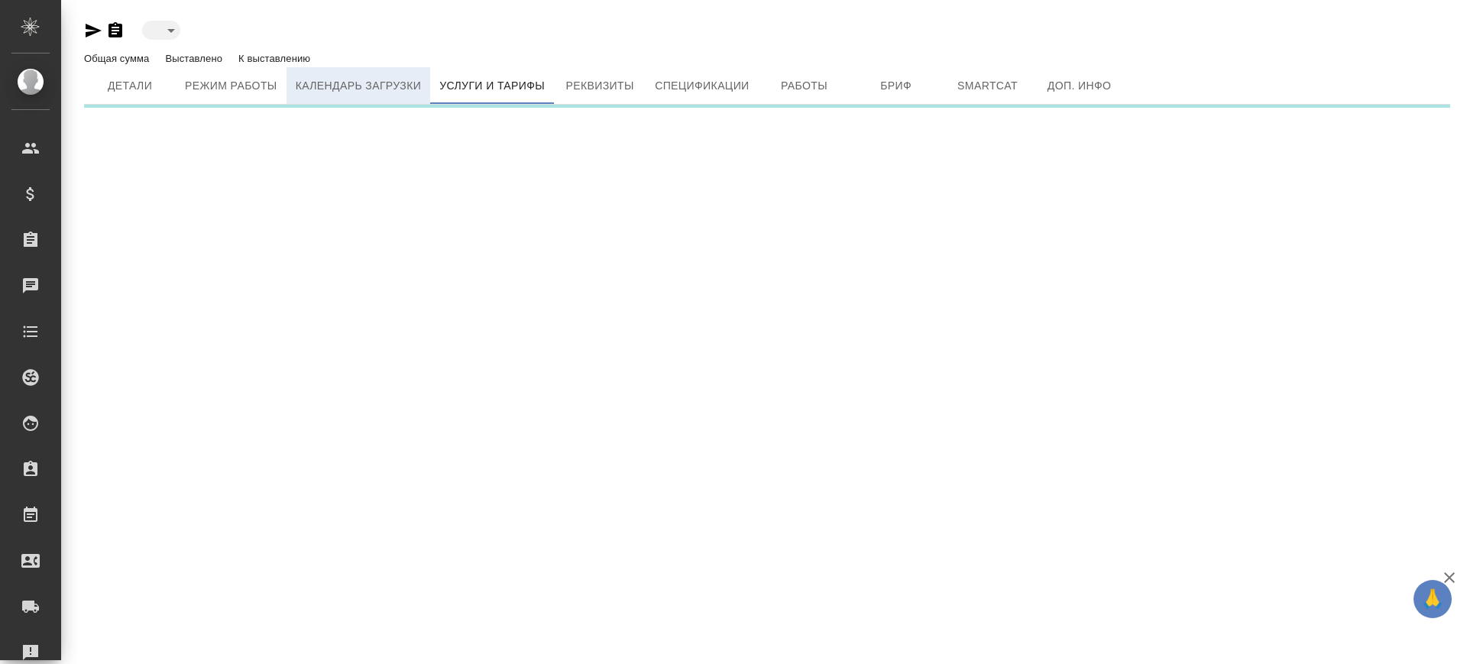
type input "active"
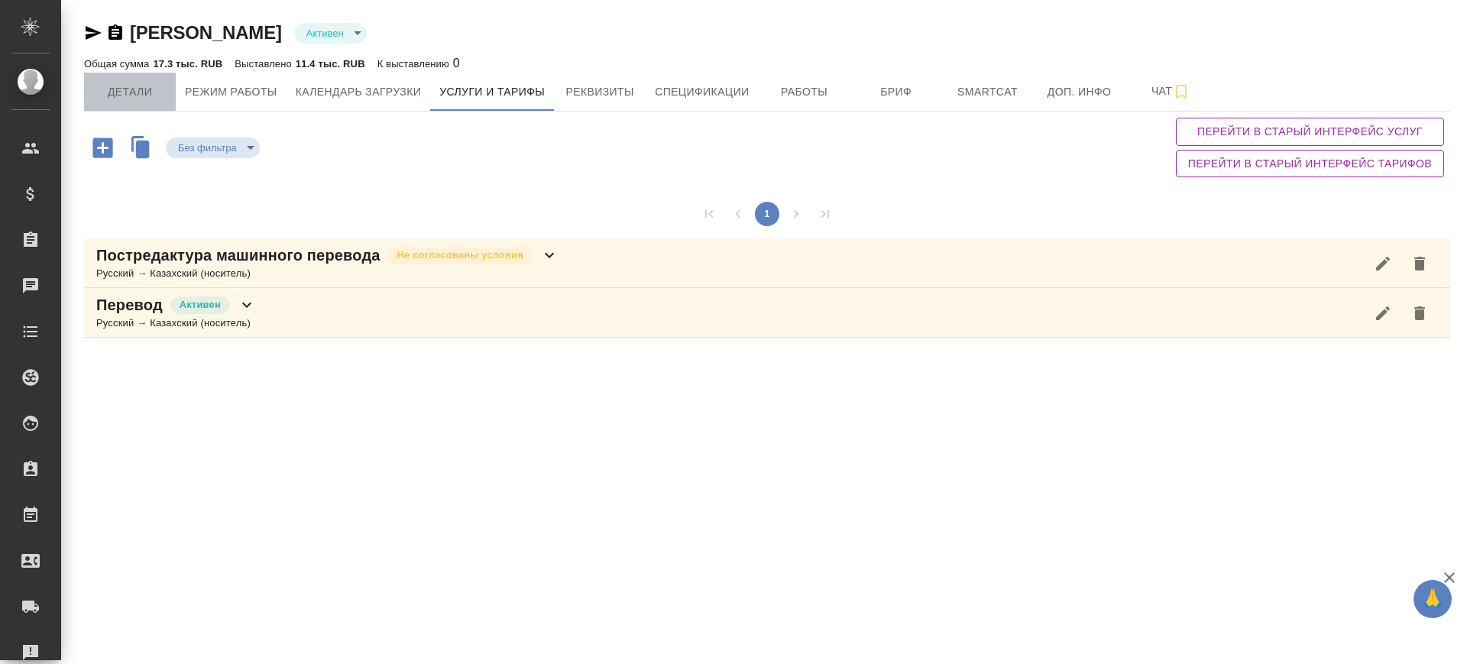
click at [129, 93] on span "Детали" at bounding box center [129, 92] width 73 height 19
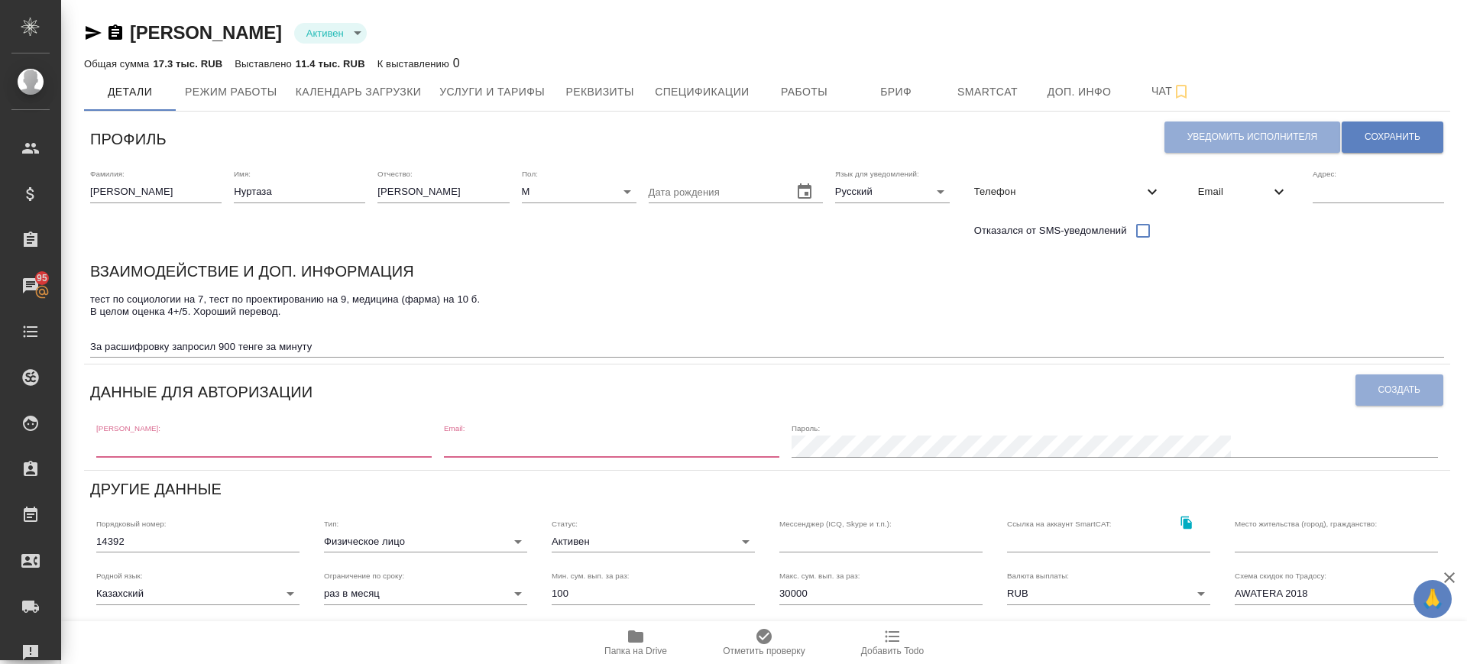
click at [1241, 175] on div "Email" at bounding box center [1243, 192] width 115 height 34
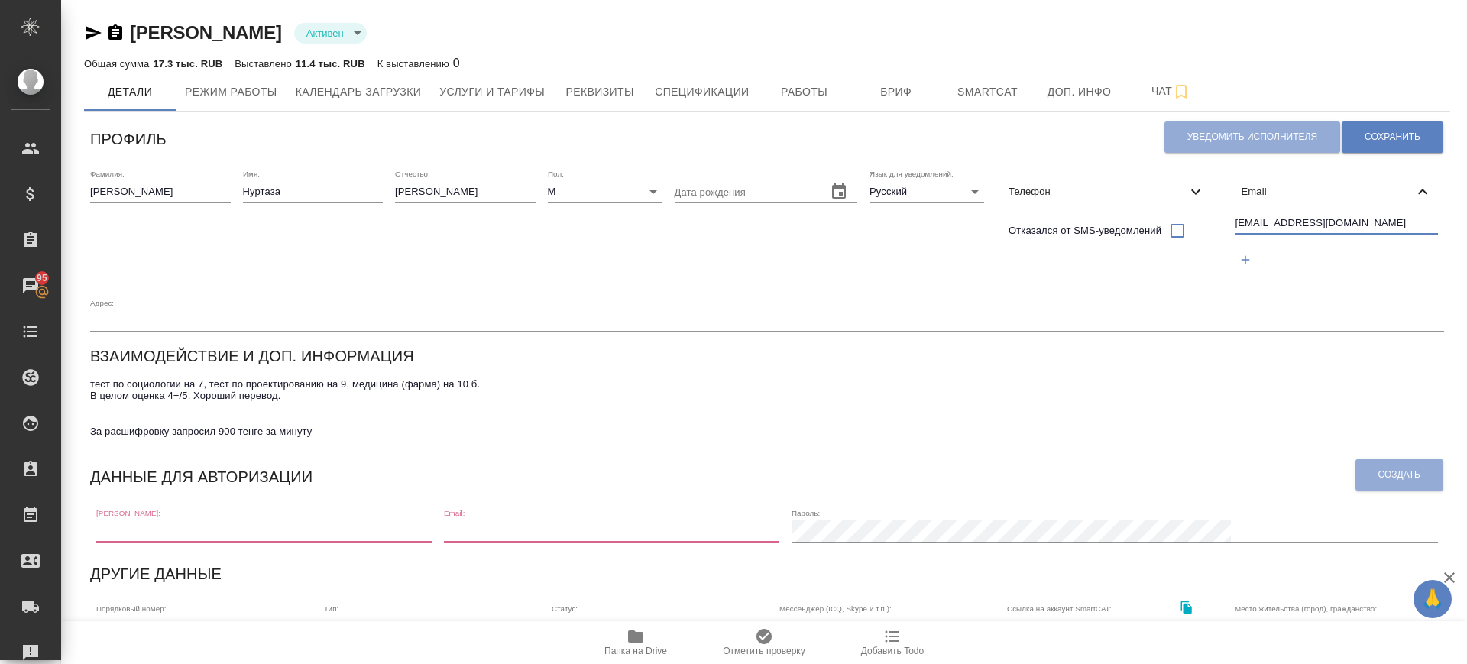
drag, startPoint x: 1333, startPoint y: 225, endPoint x: 1189, endPoint y: 232, distance: 143.8
click at [1189, 232] on div "Фамилия: Сапаров Имя: Нуртаза Отчество: Мухитович Пол: М male Дата рождения Язы…" at bounding box center [767, 250] width 1366 height 175
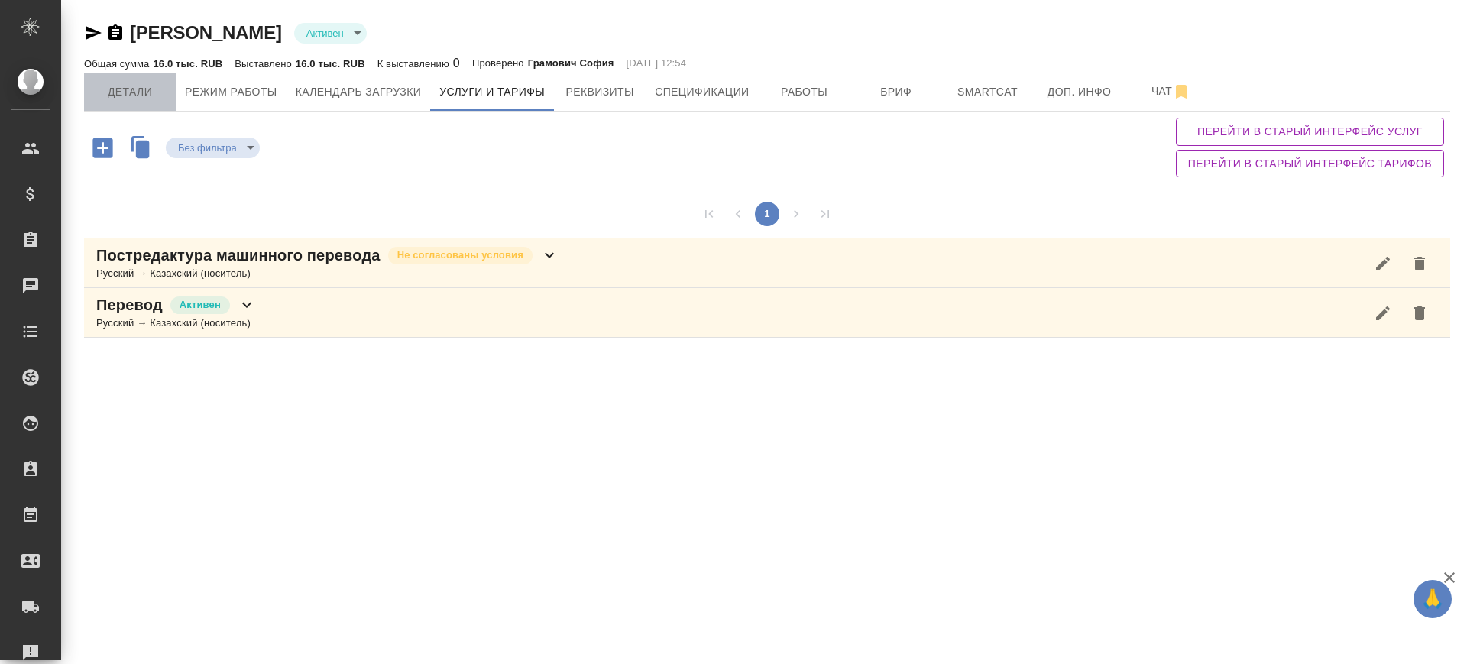
click at [130, 85] on span "Детали" at bounding box center [129, 92] width 73 height 19
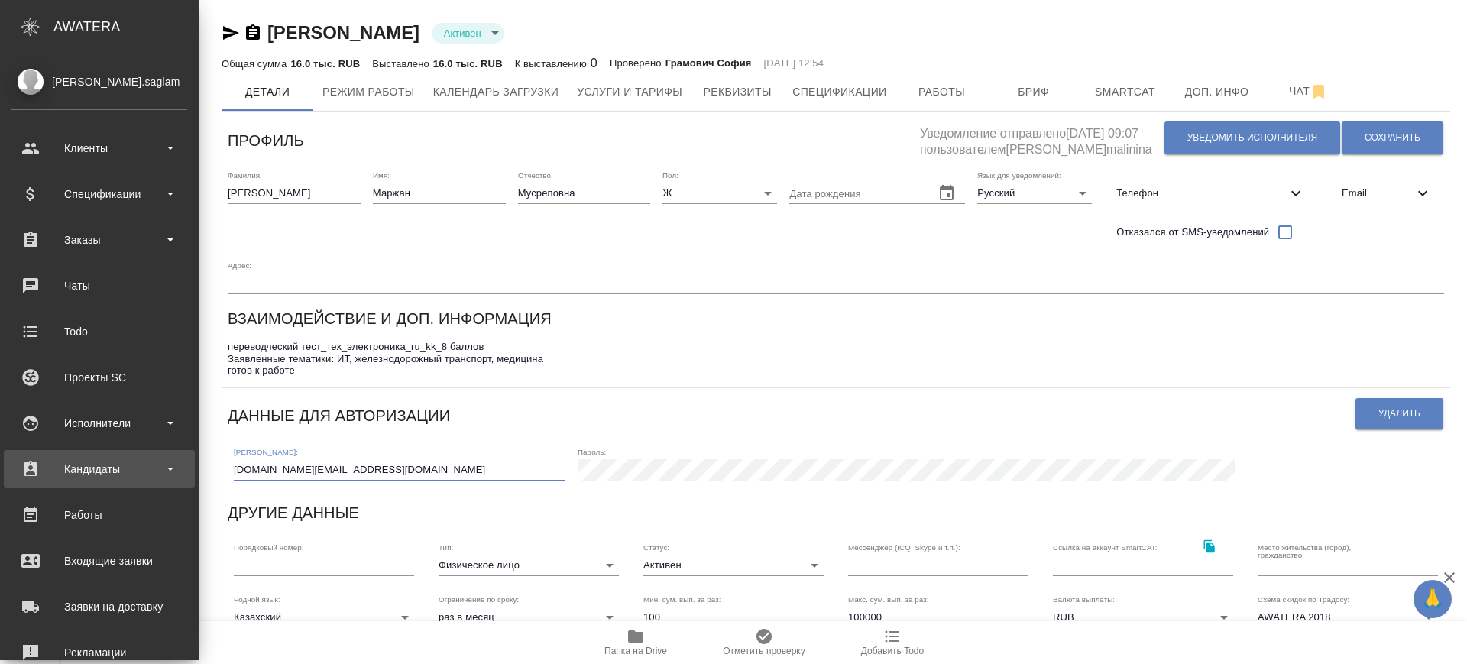
drag, startPoint x: 244, startPoint y: 426, endPoint x: 21, endPoint y: 451, distance: 225.3
click at [19, 451] on div ".cls-1 fill:#fff; AWATERA [PERSON_NAME].saglam Клиенты Спецификации Заказы Чаты…" at bounding box center [733, 332] width 1467 height 664
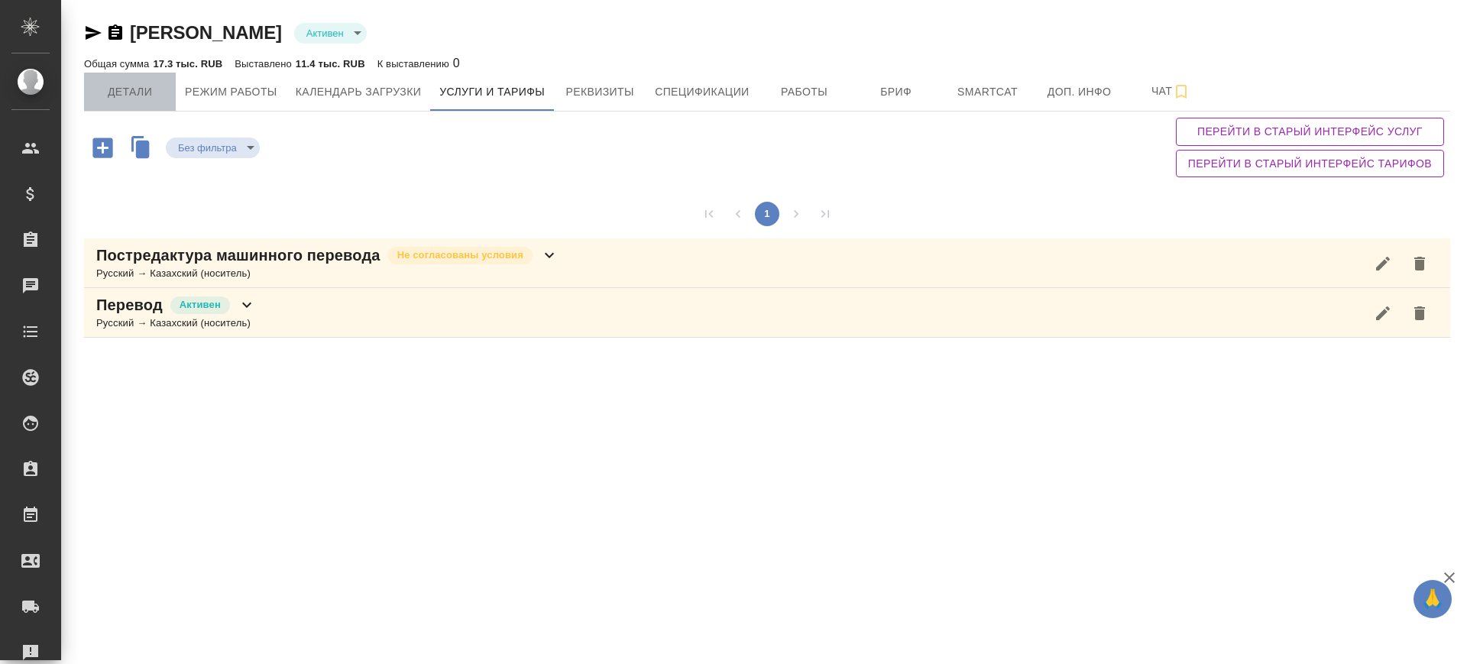
click at [150, 85] on span "Детали" at bounding box center [129, 92] width 73 height 19
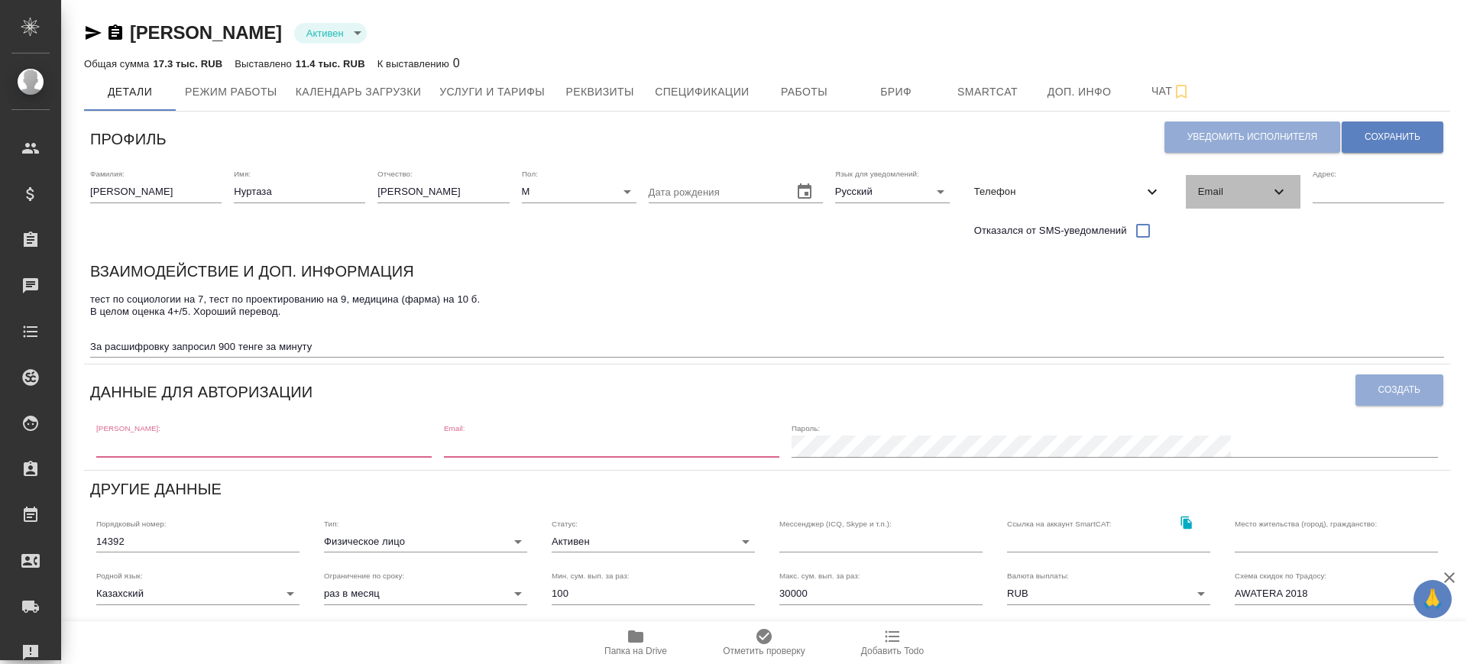
drag, startPoint x: 1248, startPoint y: 182, endPoint x: 1261, endPoint y: 203, distance: 25.4
click at [1247, 183] on div "Email" at bounding box center [1243, 192] width 115 height 34
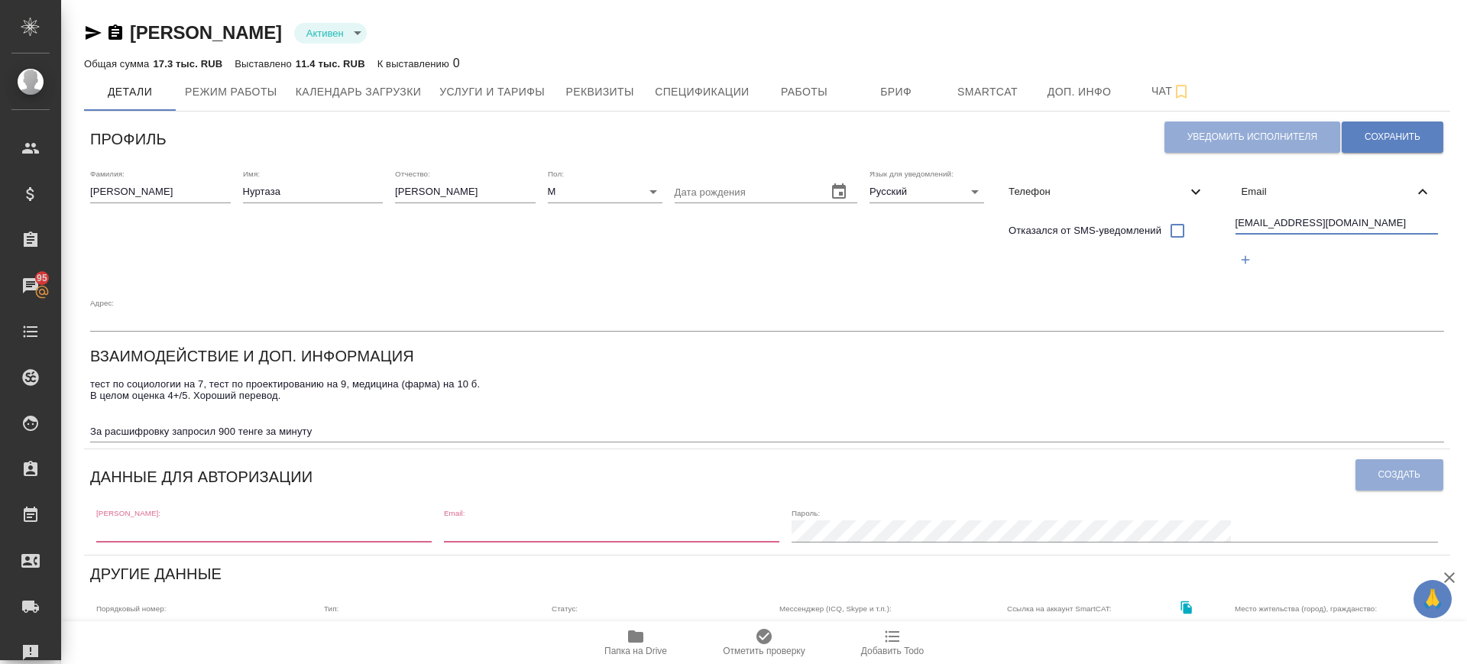
drag, startPoint x: 1338, startPoint y: 214, endPoint x: 1080, endPoint y: 235, distance: 259.1
click at [1148, 236] on div "Фамилия: Сапаров Имя: Нуртаза Отчество: Мухитович Пол: М male Дата рождения Язы…" at bounding box center [767, 250] width 1366 height 175
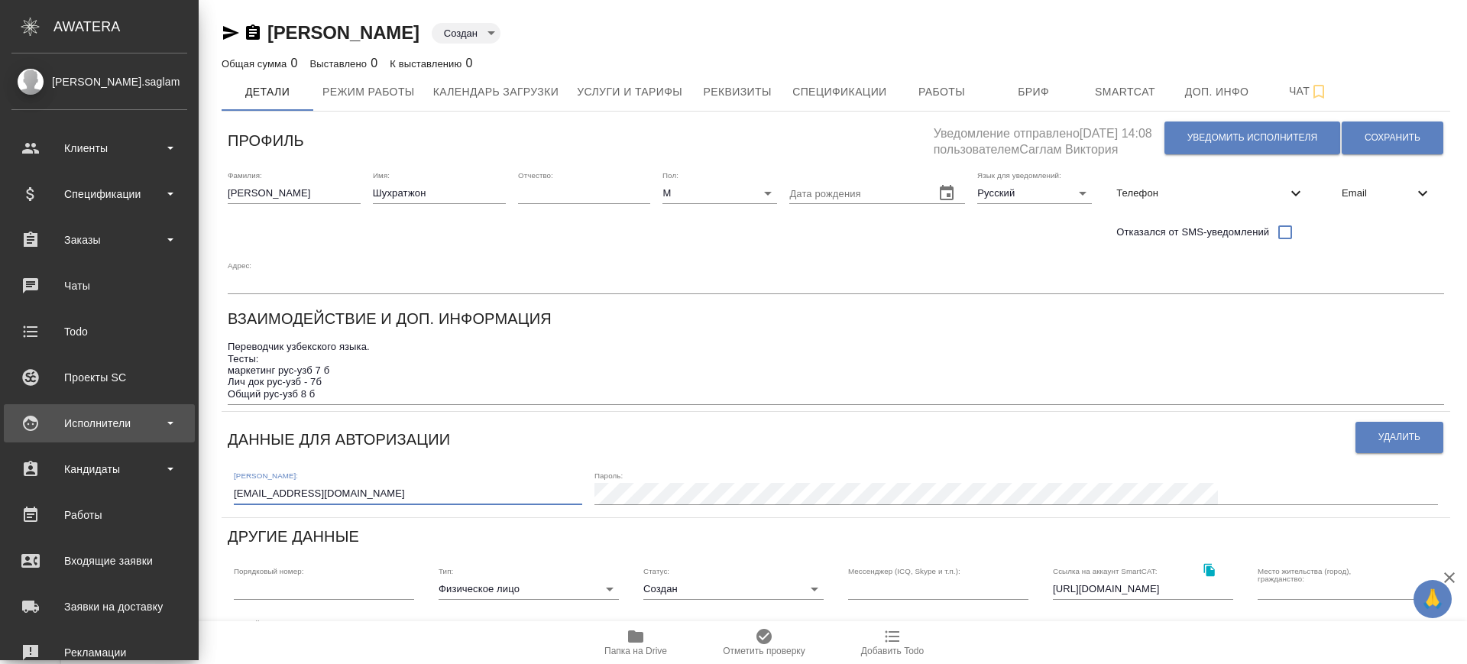
drag, startPoint x: 138, startPoint y: 433, endPoint x: 36, endPoint y: 425, distance: 102.0
click at [36, 423] on div ".cls-1 fill:#fff; AWATERA [PERSON_NAME].saglam Клиенты Спецификации Заказы Чаты…" at bounding box center [733, 332] width 1467 height 664
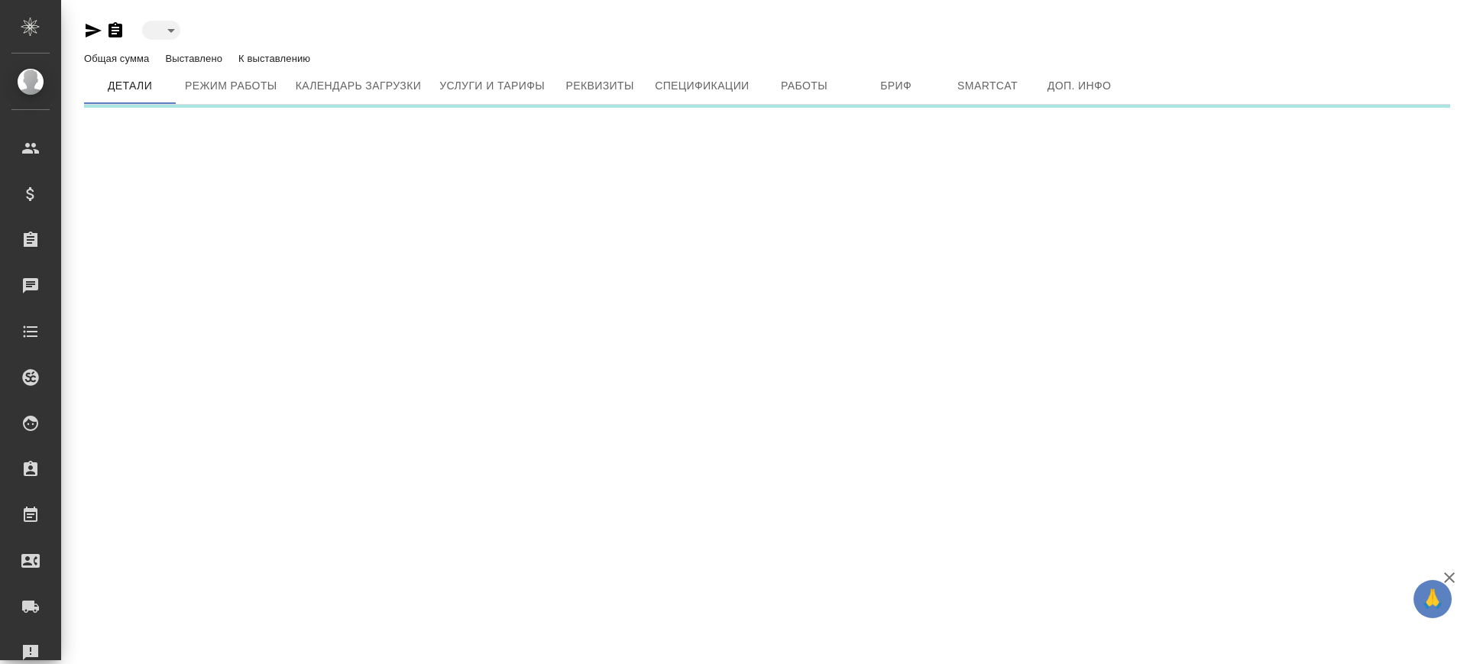
type input "toBeImplemented"
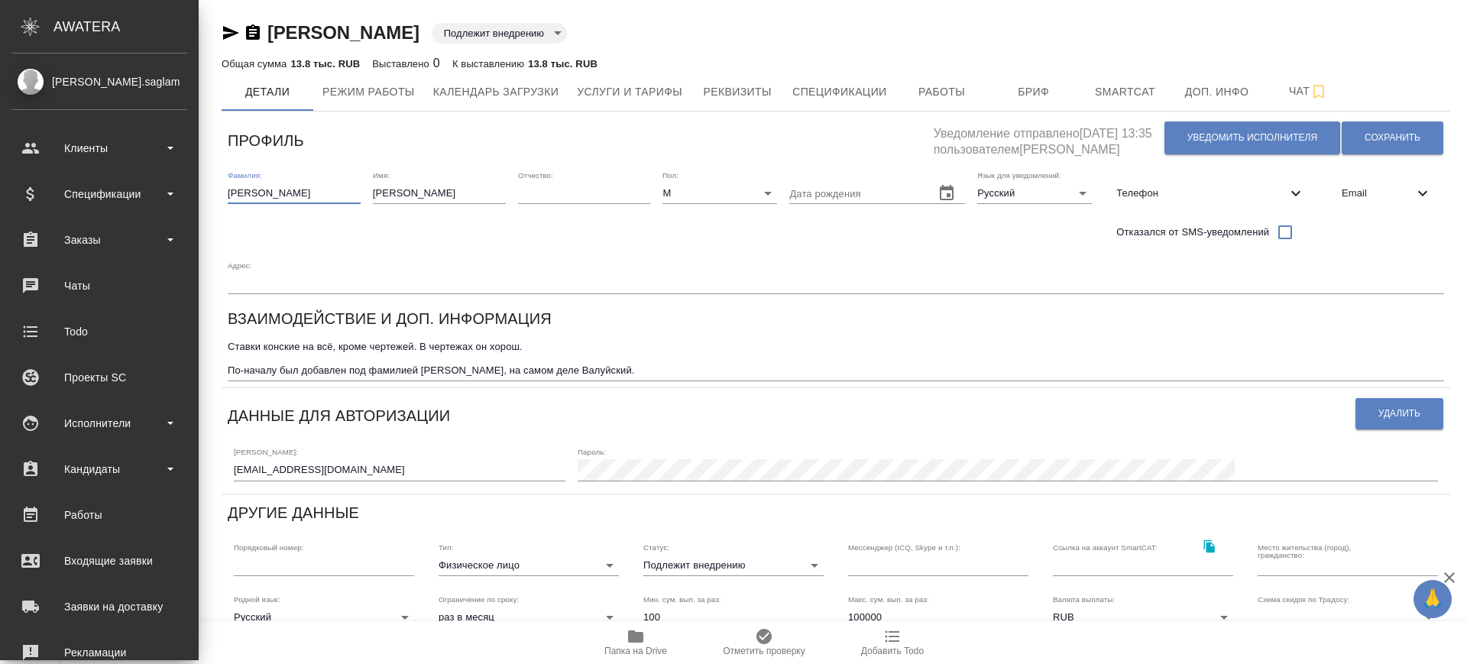
drag, startPoint x: 154, startPoint y: 189, endPoint x: 0, endPoint y: 202, distance: 154.1
click at [0, 202] on div ".cls-1 fill:#fff; AWATERA Саглам Виктория v.saglam Клиенты Спецификации Заказы …" at bounding box center [733, 332] width 1467 height 664
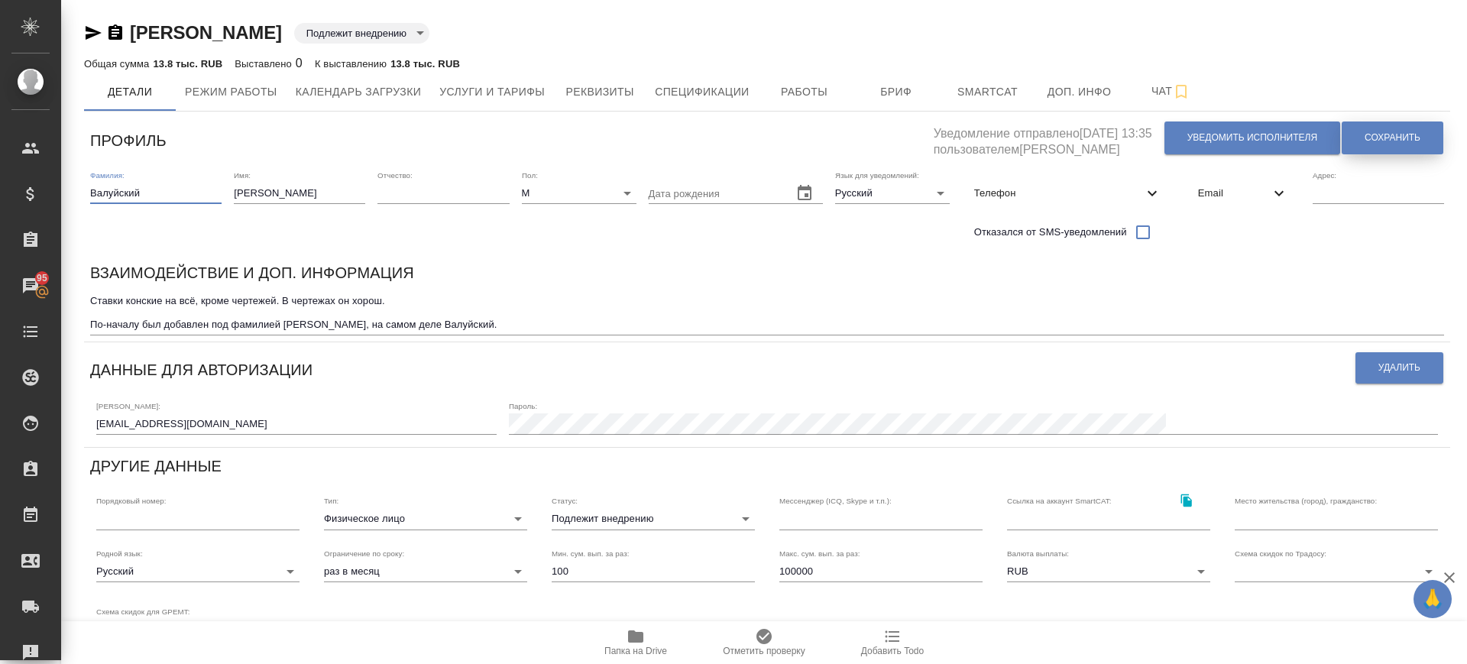
type input "Валуйский"
click at [1396, 141] on span "Сохранить" at bounding box center [1392, 137] width 56 height 13
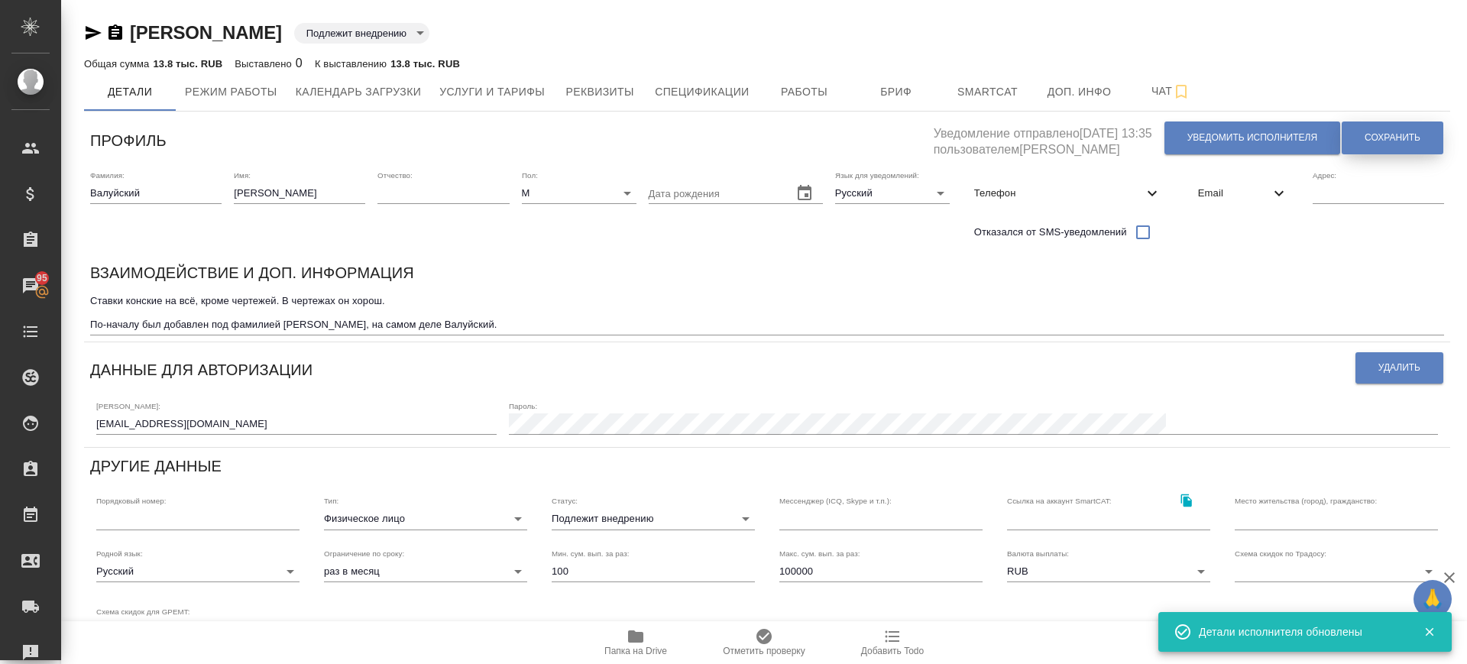
click at [1366, 128] on button "Сохранить" at bounding box center [1392, 137] width 102 height 33
